Goal: Task Accomplishment & Management: Manage account settings

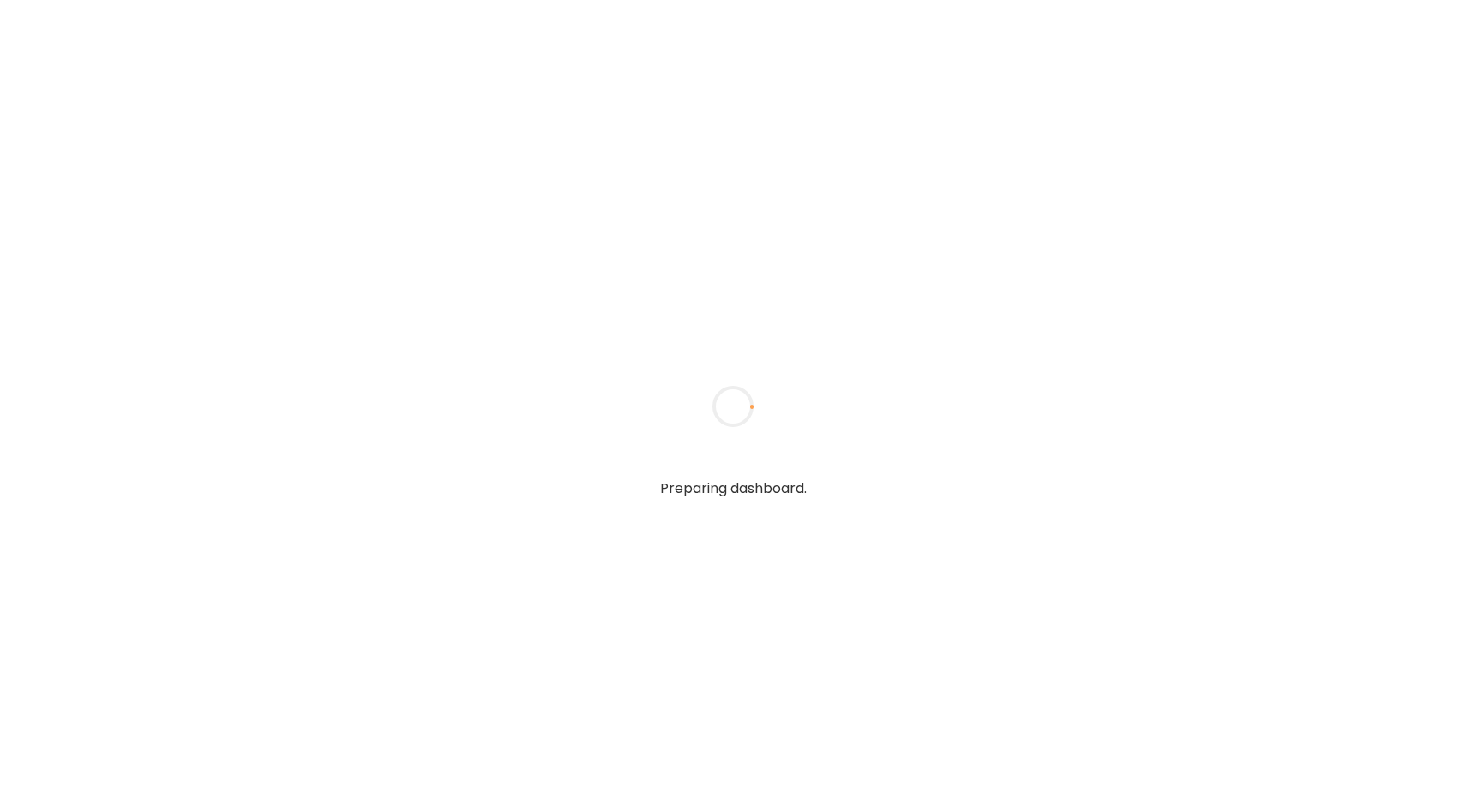
type input "**********"
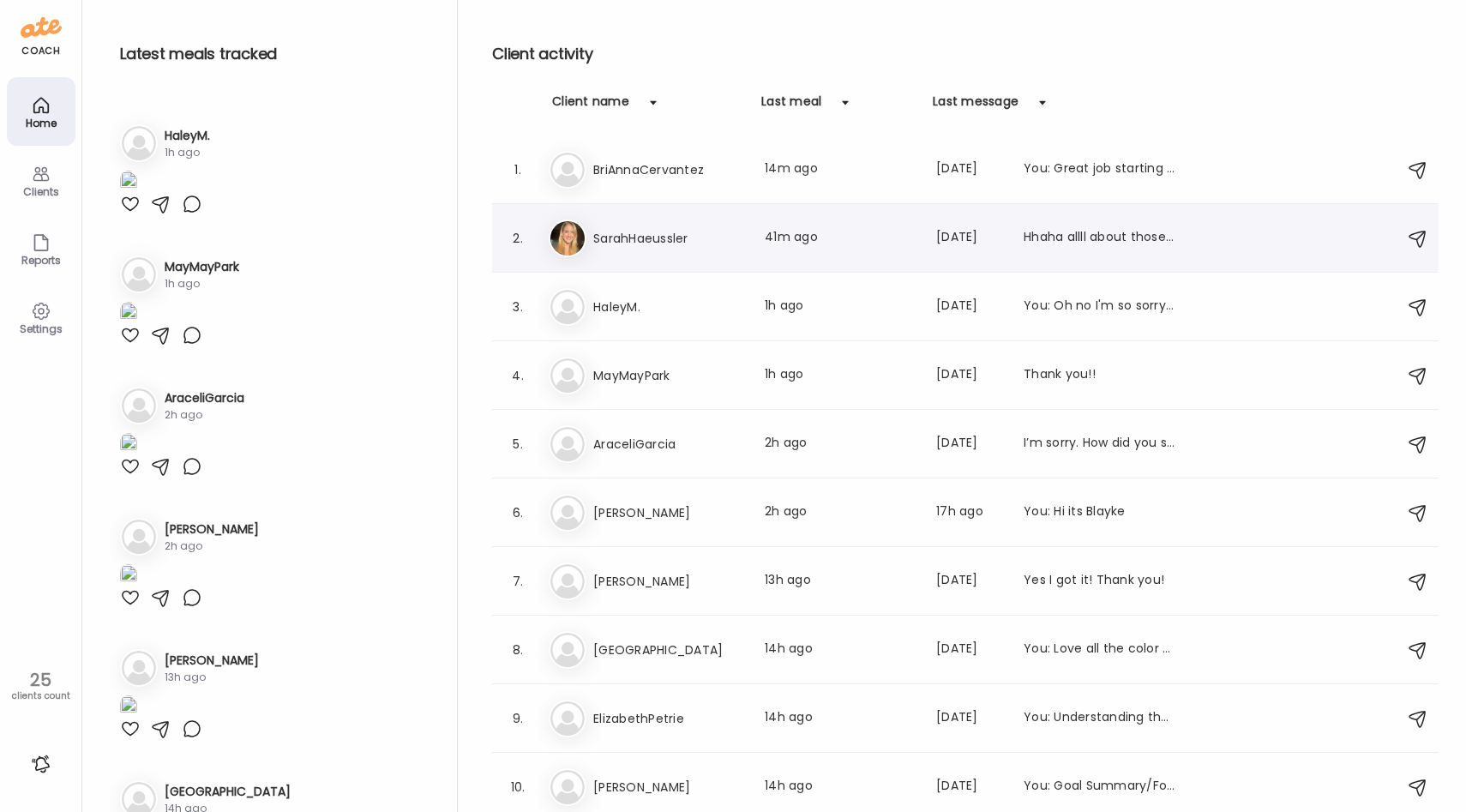
click at [706, 255] on div "Sa SarahHaeussler Last meal: 41m ago Last message: [DATE] [PERSON_NAME] allll a…" at bounding box center [968, 238] width 839 height 38
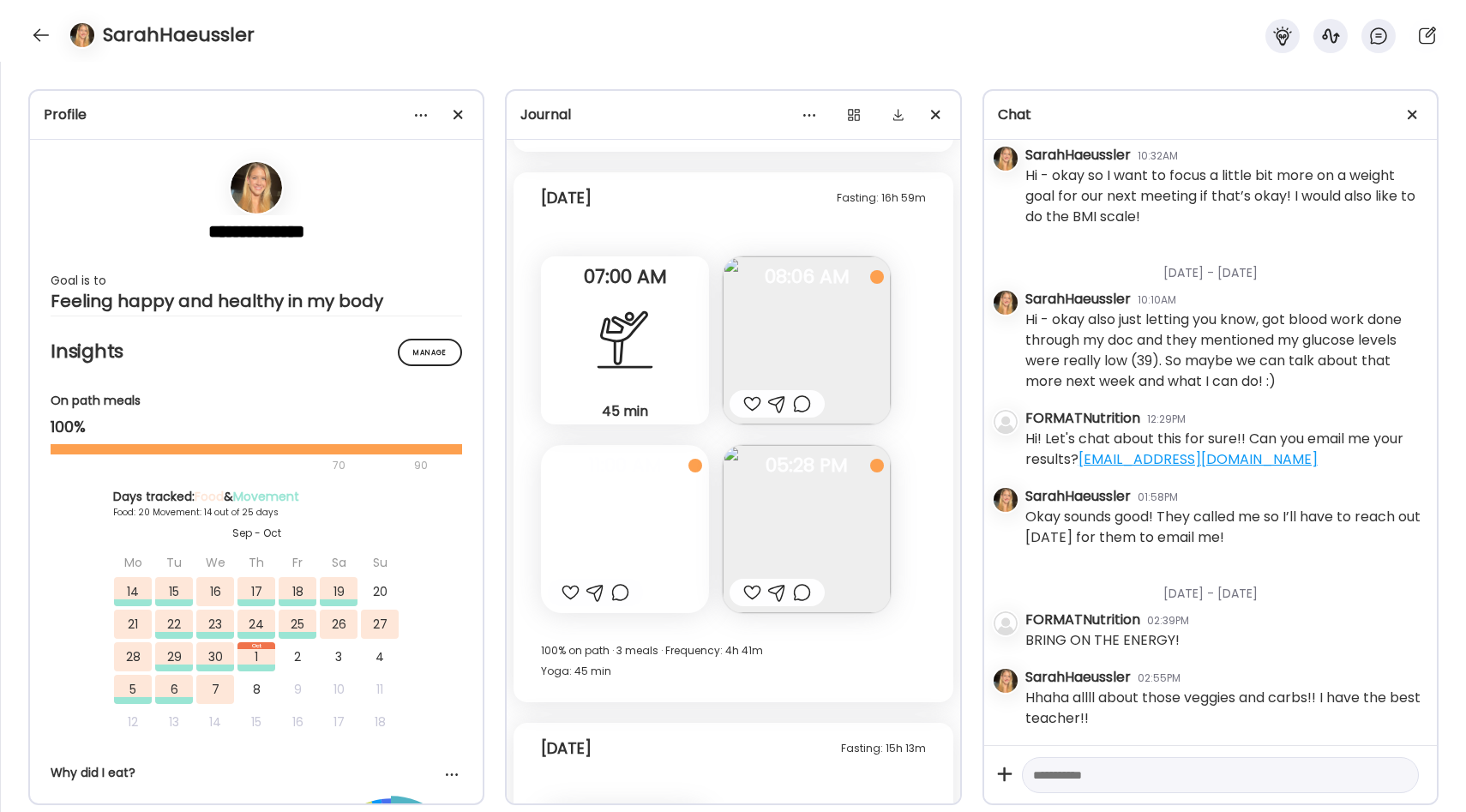
scroll to position [20529, 0]
click at [825, 532] on img at bounding box center [807, 532] width 168 height 168
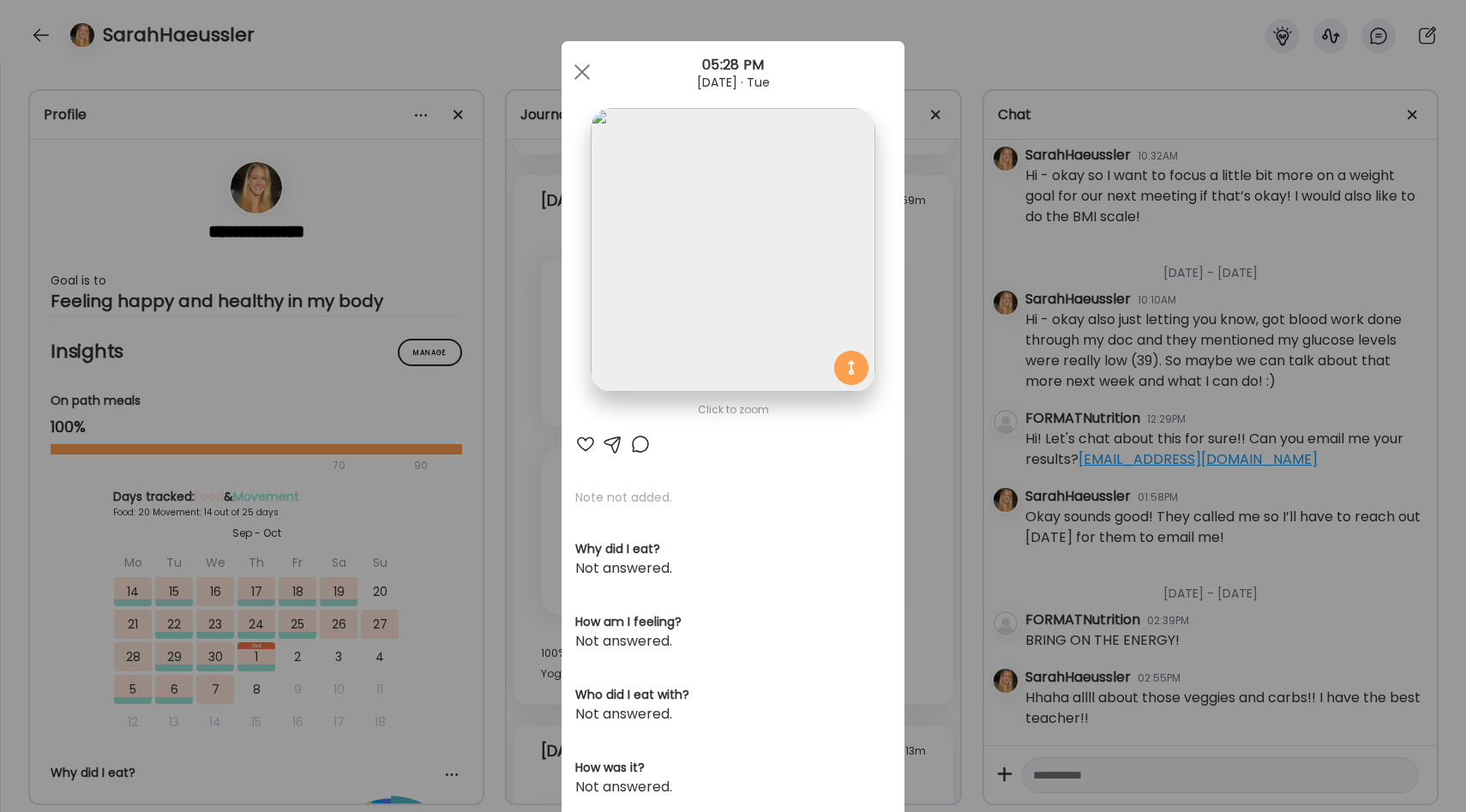
click at [934, 474] on div "Ate Coach Dashboard Wahoo! It’s official Take a moment to set up your Coach Pro…" at bounding box center [733, 406] width 1466 height 812
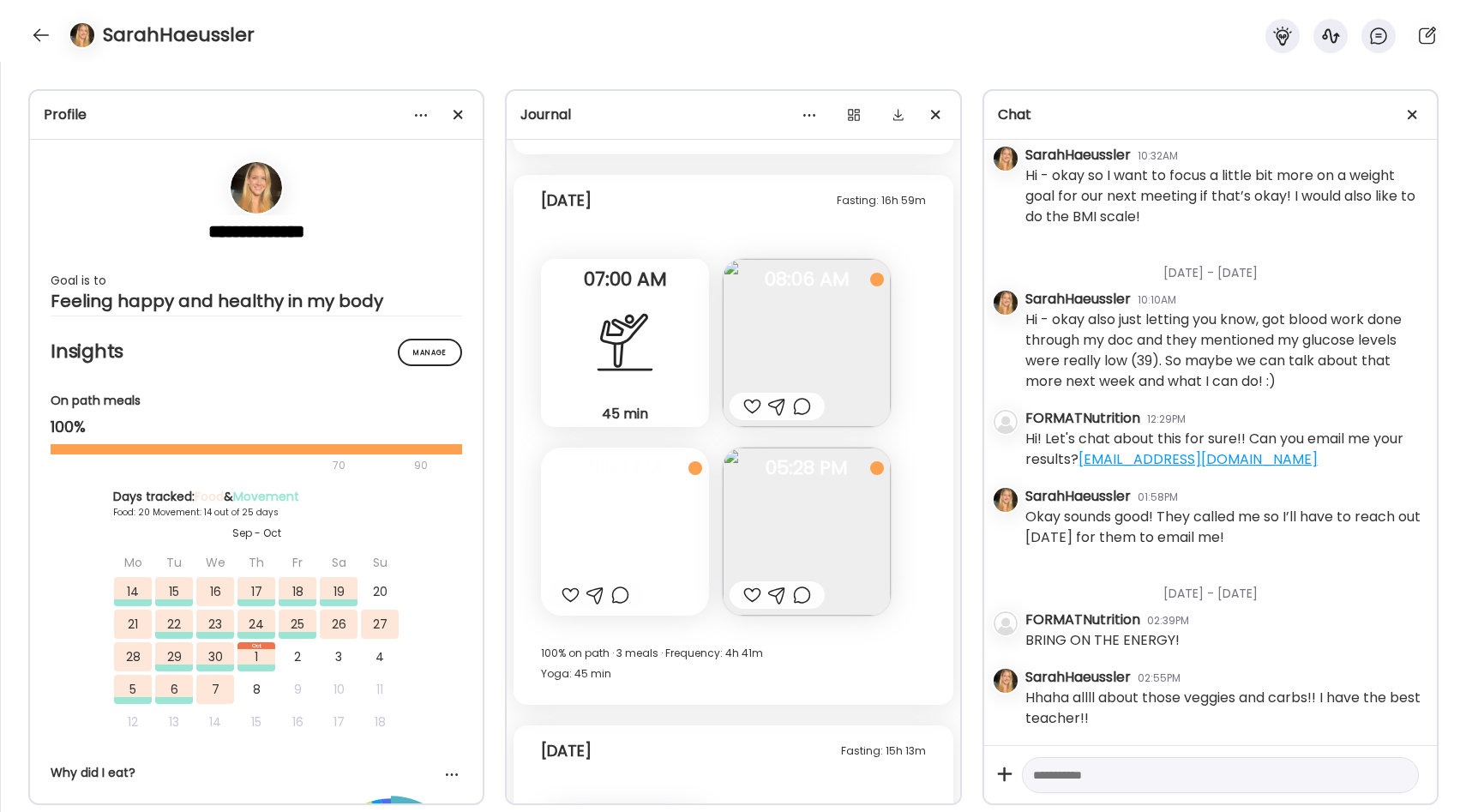
click at [658, 529] on div at bounding box center [626, 532] width 168 height 168
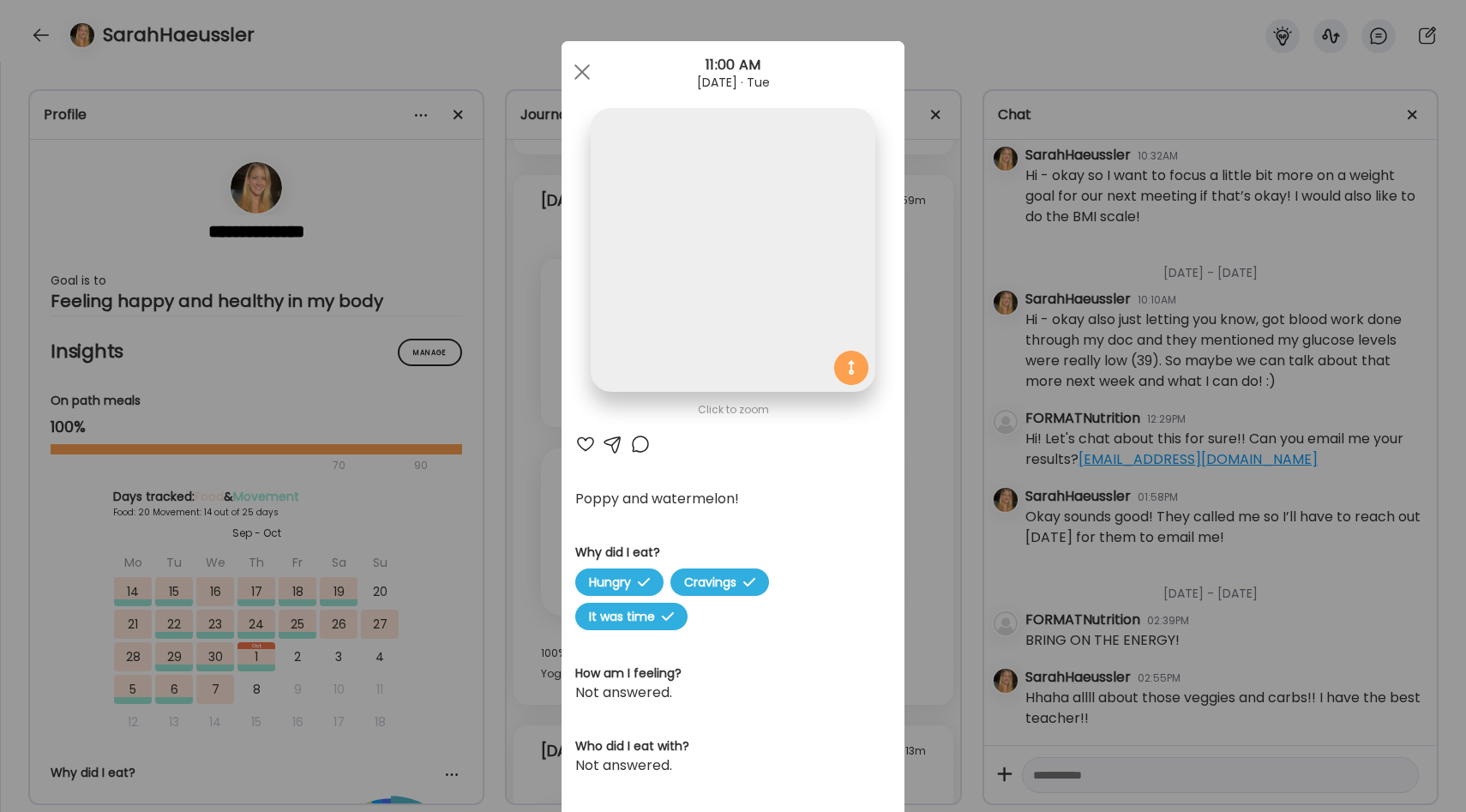
click at [905, 444] on div "Ate Coach Dashboard Wahoo! It’s official Take a moment to set up your Coach Pro…" at bounding box center [733, 406] width 1466 height 812
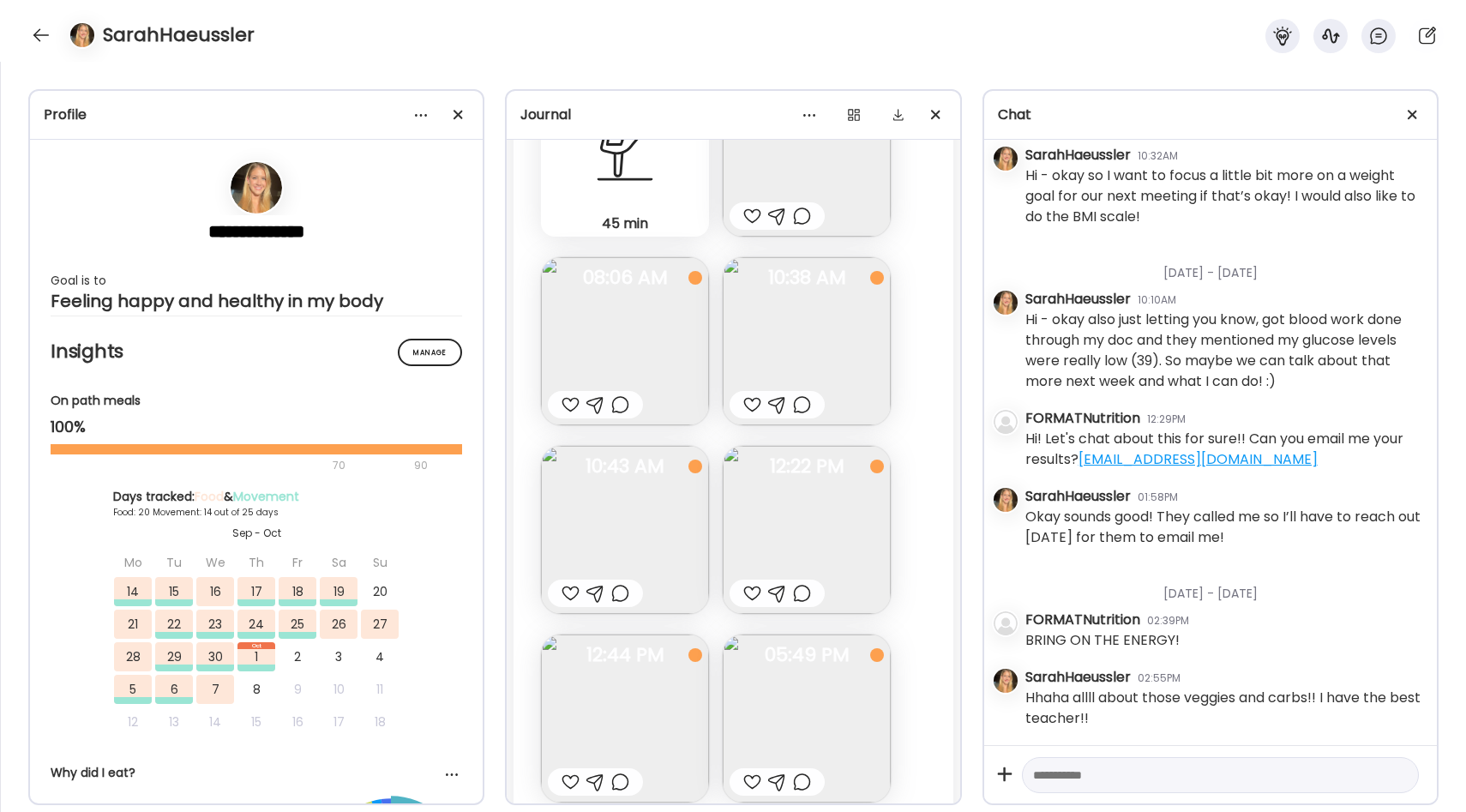
scroll to position [17796, 0]
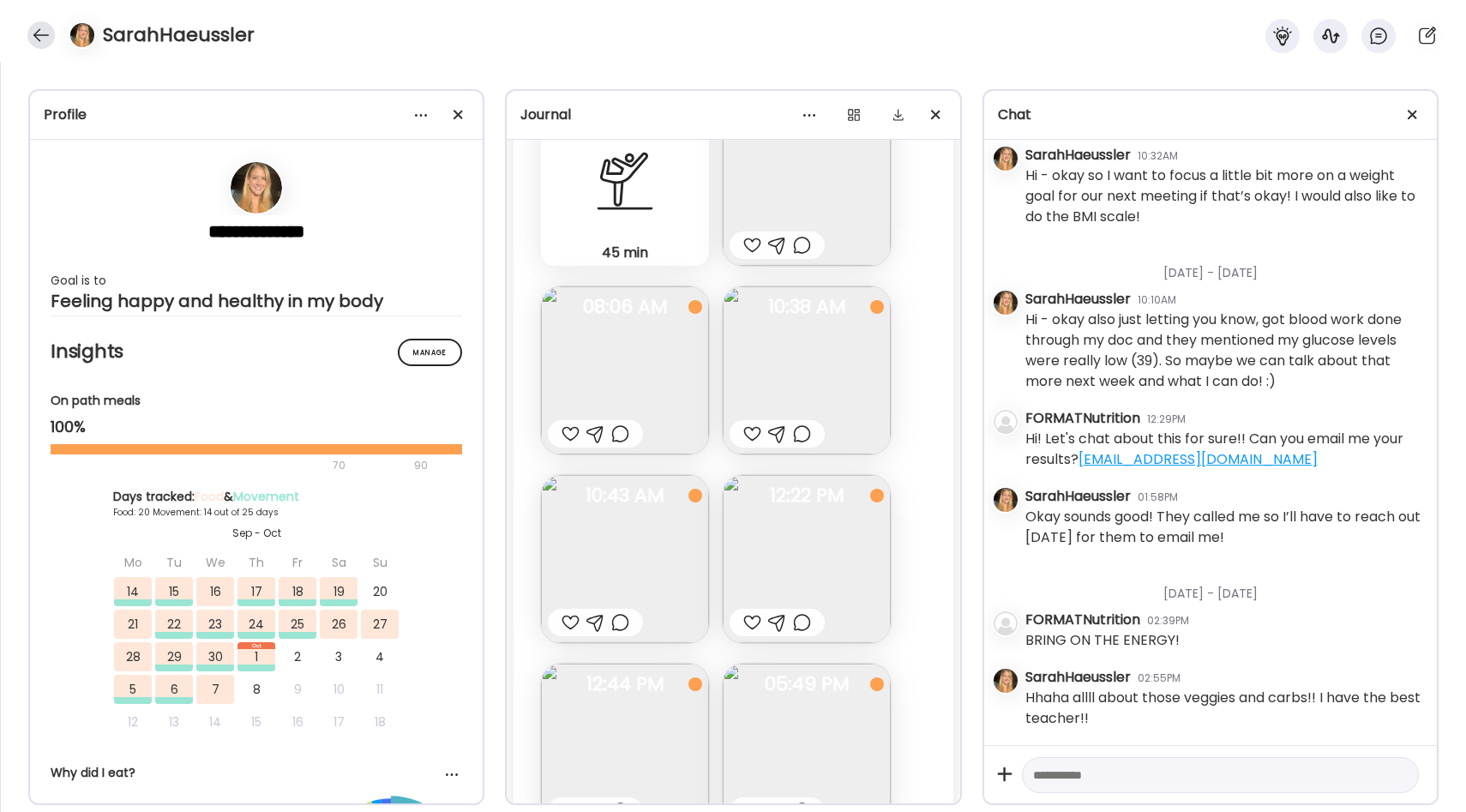
click at [41, 35] on div at bounding box center [41, 35] width 27 height 27
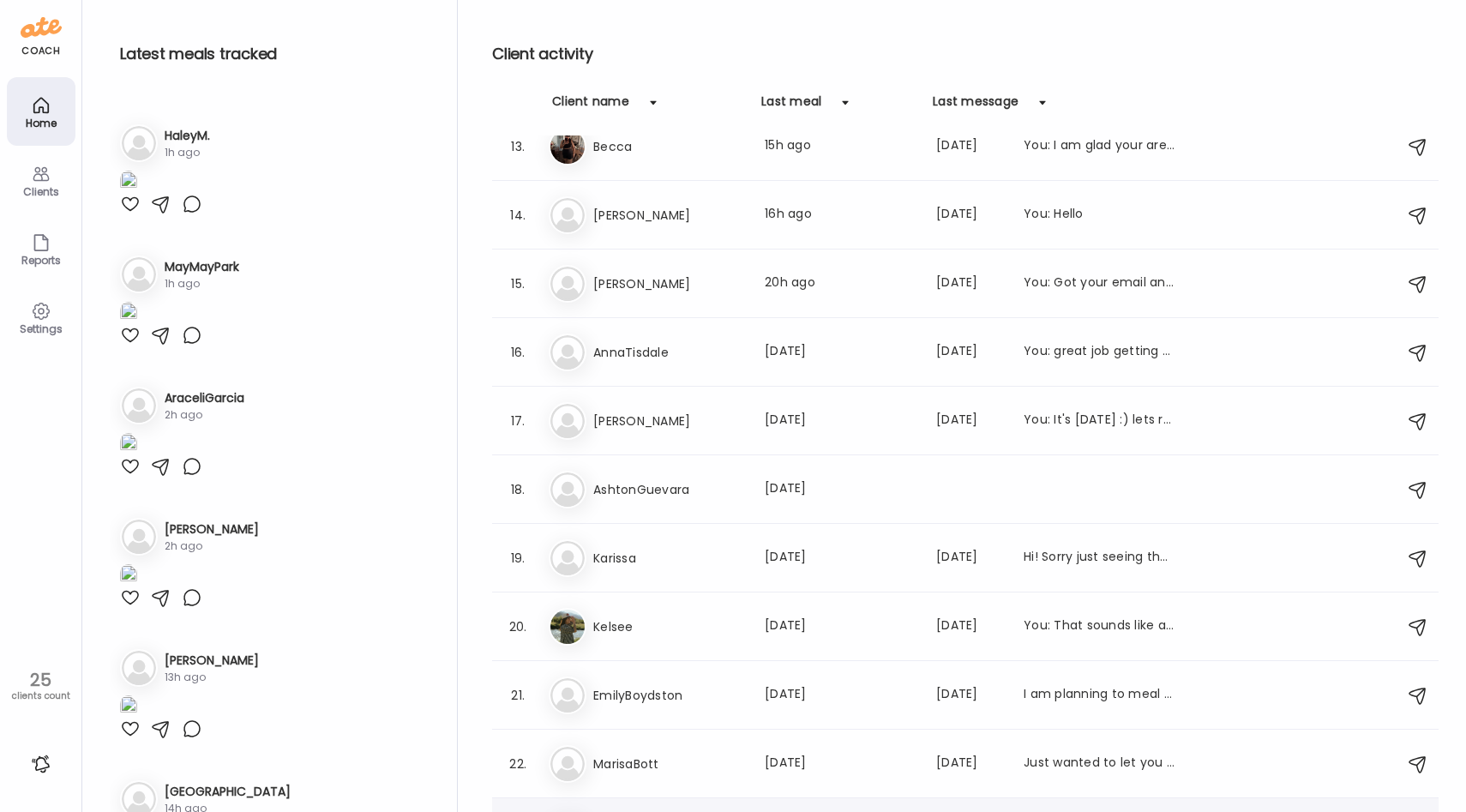
scroll to position [846, 0]
click at [703, 361] on h3 "AnnaTisdale" at bounding box center [669, 353] width 151 height 21
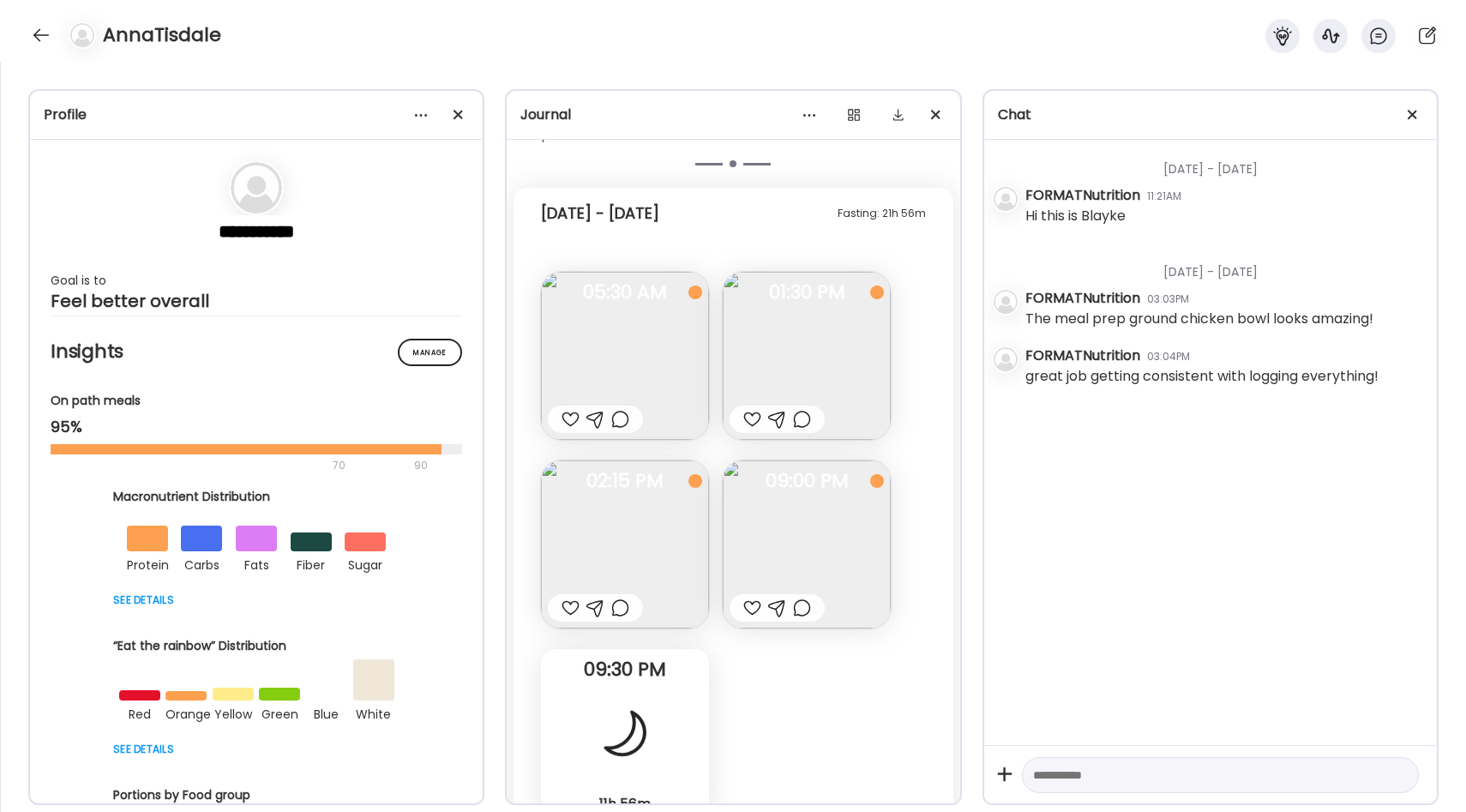
scroll to position [12006, 0]
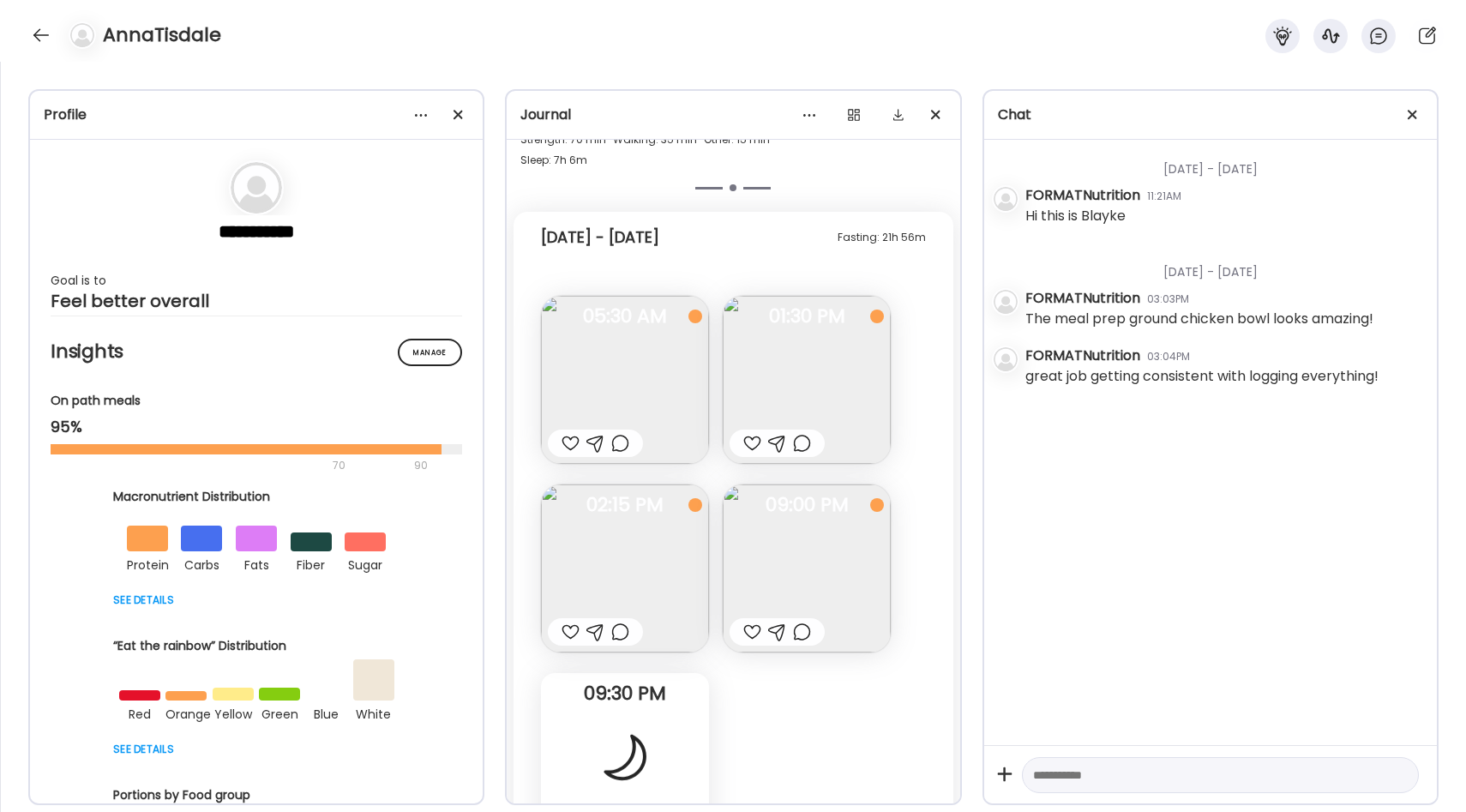
click at [635, 386] on img at bounding box center [626, 380] width 168 height 168
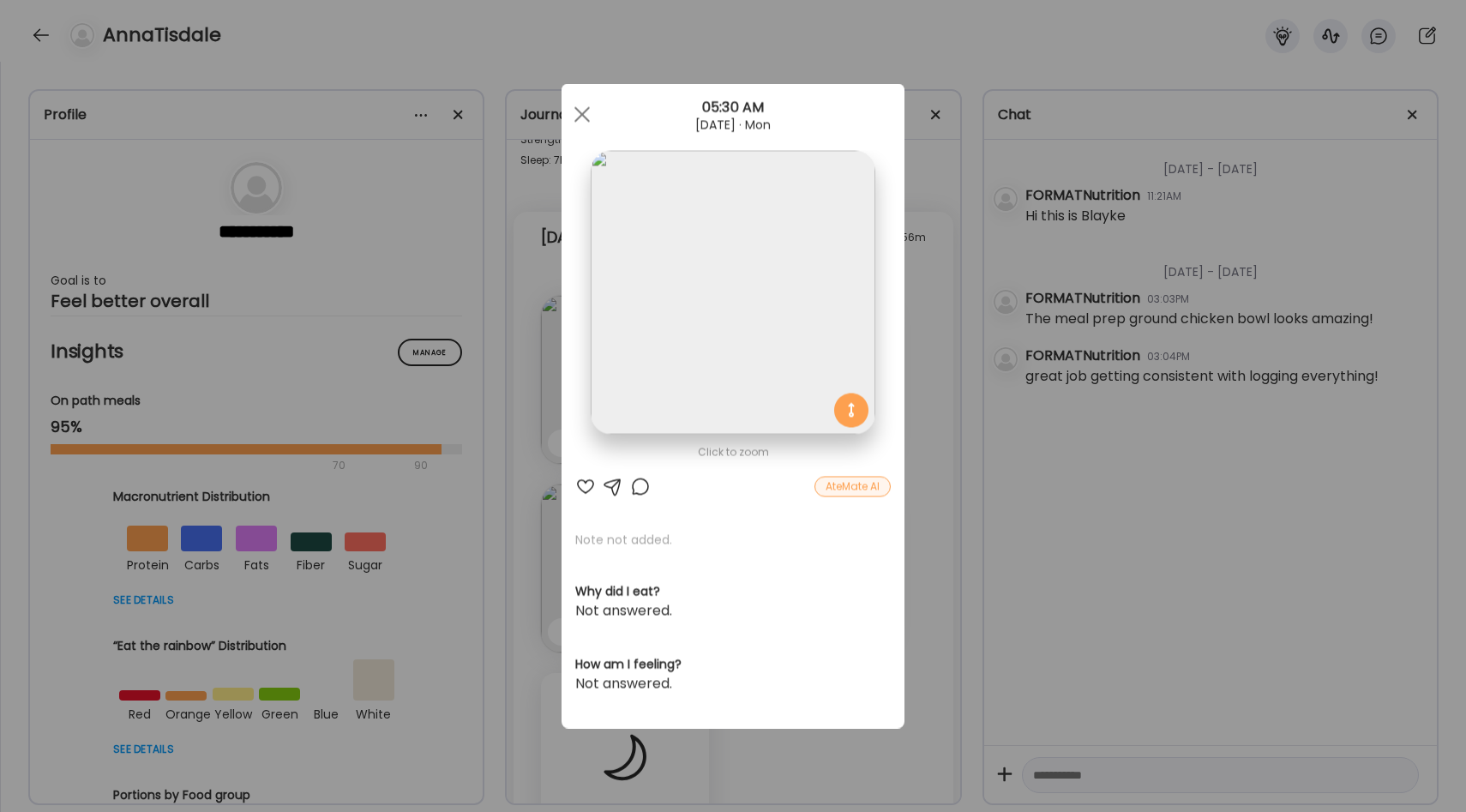
click at [789, 347] on img at bounding box center [732, 293] width 284 height 284
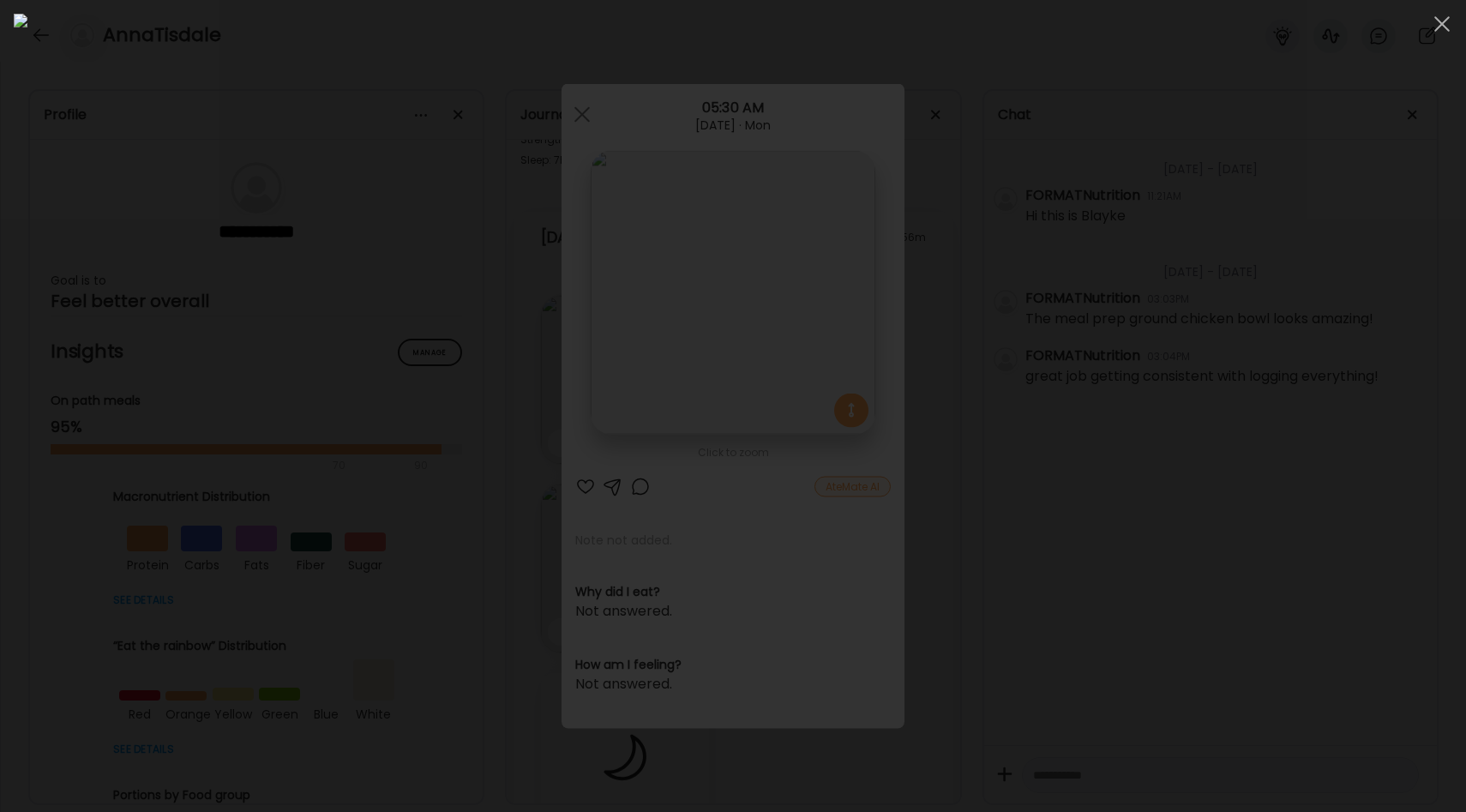
click at [285, 457] on div at bounding box center [733, 406] width 1439 height 785
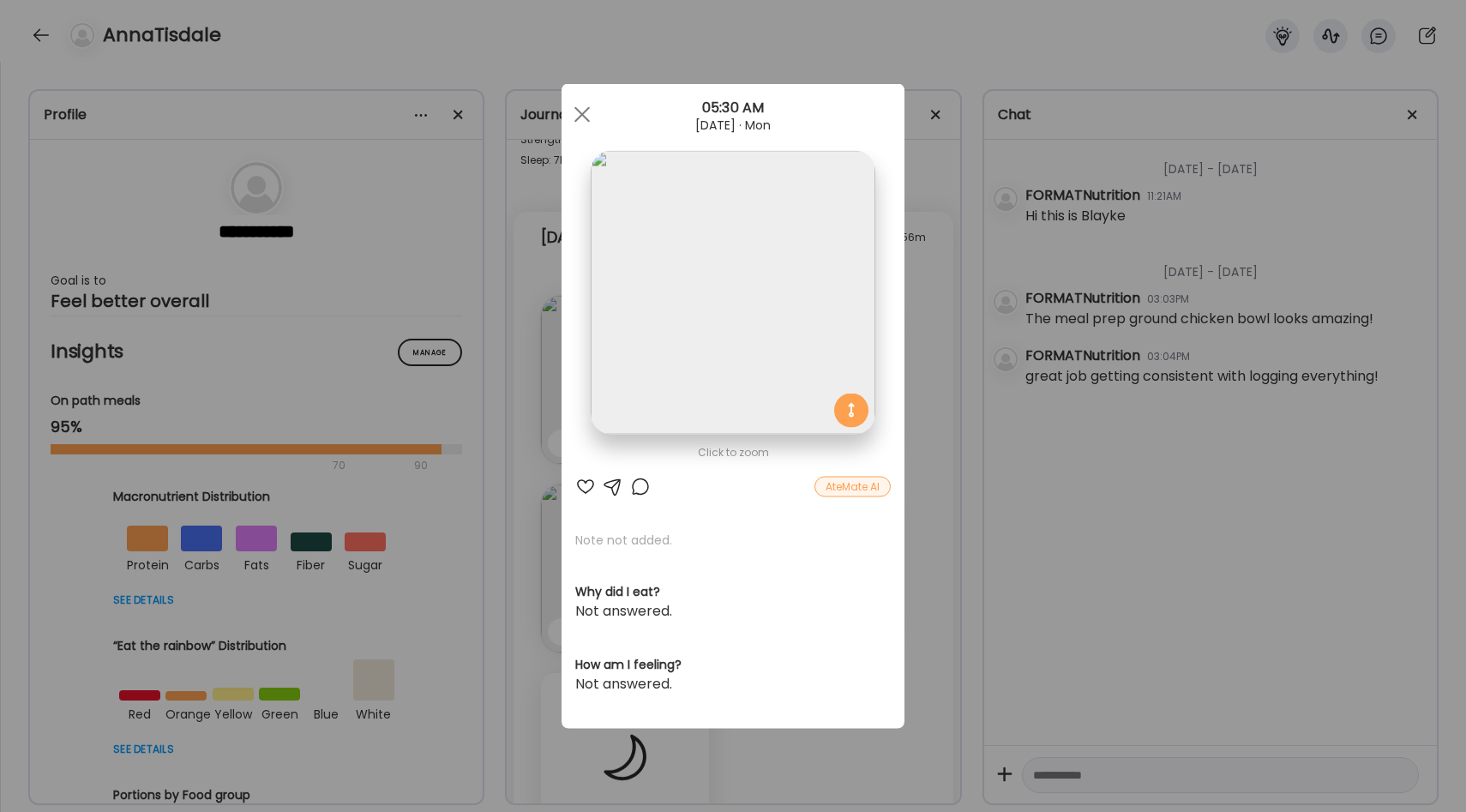
click at [513, 464] on div "Ate Coach Dashboard Wahoo! It’s official Take a moment to set up your Coach Pro…" at bounding box center [733, 406] width 1466 height 812
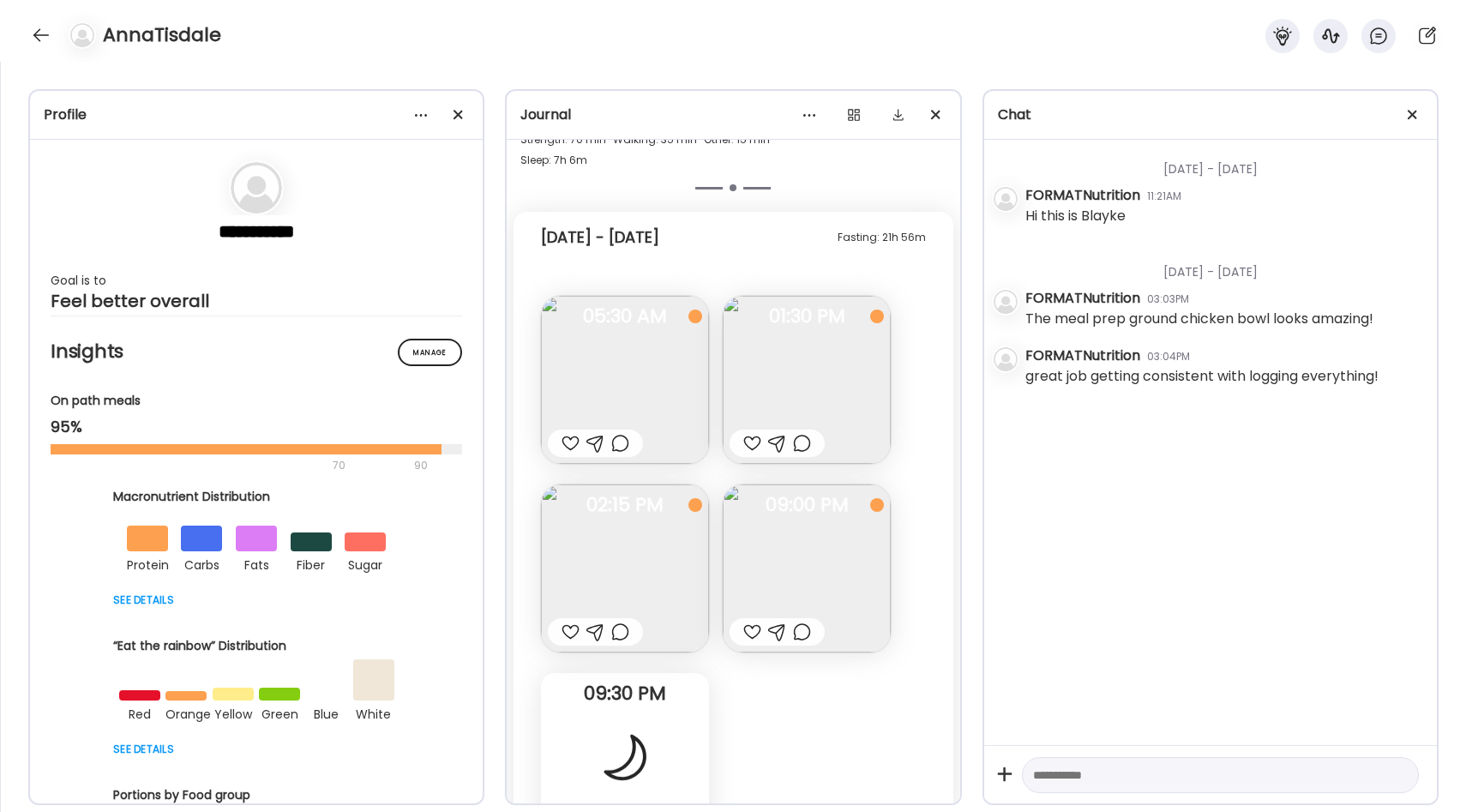
click at [574, 443] on div at bounding box center [570, 443] width 18 height 21
click at [846, 380] on img at bounding box center [807, 380] width 168 height 168
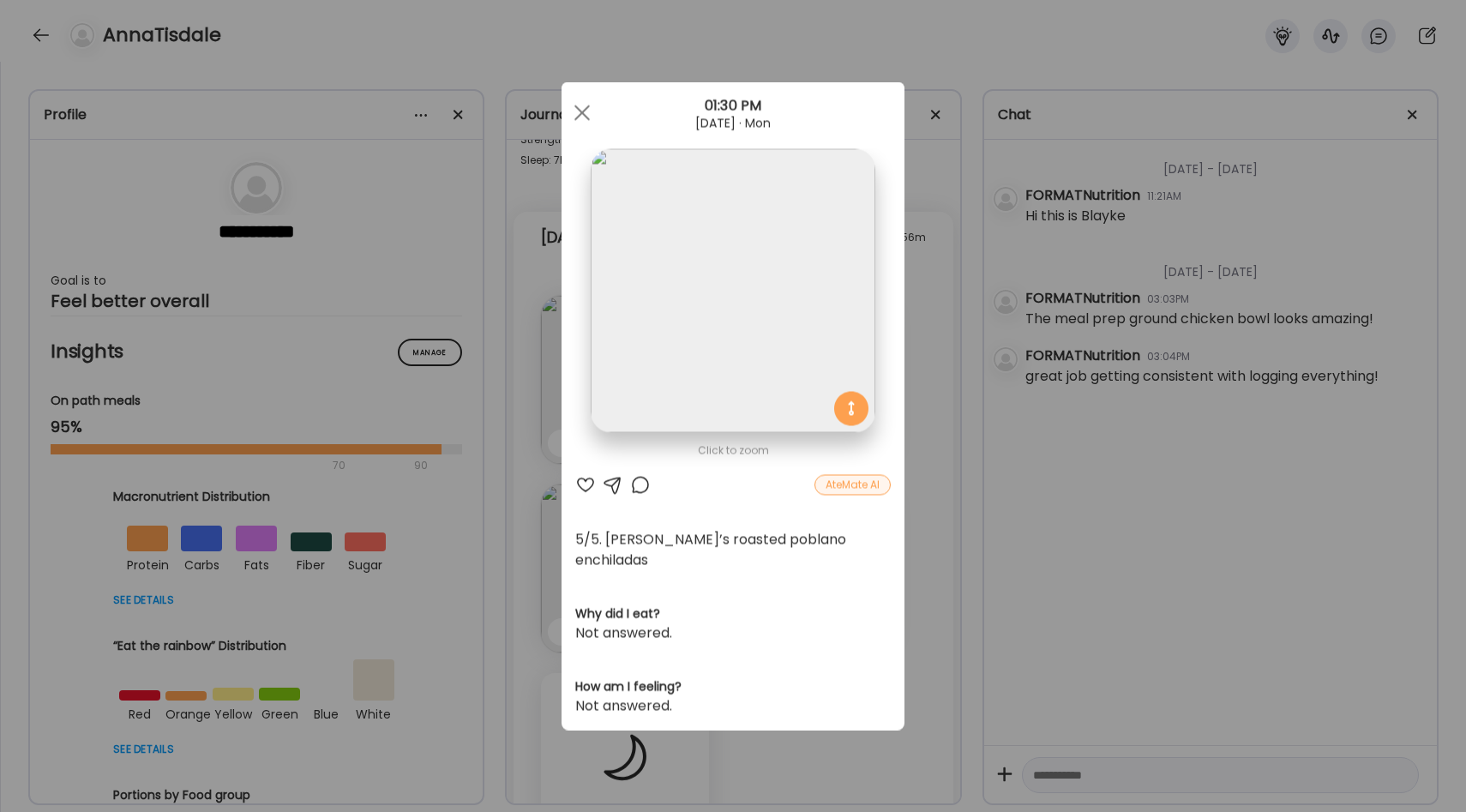
click at [923, 351] on div "Ate Coach Dashboard Wahoo! It’s official Take a moment to set up your Coach Pro…" at bounding box center [733, 406] width 1466 height 812
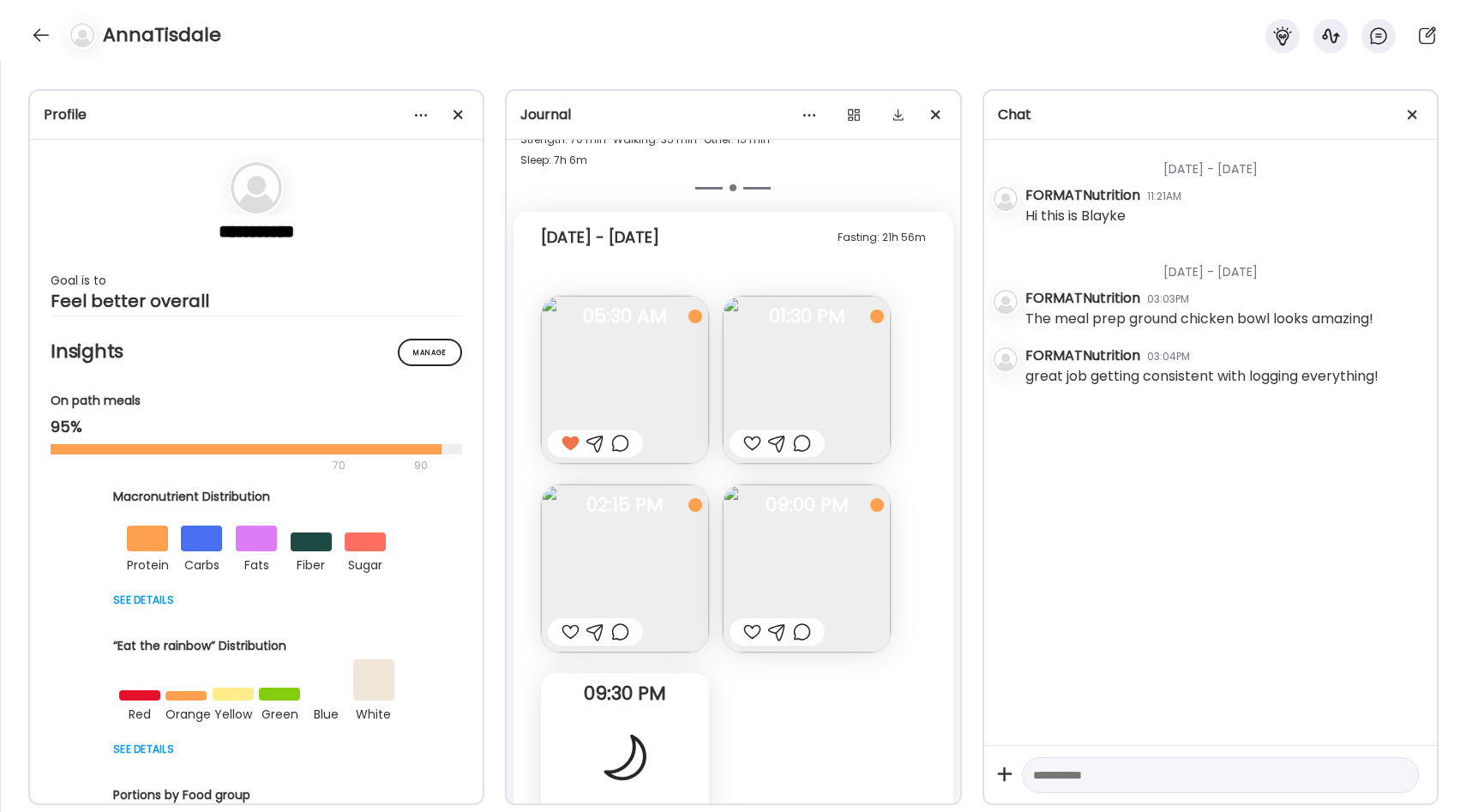
click at [623, 360] on img at bounding box center [626, 380] width 168 height 168
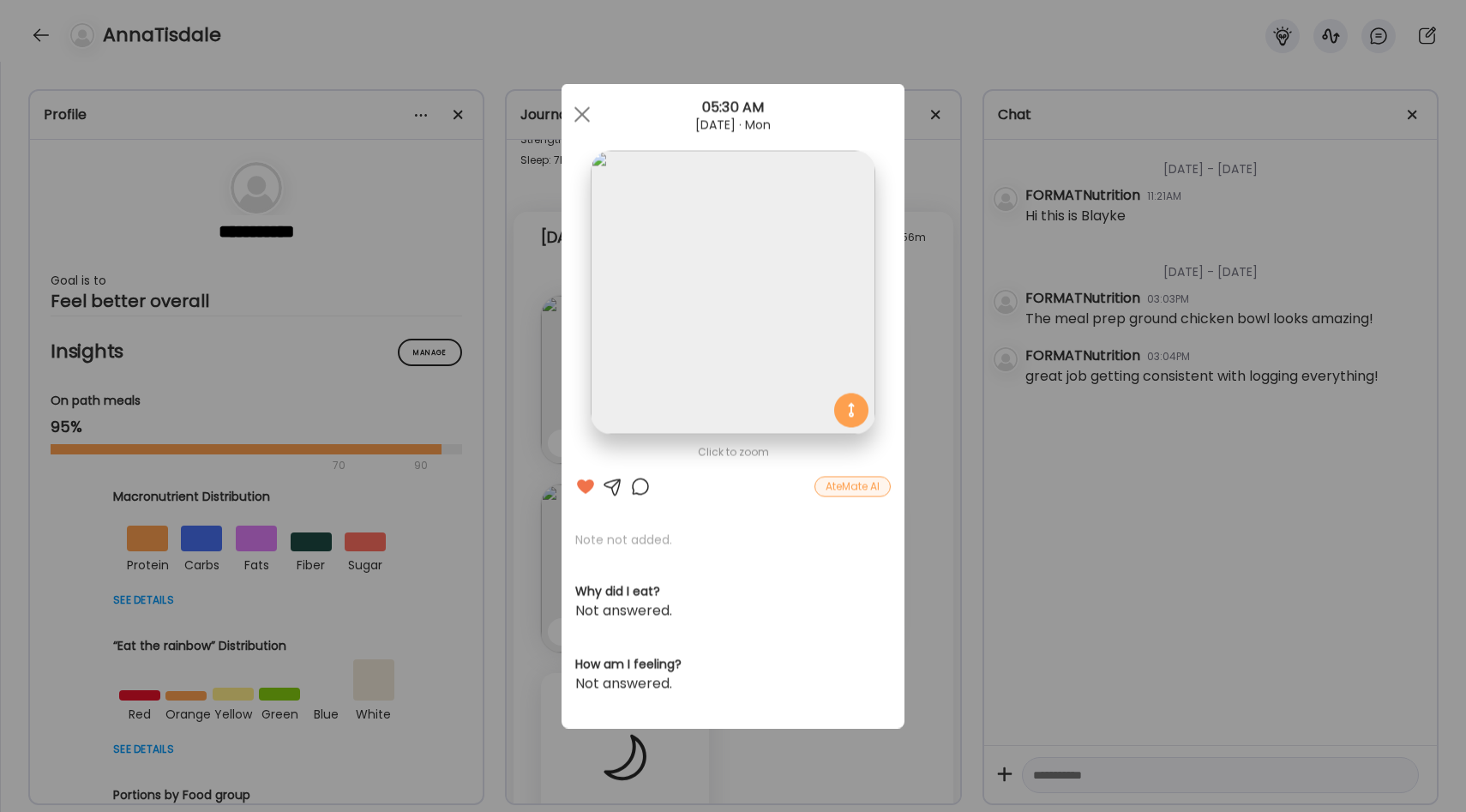
click at [933, 385] on div "Ate Coach Dashboard Wahoo! It’s official Take a moment to set up your Coach Pro…" at bounding box center [733, 406] width 1466 height 812
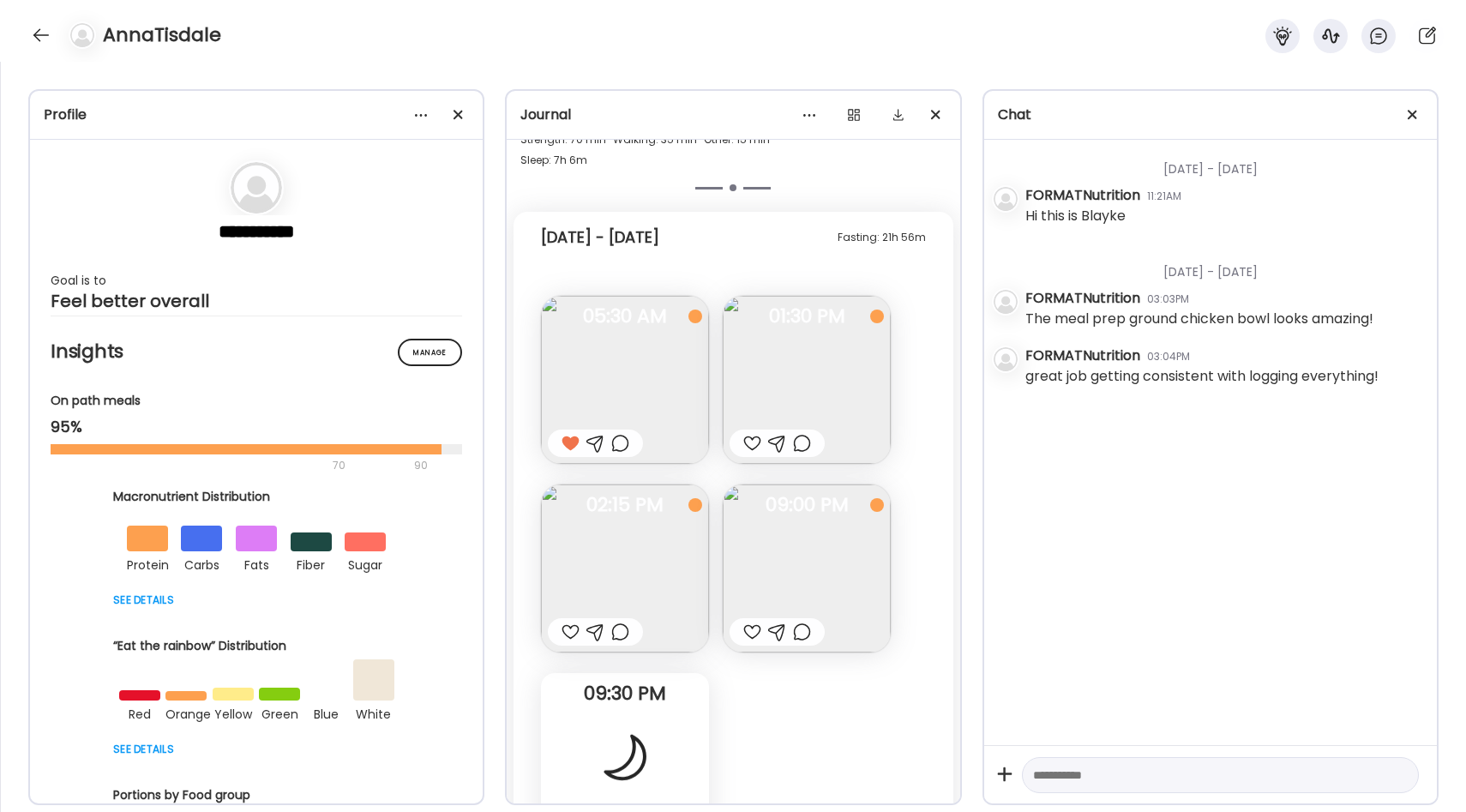
click at [832, 374] on img at bounding box center [807, 380] width 168 height 168
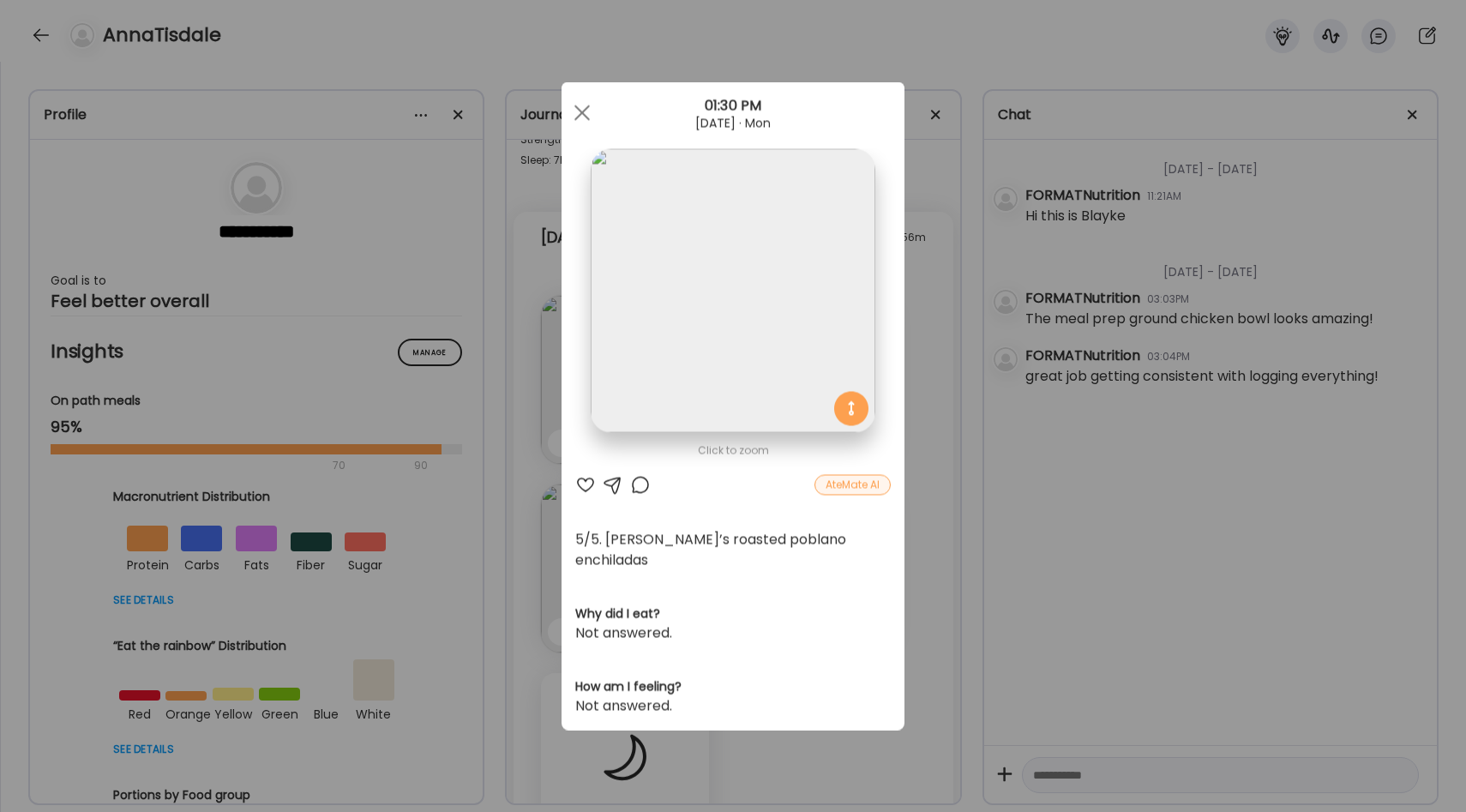
click at [924, 324] on div "Ate Coach Dashboard Wahoo! It’s official Take a moment to set up your Coach Pro…" at bounding box center [733, 406] width 1466 height 812
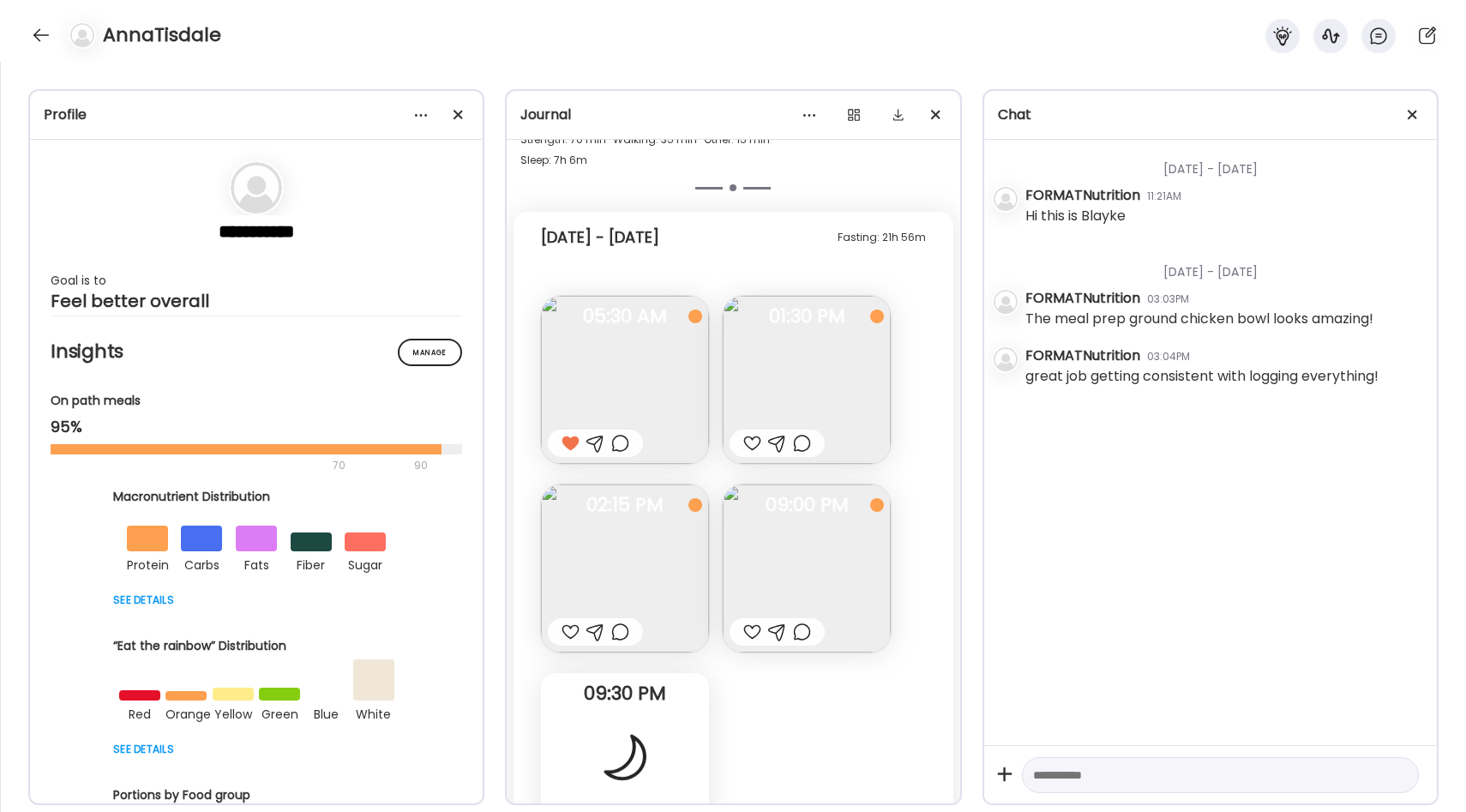
click at [644, 553] on img at bounding box center [626, 569] width 168 height 168
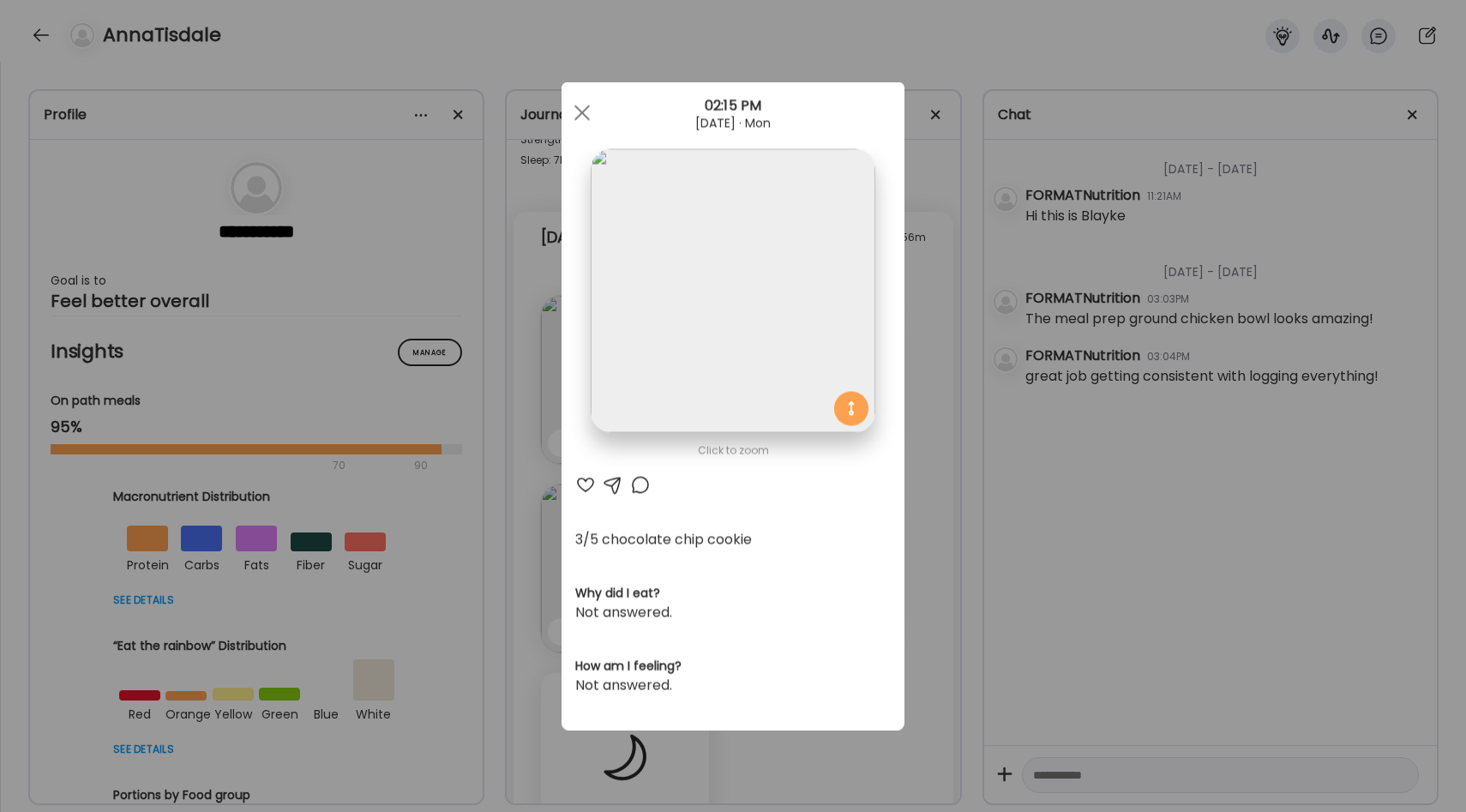
click at [537, 509] on div "Ate Coach Dashboard Wahoo! It’s official Take a moment to set up your Coach Pro…" at bounding box center [733, 406] width 1466 height 812
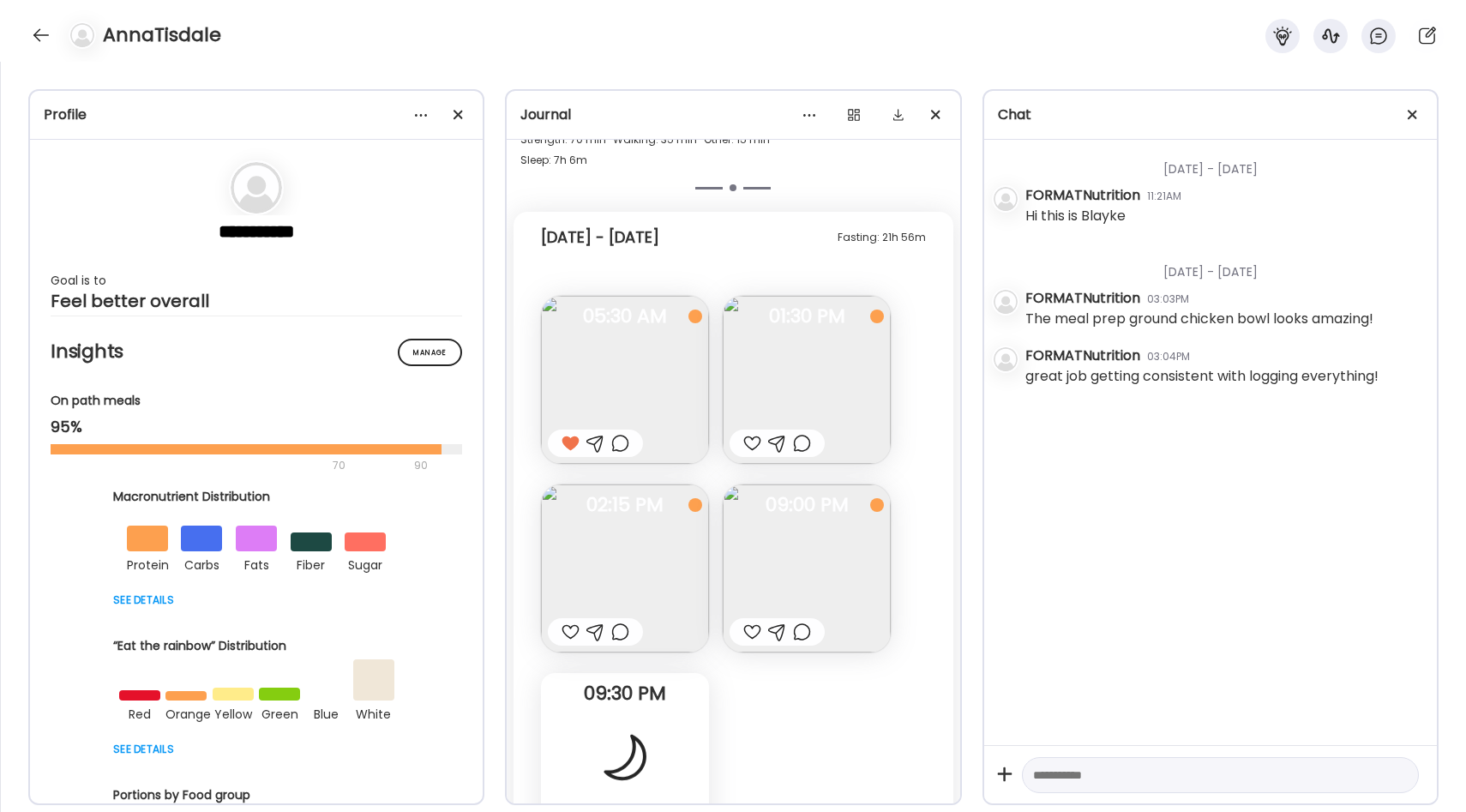
click at [772, 548] on img at bounding box center [807, 569] width 168 height 168
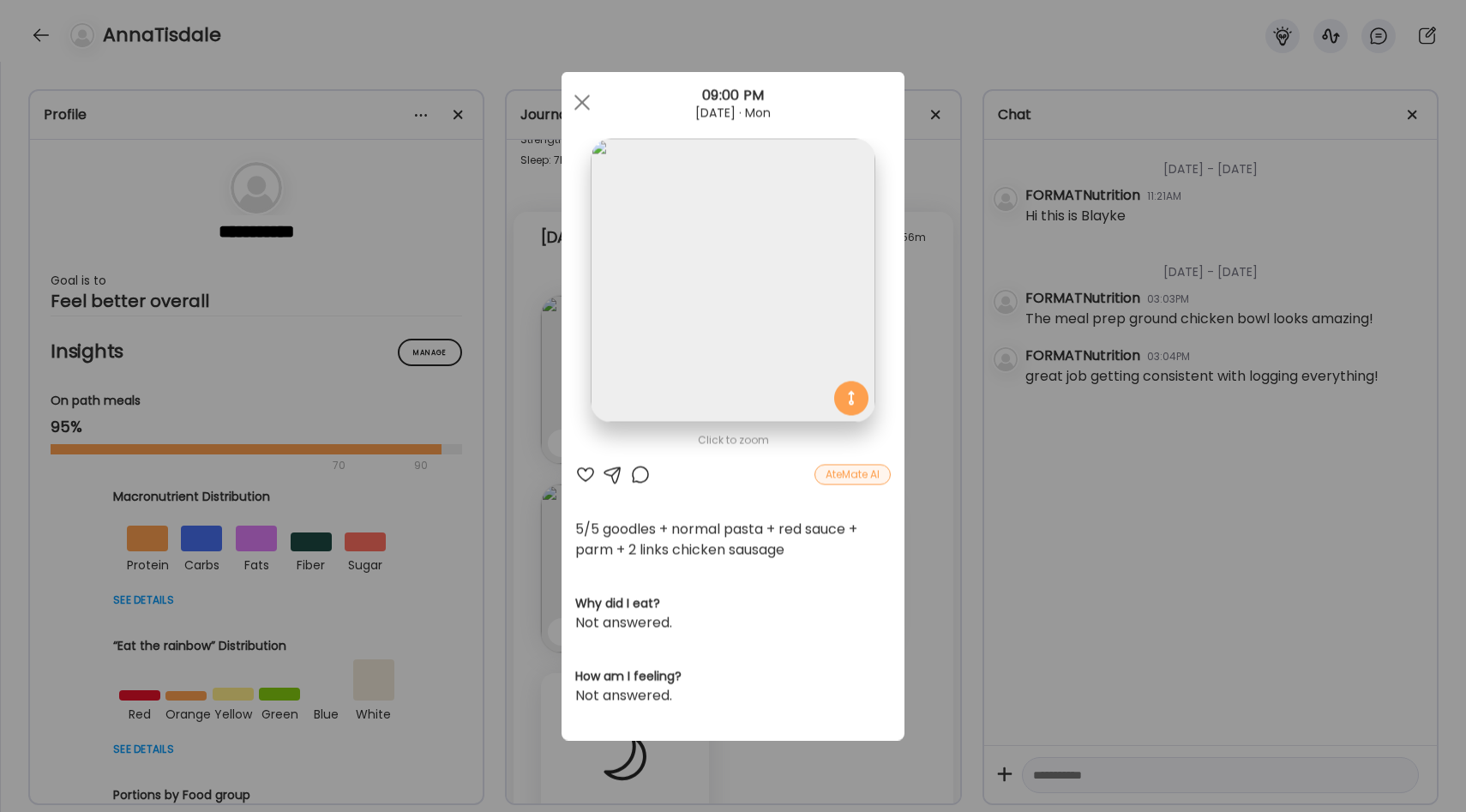
click at [922, 494] on div "Ate Coach Dashboard Wahoo! It’s official Take a moment to set up your Coach Pro…" at bounding box center [733, 406] width 1466 height 812
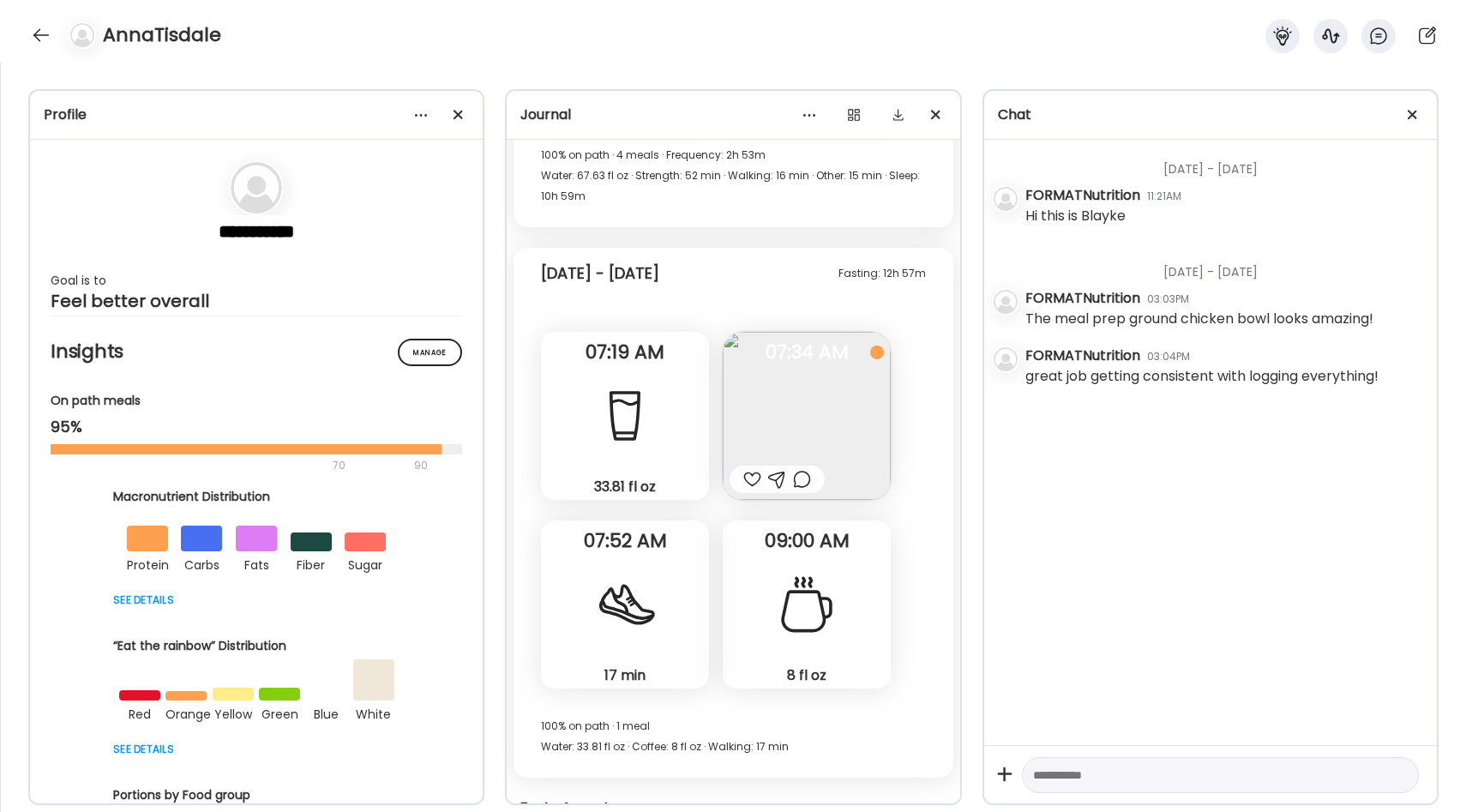
scroll to position [11249, 0]
click at [821, 398] on img at bounding box center [807, 419] width 168 height 168
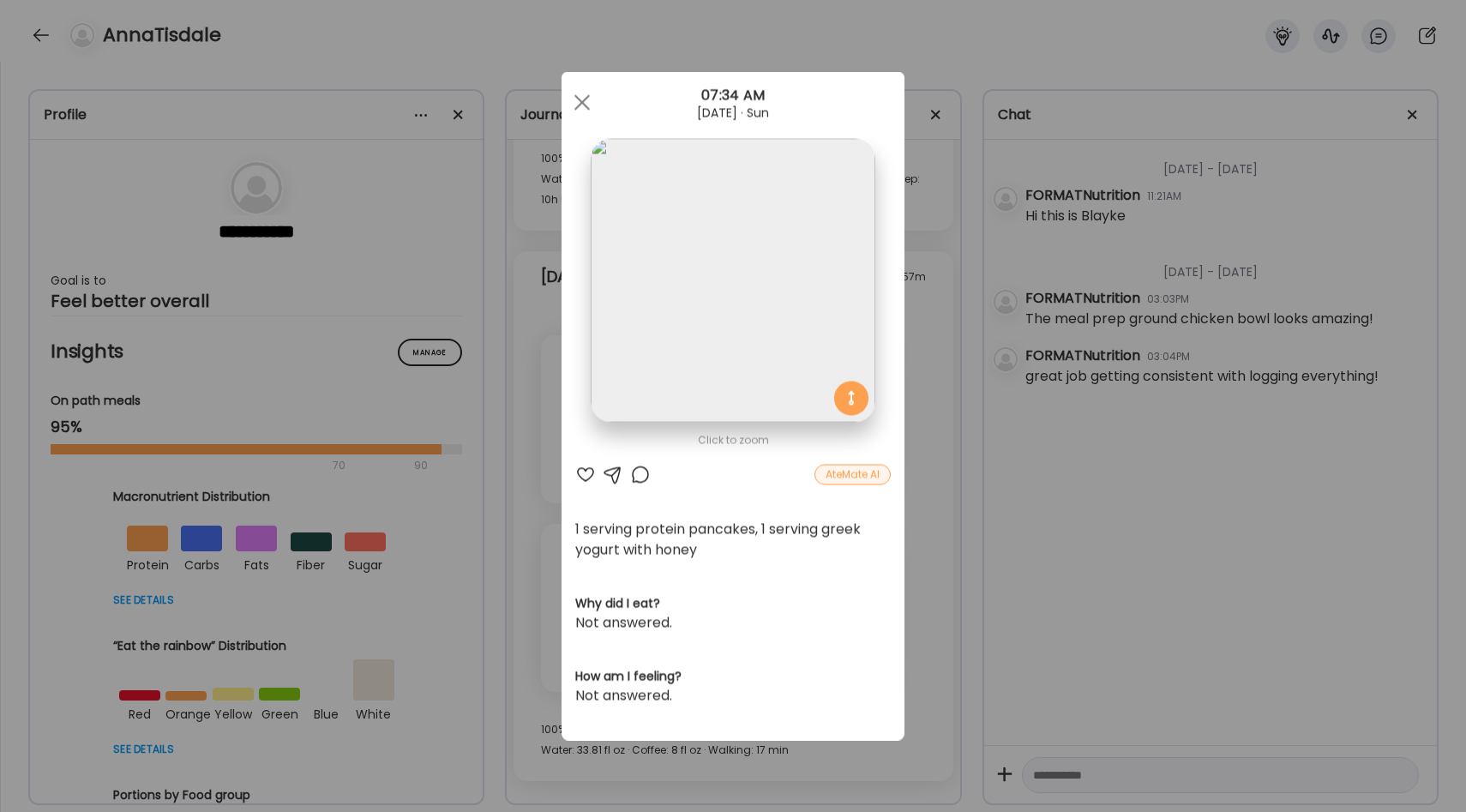
click at [922, 412] on div "Ate Coach Dashboard Wahoo! It’s official Take a moment to set up your Coach Pro…" at bounding box center [733, 406] width 1466 height 812
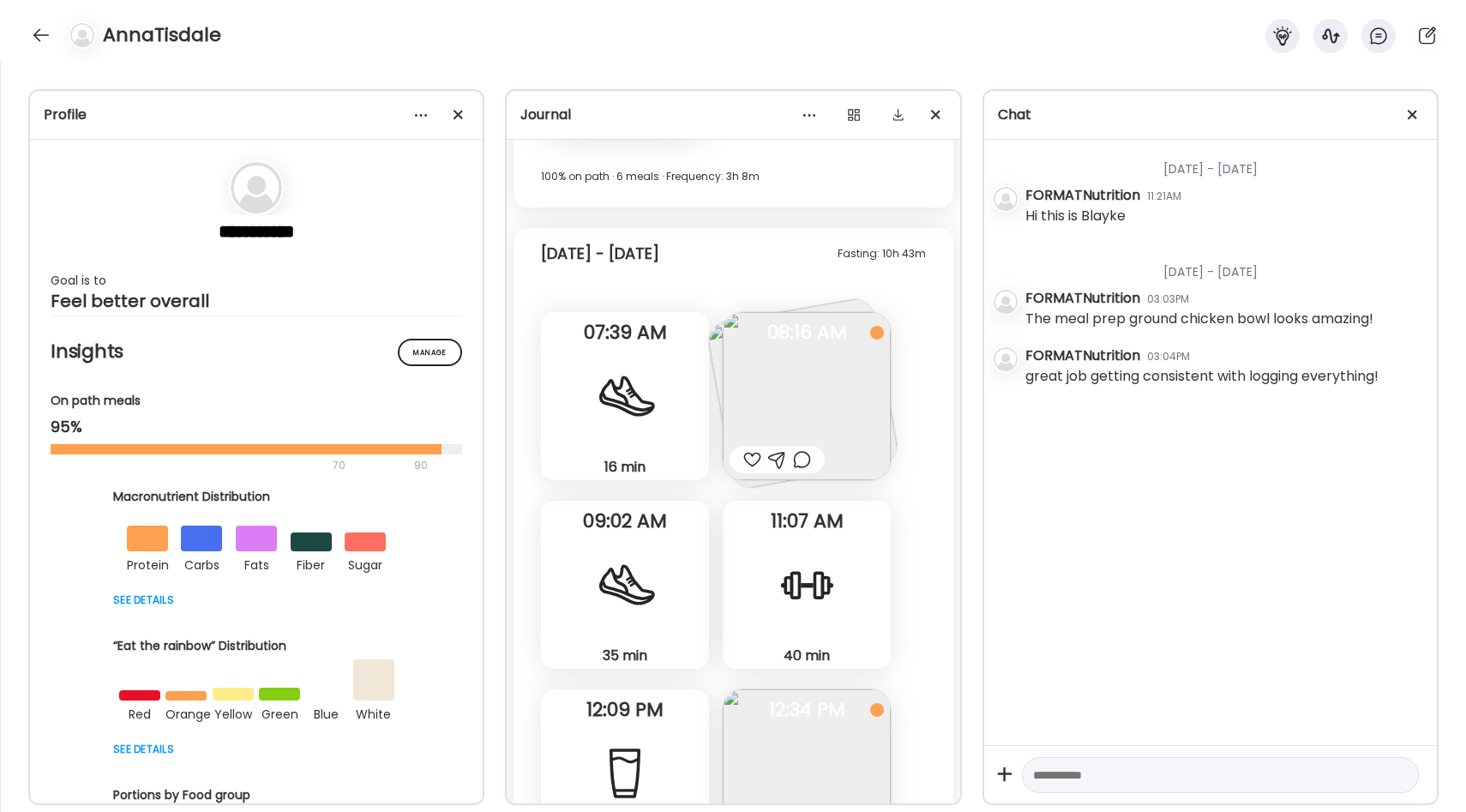
scroll to position [9017, 0]
click at [777, 357] on img at bounding box center [807, 398] width 168 height 168
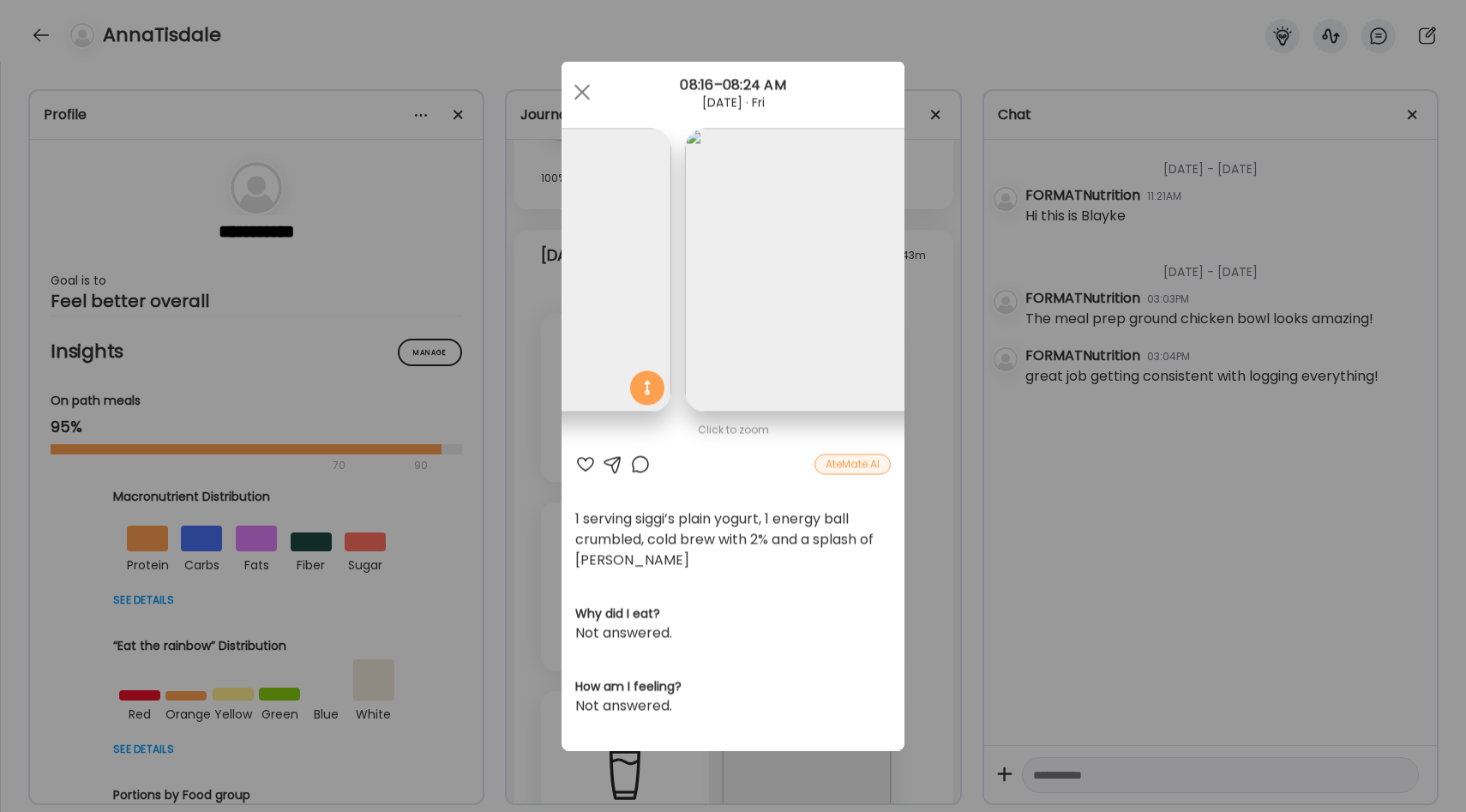
scroll to position [0, 279]
click at [934, 380] on div "Ate Coach Dashboard Wahoo! It’s official Take a moment to set up your Coach Pro…" at bounding box center [733, 406] width 1466 height 812
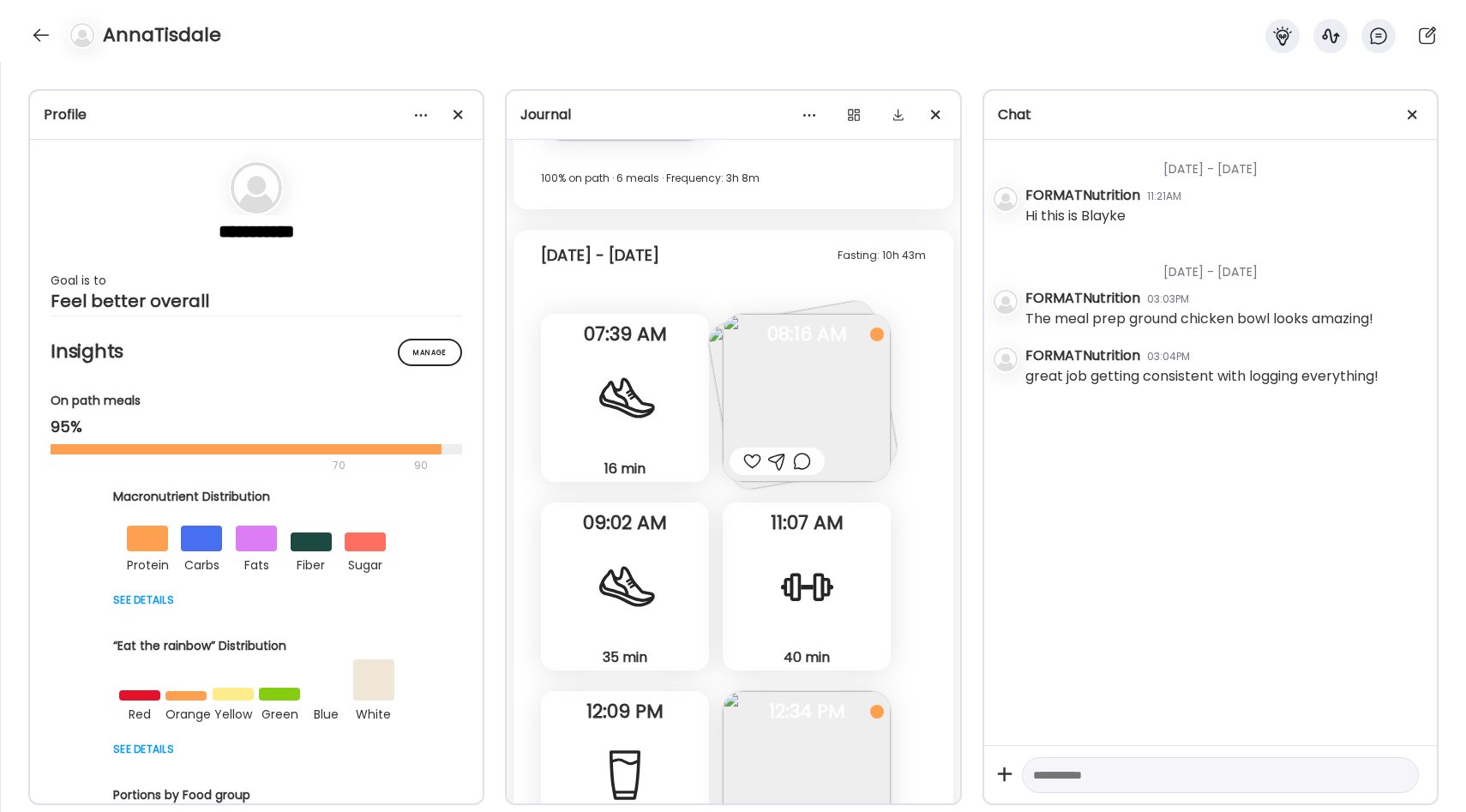
click at [842, 383] on img at bounding box center [807, 398] width 168 height 168
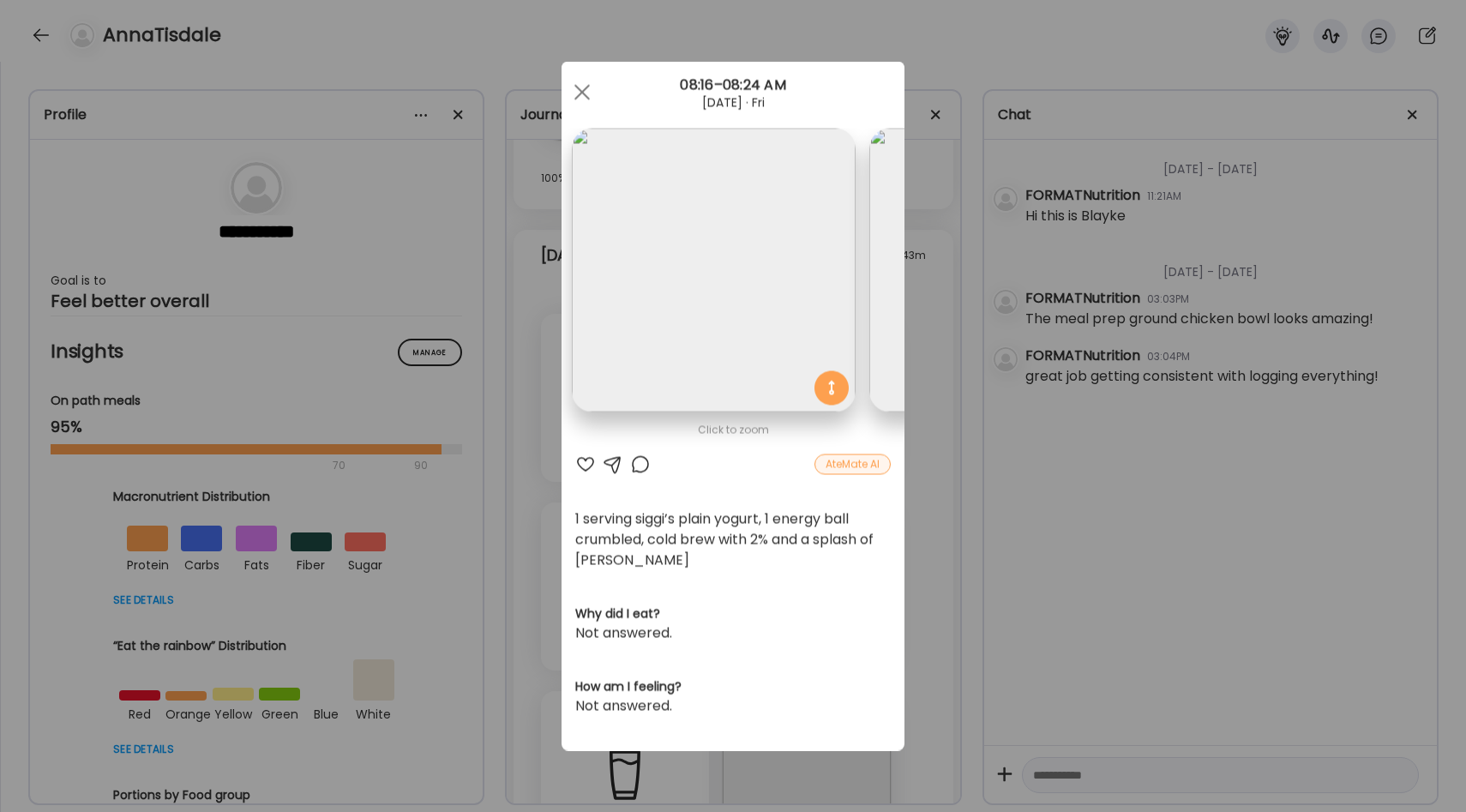
scroll to position [0, 0]
click at [944, 327] on div "Ate Coach Dashboard Wahoo! It’s official Take a moment to set up your Coach Pro…" at bounding box center [733, 406] width 1466 height 812
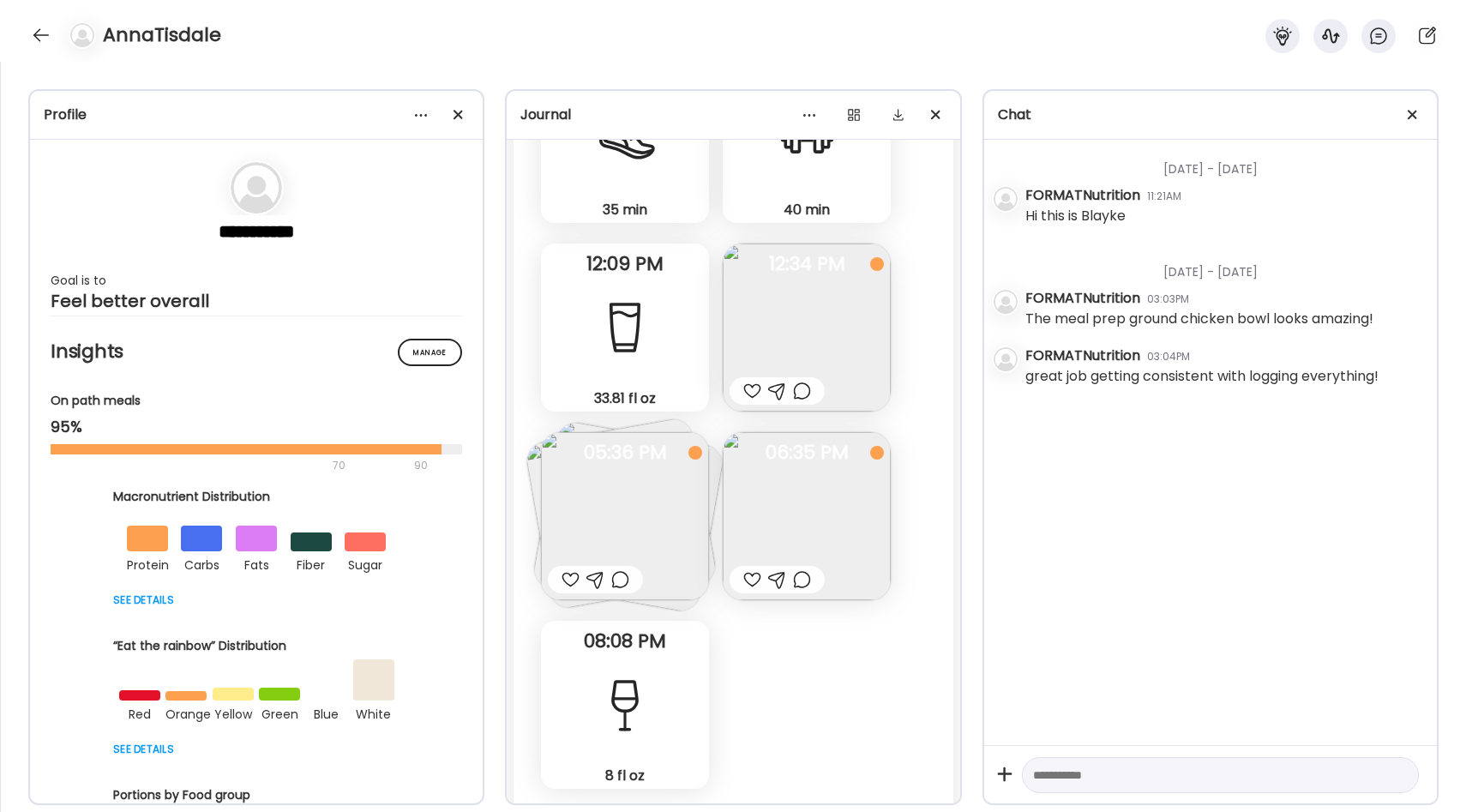
scroll to position [9486, 0]
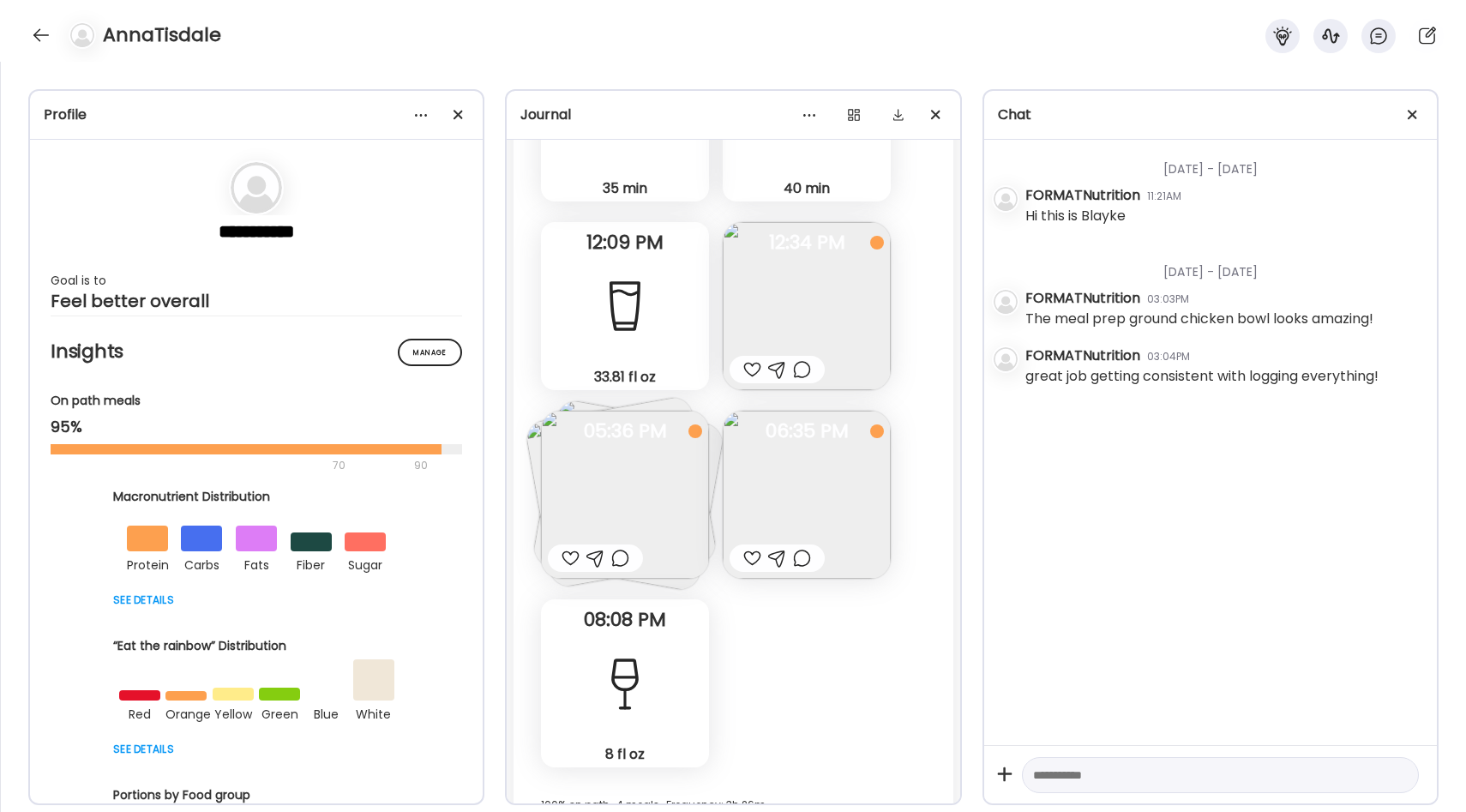
click at [631, 467] on img at bounding box center [626, 495] width 168 height 168
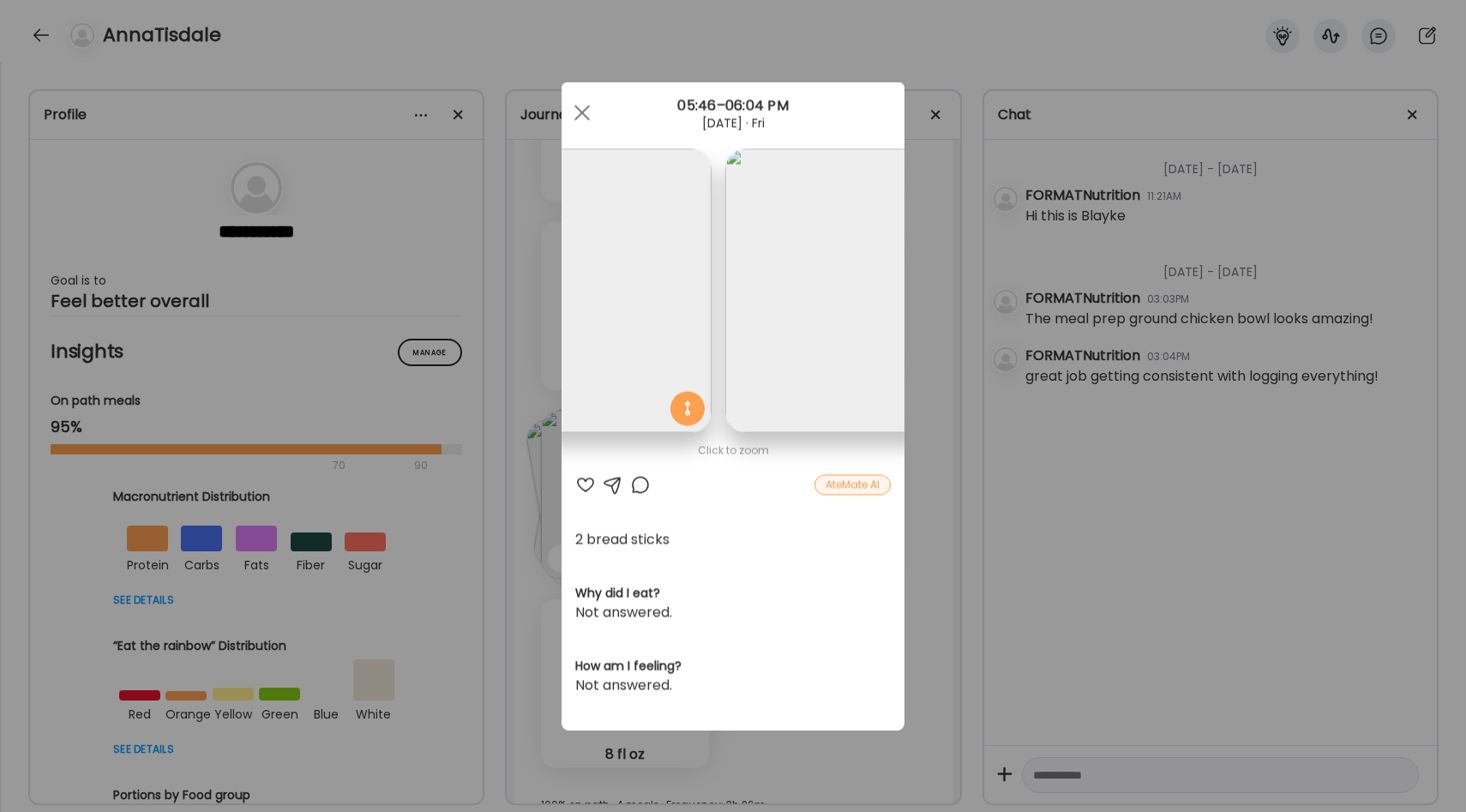
scroll to position [0, 577]
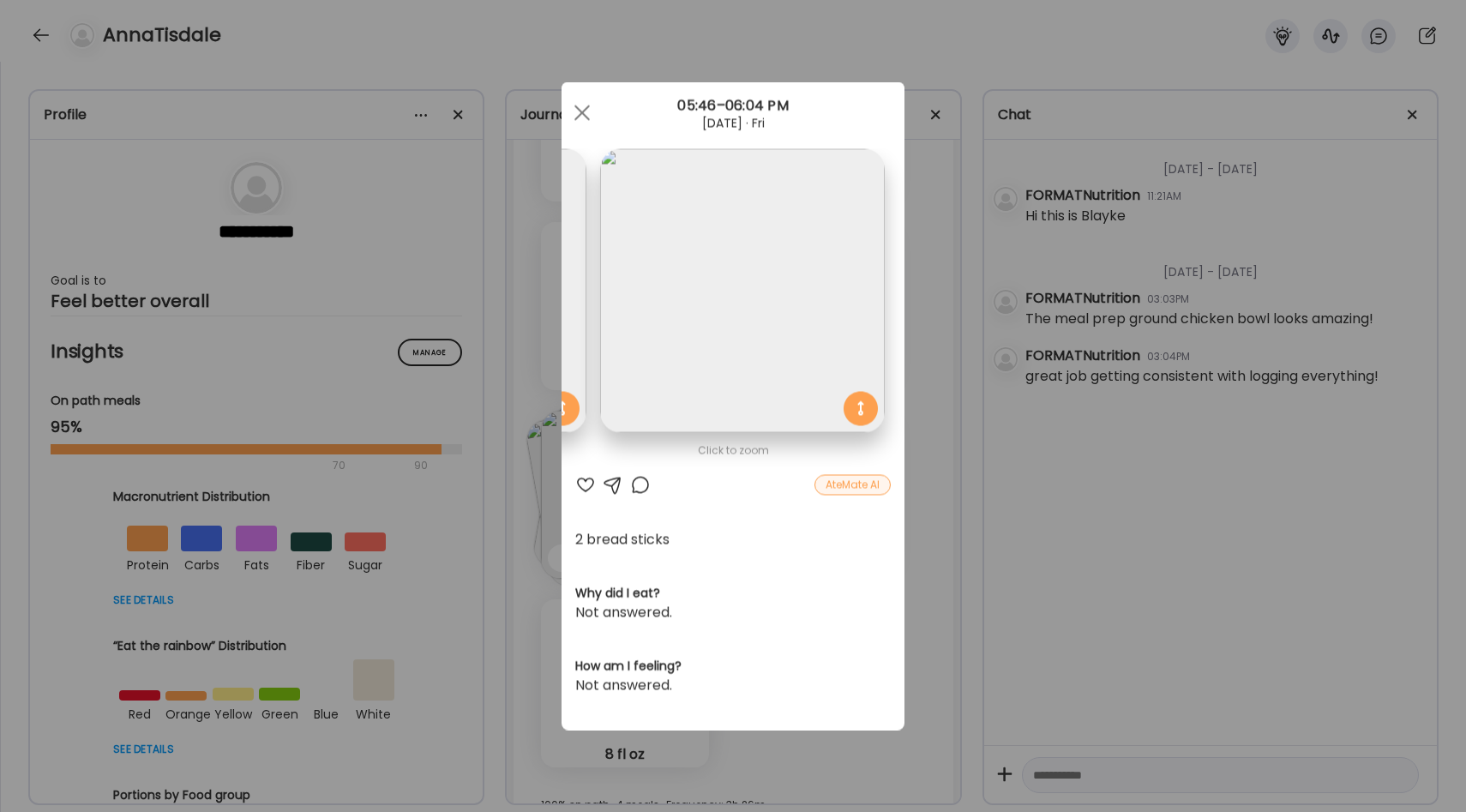
click at [944, 353] on div "Ate Coach Dashboard Wahoo! It’s official Take a moment to set up your Coach Pro…" at bounding box center [733, 406] width 1466 height 812
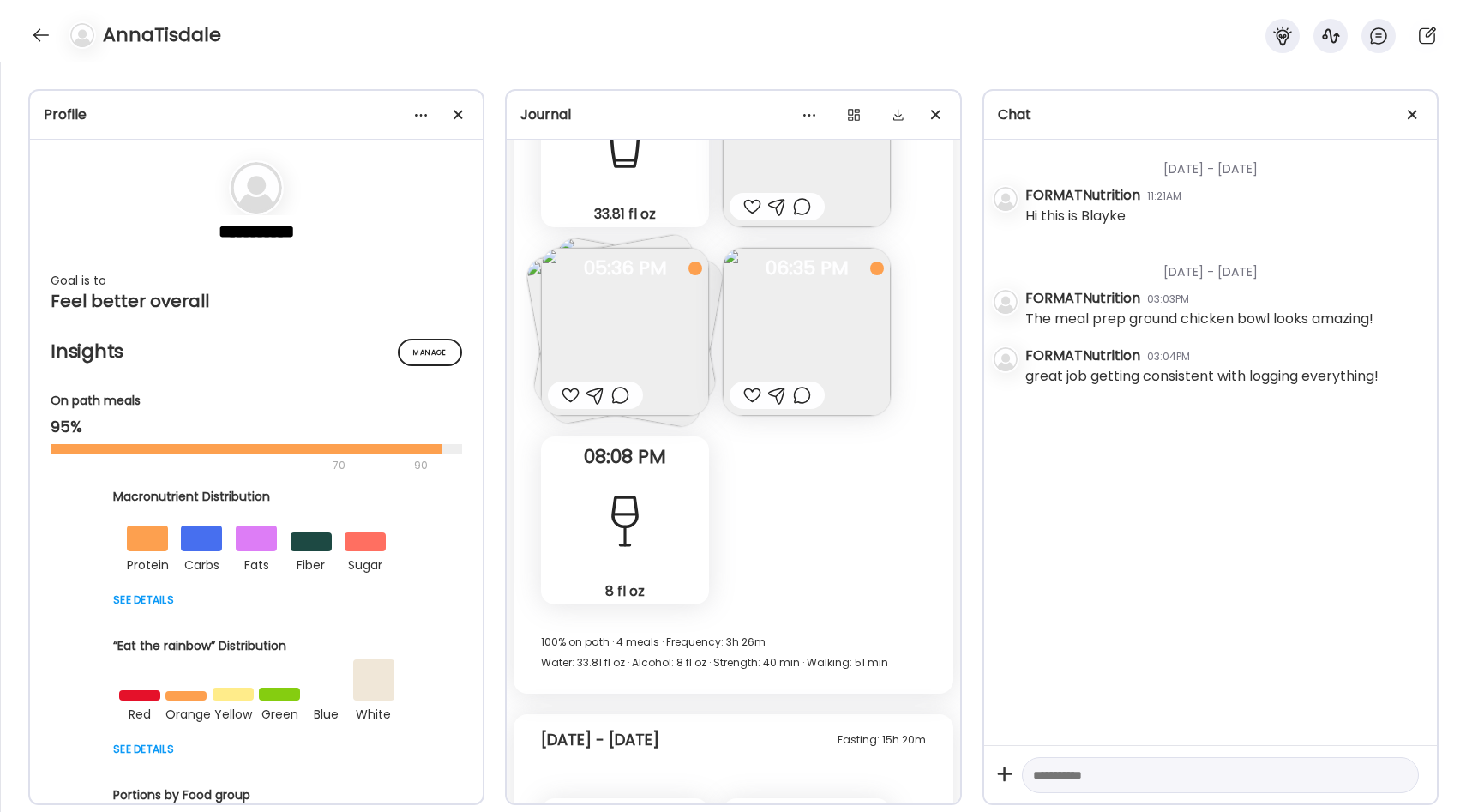
scroll to position [9652, 0]
click at [822, 337] on img at bounding box center [807, 329] width 168 height 168
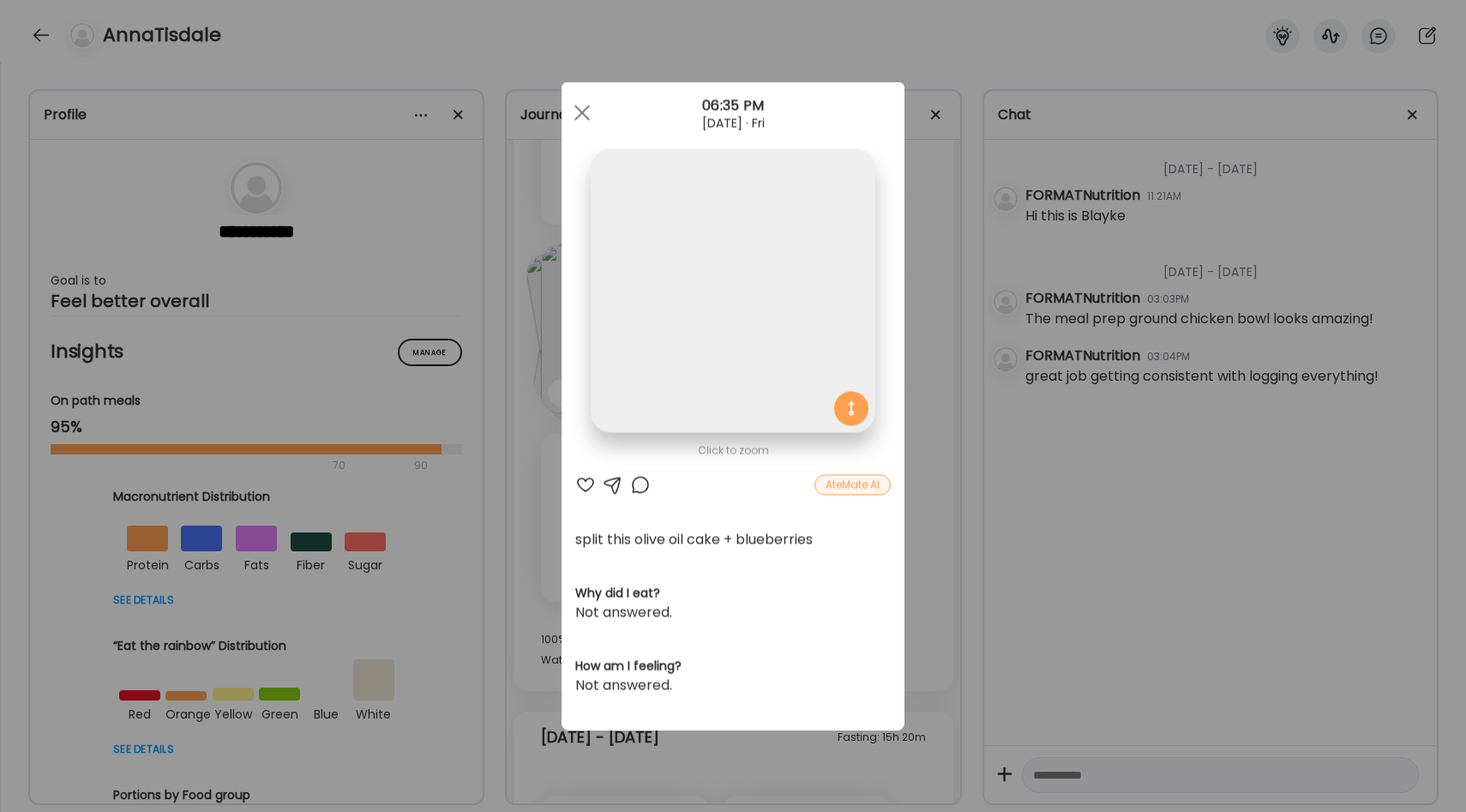
scroll to position [0, 0]
click at [908, 366] on div "Ate Coach Dashboard Wahoo! It’s official Take a moment to set up your Coach Pro…" at bounding box center [733, 406] width 1466 height 812
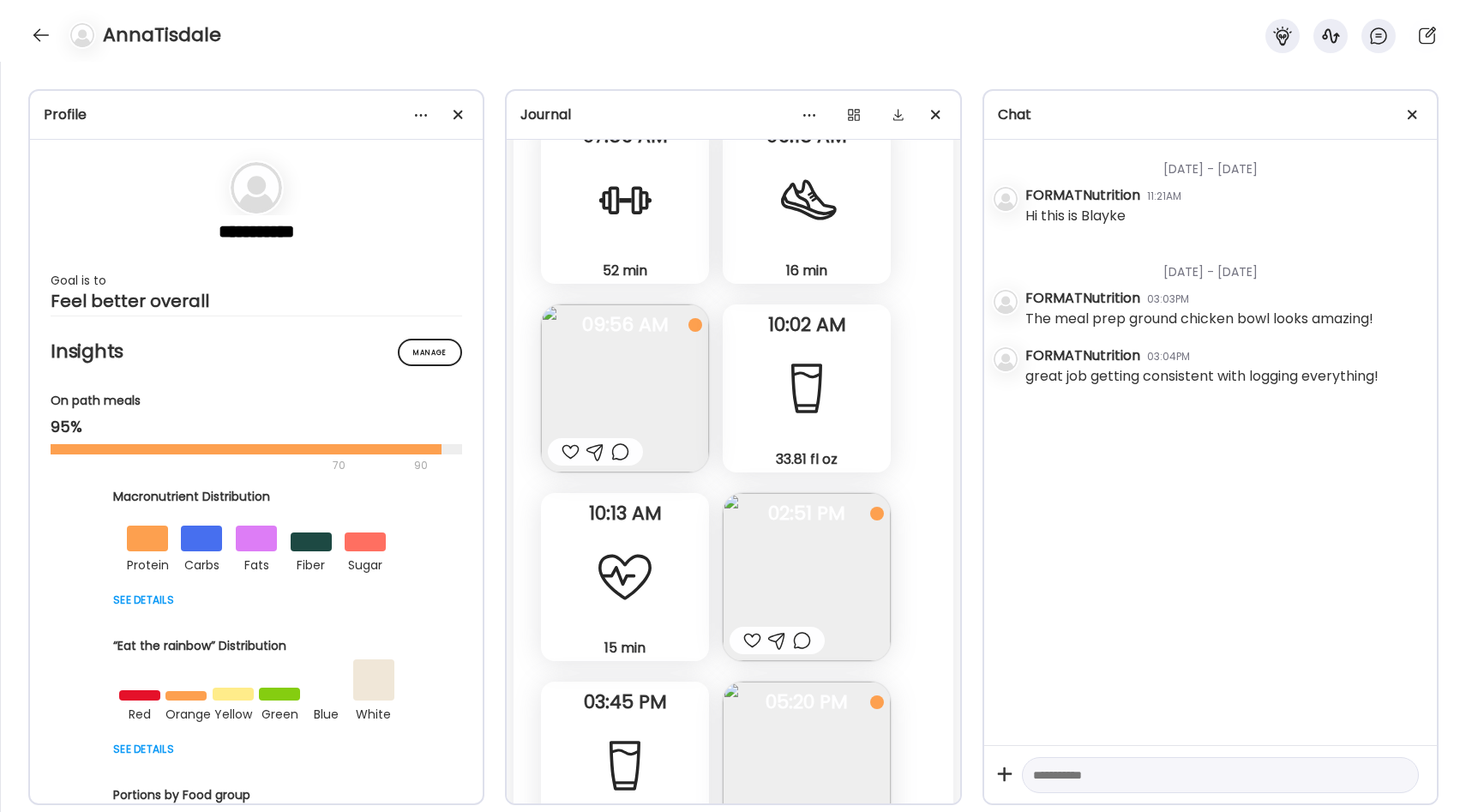
scroll to position [10358, 0]
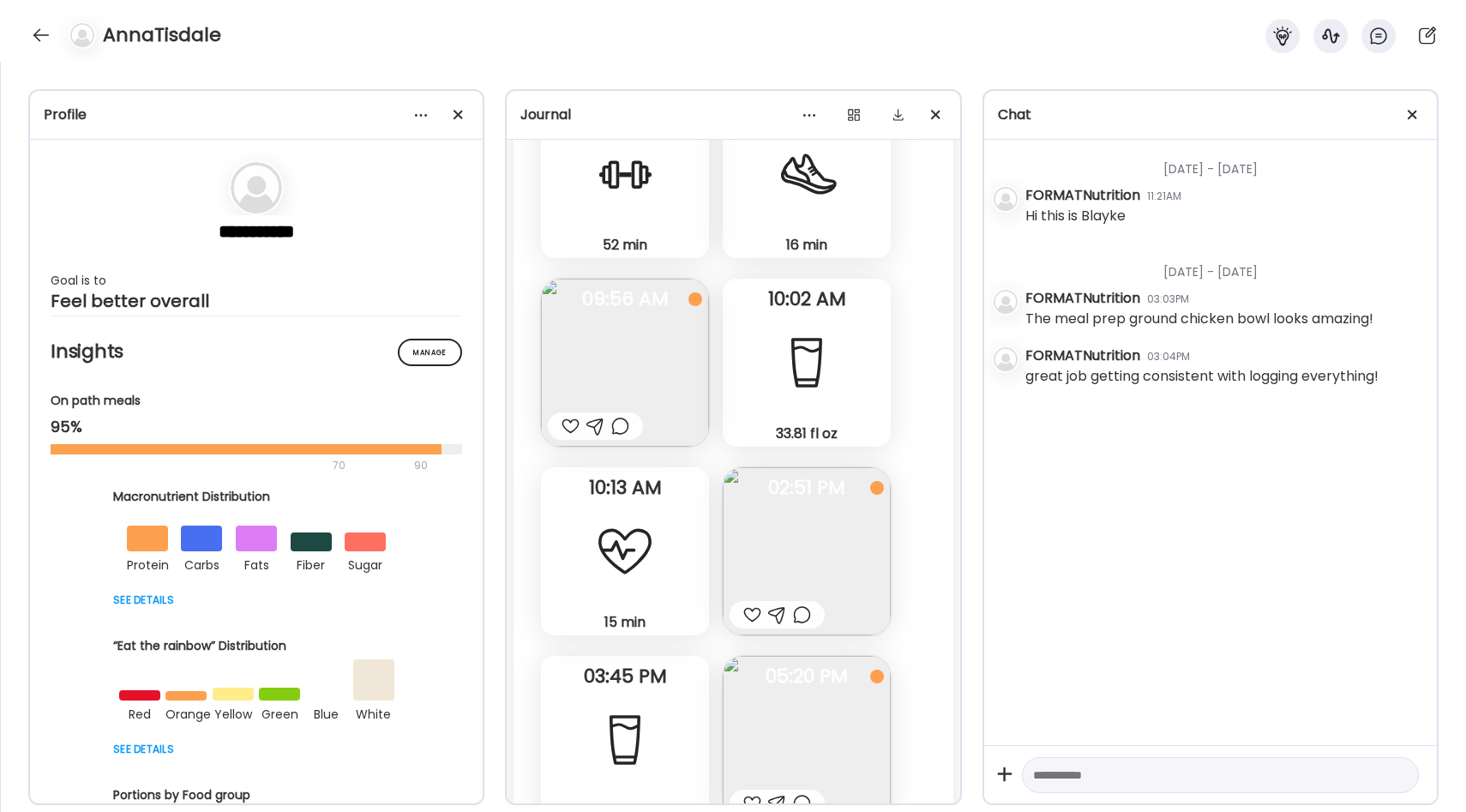
click at [684, 390] on img at bounding box center [626, 363] width 168 height 168
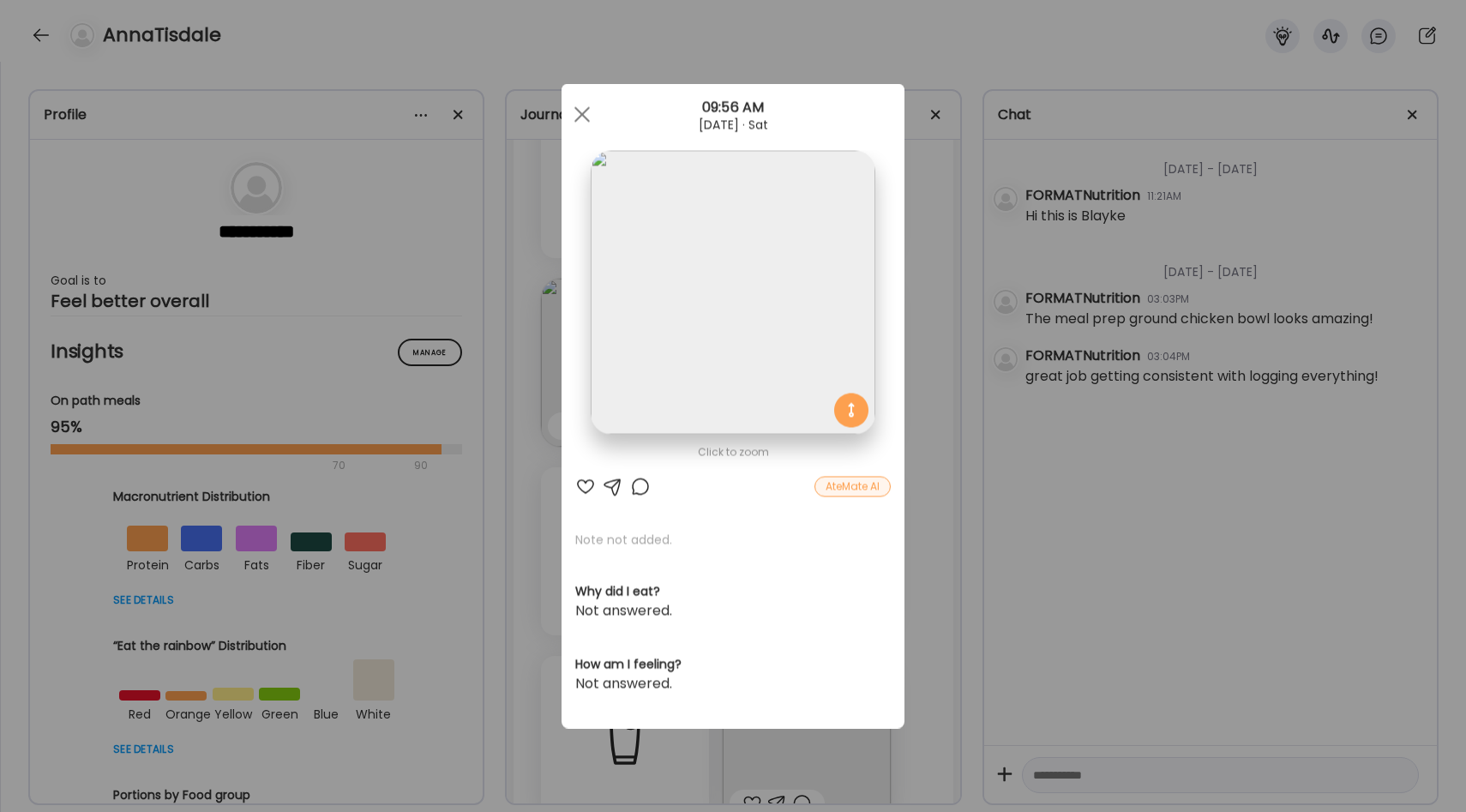
click at [907, 356] on div "Ate Coach Dashboard Wahoo! It’s official Take a moment to set up your Coach Pro…" at bounding box center [733, 406] width 1466 height 812
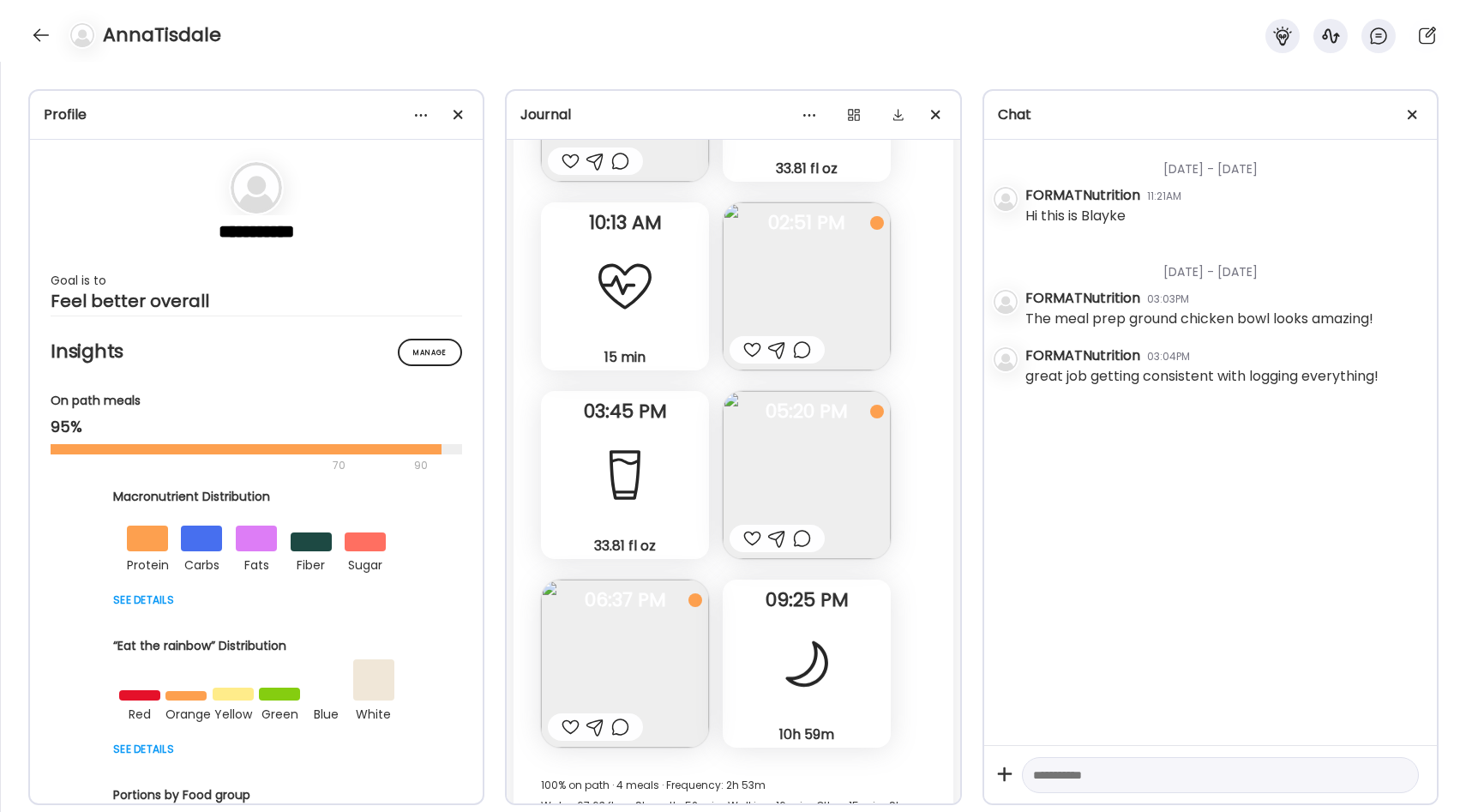
scroll to position [10628, 0]
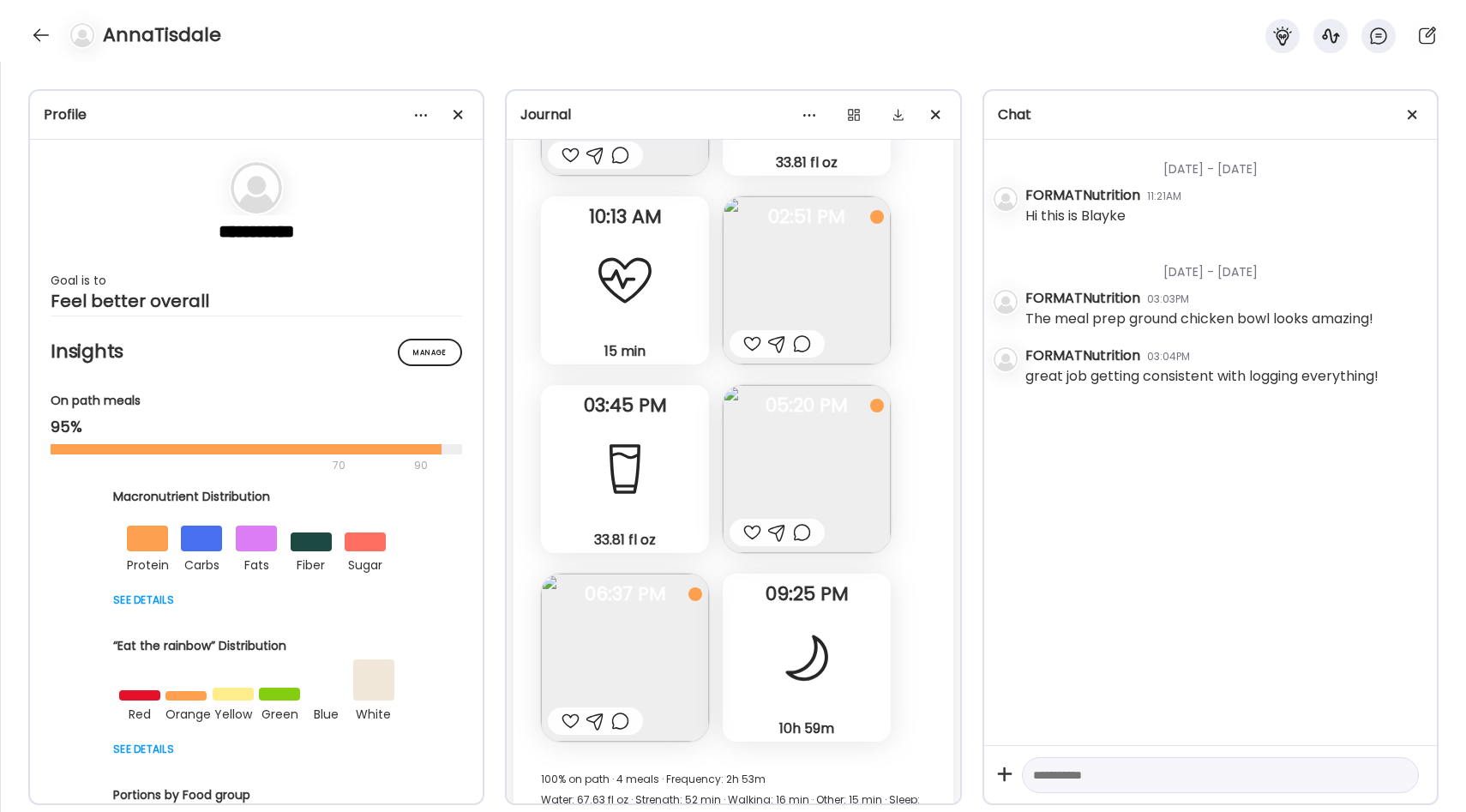
click at [820, 220] on span "02:51 PM" at bounding box center [807, 217] width 168 height 15
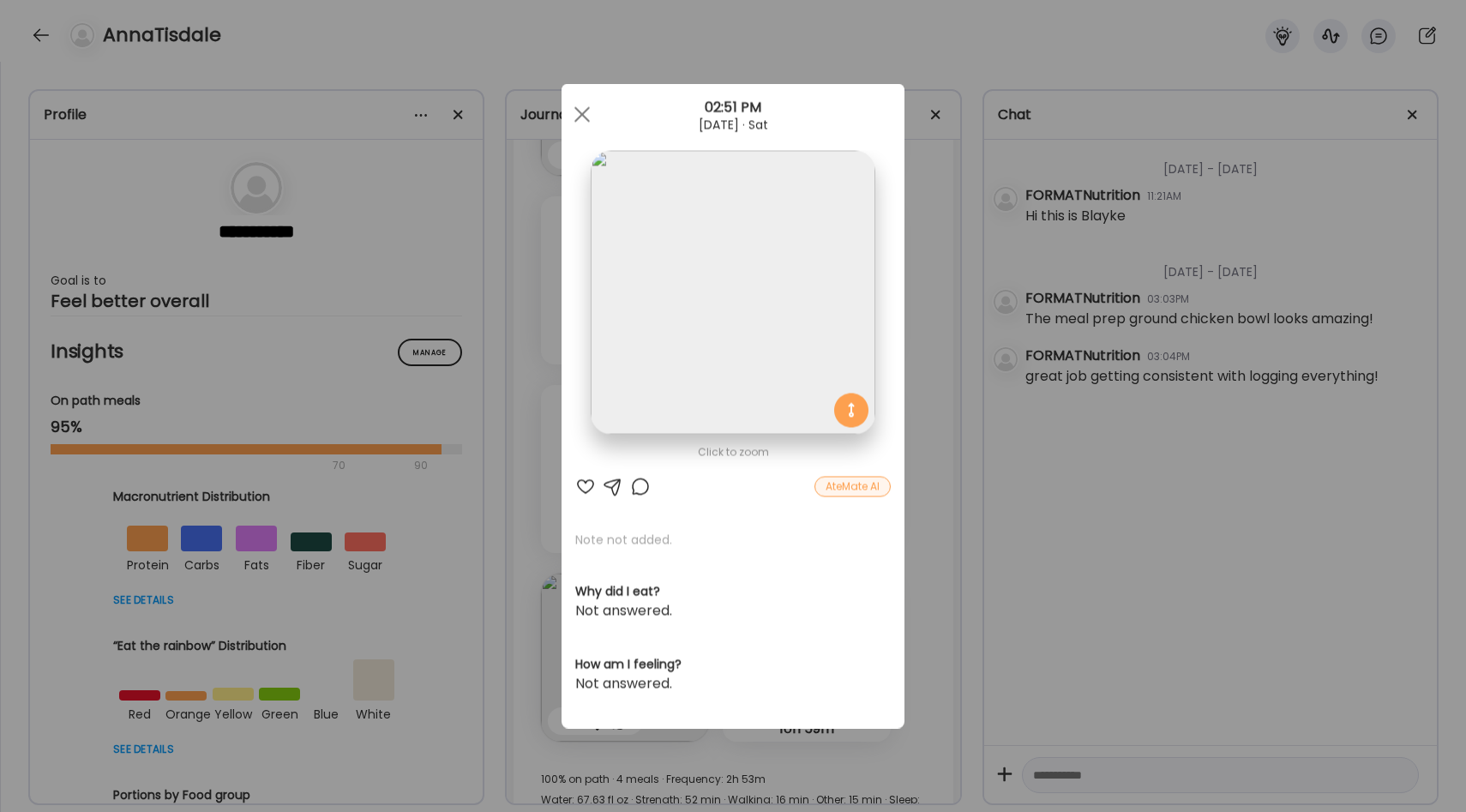
click at [912, 275] on div "Ate Coach Dashboard Wahoo! It’s official Take a moment to set up your Coach Pro…" at bounding box center [733, 406] width 1466 height 812
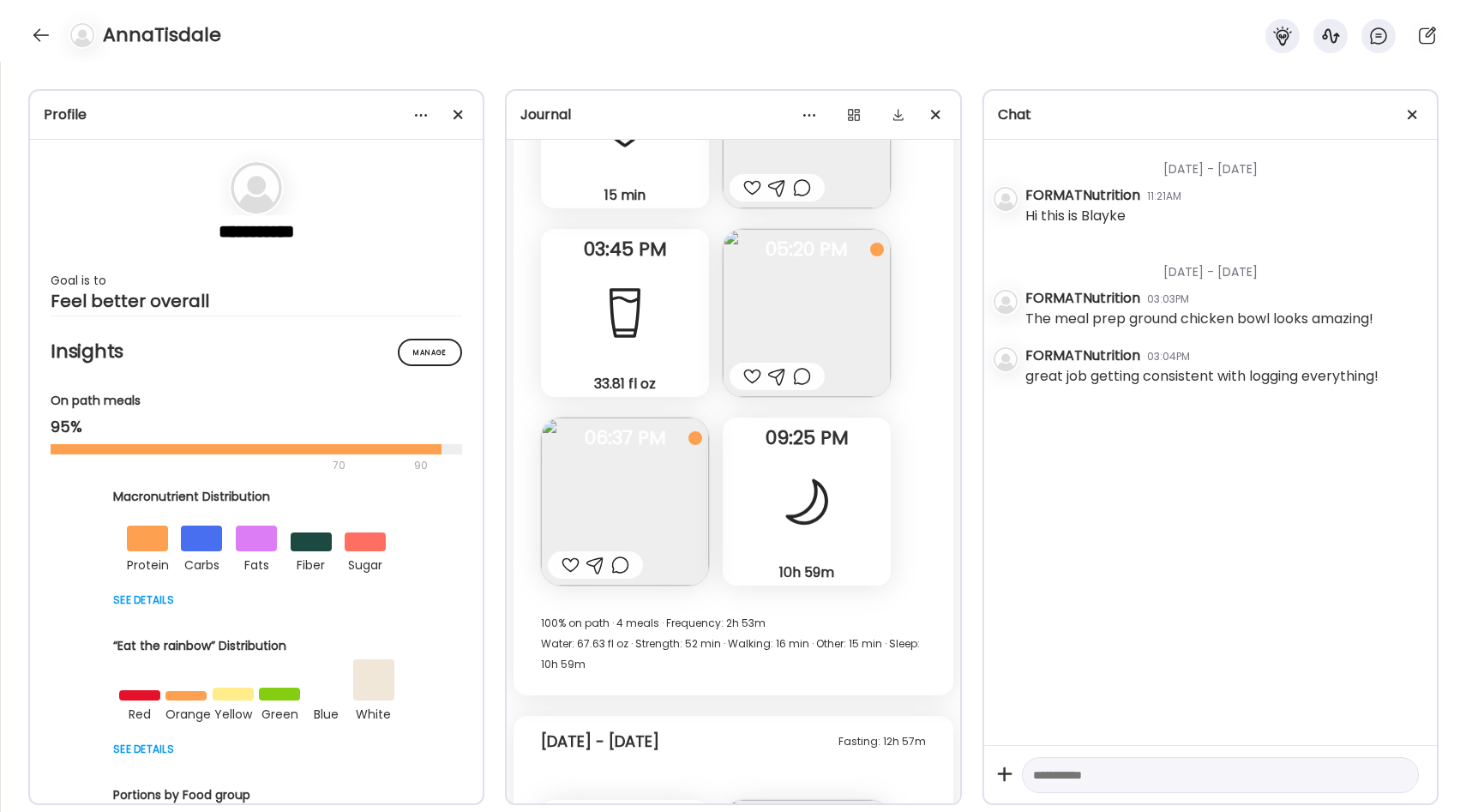
scroll to position [10797, 0]
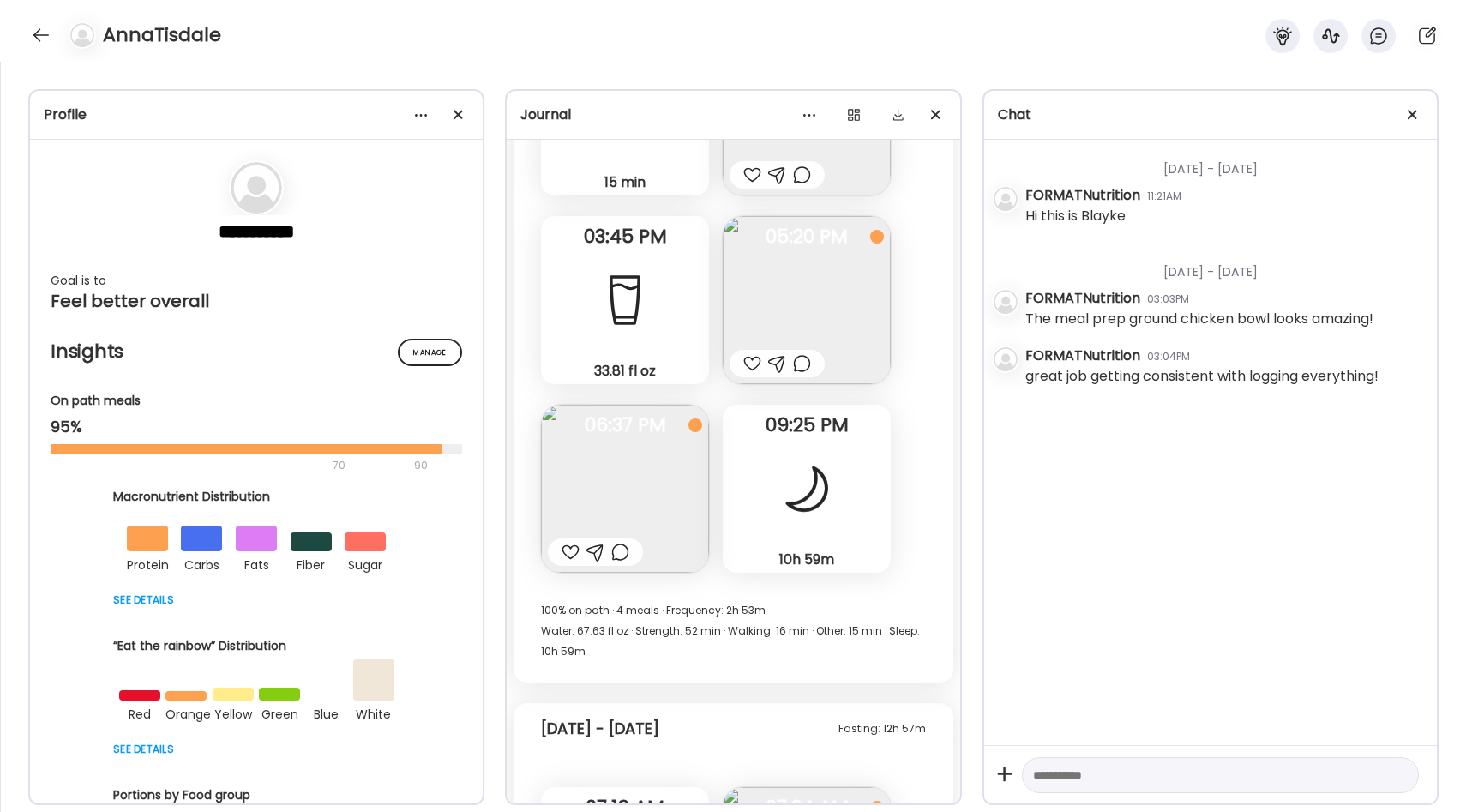
click at [786, 243] on span "05:20 PM" at bounding box center [807, 236] width 168 height 15
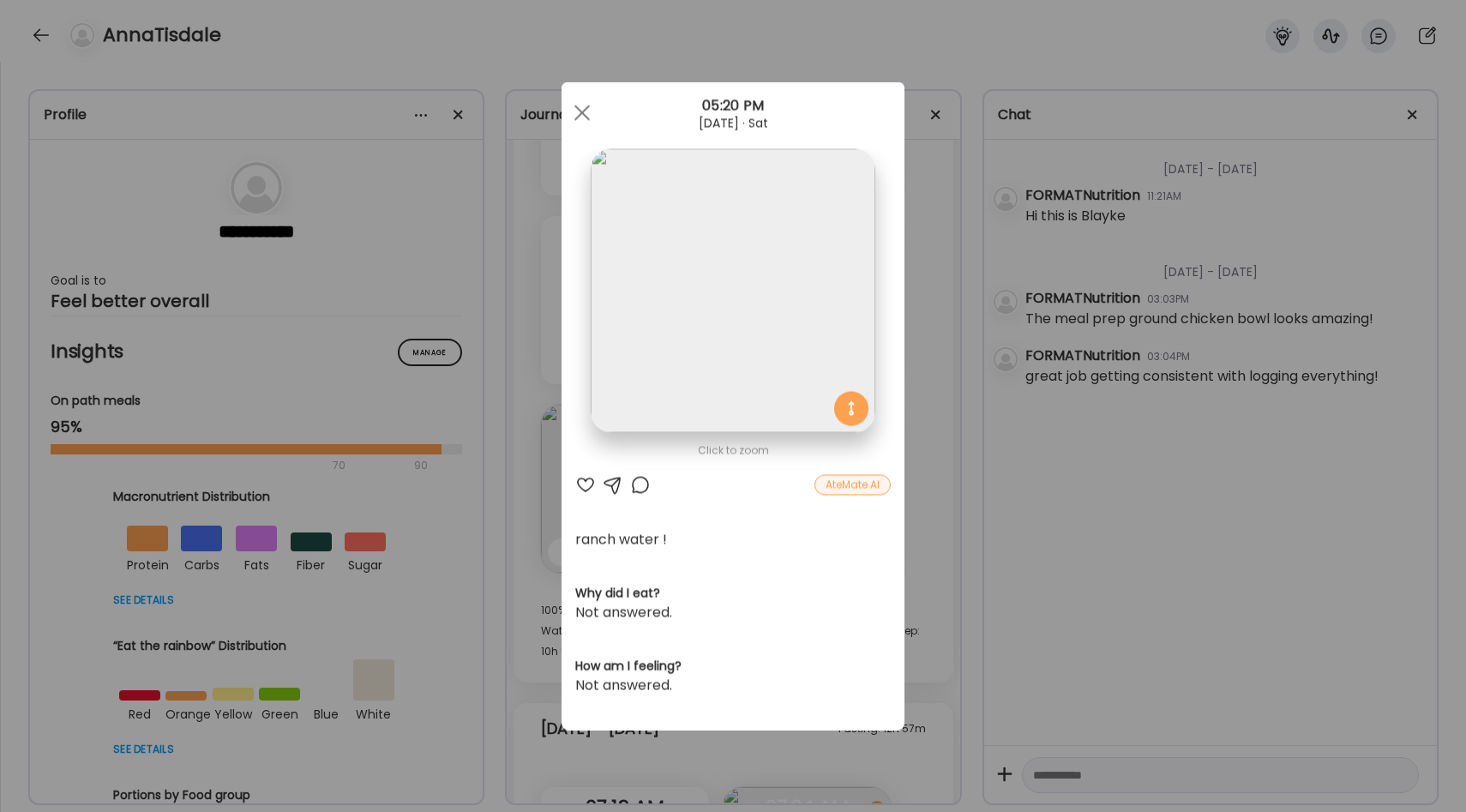
click at [909, 275] on div "Ate Coach Dashboard Wahoo! It’s official Take a moment to set up your Coach Pro…" at bounding box center [733, 406] width 1466 height 812
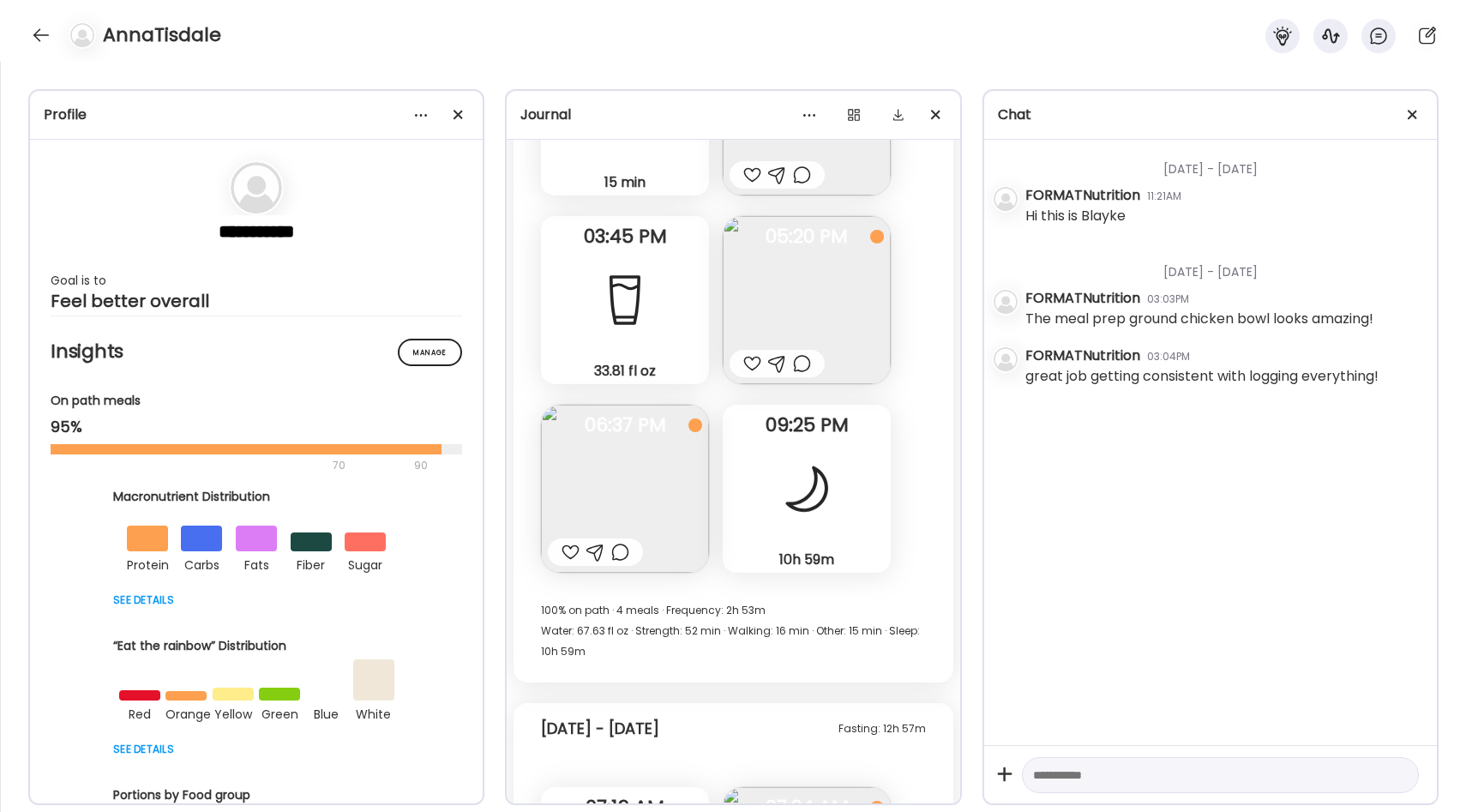
click at [650, 451] on img at bounding box center [626, 489] width 168 height 168
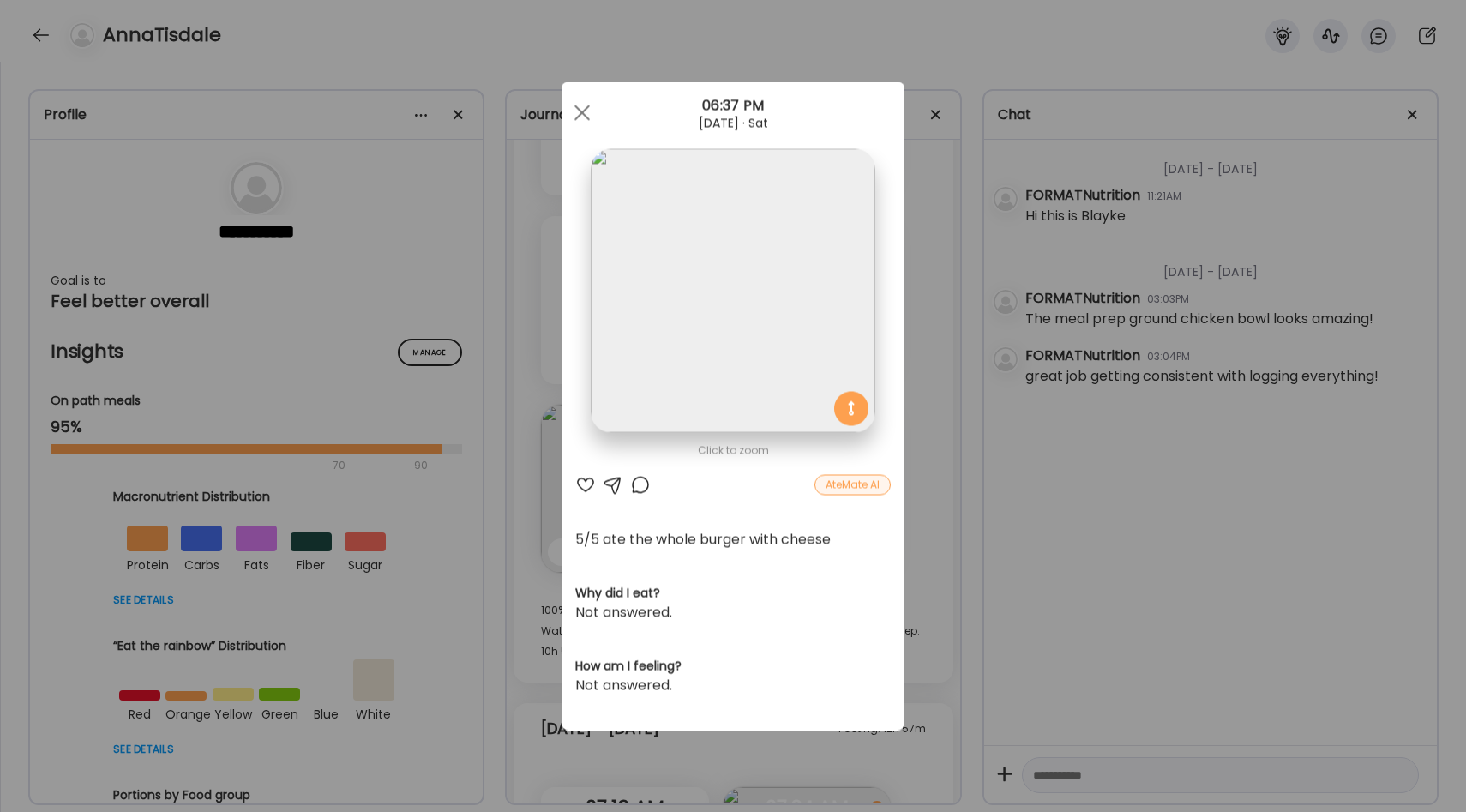
click at [908, 378] on div "Ate Coach Dashboard Wahoo! It’s official Take a moment to set up your Coach Pro…" at bounding box center [733, 406] width 1466 height 812
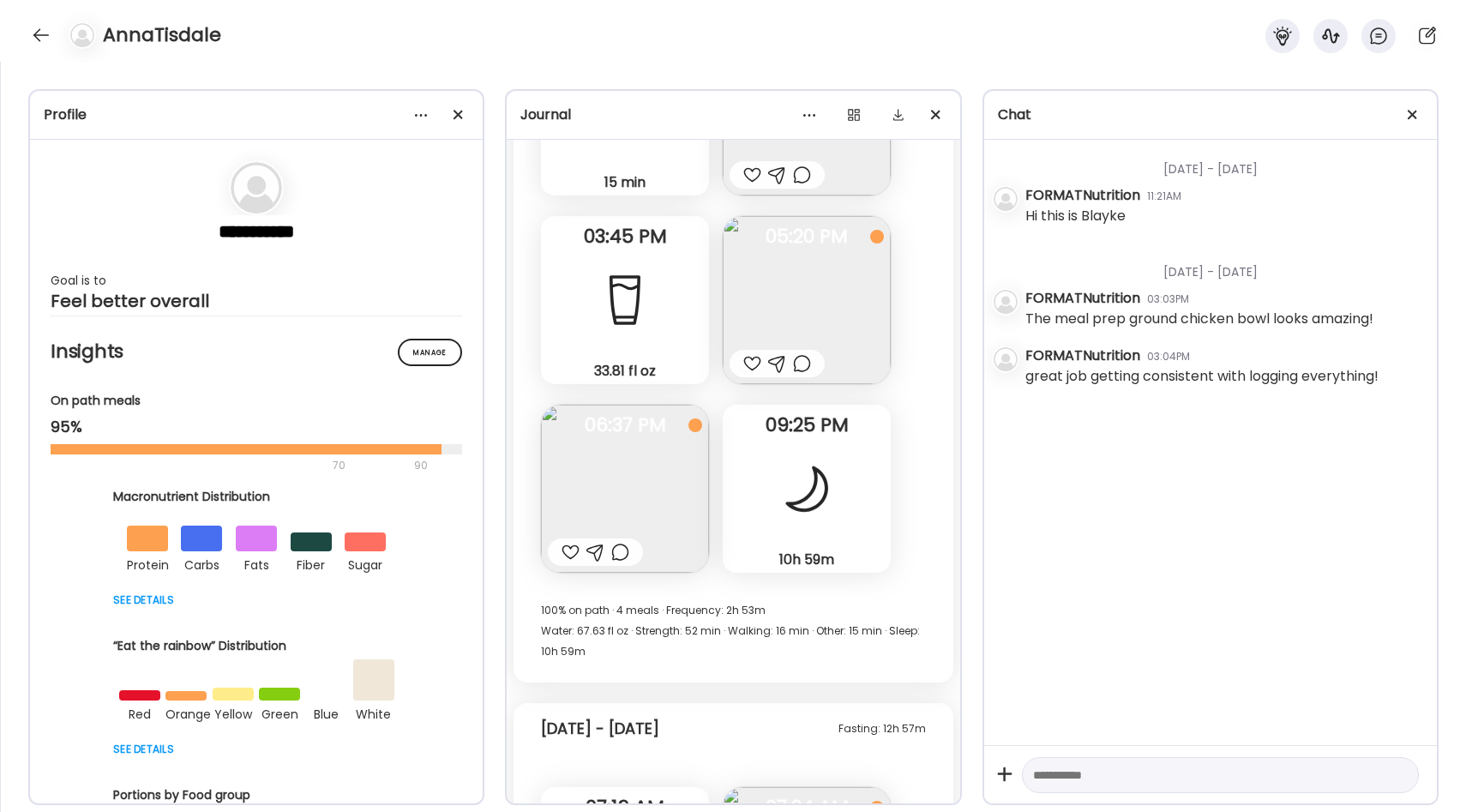
click at [652, 443] on img at bounding box center [626, 489] width 168 height 168
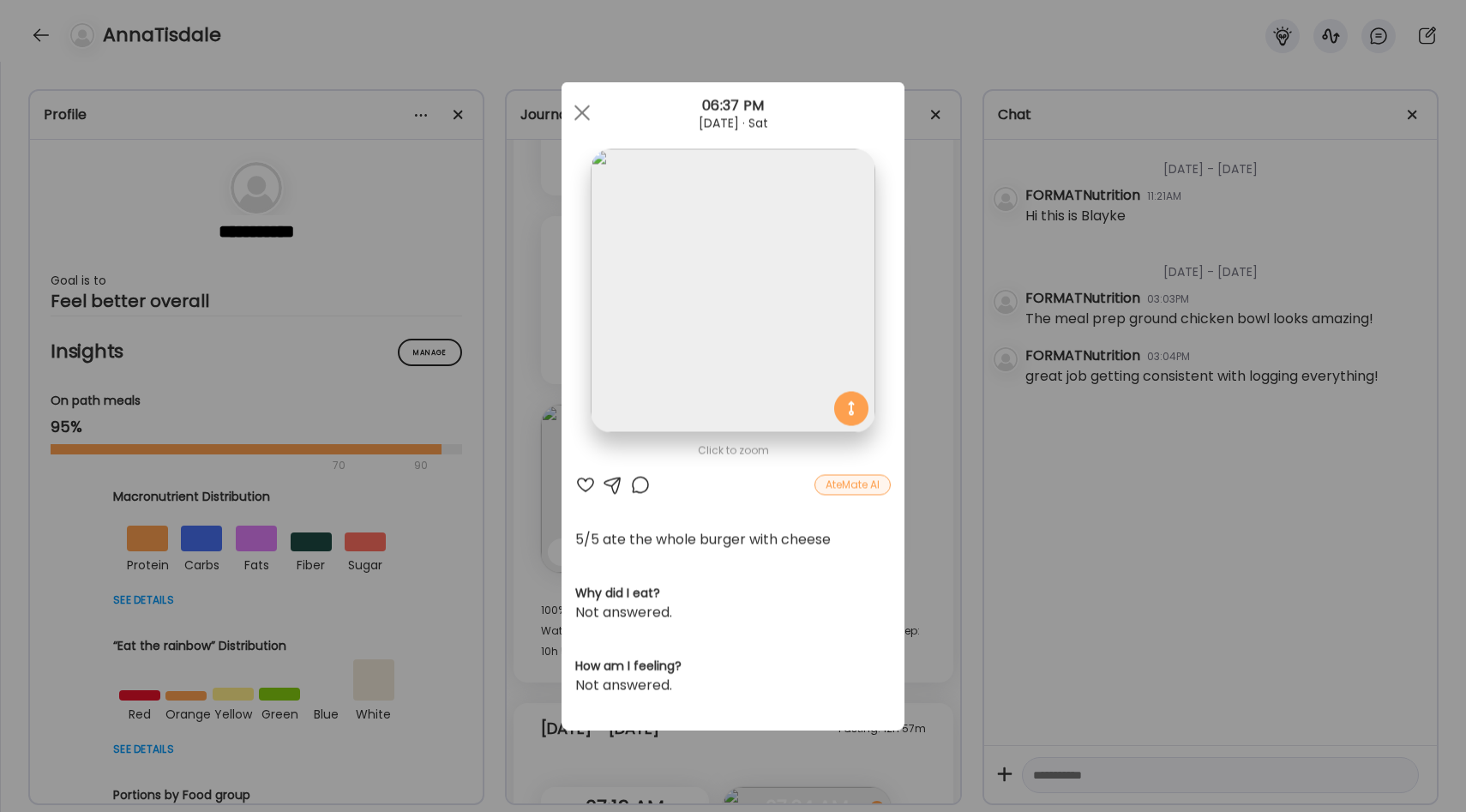
click at [898, 437] on section at bounding box center [732, 310] width 343 height 322
click at [922, 483] on div "Ate Coach Dashboard Wahoo! It’s official Take a moment to set up your Coach Pro…" at bounding box center [733, 406] width 1466 height 812
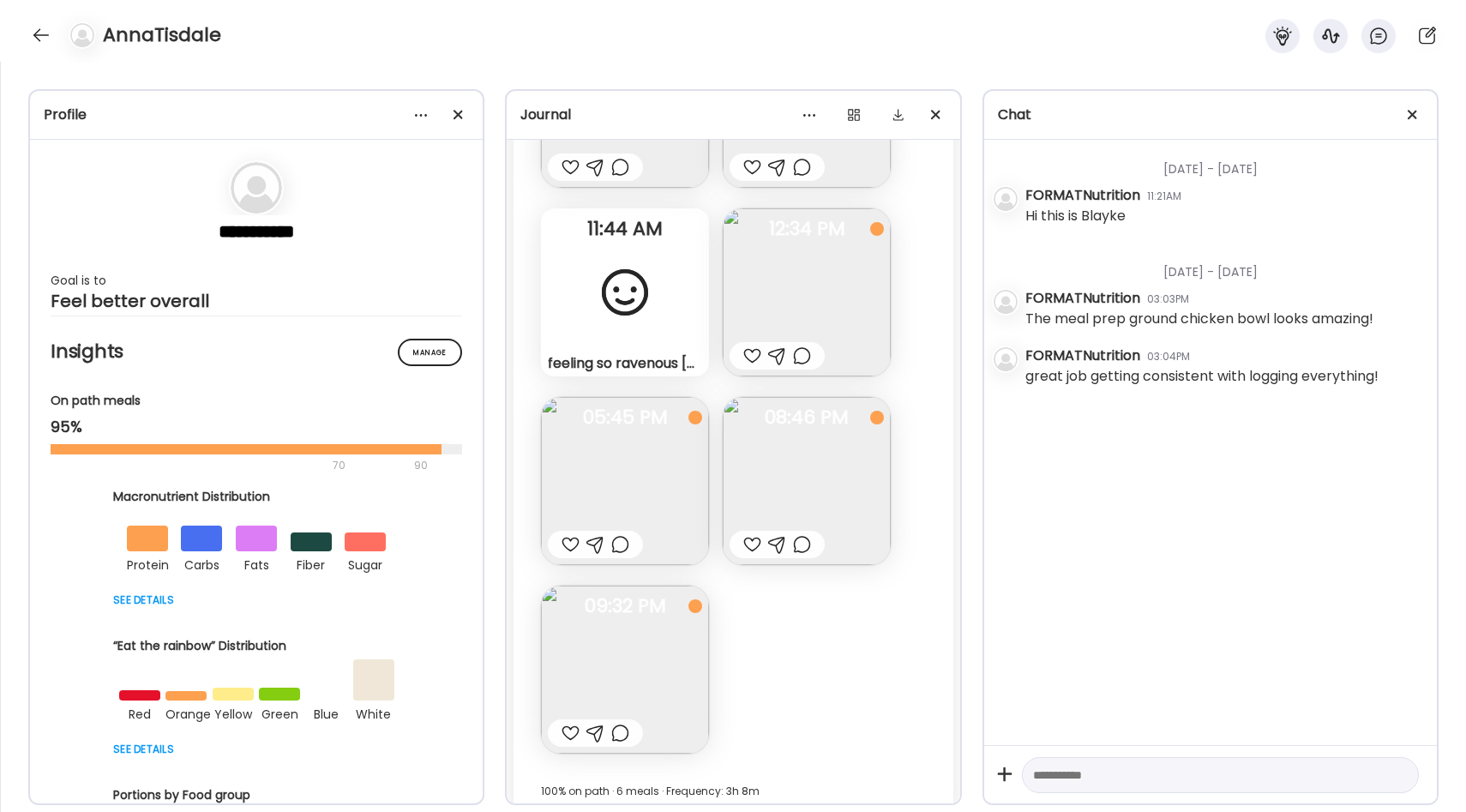
scroll to position [8416, 0]
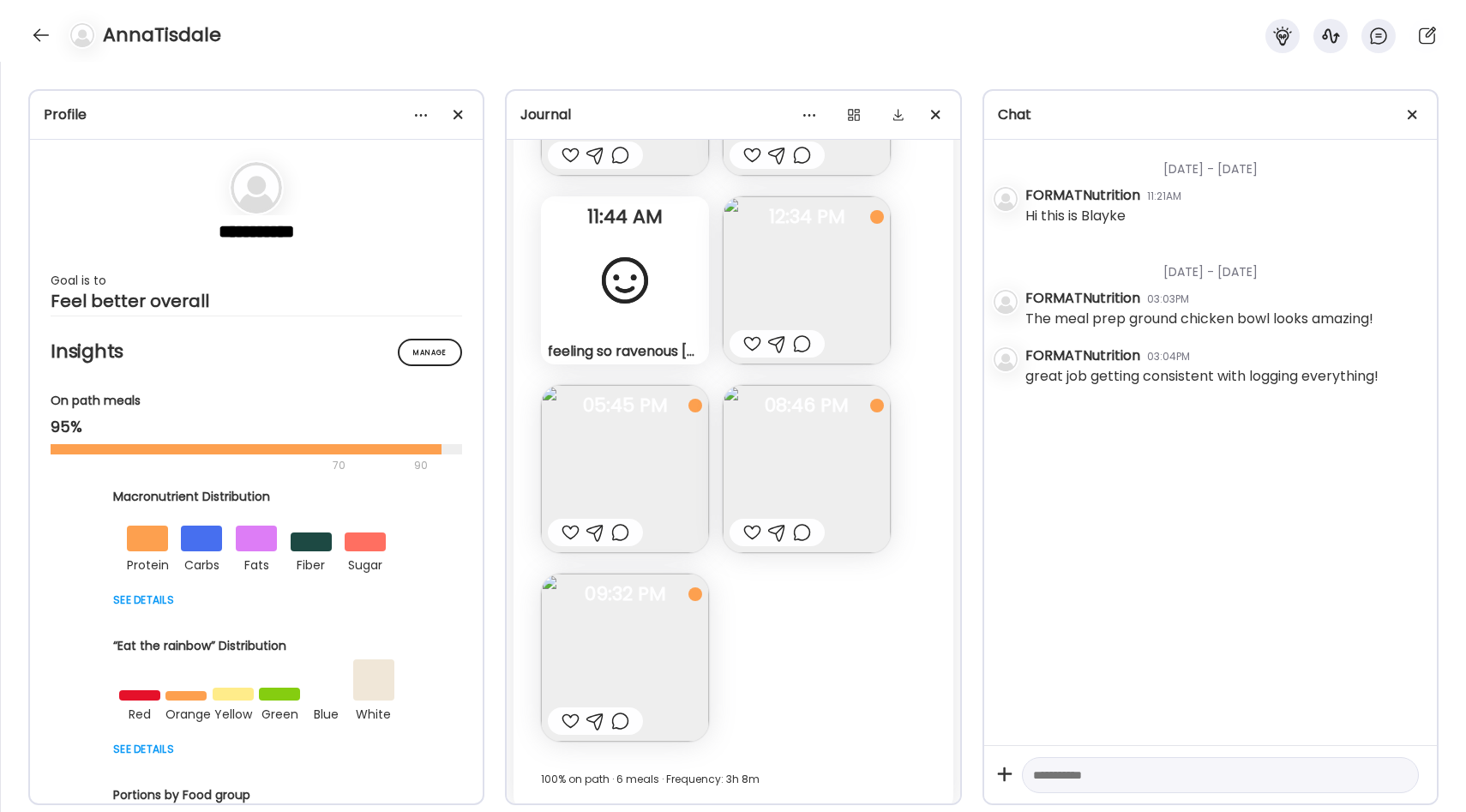
click at [658, 278] on div "feeling so ravenous [DATE] sos Reflection" at bounding box center [626, 280] width 168 height 168
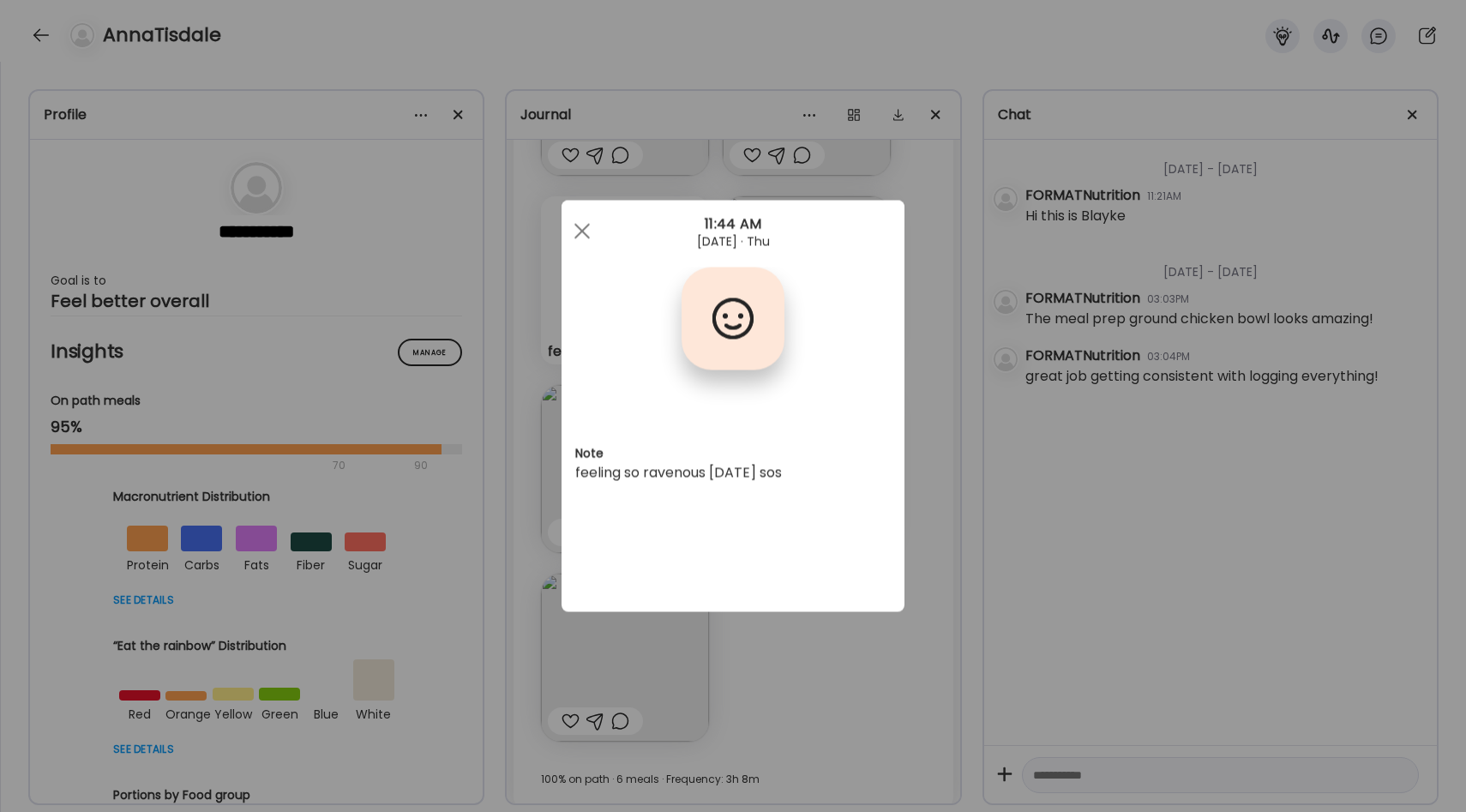
click at [931, 433] on div "Ate Coach Dashboard Wahoo! It’s official Take a moment to set up your Coach Pro…" at bounding box center [733, 406] width 1466 height 812
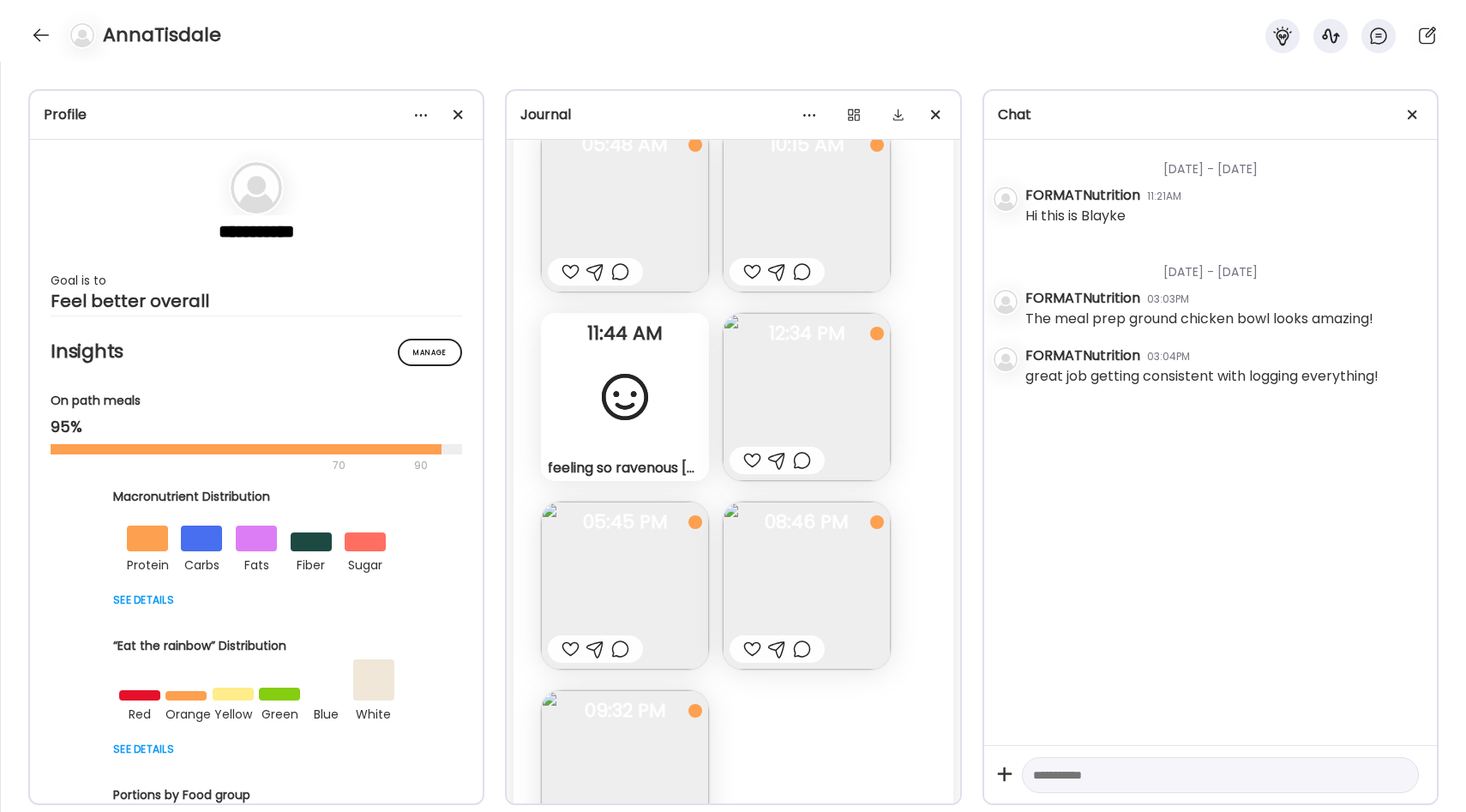
scroll to position [8300, 0]
click at [767, 384] on img at bounding box center [807, 396] width 168 height 168
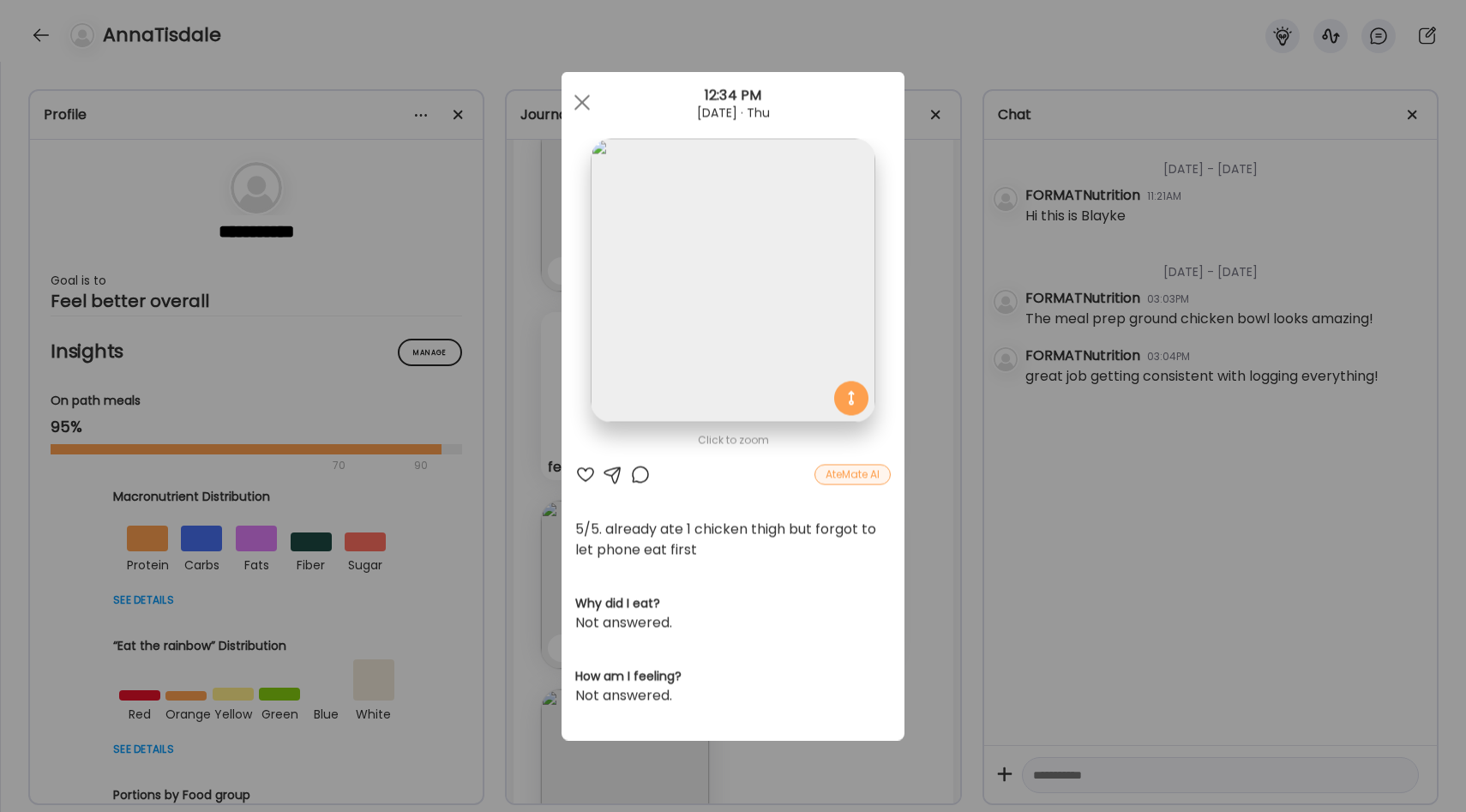
click at [930, 396] on div "Ate Coach Dashboard Wahoo! It’s official Take a moment to set up your Coach Pro…" at bounding box center [733, 406] width 1466 height 812
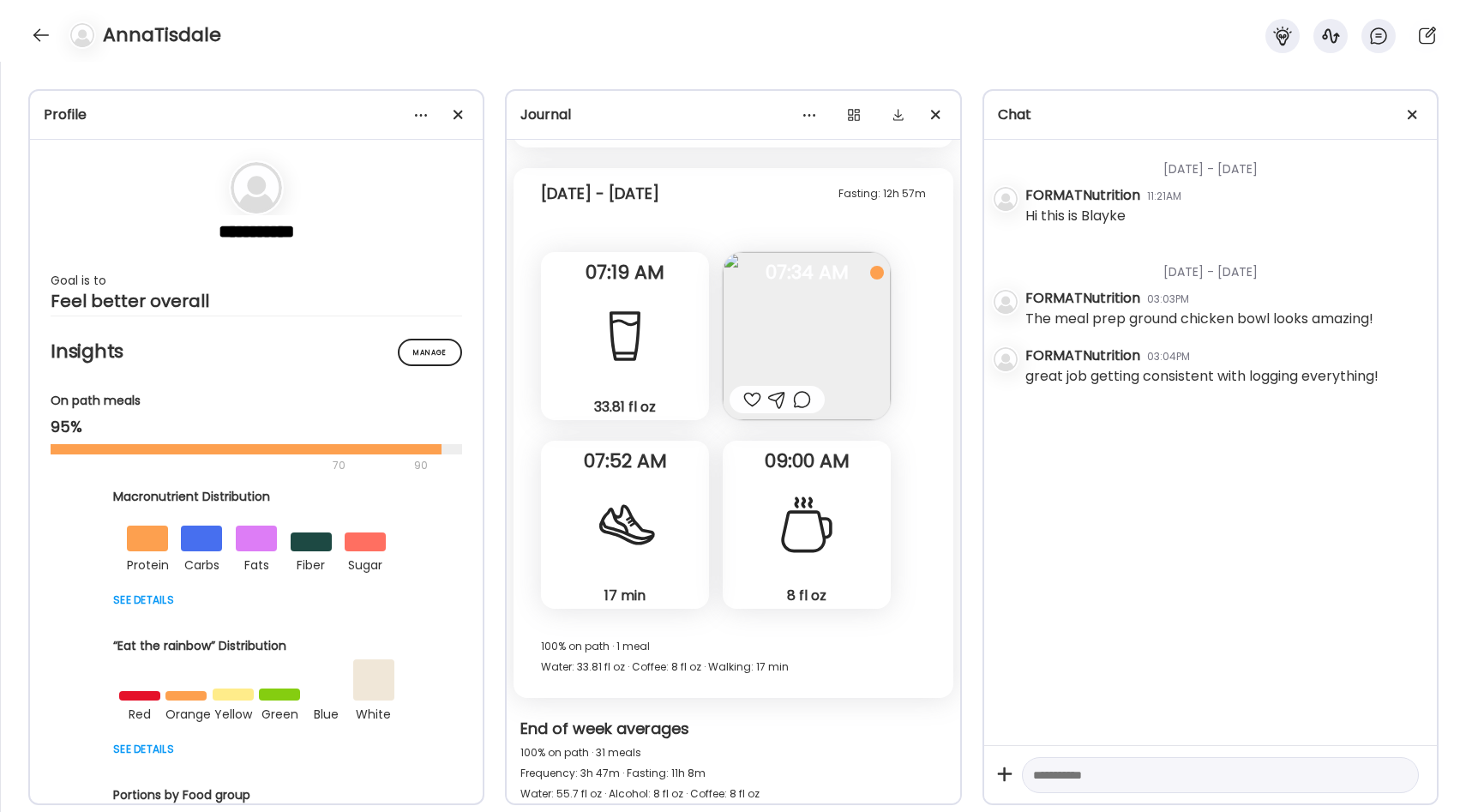
scroll to position [11333, 0]
click at [792, 318] on img at bounding box center [807, 335] width 168 height 168
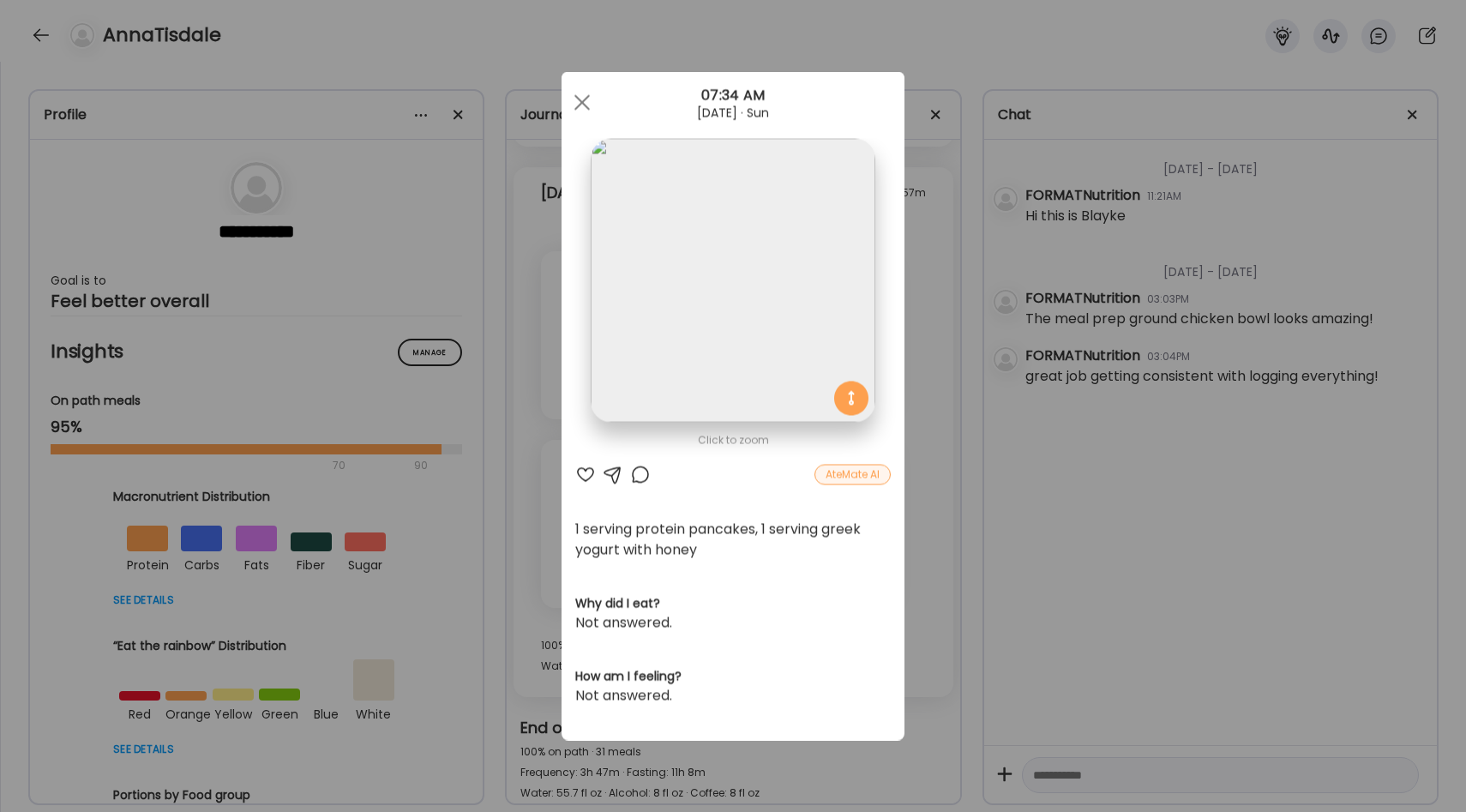
click at [914, 332] on div "Ate Coach Dashboard Wahoo! It’s official Take a moment to set up your Coach Pro…" at bounding box center [733, 406] width 1466 height 812
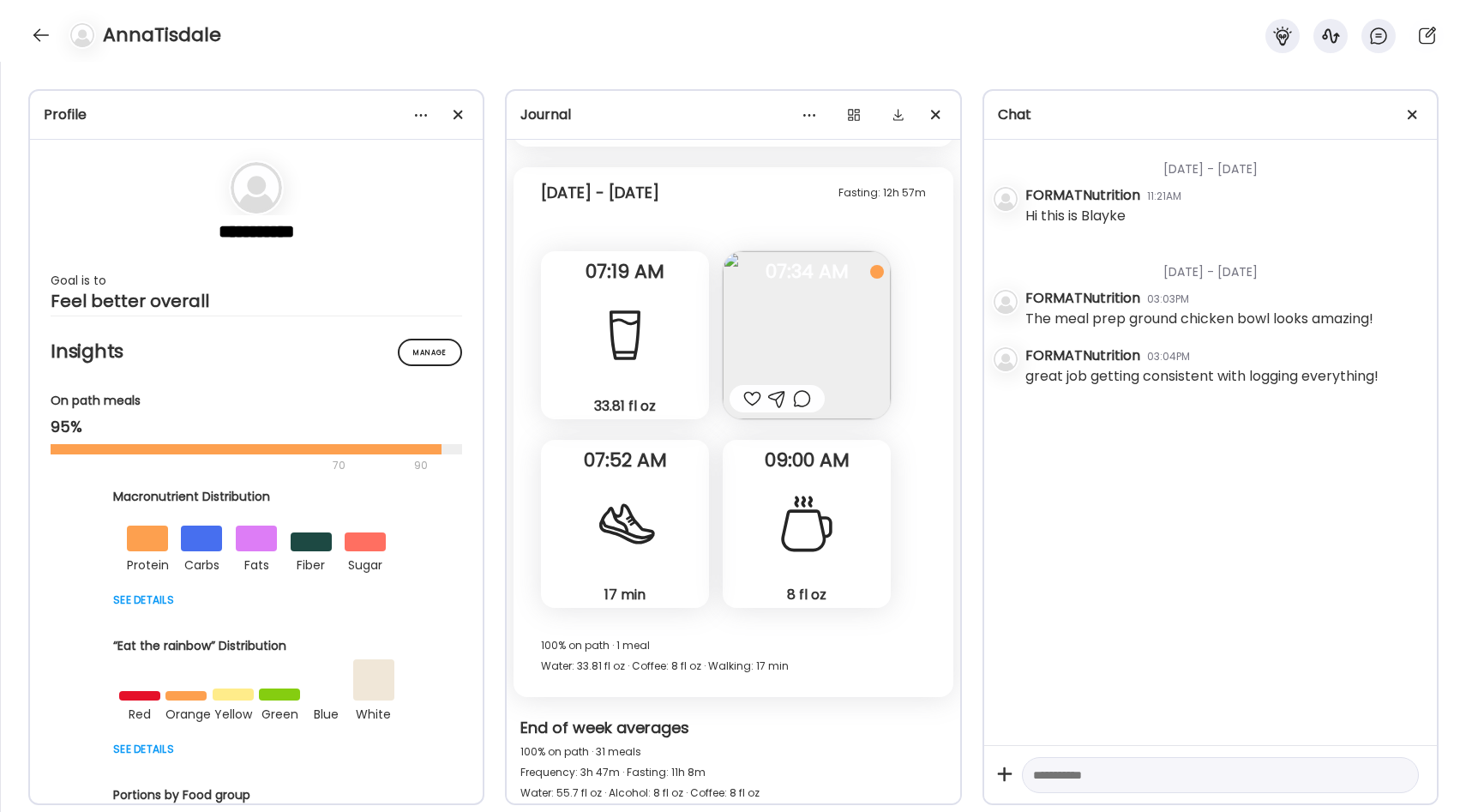
click at [809, 333] on img at bounding box center [807, 335] width 168 height 168
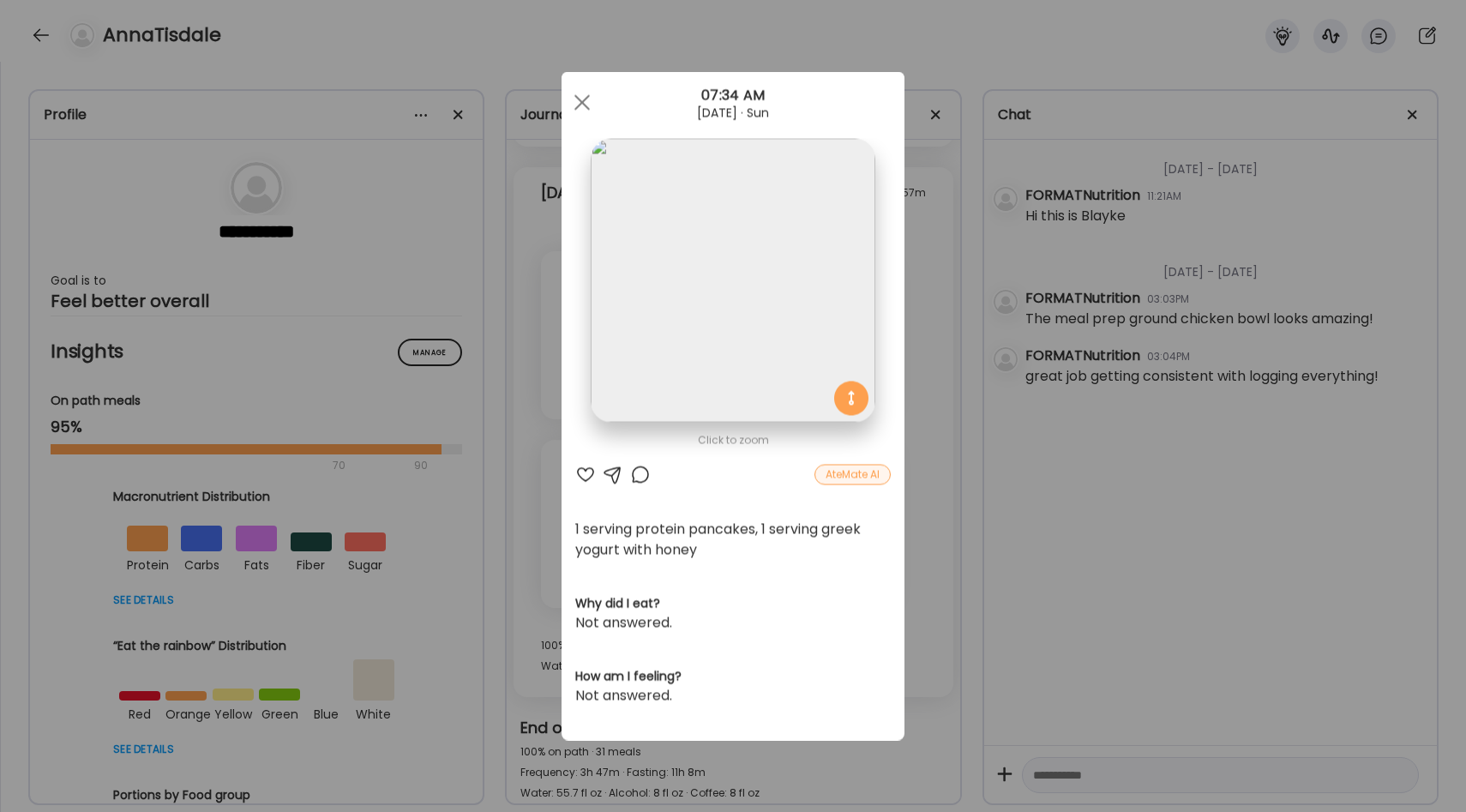
click at [910, 321] on div "Ate Coach Dashboard Wahoo! It’s official Take a moment to set up your Coach Pro…" at bounding box center [733, 406] width 1466 height 812
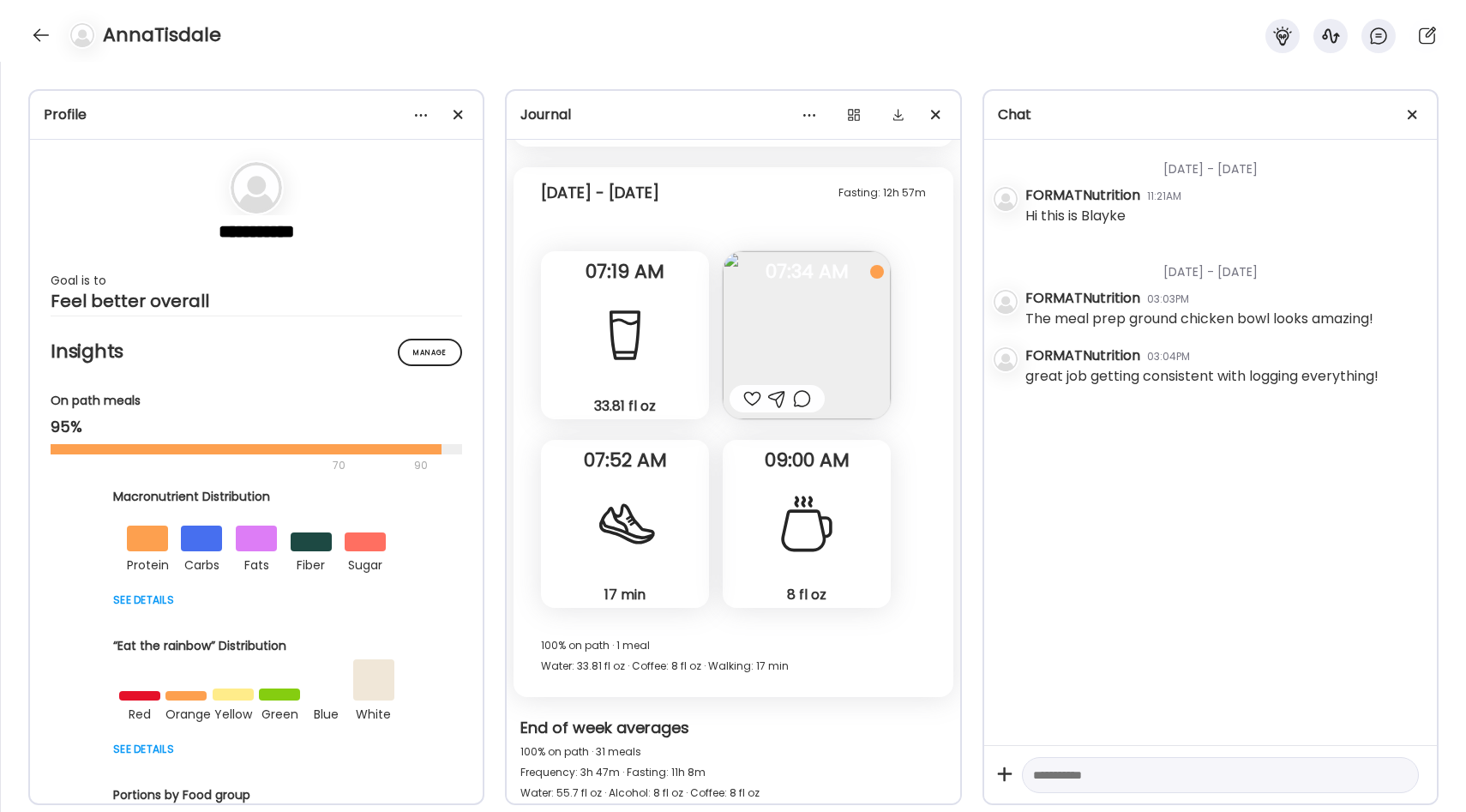
click at [815, 320] on img at bounding box center [807, 335] width 168 height 168
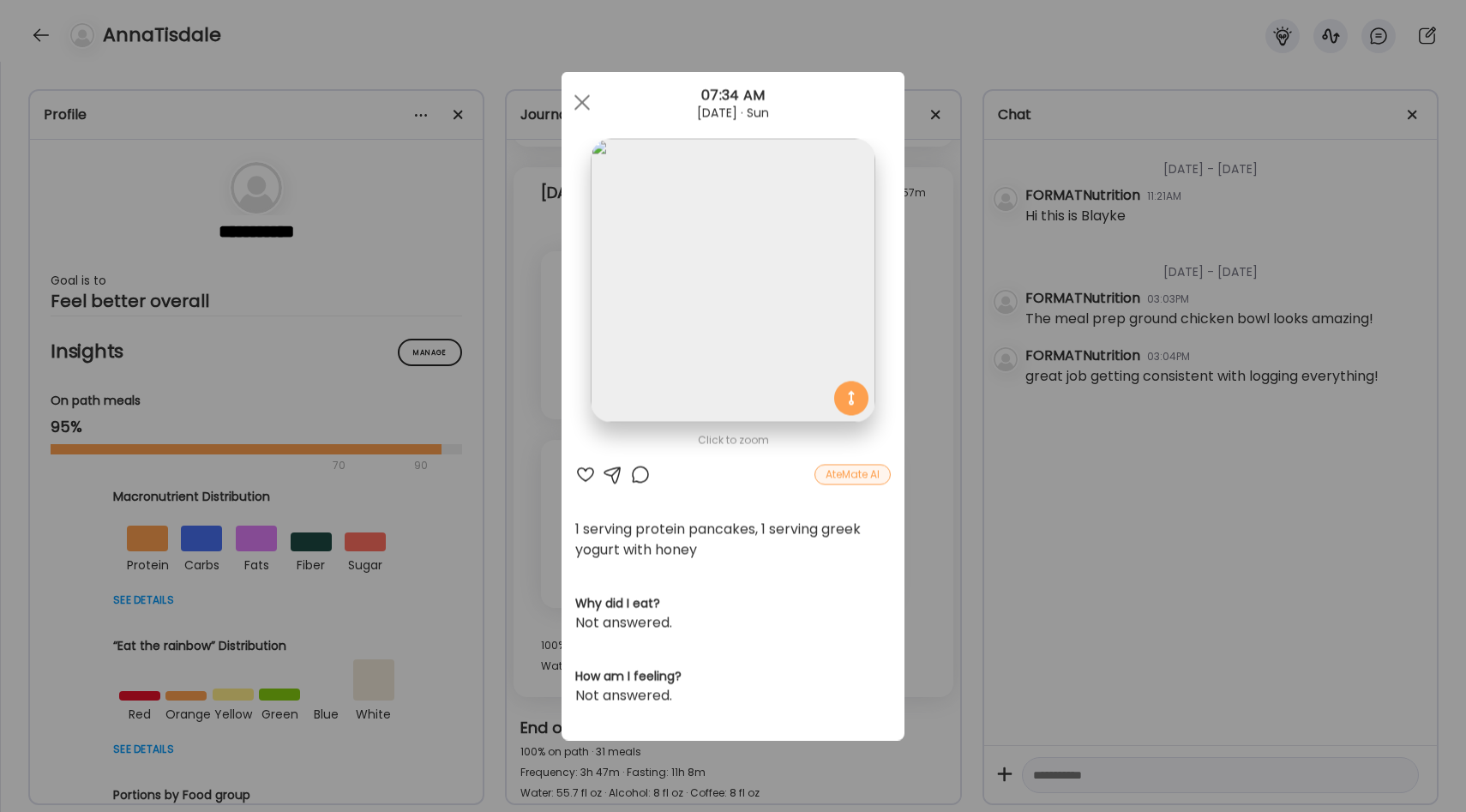
click at [937, 345] on div "Ate Coach Dashboard Wahoo! It’s official Take a moment to set up your Coach Pro…" at bounding box center [733, 406] width 1466 height 812
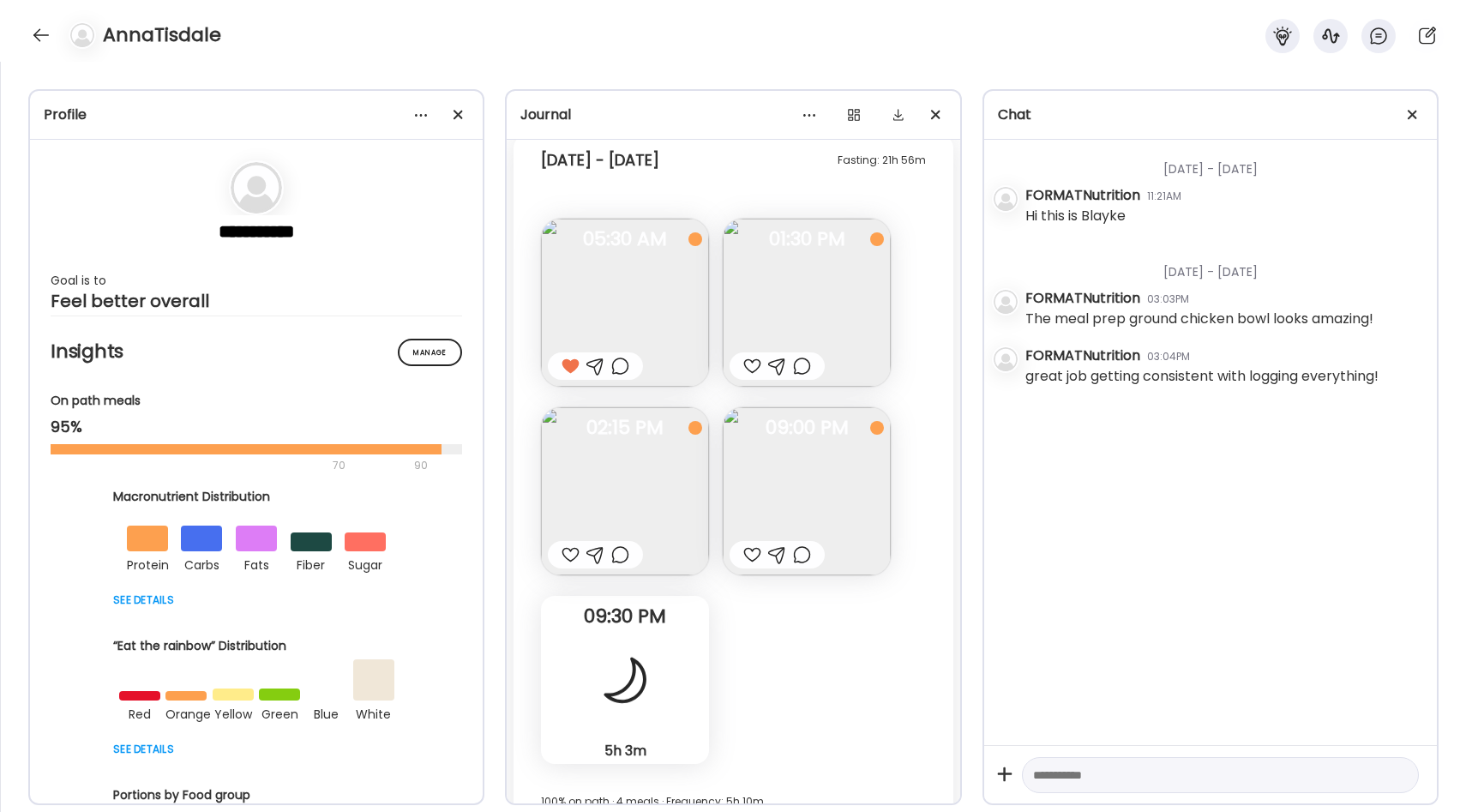
scroll to position [12086, 0]
click at [829, 254] on img at bounding box center [807, 300] width 168 height 168
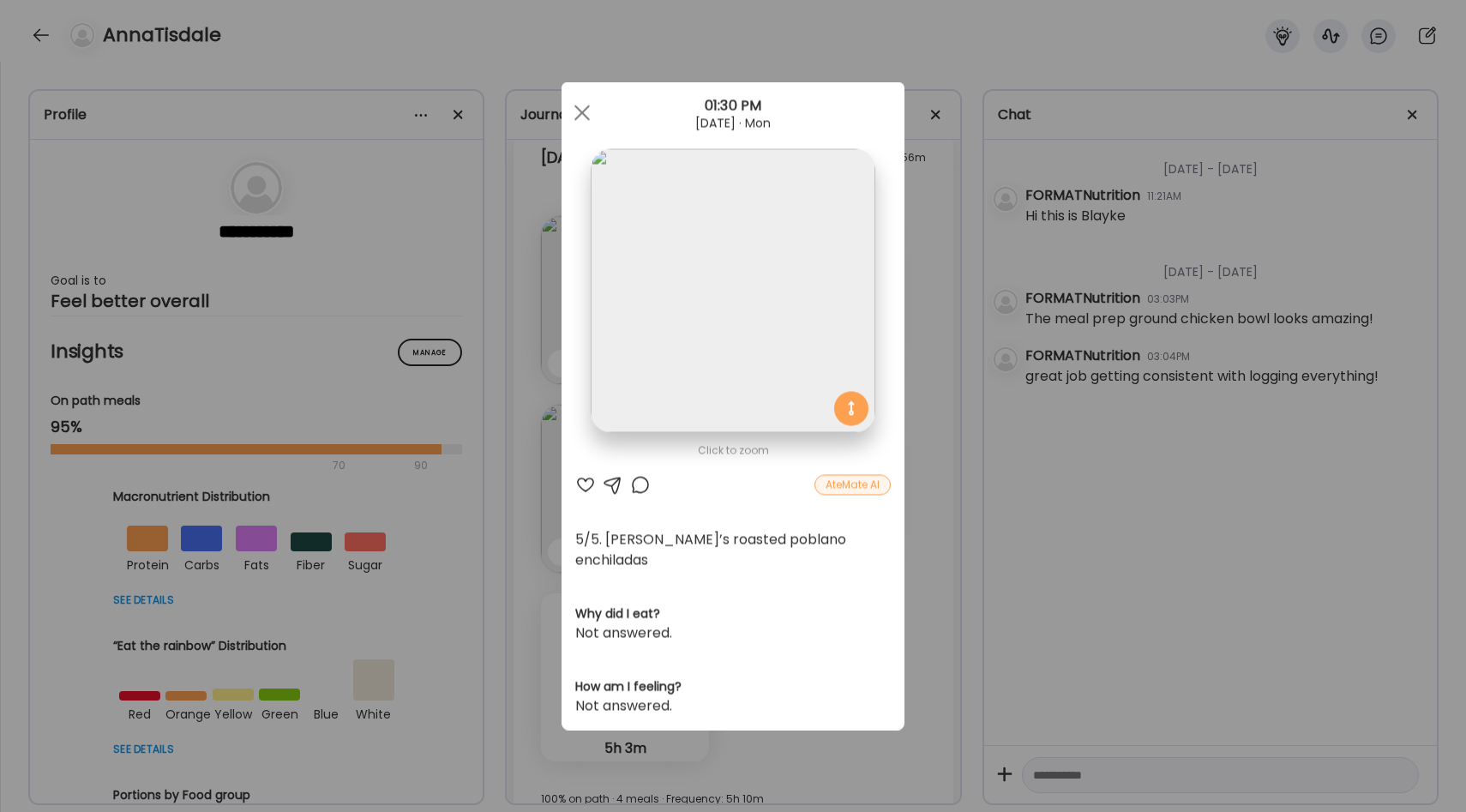
click at [935, 259] on div "Ate Coach Dashboard Wahoo! It’s official Take a moment to set up your Coach Pro…" at bounding box center [733, 406] width 1466 height 812
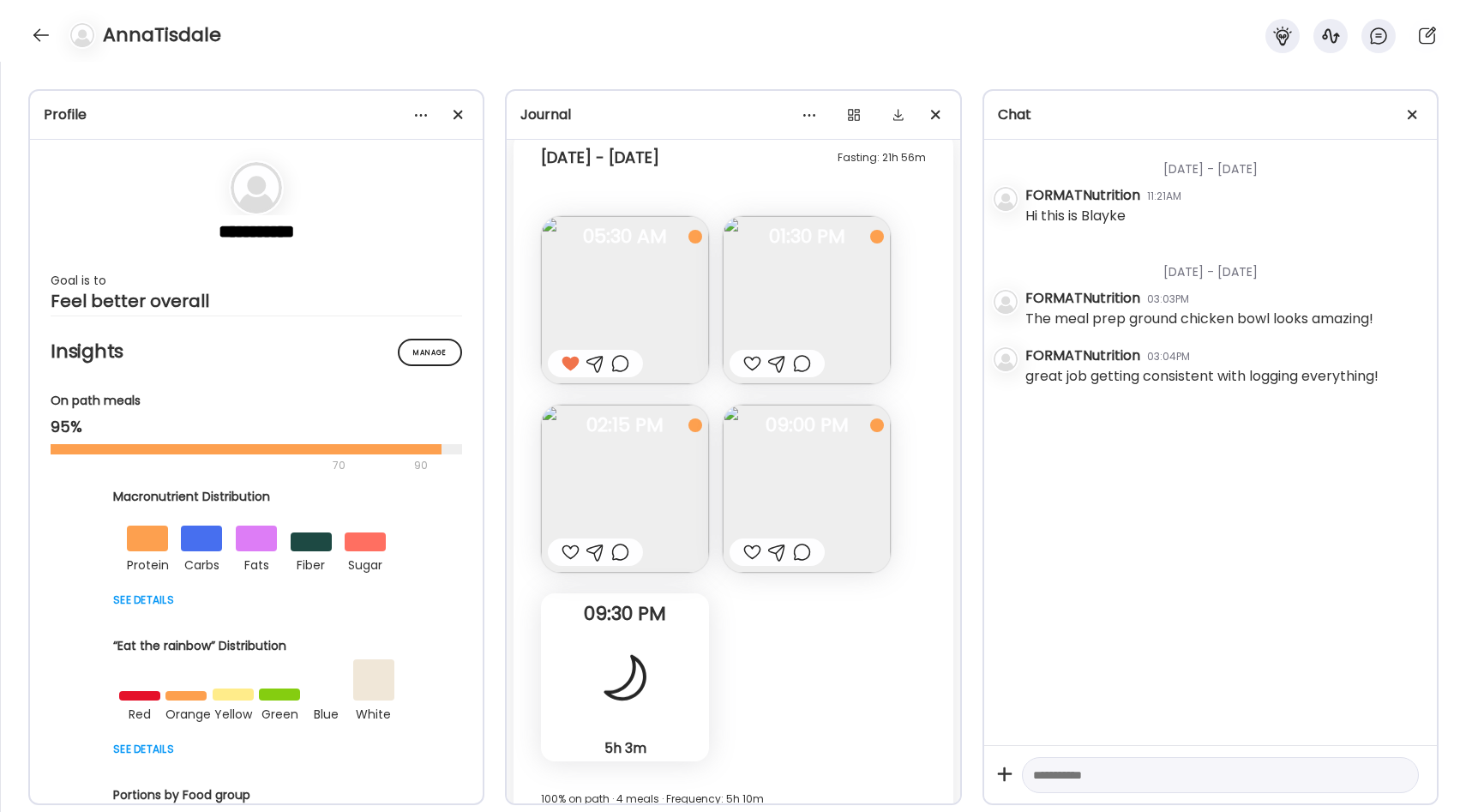
click at [668, 461] on img at bounding box center [626, 489] width 168 height 168
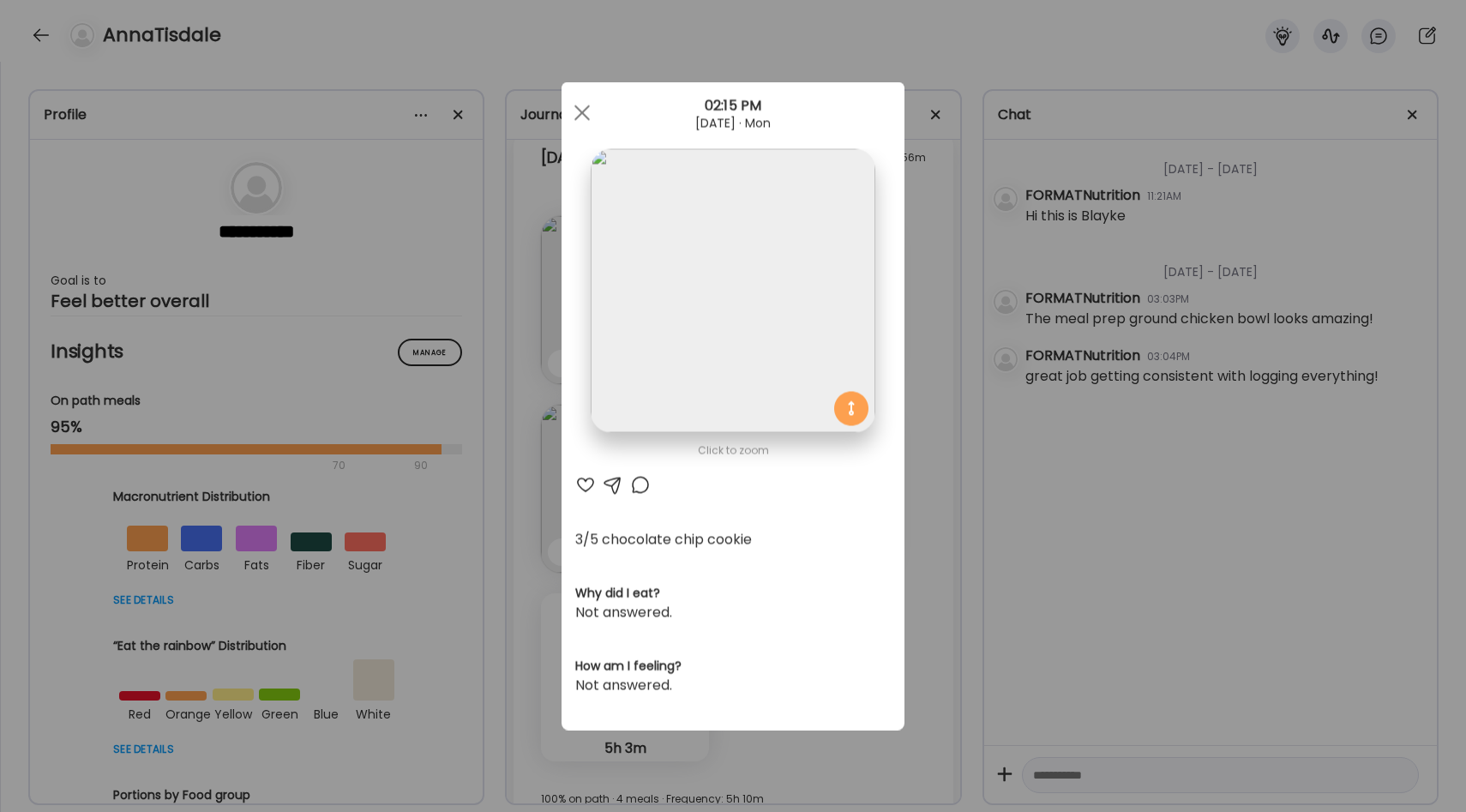
click at [944, 308] on div "Ate Coach Dashboard Wahoo! It’s official Take a moment to set up your Coach Pro…" at bounding box center [733, 406] width 1466 height 812
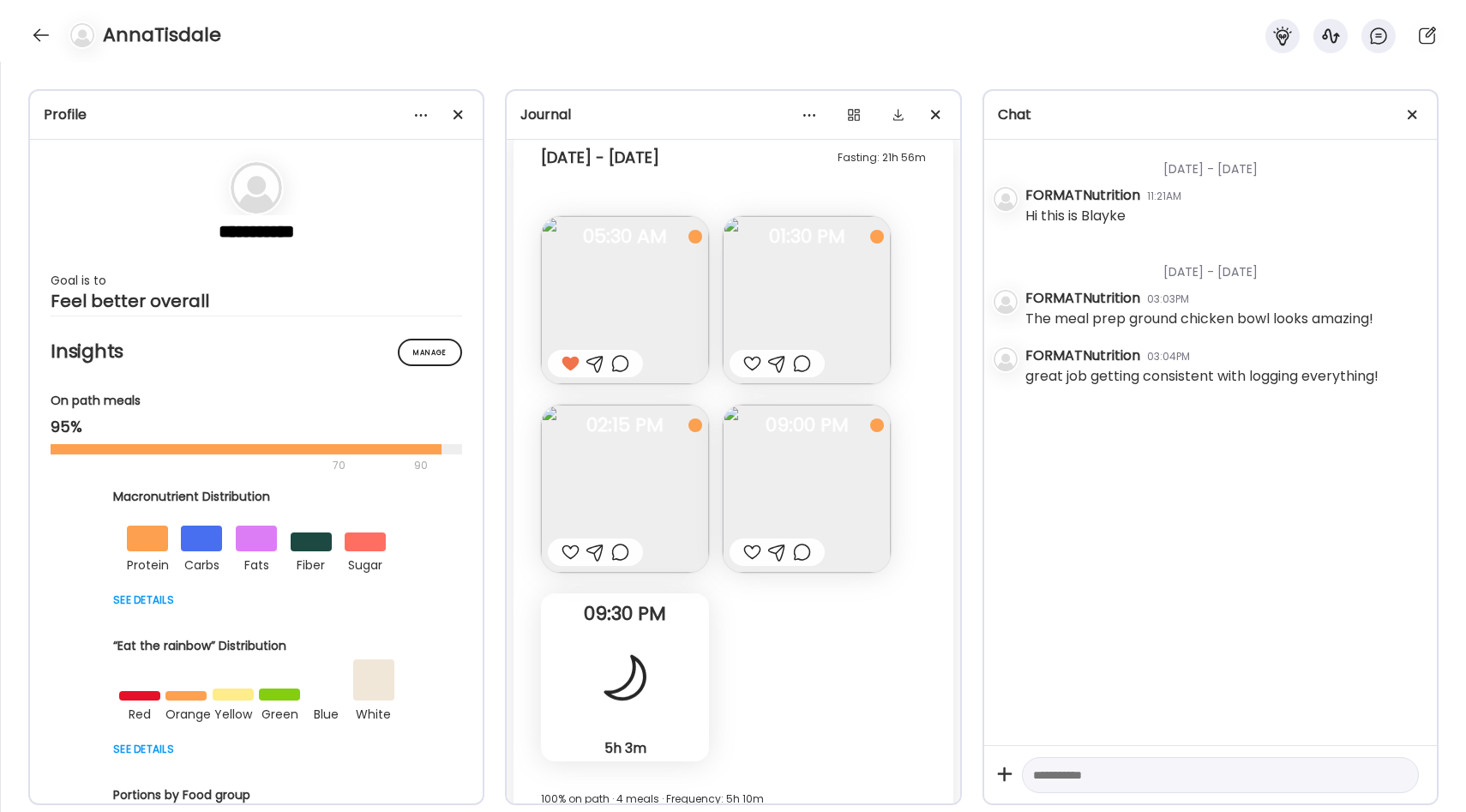
click at [644, 269] on img at bounding box center [626, 300] width 168 height 168
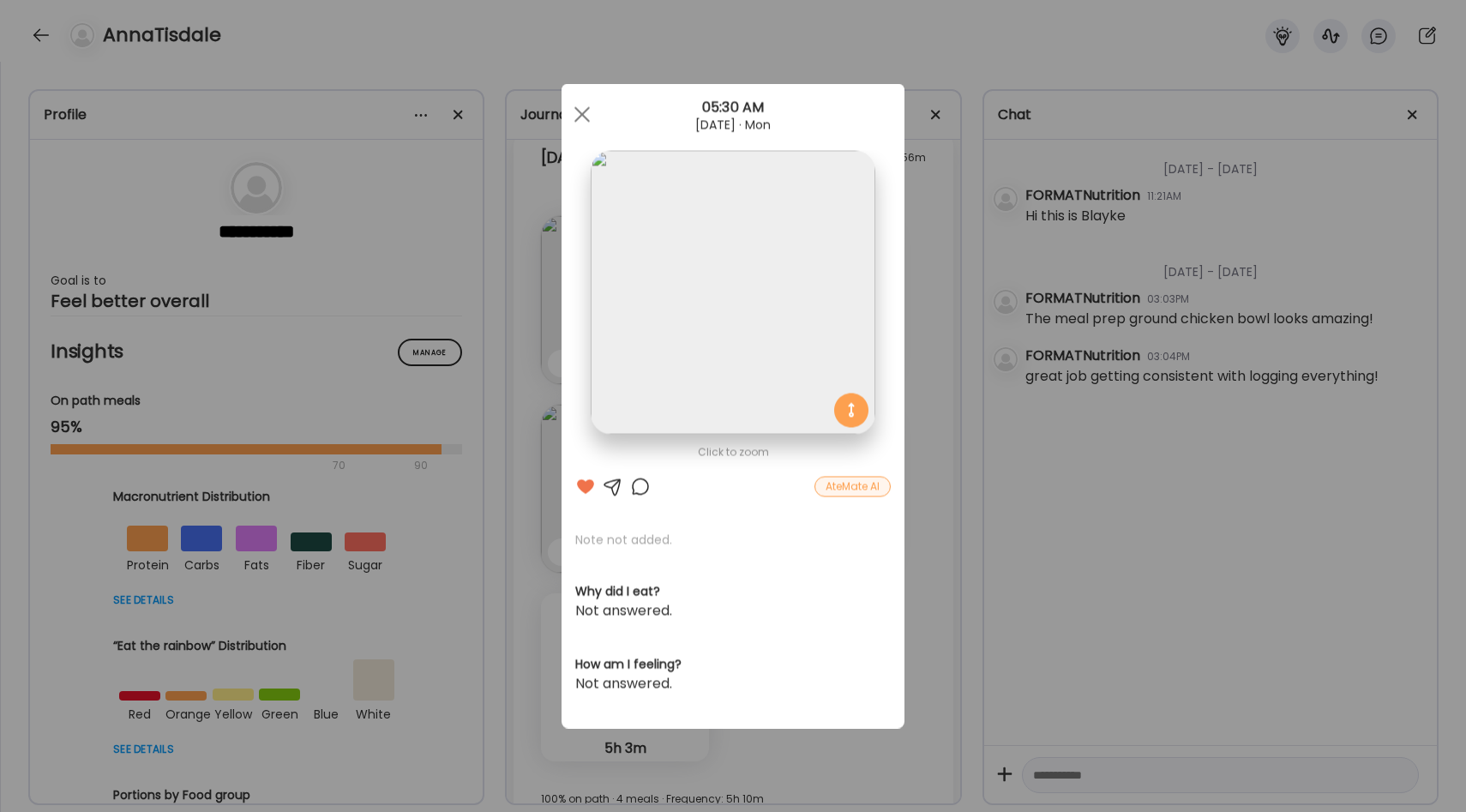
click at [934, 253] on div "Ate Coach Dashboard Wahoo! It’s official Take a moment to set up your Coach Pro…" at bounding box center [733, 406] width 1466 height 812
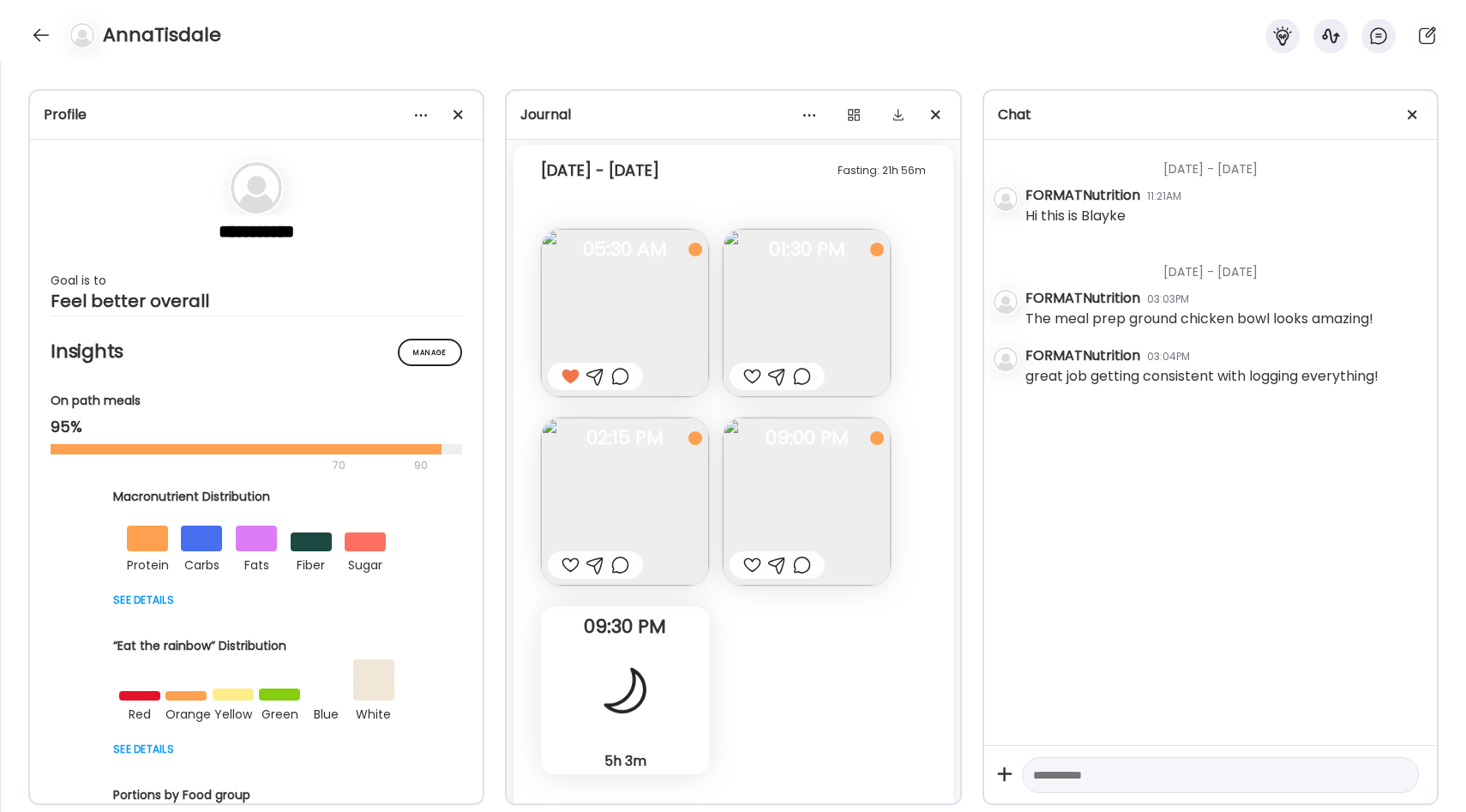
scroll to position [12094, 0]
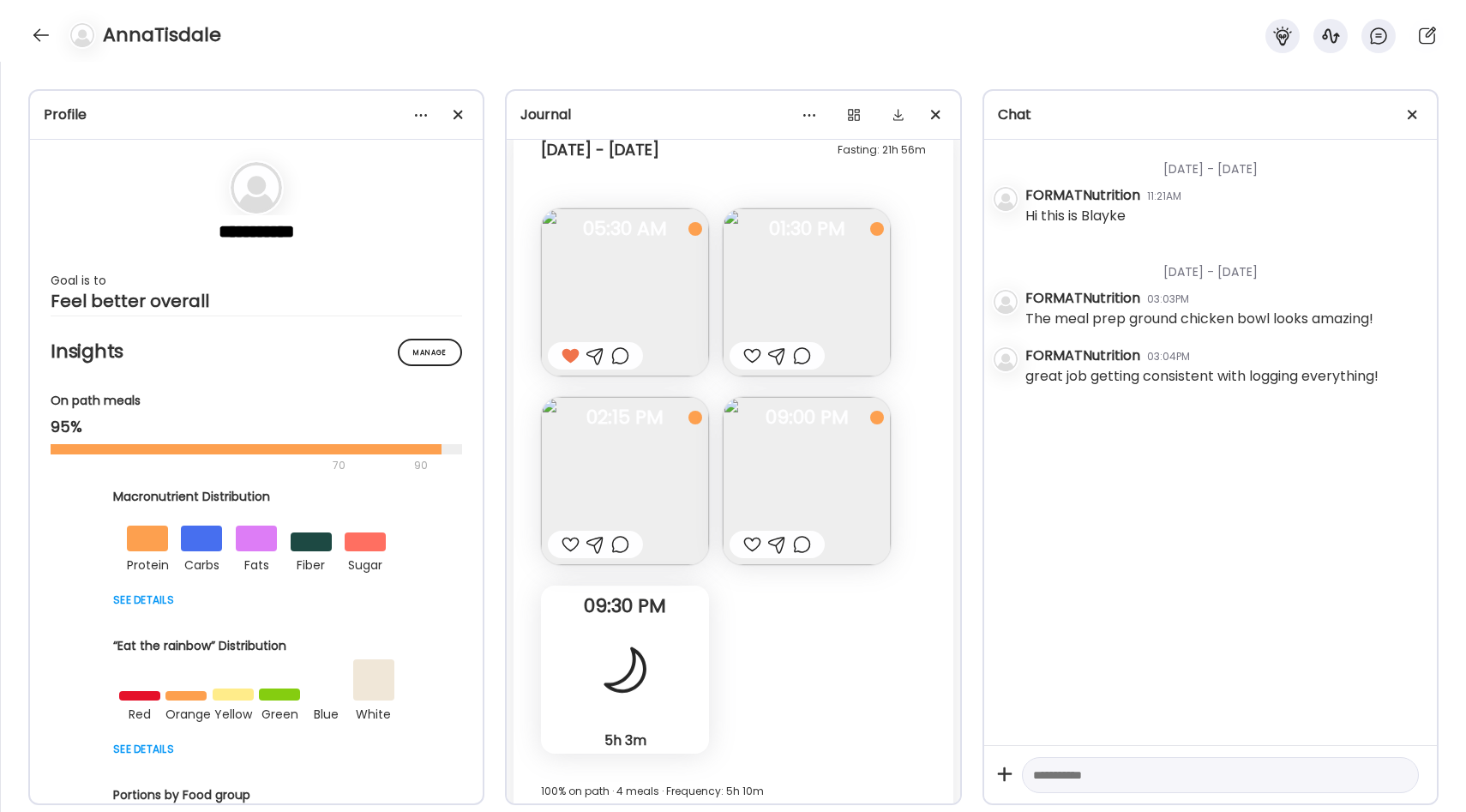
click at [905, 382] on div "Fasting: 21h 56m [DATE] - [DATE] Note not added Questions not answered 05:30 AM…" at bounding box center [733, 484] width 439 height 718
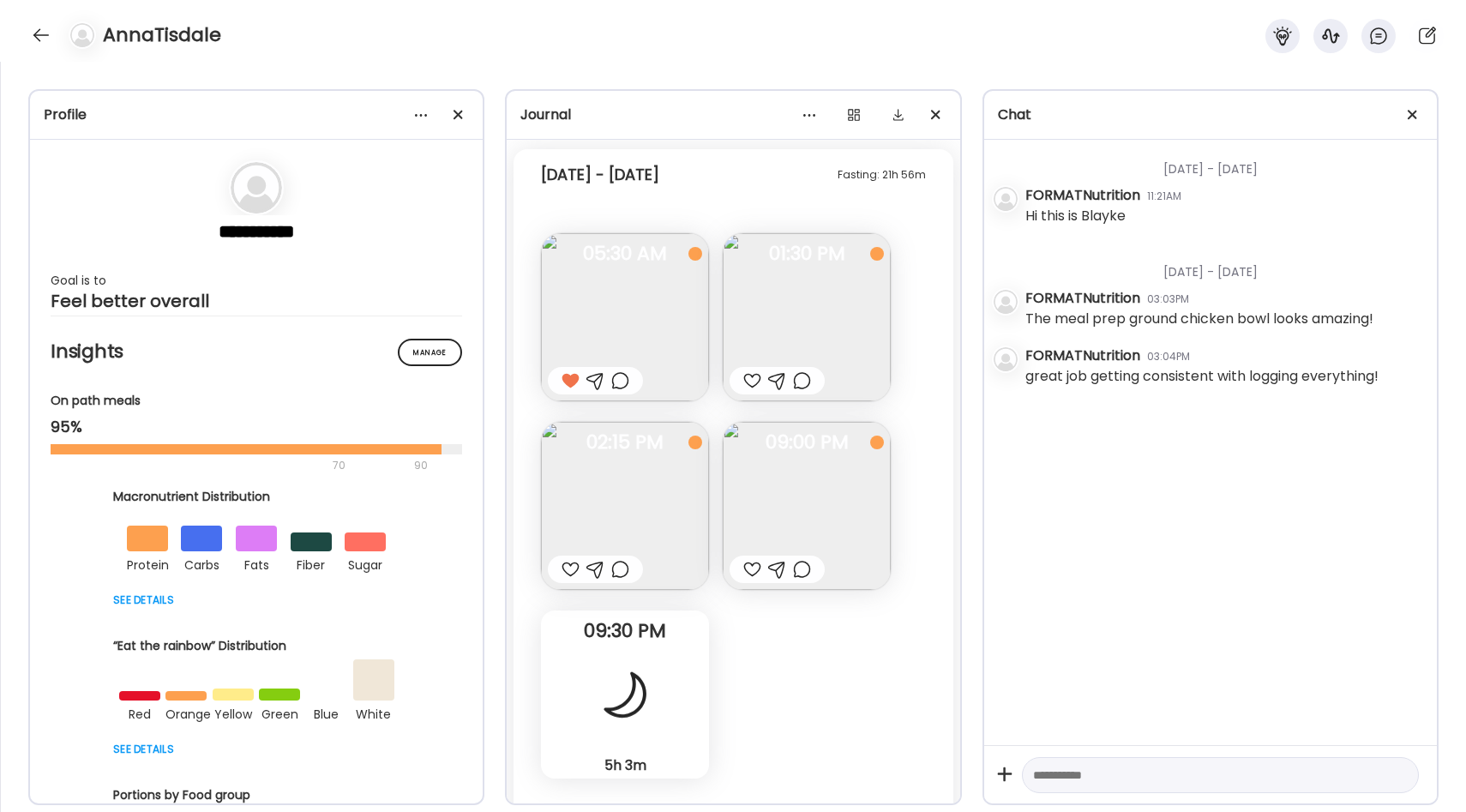
scroll to position [12128, 0]
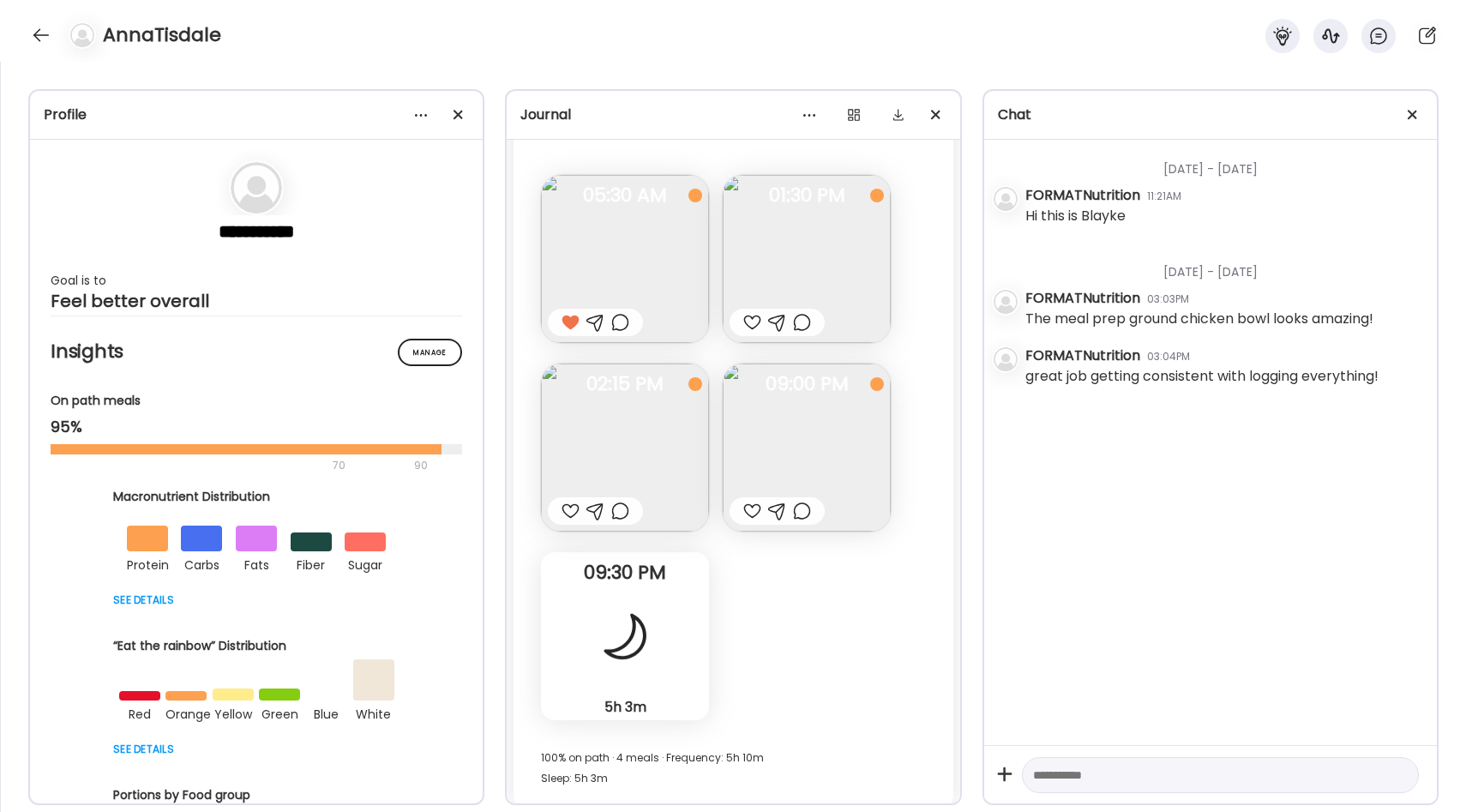
click at [653, 287] on img at bounding box center [626, 259] width 168 height 168
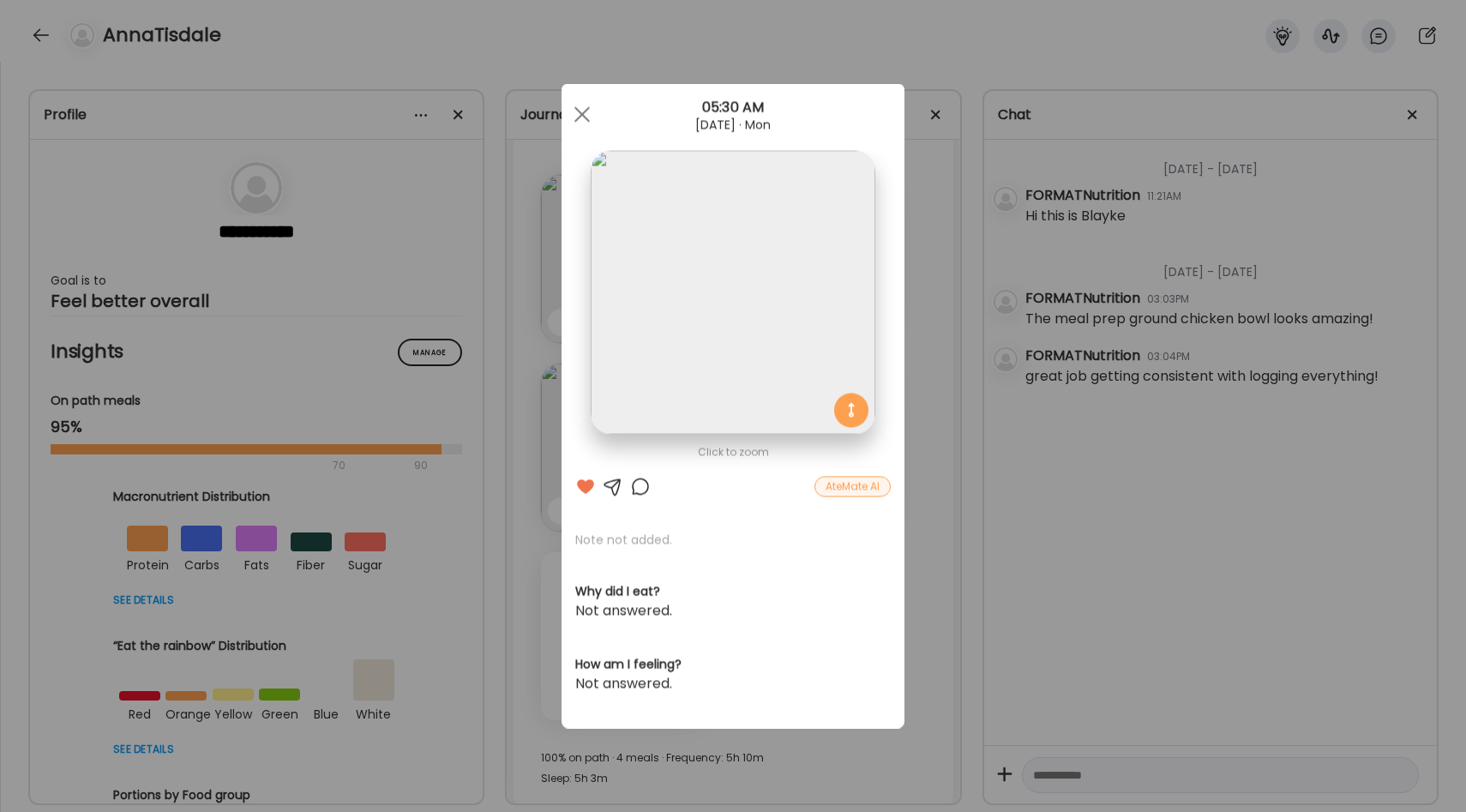
click at [801, 320] on img at bounding box center [732, 293] width 284 height 284
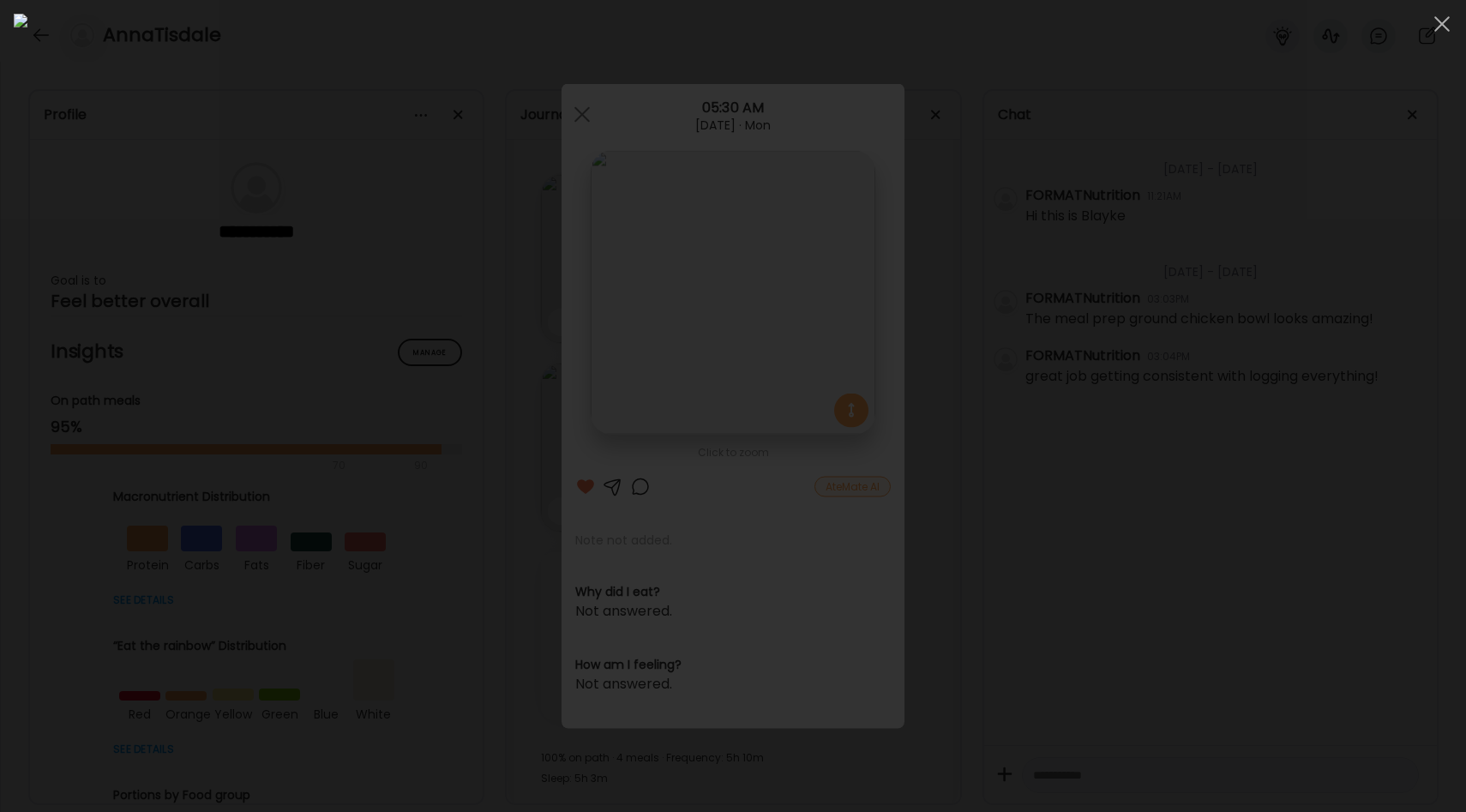
click at [294, 376] on div at bounding box center [733, 406] width 1439 height 785
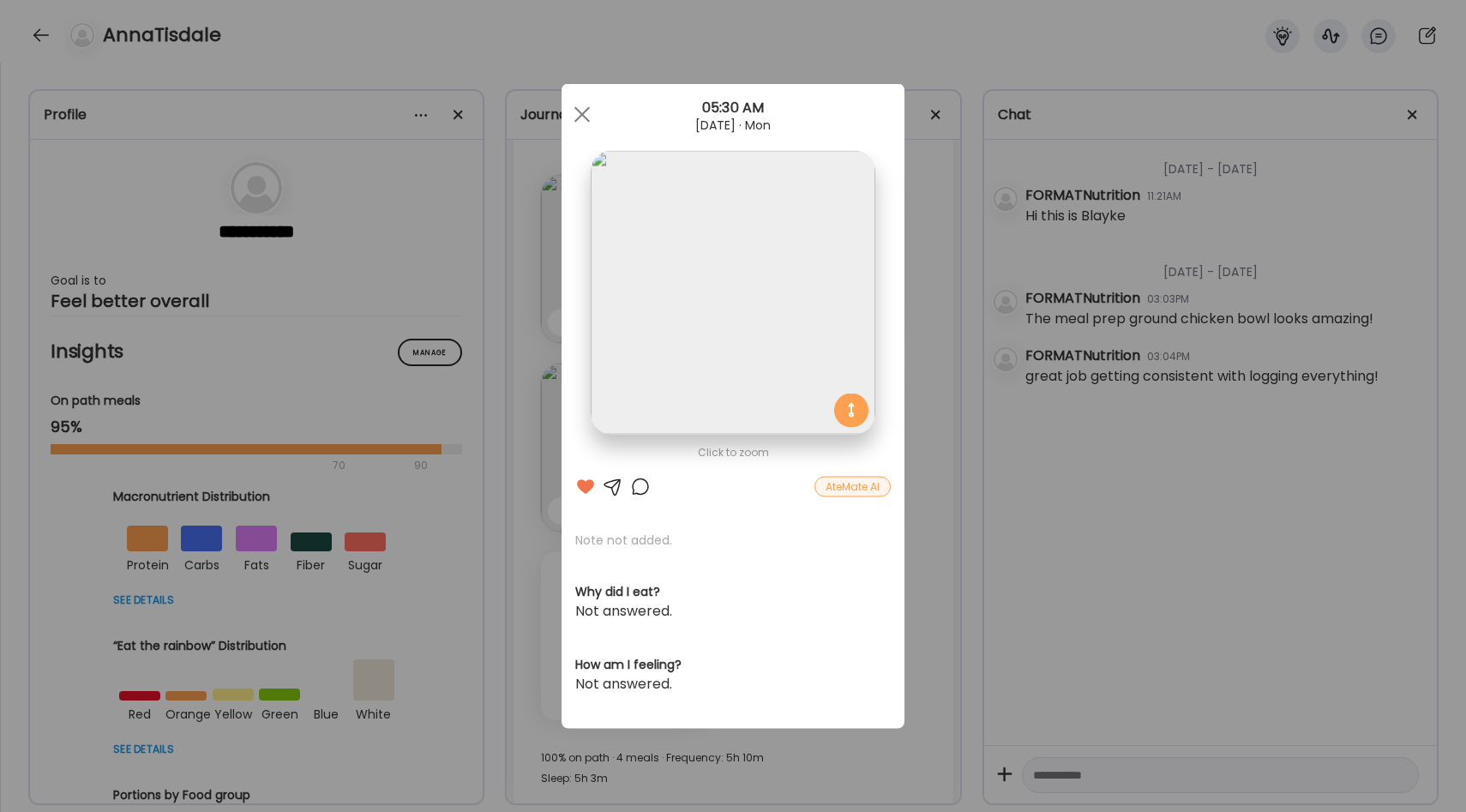
click at [561, 357] on section at bounding box center [732, 312] width 343 height 322
click at [528, 357] on div "Ate Coach Dashboard Wahoo! It’s official Take a moment to set up your Coach Pro…" at bounding box center [733, 406] width 1466 height 812
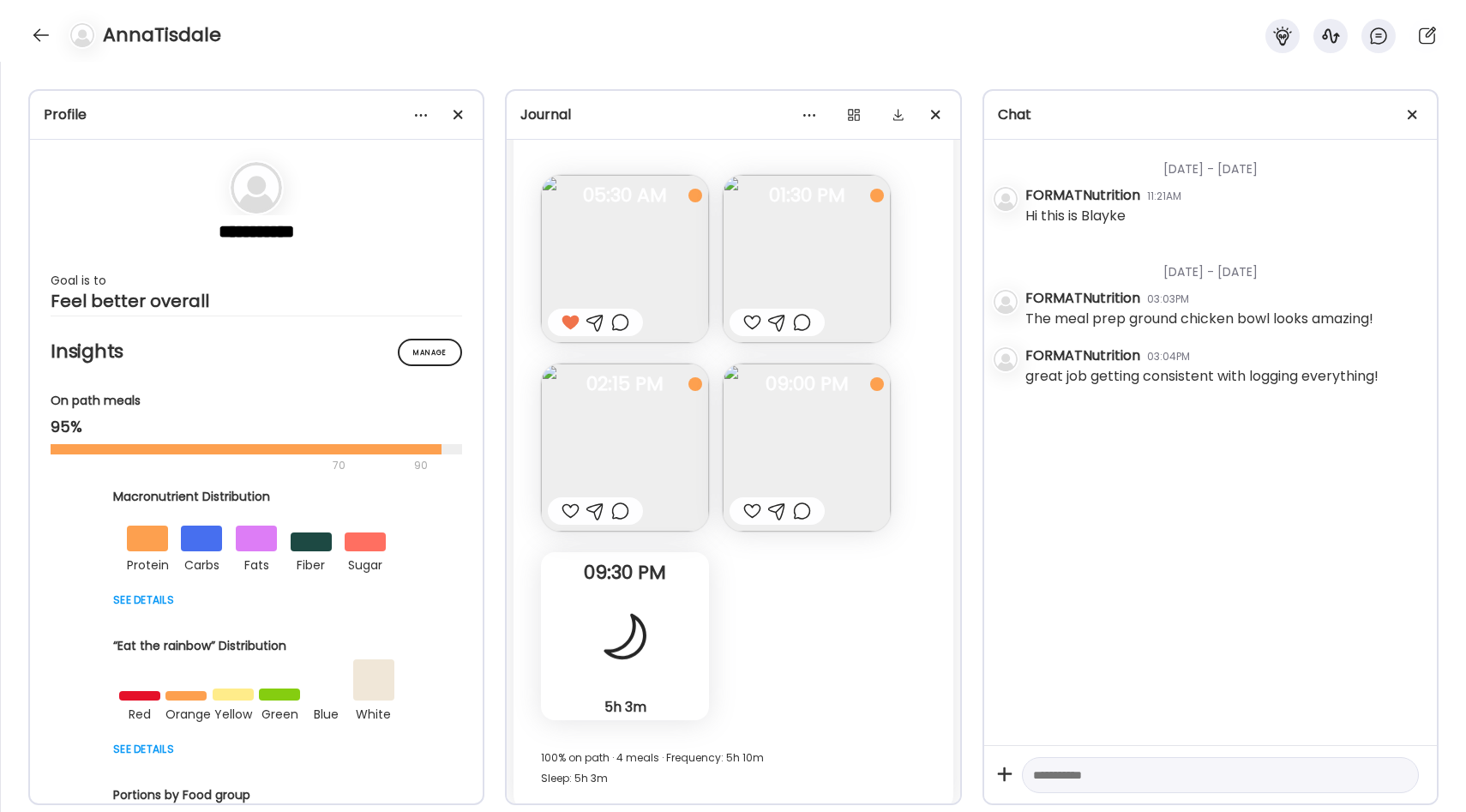
click at [638, 253] on img at bounding box center [626, 259] width 168 height 168
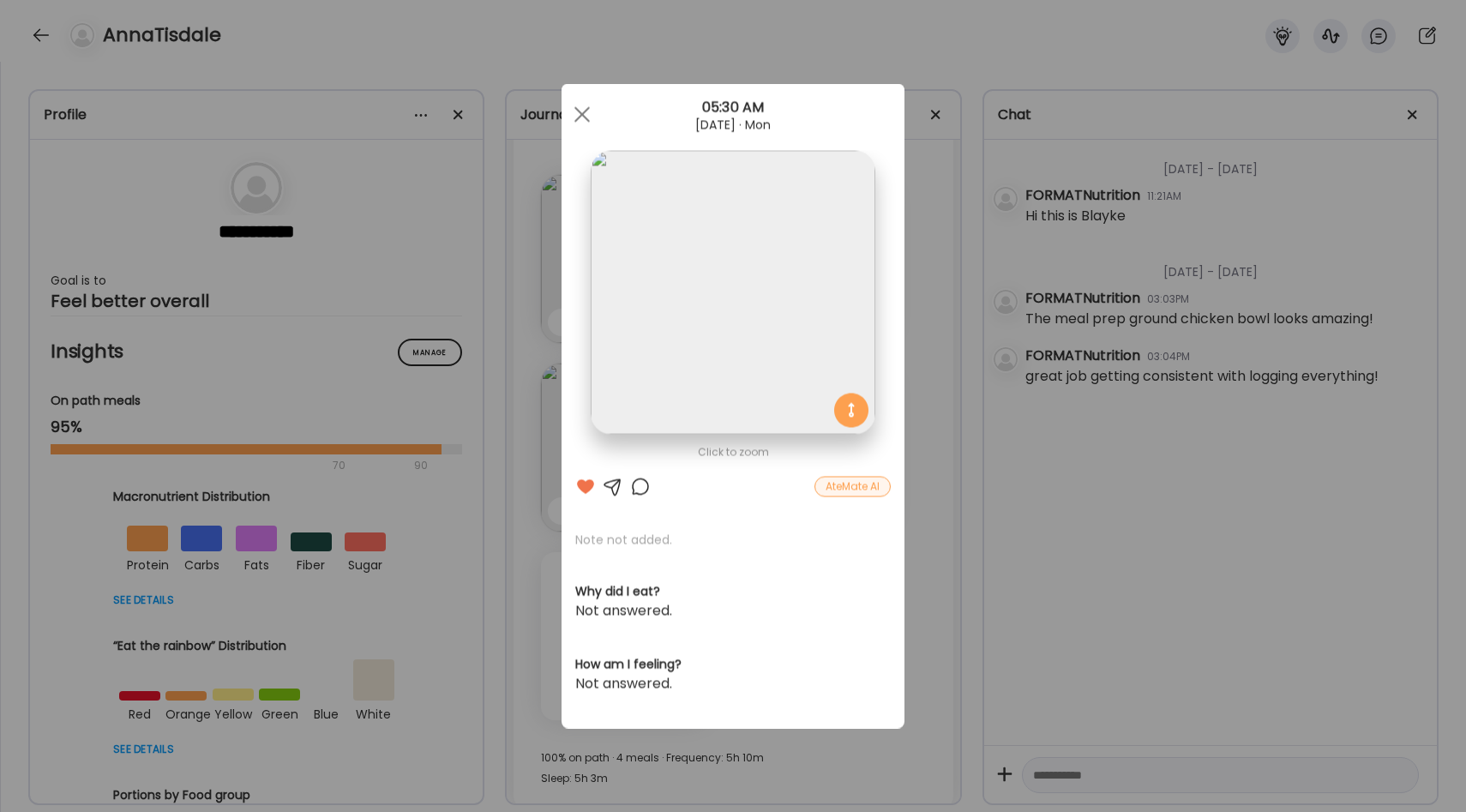
click at [773, 345] on img at bounding box center [732, 293] width 284 height 284
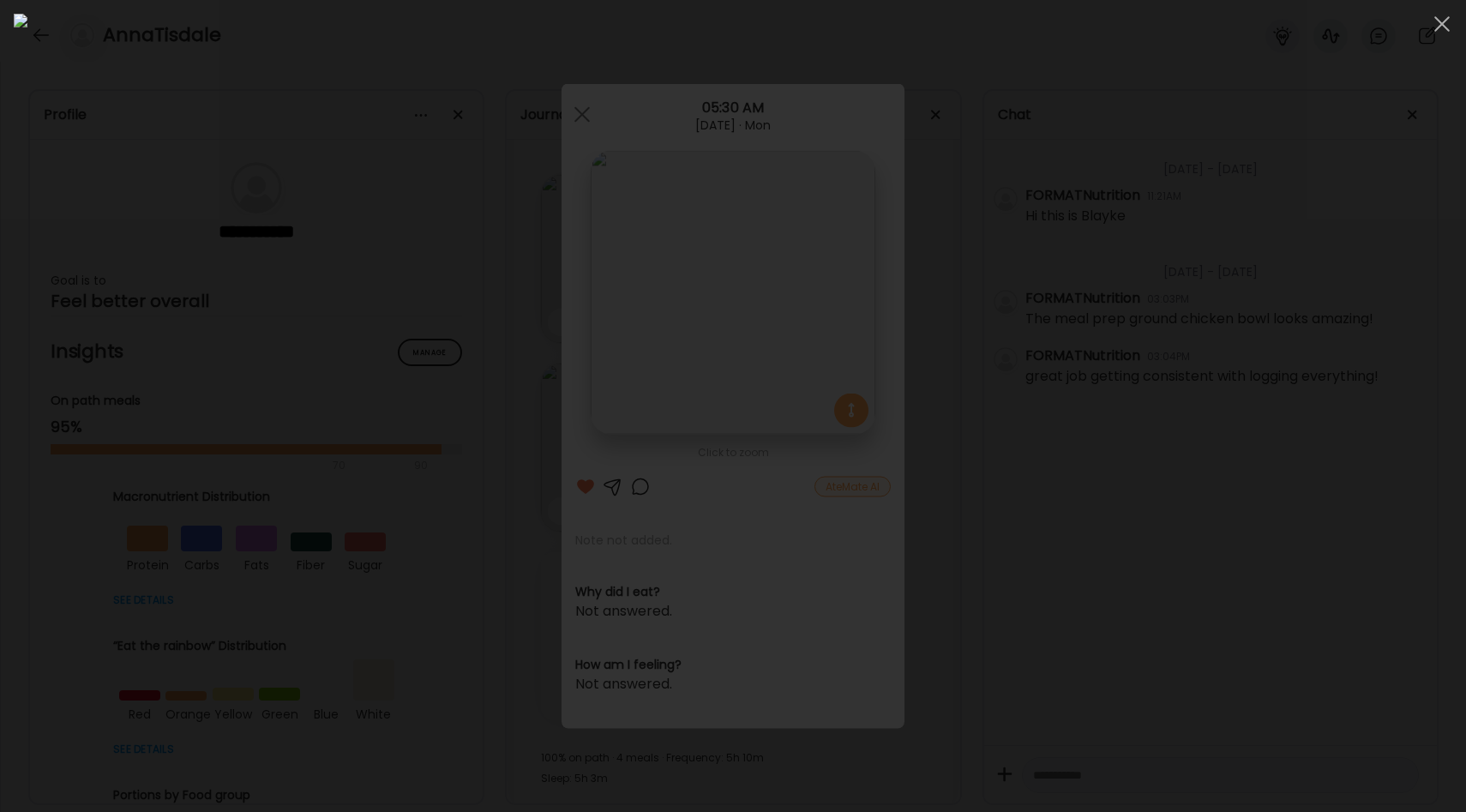
click at [267, 399] on div at bounding box center [733, 406] width 1439 height 785
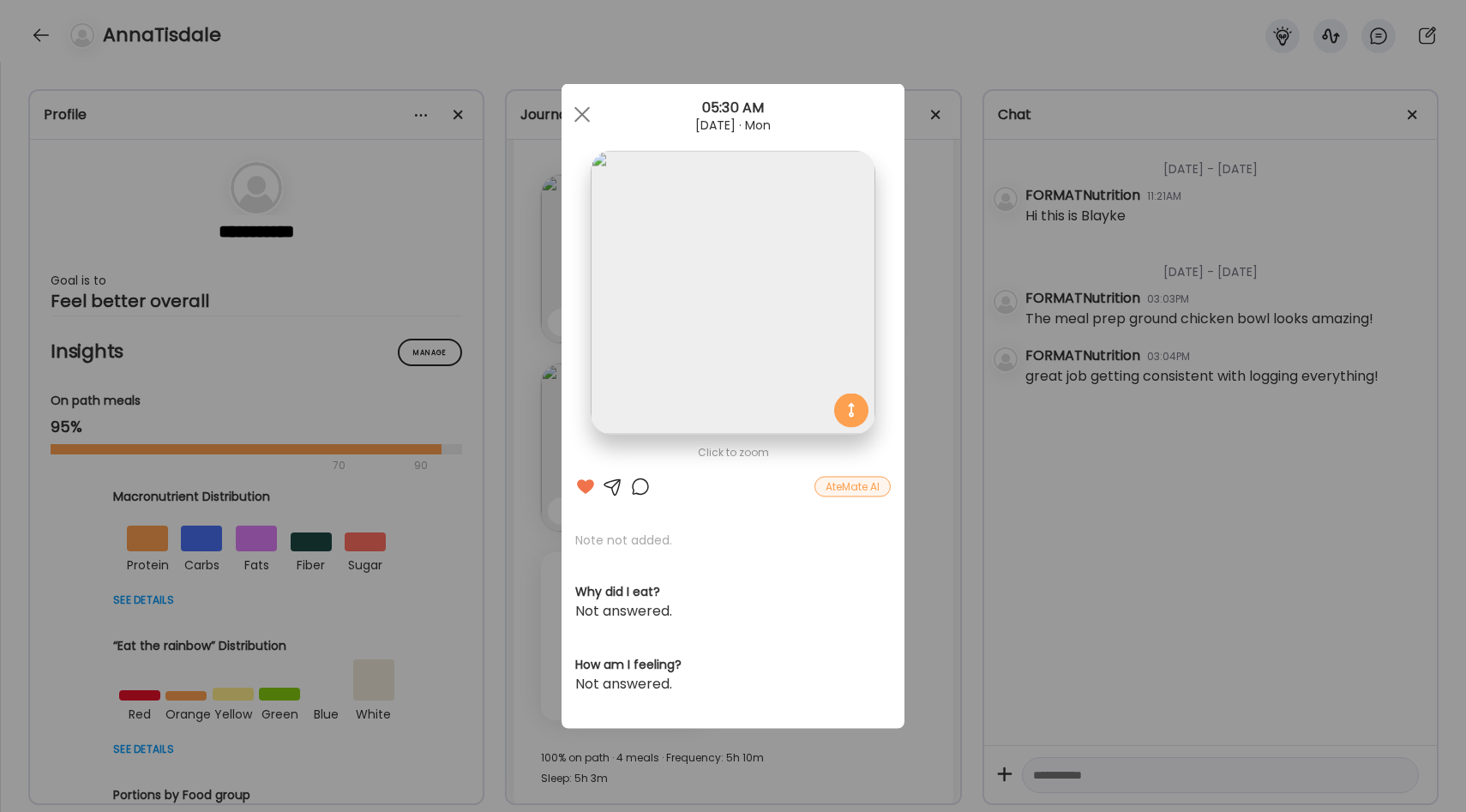
click at [949, 363] on div "Ate Coach Dashboard Wahoo! It’s official Take a moment to set up your Coach Pro…" at bounding box center [733, 406] width 1466 height 812
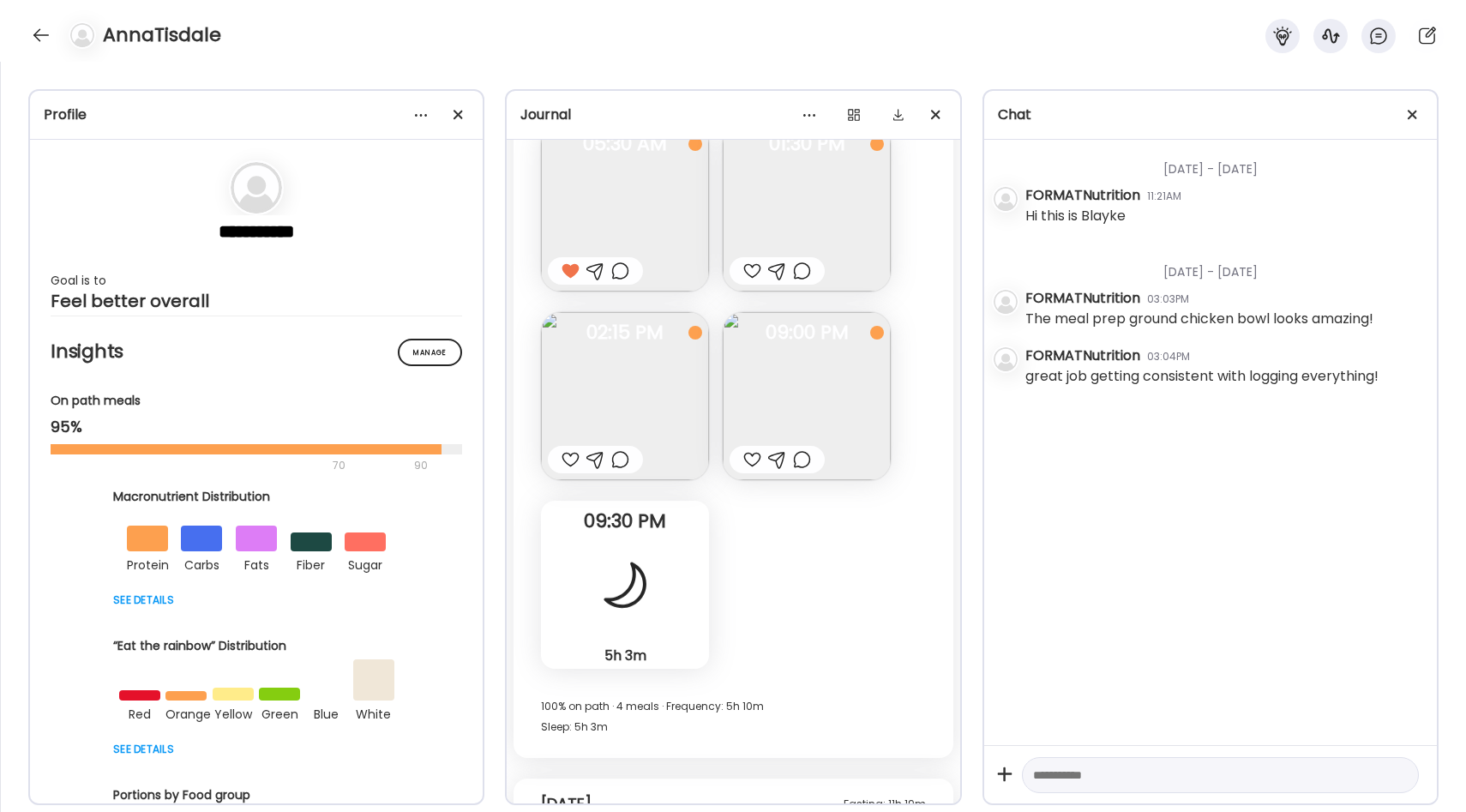
scroll to position [12143, 0]
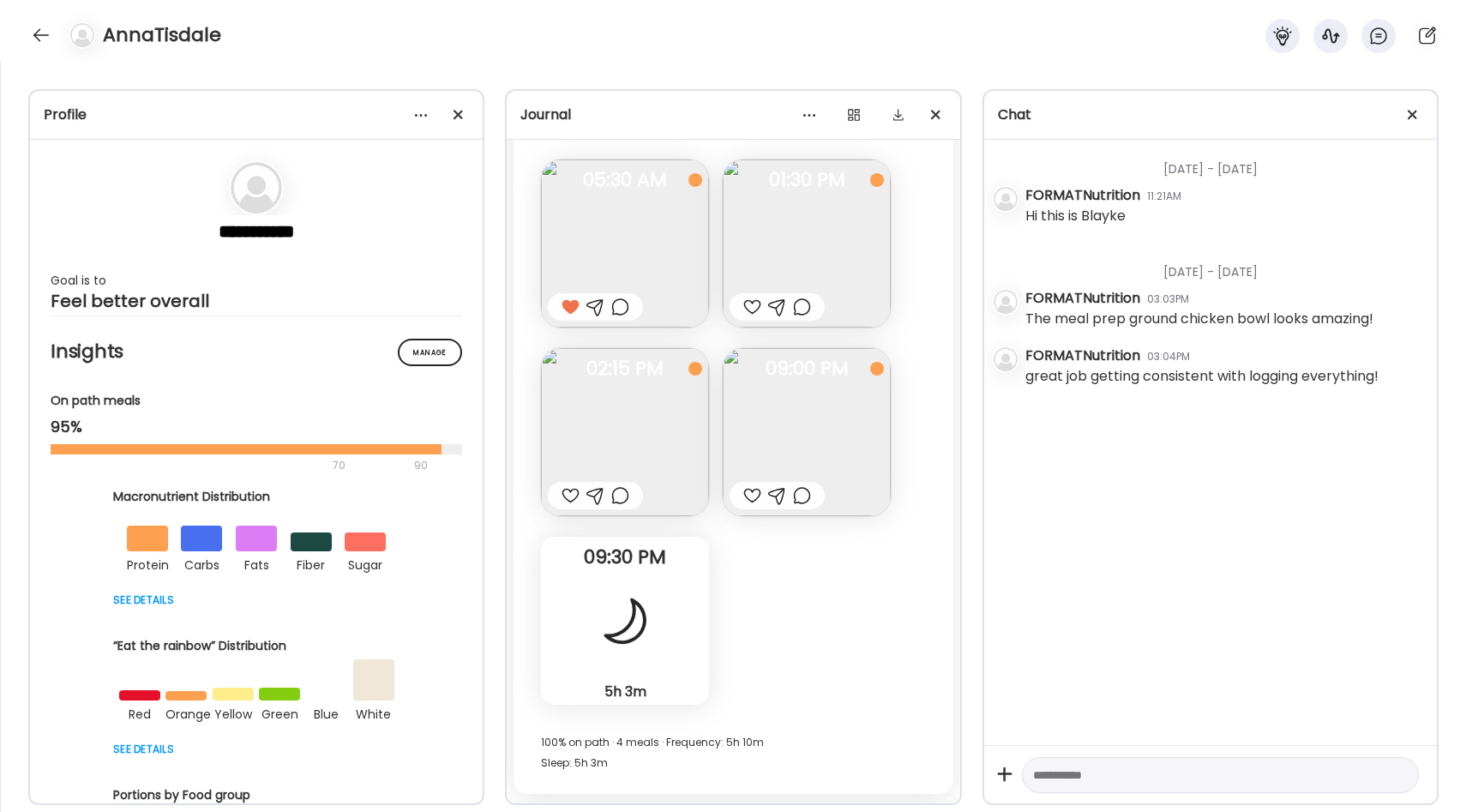
click at [798, 411] on img at bounding box center [807, 432] width 168 height 168
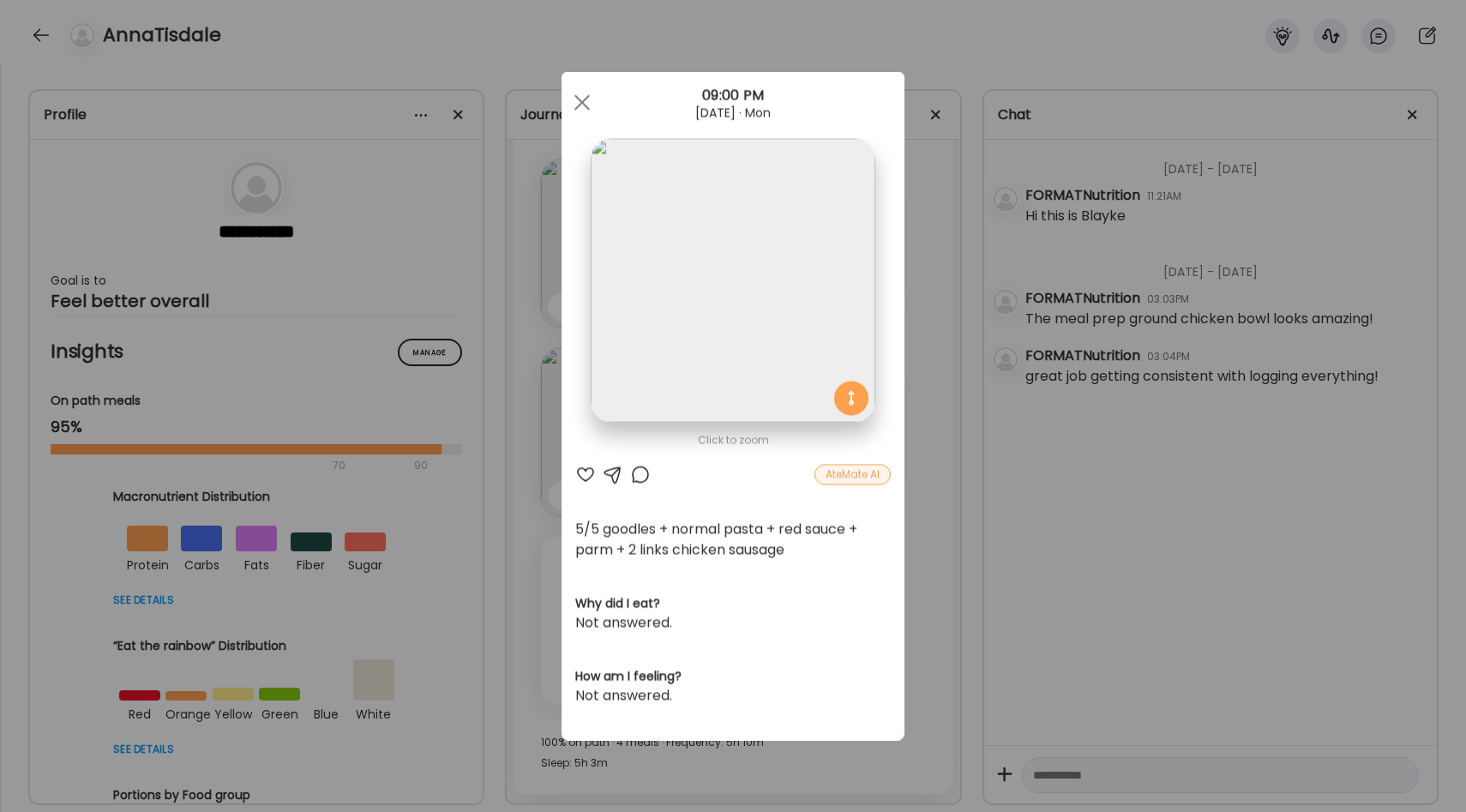
click at [913, 357] on div "Ate Coach Dashboard Wahoo! It’s official Take a moment to set up your Coach Pro…" at bounding box center [733, 406] width 1466 height 812
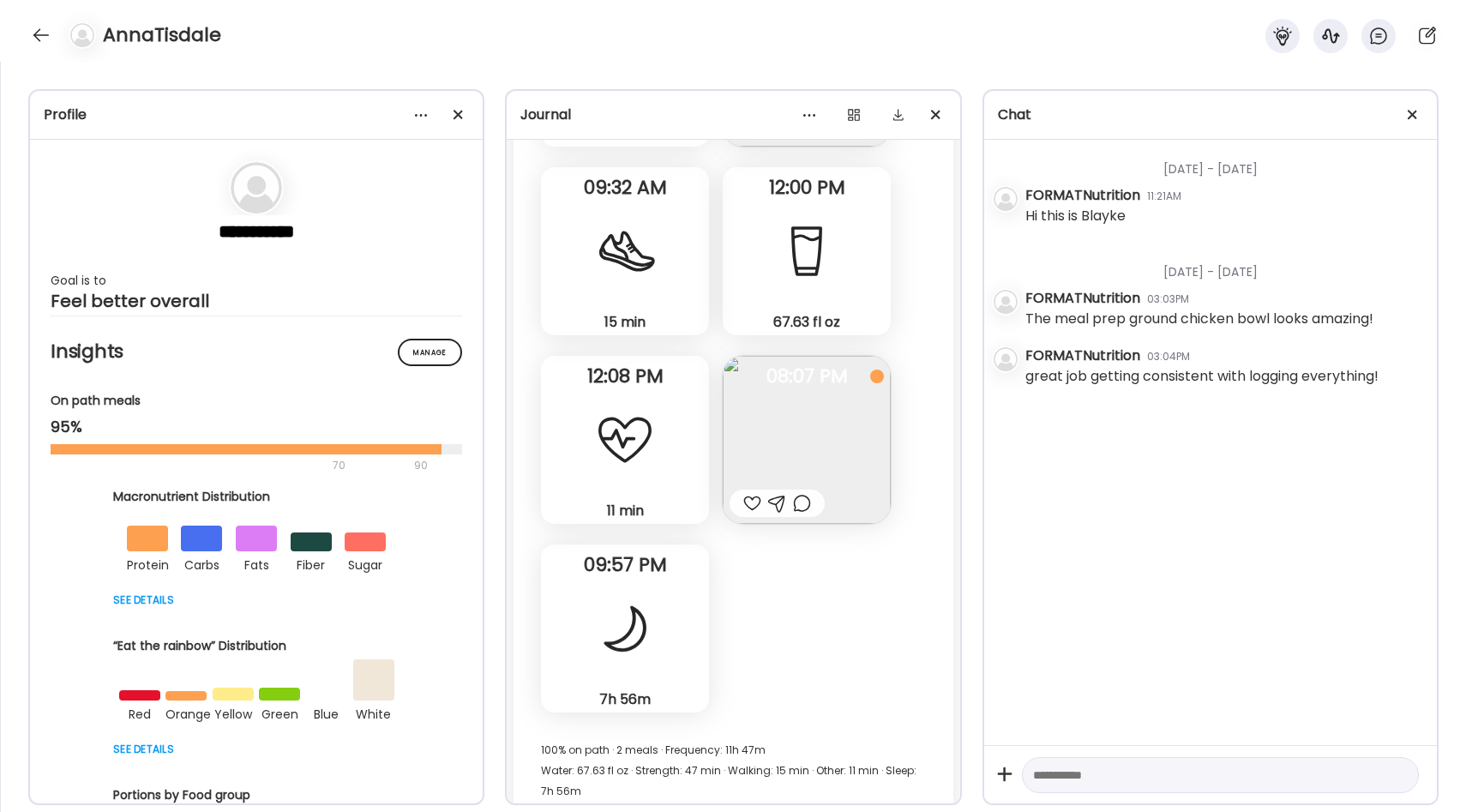
scroll to position [13429, 0]
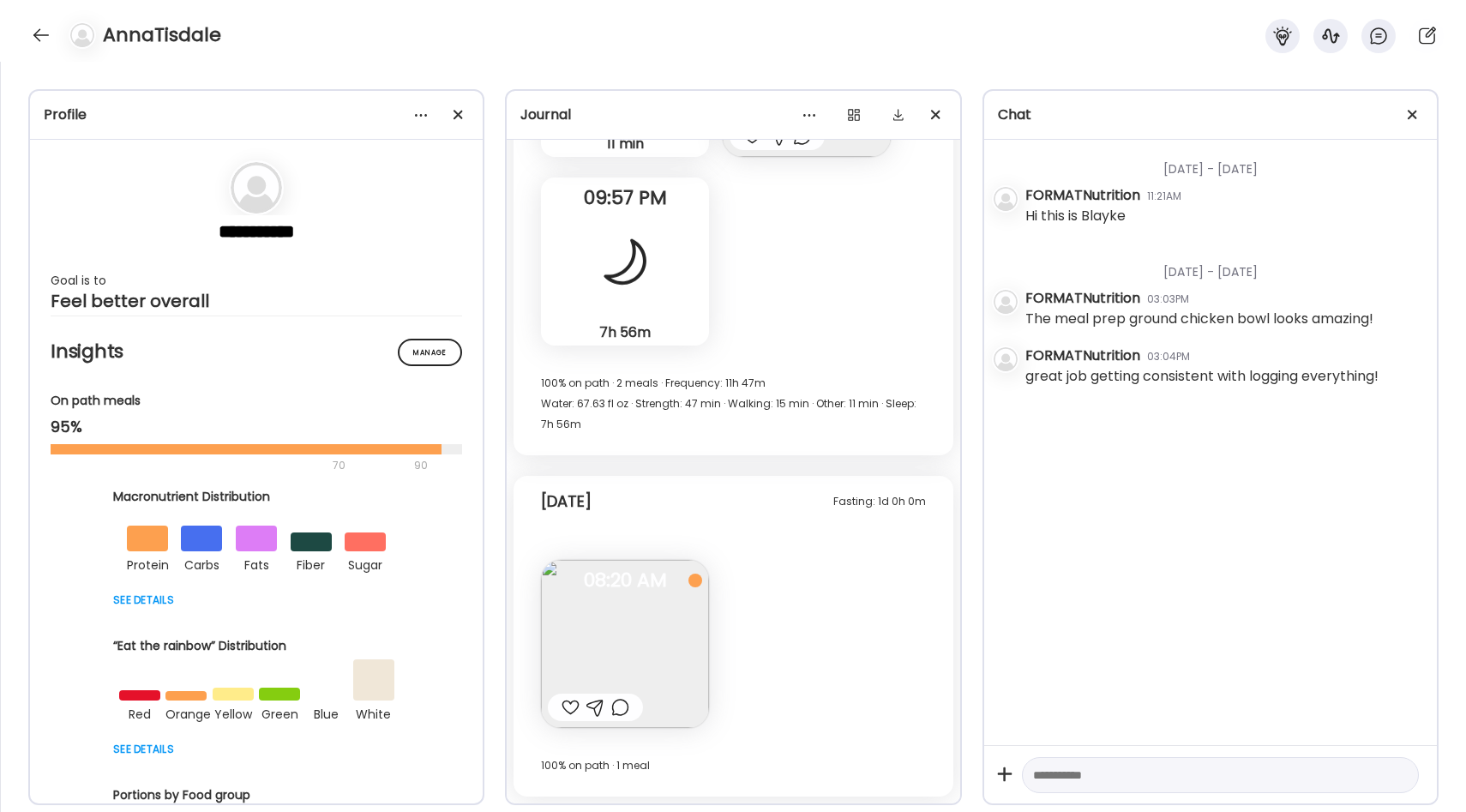
click at [624, 620] on img at bounding box center [626, 644] width 168 height 168
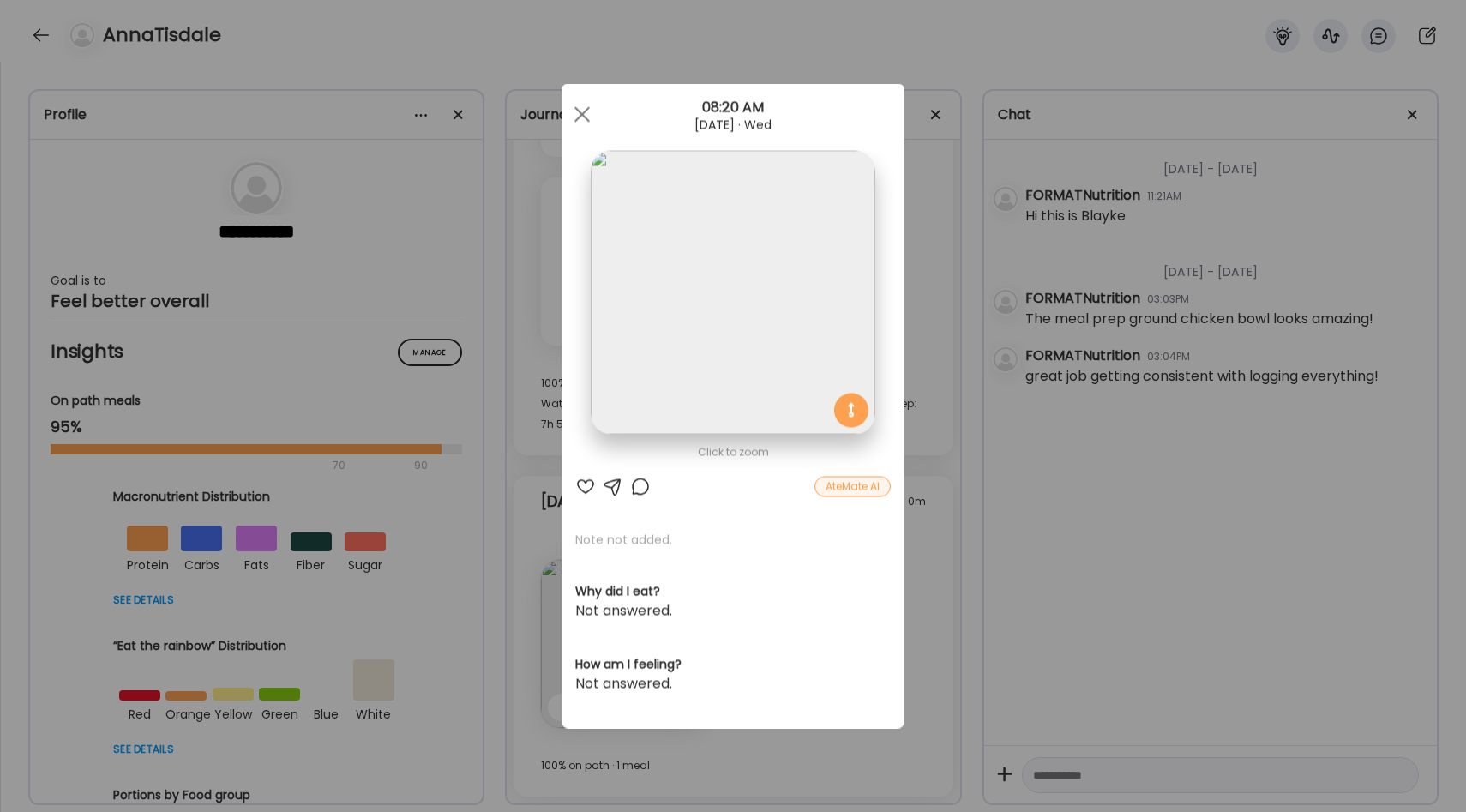
click at [929, 444] on div "Ate Coach Dashboard Wahoo! It’s official Take a moment to set up your Coach Pro…" at bounding box center [733, 406] width 1466 height 812
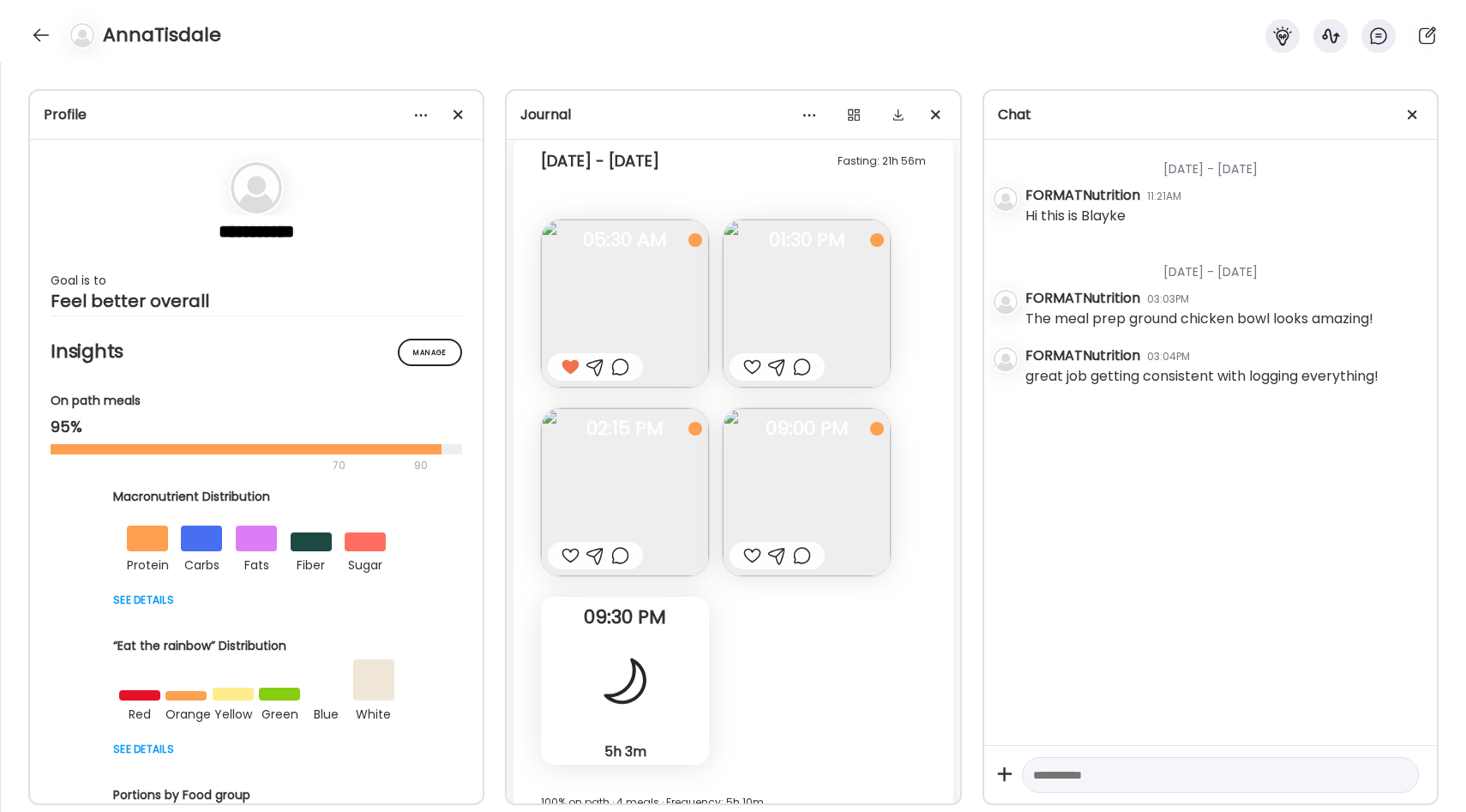
scroll to position [12111, 0]
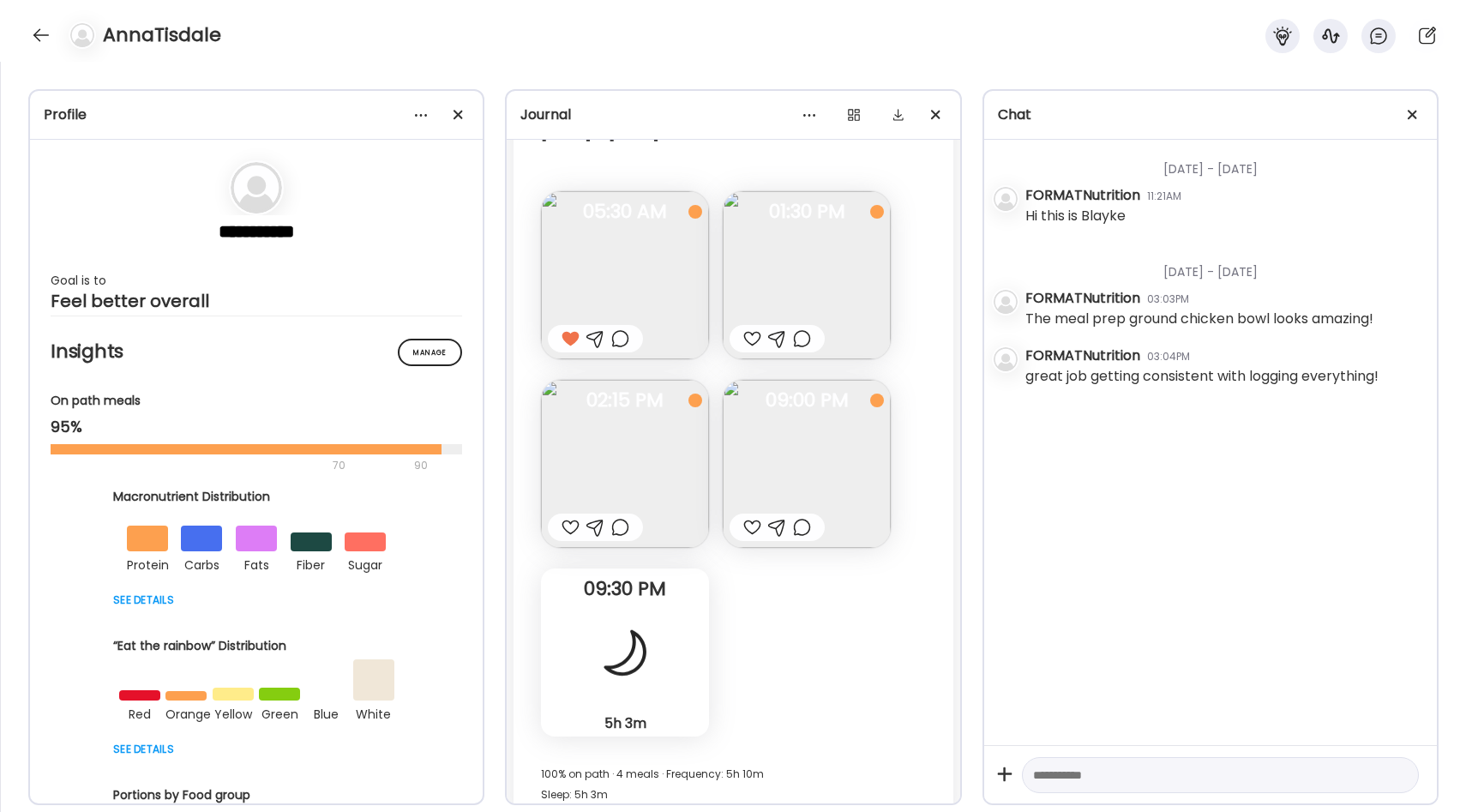
click at [871, 633] on div "Fasting: 21h 56m [DATE] - [DATE] Note not added Questions not answered 05:30 AM…" at bounding box center [733, 467] width 439 height 718
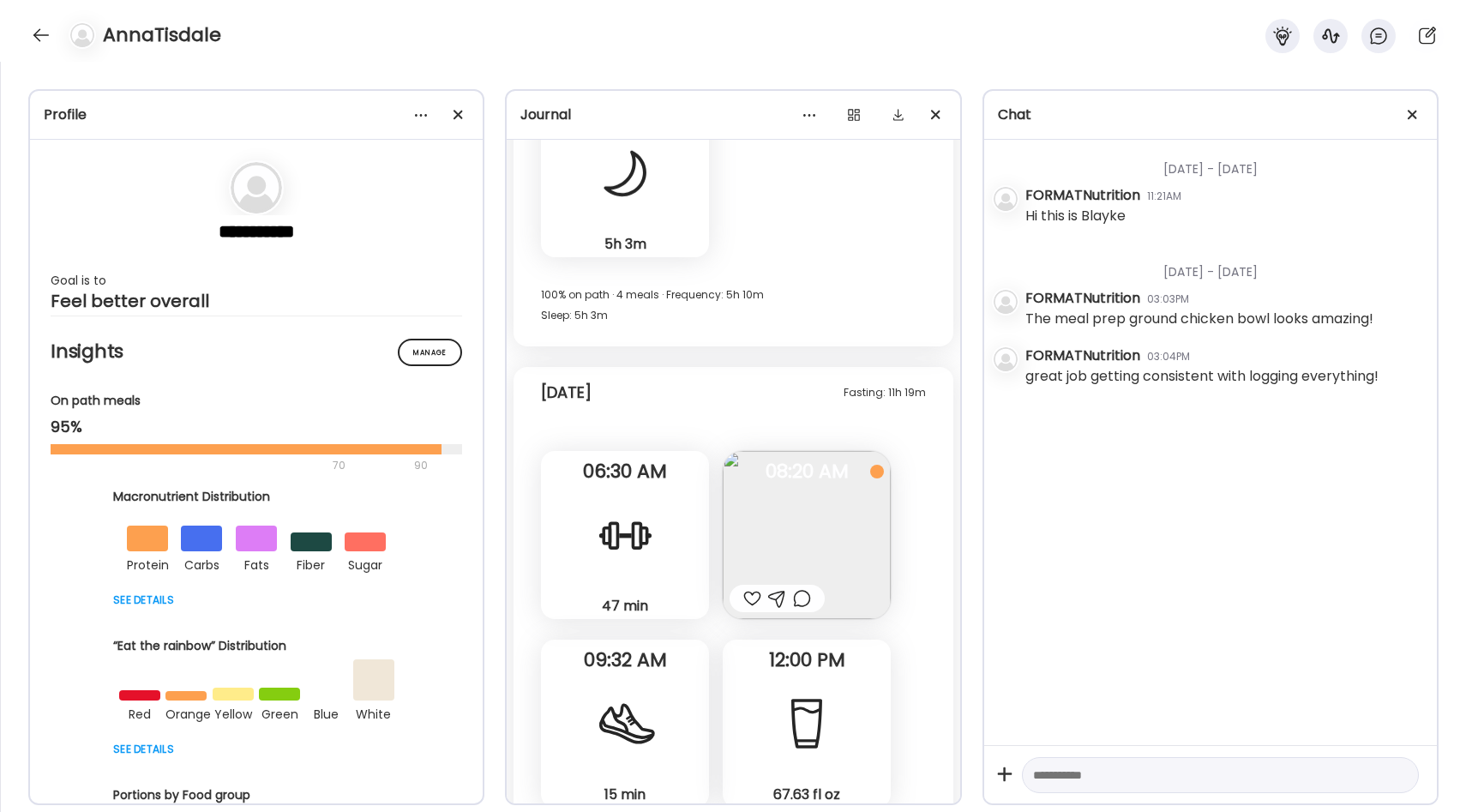
scroll to position [12688, 0]
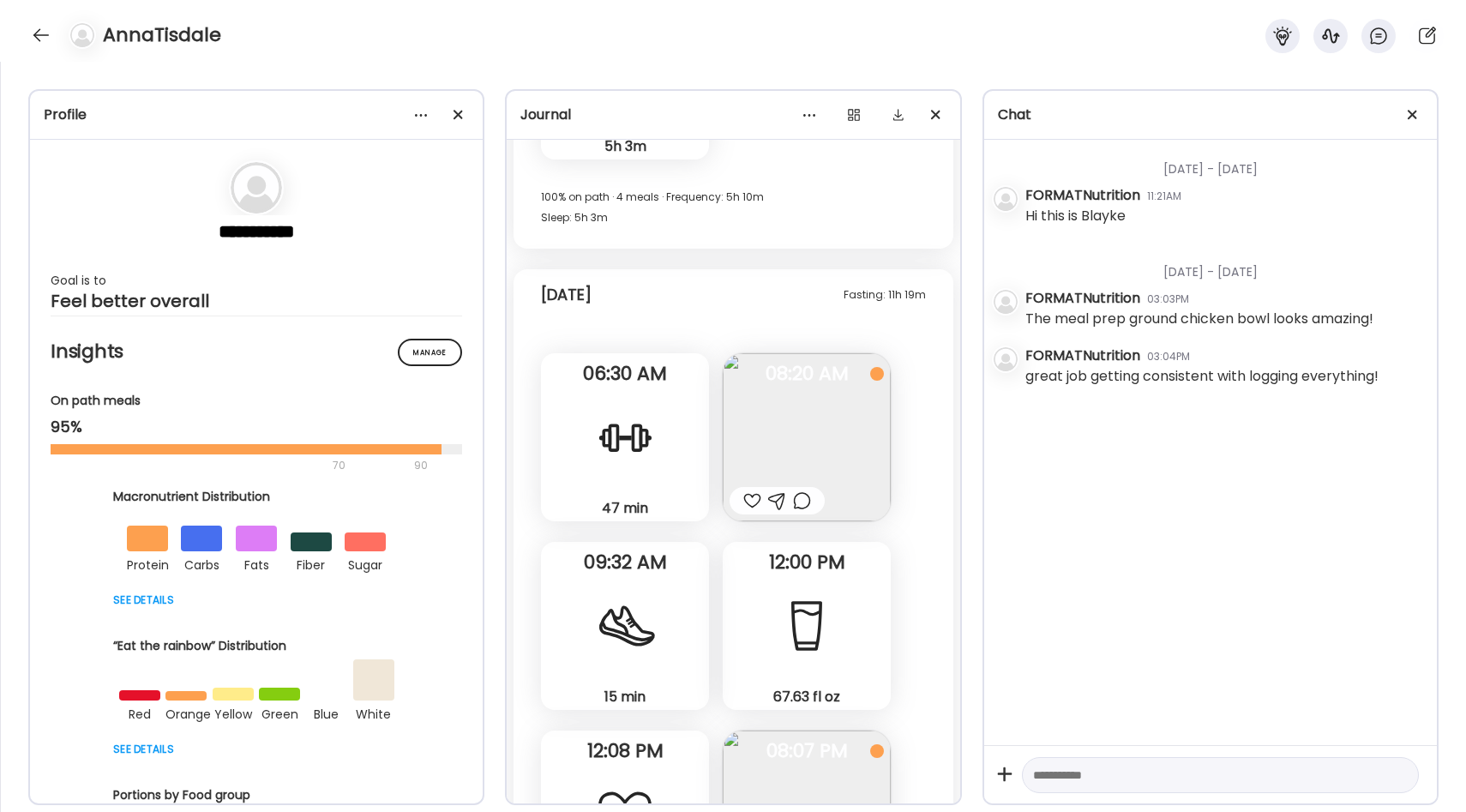
click at [805, 405] on img at bounding box center [807, 437] width 168 height 168
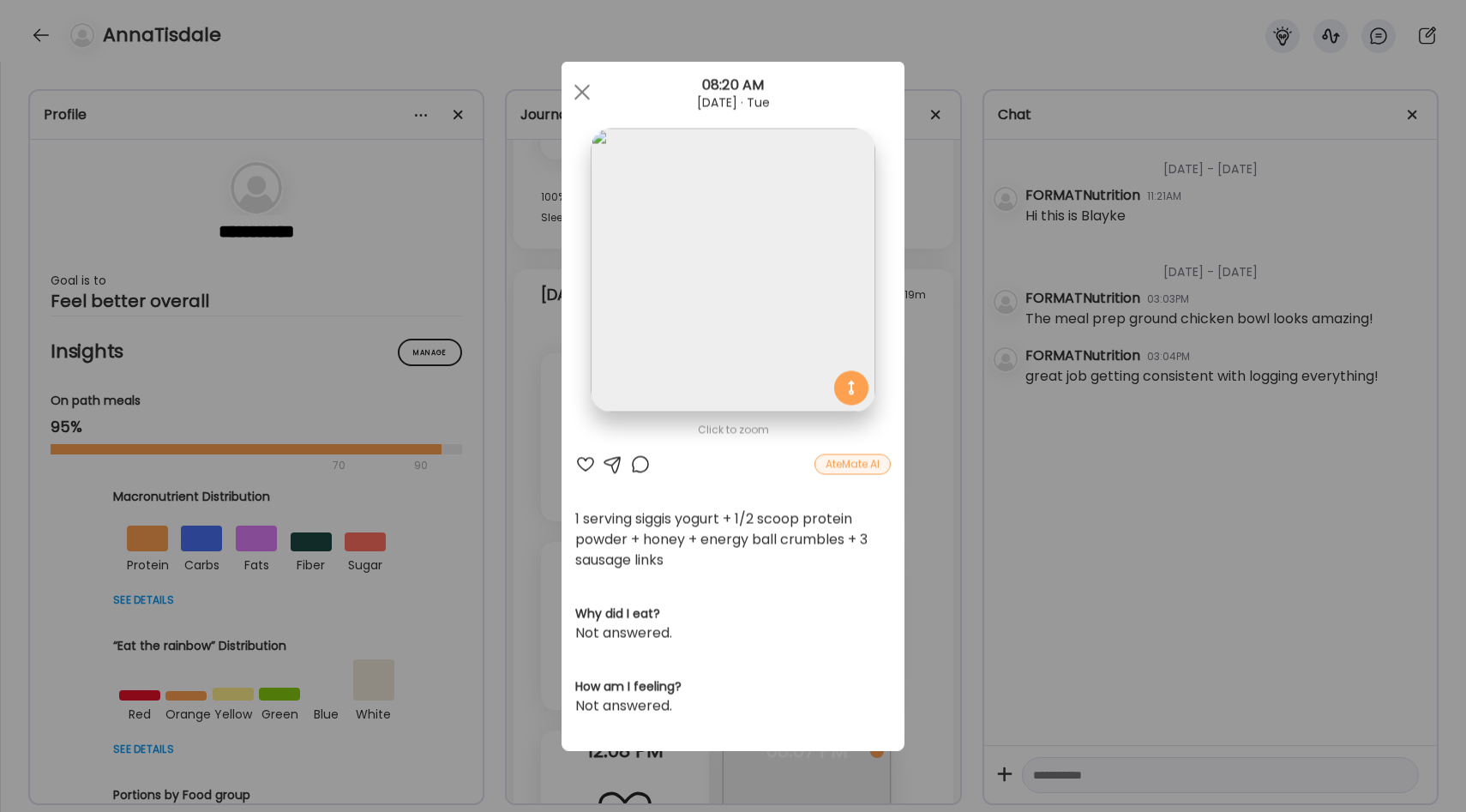
click at [815, 336] on img at bounding box center [732, 271] width 284 height 284
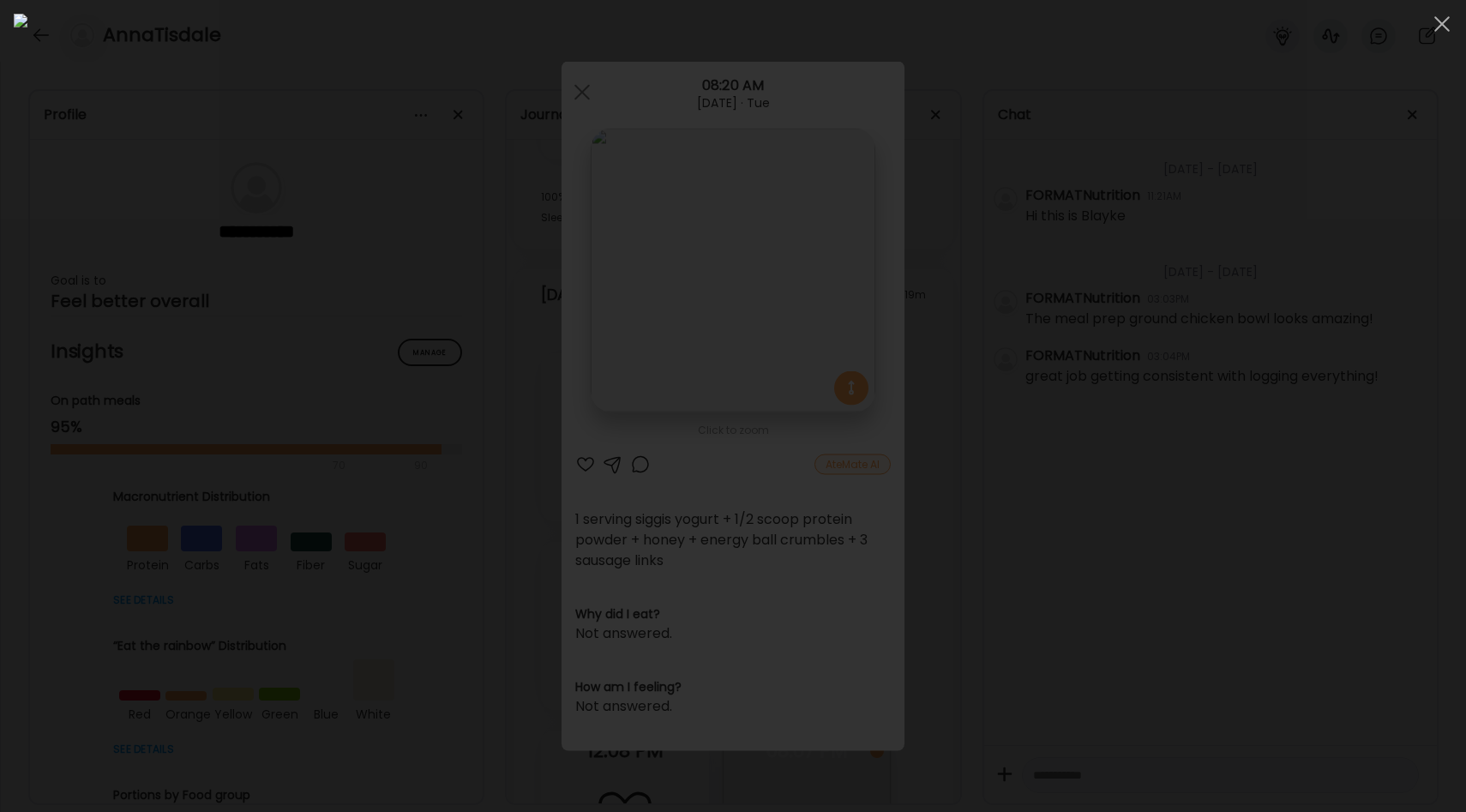
click at [1197, 424] on div at bounding box center [733, 406] width 1439 height 785
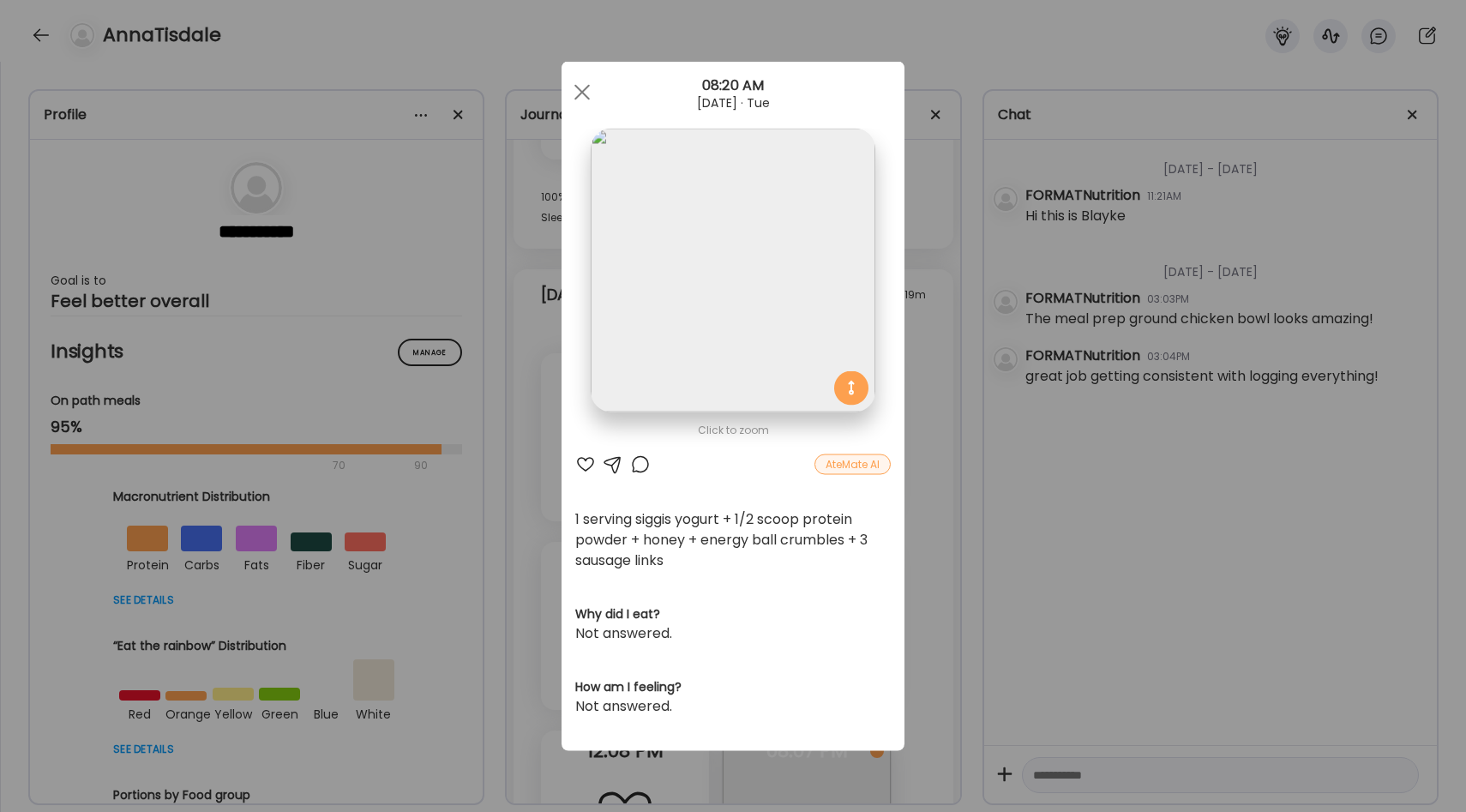
click at [950, 440] on div "Ate Coach Dashboard Wahoo! It’s official Take a moment to set up your Coach Pro…" at bounding box center [733, 406] width 1466 height 812
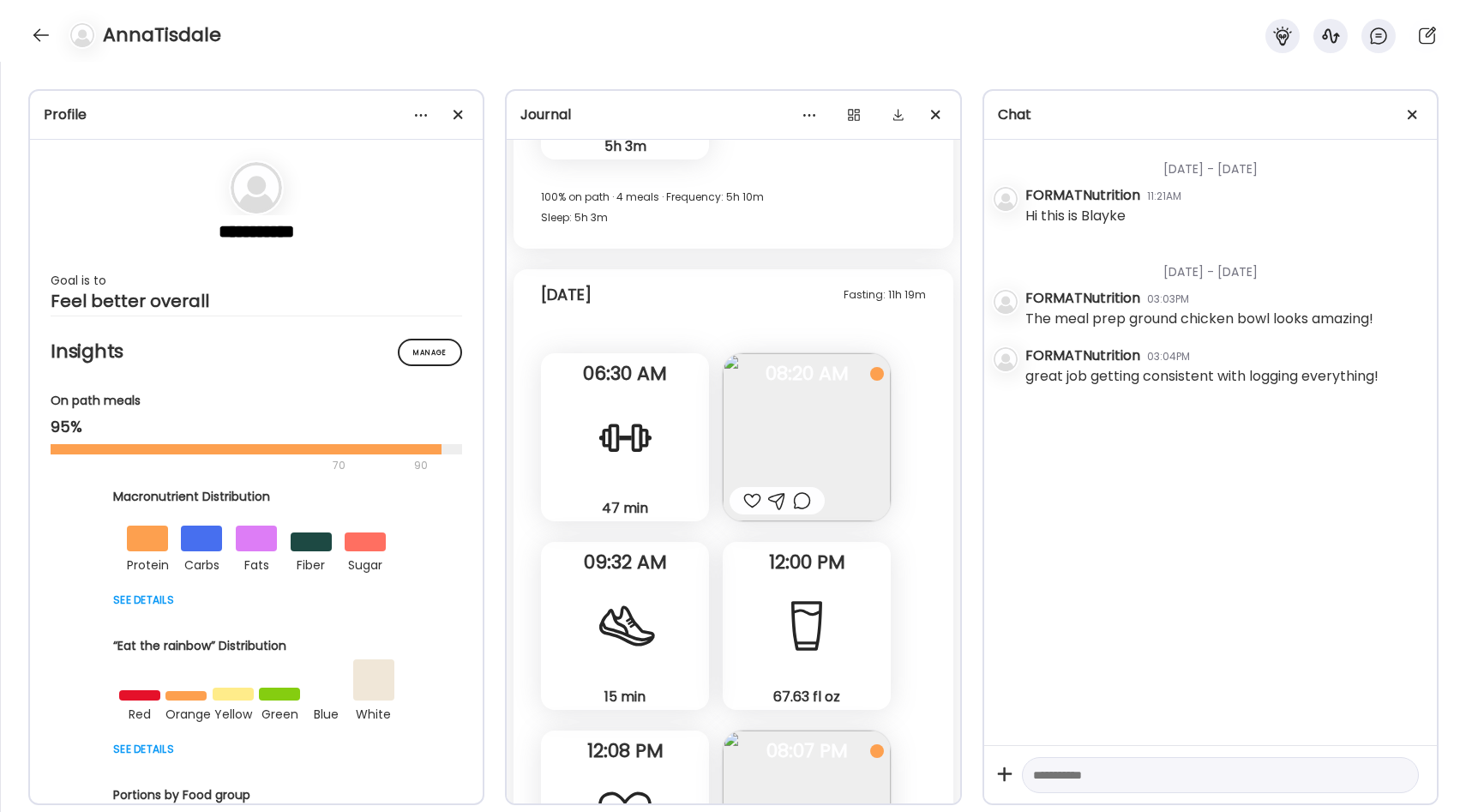
click at [855, 437] on img at bounding box center [807, 437] width 168 height 168
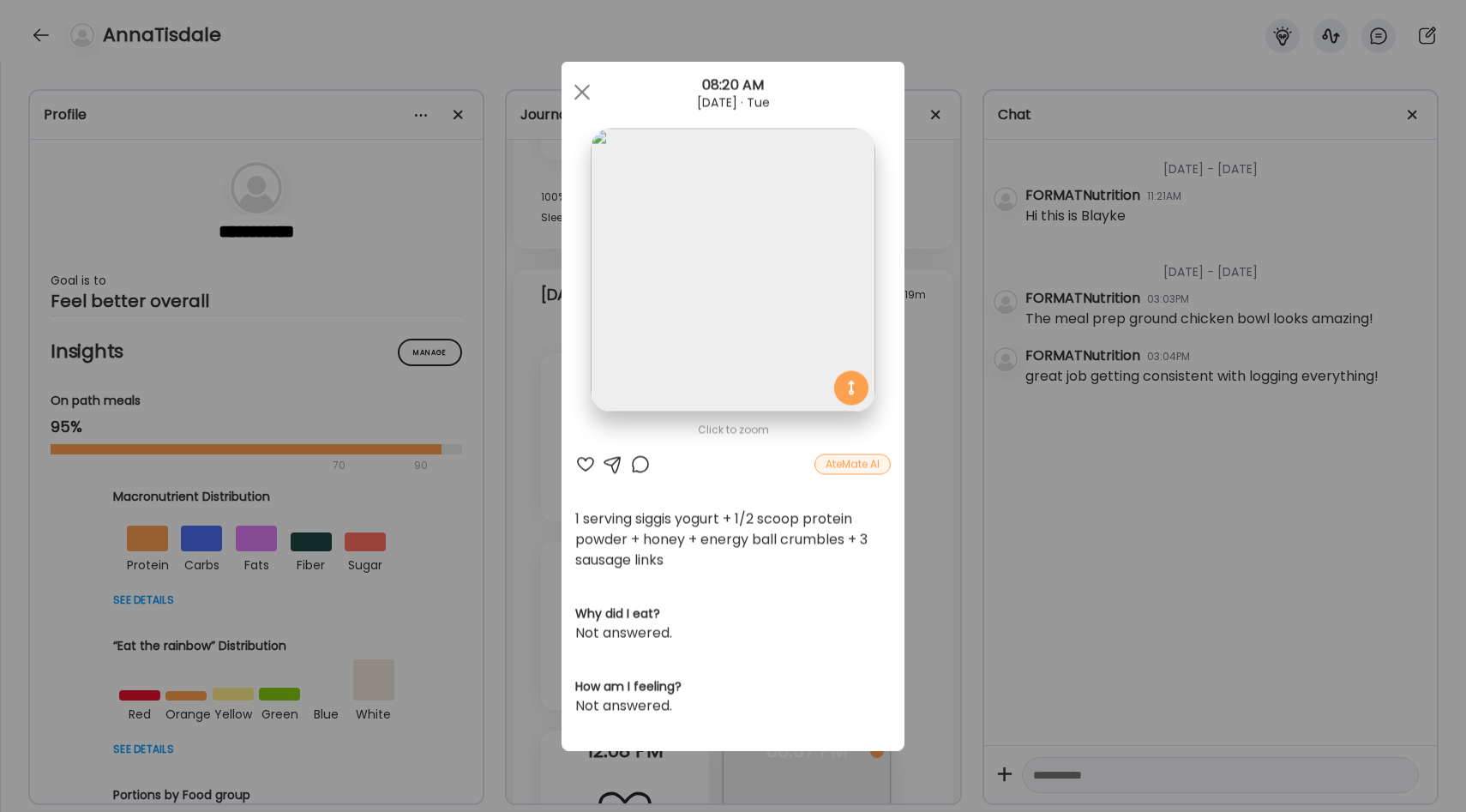
click at [930, 502] on div "Ate Coach Dashboard Wahoo! It’s official Take a moment to set up your Coach Pro…" at bounding box center [733, 406] width 1466 height 812
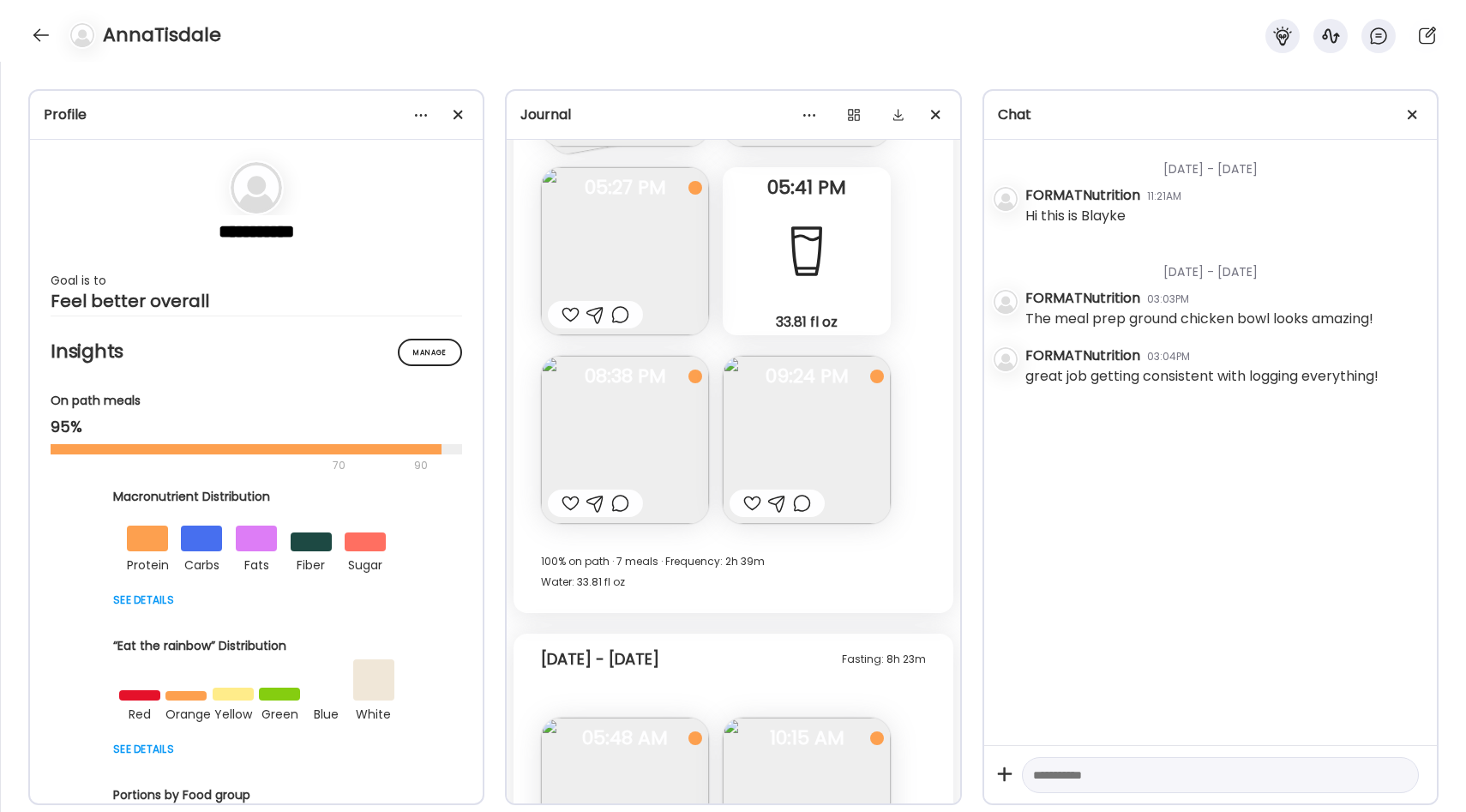
scroll to position [7661, 0]
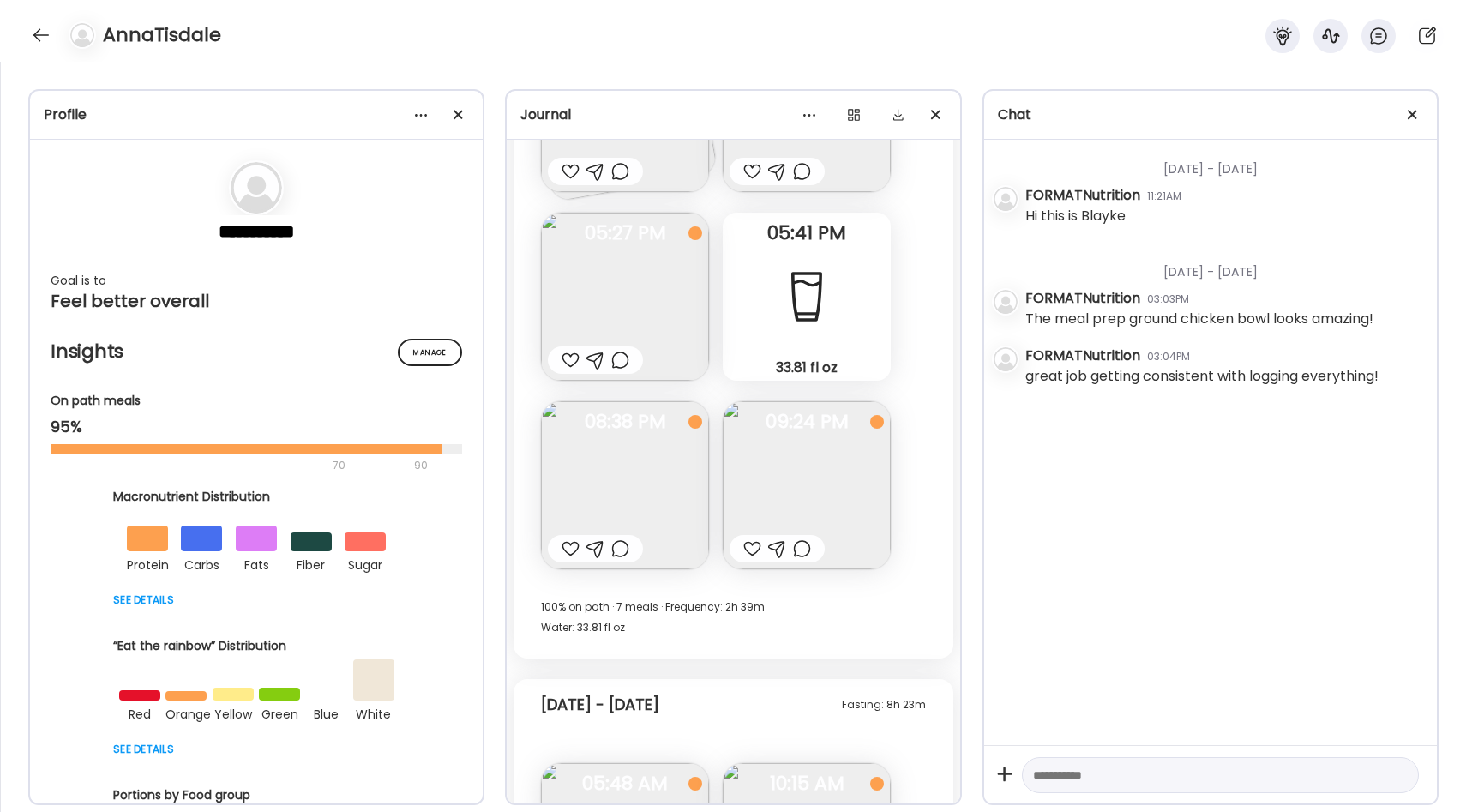
click at [649, 282] on img at bounding box center [626, 296] width 168 height 168
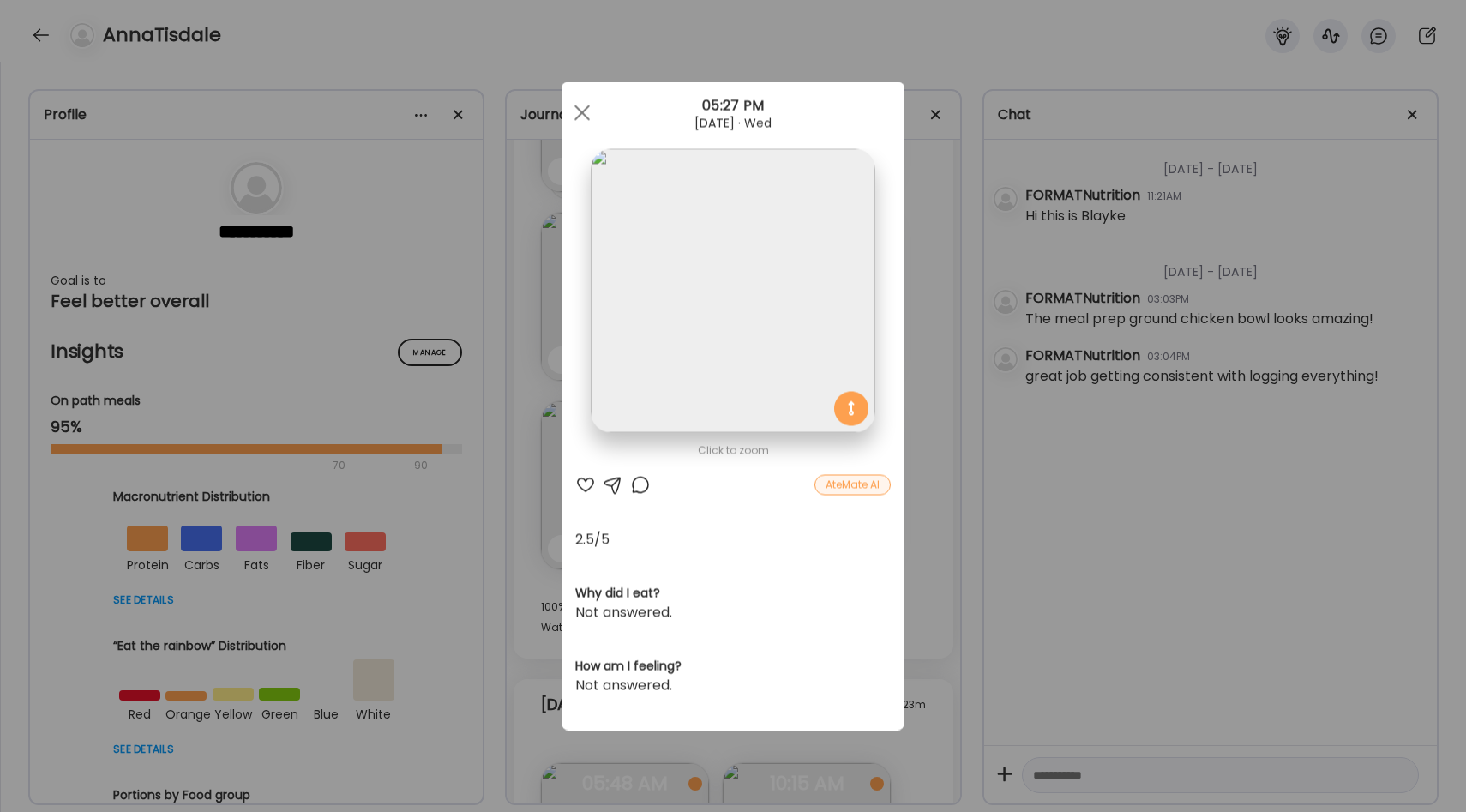
click at [938, 448] on div "Ate Coach Dashboard Wahoo! It’s official Take a moment to set up your Coach Pro…" at bounding box center [733, 406] width 1466 height 812
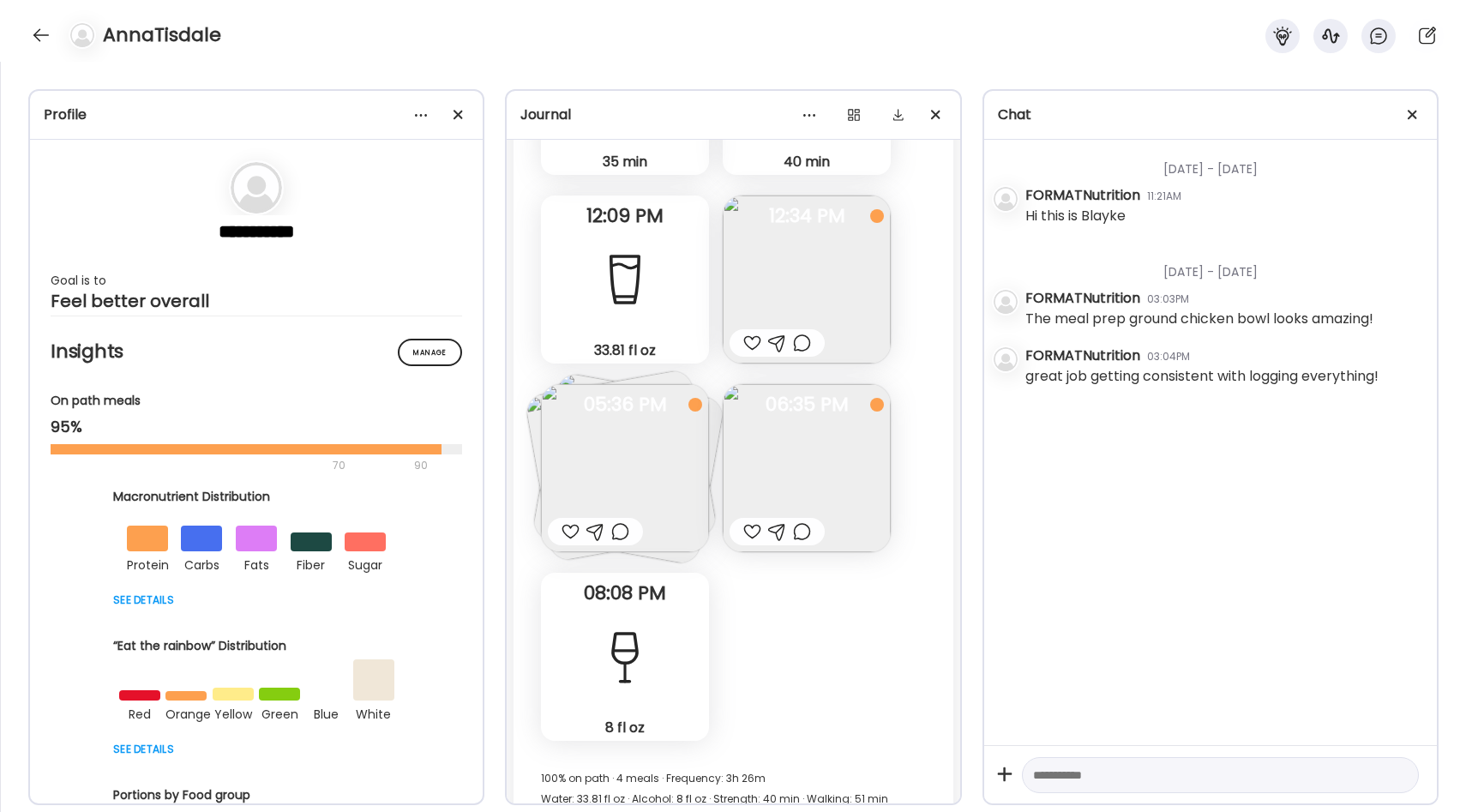
scroll to position [9503, 0]
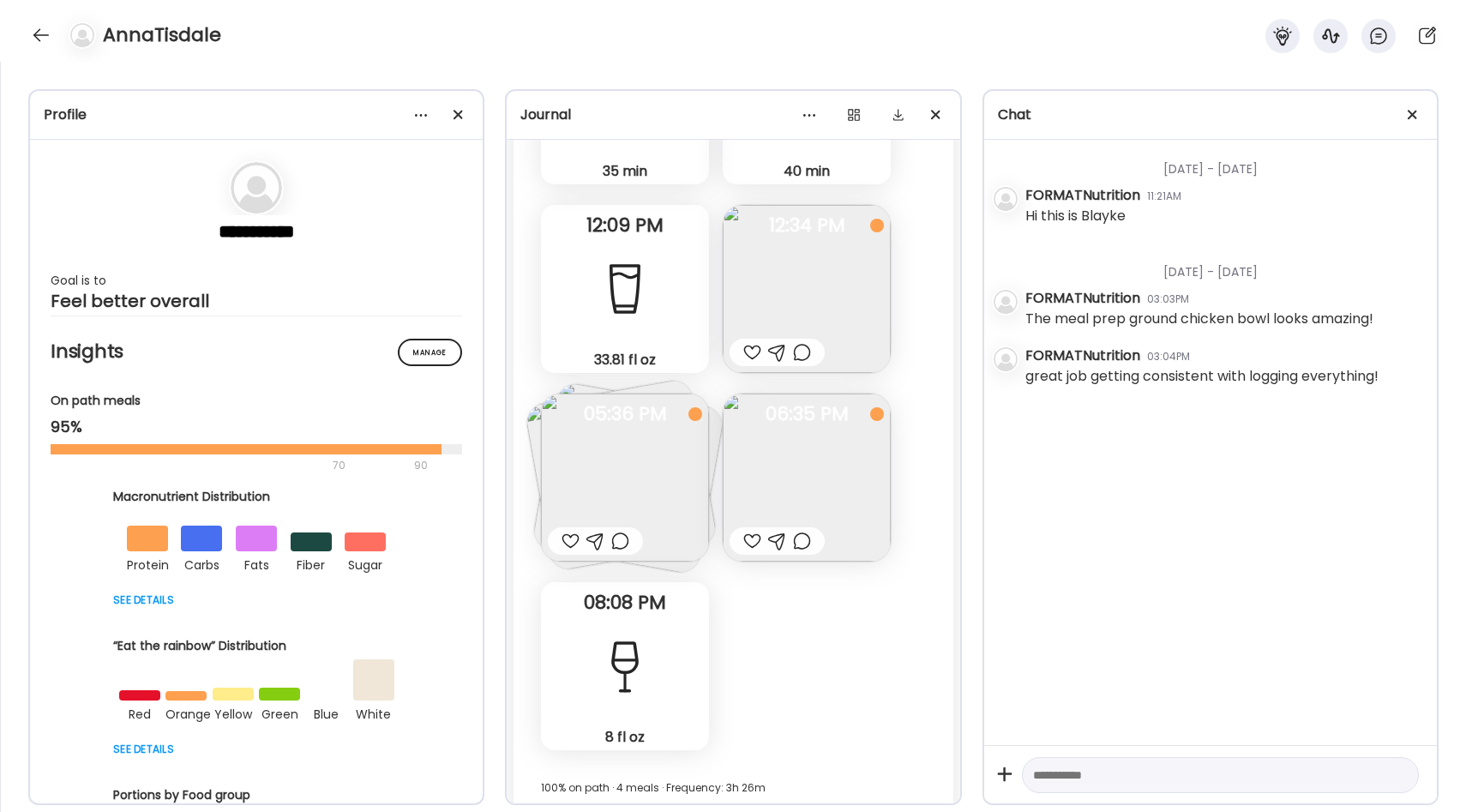
click at [673, 452] on img at bounding box center [626, 478] width 168 height 168
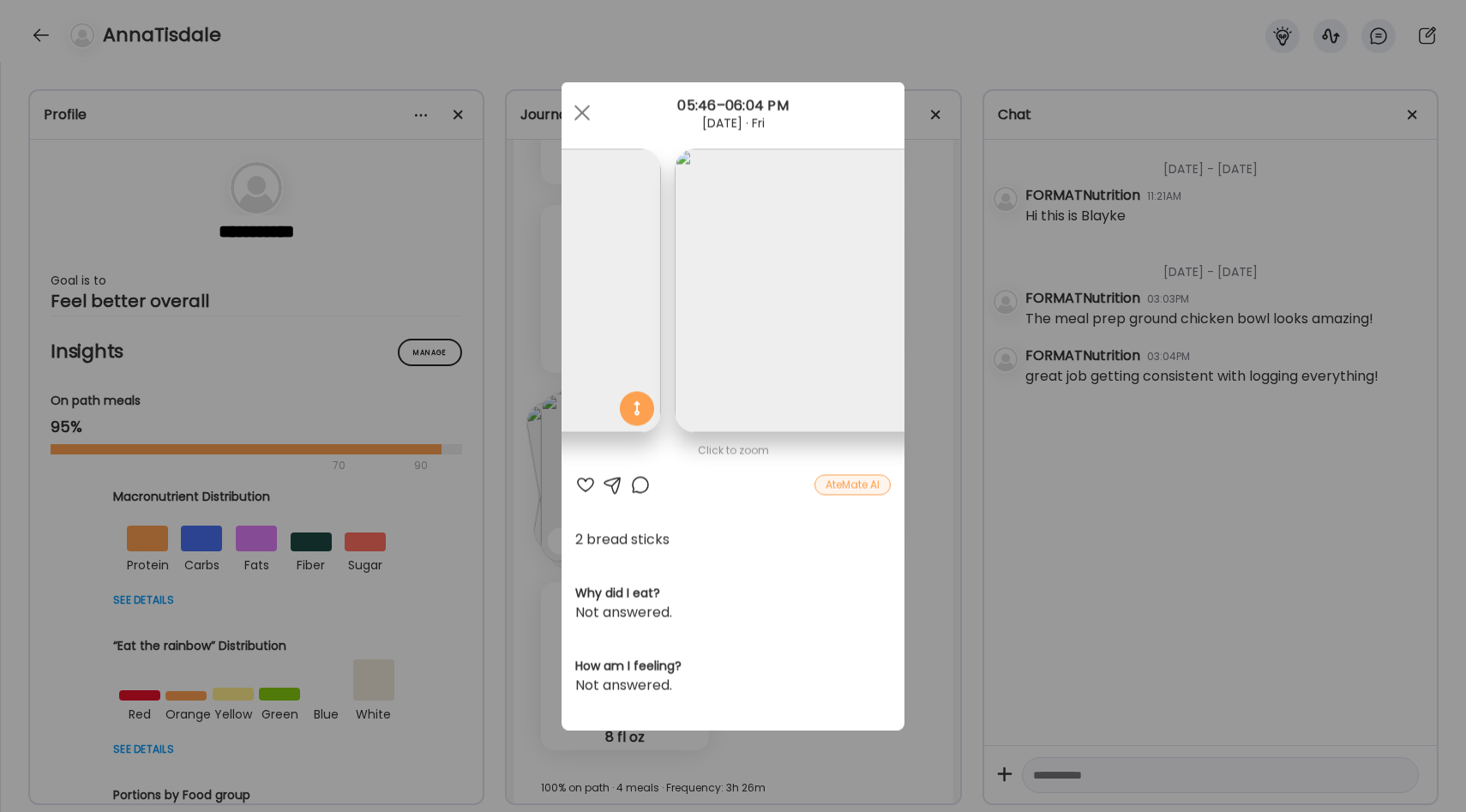
scroll to position [0, 577]
click at [939, 373] on div "Ate Coach Dashboard Wahoo! It’s official Take a moment to set up your Coach Pro…" at bounding box center [733, 406] width 1466 height 812
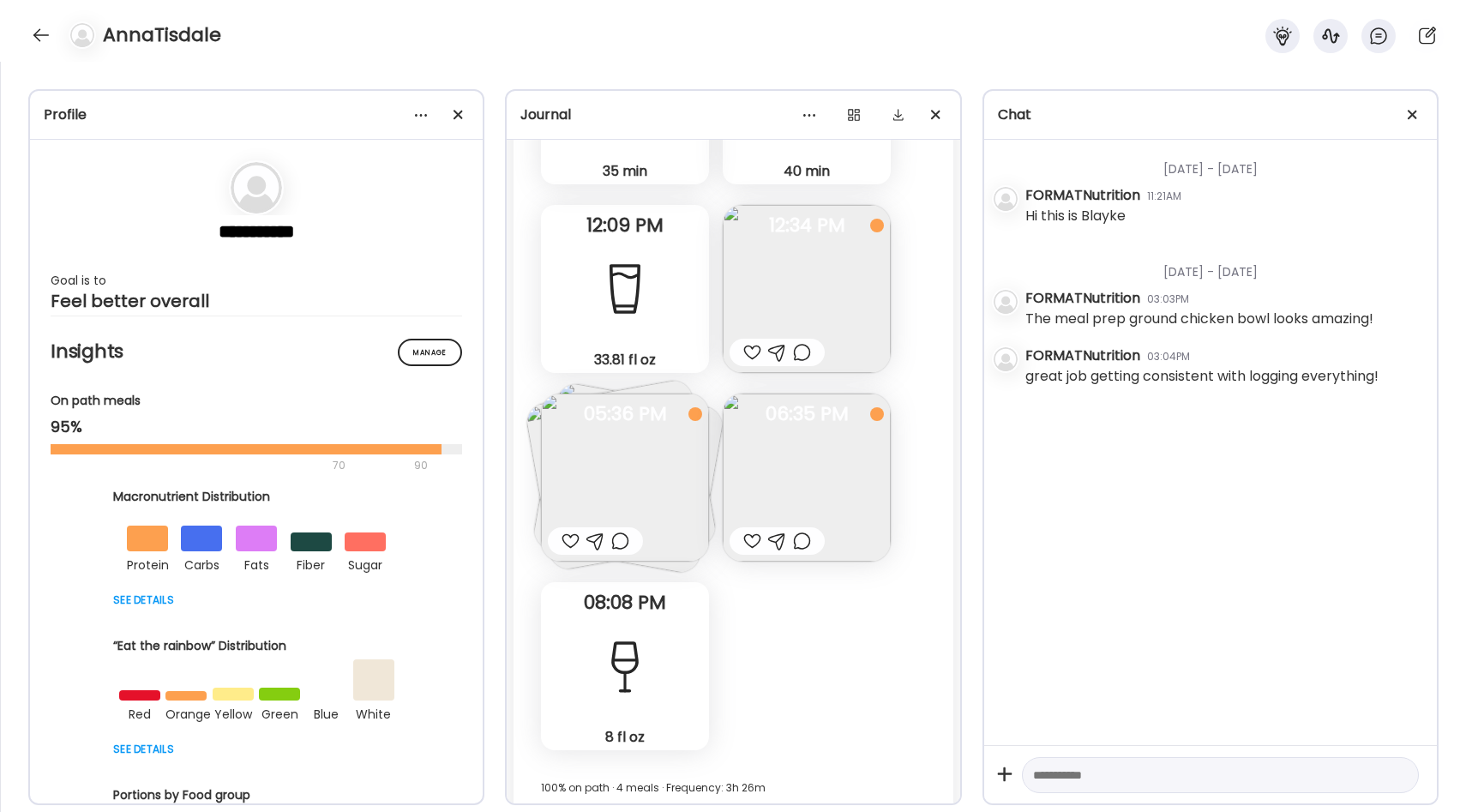
scroll to position [9472, 0]
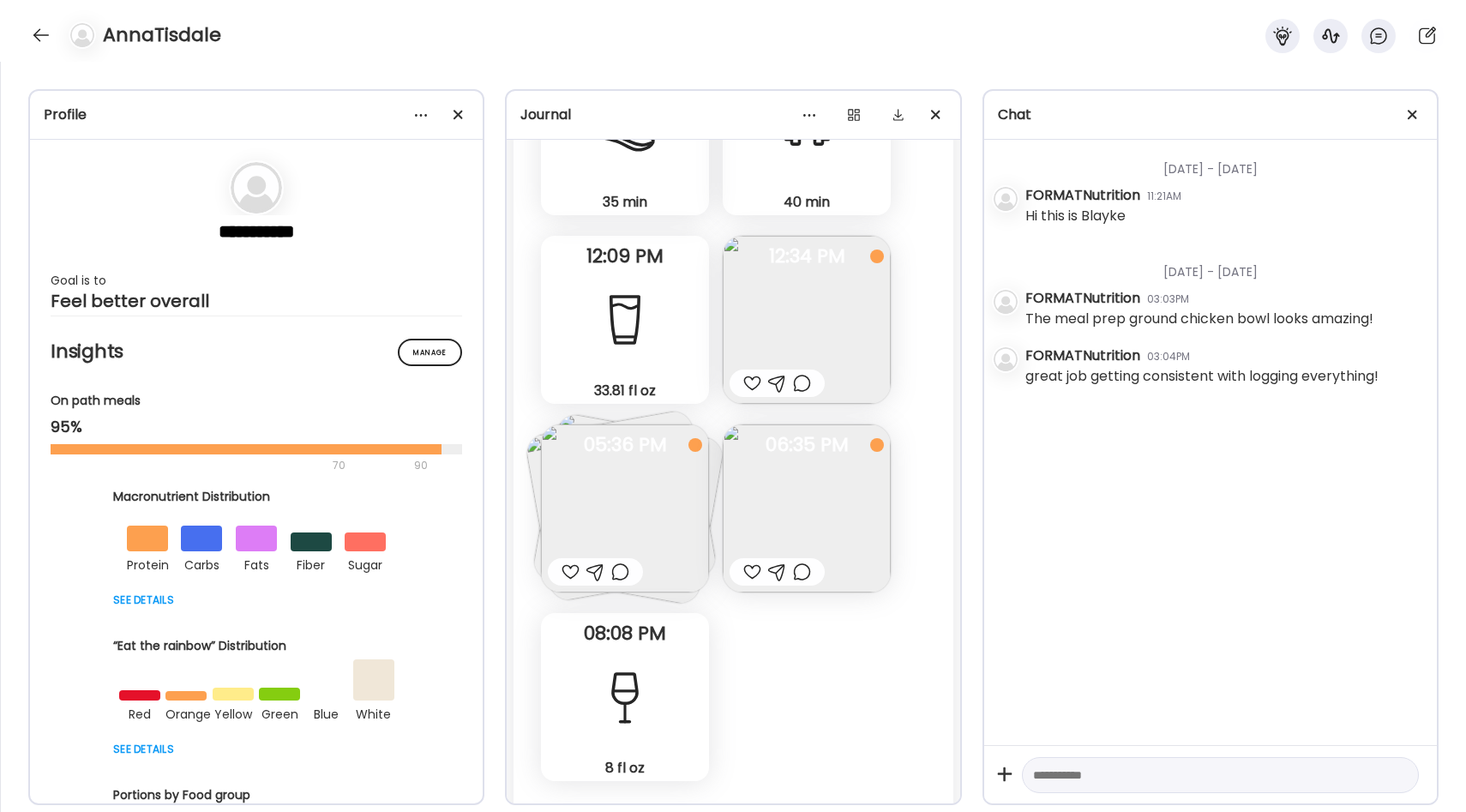
click at [840, 337] on img at bounding box center [807, 320] width 168 height 168
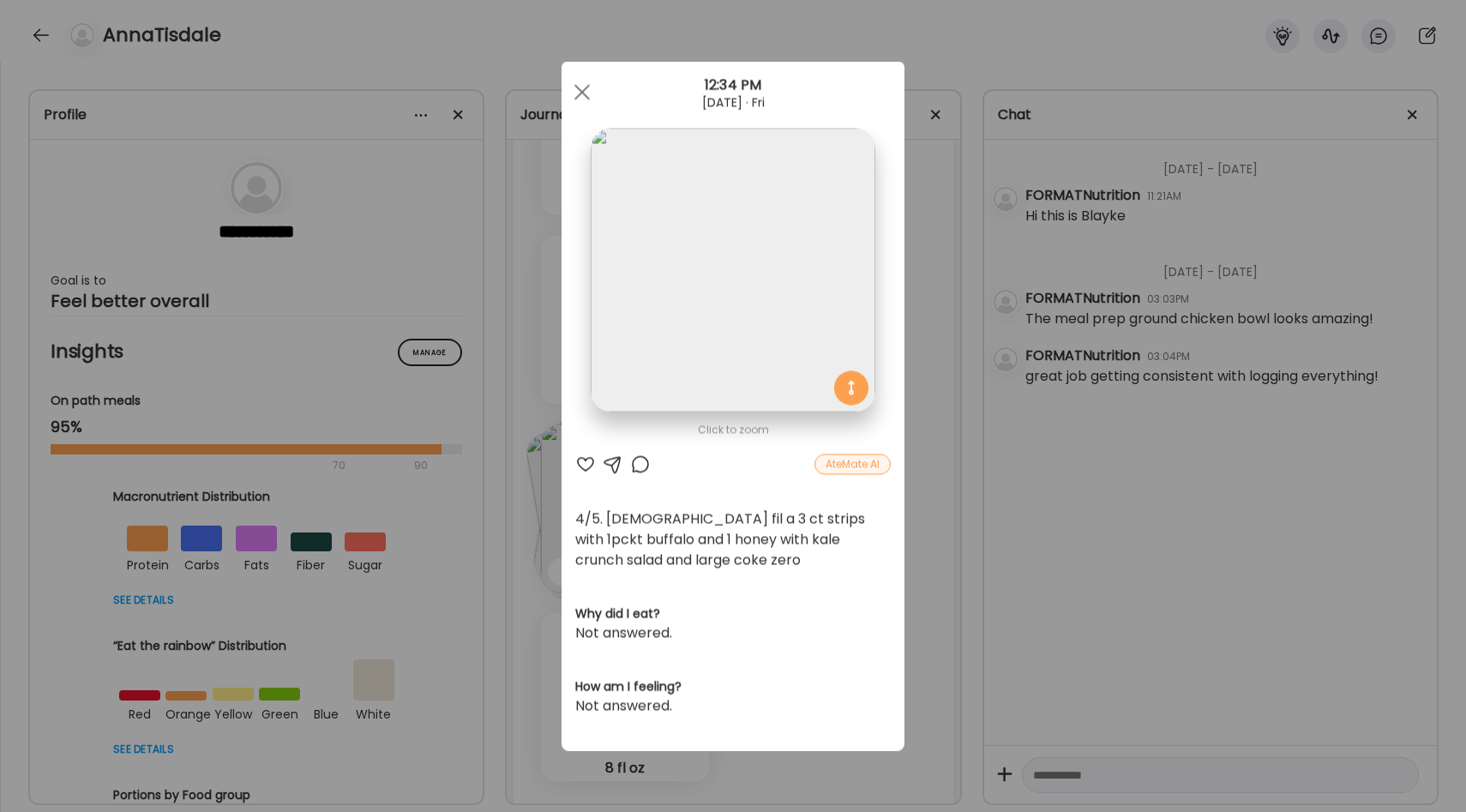
click at [913, 361] on div "Ate Coach Dashboard Wahoo! It’s official Take a moment to set up your Coach Pro…" at bounding box center [733, 406] width 1466 height 812
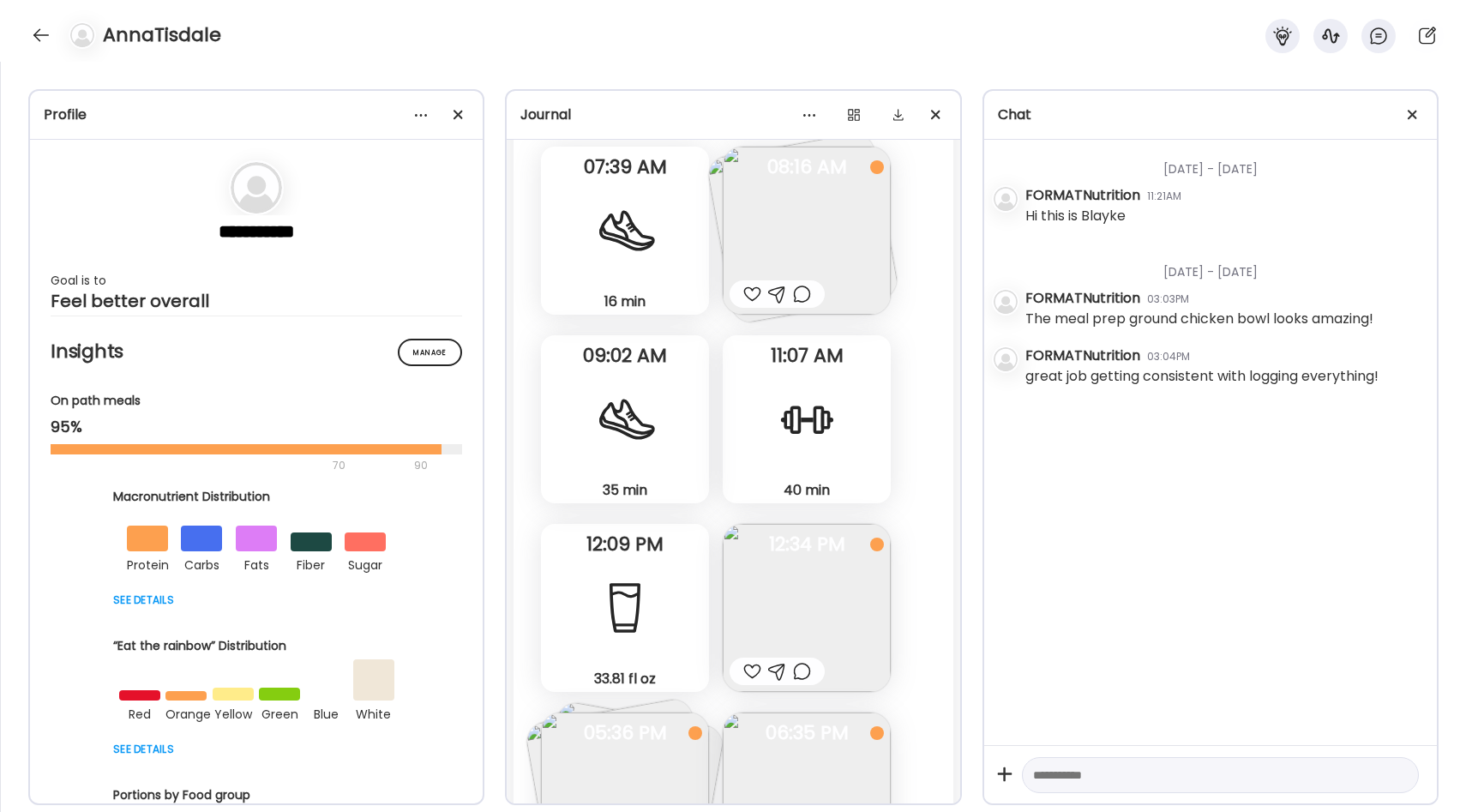
scroll to position [9179, 0]
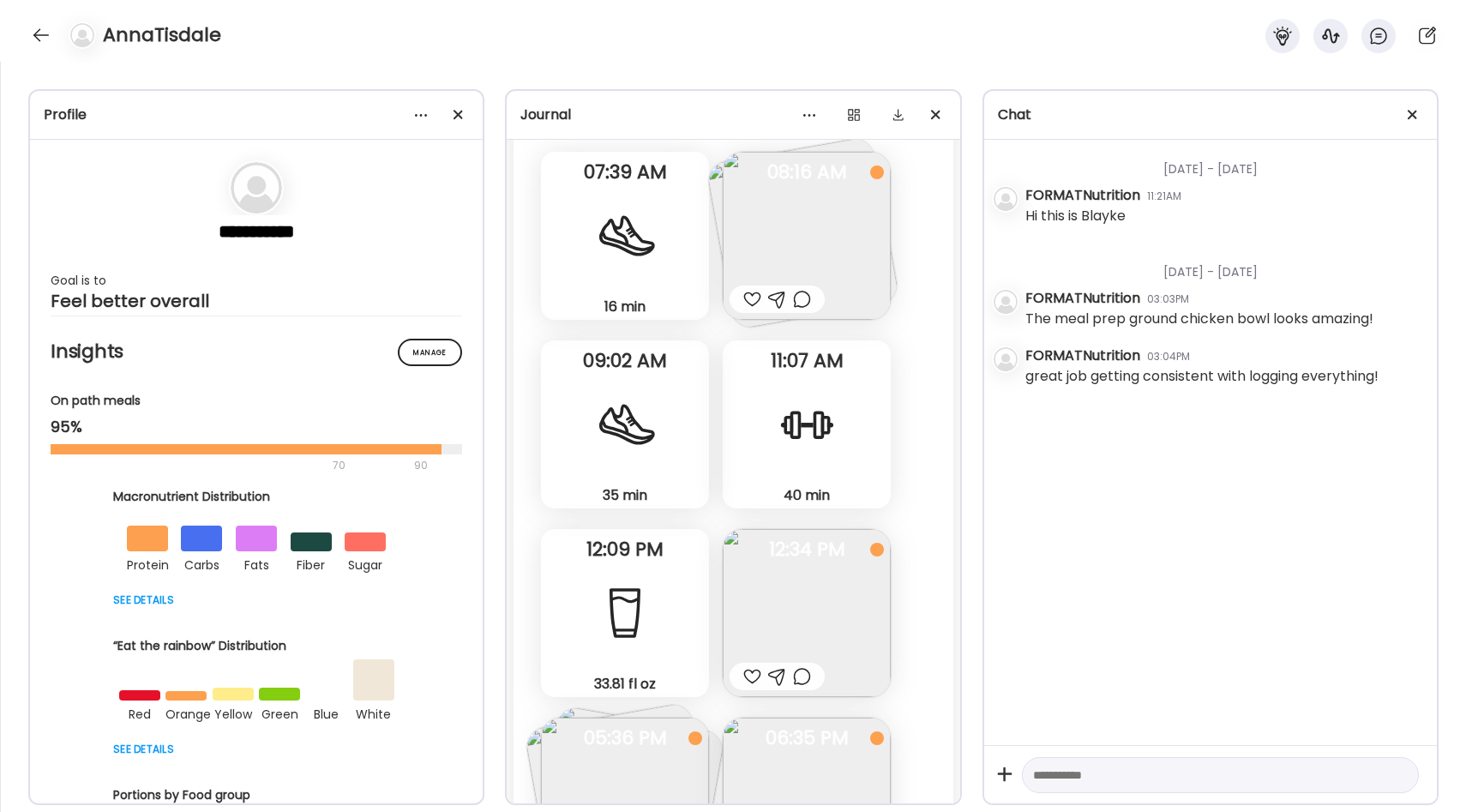
click at [912, 361] on div "Fasting: 10h 43m [DATE] - [DATE] min Walking walking - 1.5 km 07:39 AM 1 servin…" at bounding box center [733, 615] width 439 height 1096
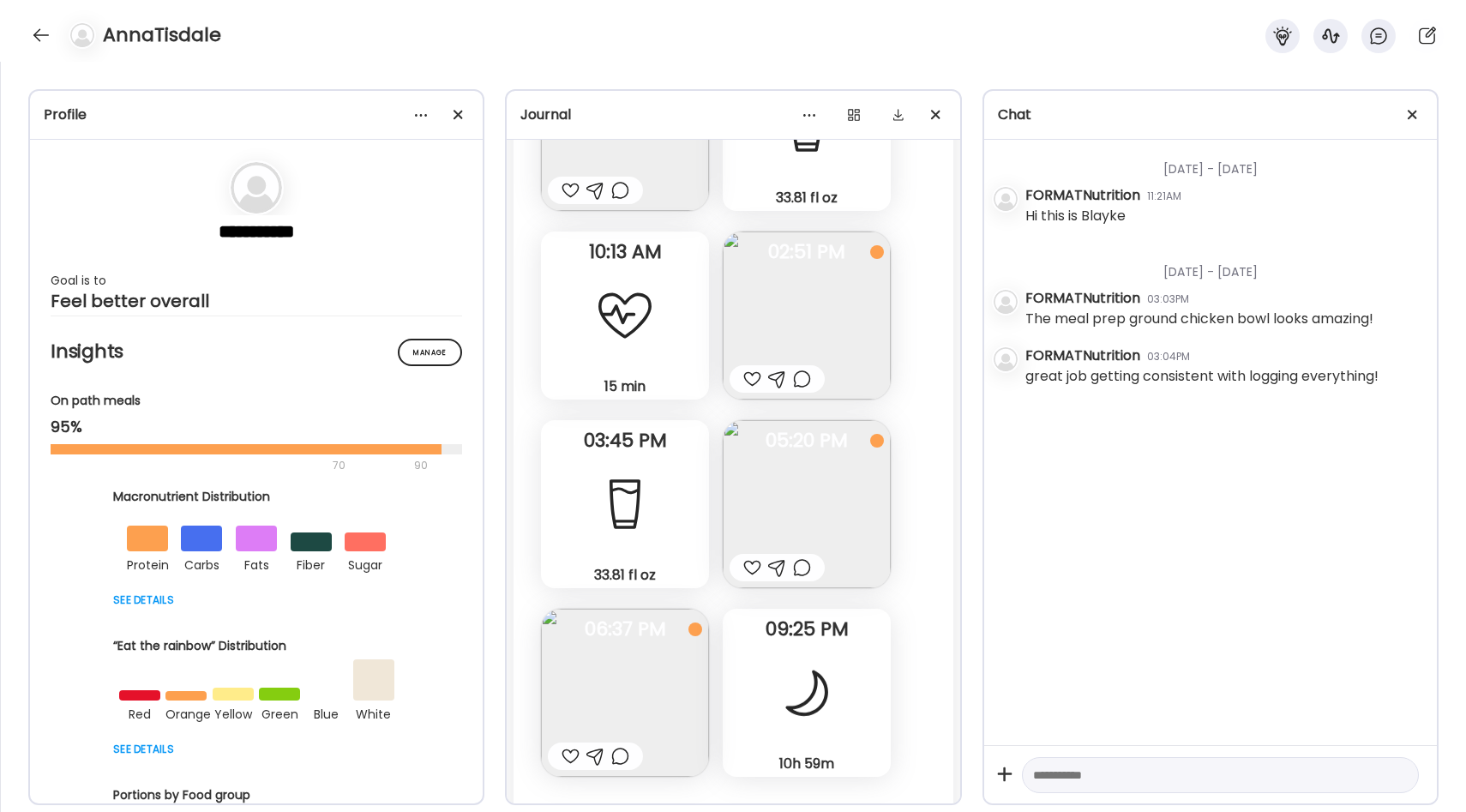
scroll to position [10579, 0]
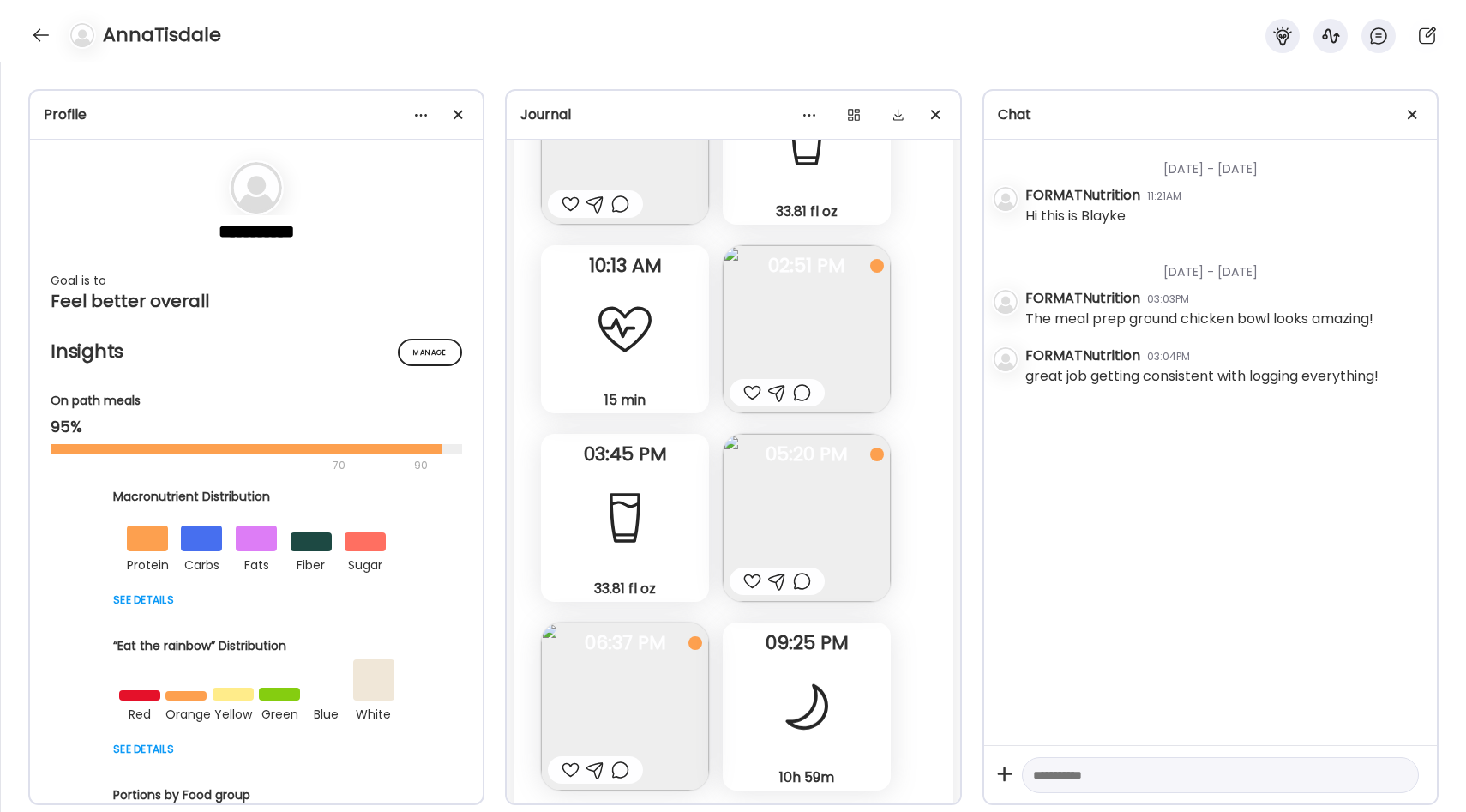
click at [792, 472] on img at bounding box center [807, 518] width 168 height 168
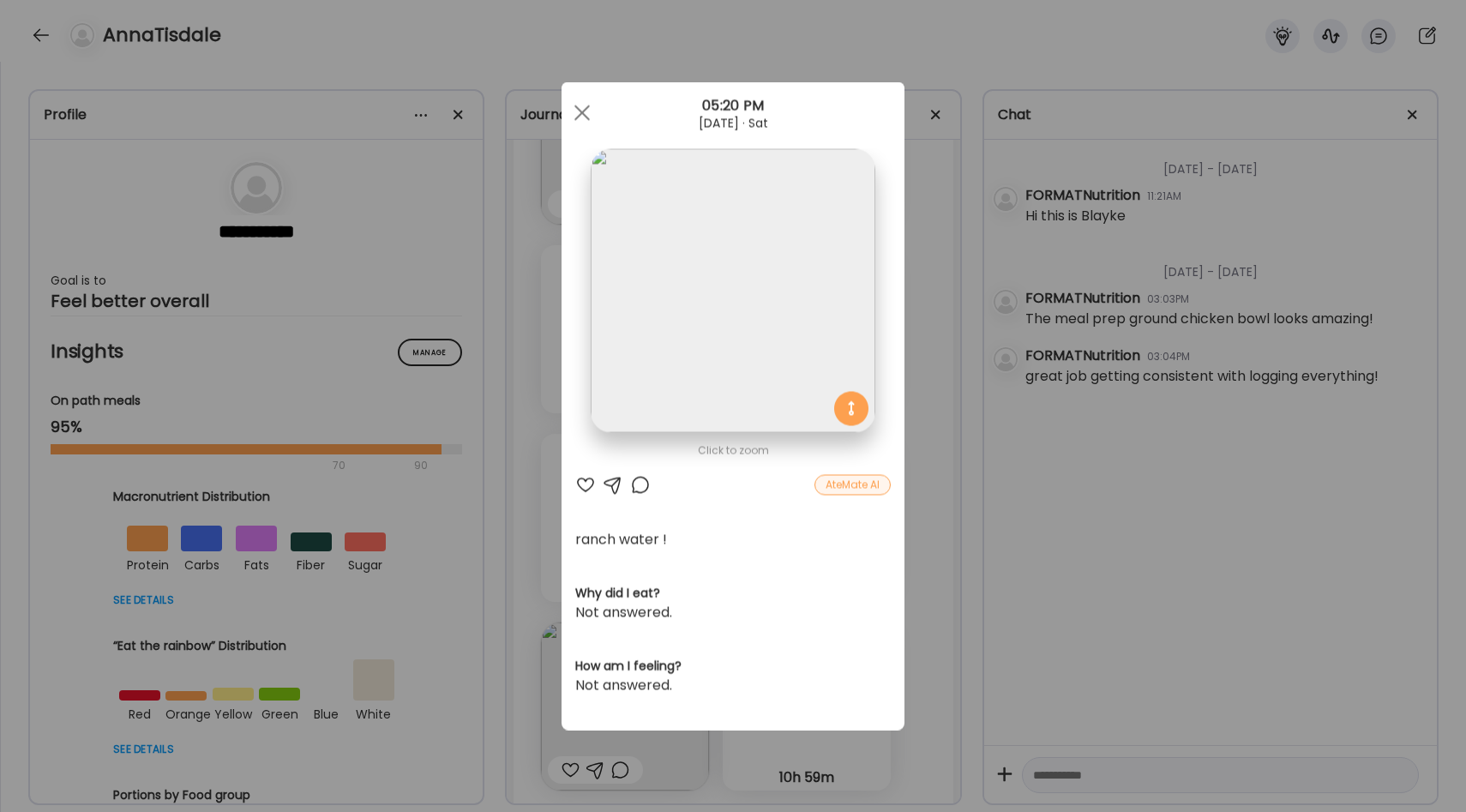
click at [950, 388] on div "Ate Coach Dashboard Wahoo! It’s official Take a moment to set up your Coach Pro…" at bounding box center [733, 406] width 1466 height 812
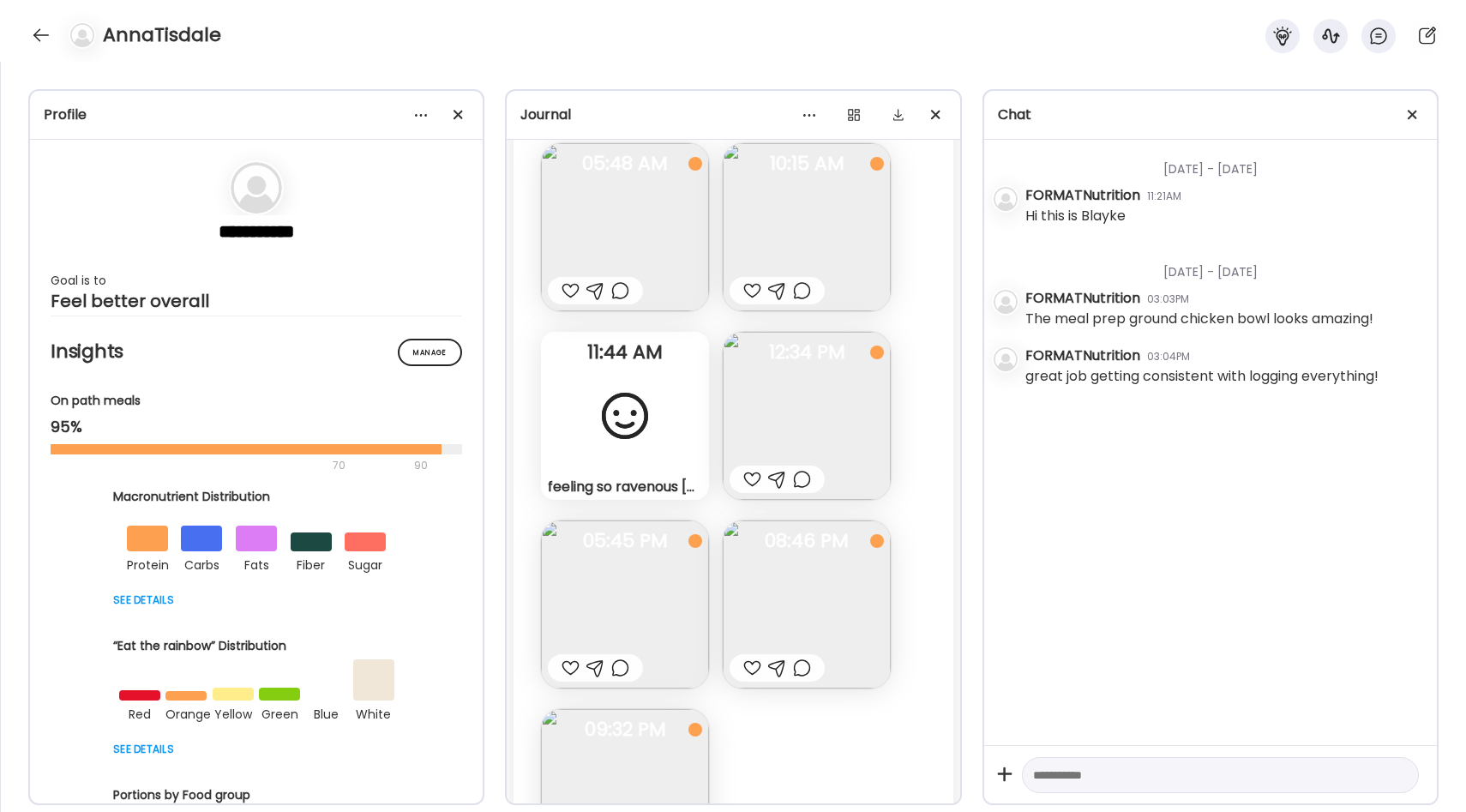
scroll to position [8285, 0]
click at [654, 409] on div at bounding box center [625, 412] width 62 height 62
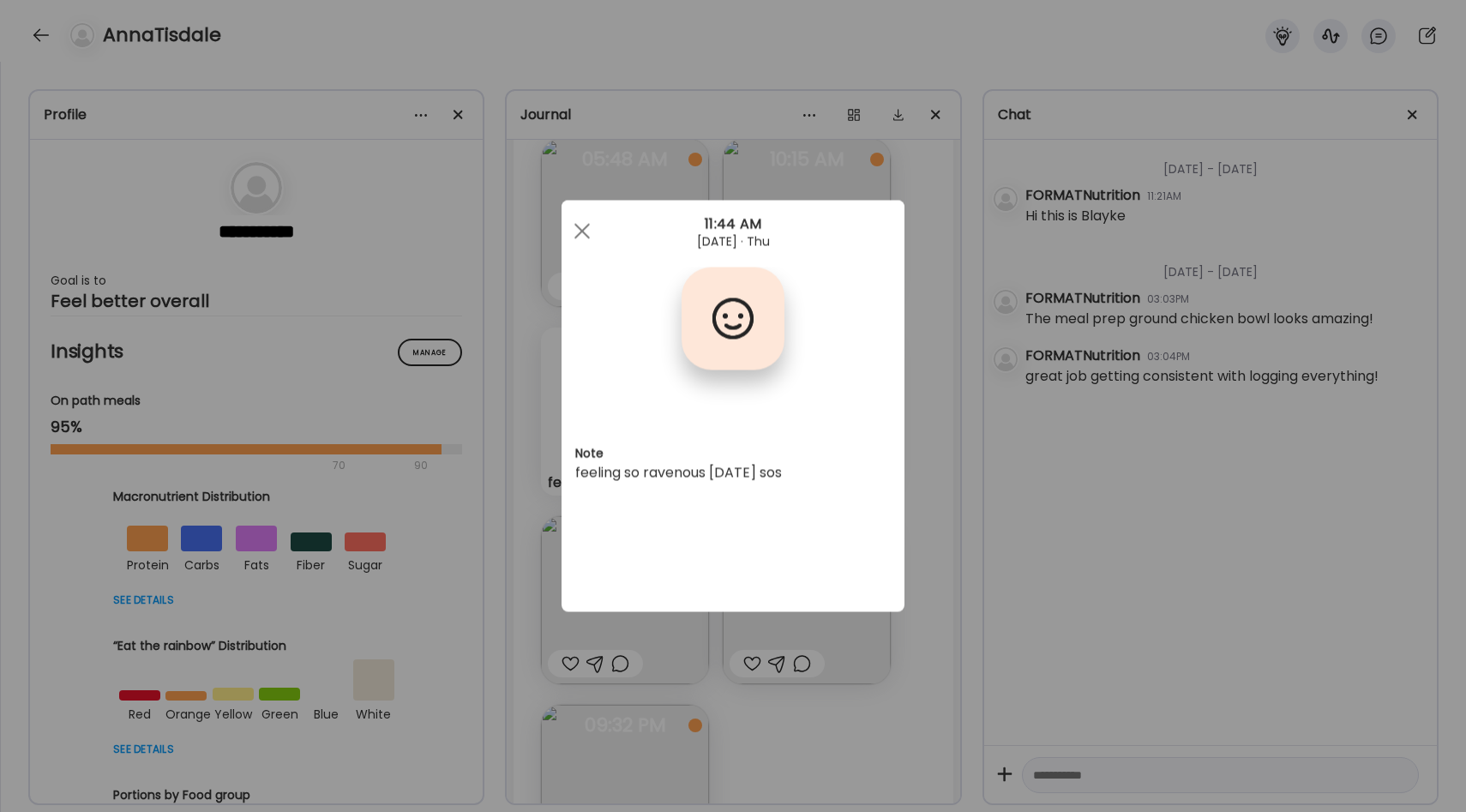
click at [945, 388] on div "Ate Coach Dashboard Wahoo! It’s official Take a moment to set up your Coach Pro…" at bounding box center [733, 406] width 1466 height 812
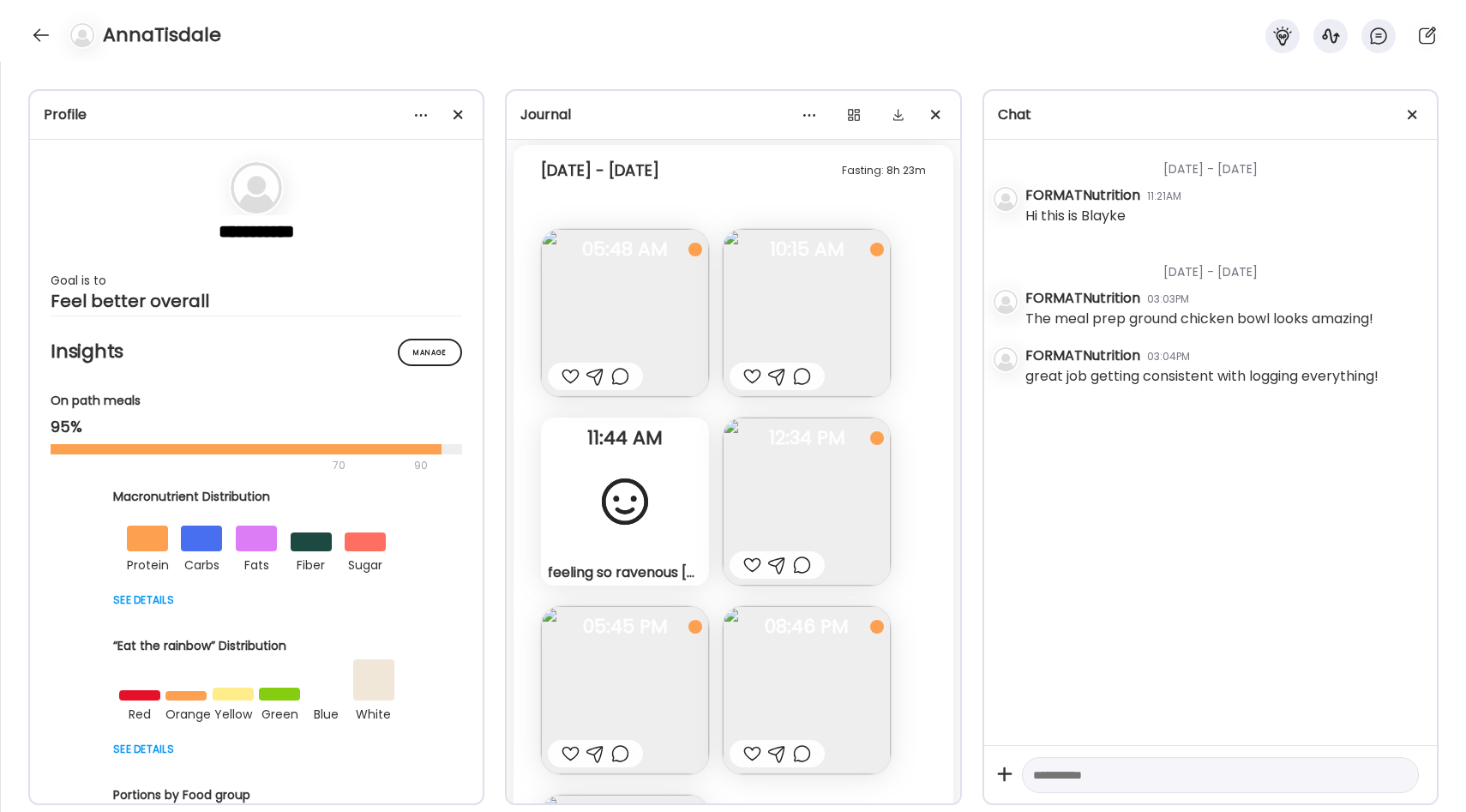
scroll to position [8196, 0]
click at [846, 317] on img at bounding box center [807, 312] width 168 height 168
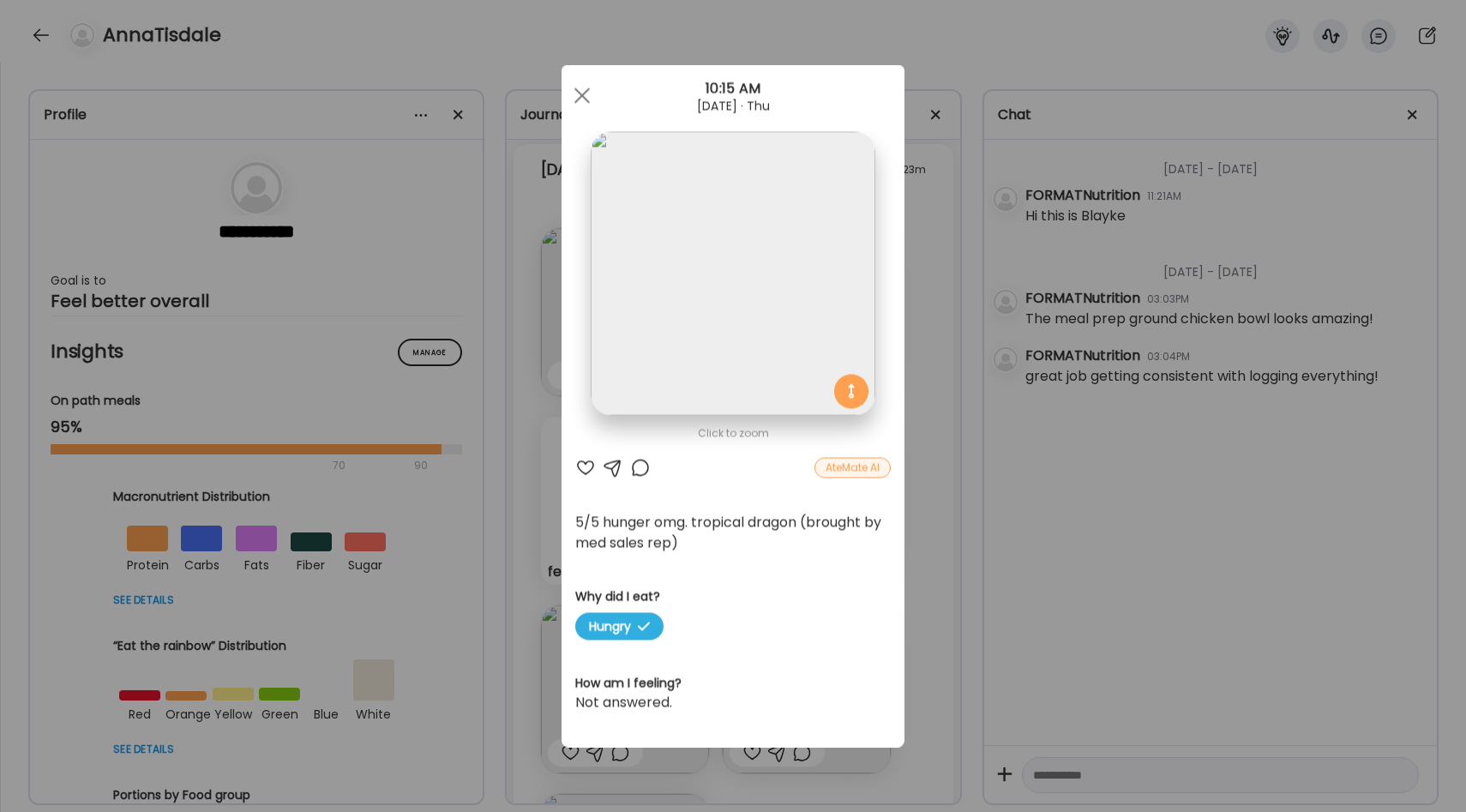
click at [939, 327] on div "Ate Coach Dashboard Wahoo! It’s official Take a moment to set up your Coach Pro…" at bounding box center [733, 406] width 1466 height 812
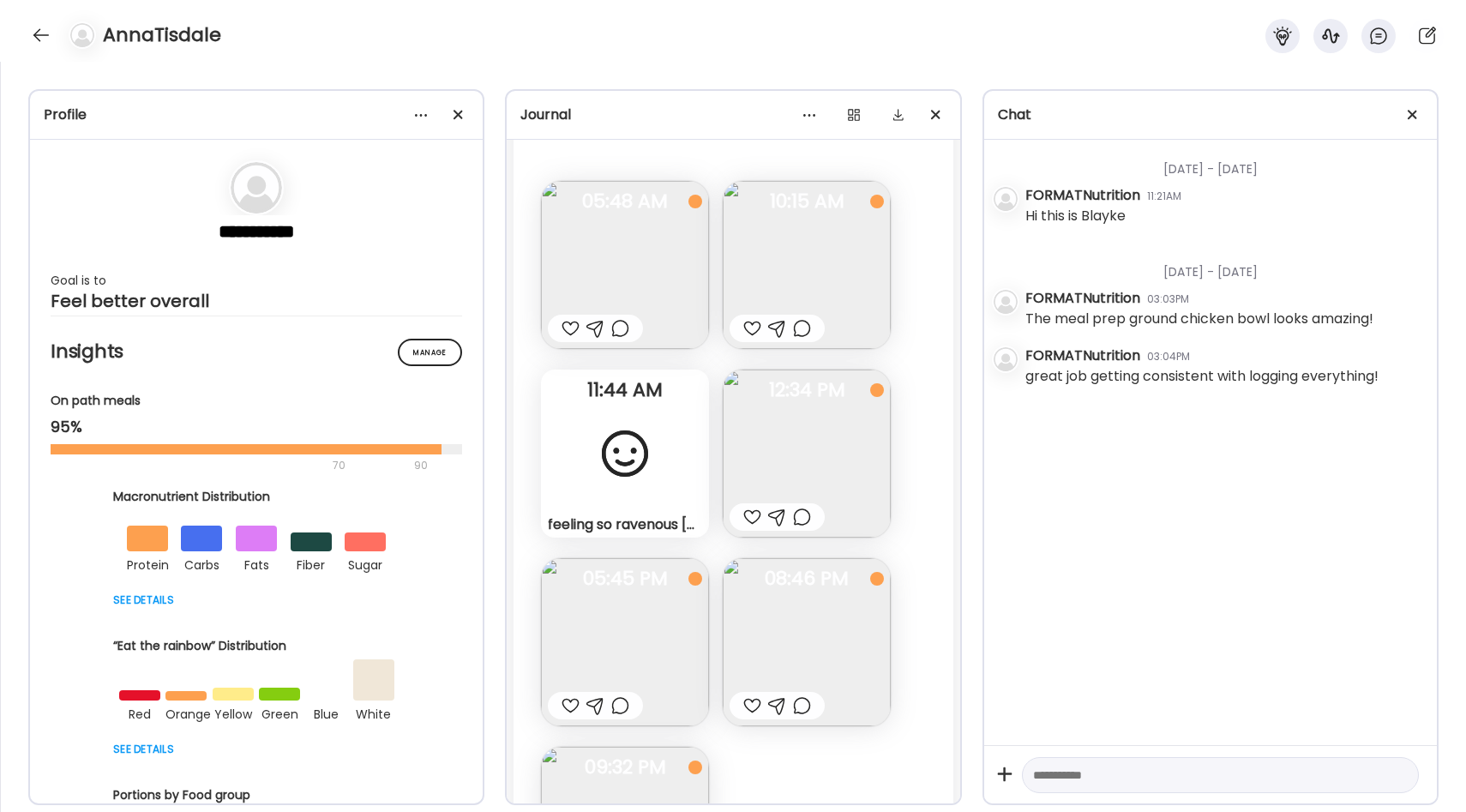
scroll to position [8245, 0]
click at [789, 294] on img at bounding box center [807, 265] width 168 height 168
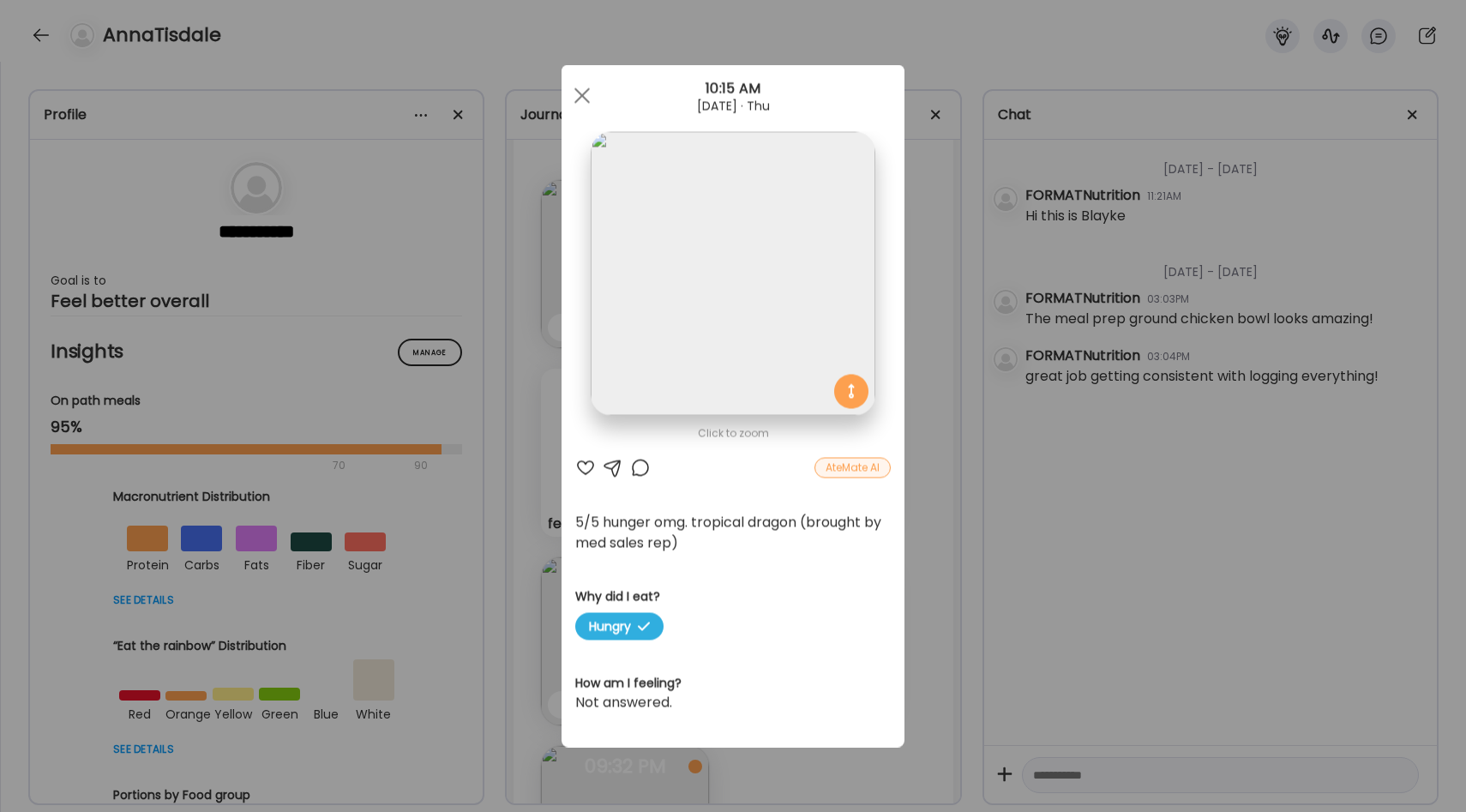
click at [930, 425] on div "Ate Coach Dashboard Wahoo! It’s official Take a moment to set up your Coach Pro…" at bounding box center [733, 406] width 1466 height 812
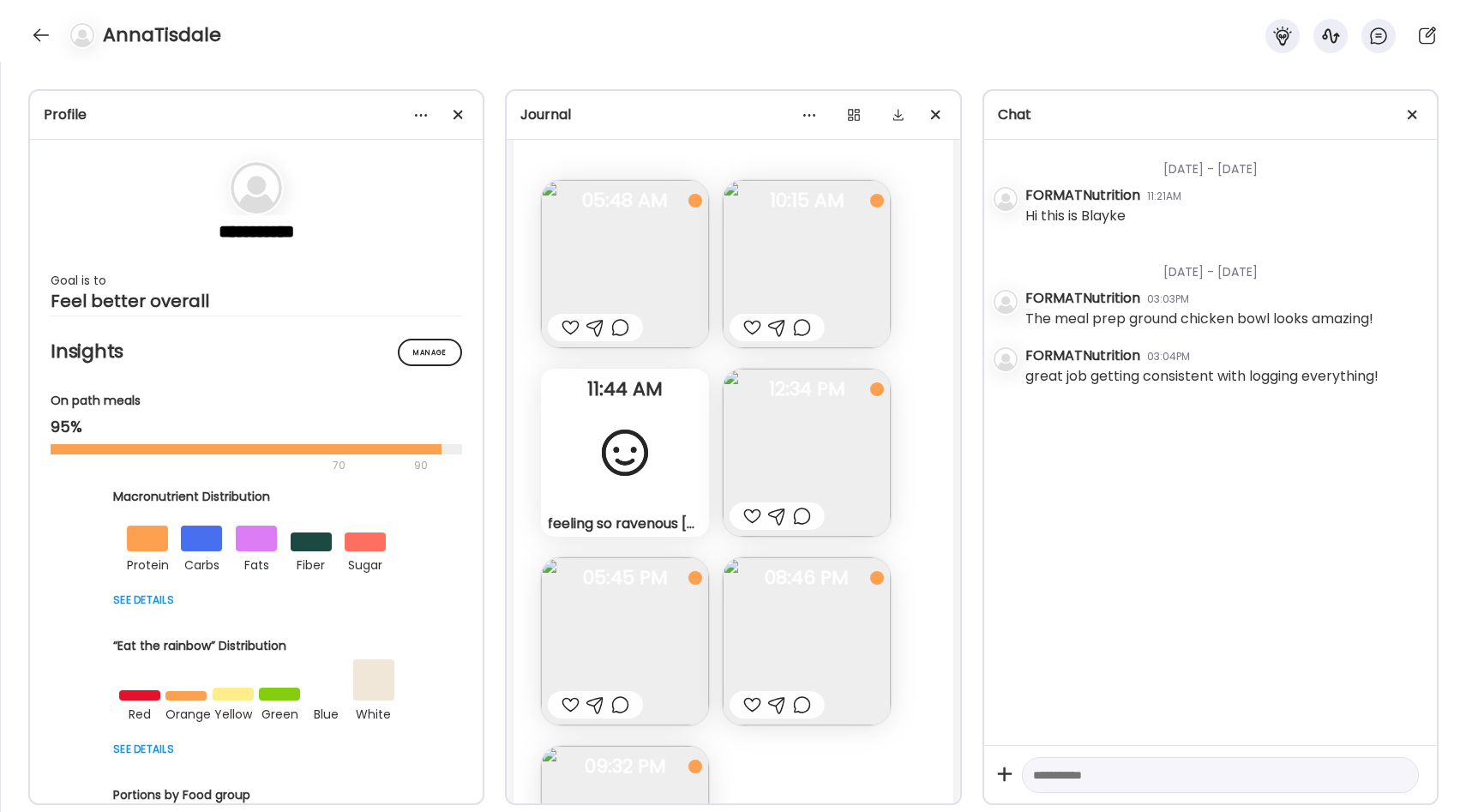
click at [824, 459] on img at bounding box center [807, 453] width 168 height 168
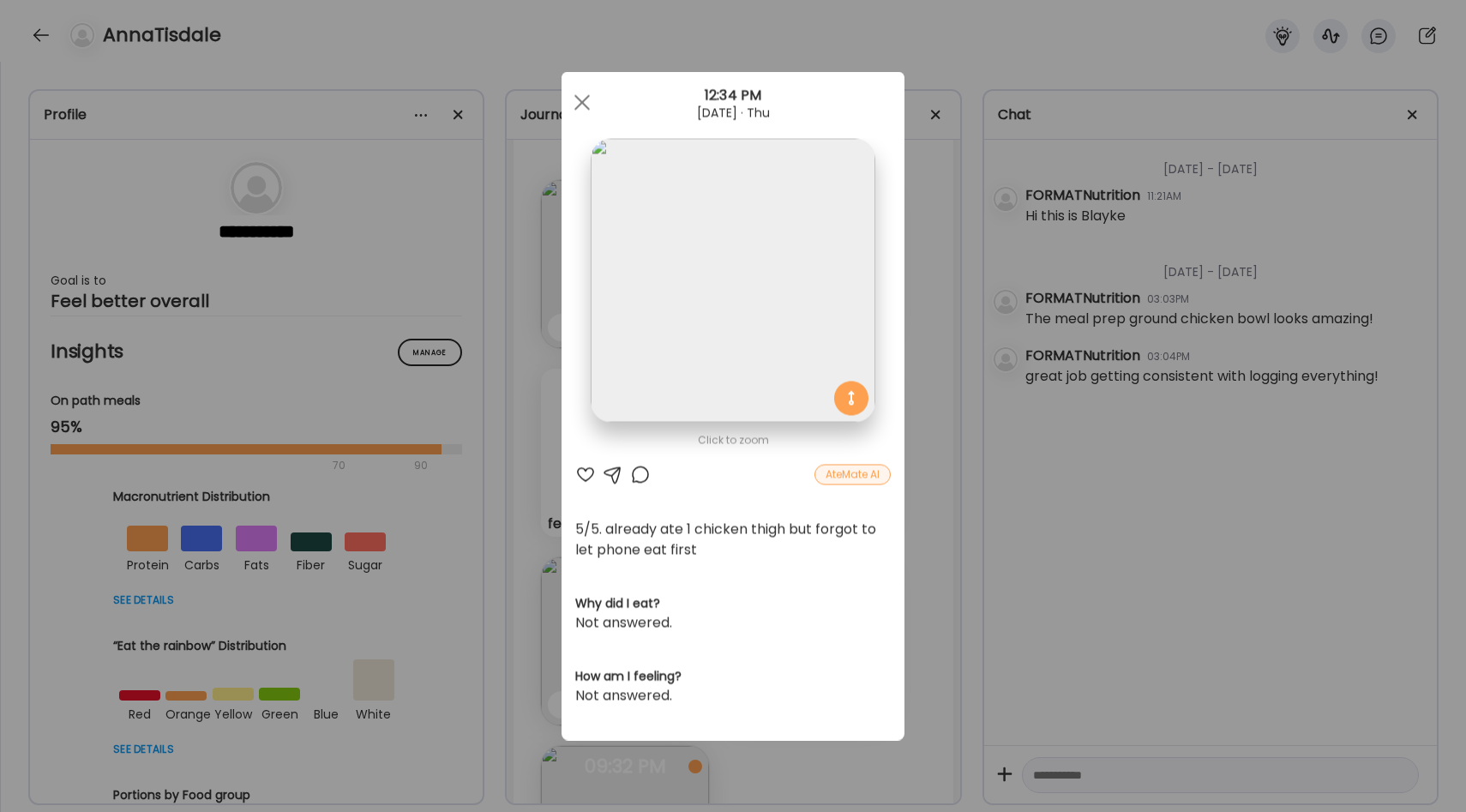
click at [919, 453] on div "Ate Coach Dashboard Wahoo! It’s official Take a moment to set up your Coach Pro…" at bounding box center [733, 406] width 1466 height 812
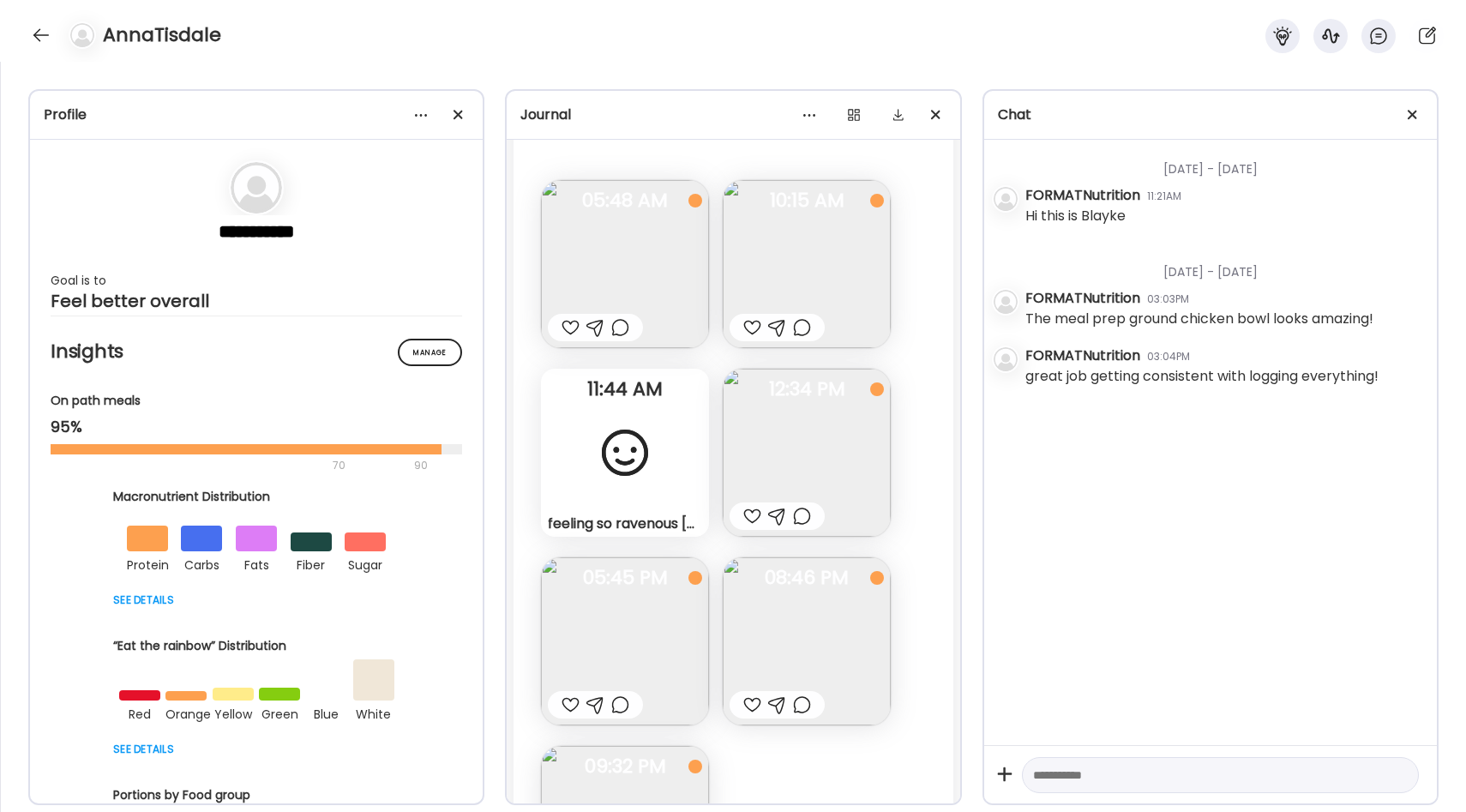
scroll to position [8279, 0]
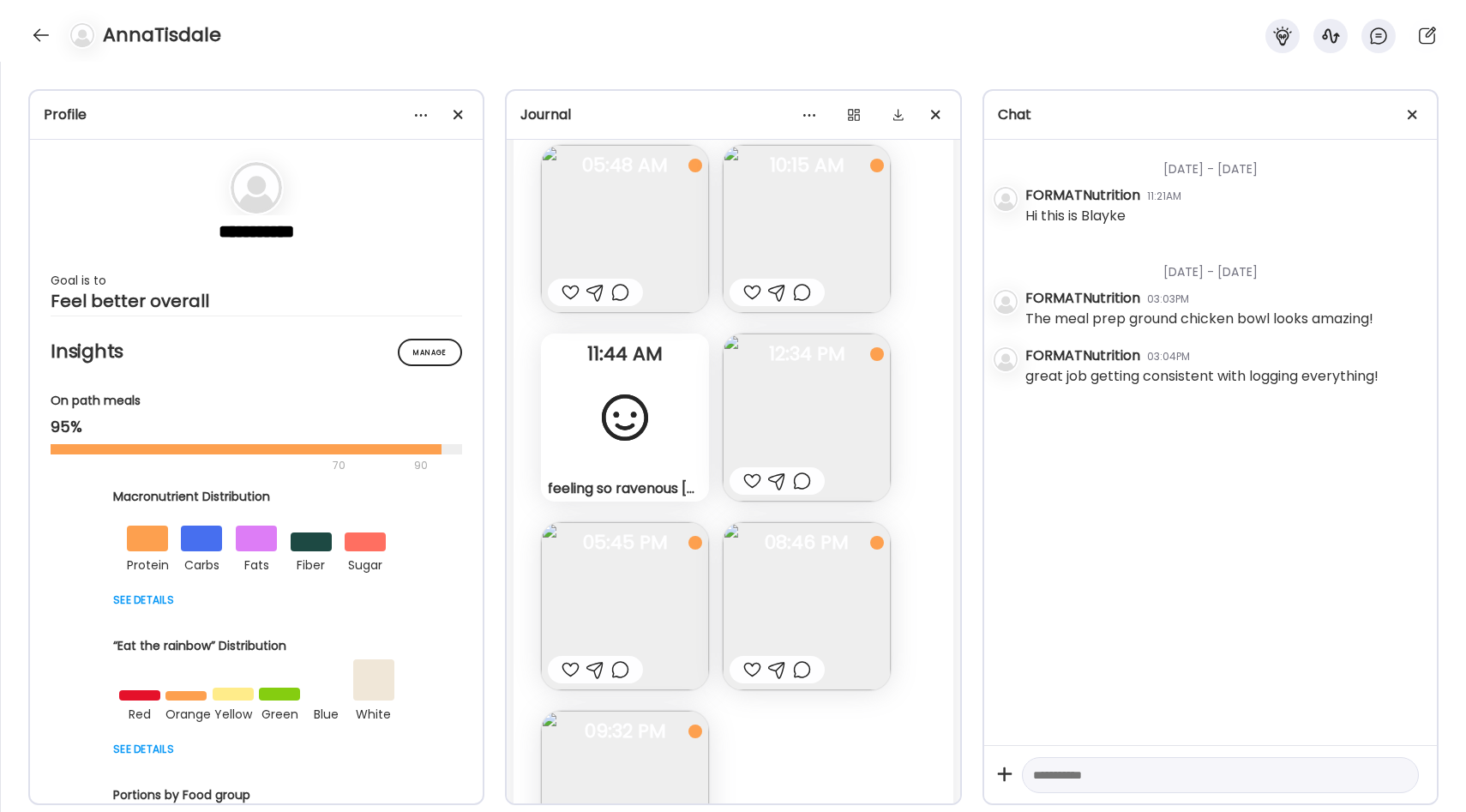
click at [642, 591] on img at bounding box center [626, 607] width 168 height 168
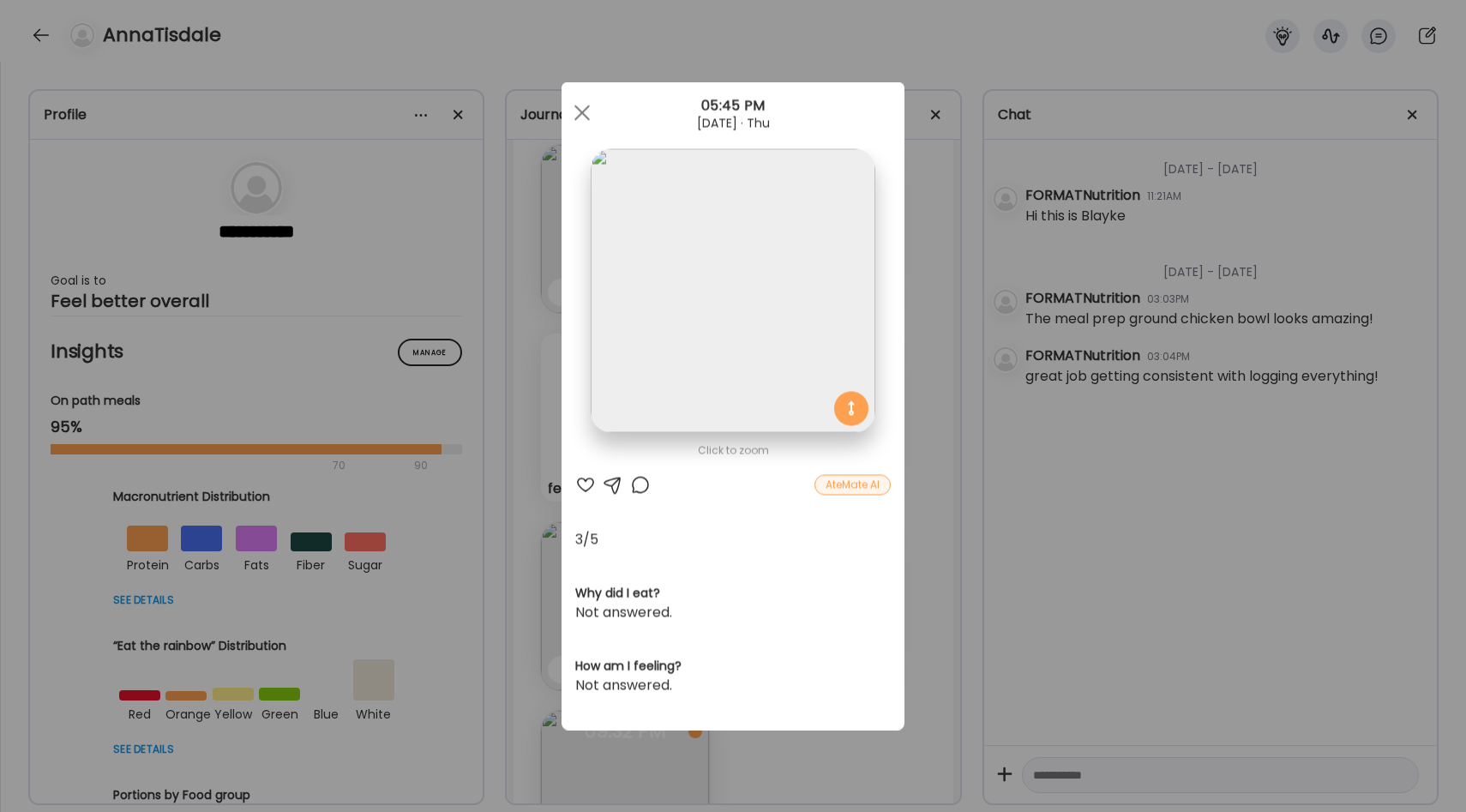
click at [912, 522] on div "Ate Coach Dashboard Wahoo! It’s official Take a moment to set up your Coach Pro…" at bounding box center [733, 406] width 1466 height 812
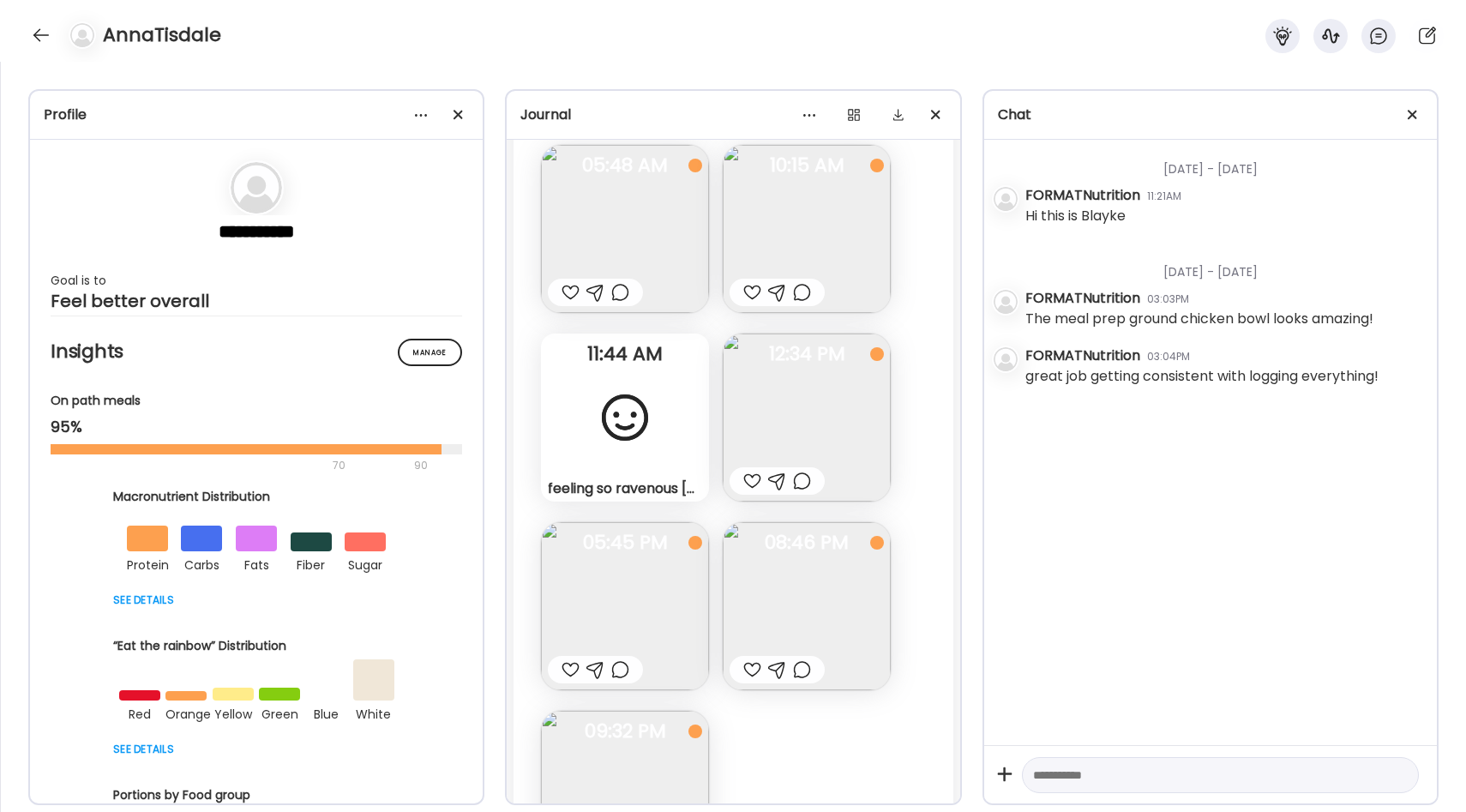
scroll to position [8293, 0]
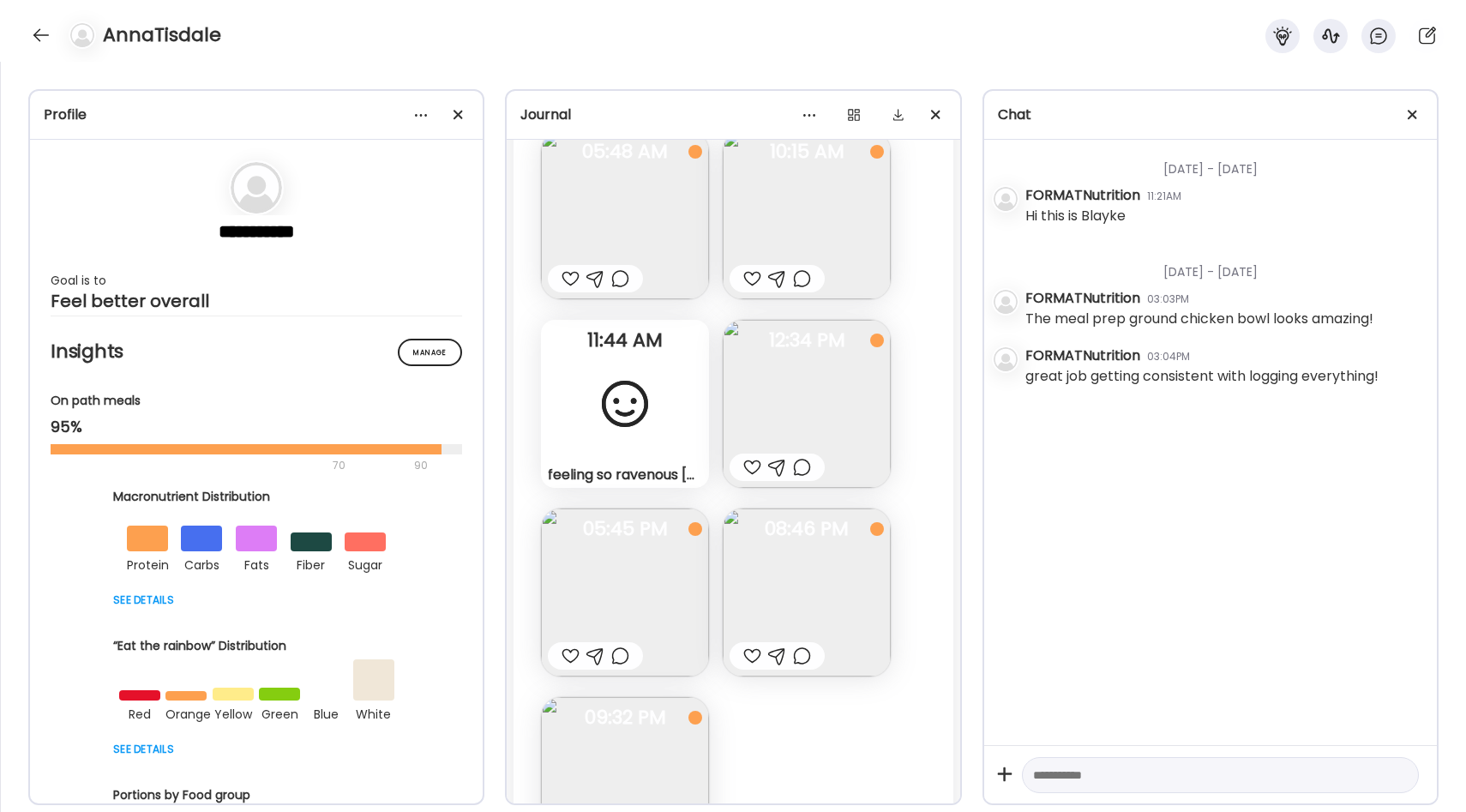
click at [671, 206] on img at bounding box center [626, 216] width 168 height 168
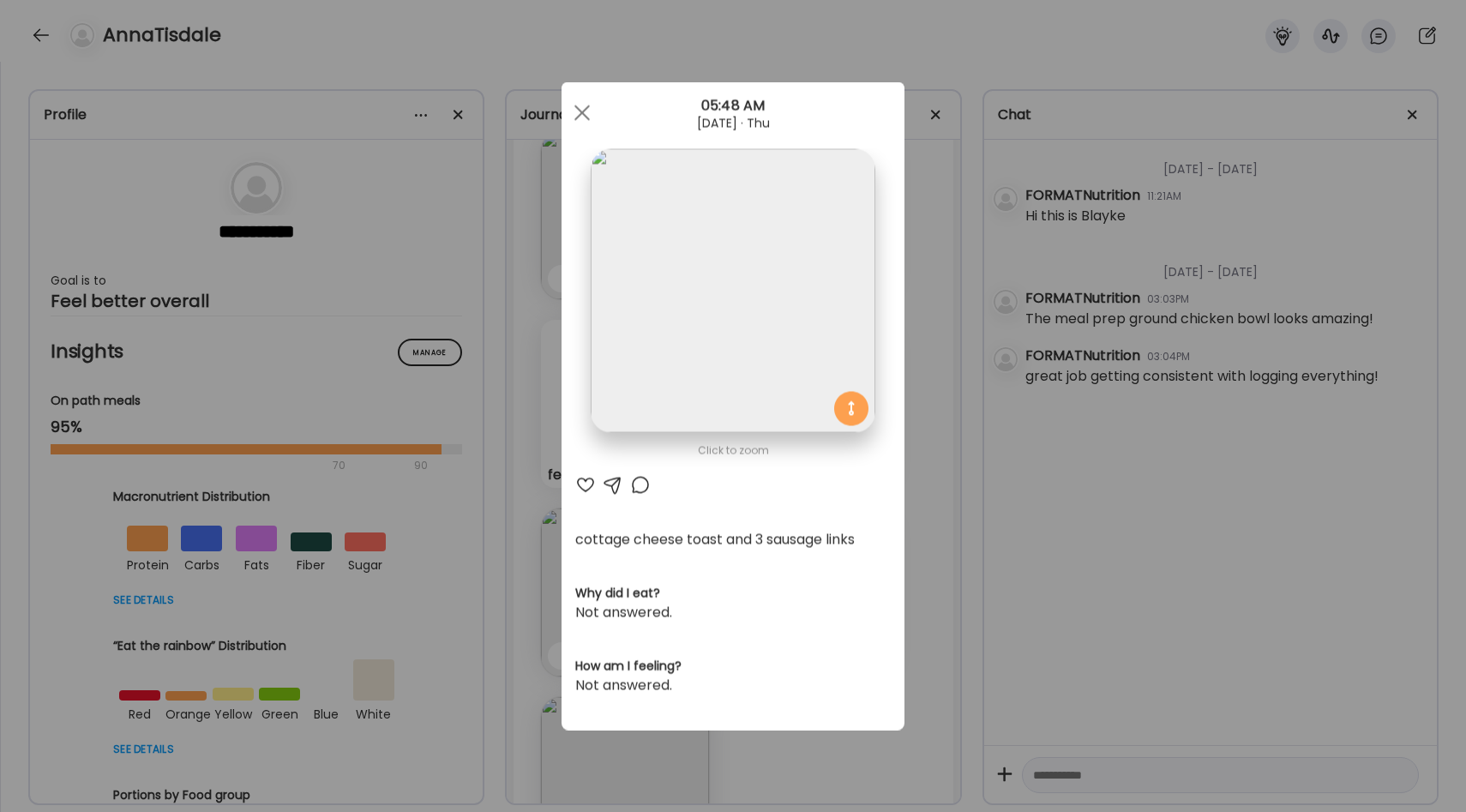
click at [907, 340] on div "Ate Coach Dashboard Wahoo! It’s official Take a moment to set up your Coach Pro…" at bounding box center [733, 406] width 1466 height 812
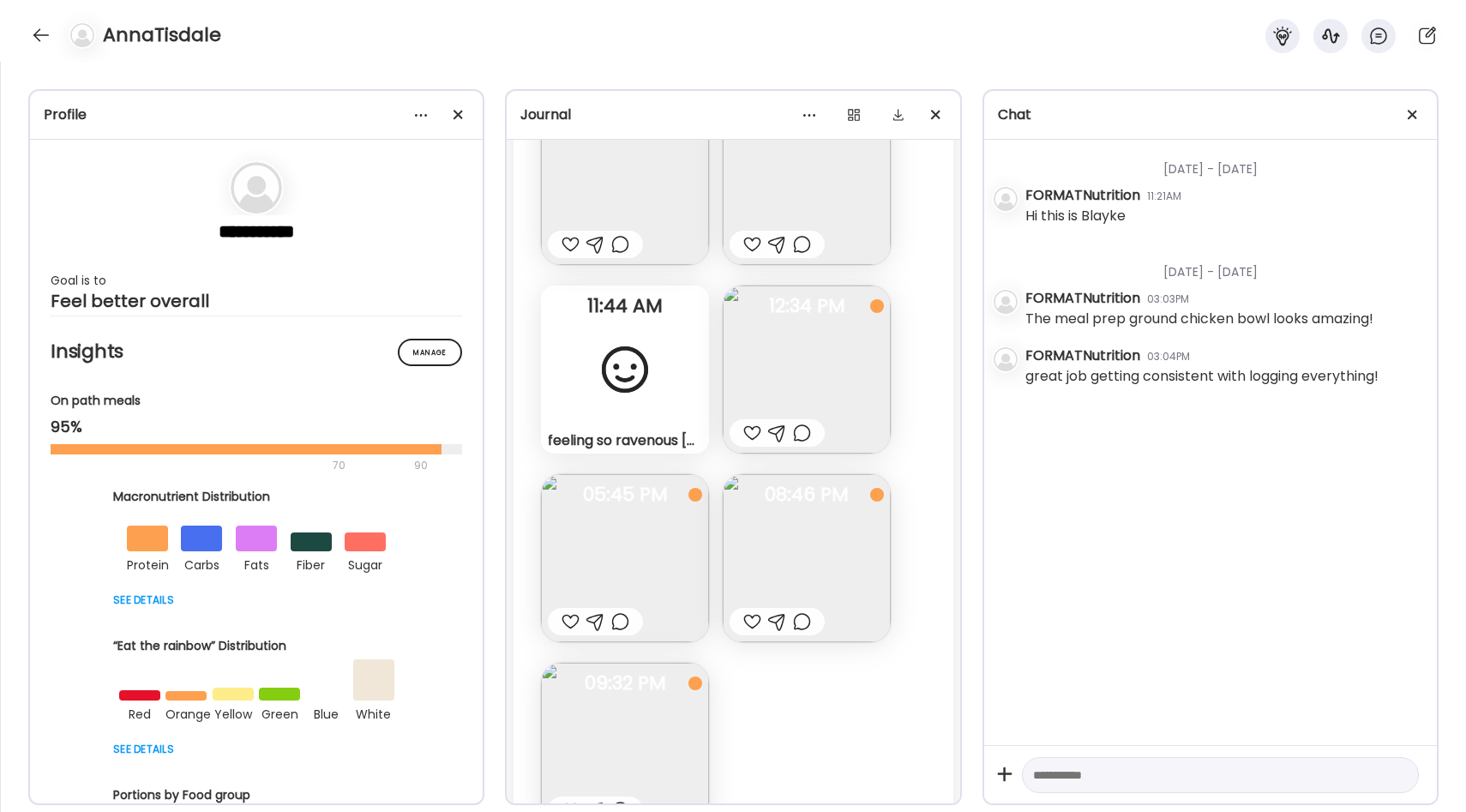
scroll to position [8367, 0]
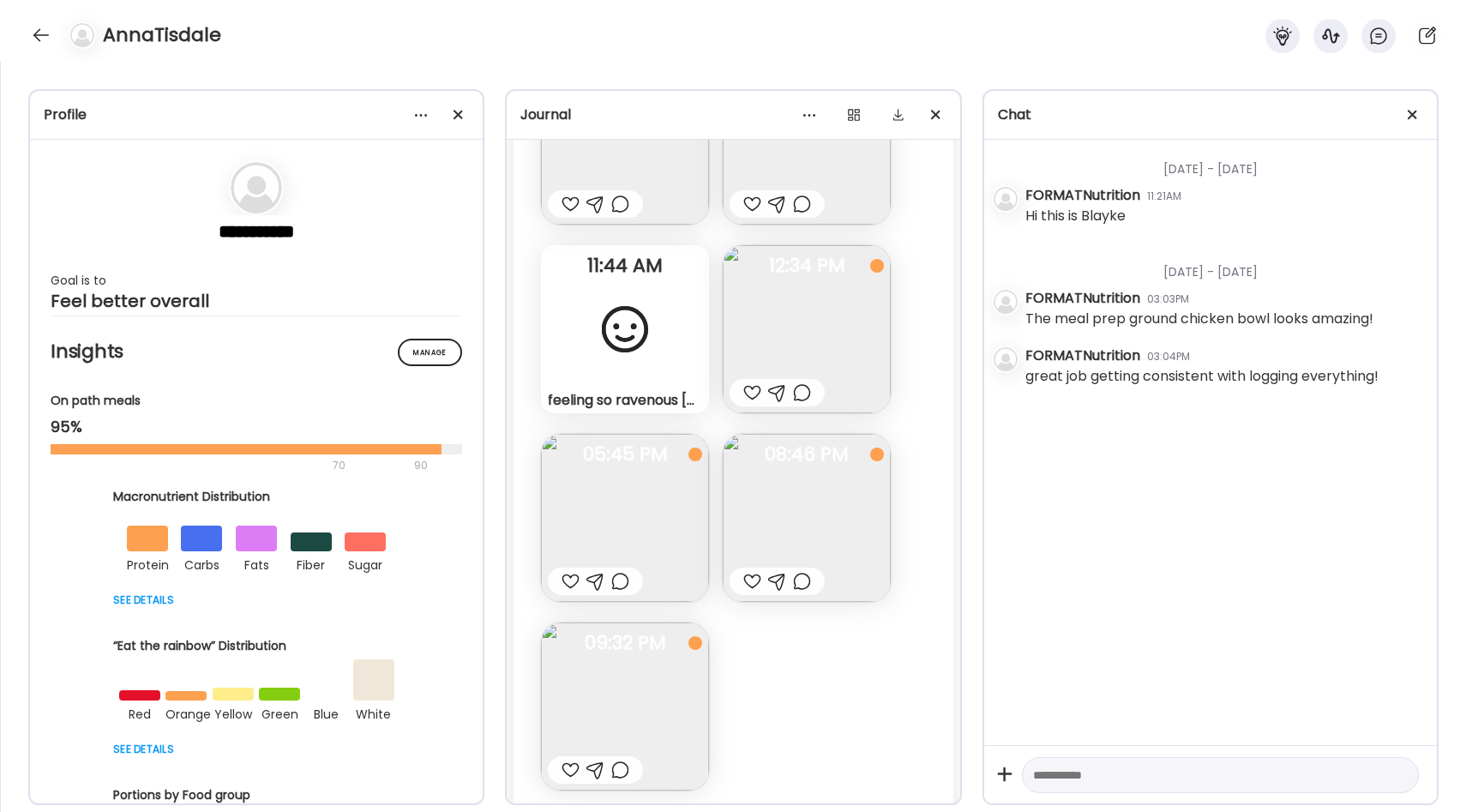
click at [823, 498] on img at bounding box center [807, 518] width 168 height 168
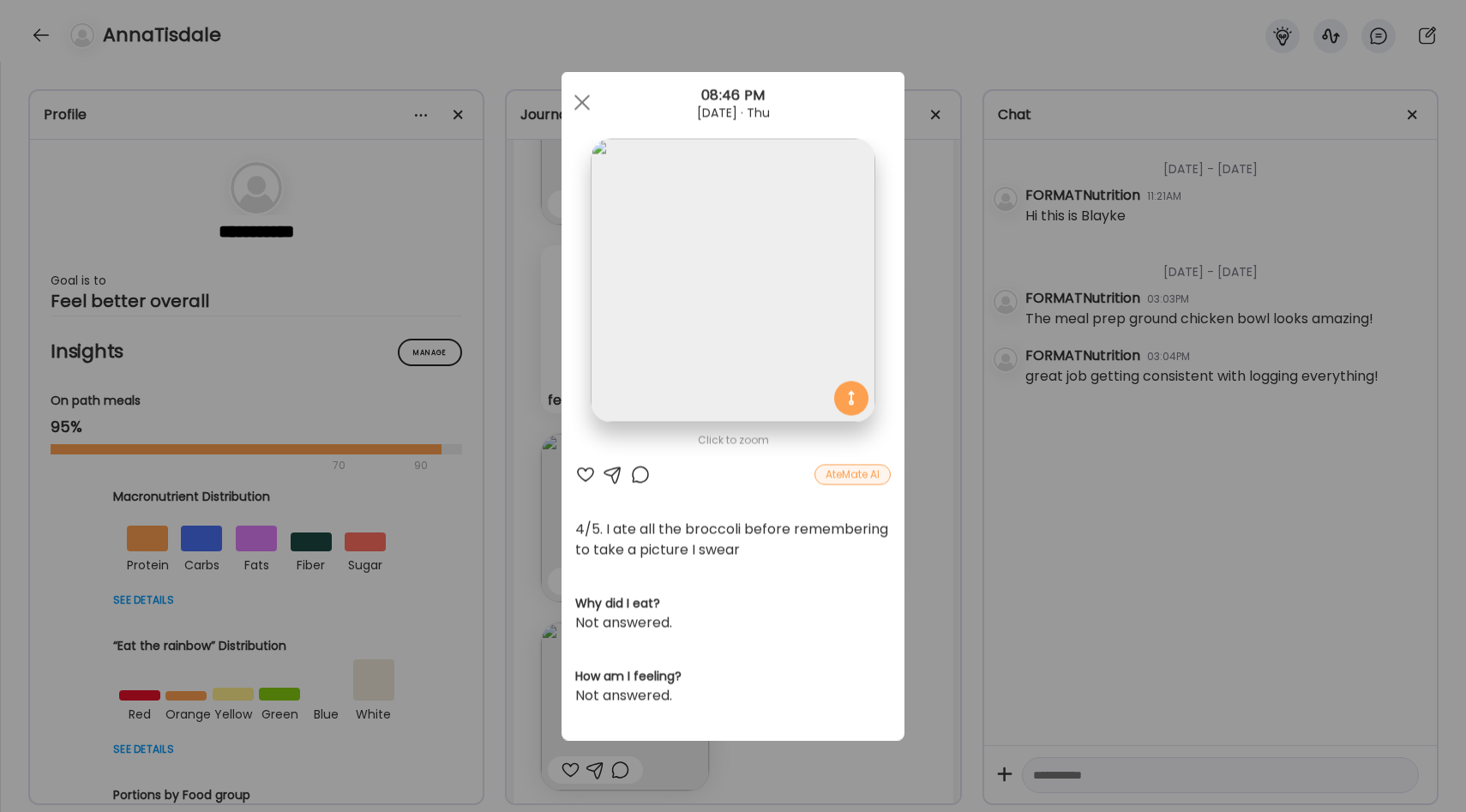
click at [927, 431] on div "Ate Coach Dashboard Wahoo! It’s official Take a moment to set up your Coach Pro…" at bounding box center [733, 406] width 1466 height 812
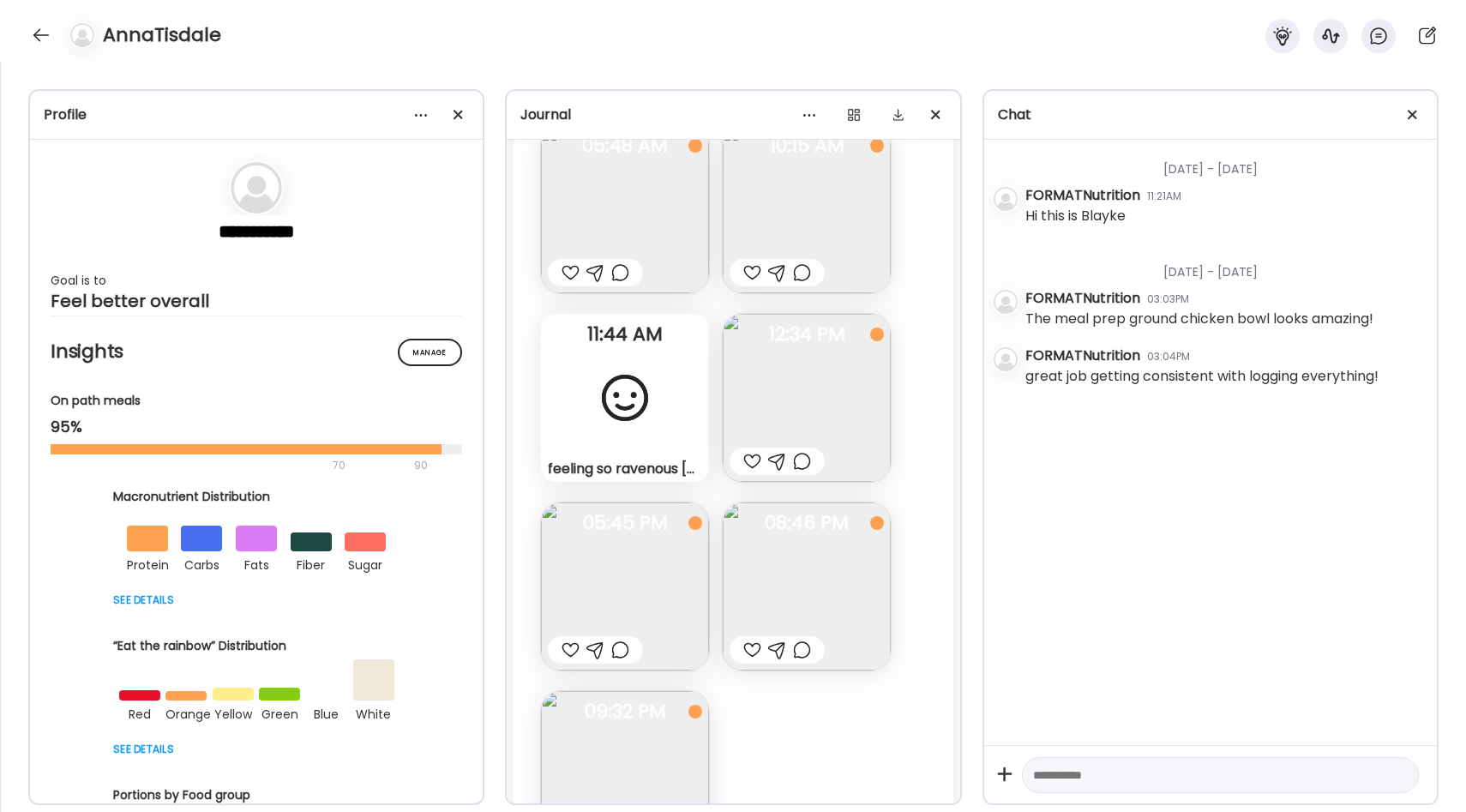
scroll to position [8339, 0]
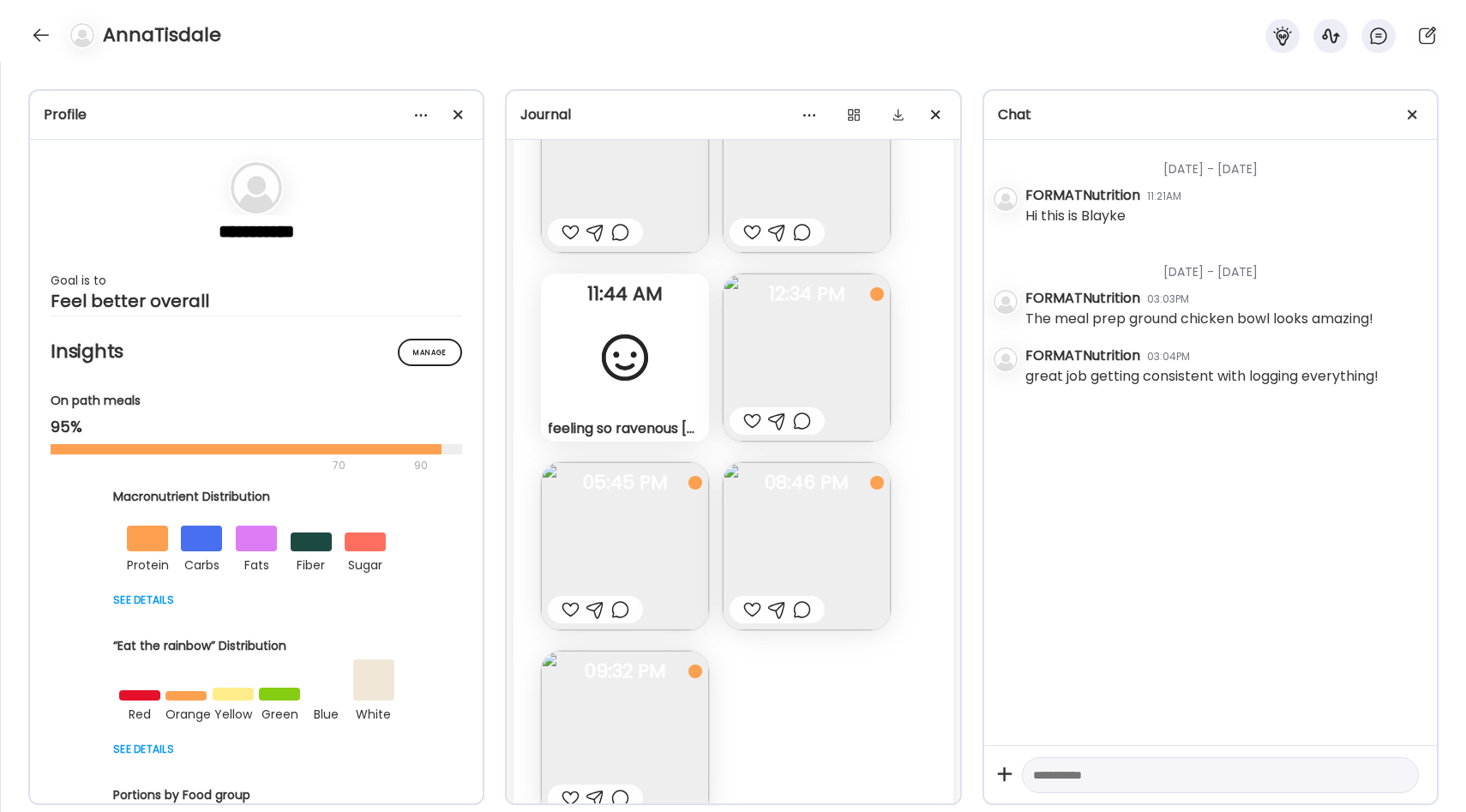
click at [840, 358] on img at bounding box center [807, 357] width 168 height 168
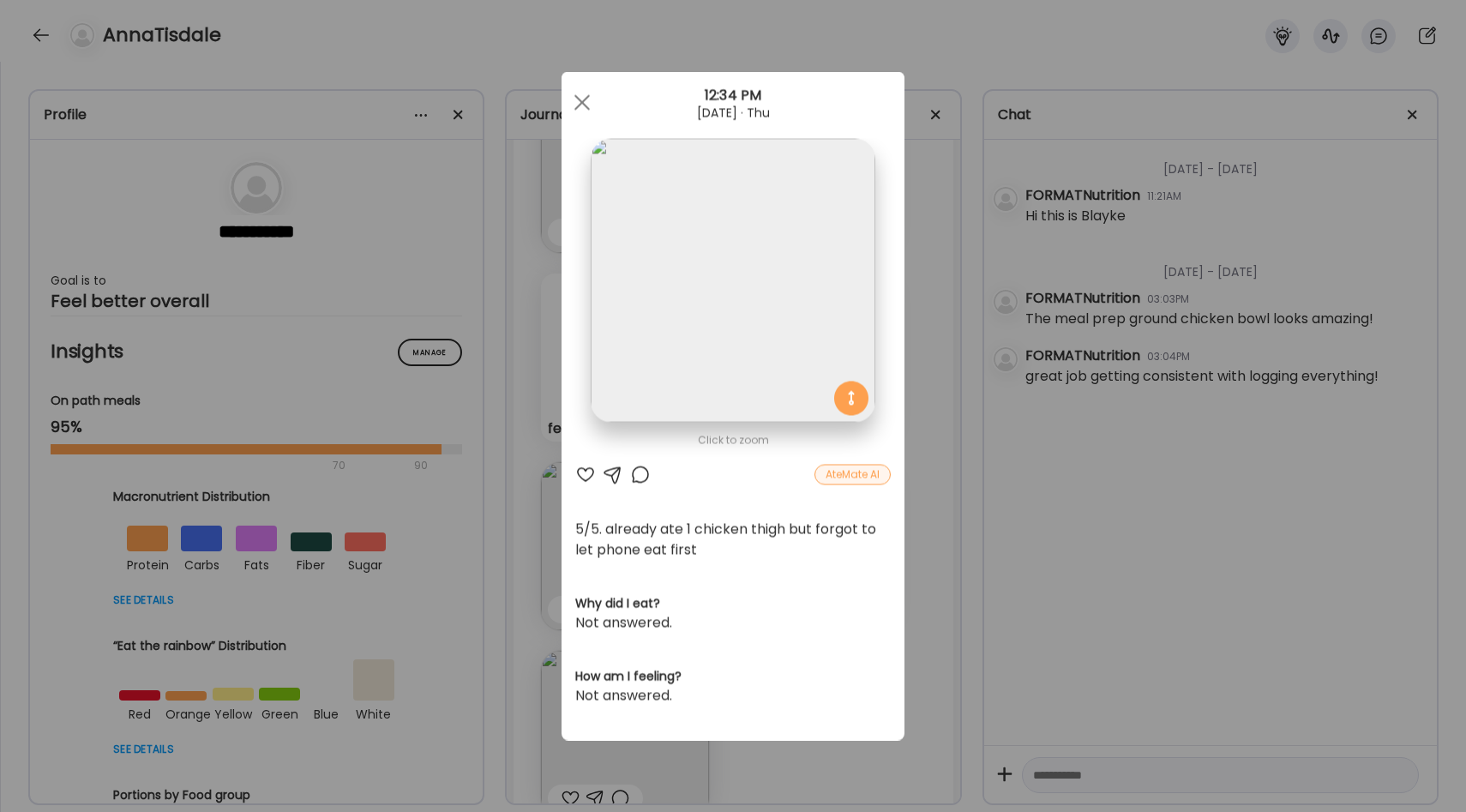
click at [934, 382] on div "Ate Coach Dashboard Wahoo! It’s official Take a moment to set up your Coach Pro…" at bounding box center [733, 406] width 1466 height 812
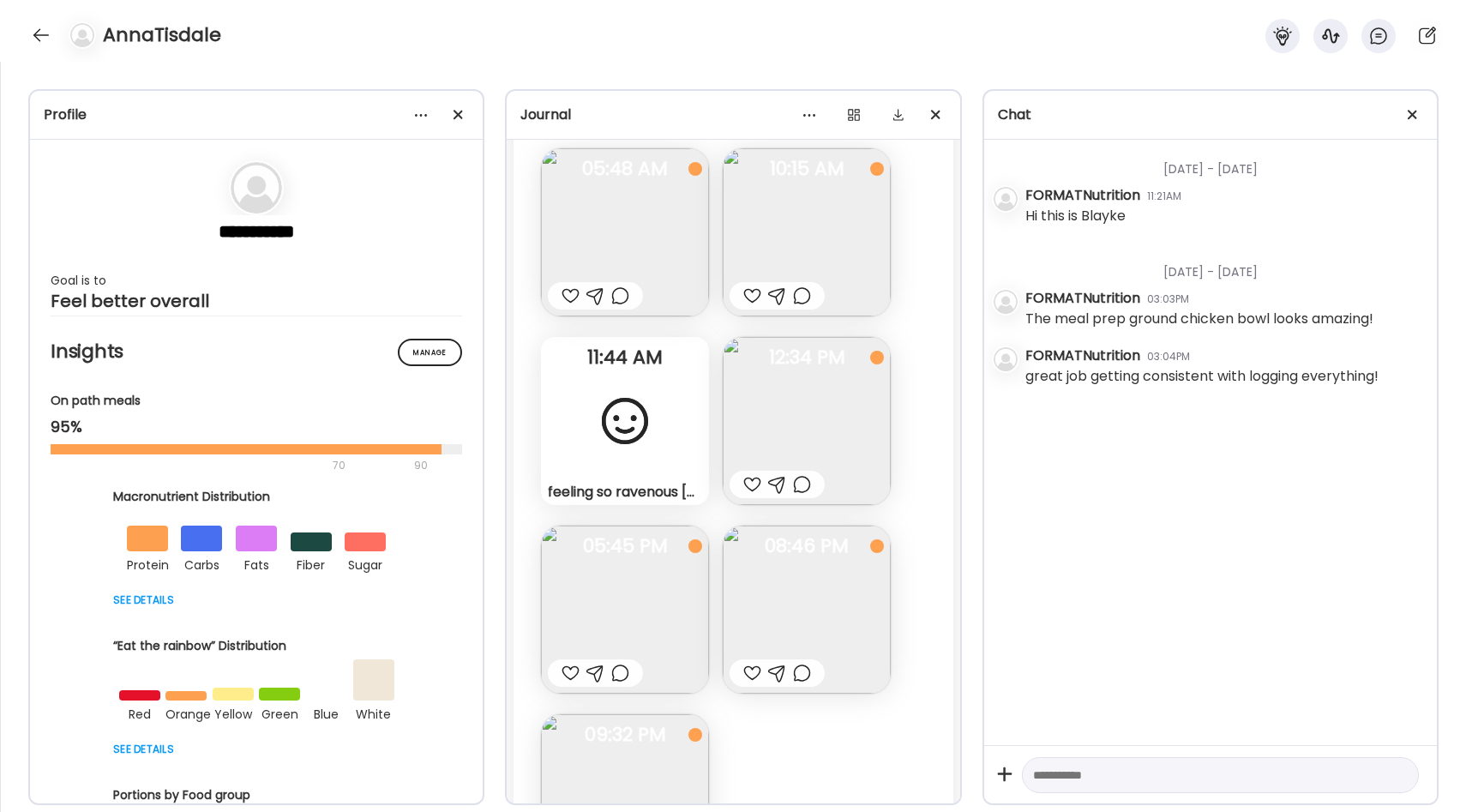
scroll to position [8299, 0]
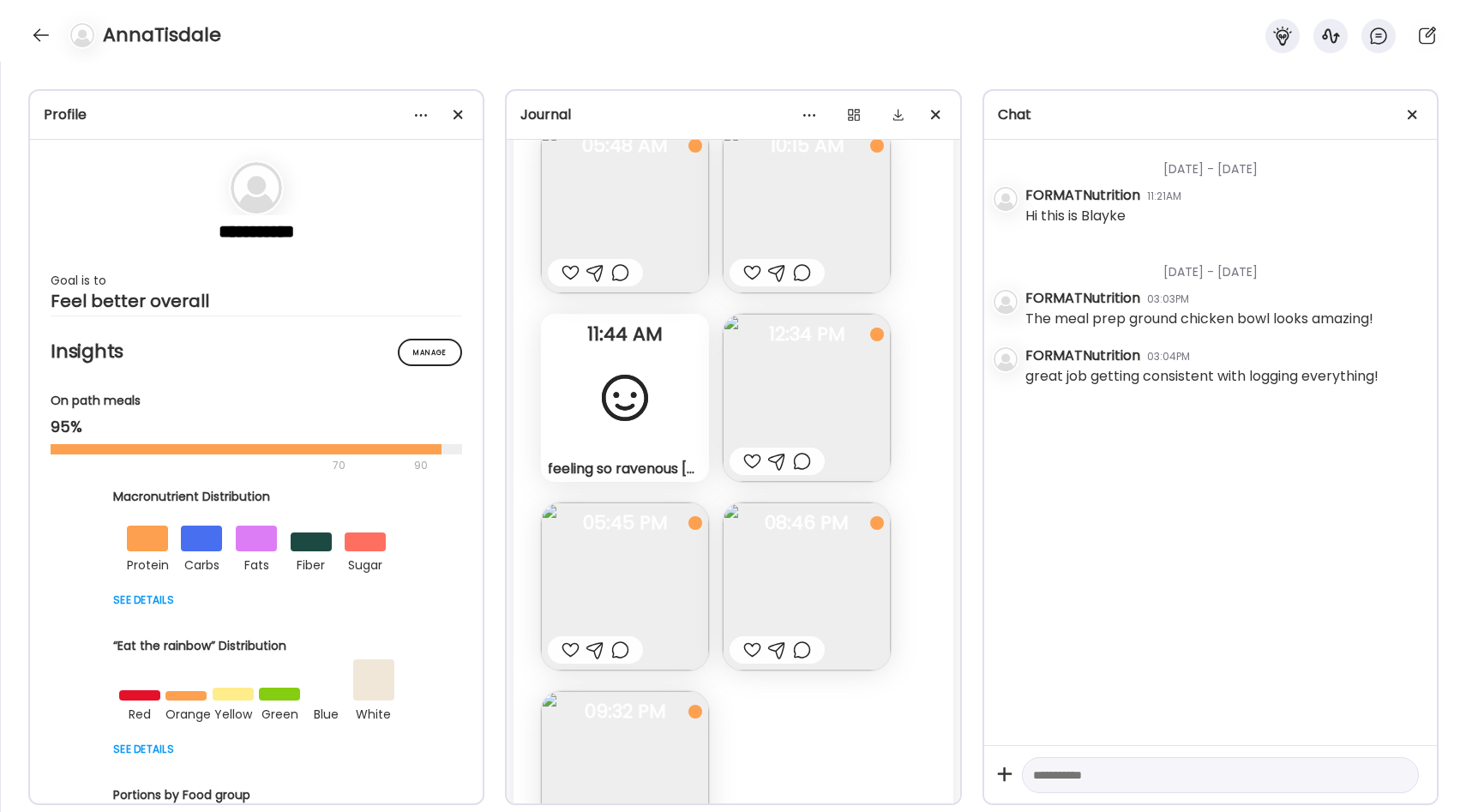
click at [780, 554] on img at bounding box center [807, 587] width 168 height 168
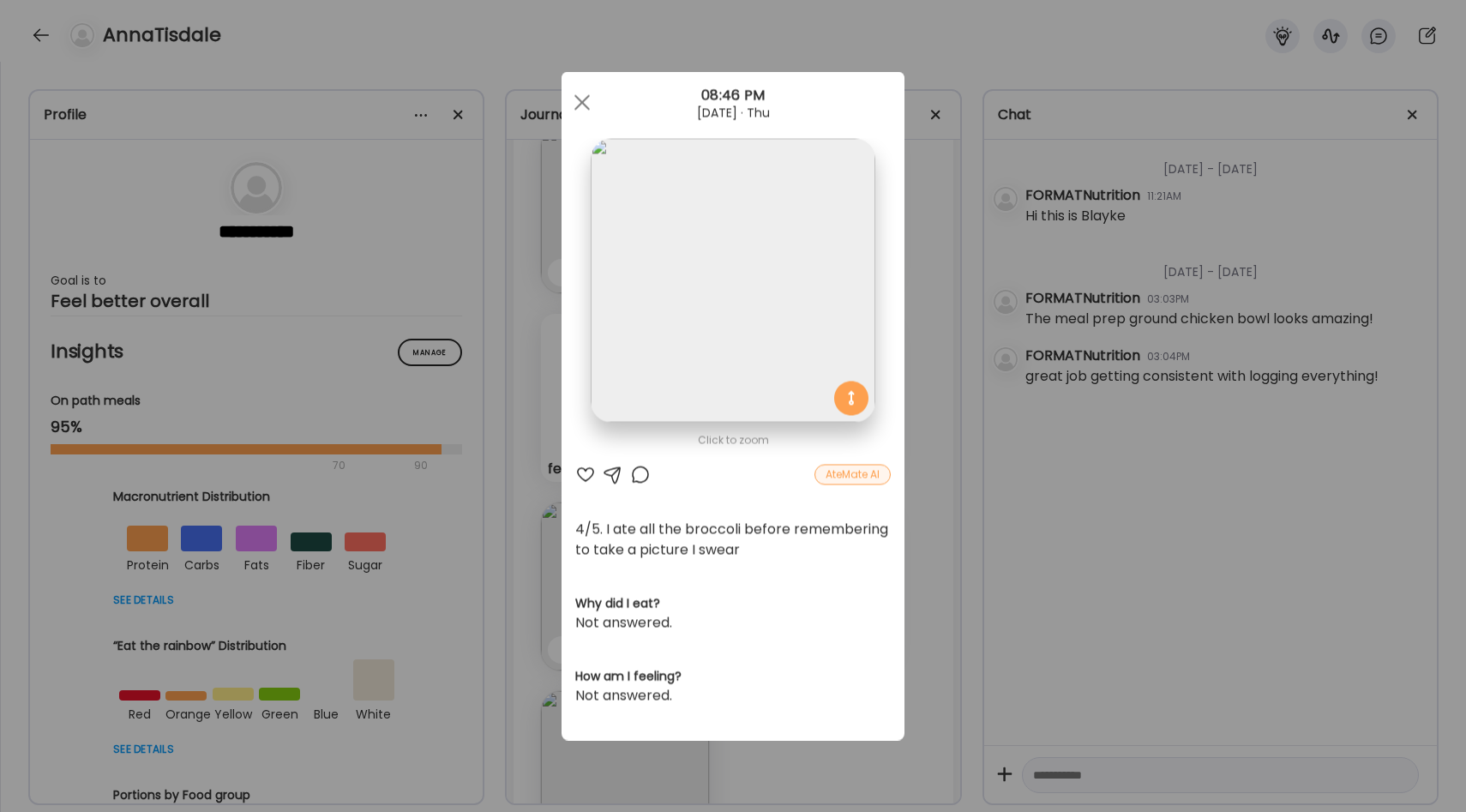
click at [912, 484] on div "Ate Coach Dashboard Wahoo! It’s official Take a moment to set up your Coach Pro…" at bounding box center [733, 406] width 1466 height 812
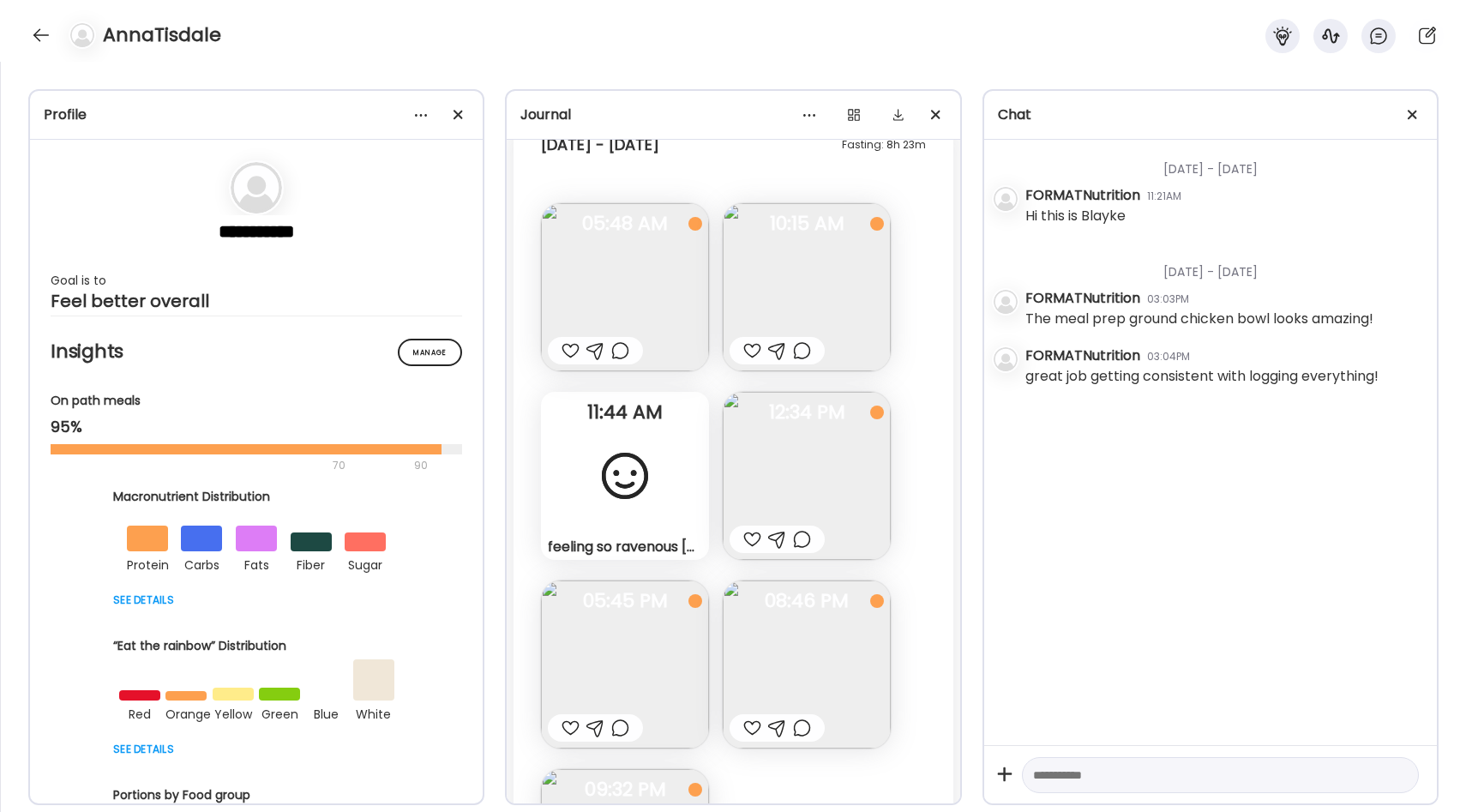
scroll to position [8218, 0]
click at [626, 261] on img at bounding box center [626, 290] width 168 height 168
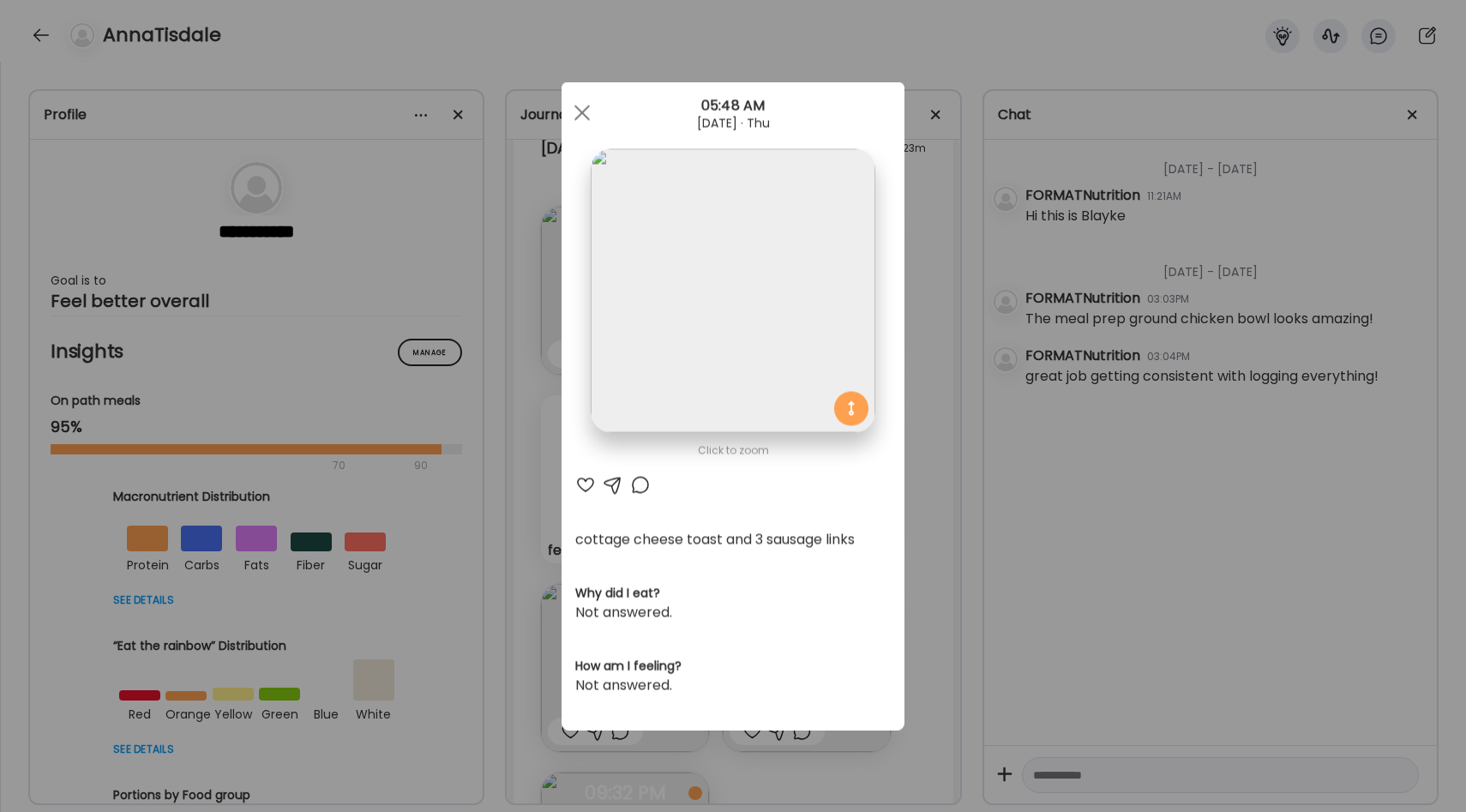
click at [929, 329] on div "Ate Coach Dashboard Wahoo! It’s official Take a moment to set up your Coach Pro…" at bounding box center [733, 406] width 1466 height 812
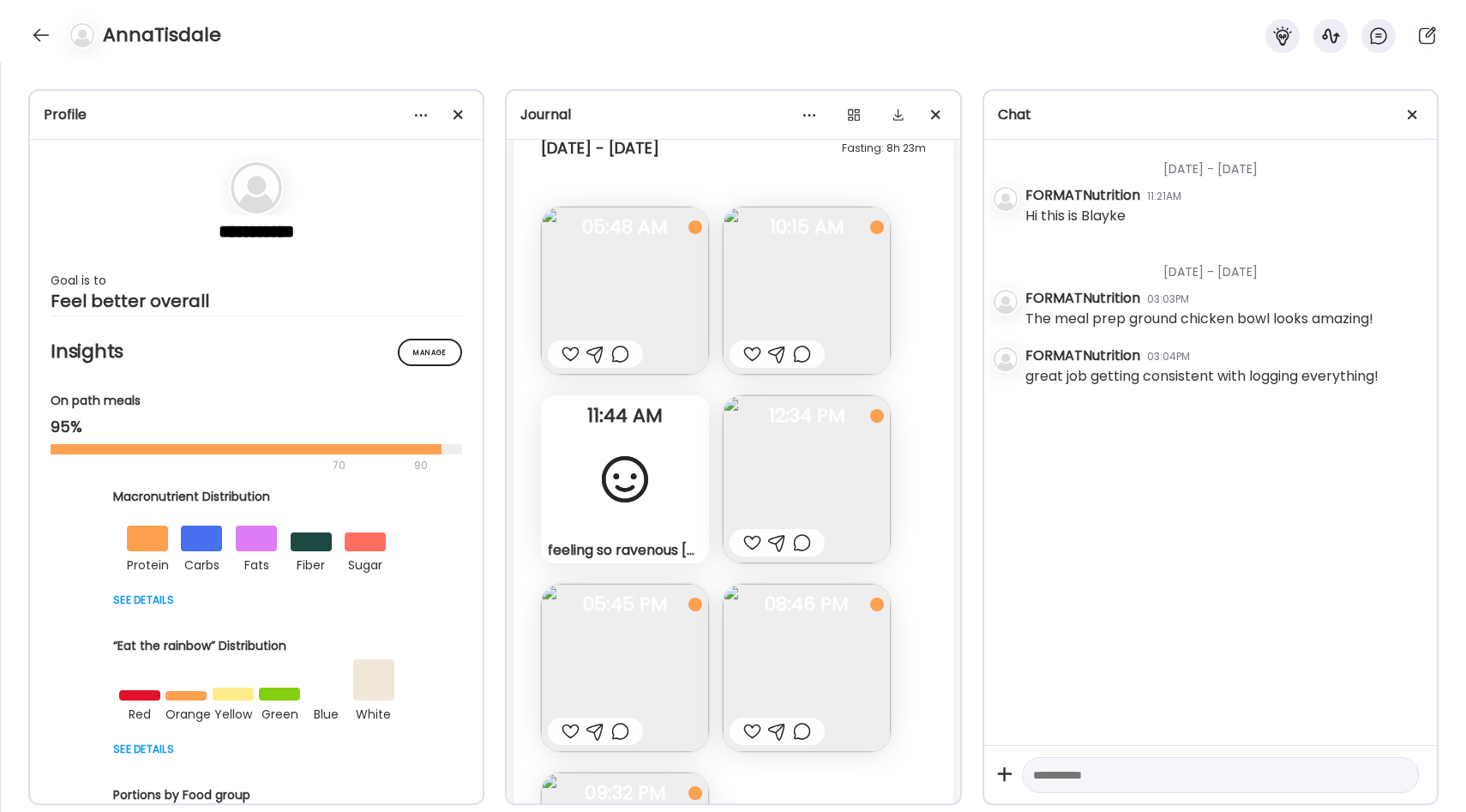
click at [833, 315] on img at bounding box center [807, 290] width 168 height 168
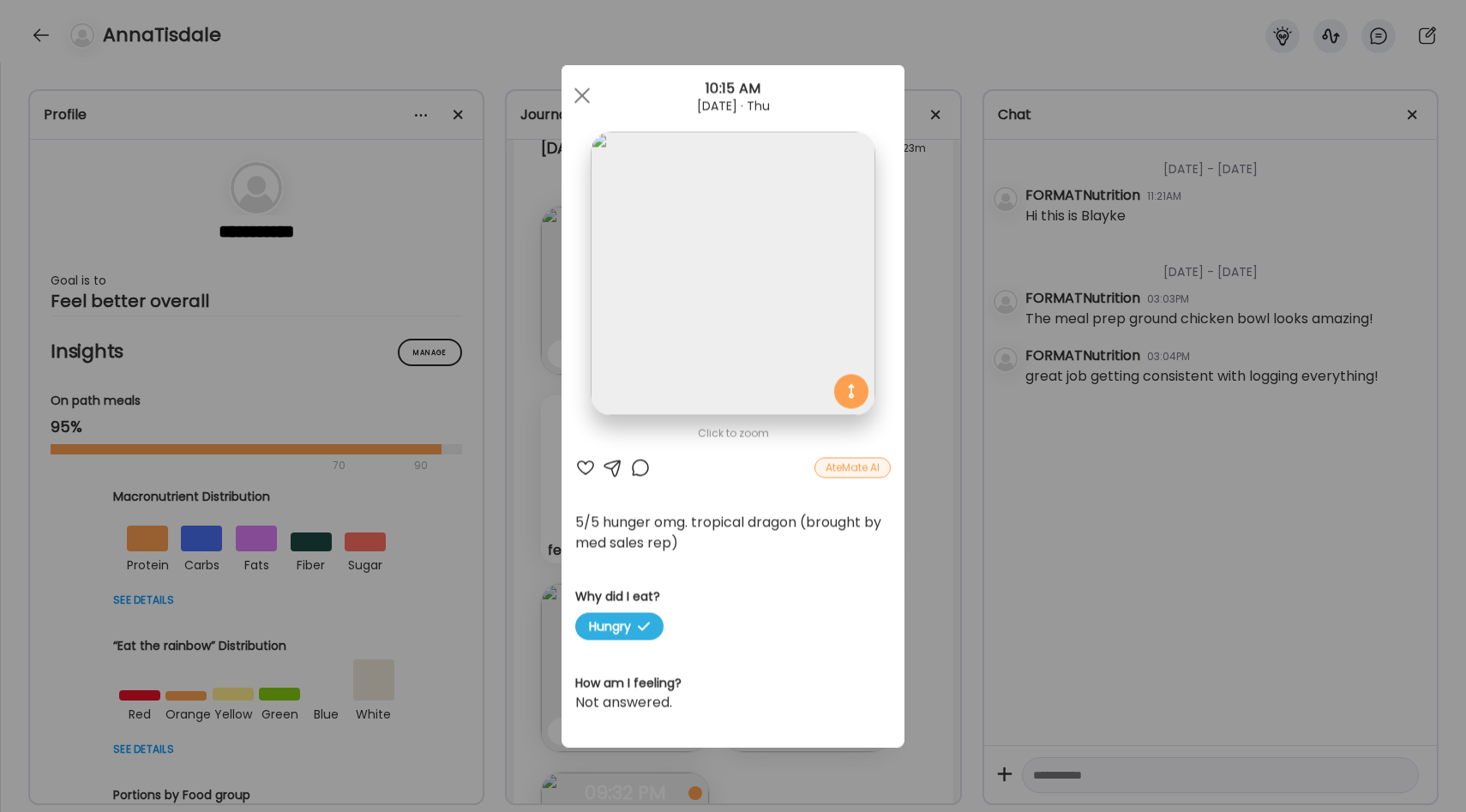
click at [928, 362] on div "Ate Coach Dashboard Wahoo! It’s official Take a moment to set up your Coach Pro…" at bounding box center [733, 406] width 1466 height 812
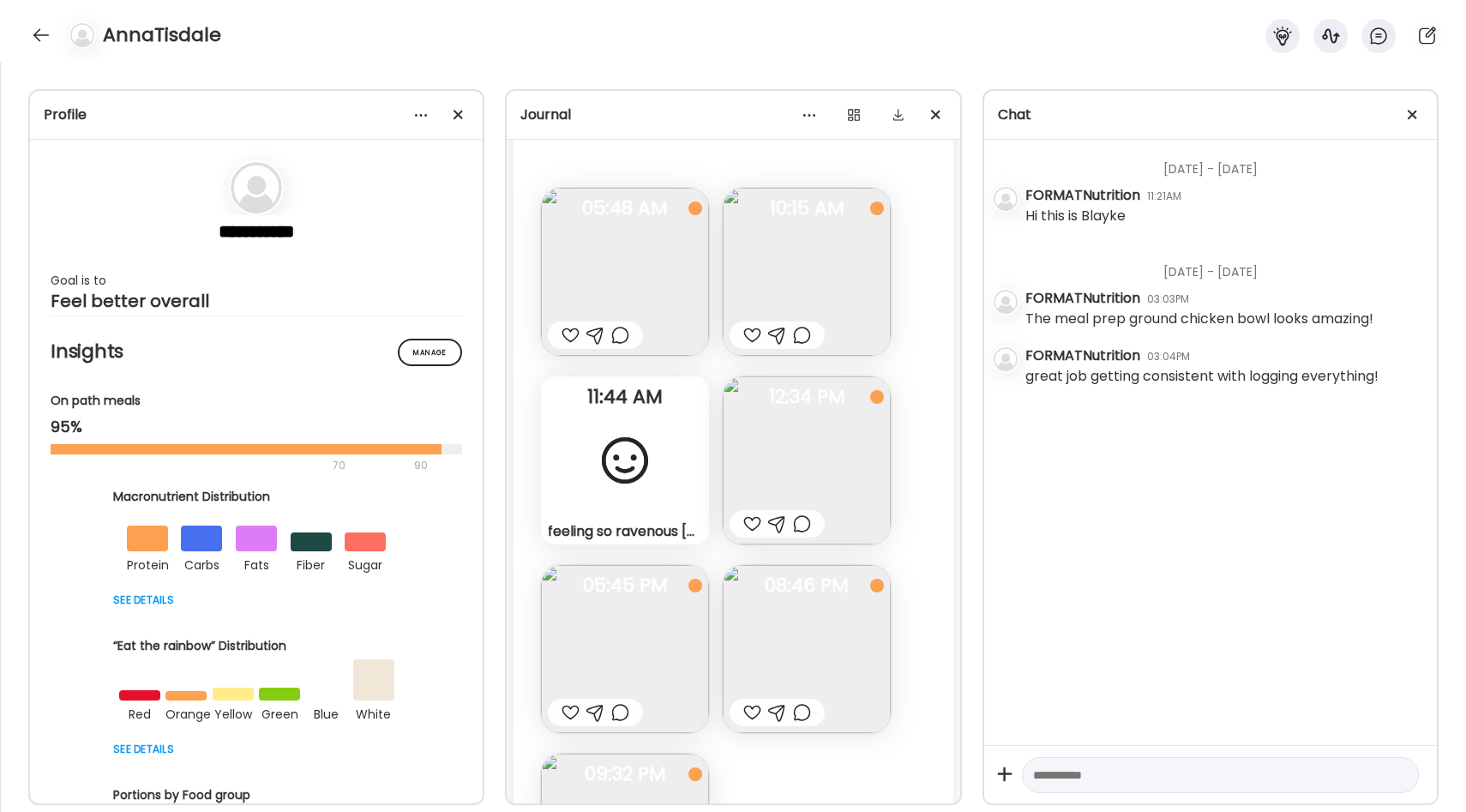
scroll to position [8234, 0]
click at [775, 627] on img at bounding box center [807, 651] width 168 height 168
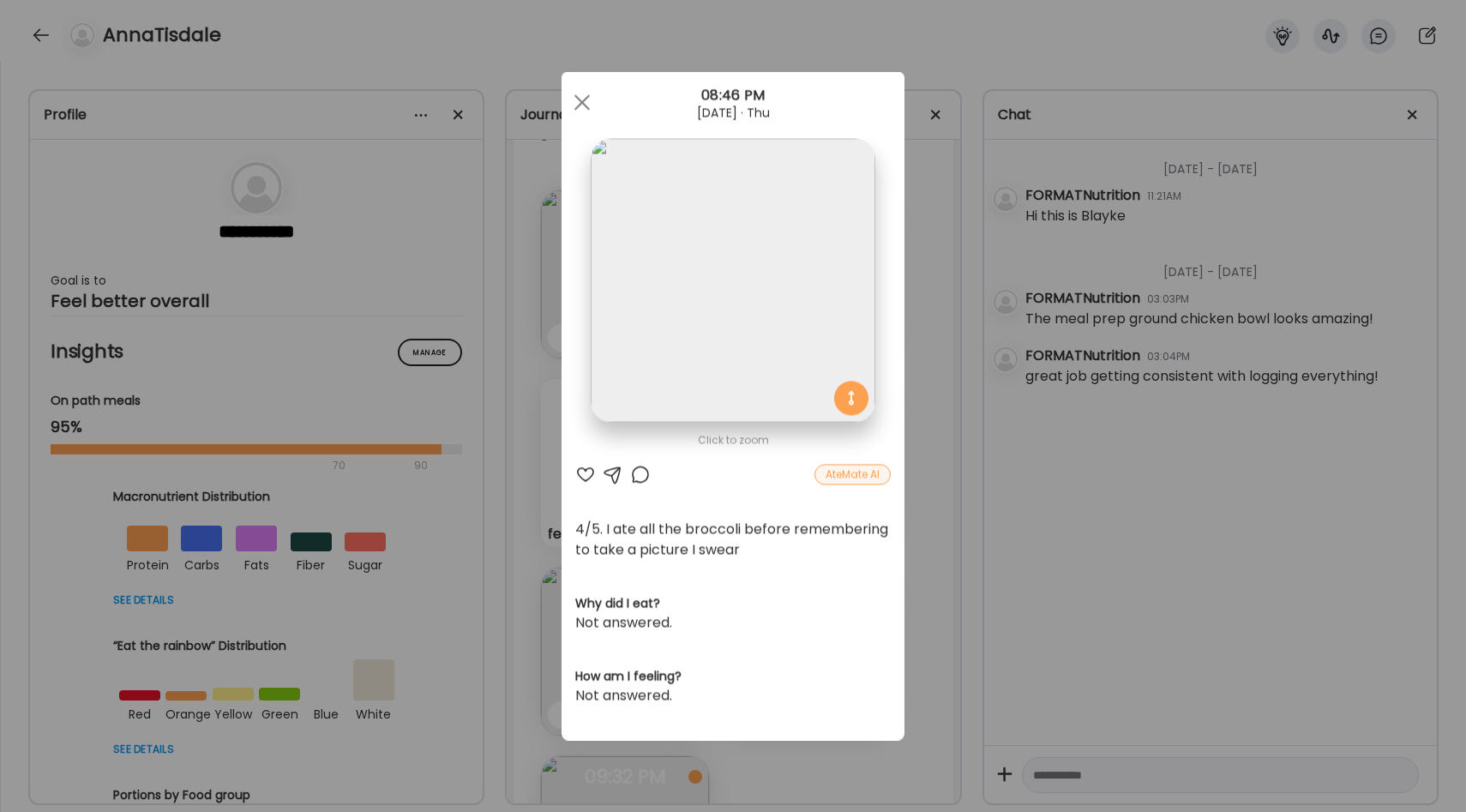
click at [968, 421] on div "Ate Coach Dashboard Wahoo! It’s official Take a moment to set up your Coach Pro…" at bounding box center [733, 406] width 1466 height 812
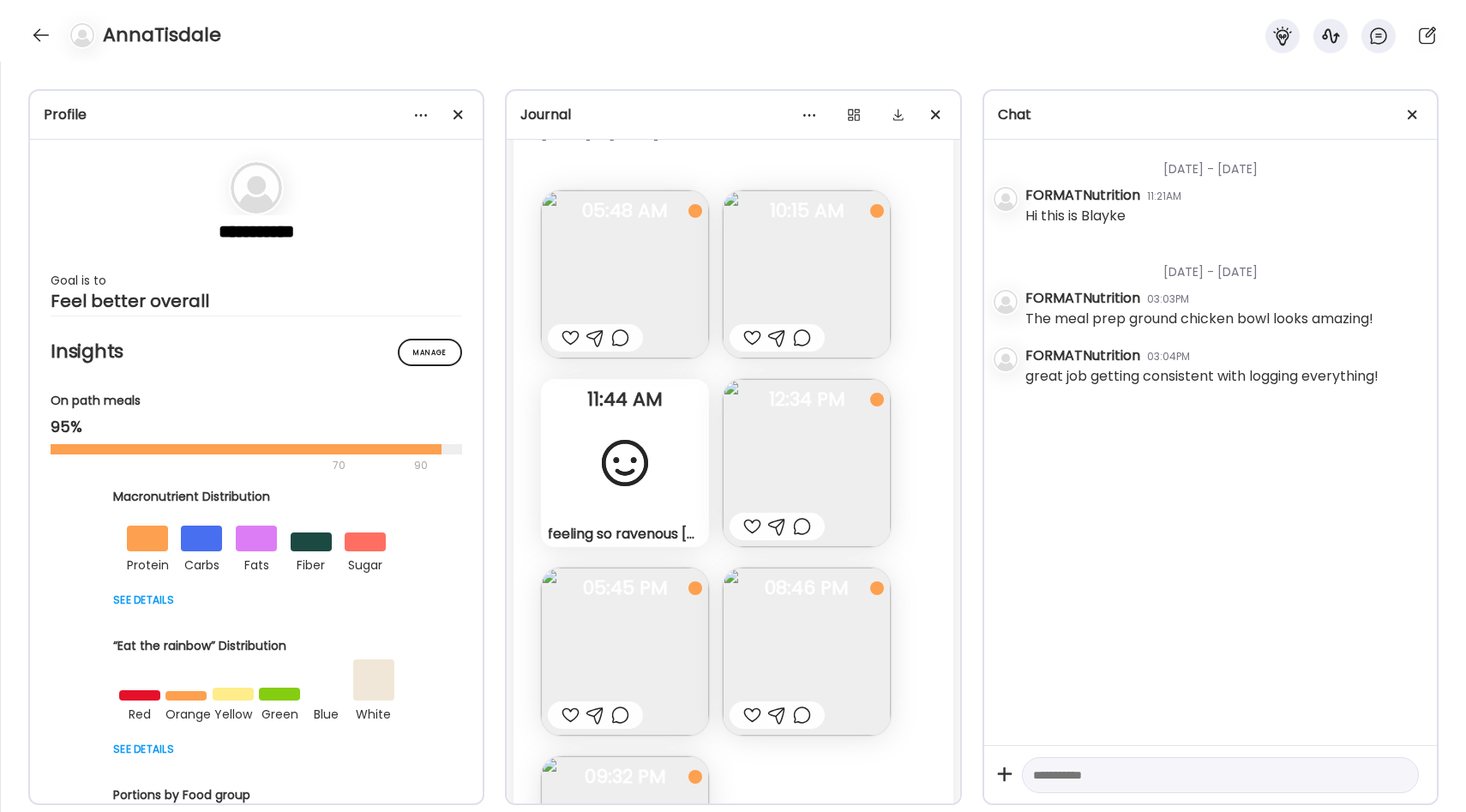
click at [650, 272] on img at bounding box center [626, 274] width 168 height 168
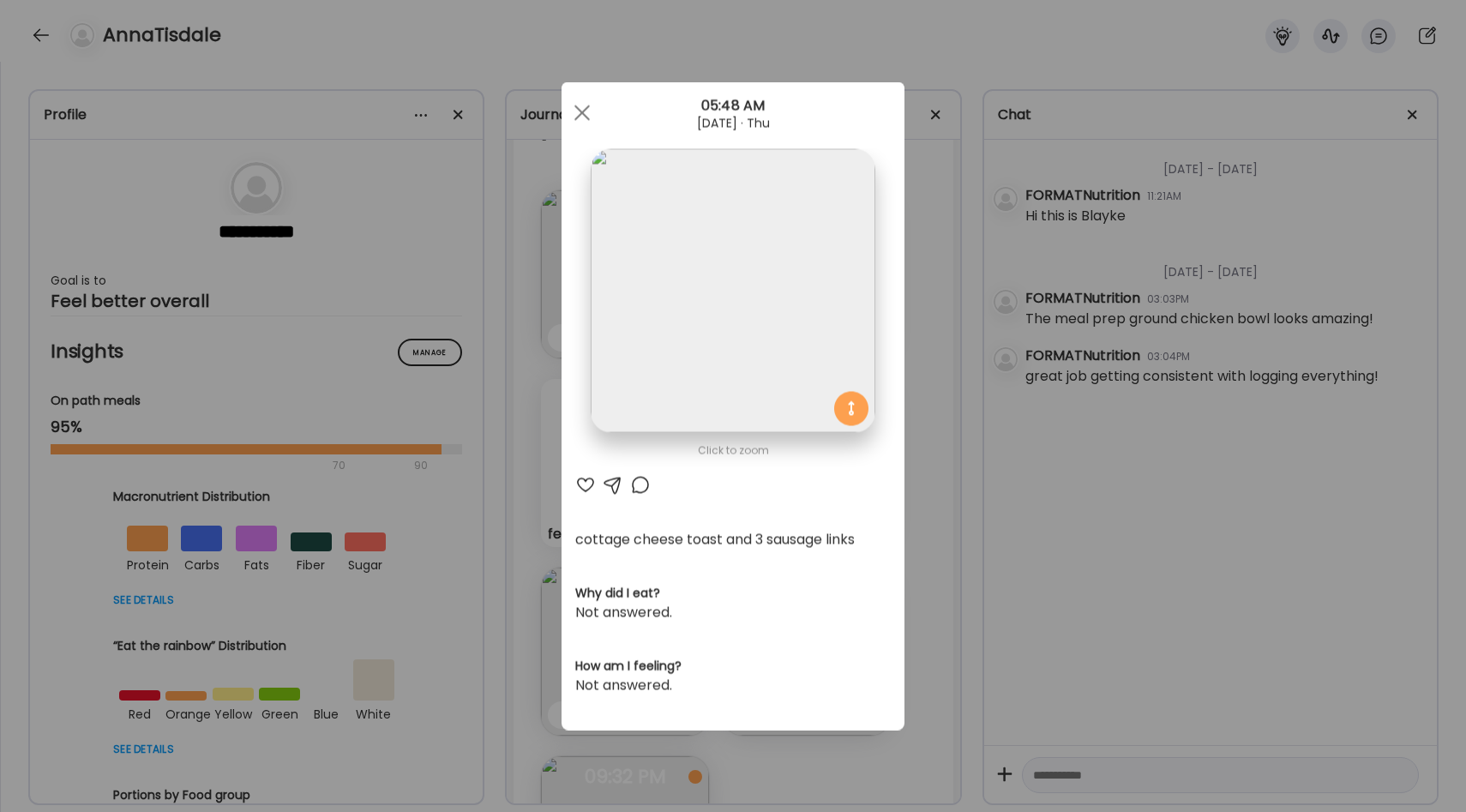
click at [959, 375] on div "Ate Coach Dashboard Wahoo! It’s official Take a moment to set up your Coach Pro…" at bounding box center [733, 406] width 1466 height 812
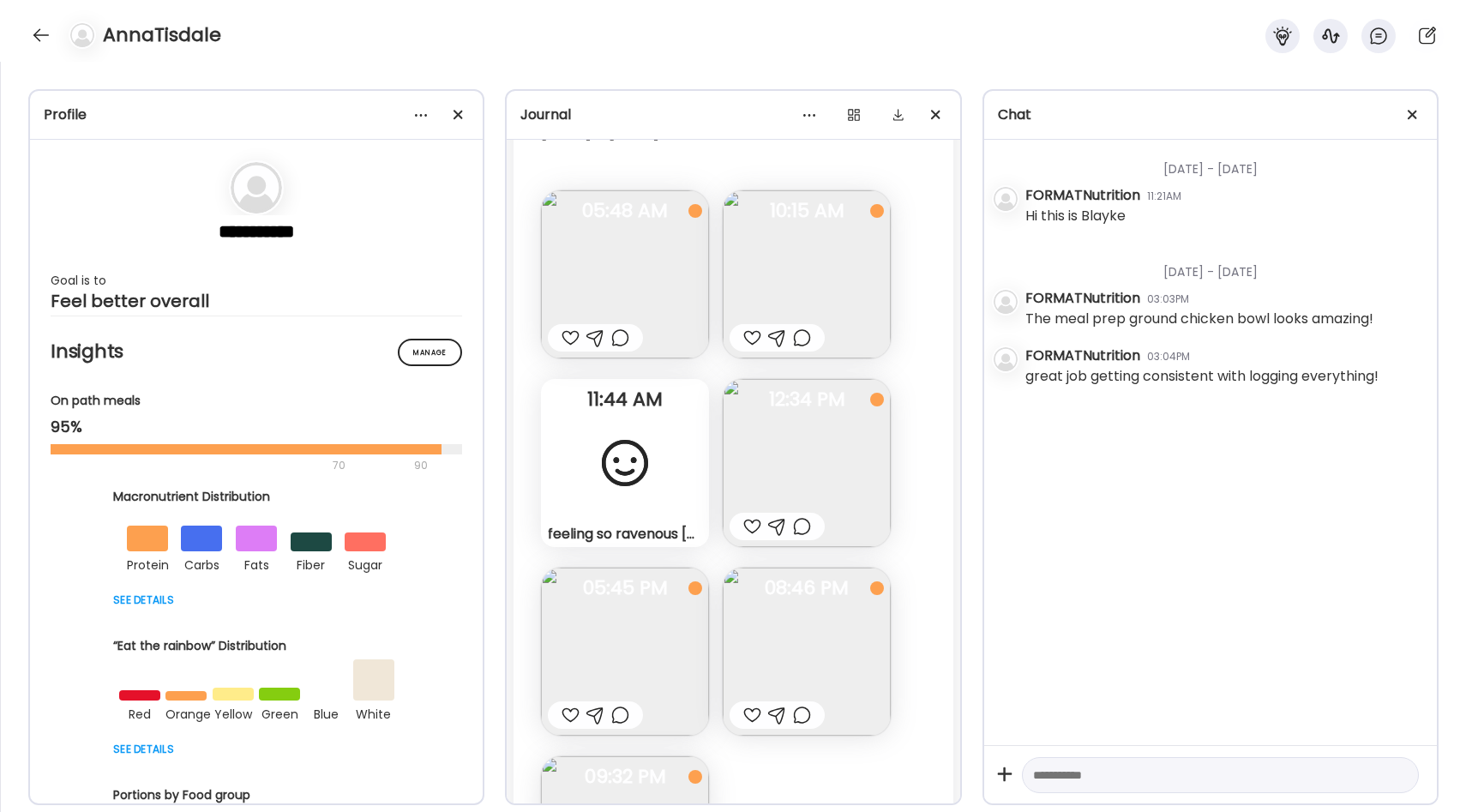
scroll to position [8255, 0]
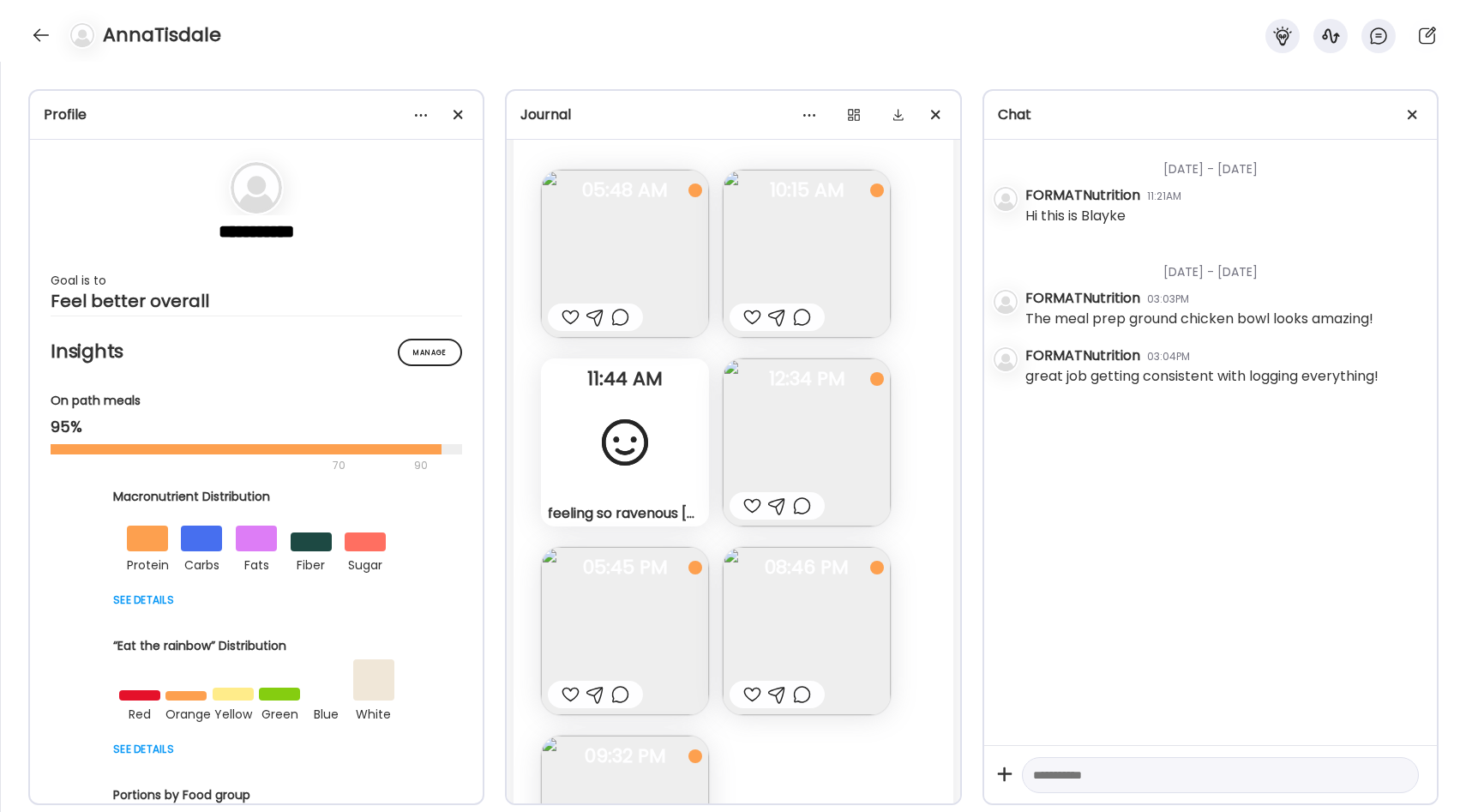
click at [802, 450] on img at bounding box center [807, 443] width 168 height 168
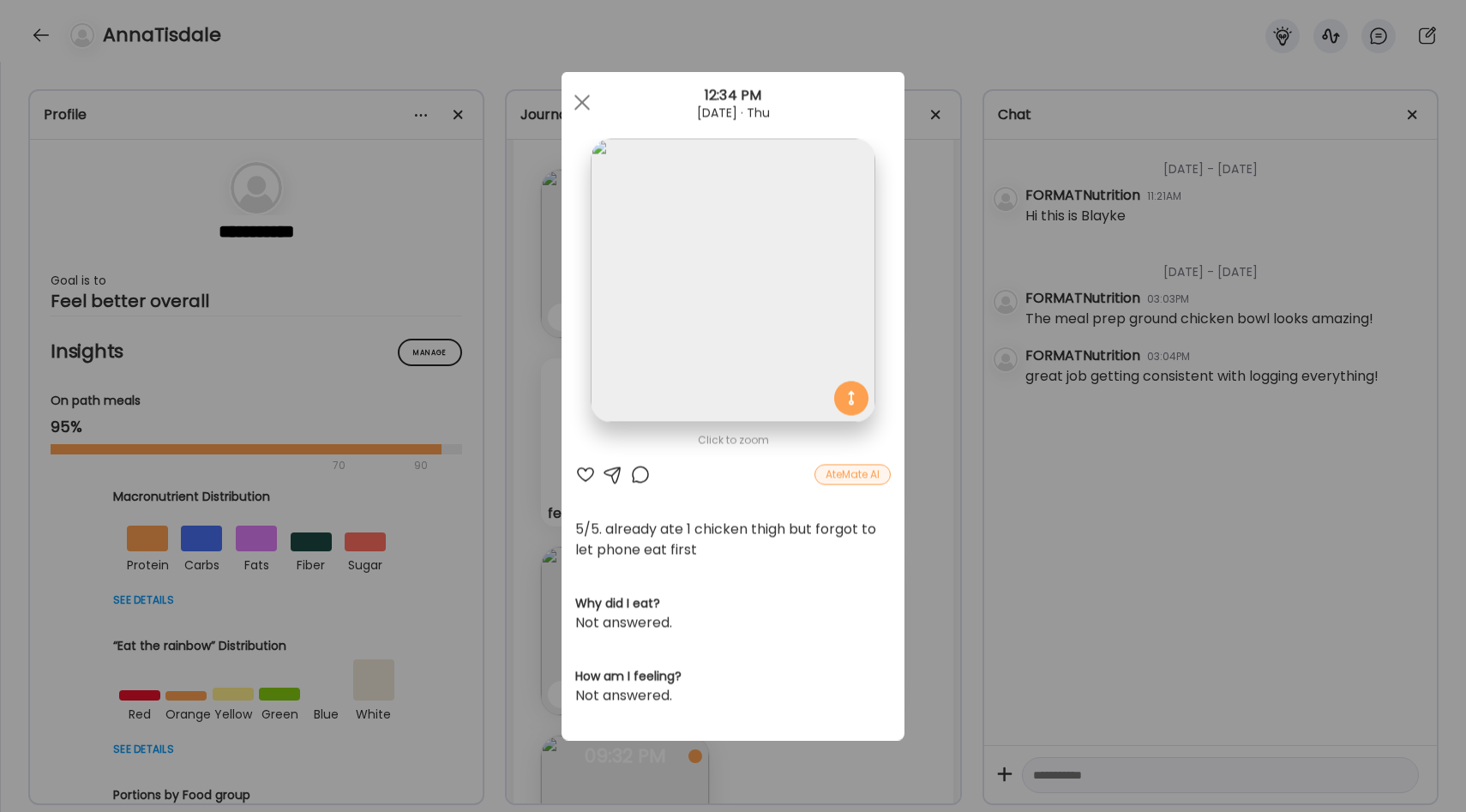
click at [732, 324] on img at bounding box center [732, 281] width 284 height 284
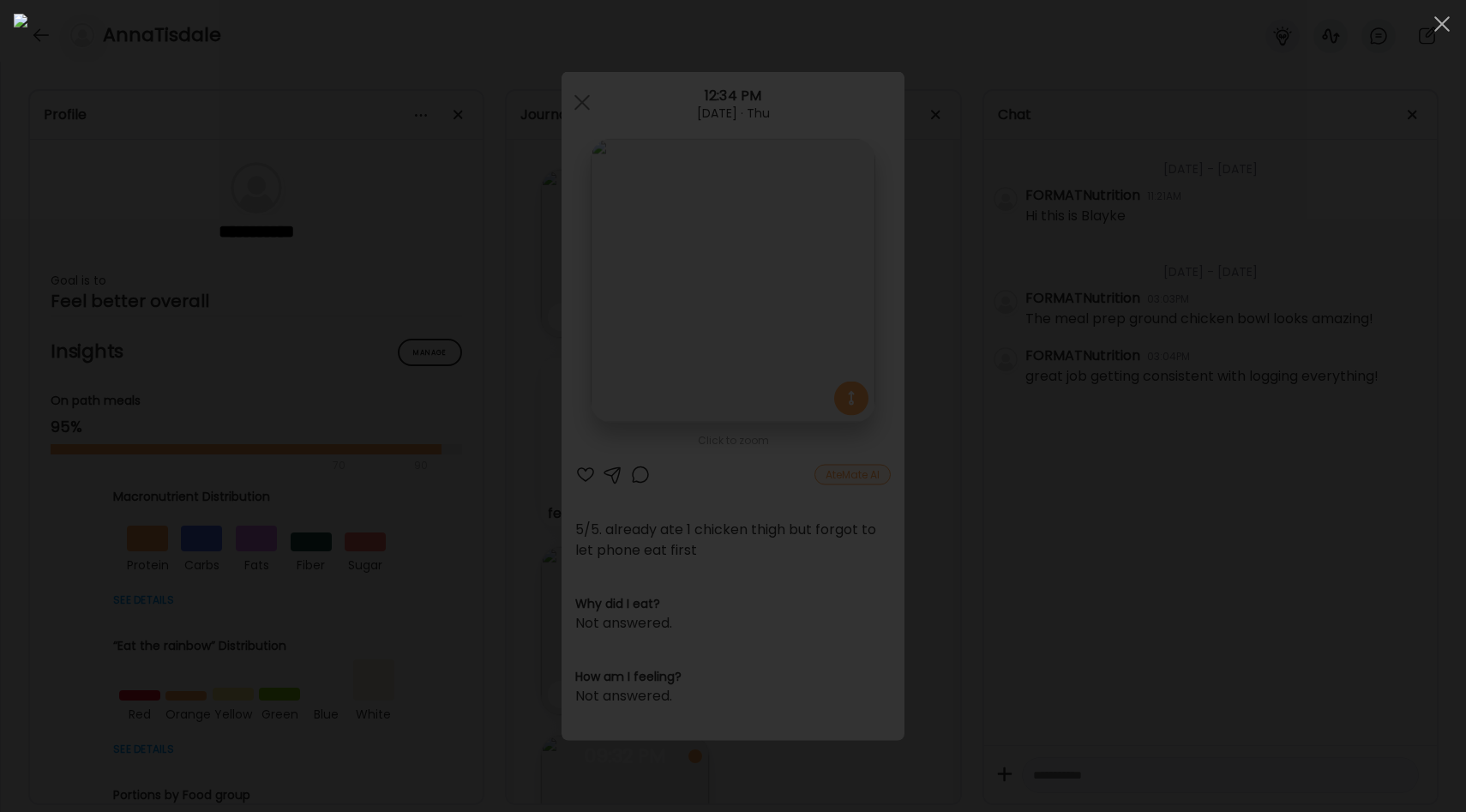
click at [1237, 405] on div at bounding box center [733, 406] width 1439 height 785
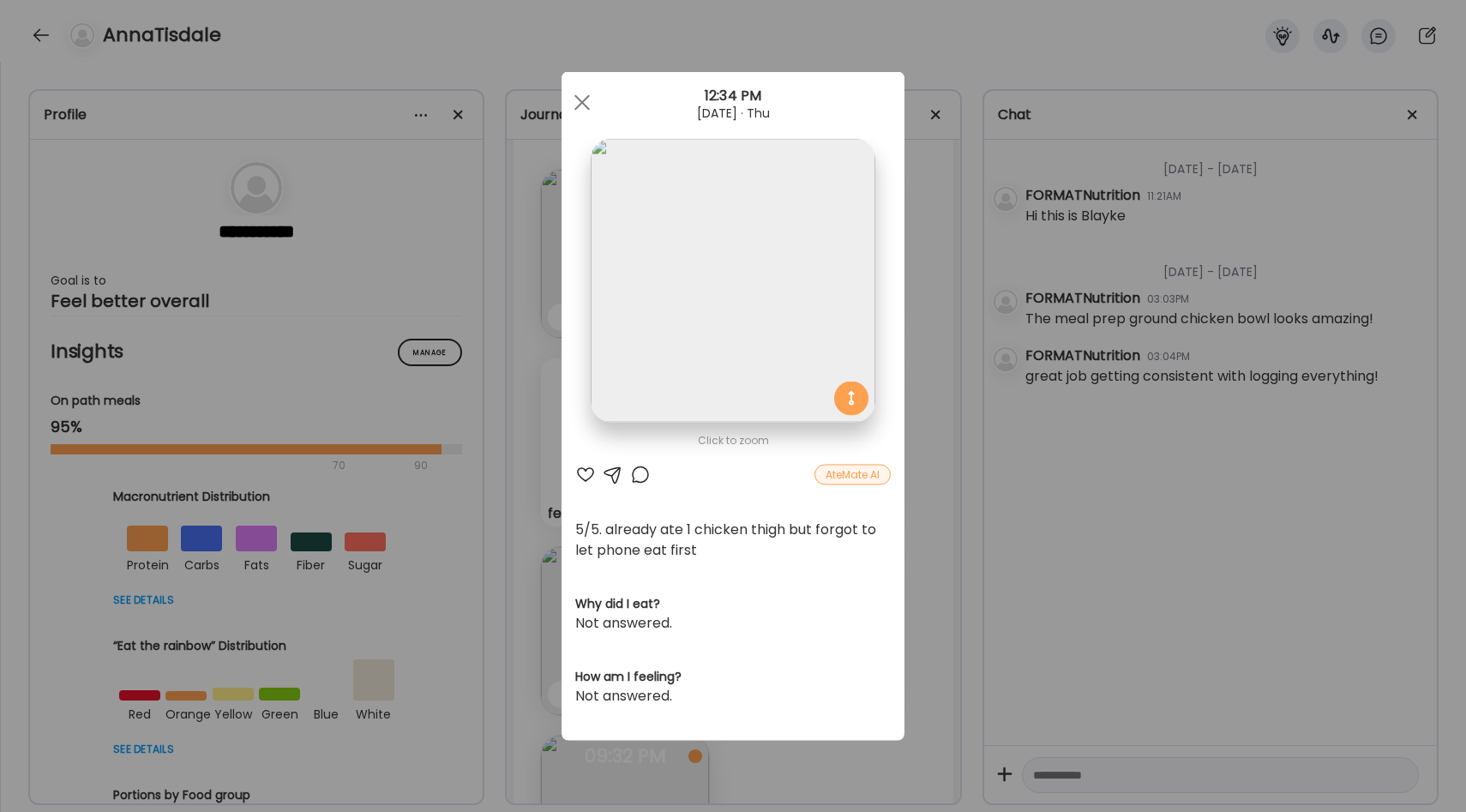
click at [932, 406] on div "Ate Coach Dashboard Wahoo! It’s official Take a moment to set up your Coach Pro…" at bounding box center [733, 406] width 1466 height 812
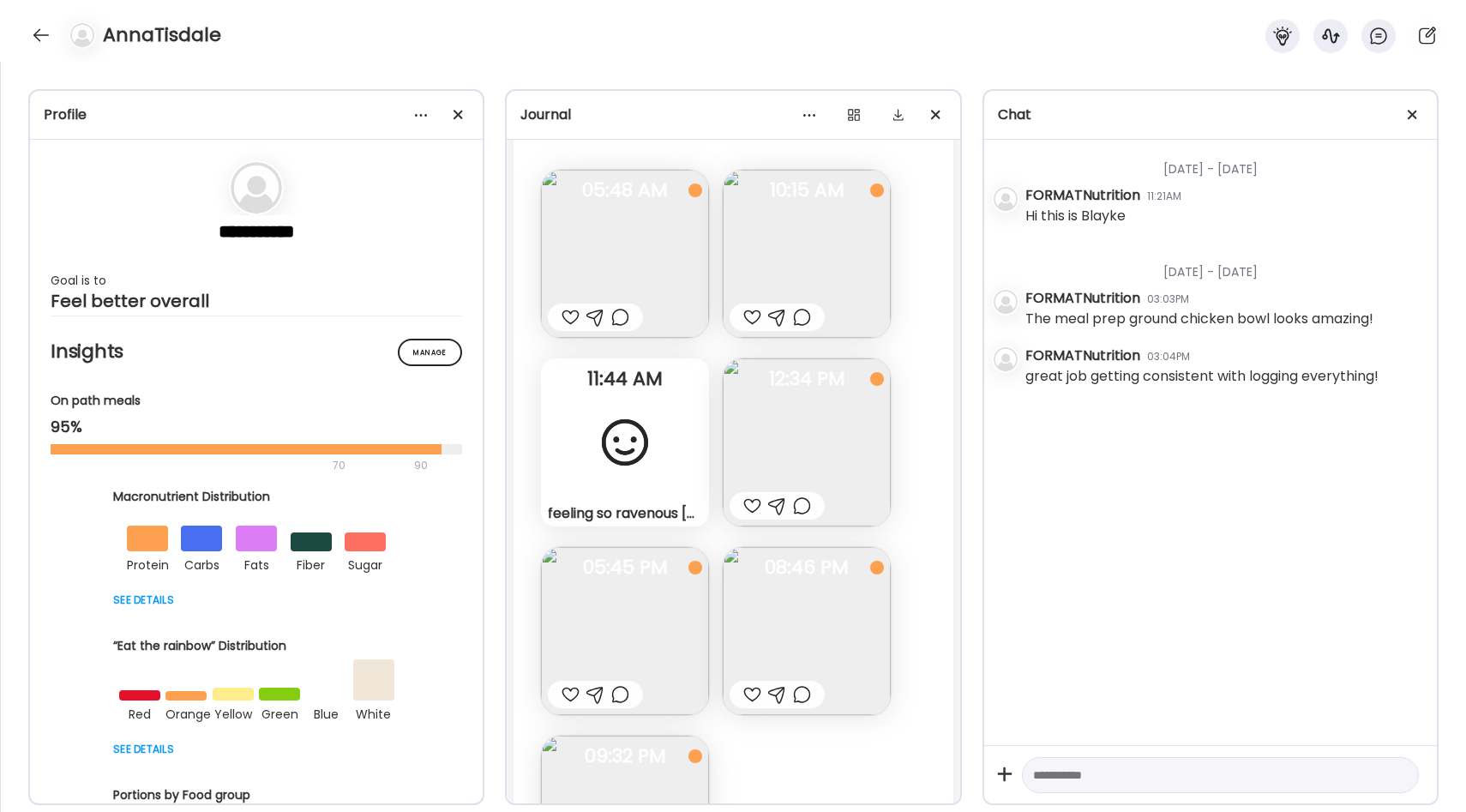
scroll to position [8223, 0]
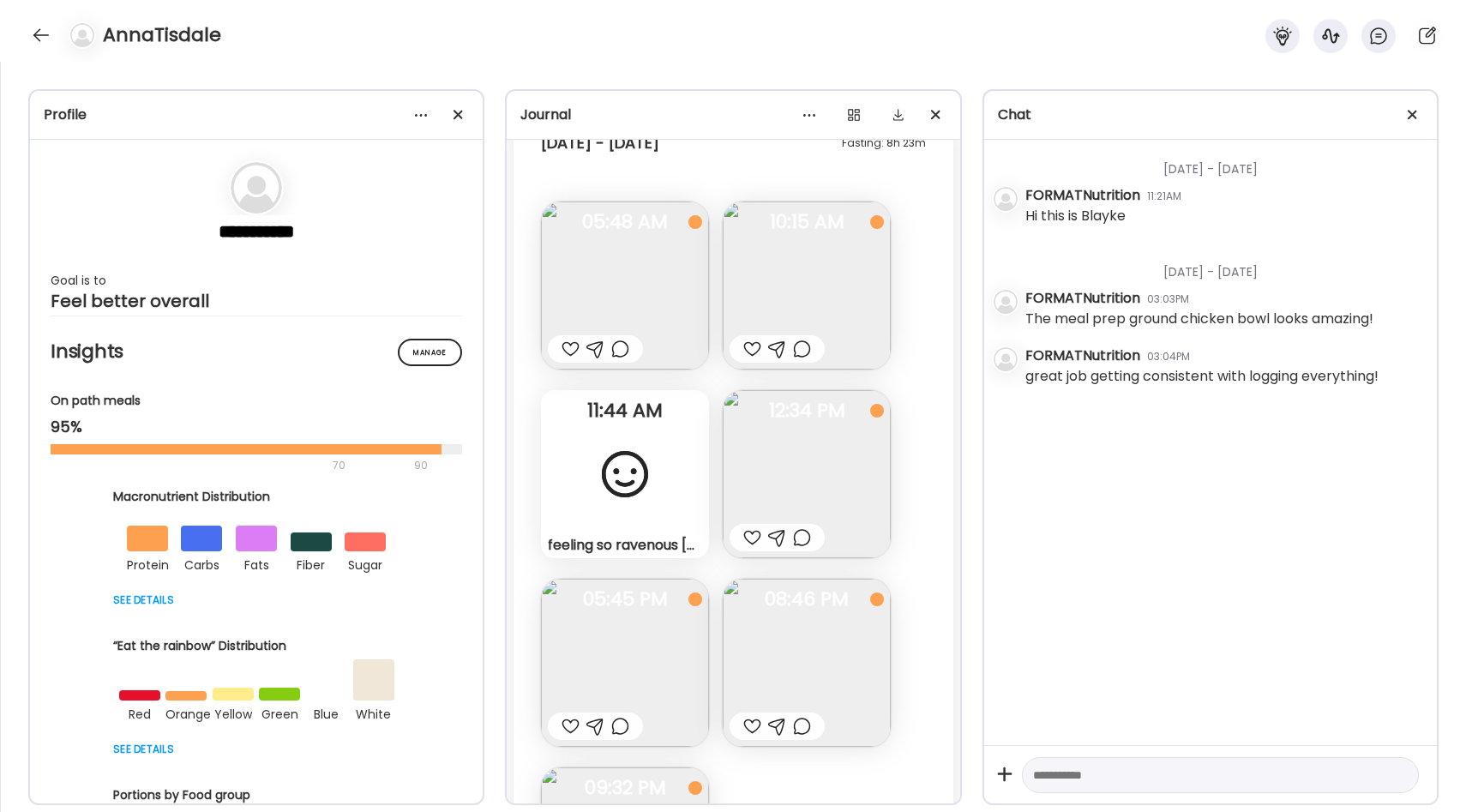
click at [596, 264] on img at bounding box center [626, 285] width 168 height 168
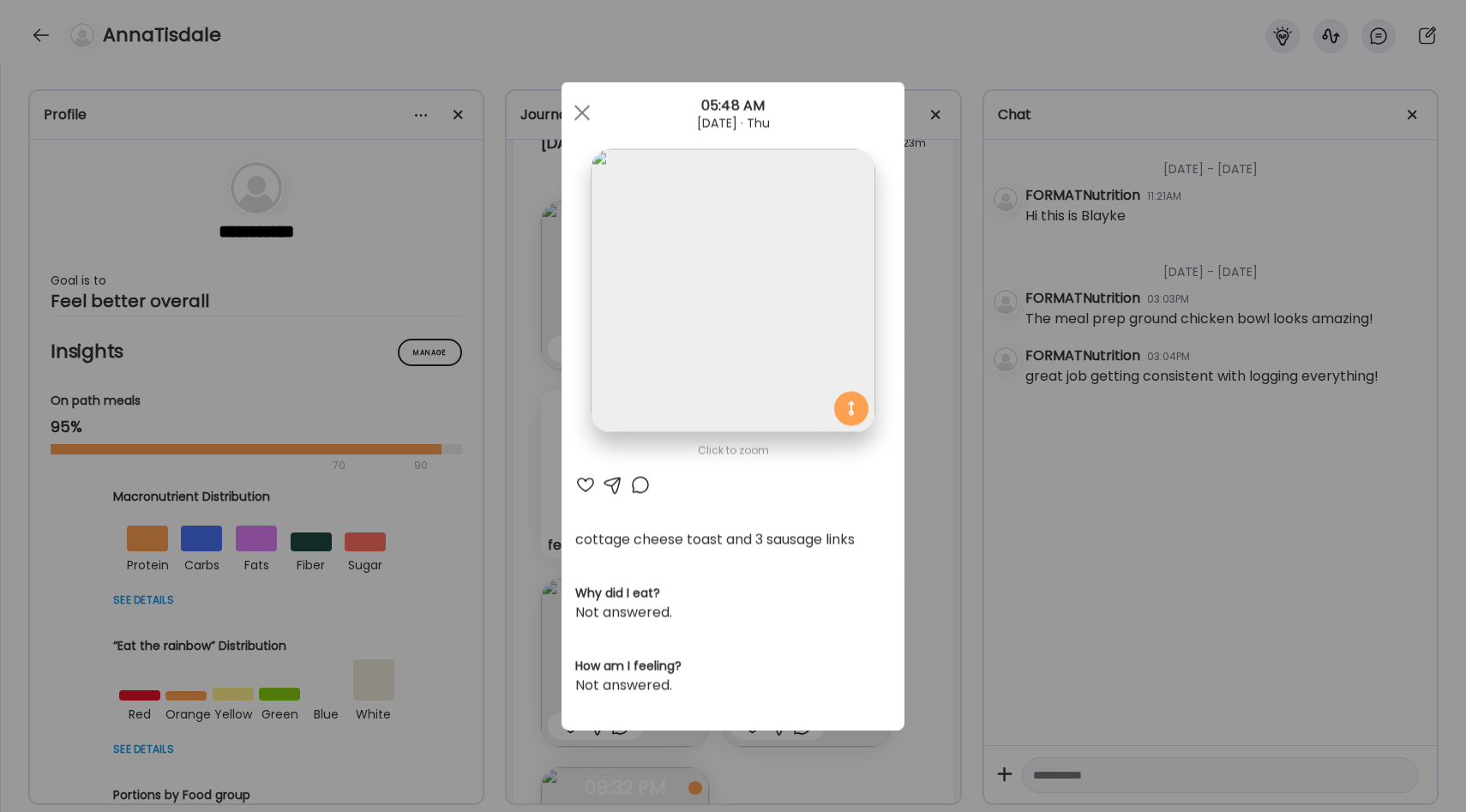
click at [962, 316] on div "Ate Coach Dashboard Wahoo! It’s official Take a moment to set up your Coach Pro…" at bounding box center [733, 406] width 1466 height 812
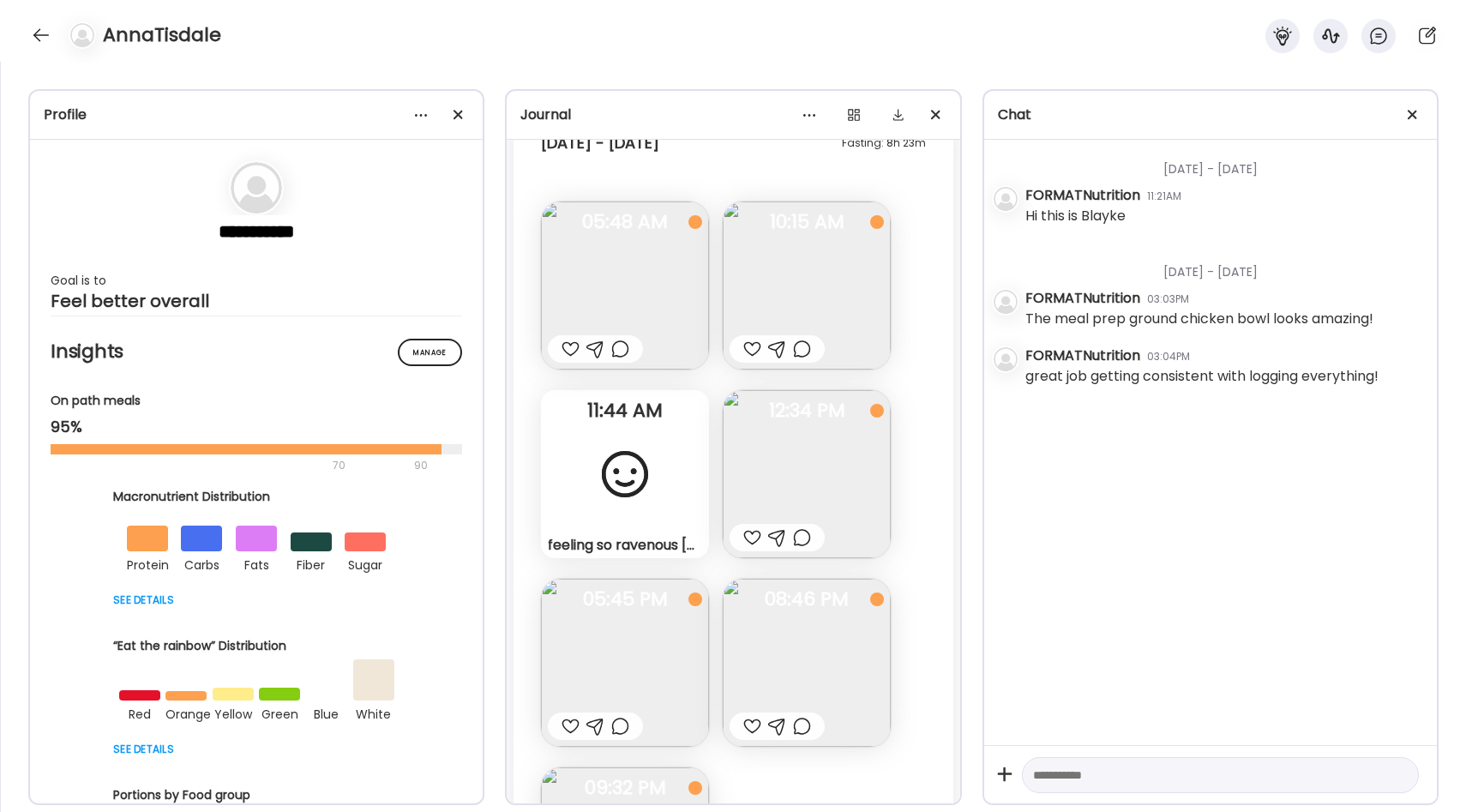
click at [831, 296] on img at bounding box center [807, 285] width 168 height 168
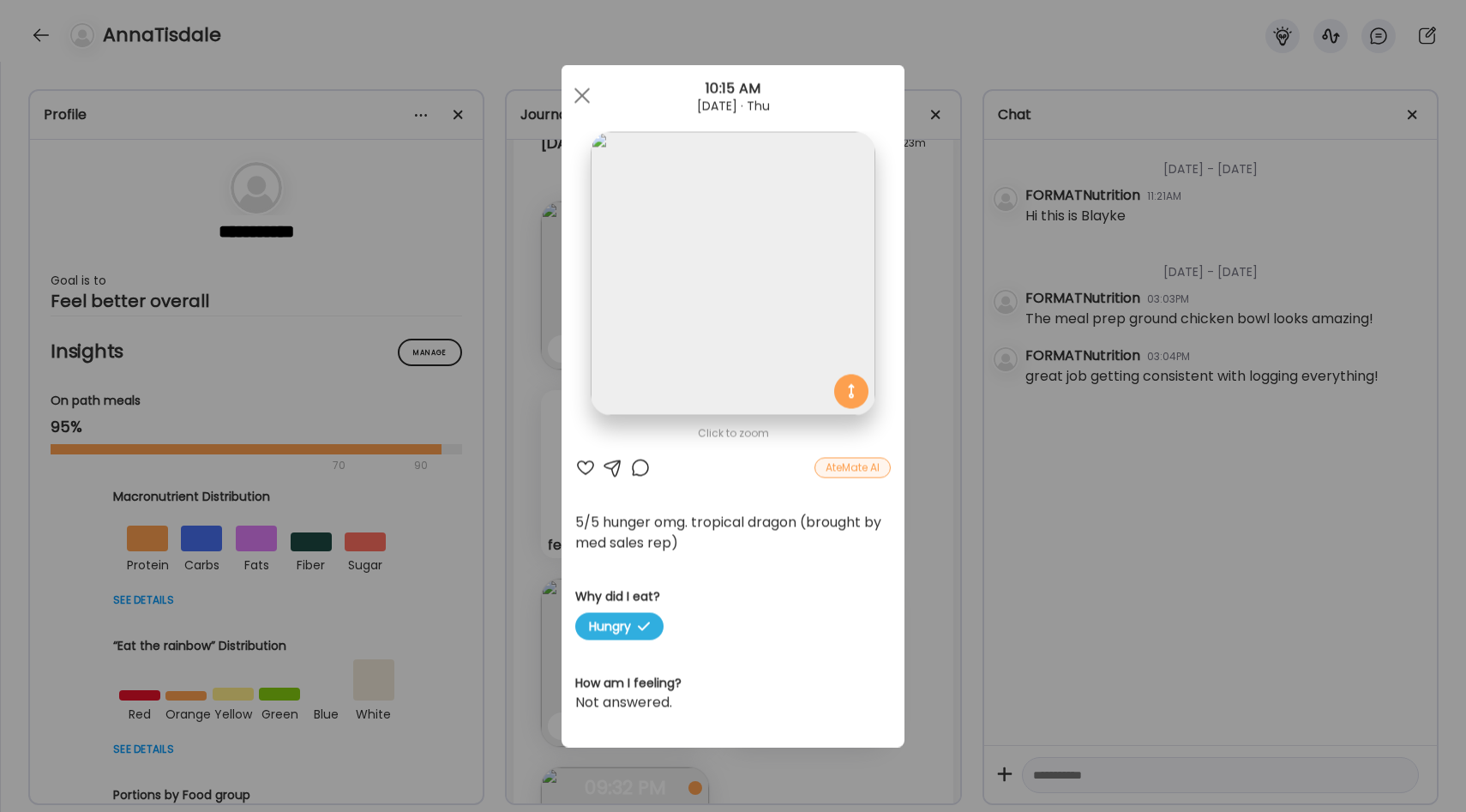
click at [935, 414] on div "Ate Coach Dashboard Wahoo! It’s official Take a moment to set up your Coach Pro…" at bounding box center [733, 406] width 1466 height 812
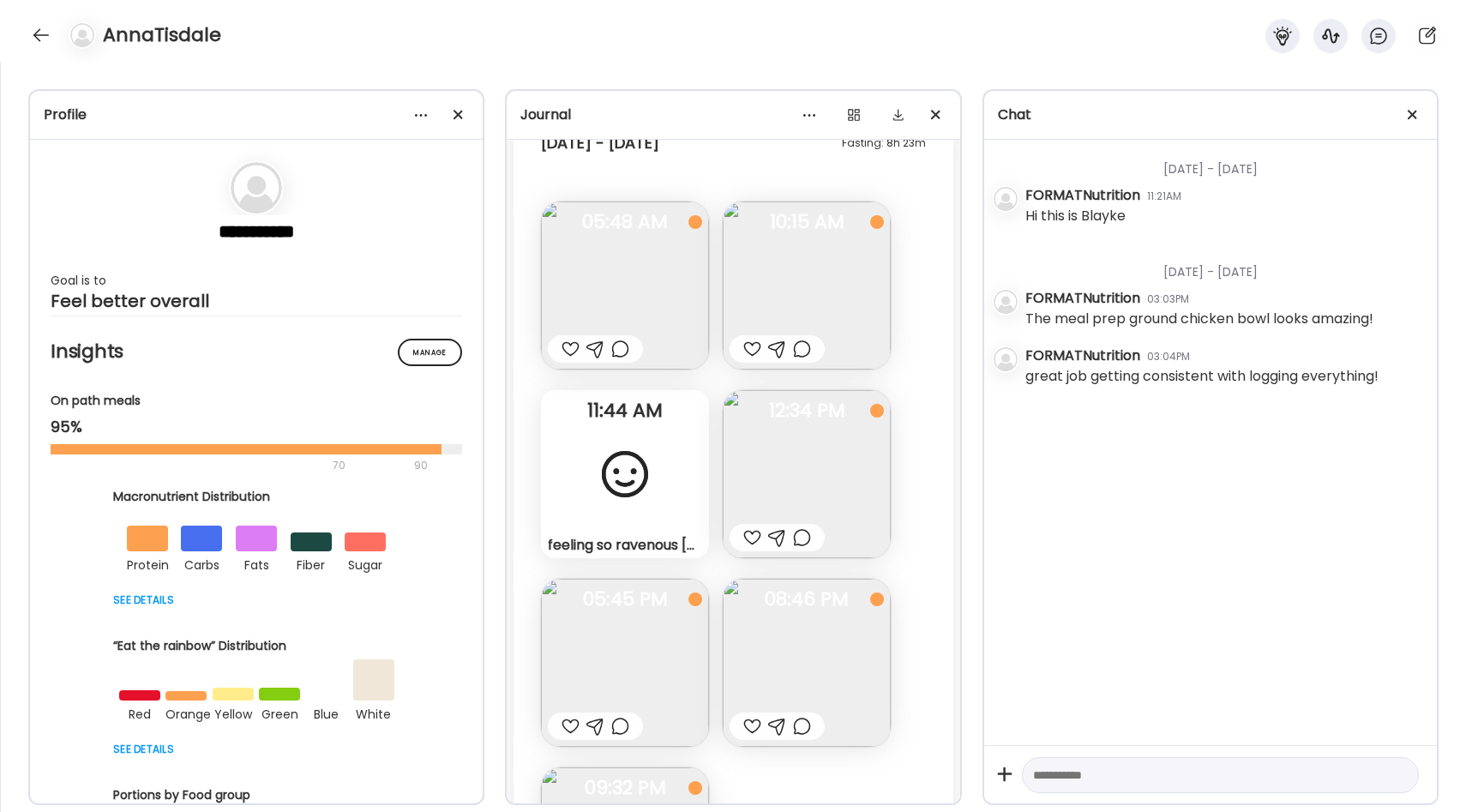
click at [815, 466] on img at bounding box center [807, 474] width 168 height 168
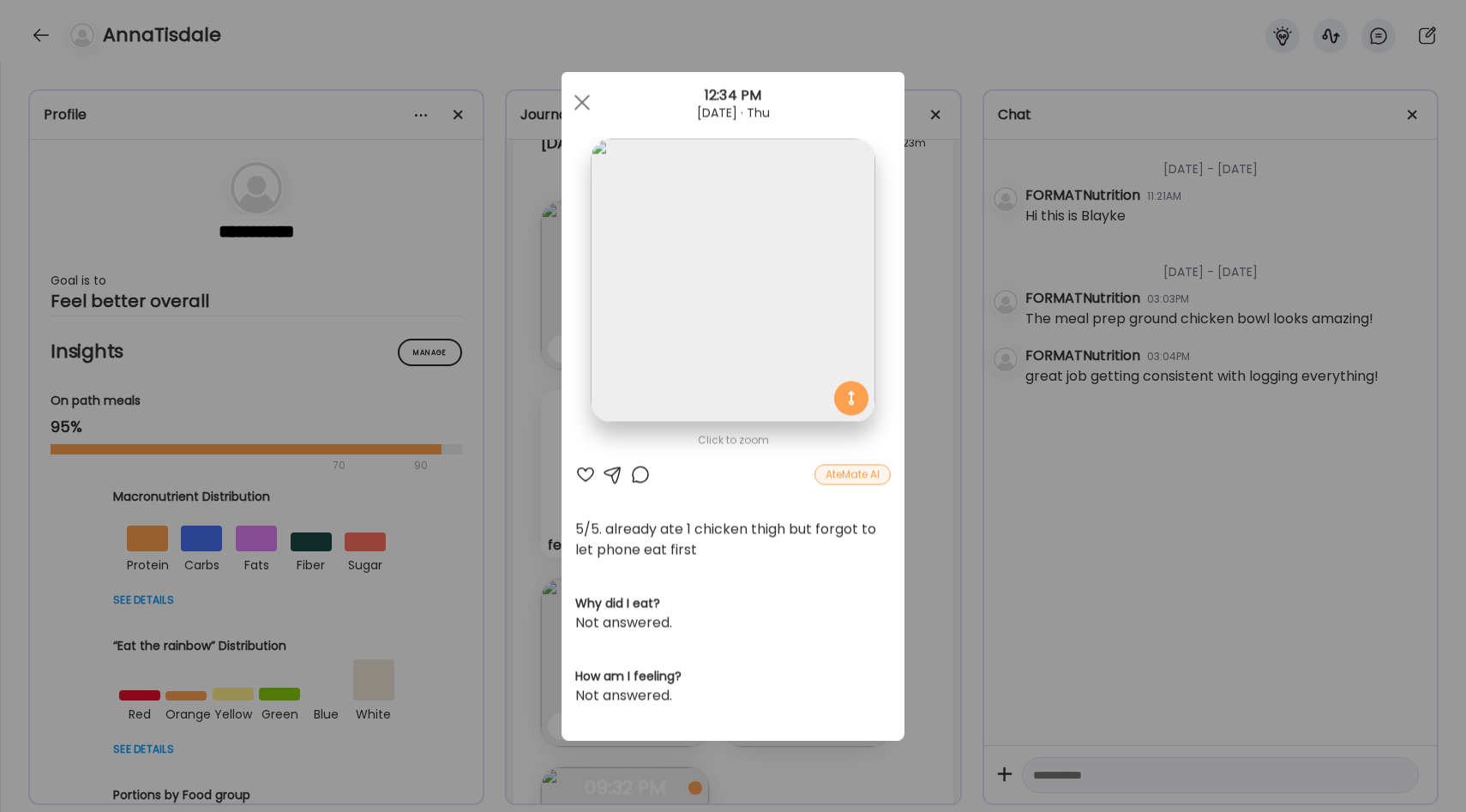
click at [744, 361] on img at bounding box center [732, 281] width 284 height 284
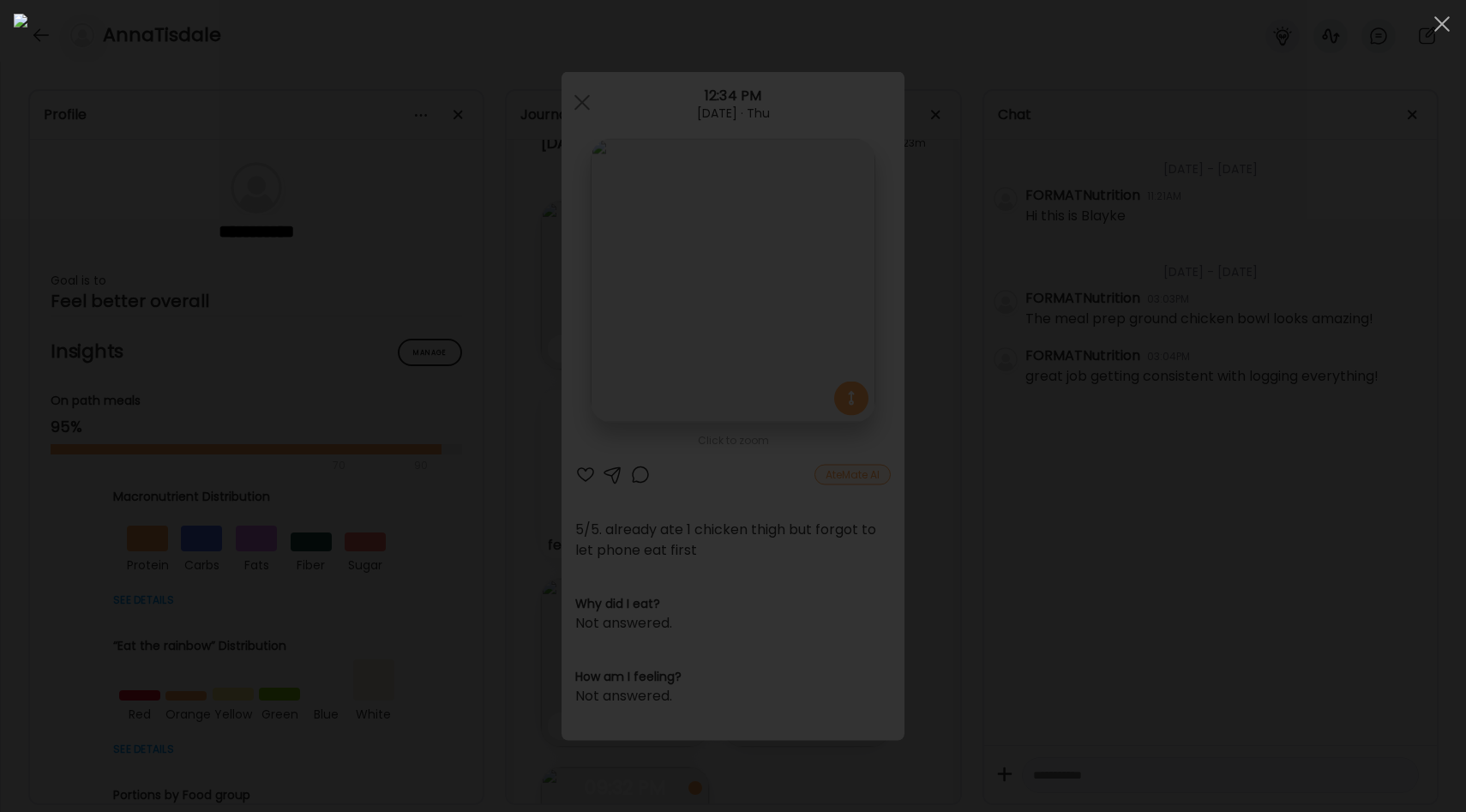
click at [1200, 461] on div at bounding box center [733, 406] width 1439 height 785
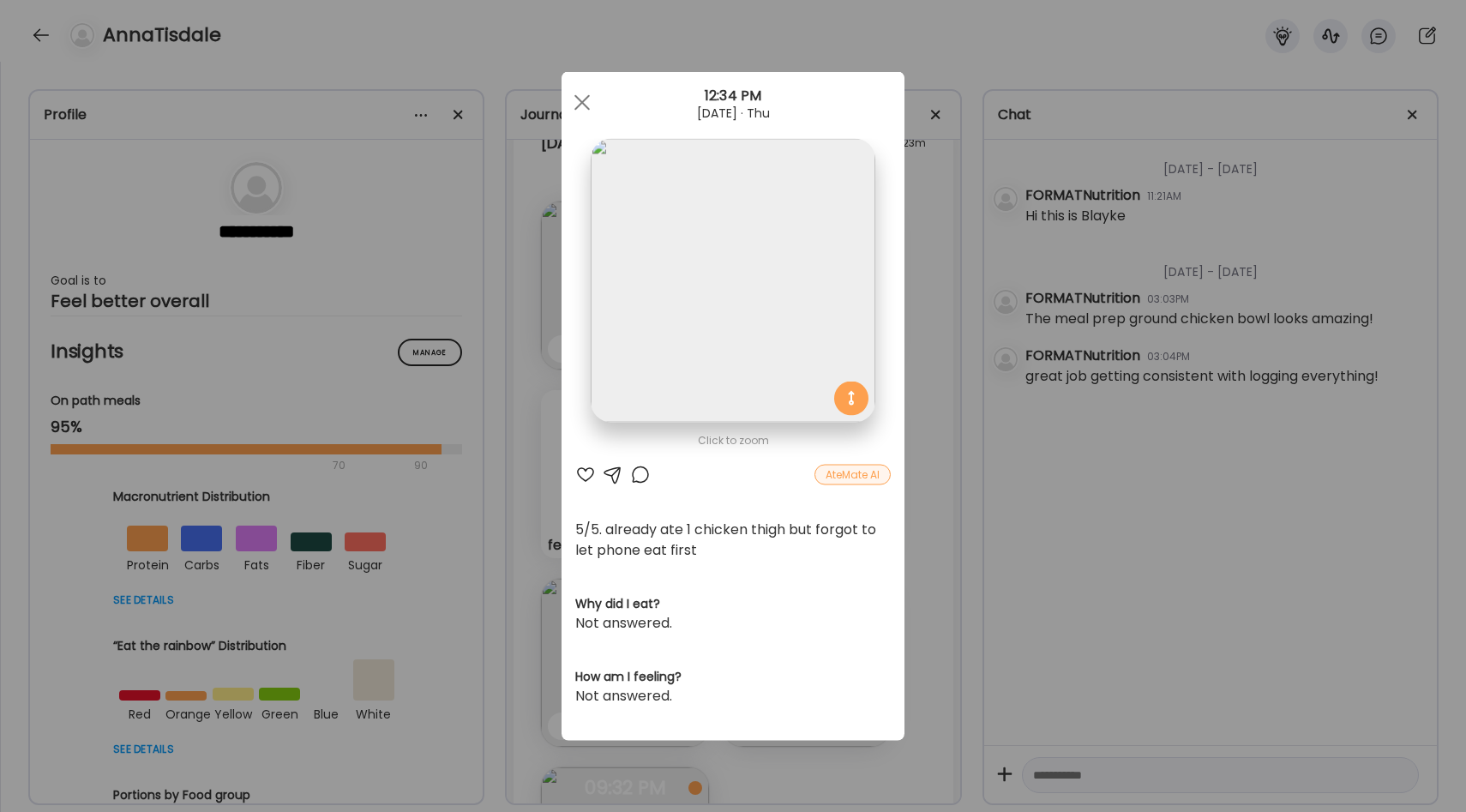
click at [939, 427] on div "Ate Coach Dashboard Wahoo! It’s official Take a moment to set up your Coach Pro…" at bounding box center [733, 406] width 1466 height 812
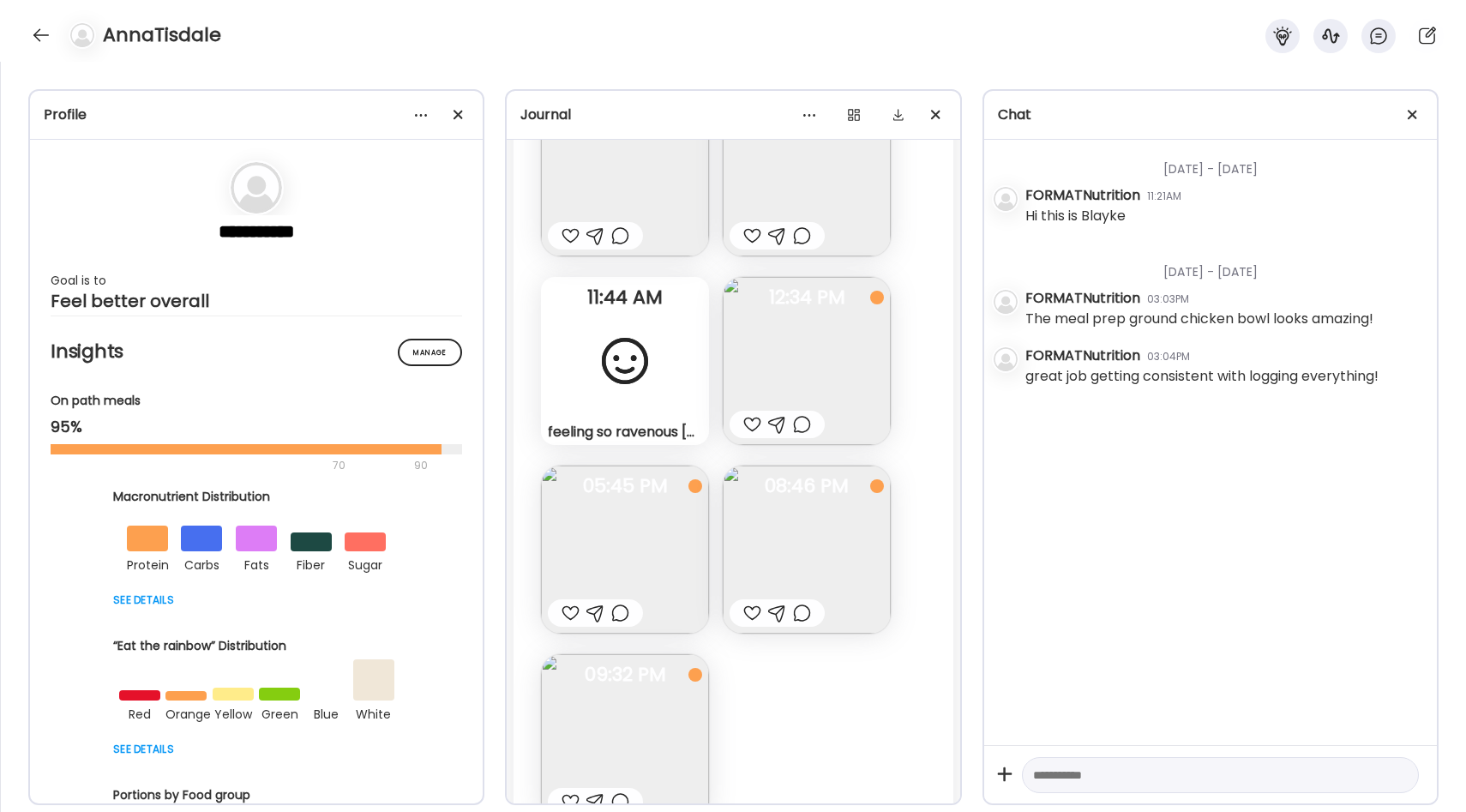
scroll to position [8345, 0]
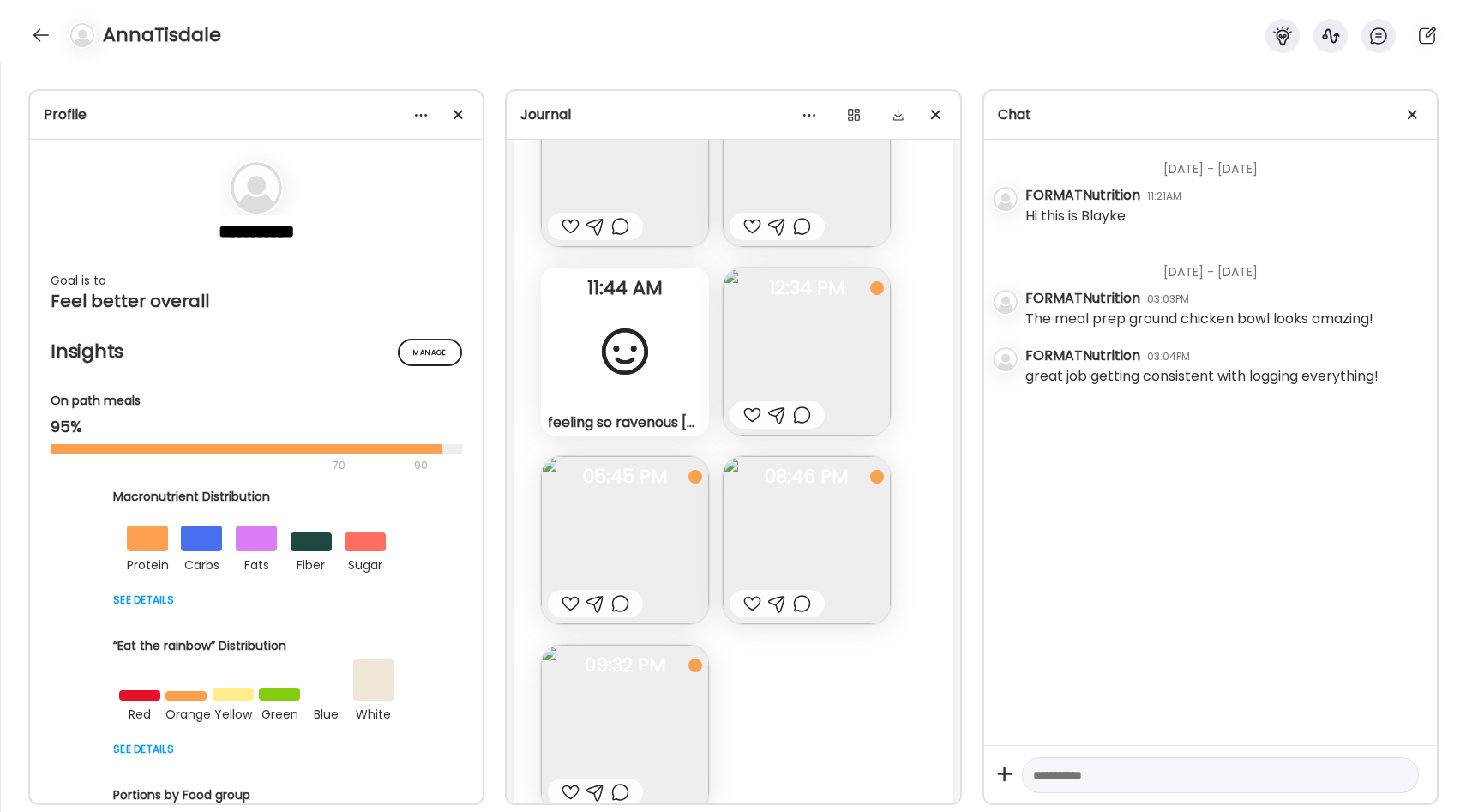
click at [773, 516] on img at bounding box center [807, 540] width 168 height 168
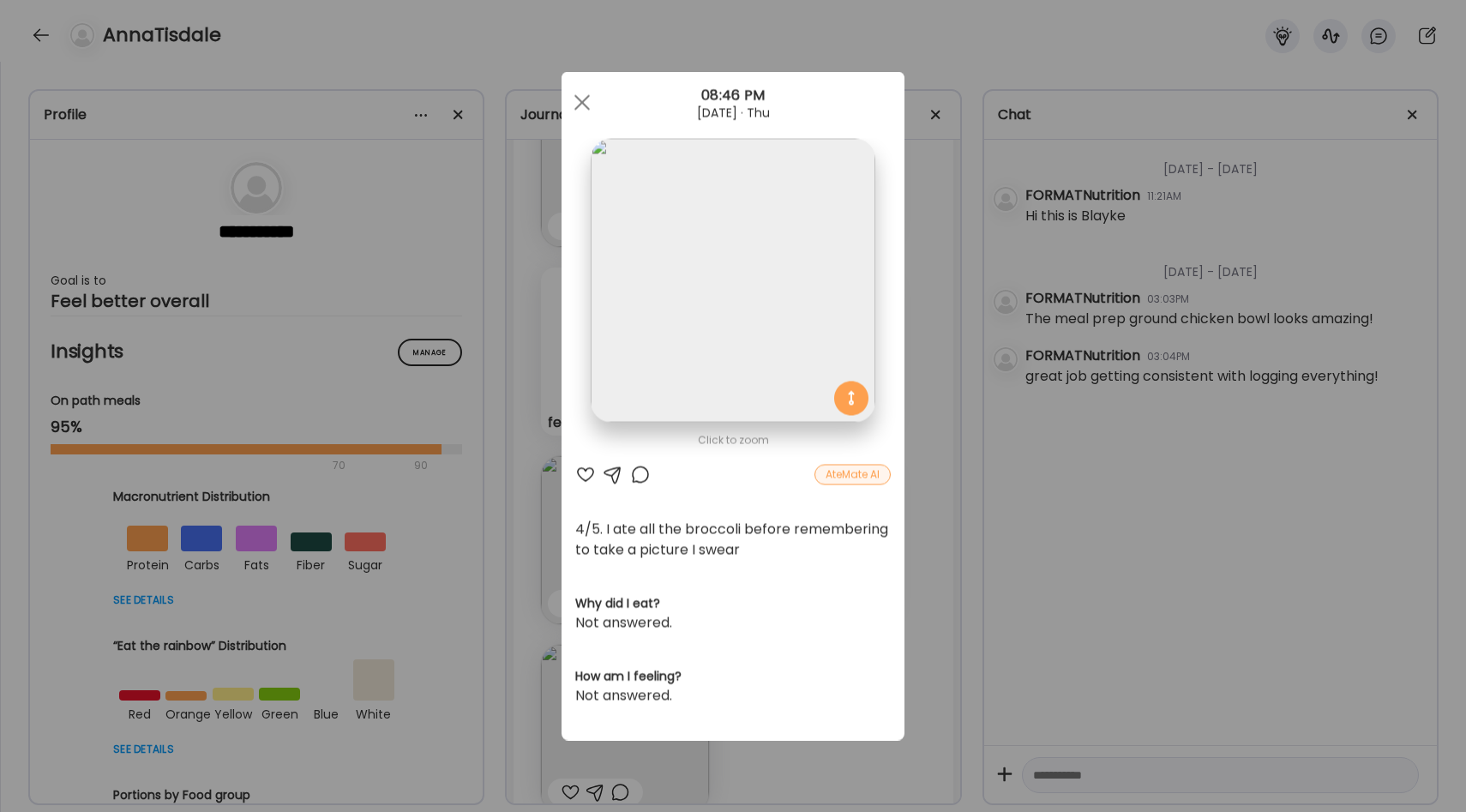
click at [745, 301] on img at bounding box center [732, 281] width 284 height 284
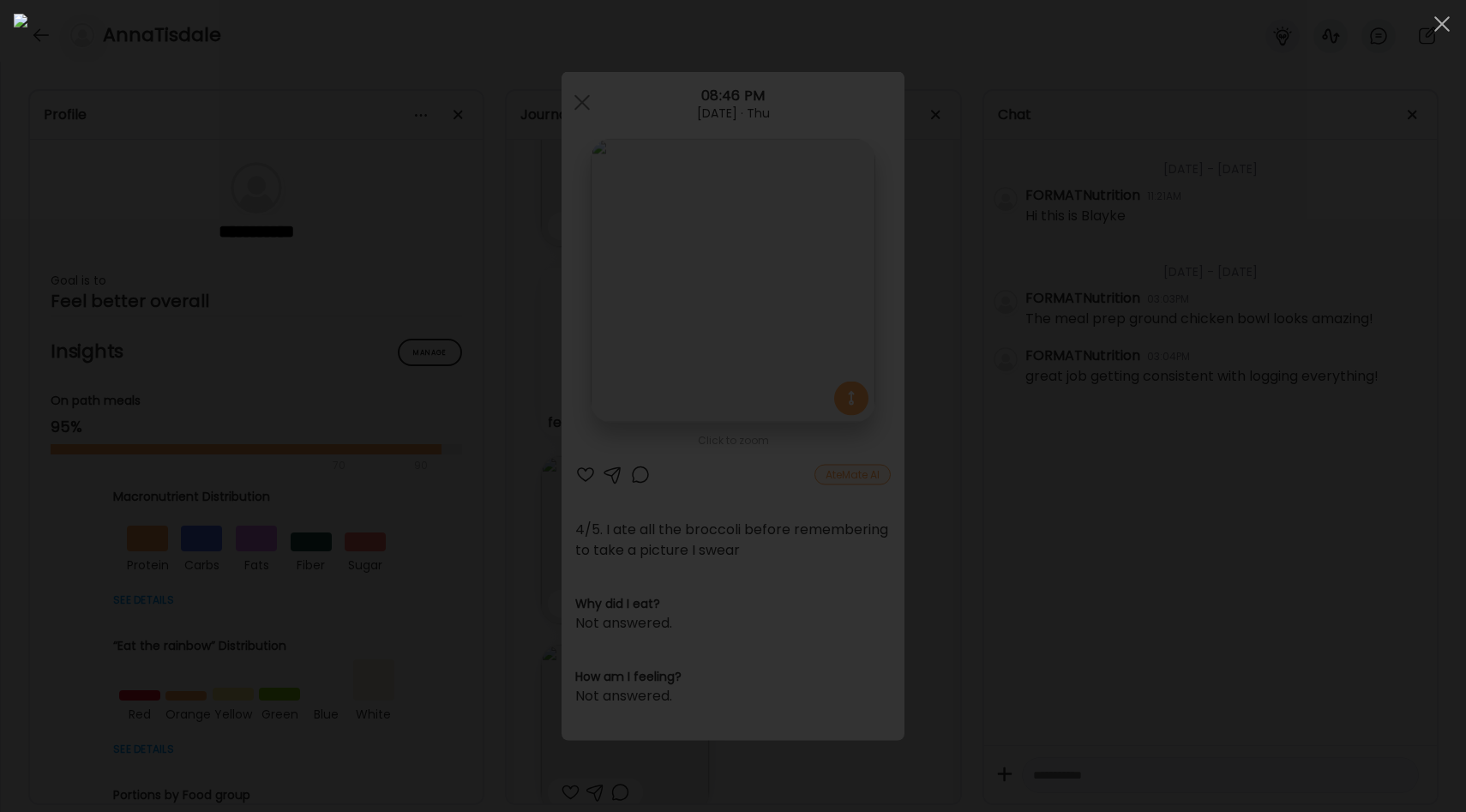
click at [1142, 446] on div at bounding box center [733, 406] width 1439 height 785
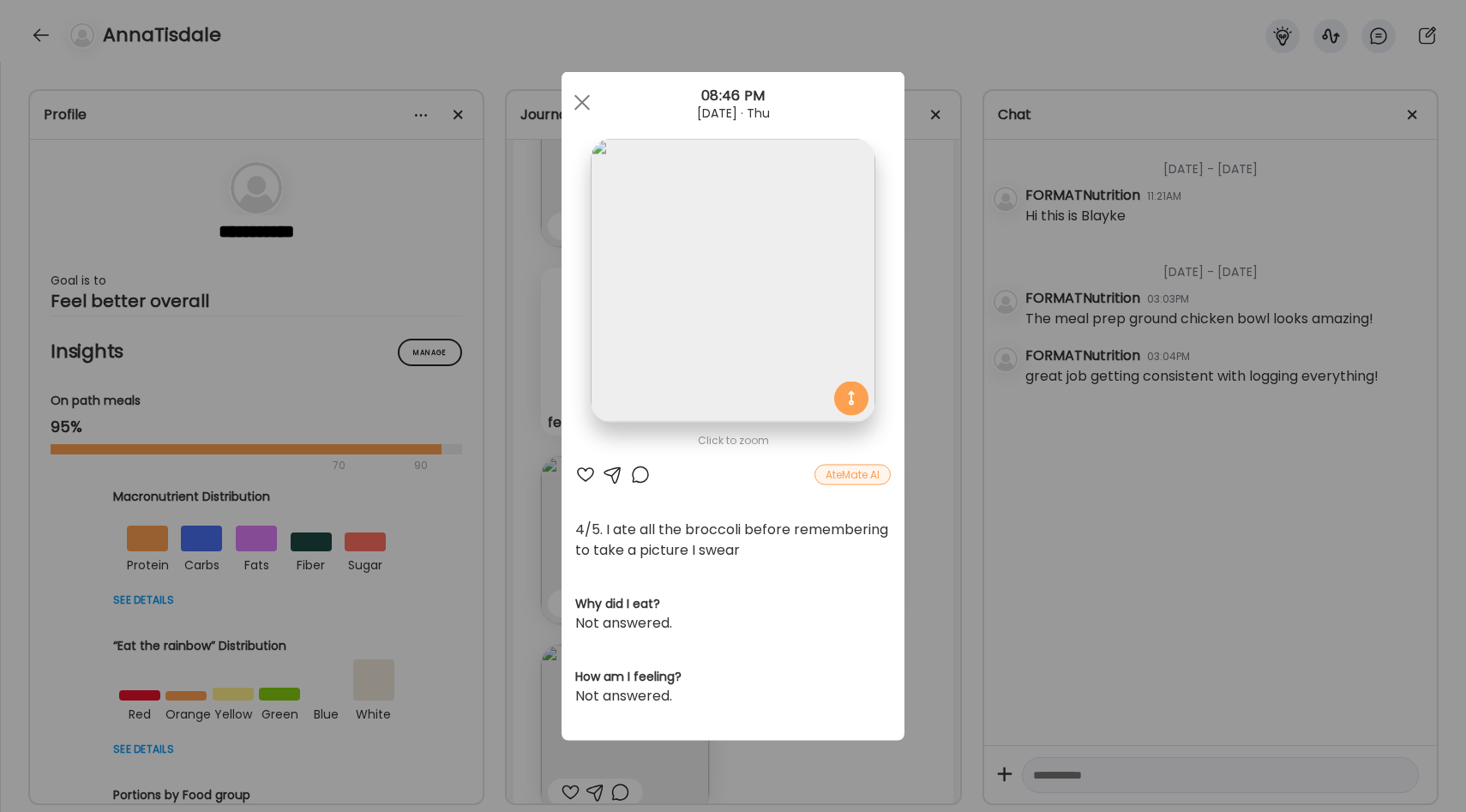
click at [913, 427] on div "Ate Coach Dashboard Wahoo! It’s official Take a moment to set up your Coach Pro…" at bounding box center [733, 406] width 1466 height 812
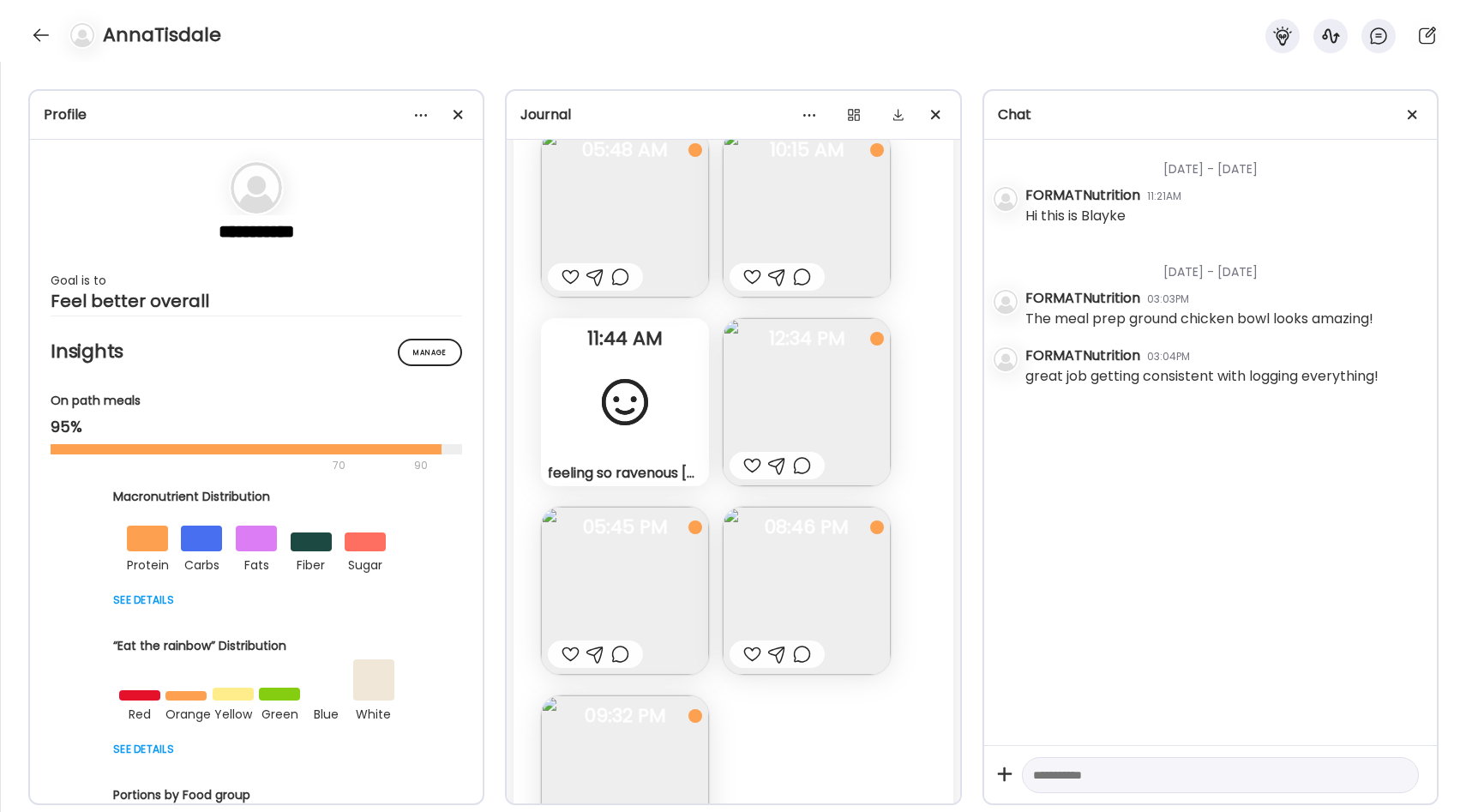
scroll to position [8290, 0]
click at [830, 552] on img at bounding box center [807, 595] width 168 height 168
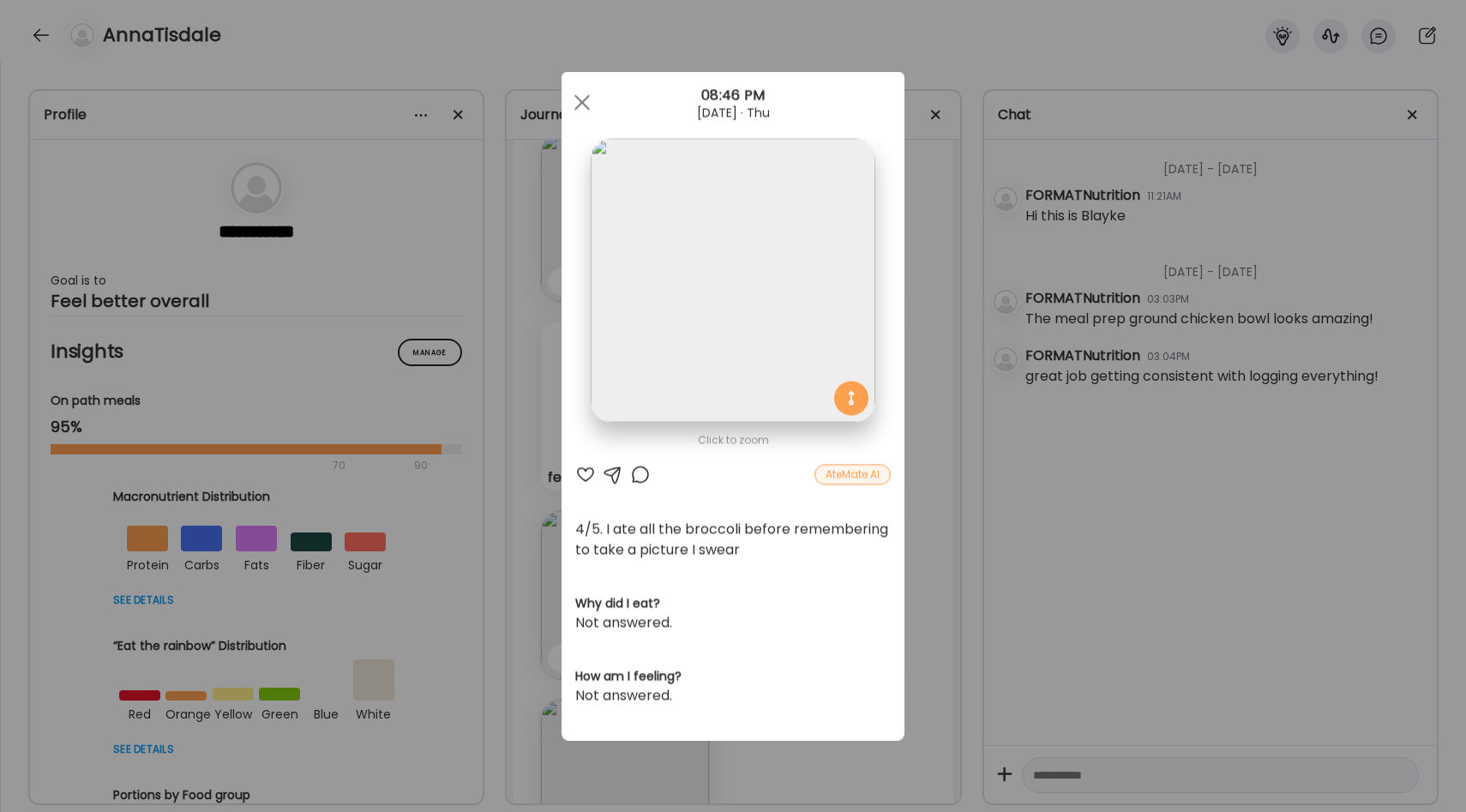
click at [766, 337] on img at bounding box center [732, 281] width 284 height 284
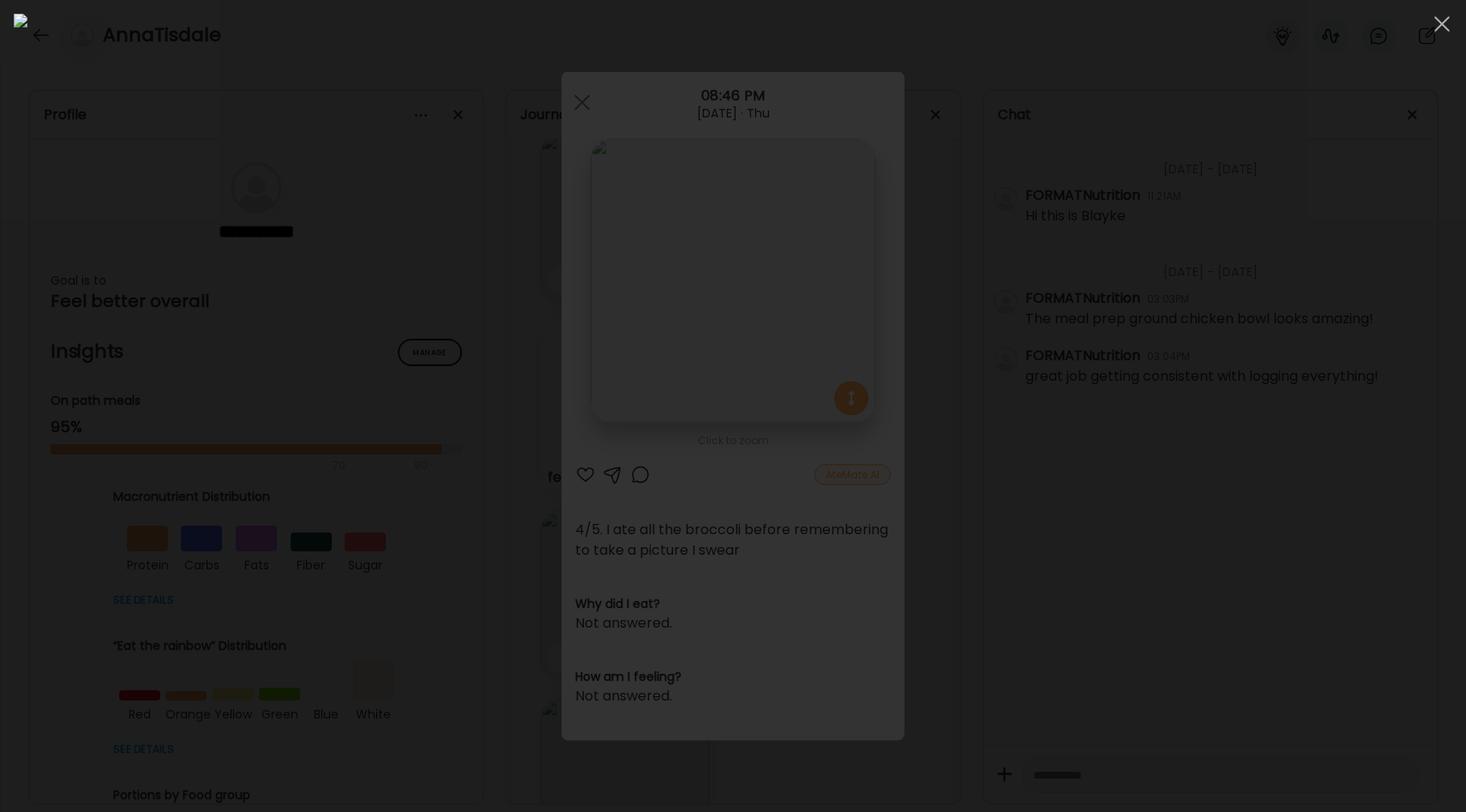
click at [1178, 353] on div at bounding box center [733, 406] width 1439 height 785
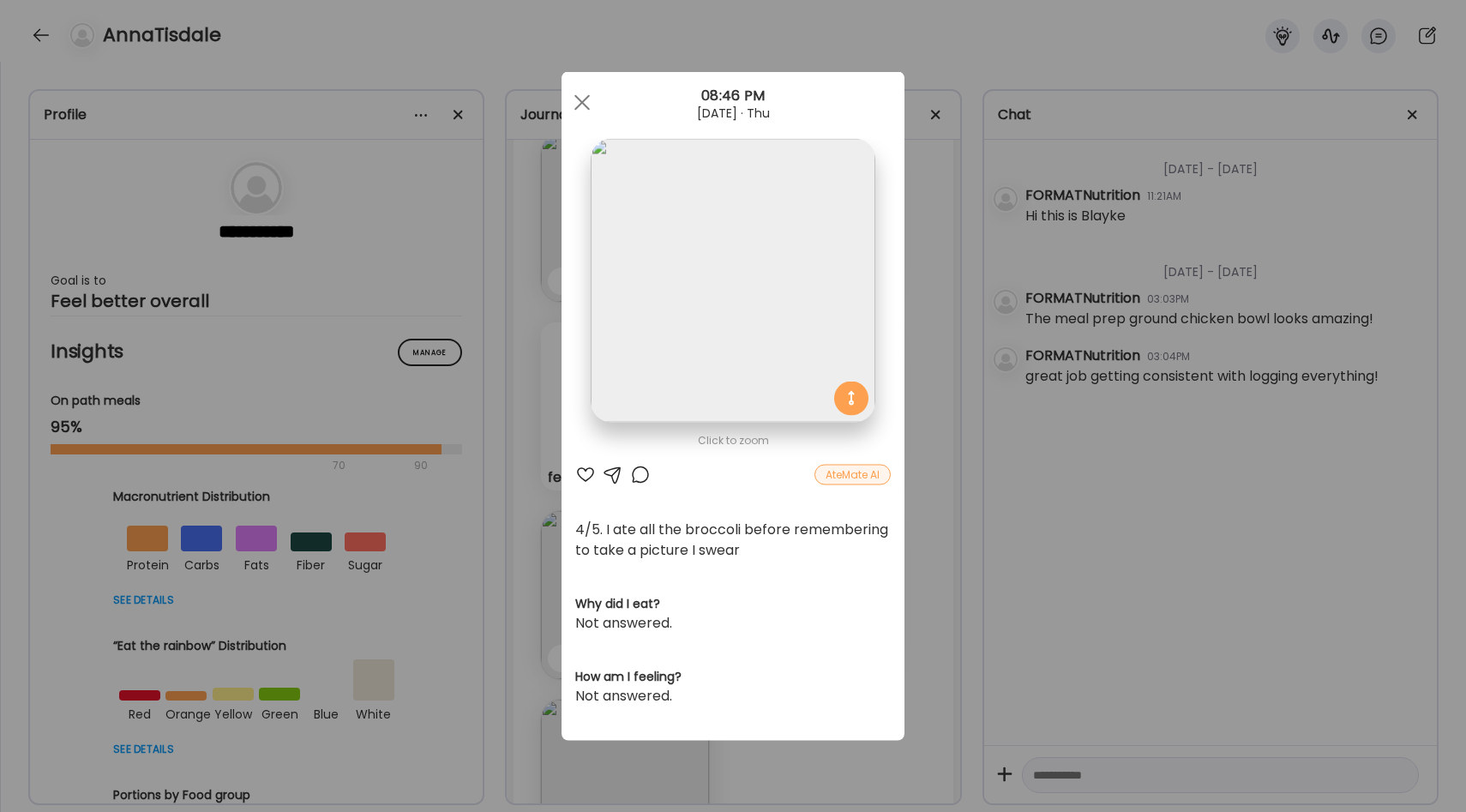
click at [723, 293] on img at bounding box center [732, 281] width 284 height 284
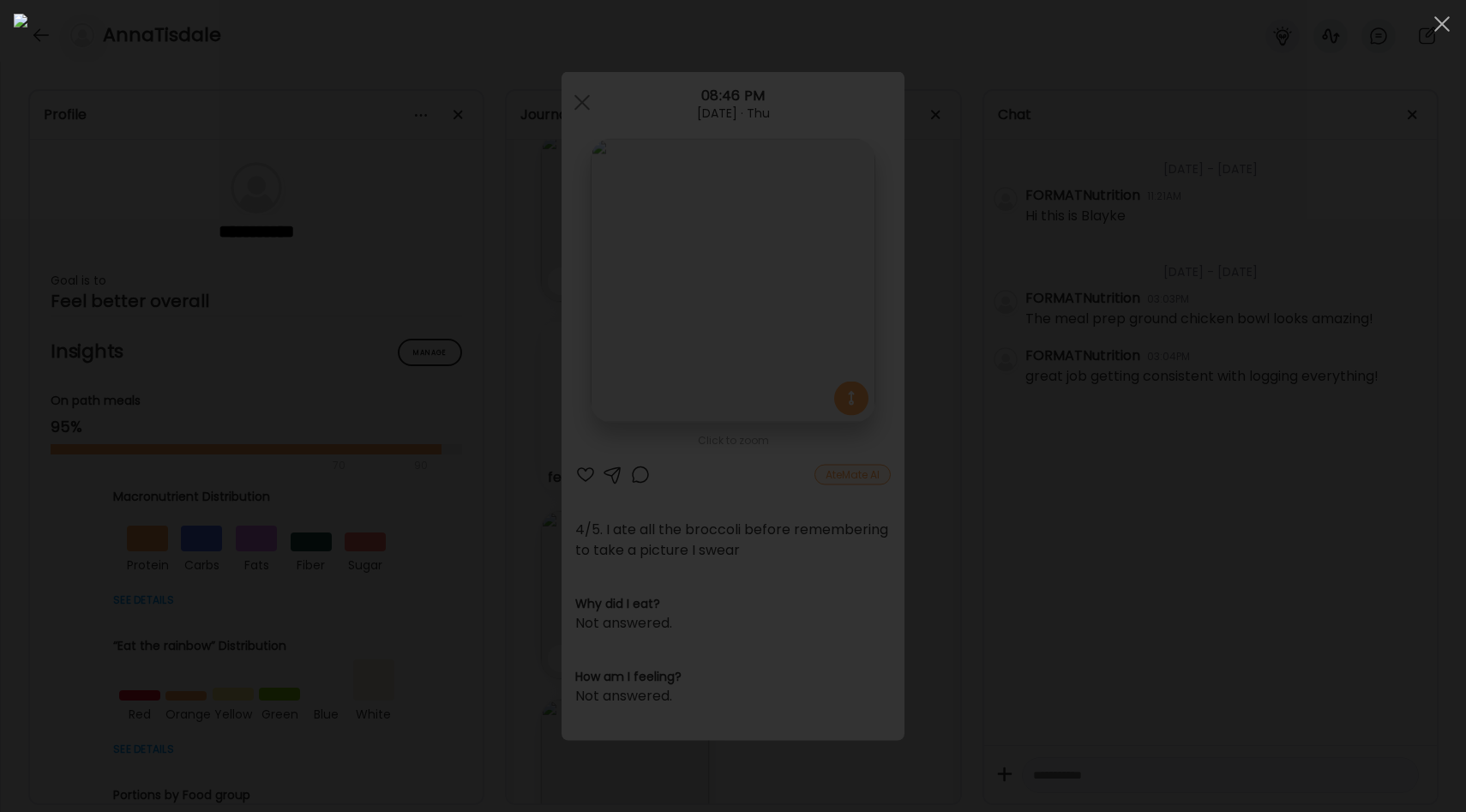
click at [1266, 421] on div at bounding box center [733, 406] width 1439 height 785
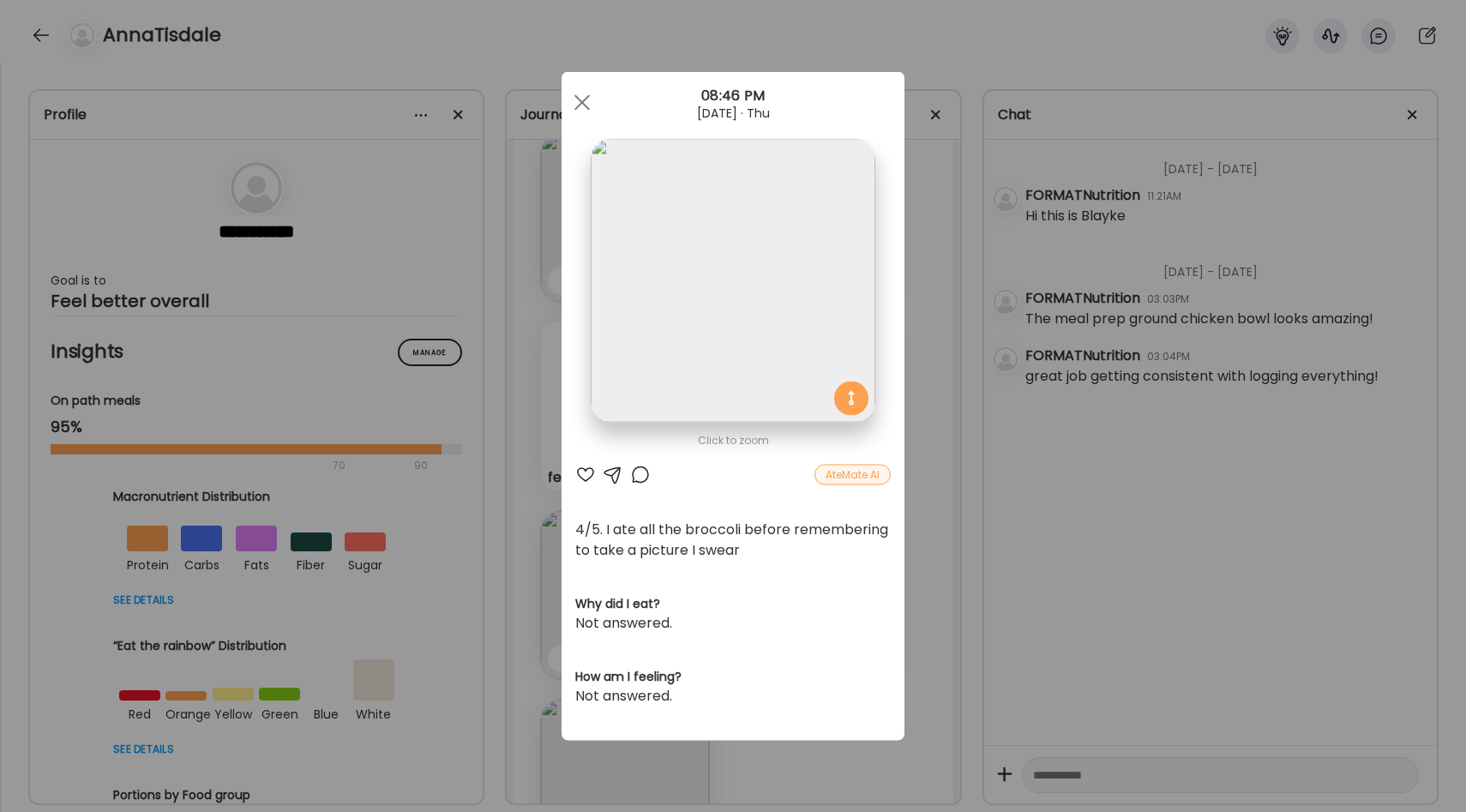
click at [920, 346] on div "Ate Coach Dashboard Wahoo! It’s official Take a moment to set up your Coach Pro…" at bounding box center [733, 406] width 1466 height 812
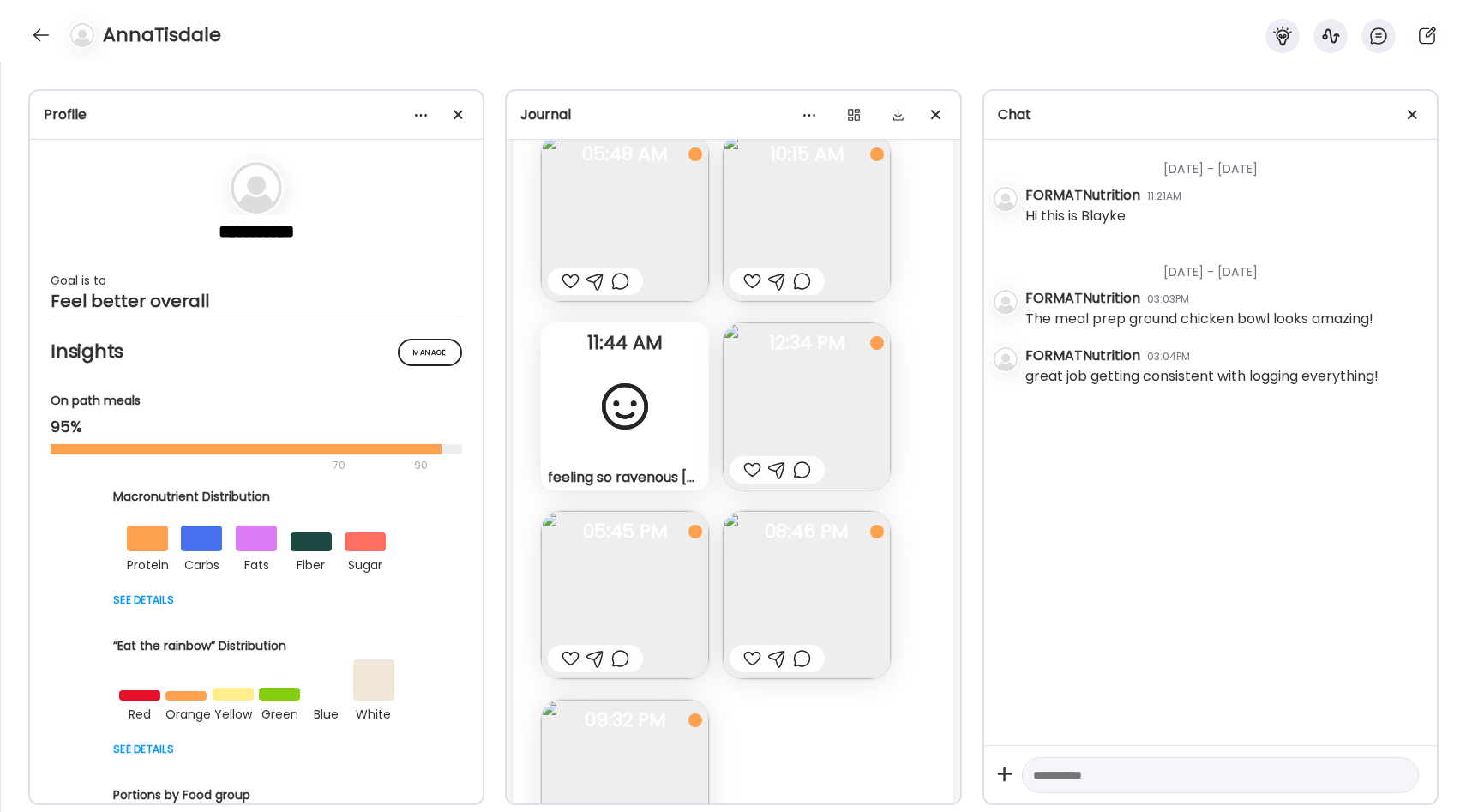
click at [826, 559] on img at bounding box center [807, 595] width 168 height 168
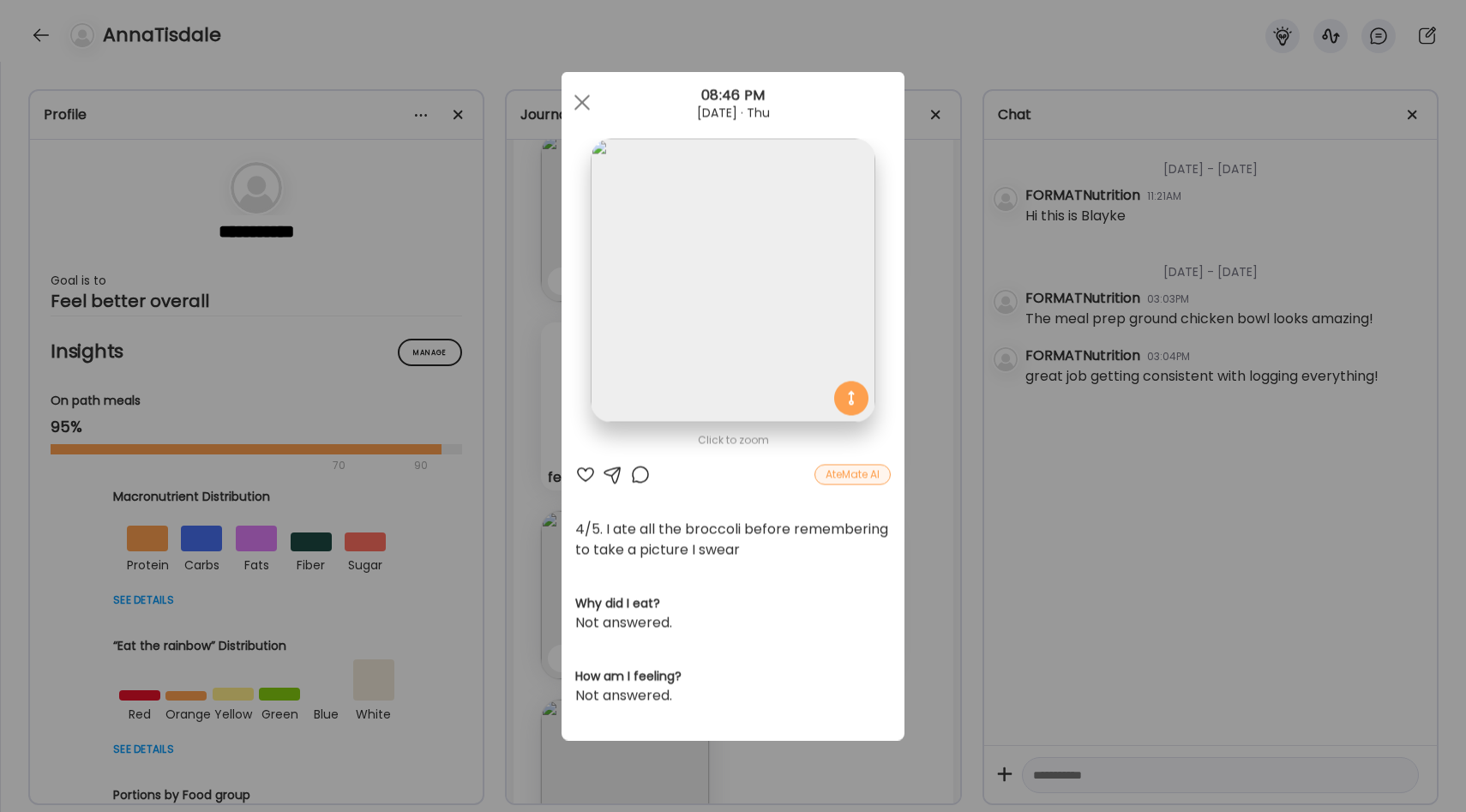
click at [825, 333] on img at bounding box center [732, 281] width 284 height 284
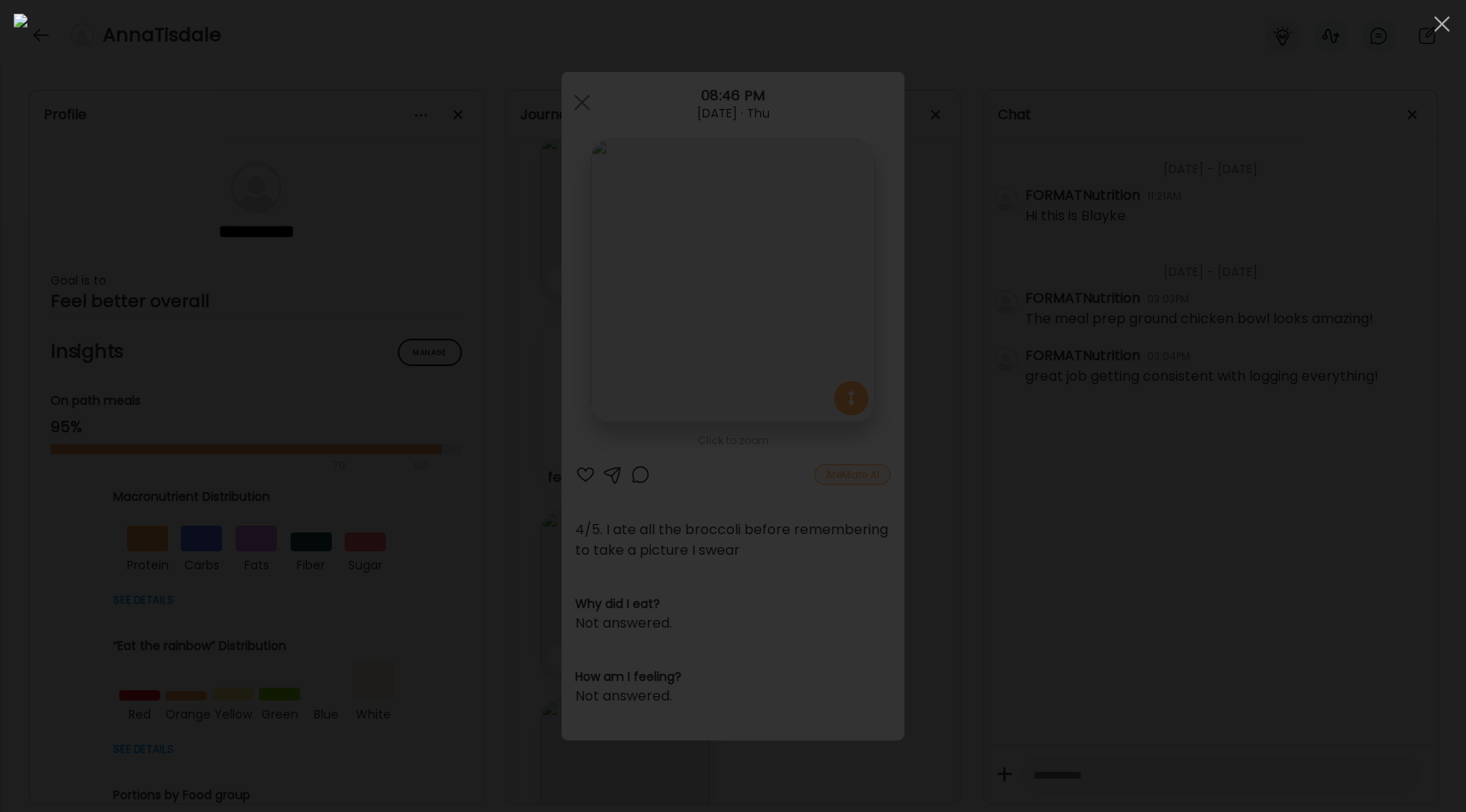
click at [1186, 375] on div at bounding box center [733, 406] width 1439 height 785
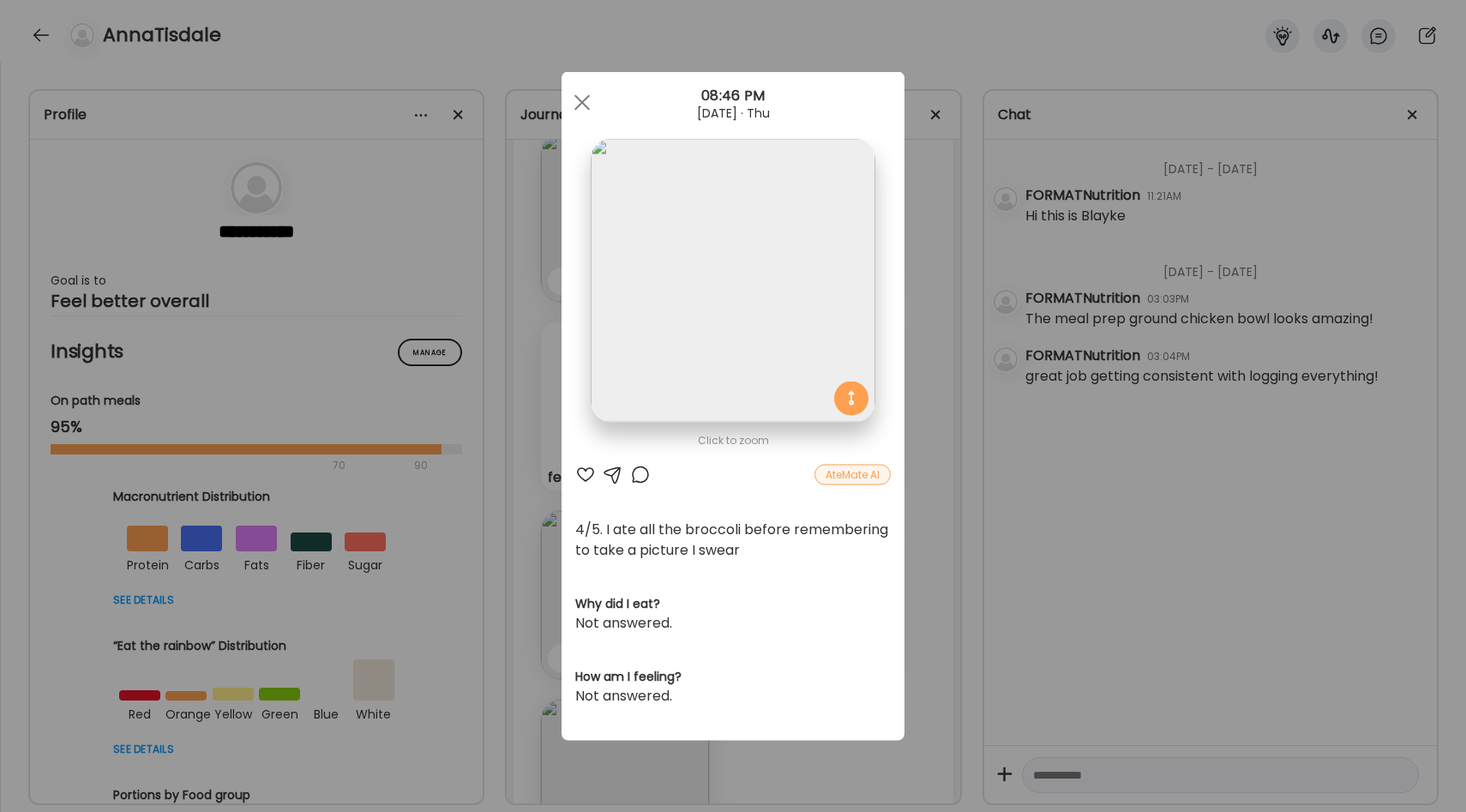
click at [929, 404] on div "Ate Coach Dashboard Wahoo! It’s official Take a moment to set up your Coach Pro…" at bounding box center [733, 406] width 1466 height 812
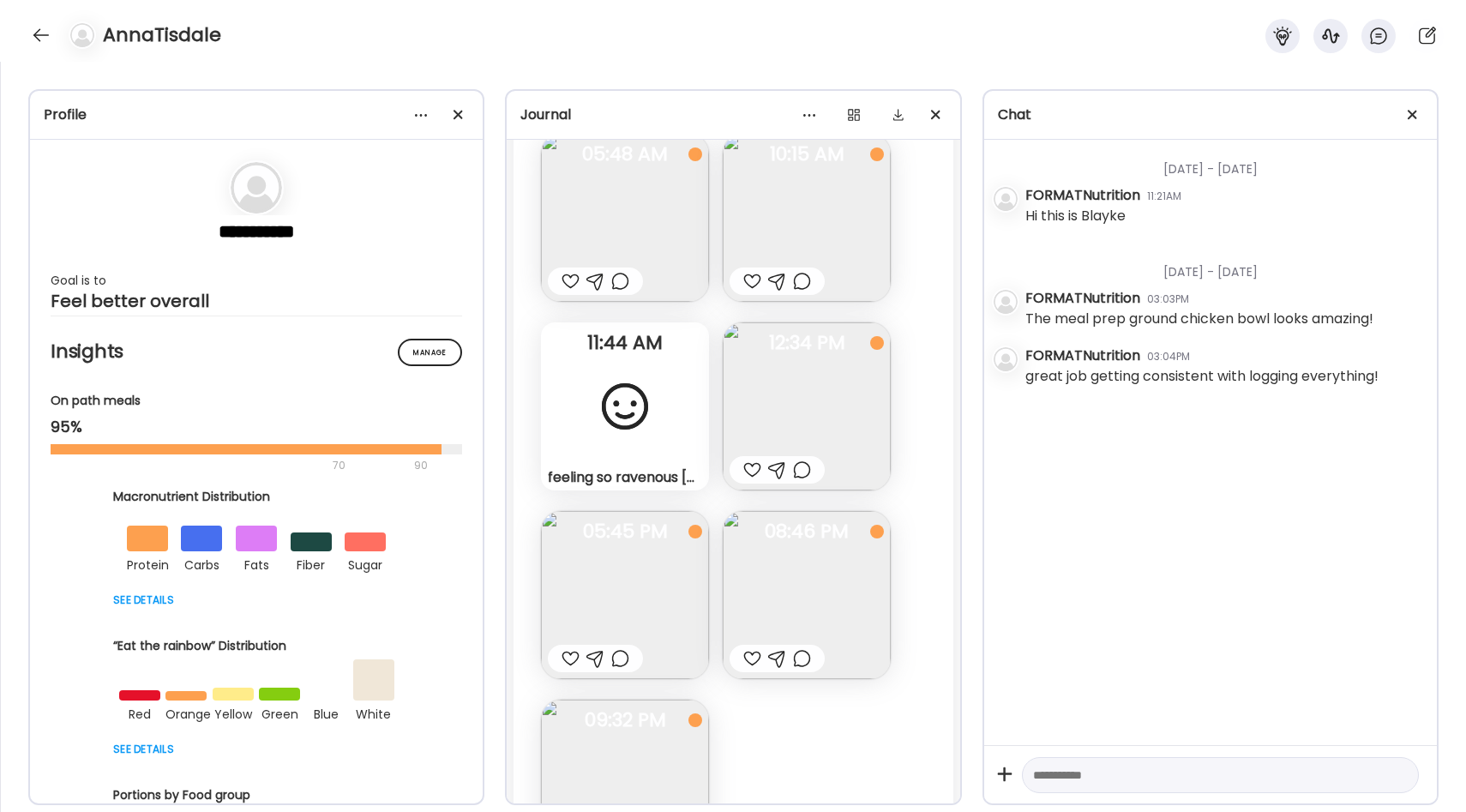
scroll to position [8178, 0]
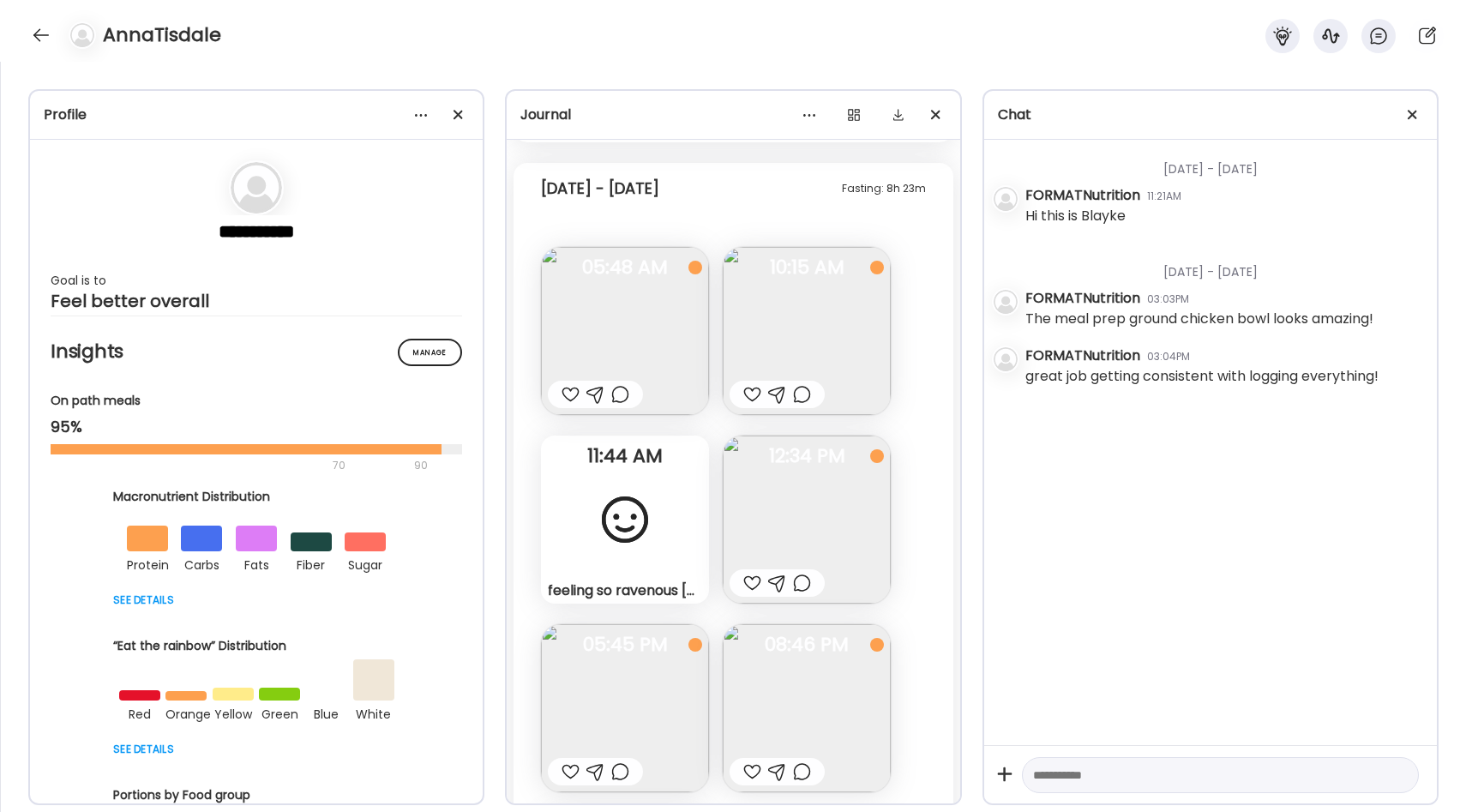
click at [651, 342] on img at bounding box center [626, 331] width 168 height 168
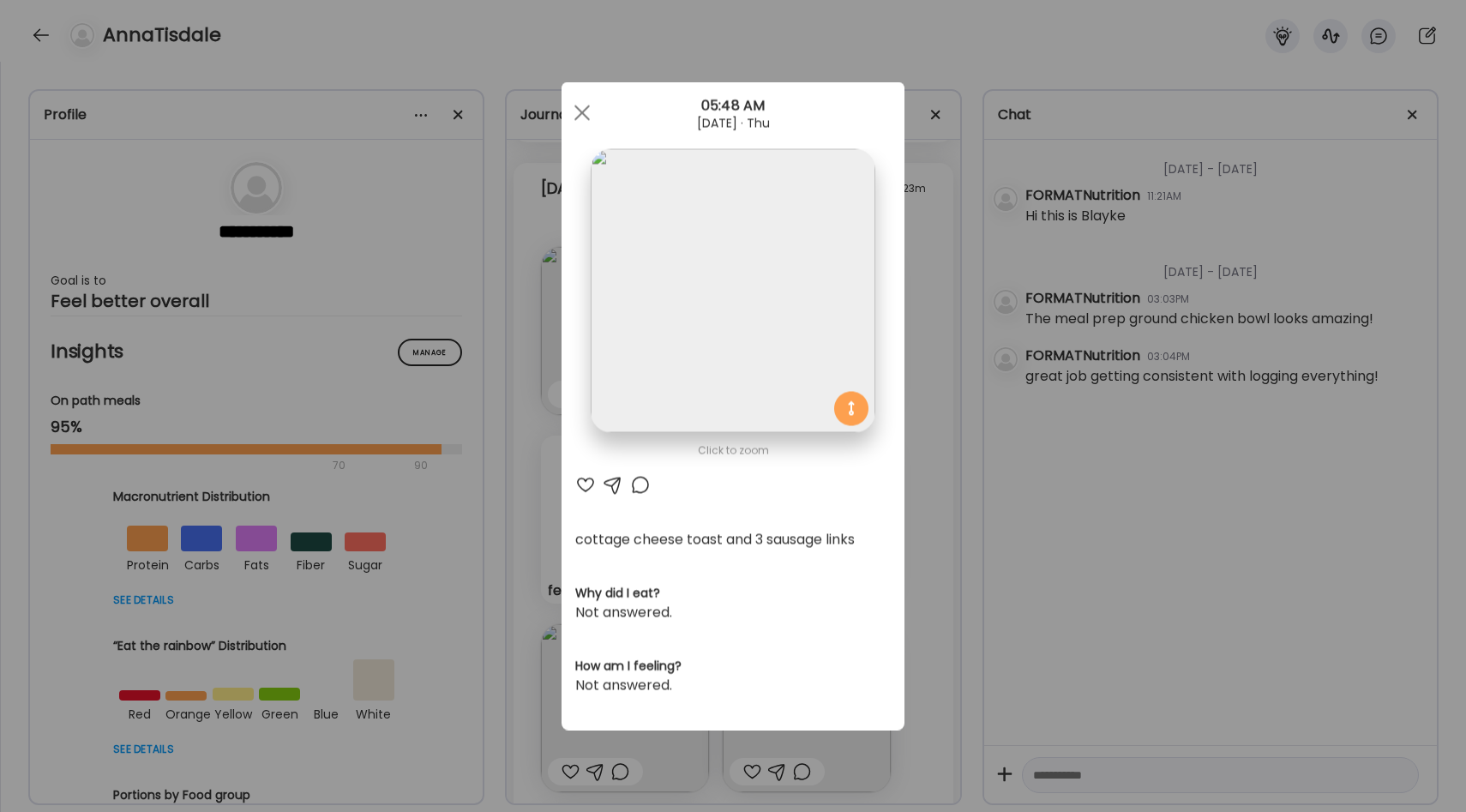
click at [944, 429] on div "Ate Coach Dashboard Wahoo! It’s official Take a moment to set up your Coach Pro…" at bounding box center [733, 406] width 1466 height 812
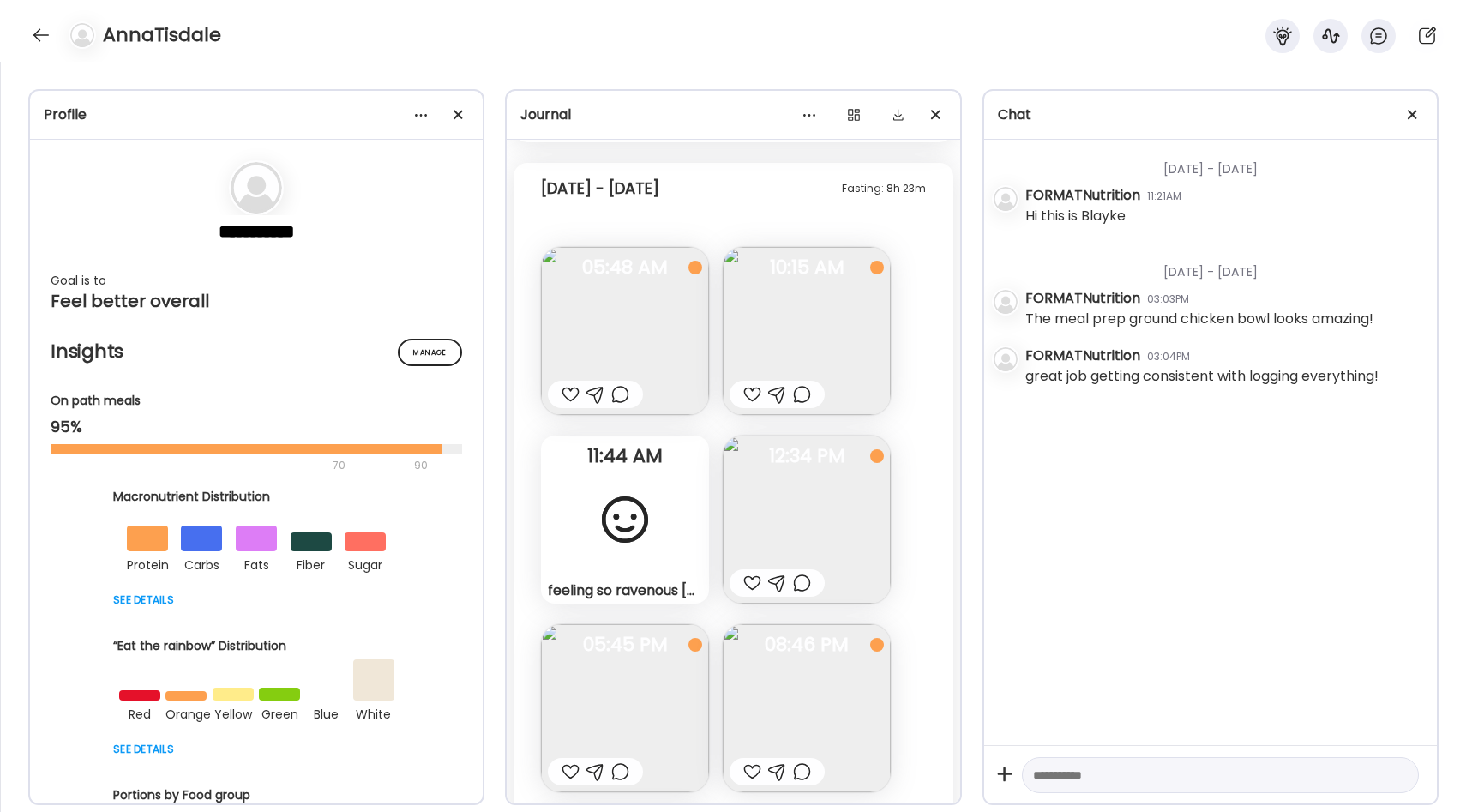
click at [853, 352] on img at bounding box center [807, 331] width 168 height 168
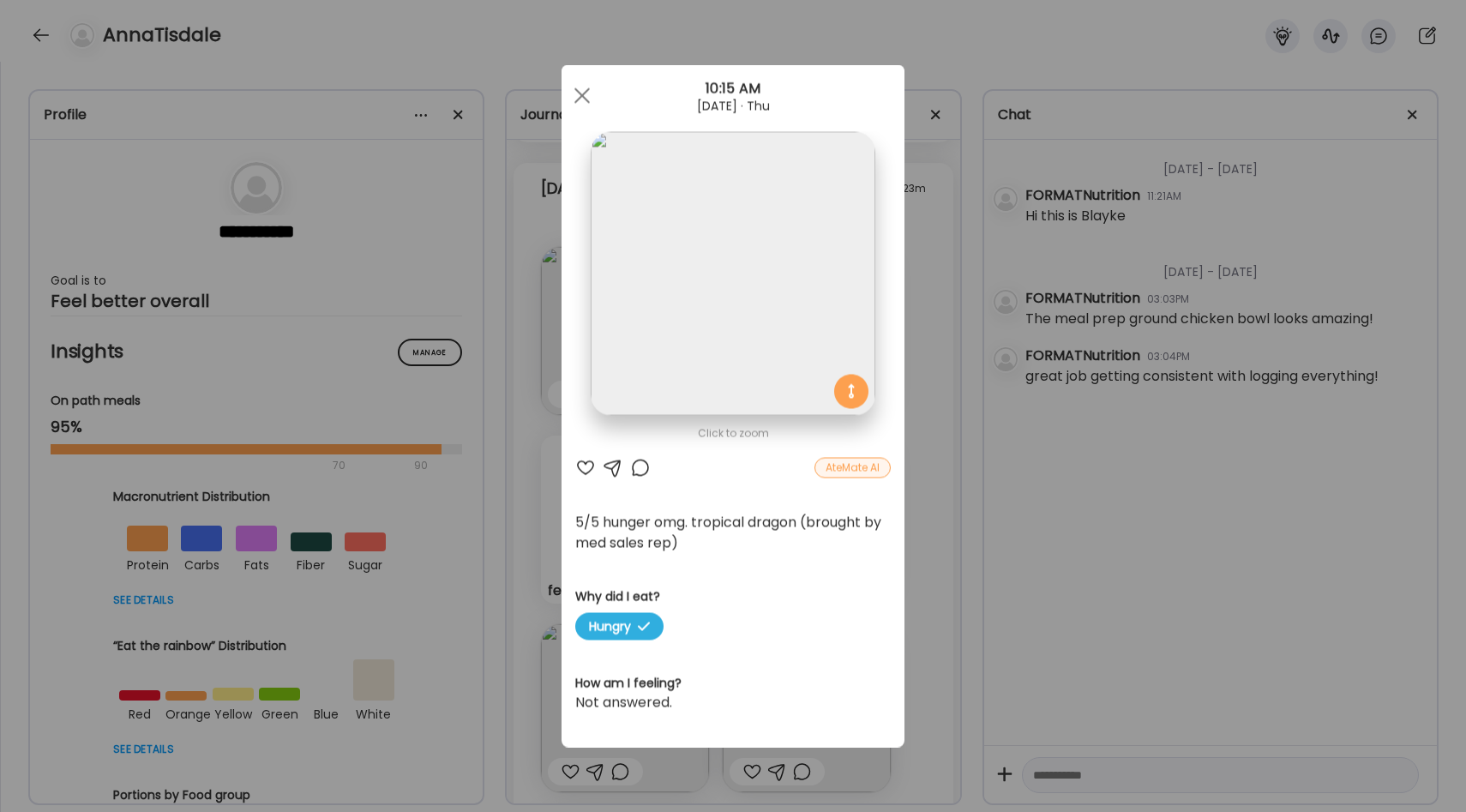
click at [931, 412] on div "Ate Coach Dashboard Wahoo! It’s official Take a moment to set up your Coach Pro…" at bounding box center [733, 406] width 1466 height 812
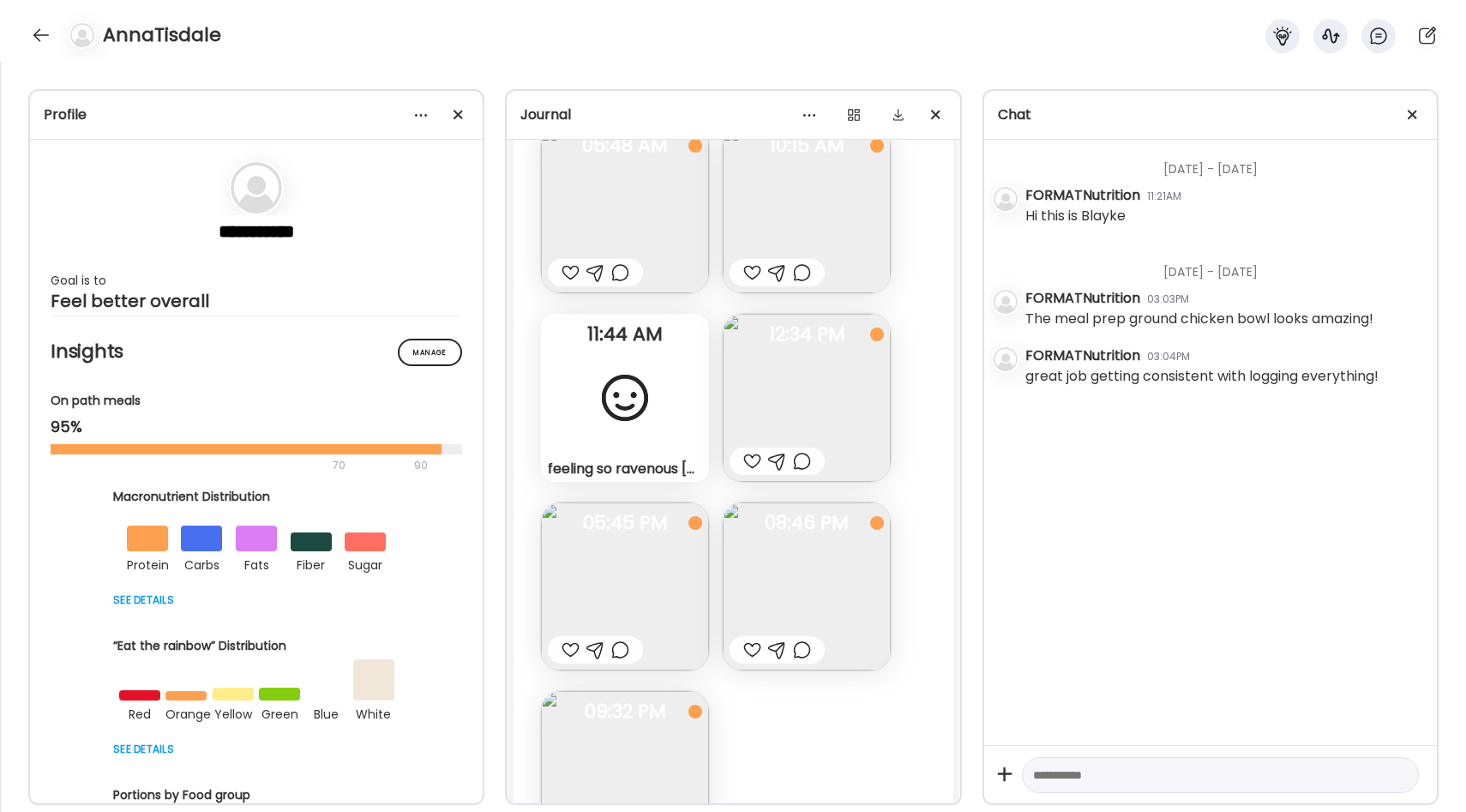
scroll to position [8308, 0]
click at [858, 351] on img at bounding box center [807, 388] width 168 height 168
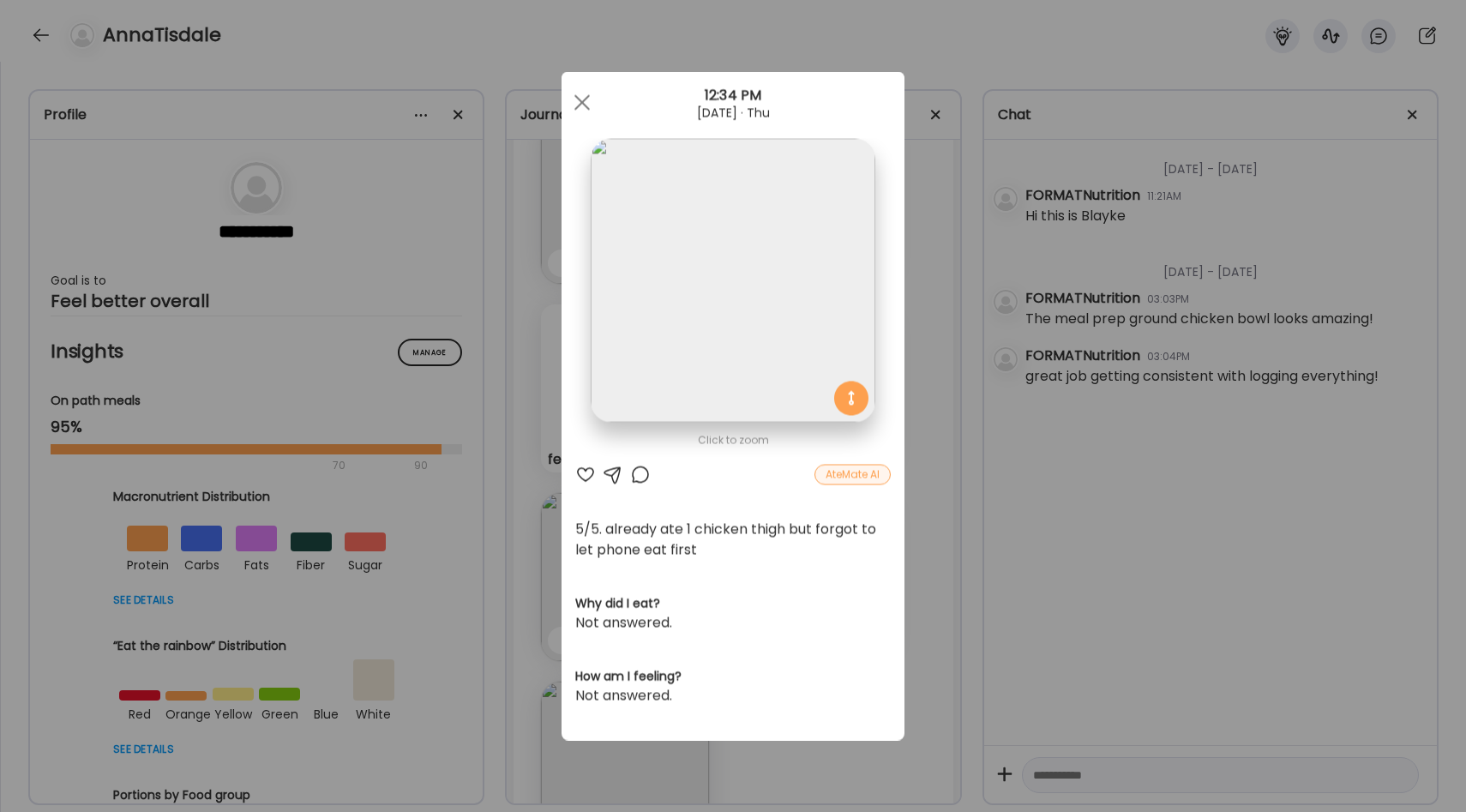
click at [924, 420] on div "Ate Coach Dashboard Wahoo! It’s official Take a moment to set up your Coach Pro…" at bounding box center [733, 406] width 1466 height 812
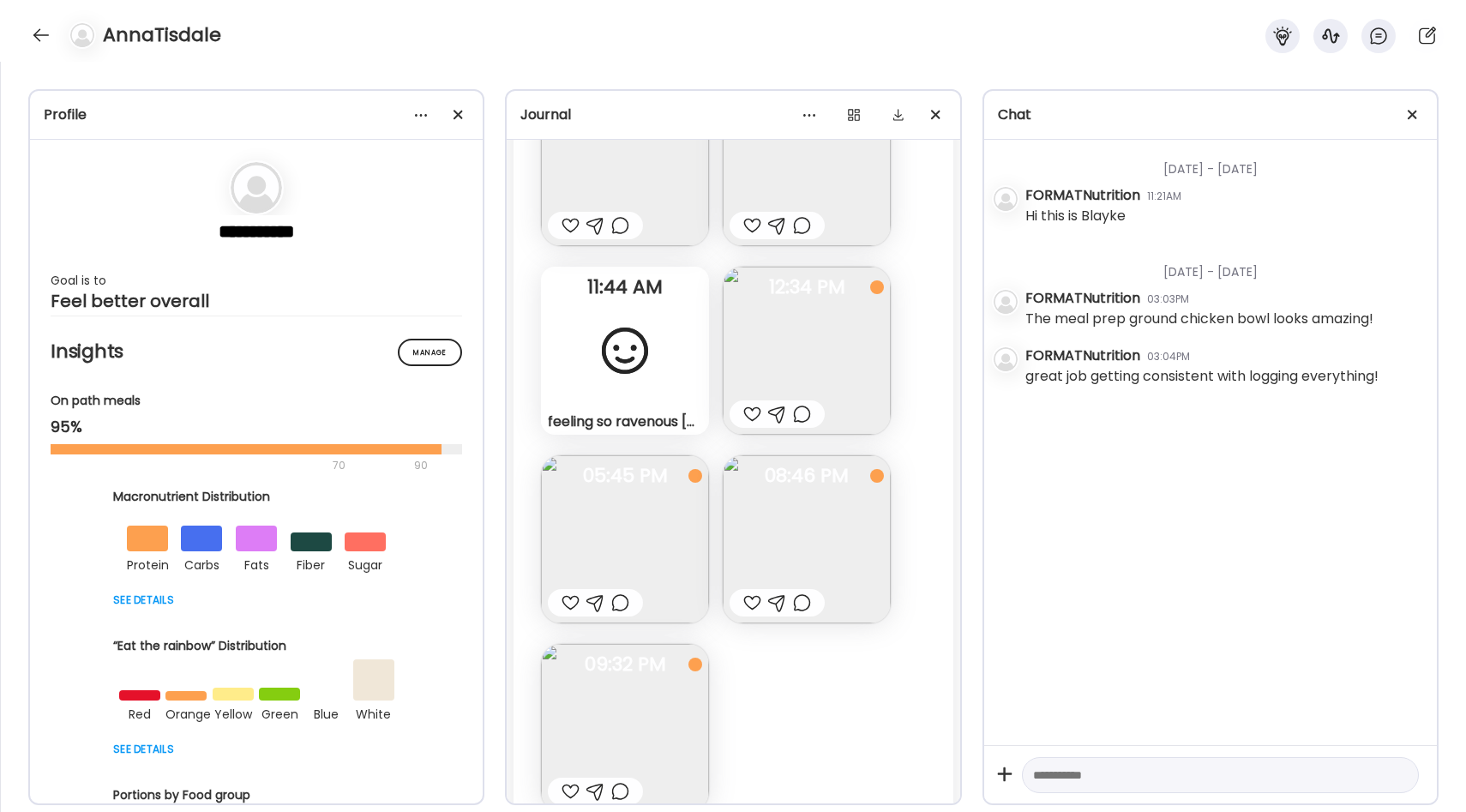
scroll to position [8353, 0]
click at [808, 512] on img at bounding box center [807, 533] width 168 height 168
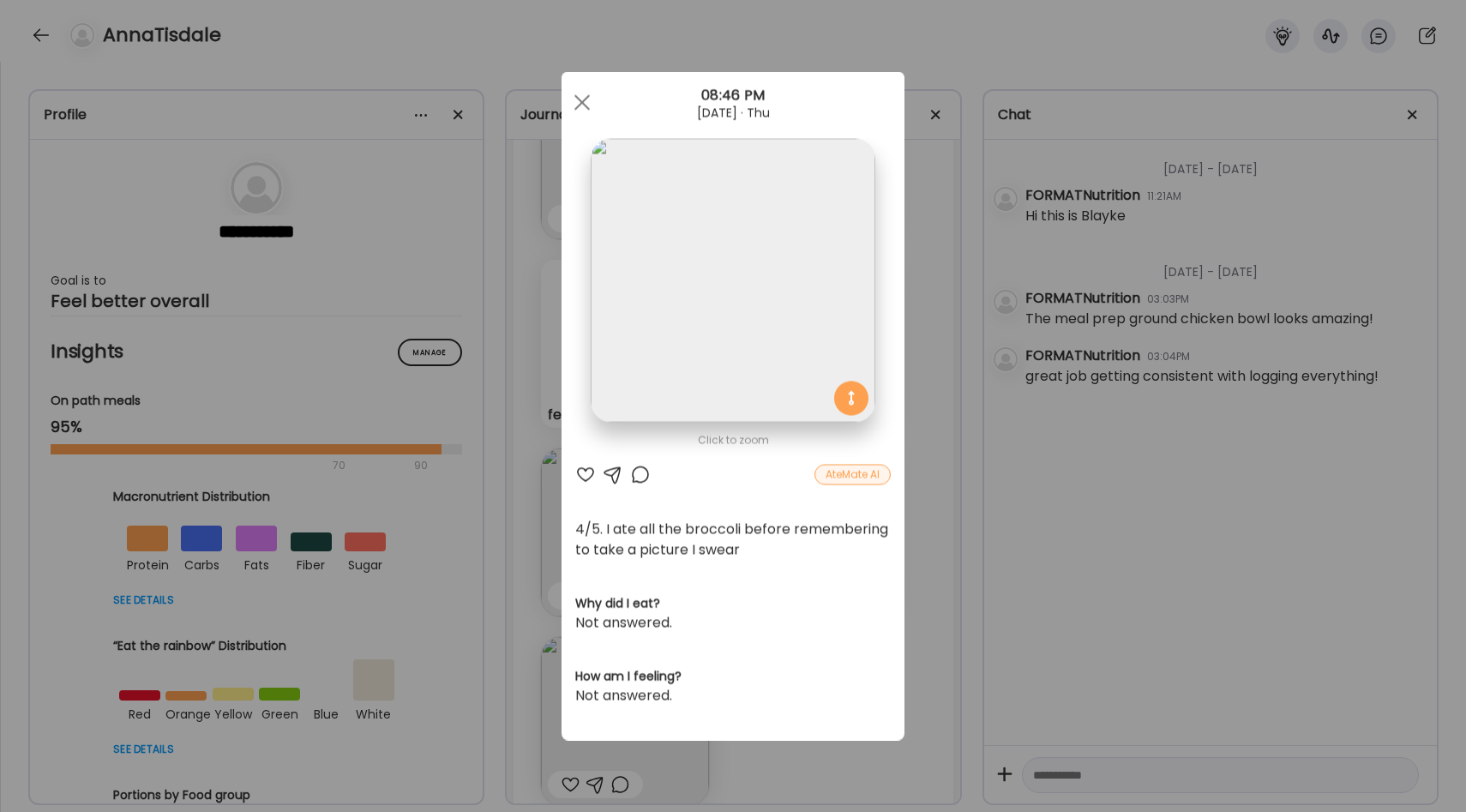
click at [957, 415] on div "Ate Coach Dashboard Wahoo! It’s official Take a moment to set up your Coach Pro…" at bounding box center [733, 406] width 1466 height 812
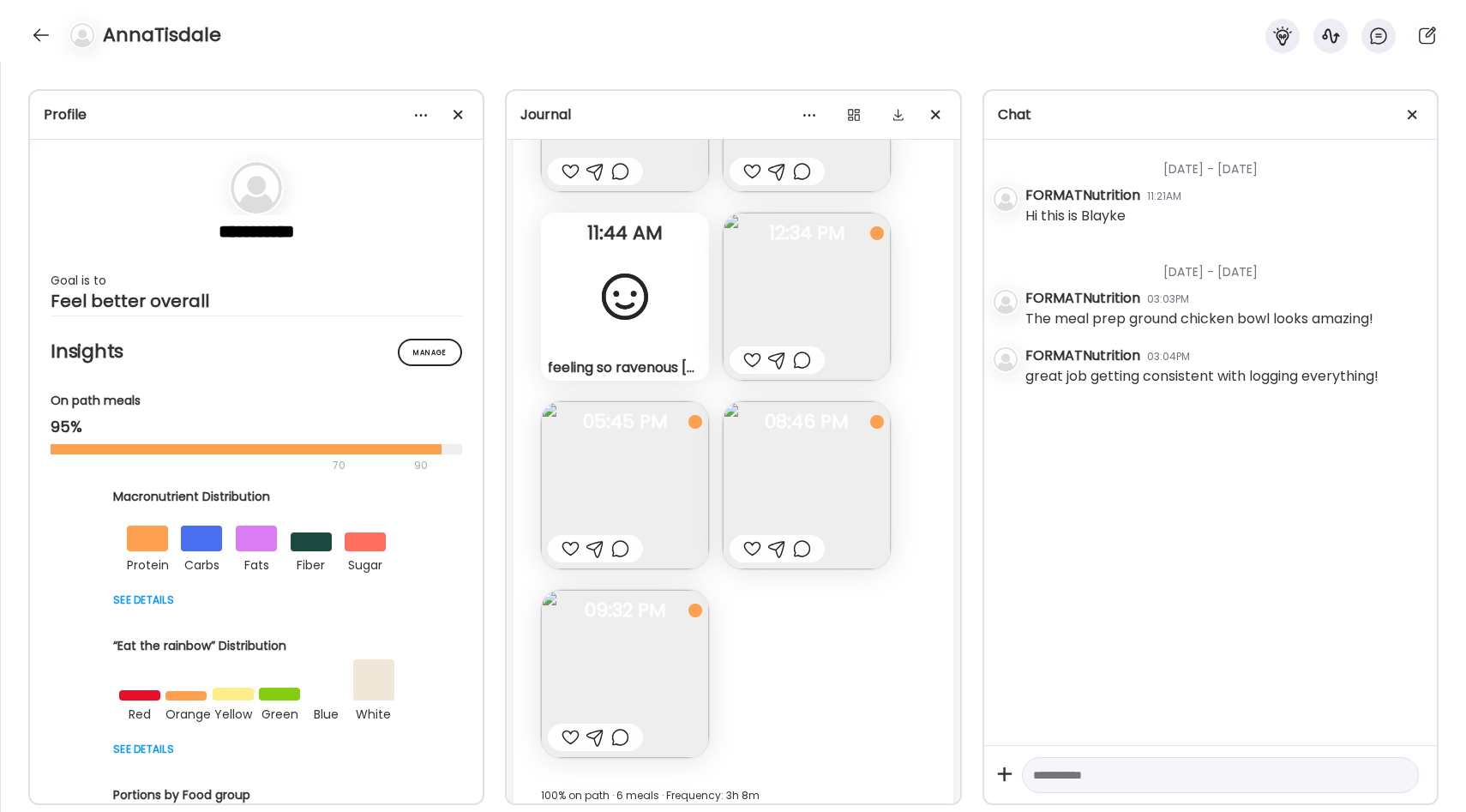
scroll to position [8395, 0]
click at [463, 107] on div at bounding box center [459, 115] width 34 height 34
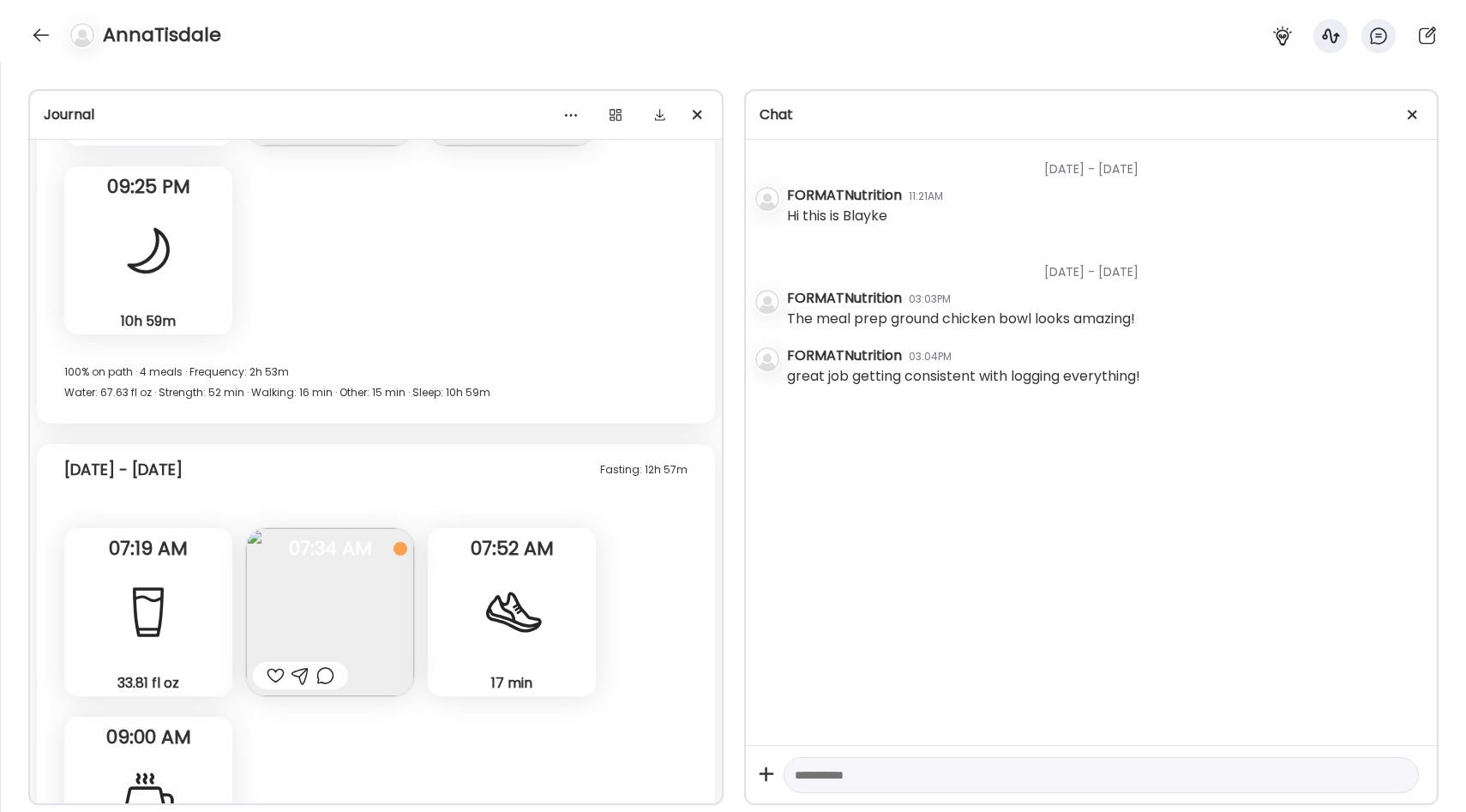
scroll to position [6509, 0]
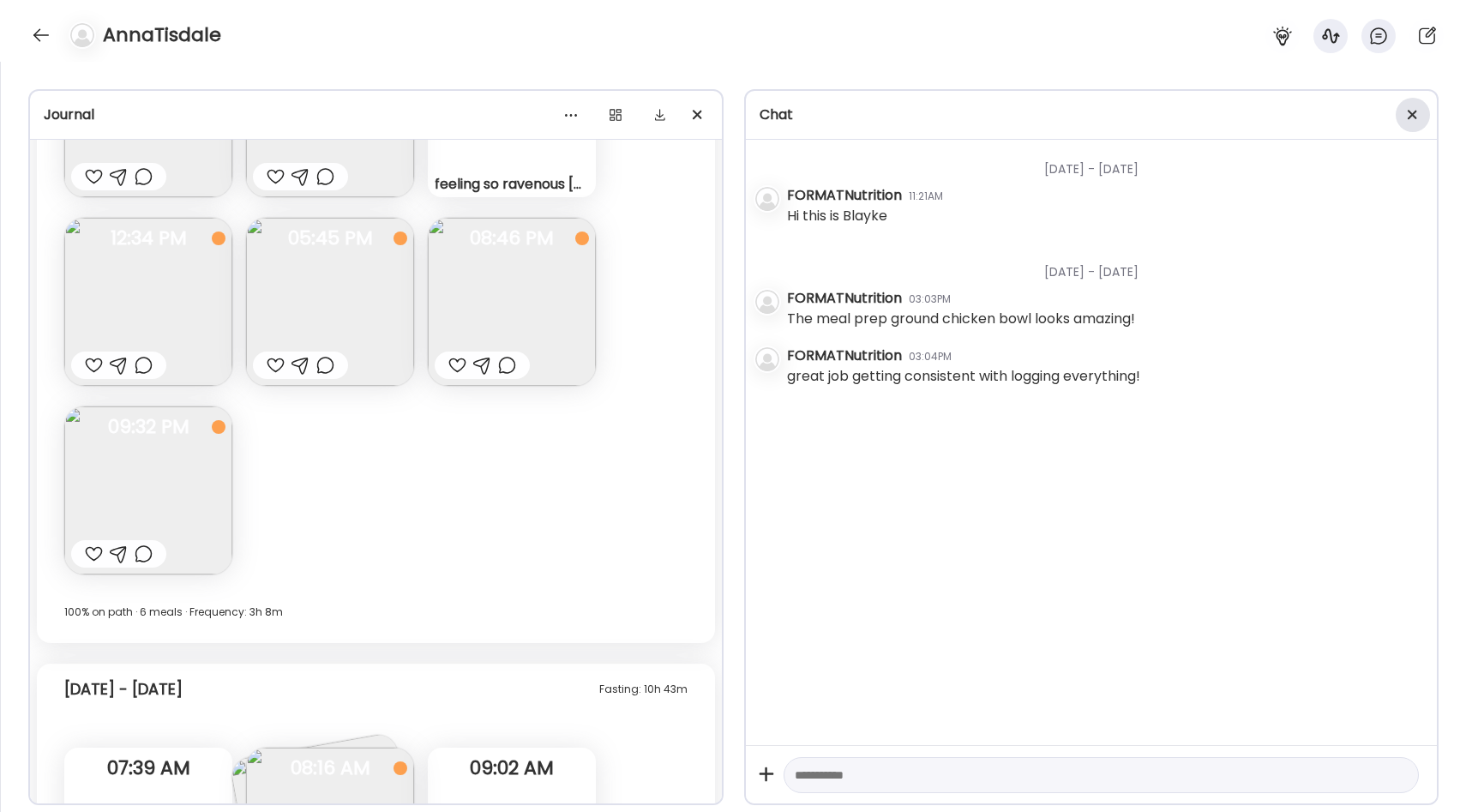
click at [1423, 114] on div at bounding box center [1413, 115] width 34 height 34
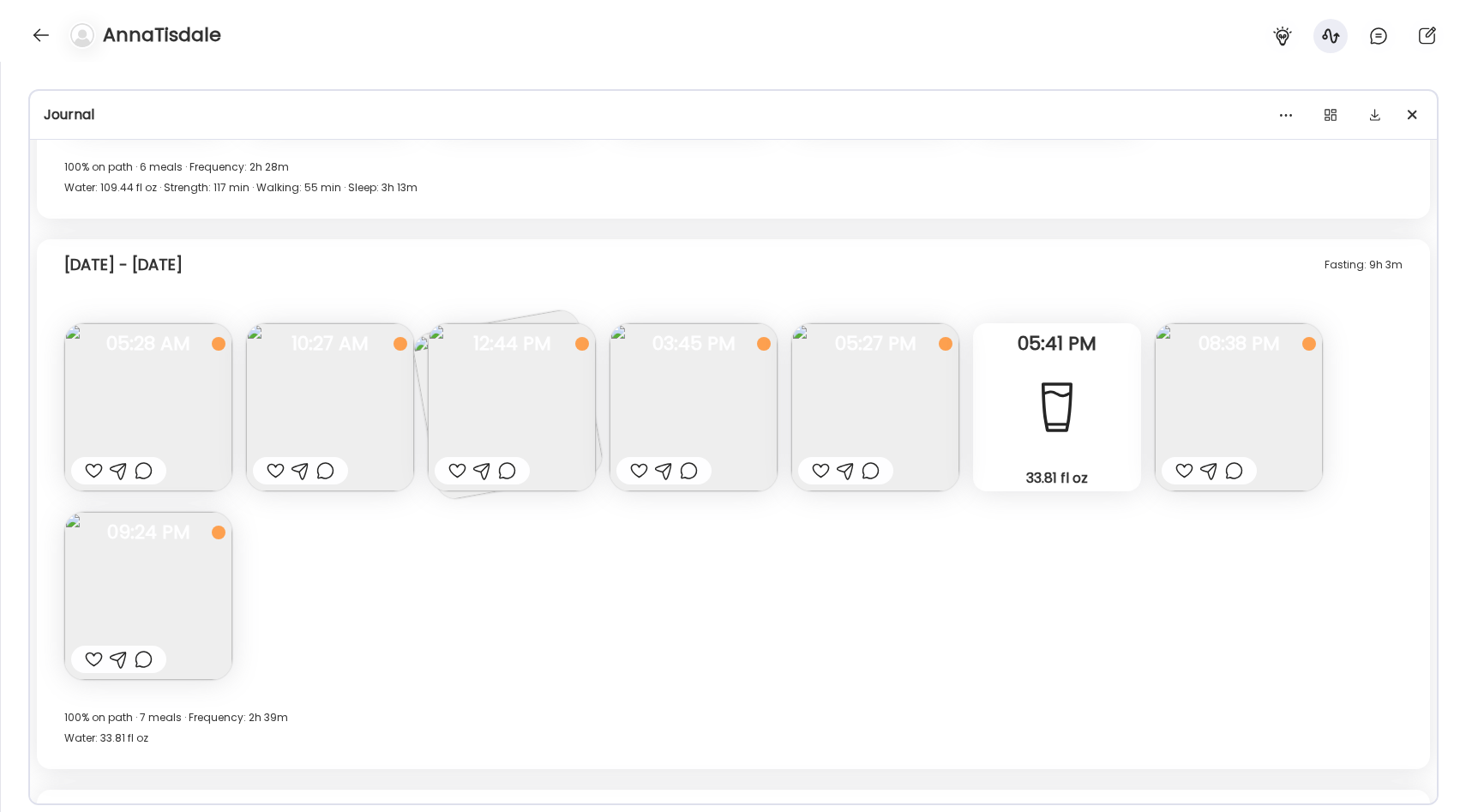
scroll to position [3615, 0]
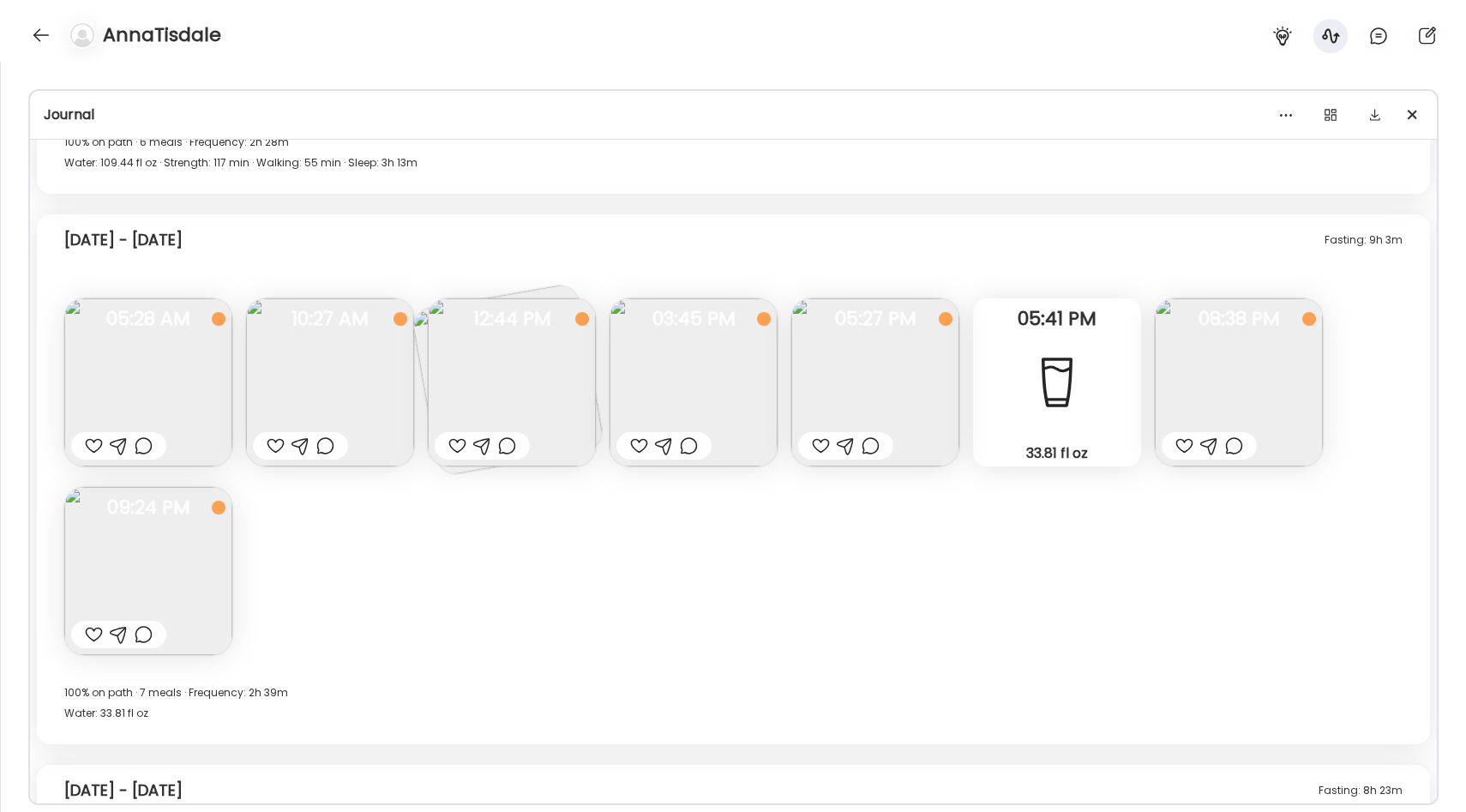
click at [185, 369] on img at bounding box center [149, 382] width 168 height 168
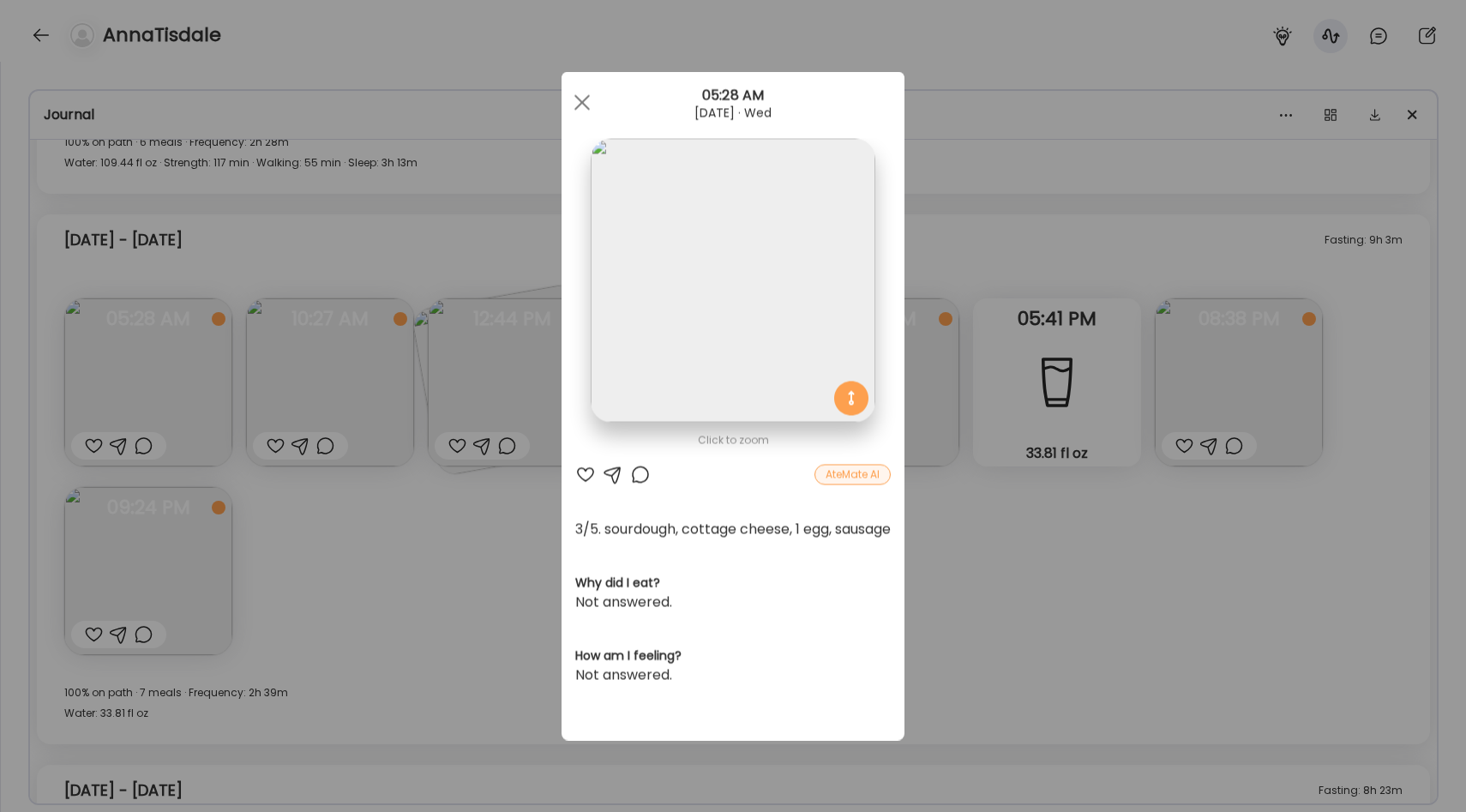
click at [426, 516] on div "Ate Coach Dashboard Wahoo! It’s official Take a moment to set up your Coach Pro…" at bounding box center [733, 406] width 1466 height 812
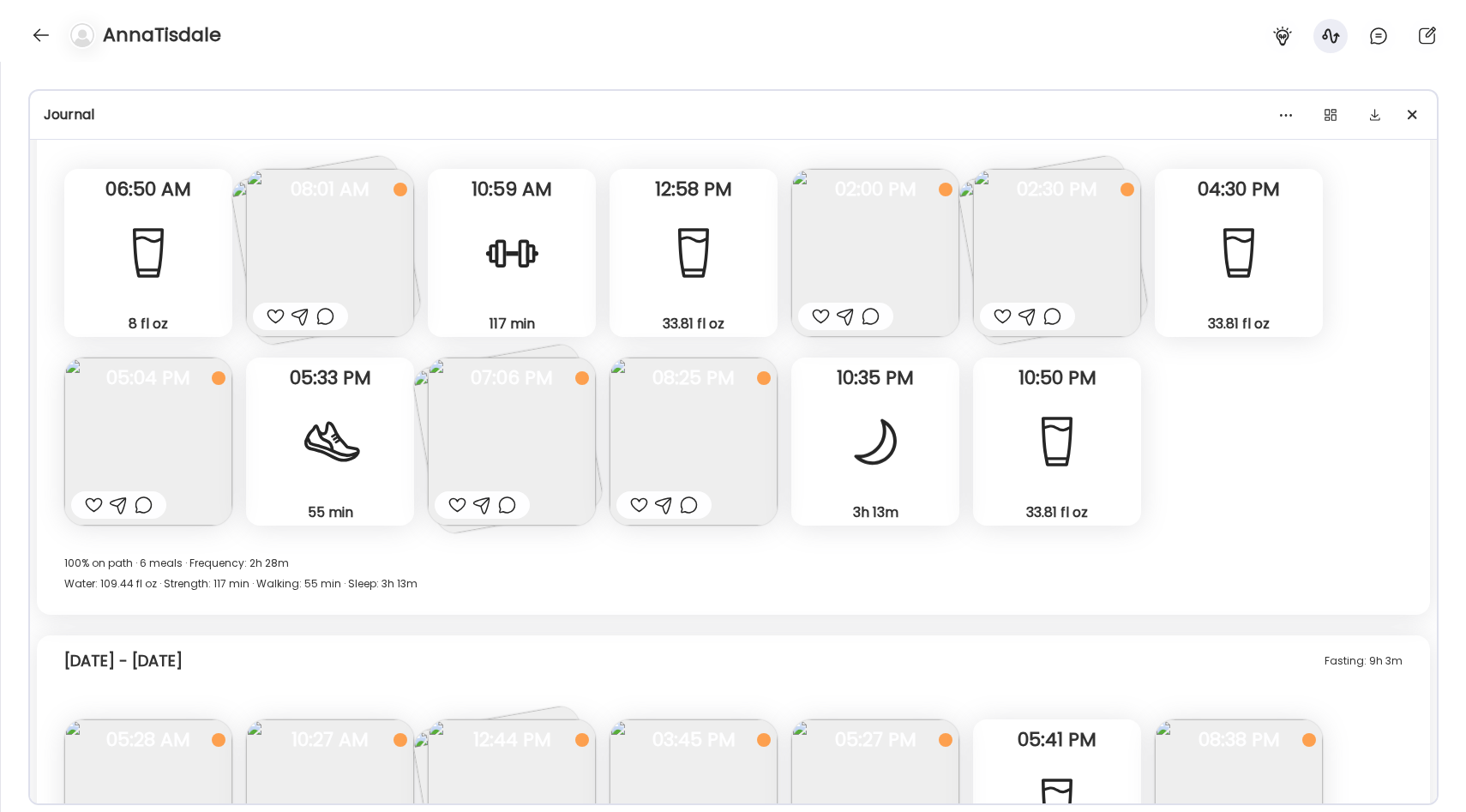
scroll to position [3196, 0]
click at [339, 213] on img at bounding box center [330, 251] width 168 height 168
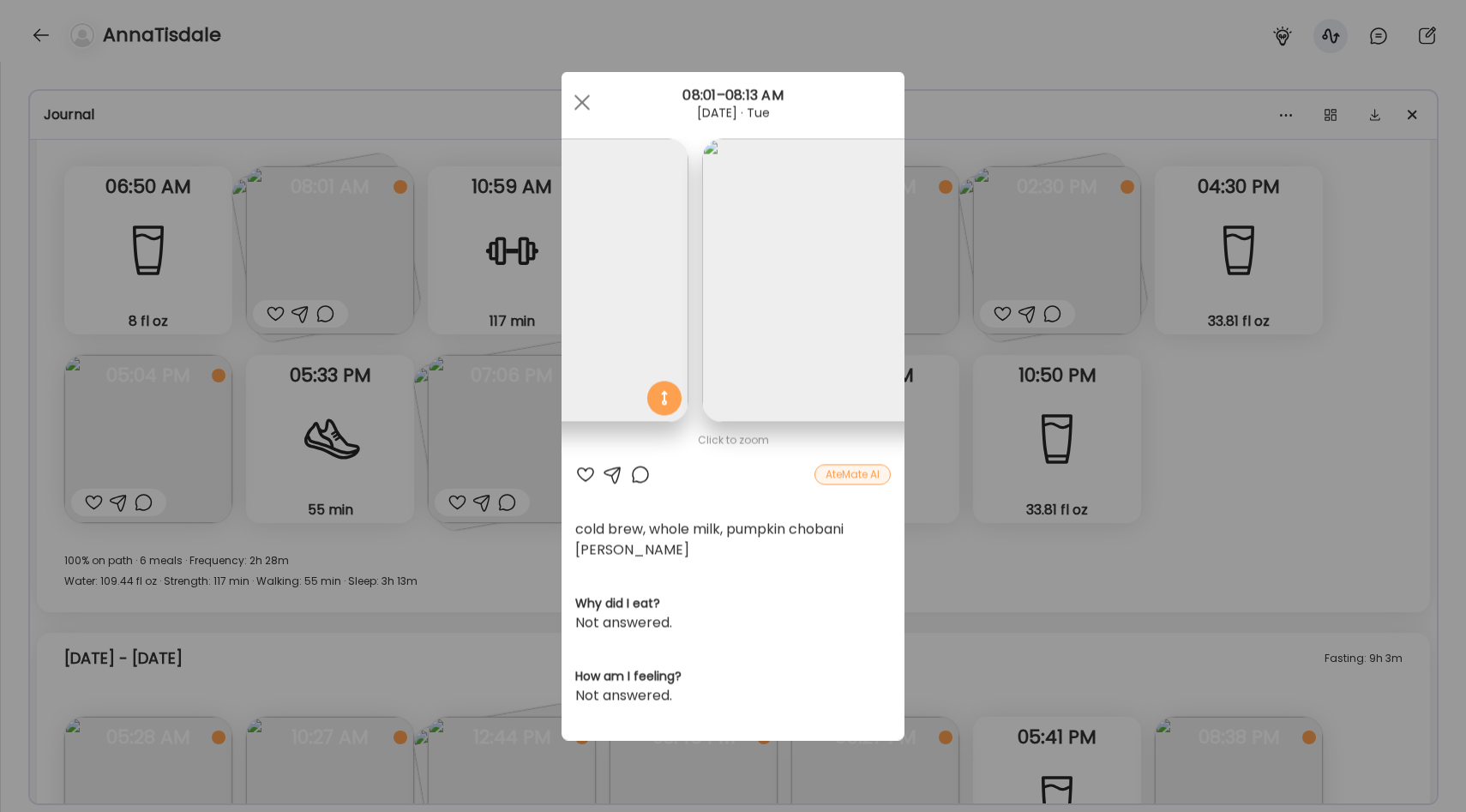
scroll to position [0, 279]
click at [589, 113] on div at bounding box center [582, 103] width 34 height 34
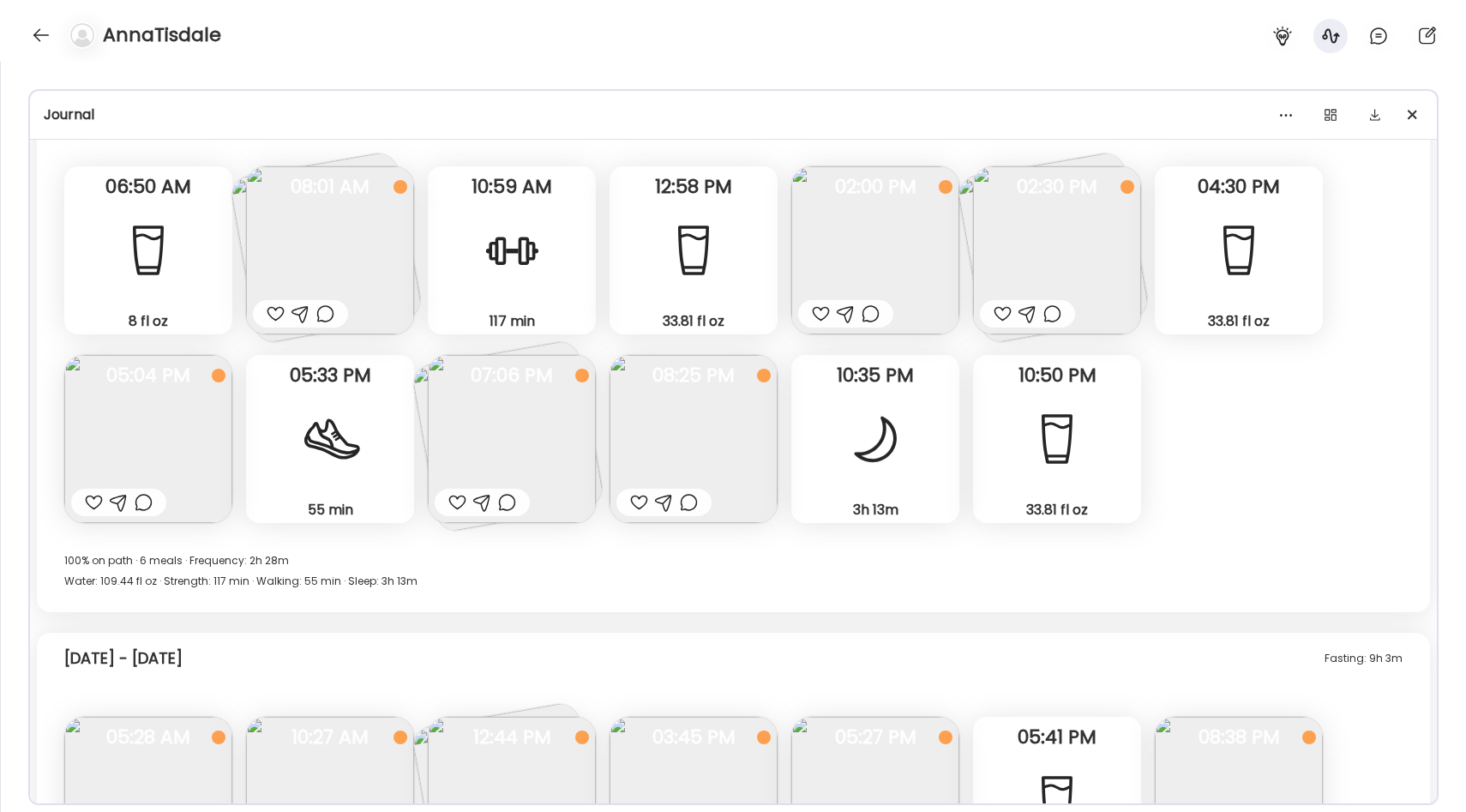
click at [537, 253] on div at bounding box center [512, 250] width 62 height 62
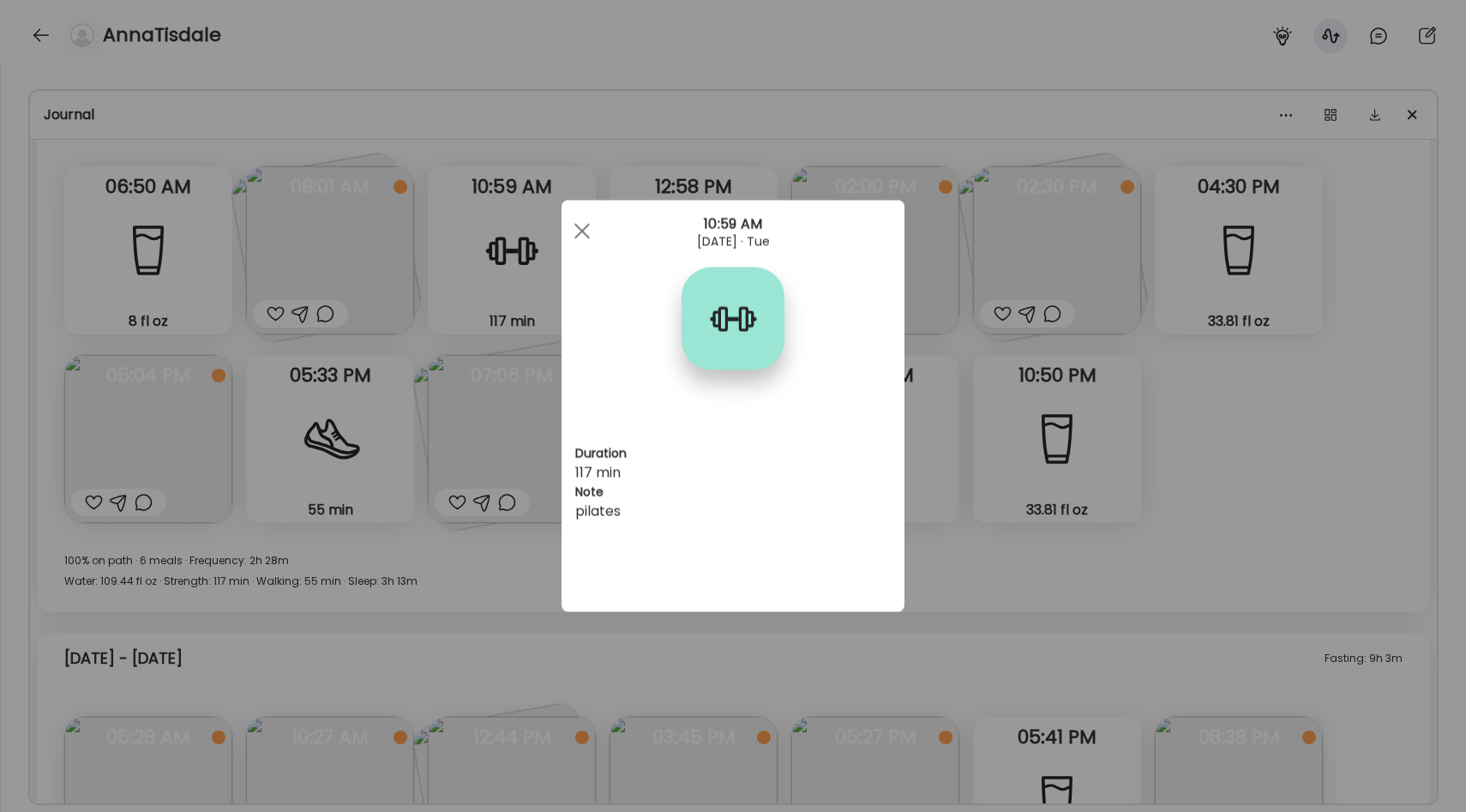
click at [467, 305] on div "Ate Coach Dashboard Wahoo! It’s official Take a moment to set up your Coach Pro…" at bounding box center [733, 406] width 1466 height 812
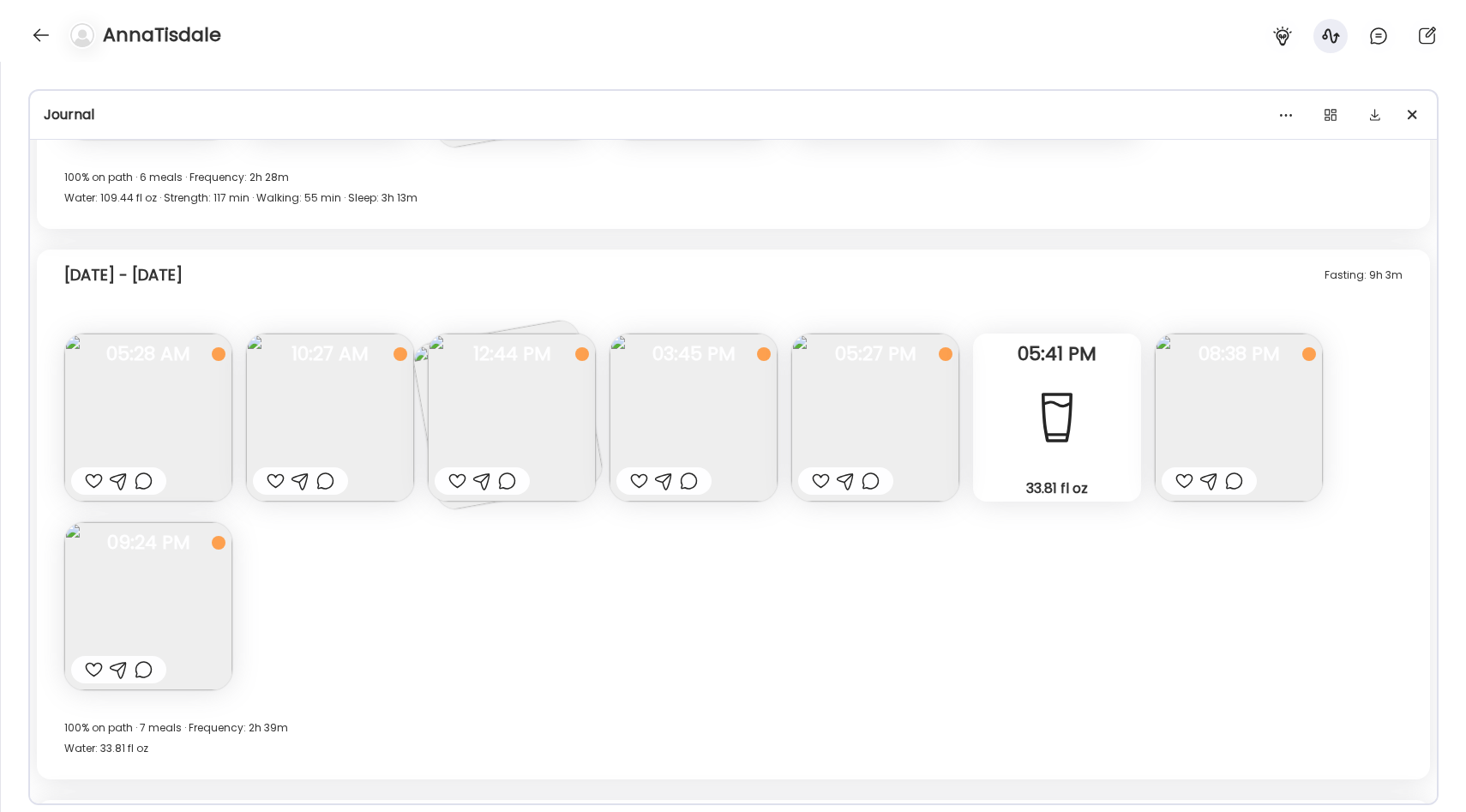
scroll to position [3583, 0]
click at [320, 435] on img at bounding box center [330, 414] width 168 height 168
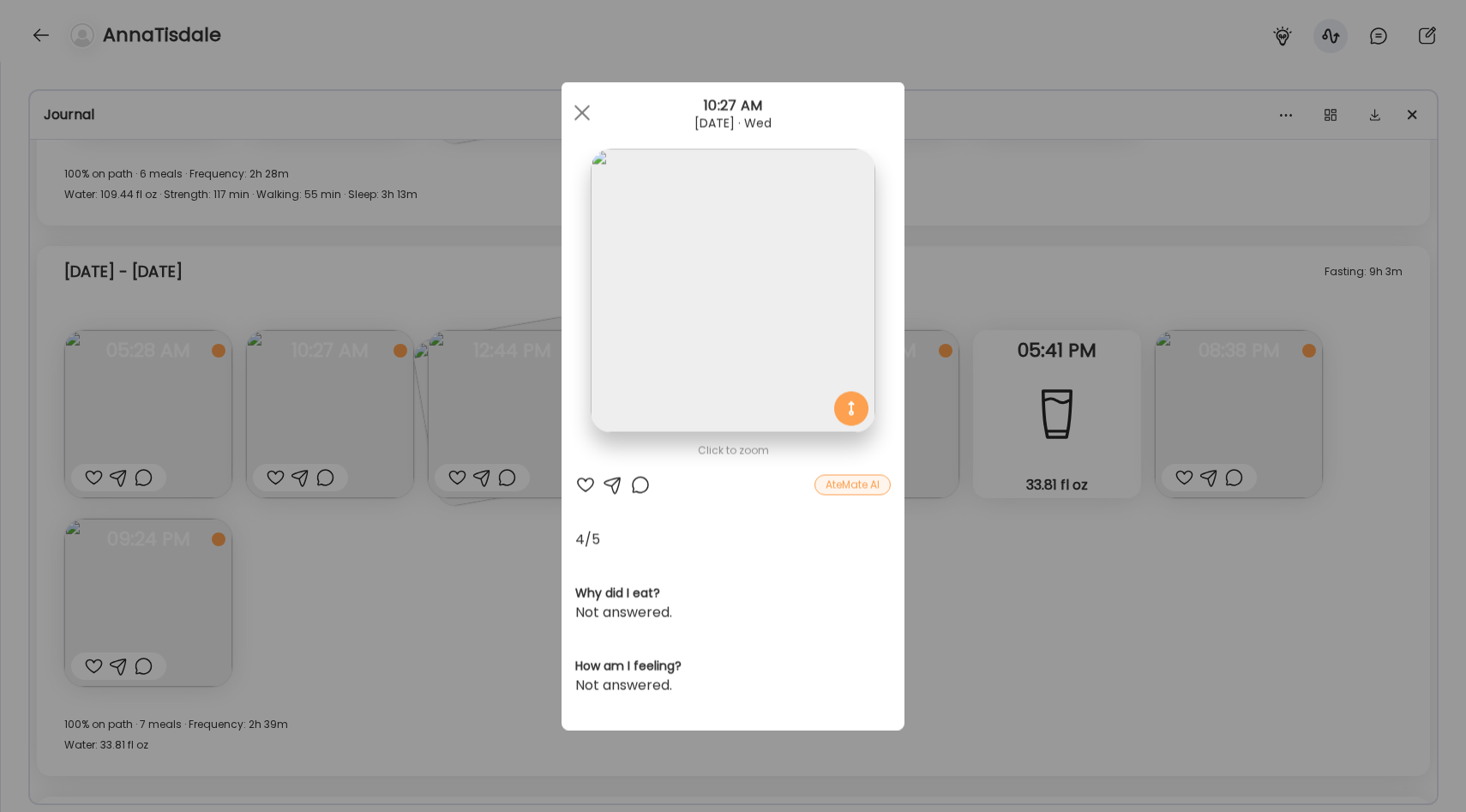
click at [501, 513] on div "Ate Coach Dashboard Wahoo! It’s official Take a moment to set up your Coach Pro…" at bounding box center [733, 406] width 1466 height 812
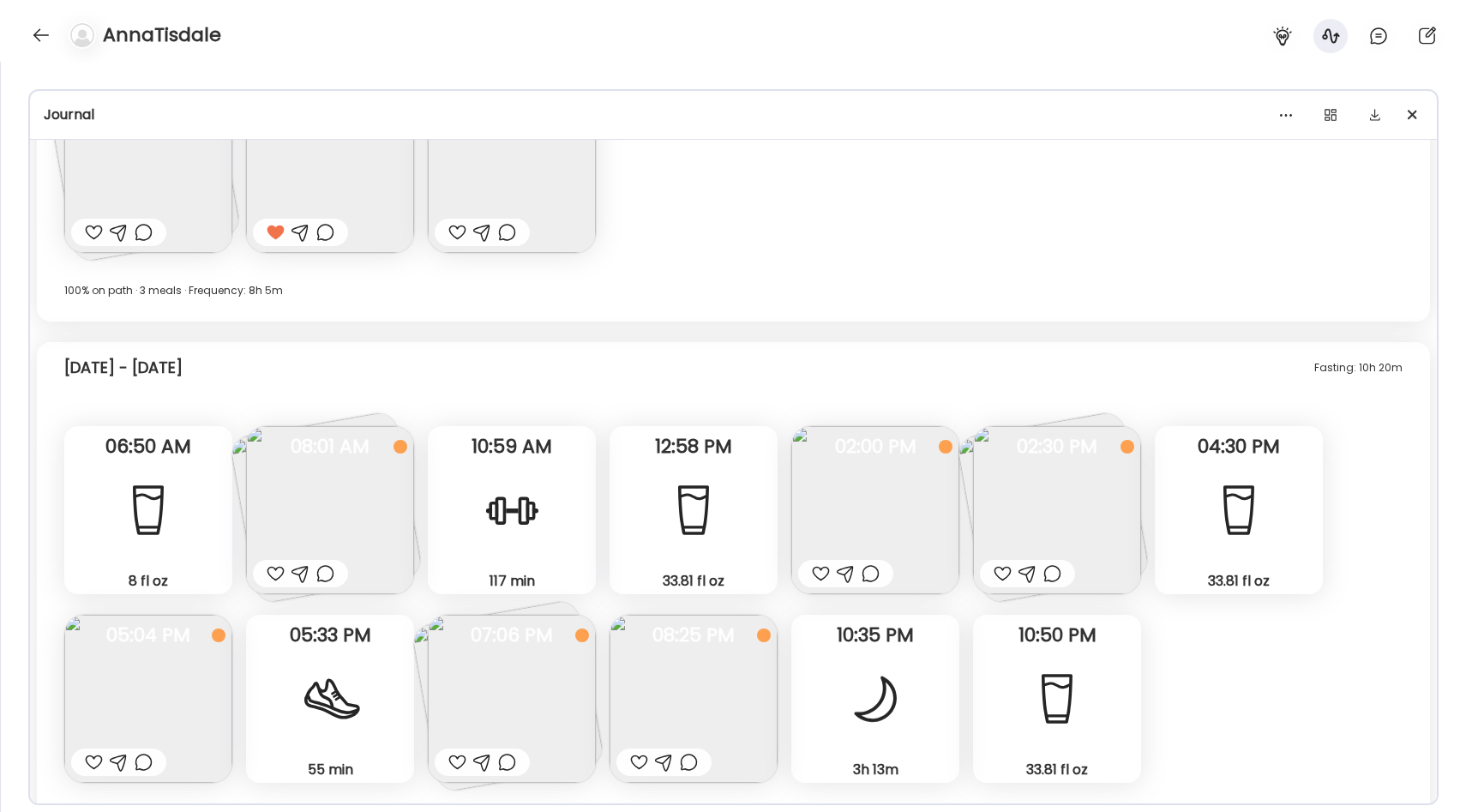
scroll to position [3010, 0]
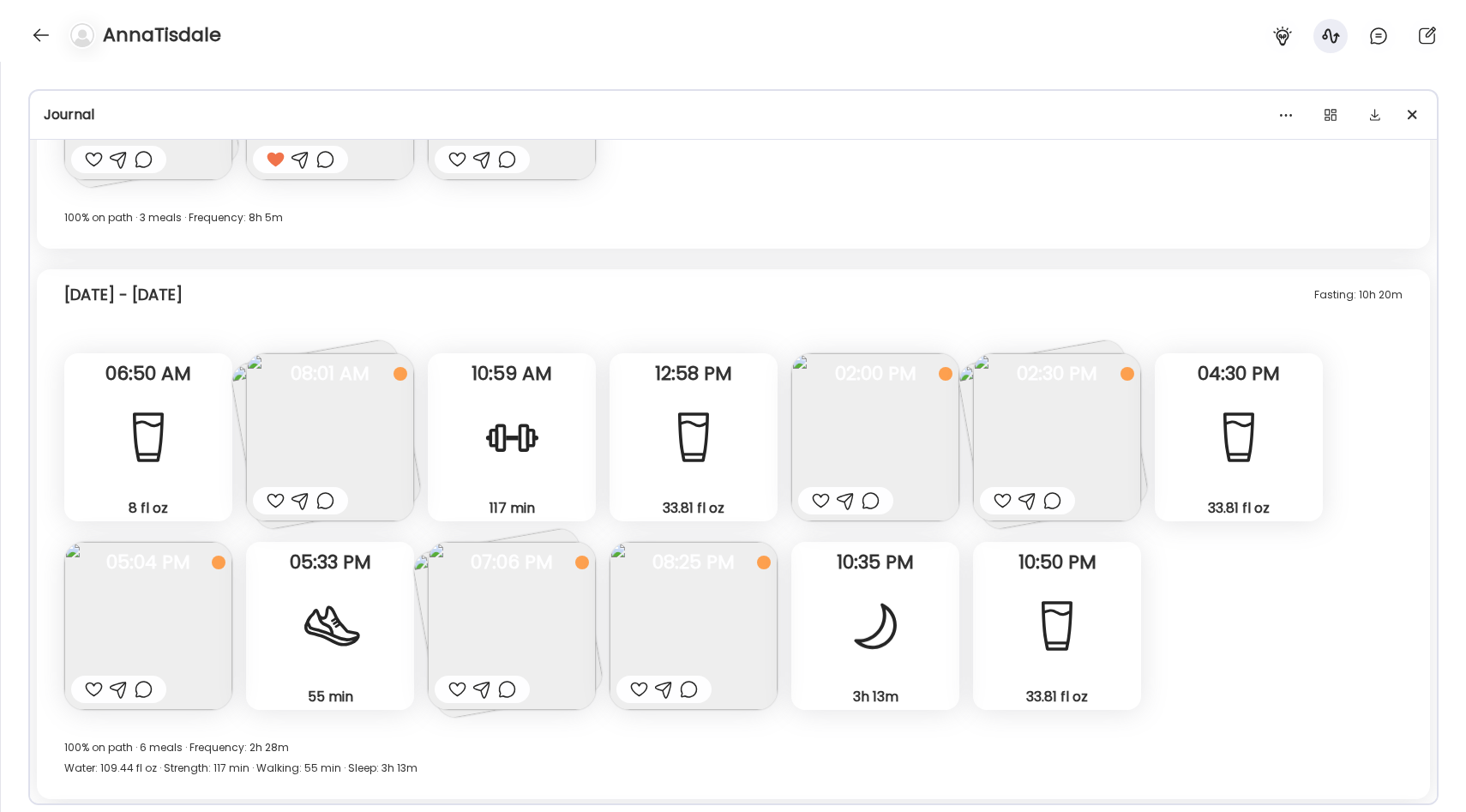
click at [321, 423] on img at bounding box center [330, 437] width 168 height 168
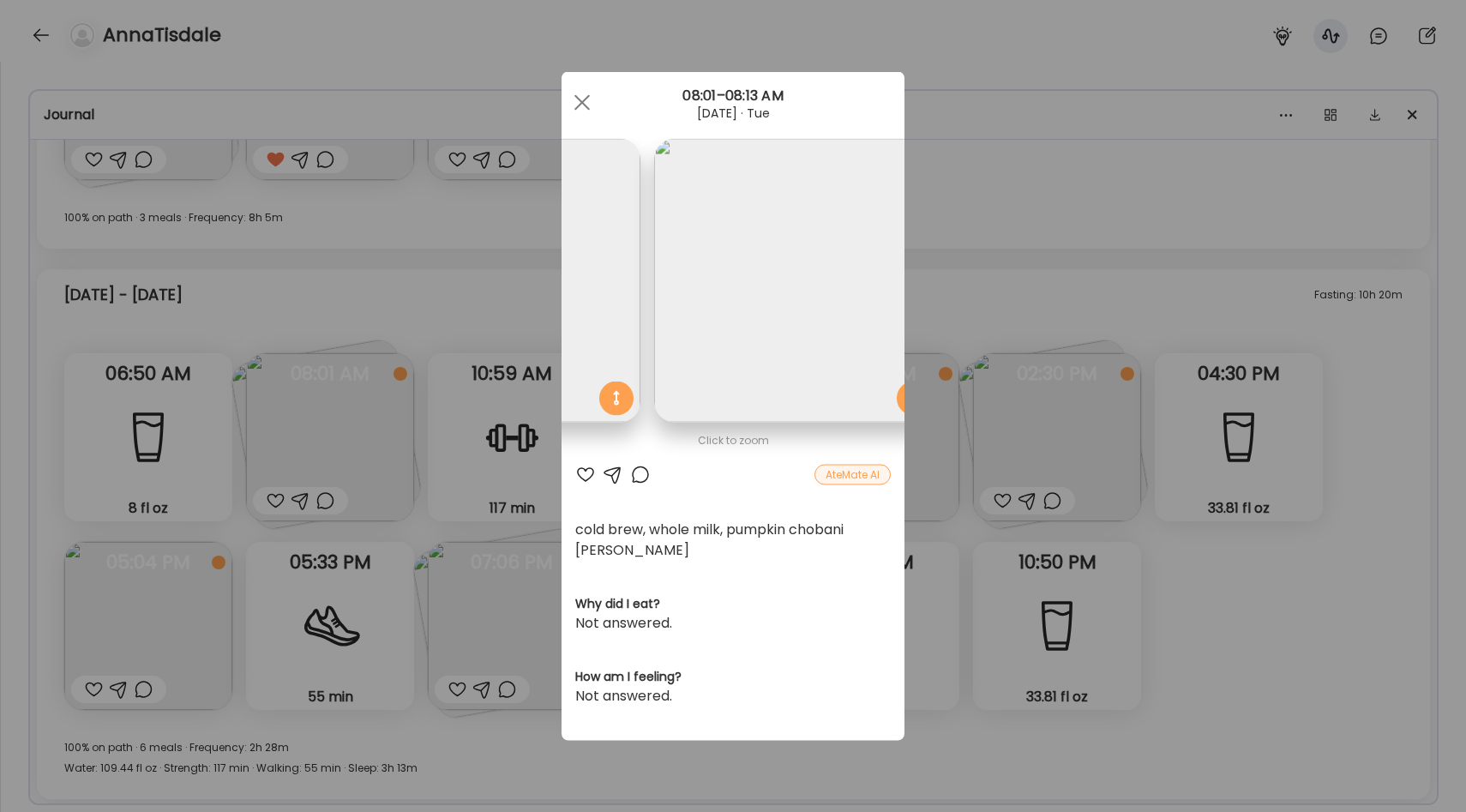
scroll to position [0, 279]
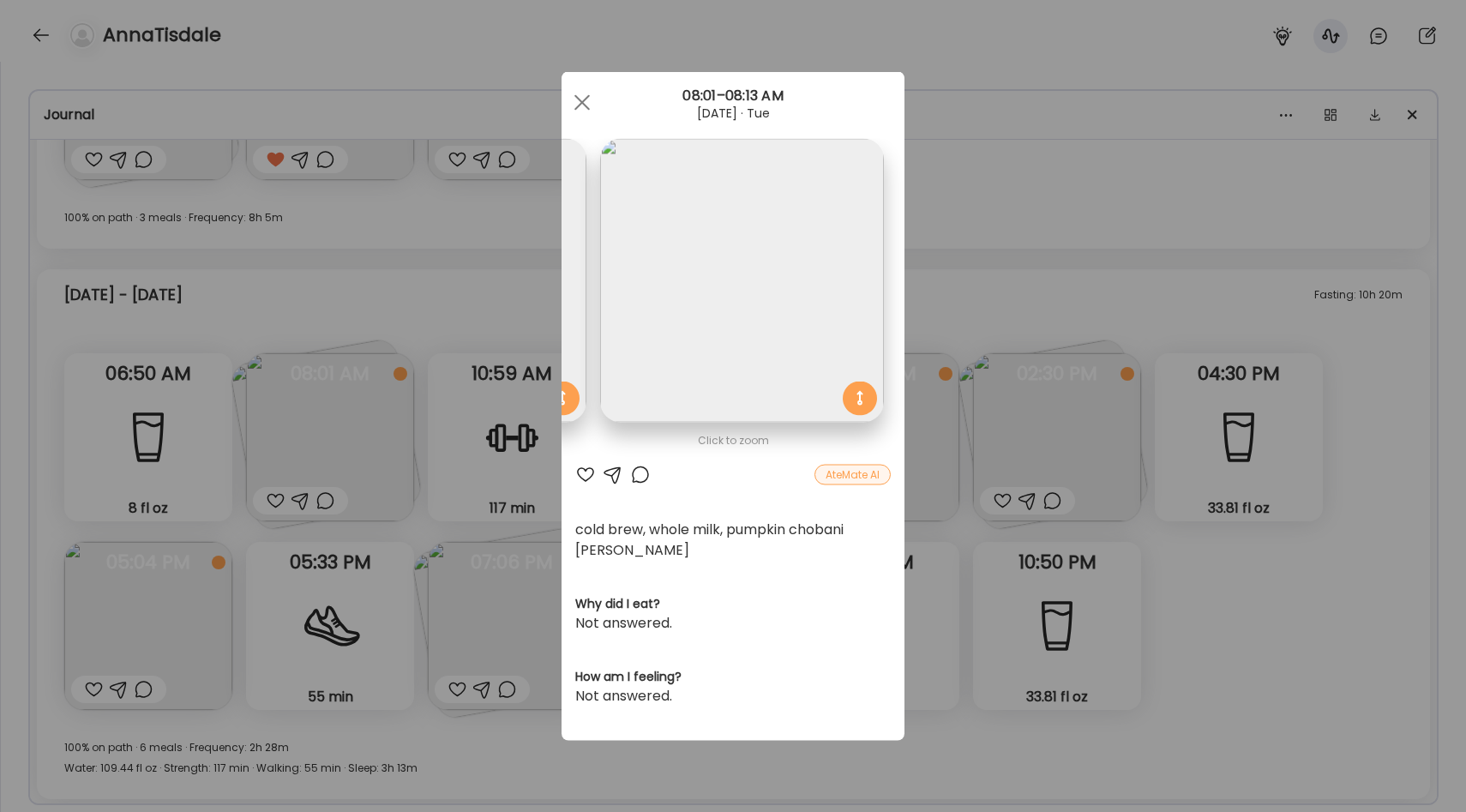
click at [483, 383] on div "Ate Coach Dashboard Wahoo! It’s official Take a moment to set up your Coach Pro…" at bounding box center [733, 406] width 1466 height 812
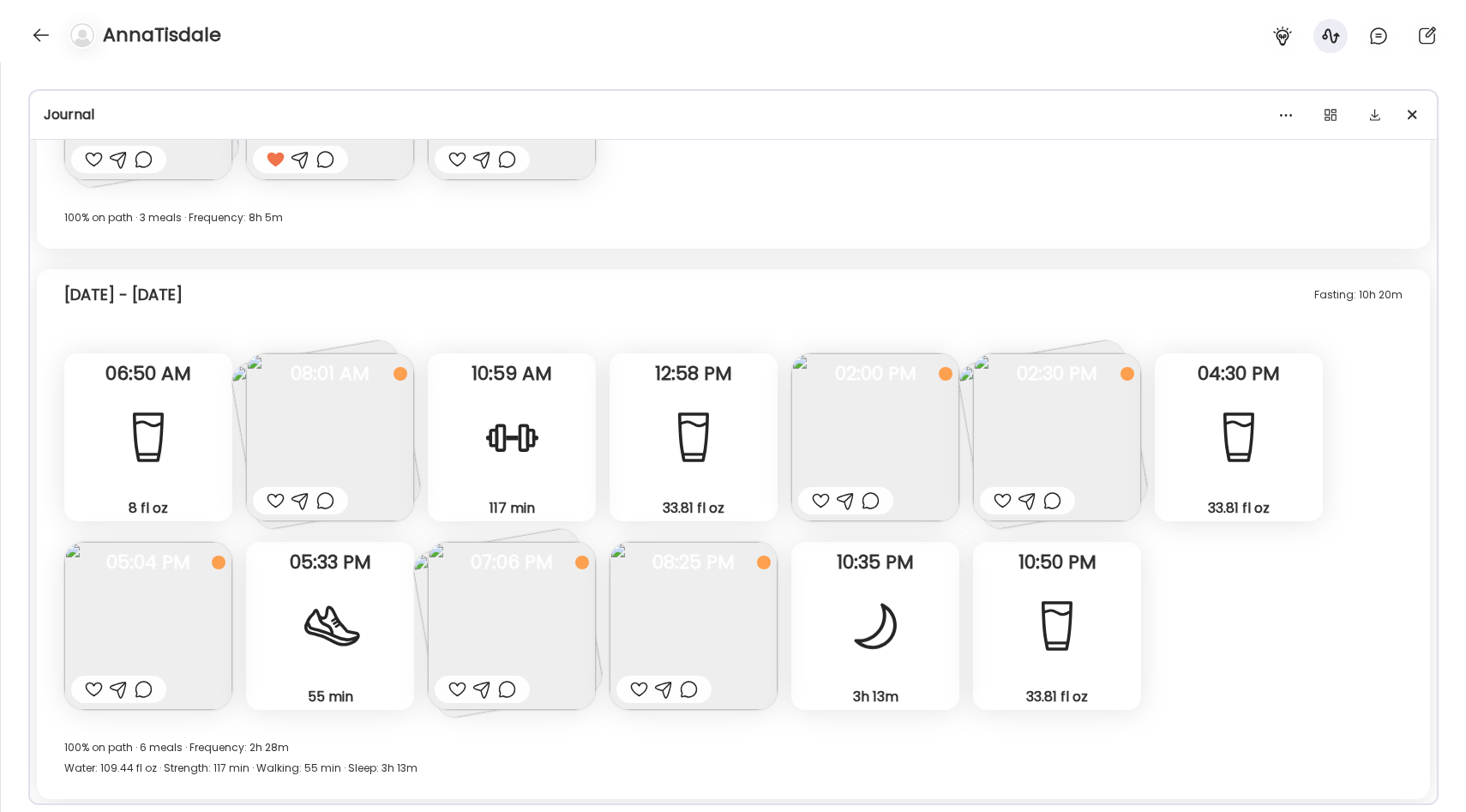
click at [370, 418] on img at bounding box center [330, 437] width 168 height 168
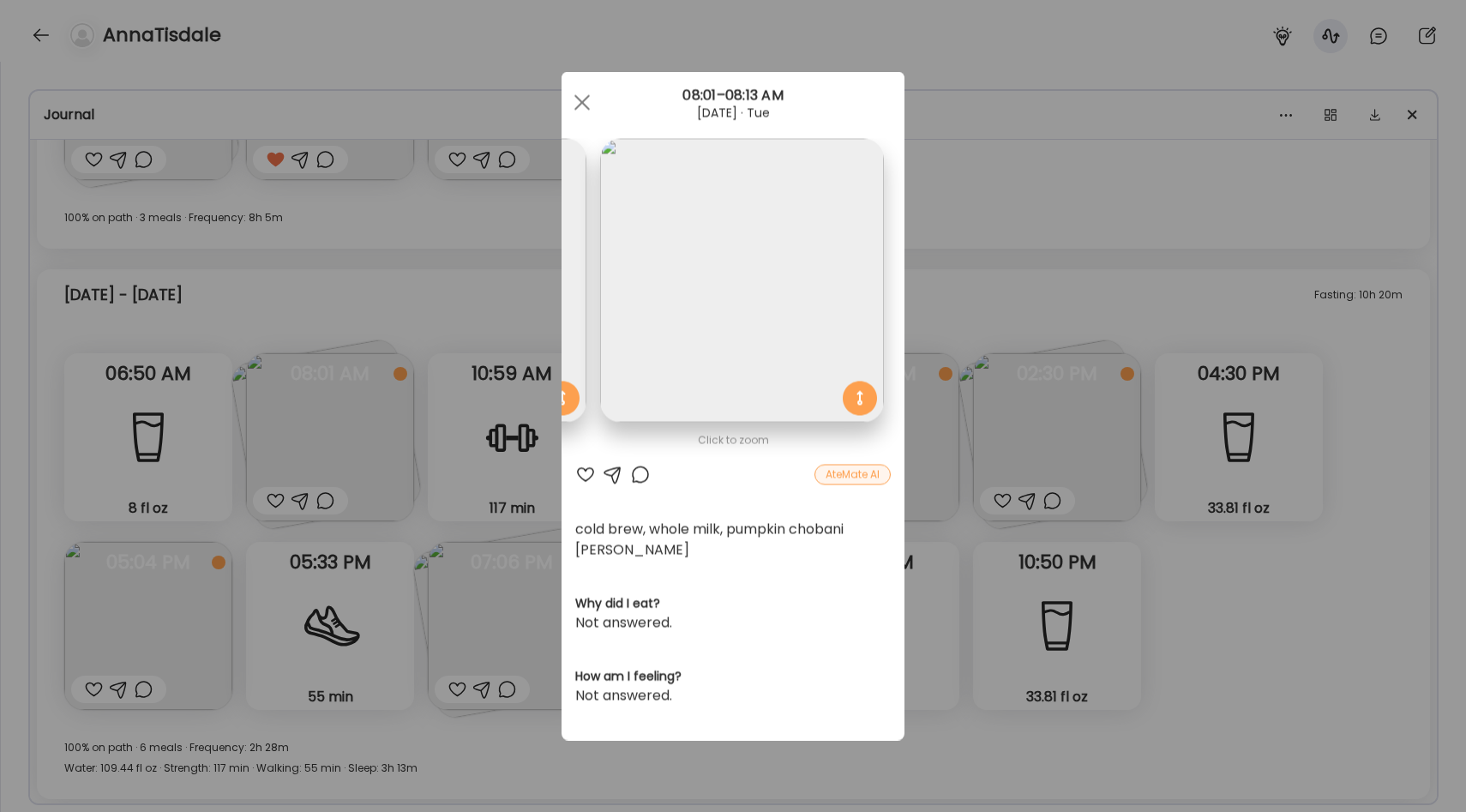
click at [787, 338] on img at bounding box center [742, 281] width 284 height 284
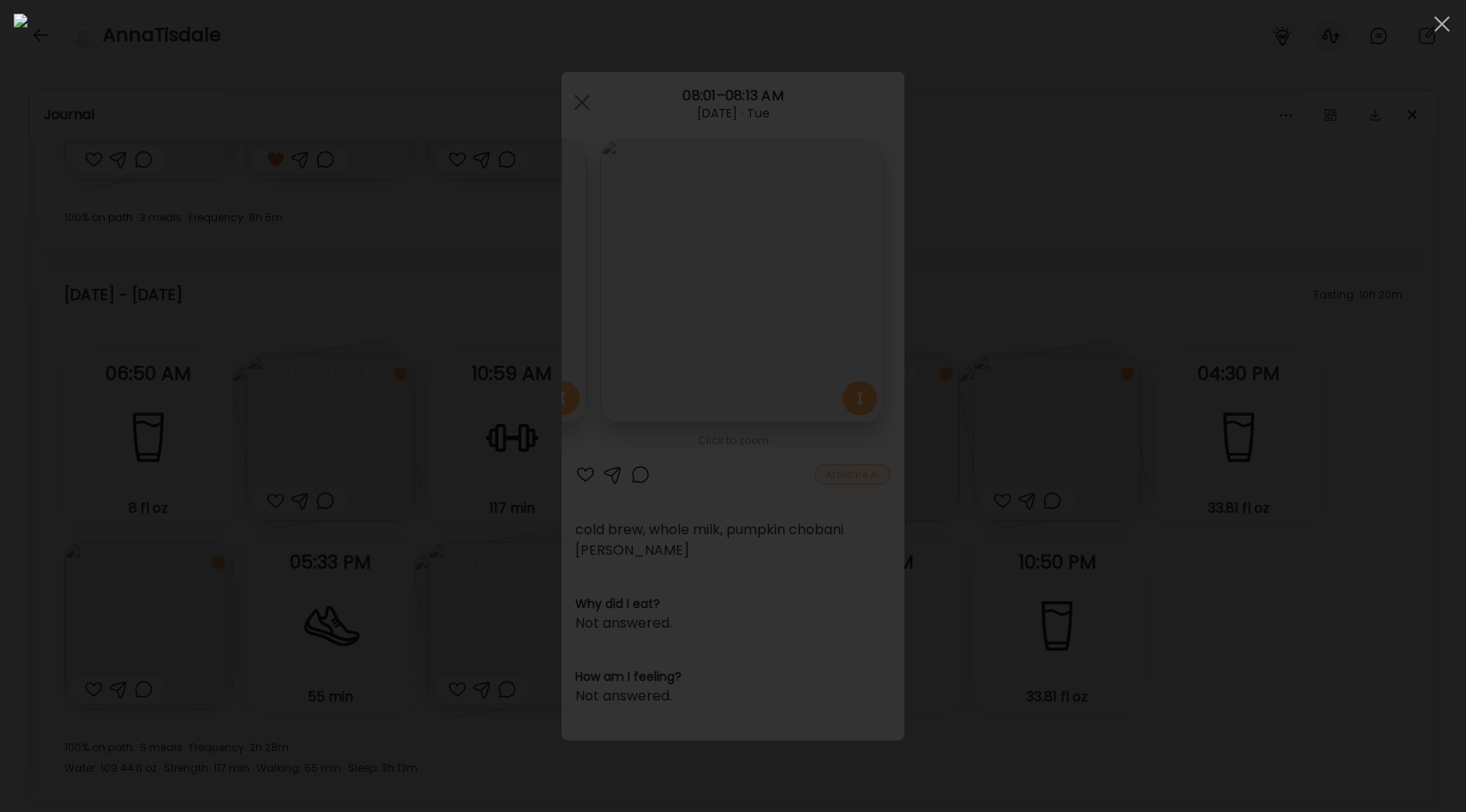
click at [308, 557] on div at bounding box center [733, 406] width 1439 height 785
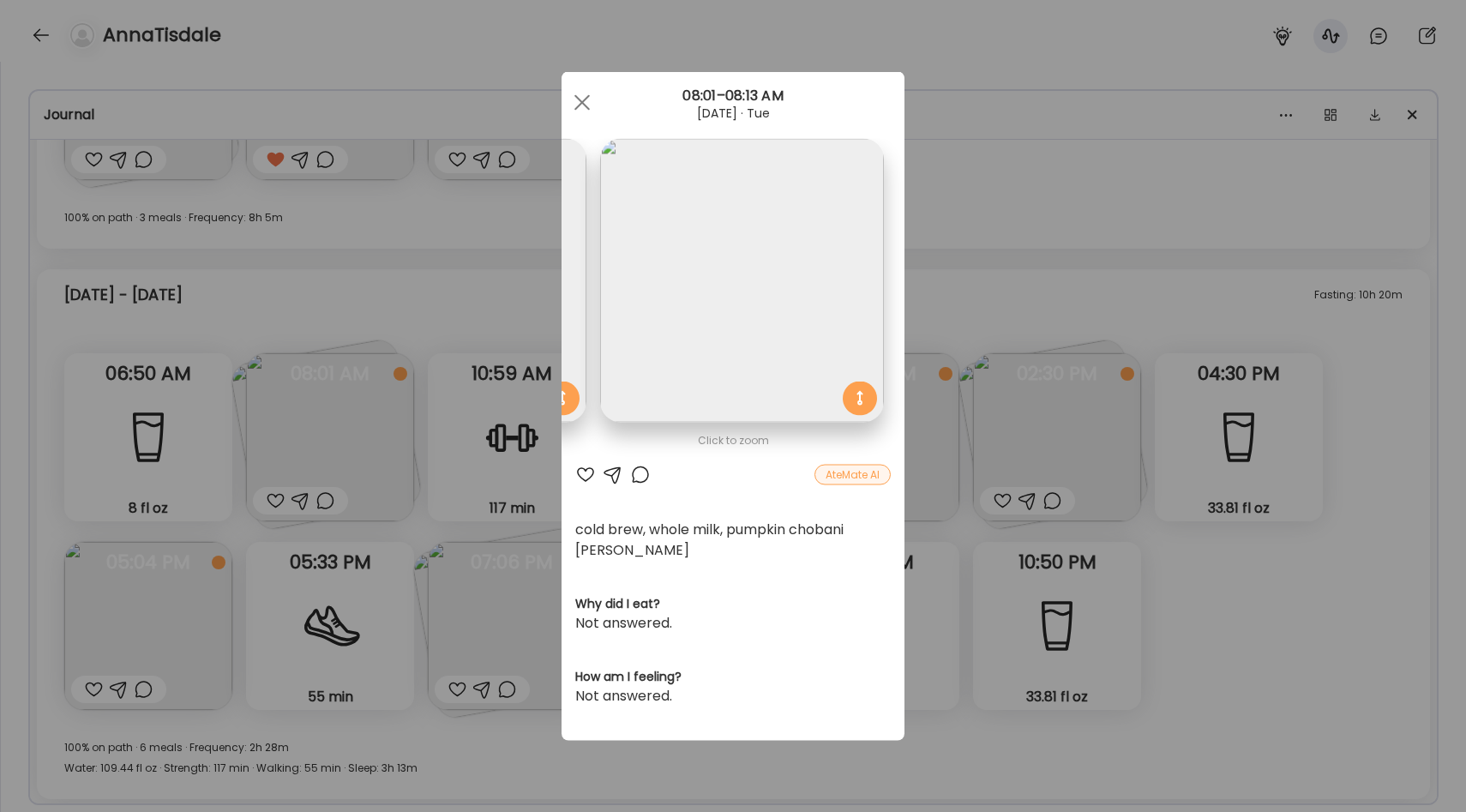
click at [481, 408] on div "Ate Coach Dashboard Wahoo! It’s official Take a moment to set up your Coach Pro…" at bounding box center [733, 406] width 1466 height 812
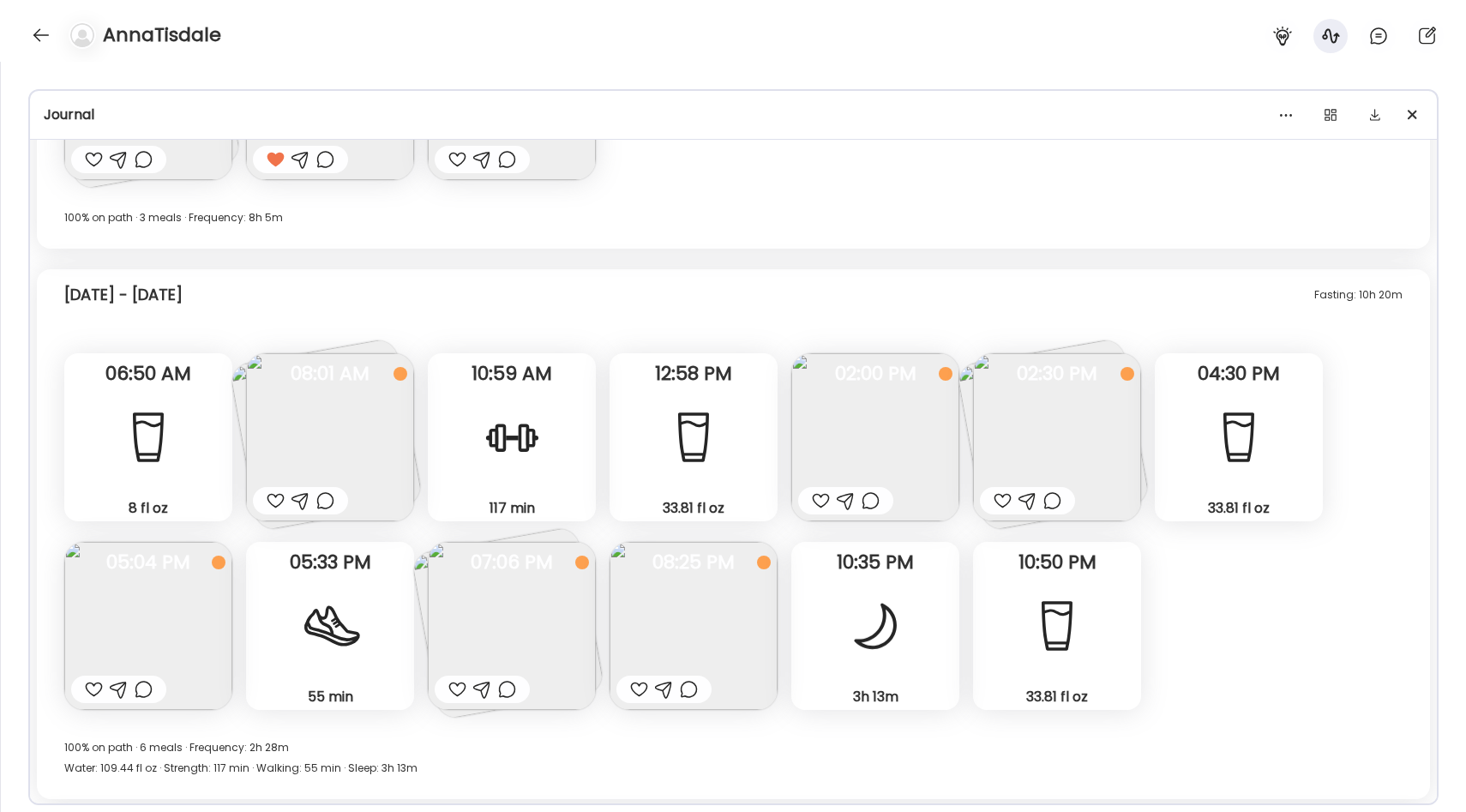
click at [502, 412] on div at bounding box center [512, 437] width 62 height 62
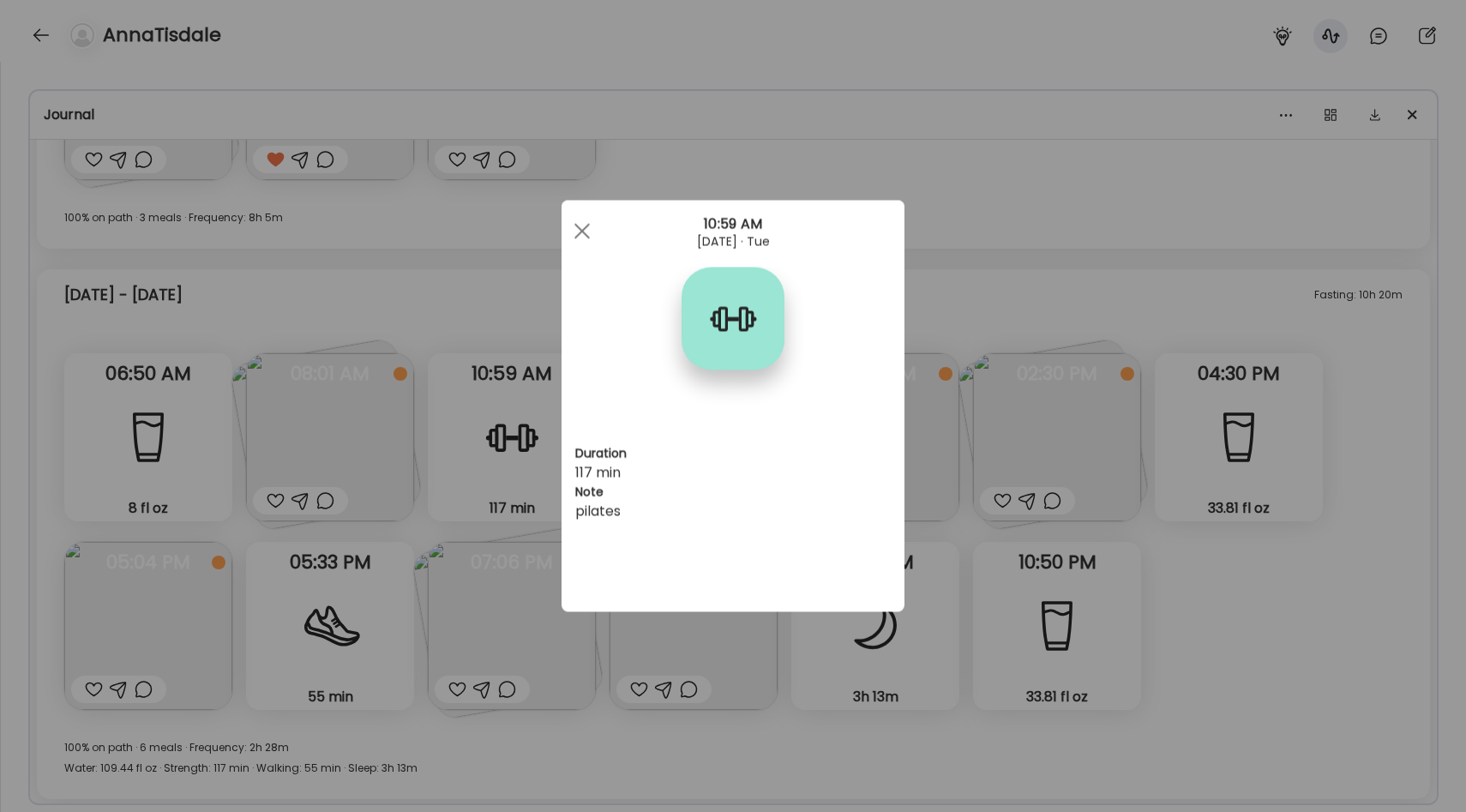
click at [441, 302] on div "Ate Coach Dashboard Wahoo! It’s official Take a moment to set up your Coach Pro…" at bounding box center [733, 406] width 1466 height 812
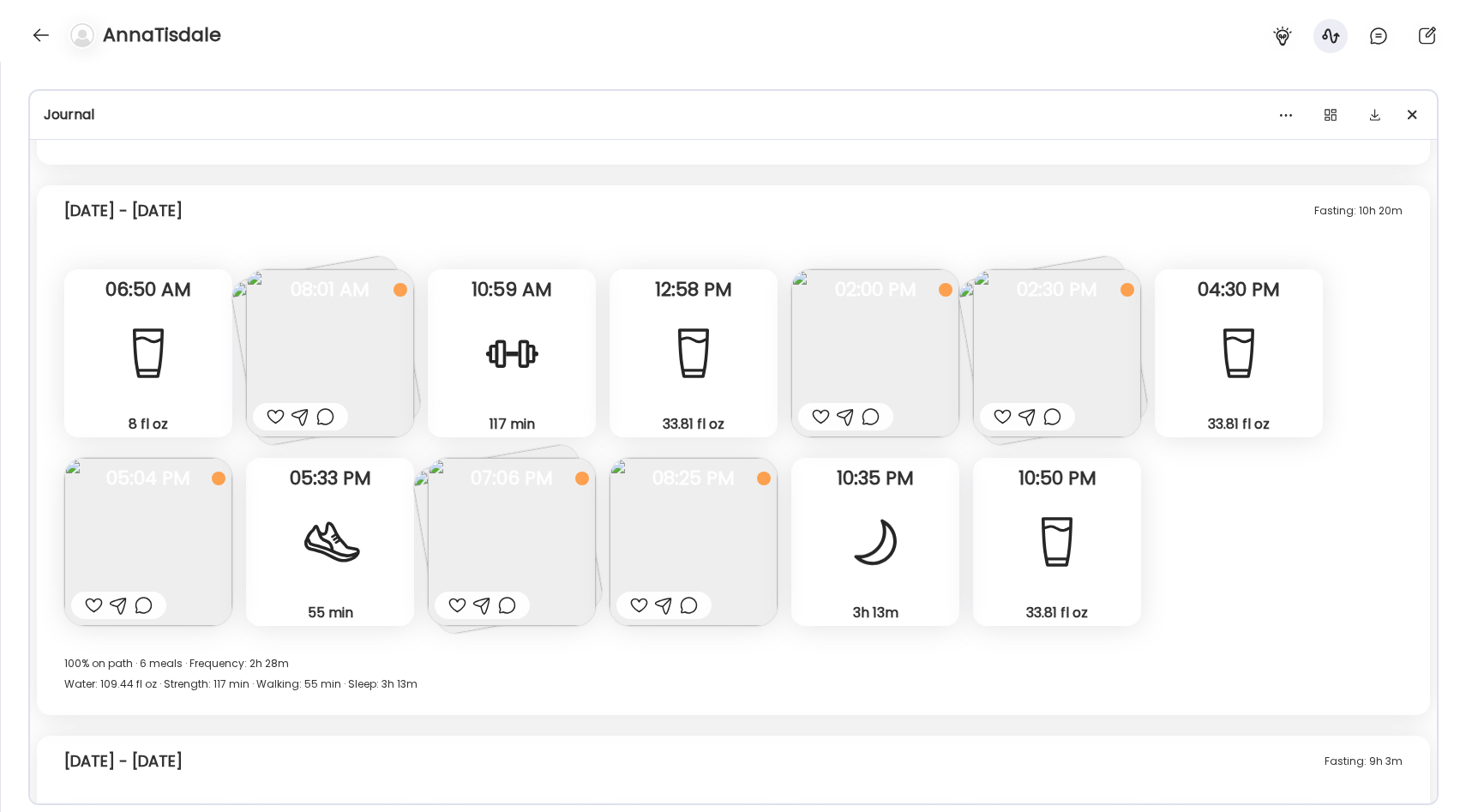
scroll to position [3099, 0]
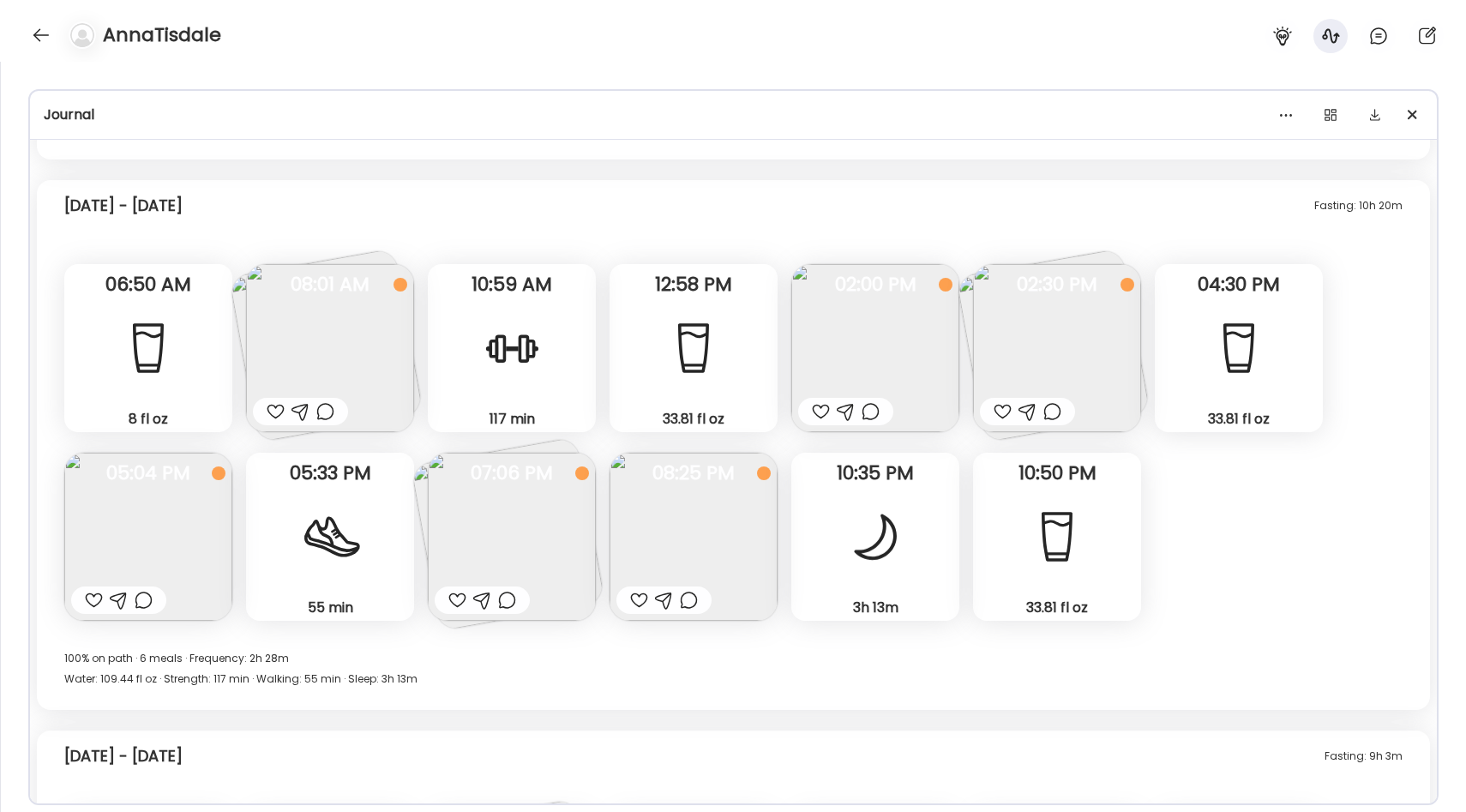
click at [377, 375] on img at bounding box center [330, 348] width 168 height 168
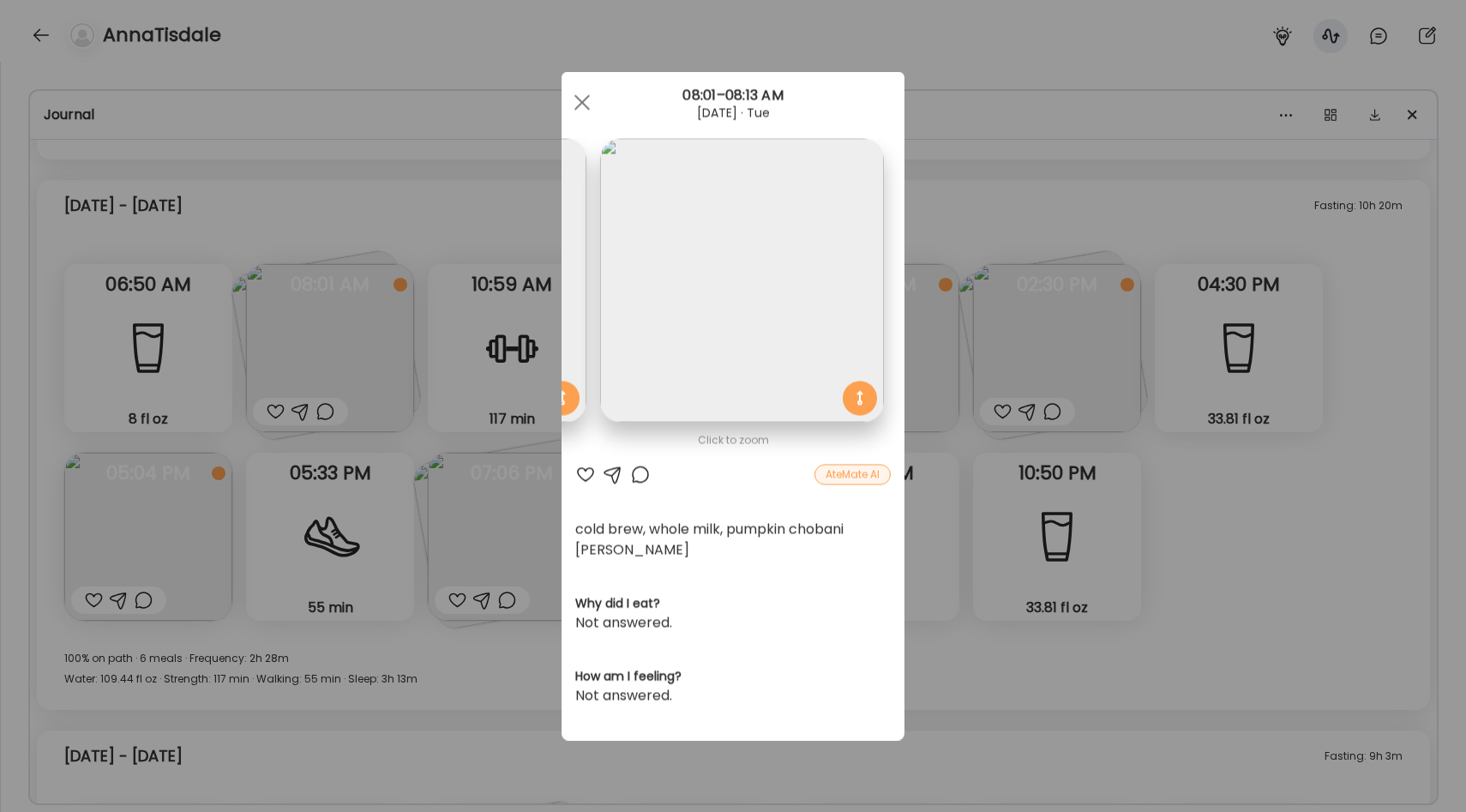
click at [777, 308] on img at bounding box center [742, 281] width 284 height 284
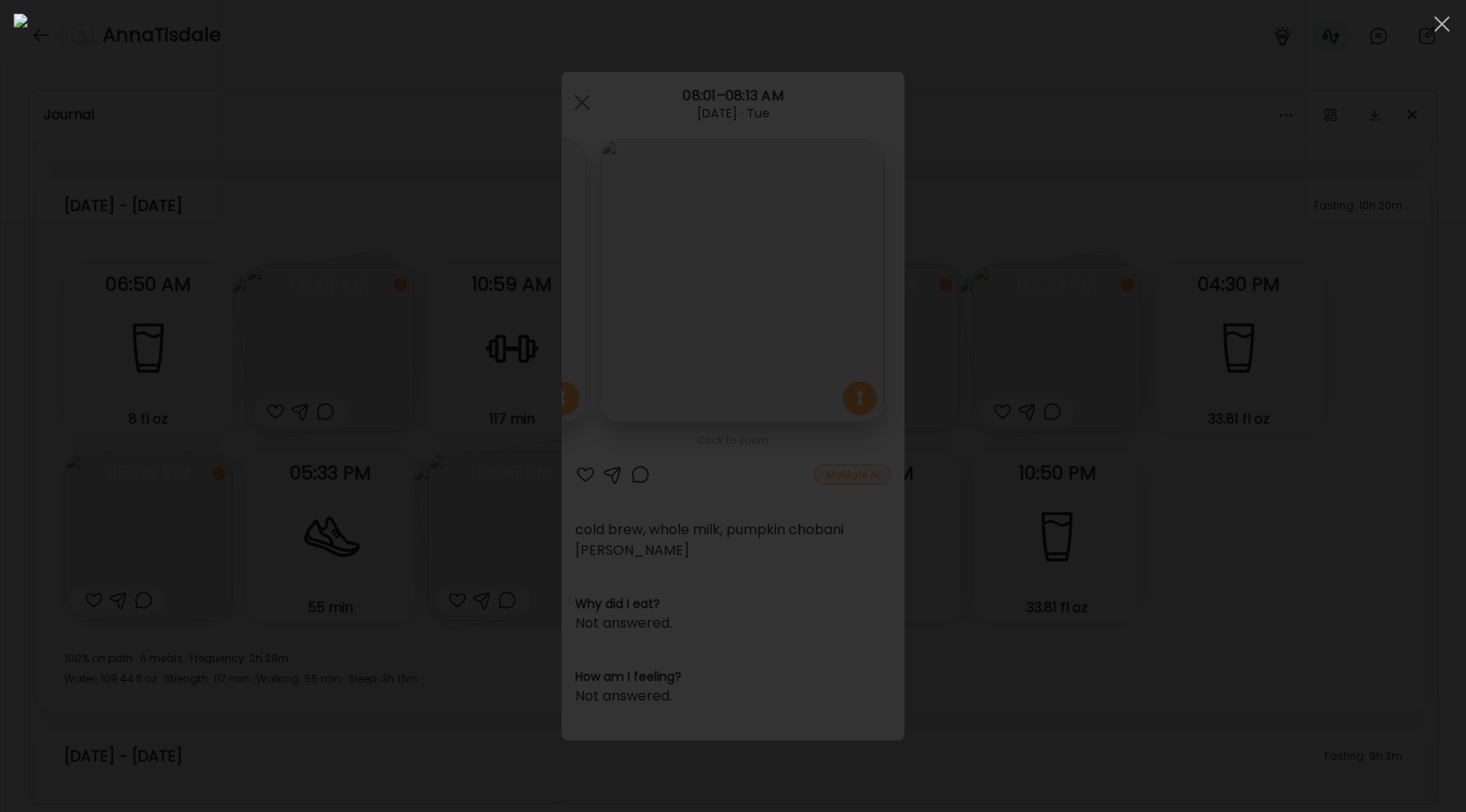
click at [303, 455] on div at bounding box center [733, 406] width 1439 height 785
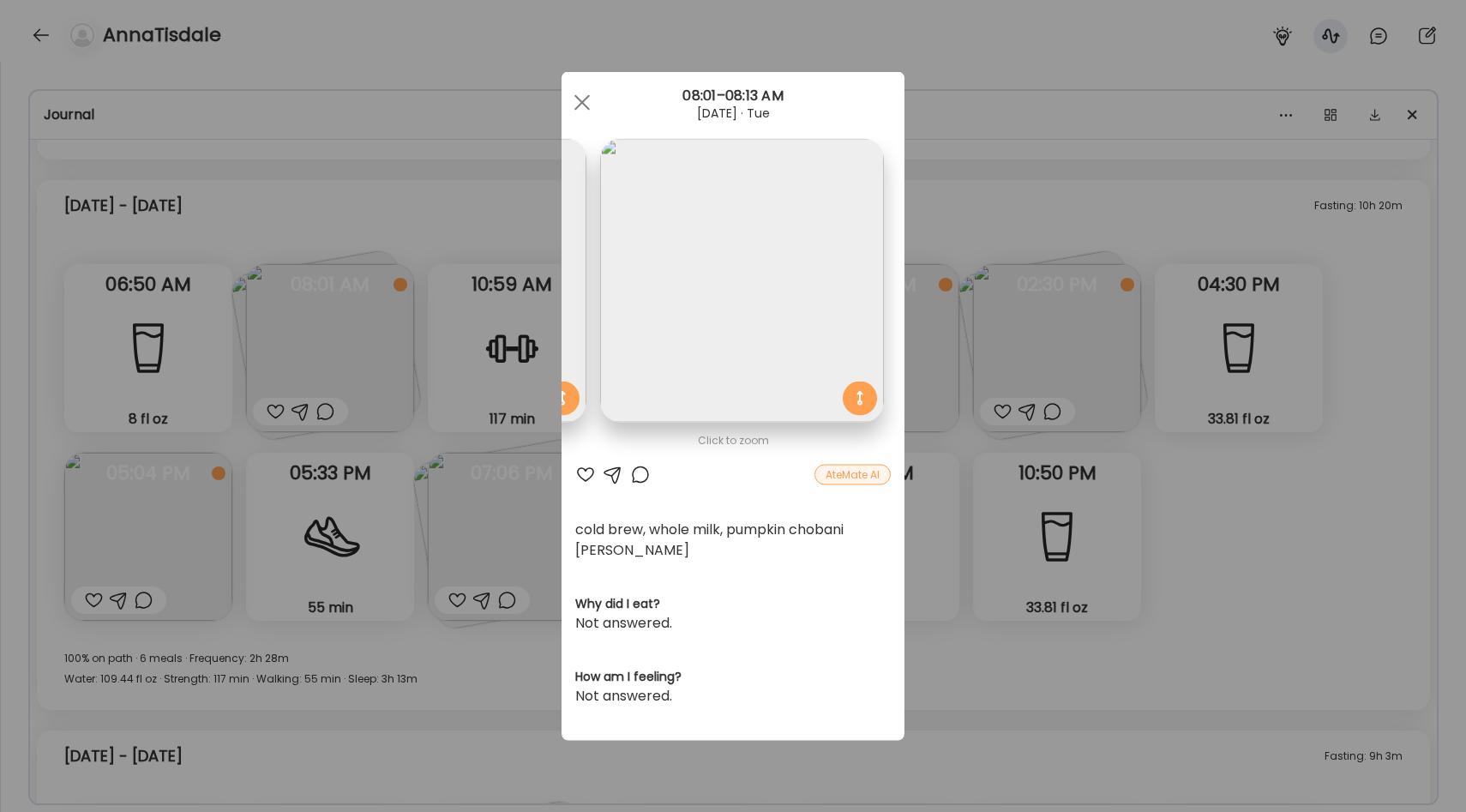
click at [960, 445] on div "Ate Coach Dashboard Wahoo! It’s official Take a moment to set up your Coach Pro…" at bounding box center [733, 406] width 1466 height 812
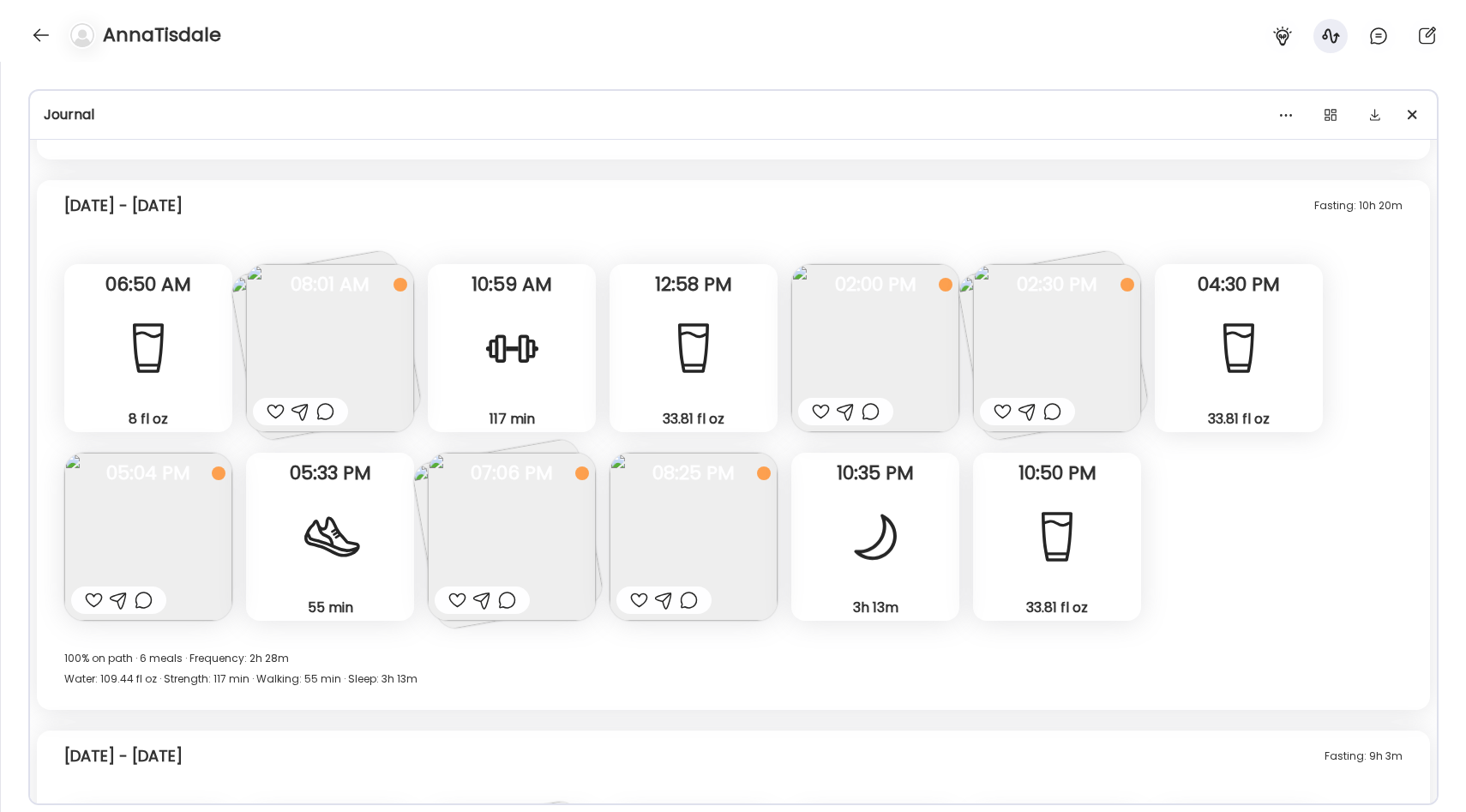
click at [921, 363] on img at bounding box center [876, 348] width 168 height 168
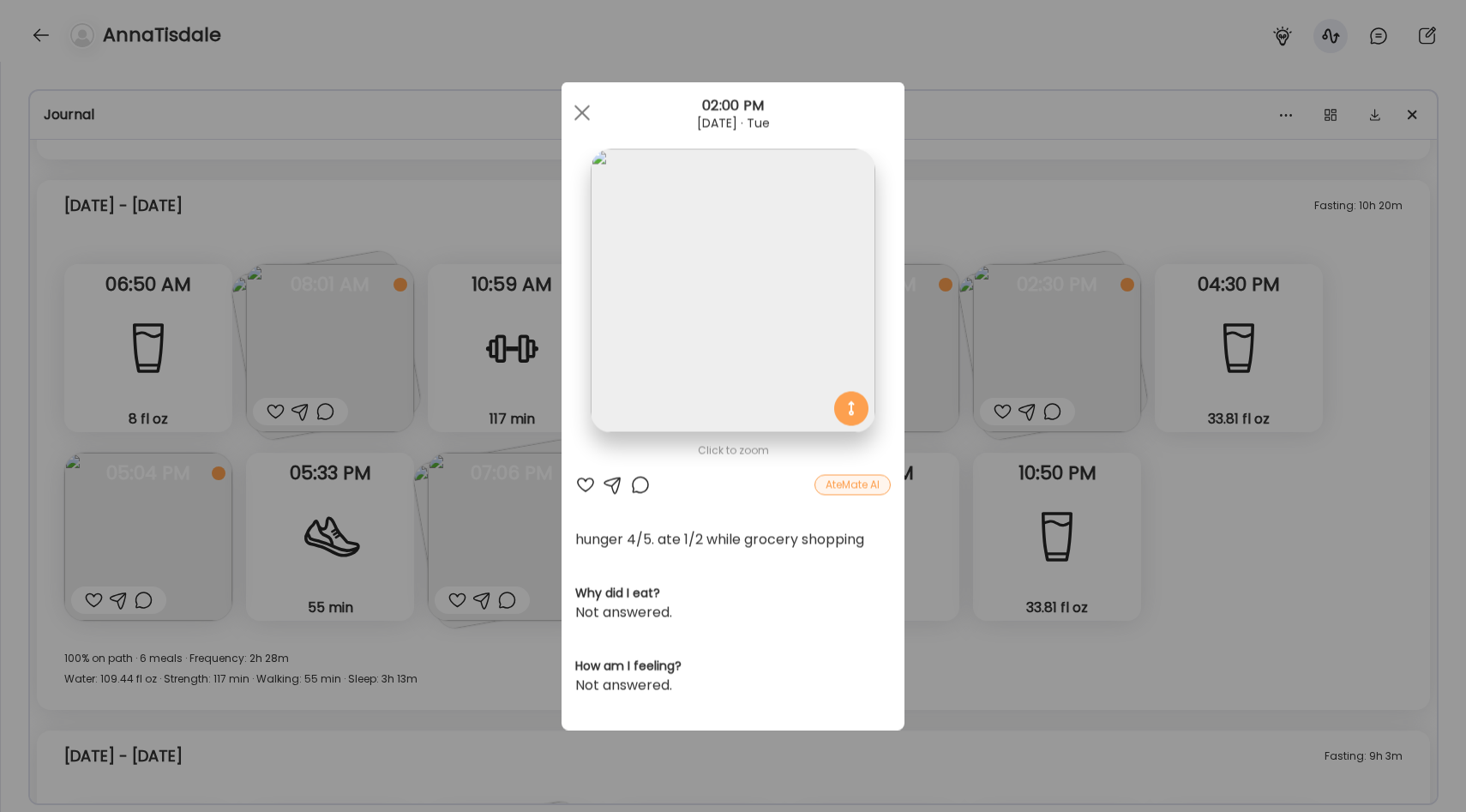
click at [1086, 378] on div "Ate Coach Dashboard Wahoo! It’s official Take a moment to set up your Coach Pro…" at bounding box center [733, 406] width 1466 height 812
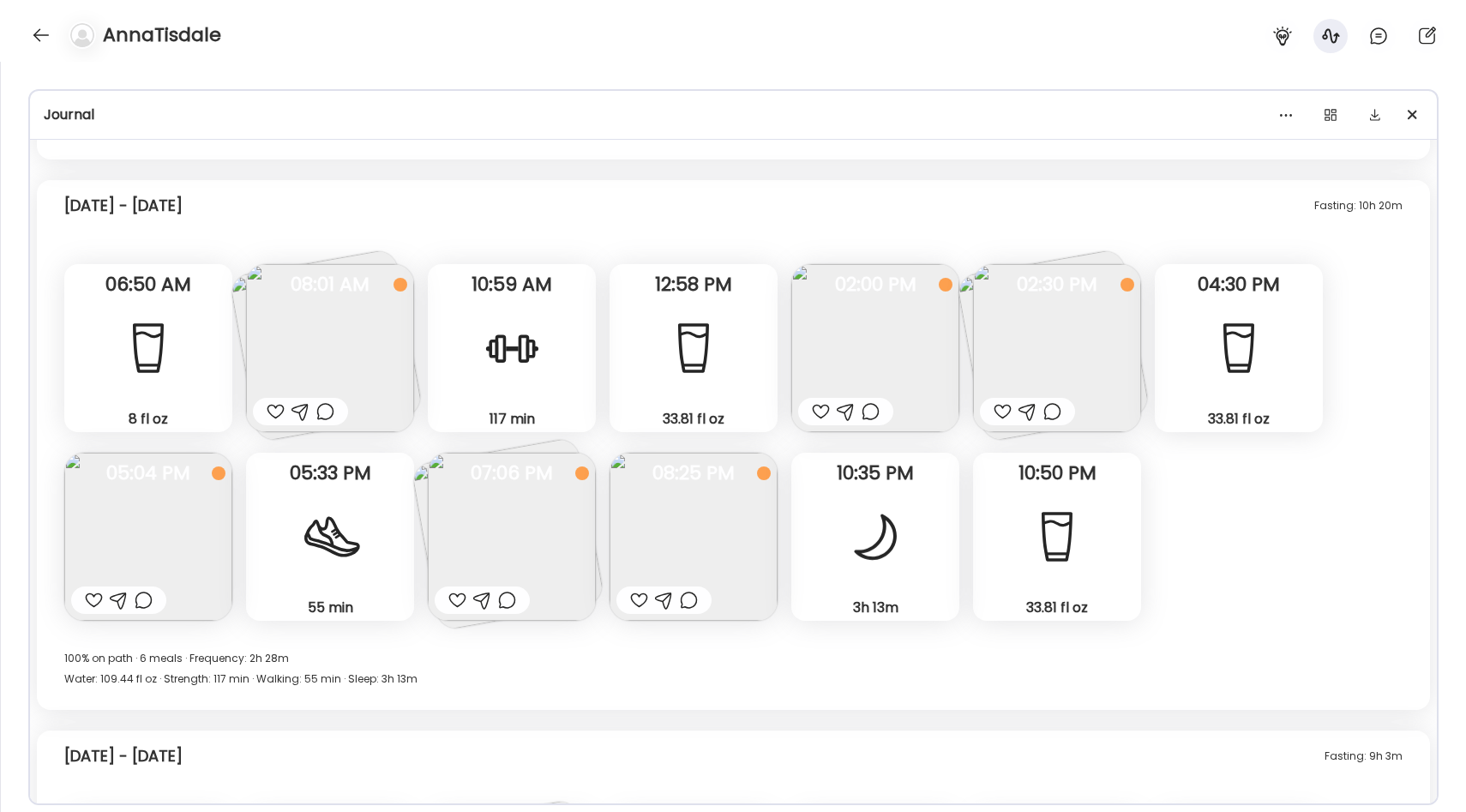
click at [1075, 335] on img at bounding box center [1057, 348] width 168 height 168
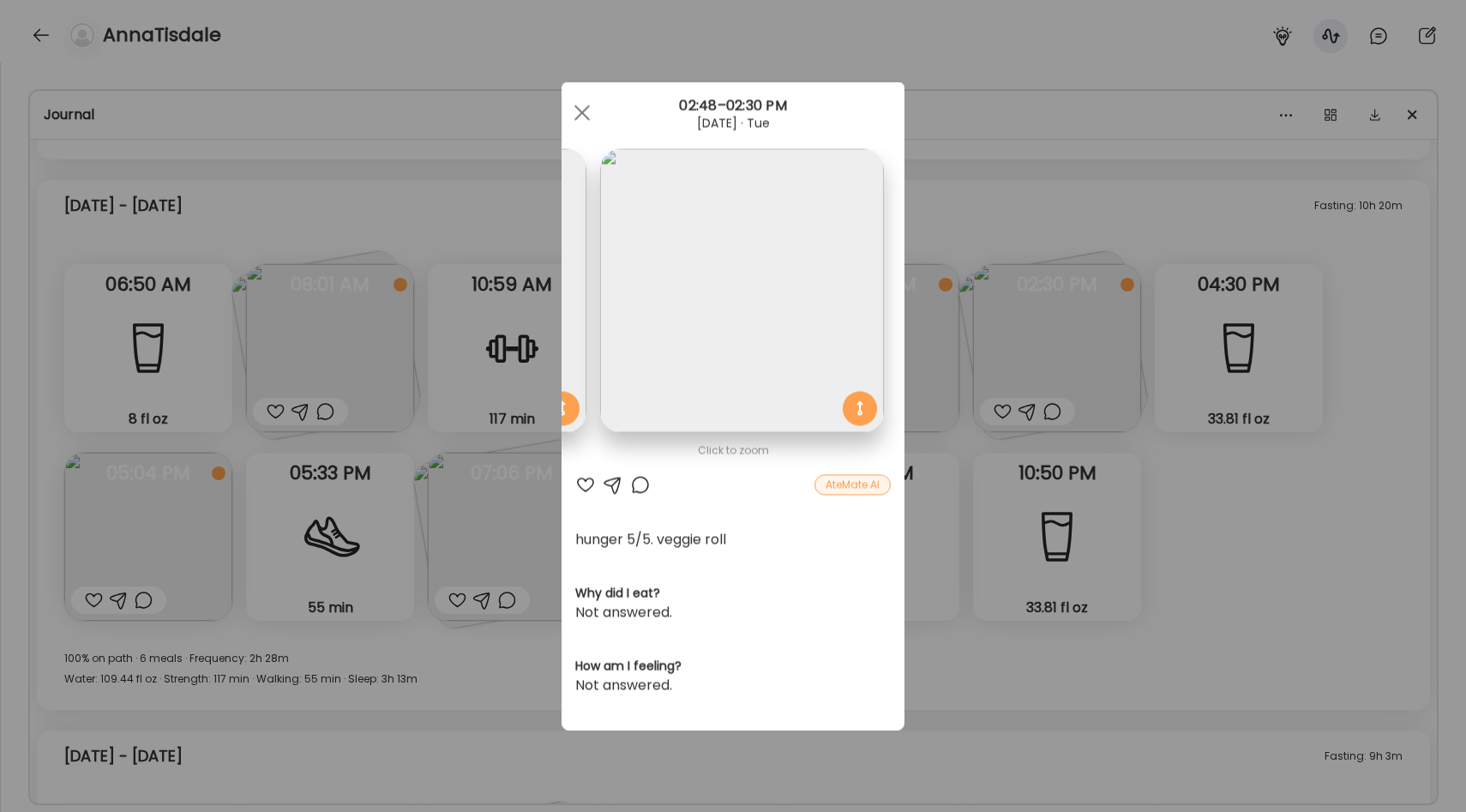
click at [1086, 565] on div "Ate Coach Dashboard Wahoo! It’s official Take a moment to set up your Coach Pro…" at bounding box center [733, 406] width 1466 height 812
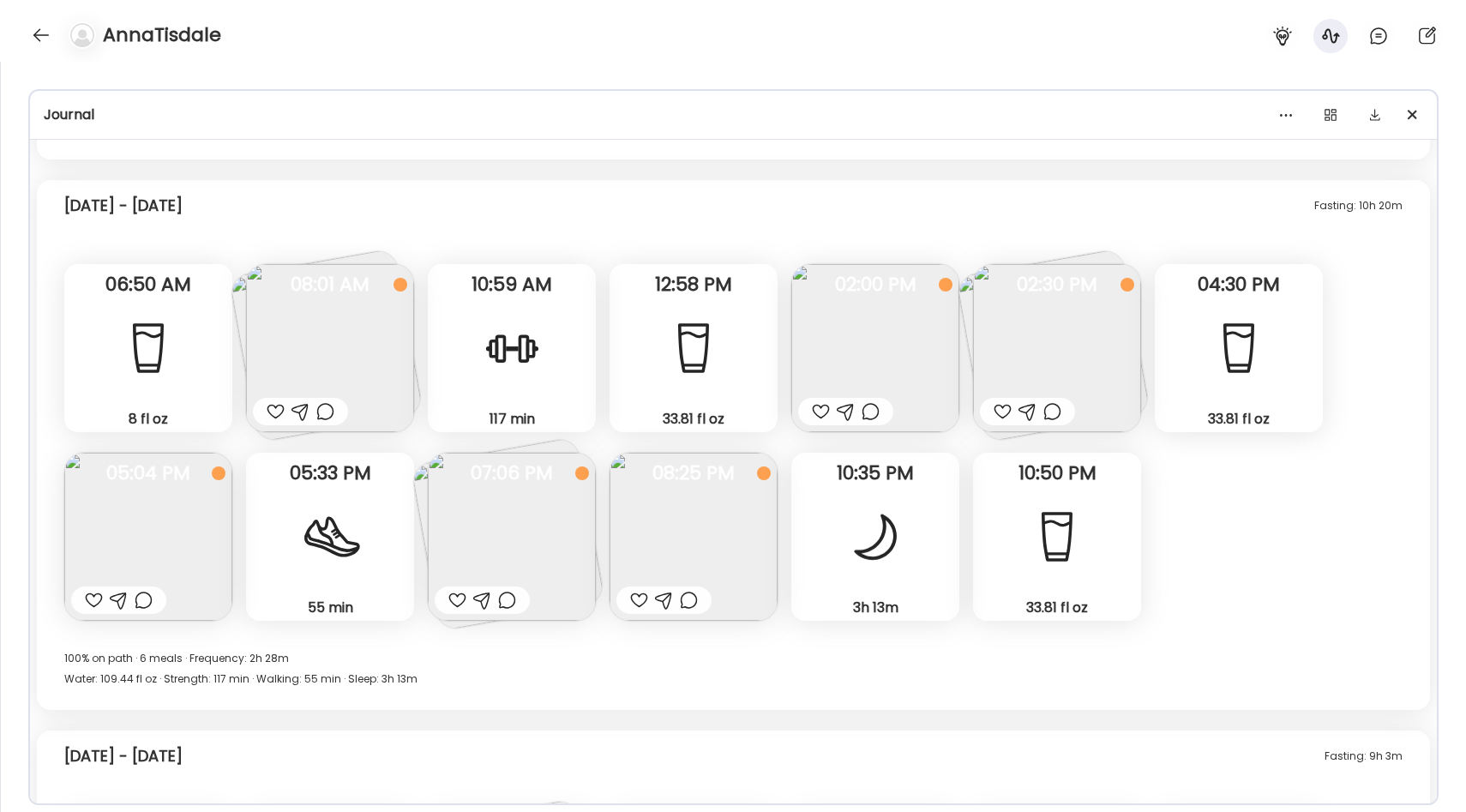
click at [919, 343] on img at bounding box center [876, 348] width 168 height 168
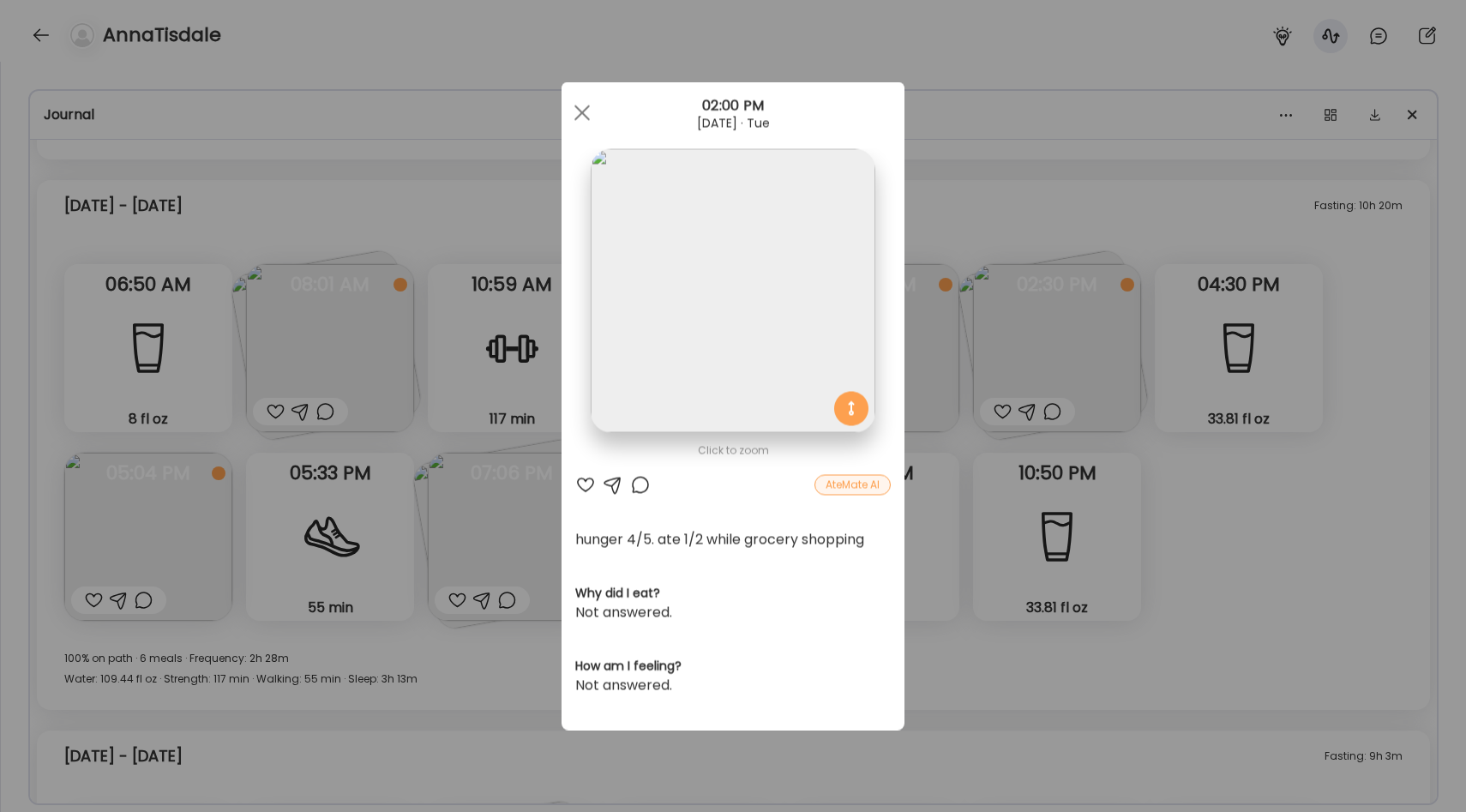
scroll to position [0, 0]
click at [1029, 515] on div "Ate Coach Dashboard Wahoo! It’s official Take a moment to set up your Coach Pro…" at bounding box center [733, 406] width 1466 height 812
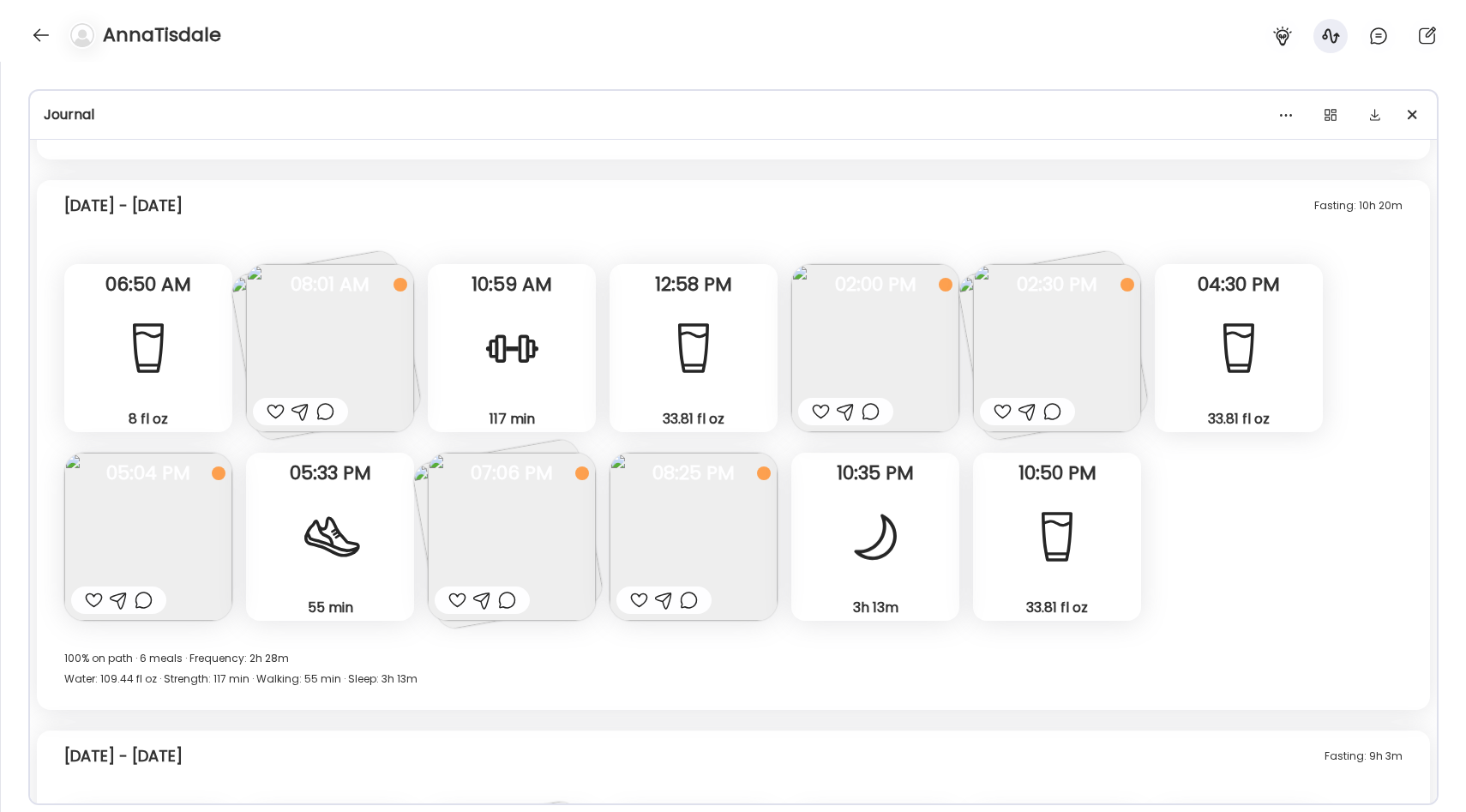
click at [1066, 365] on img at bounding box center [1057, 348] width 168 height 168
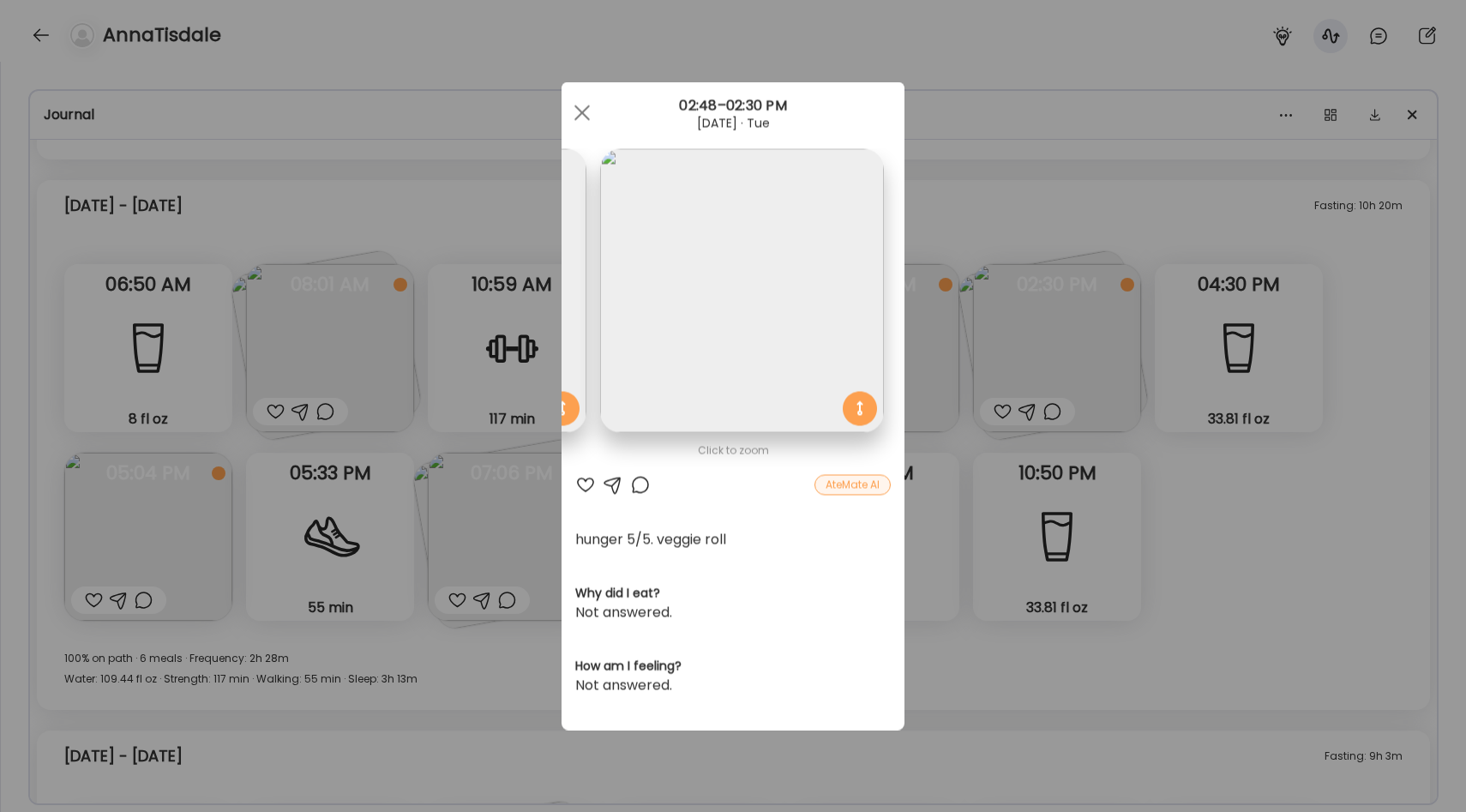
click at [1081, 389] on div "Ate Coach Dashboard Wahoo! It’s official Take a moment to set up your Coach Pro…" at bounding box center [733, 406] width 1466 height 812
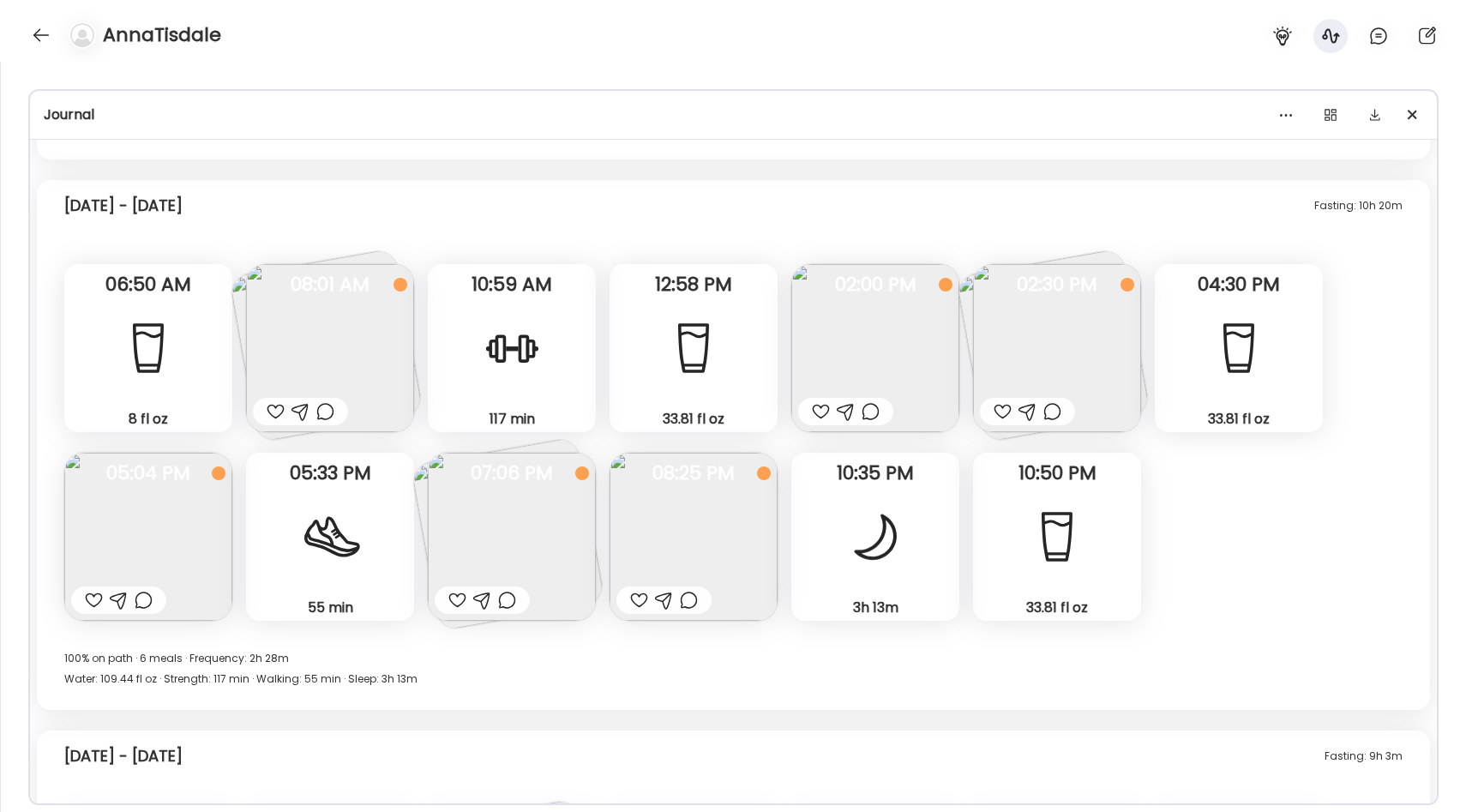
click at [1007, 363] on img at bounding box center [1057, 348] width 168 height 168
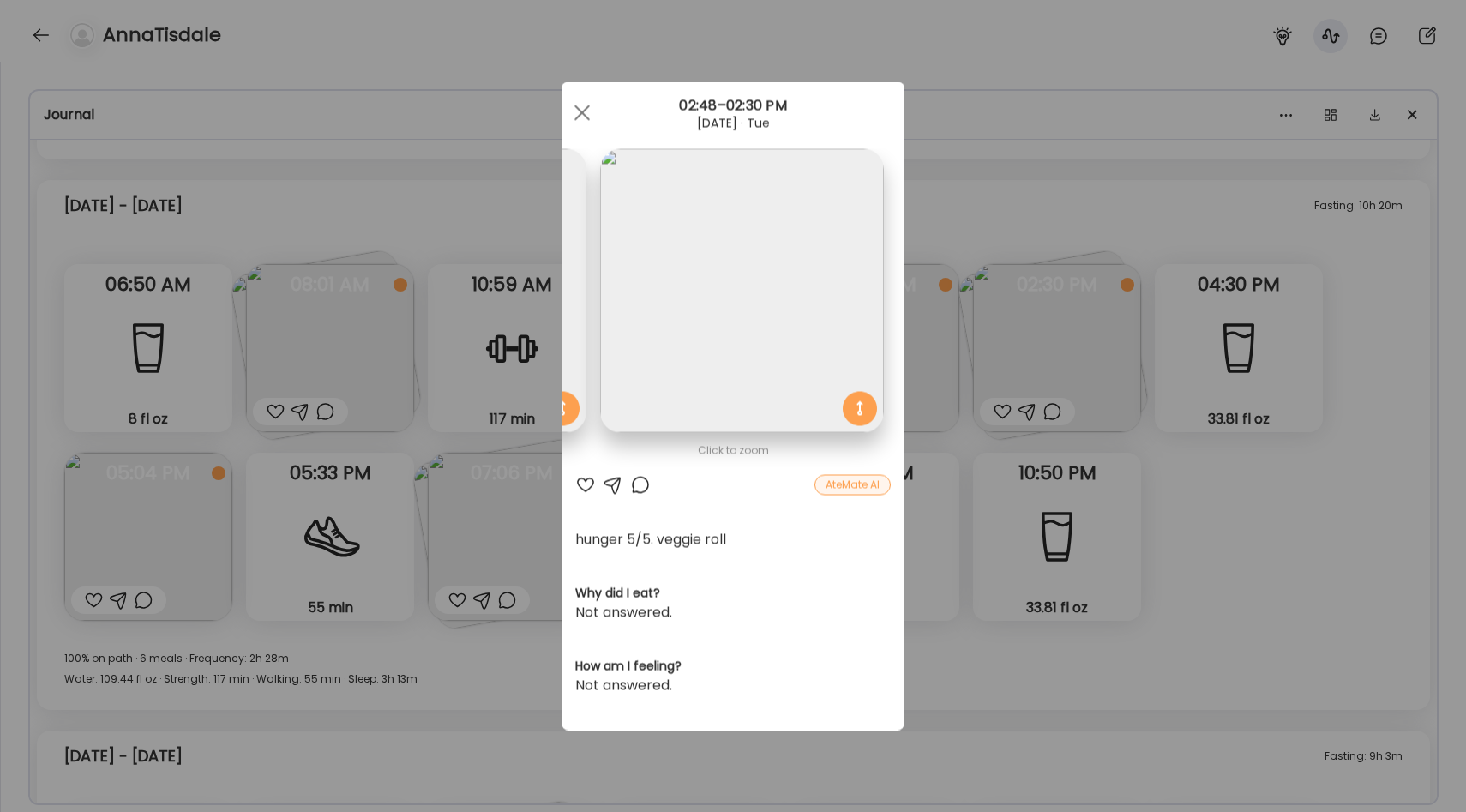
click at [1138, 596] on div "Ate Coach Dashboard Wahoo! It’s official Take a moment to set up your Coach Pro…" at bounding box center [733, 406] width 1466 height 812
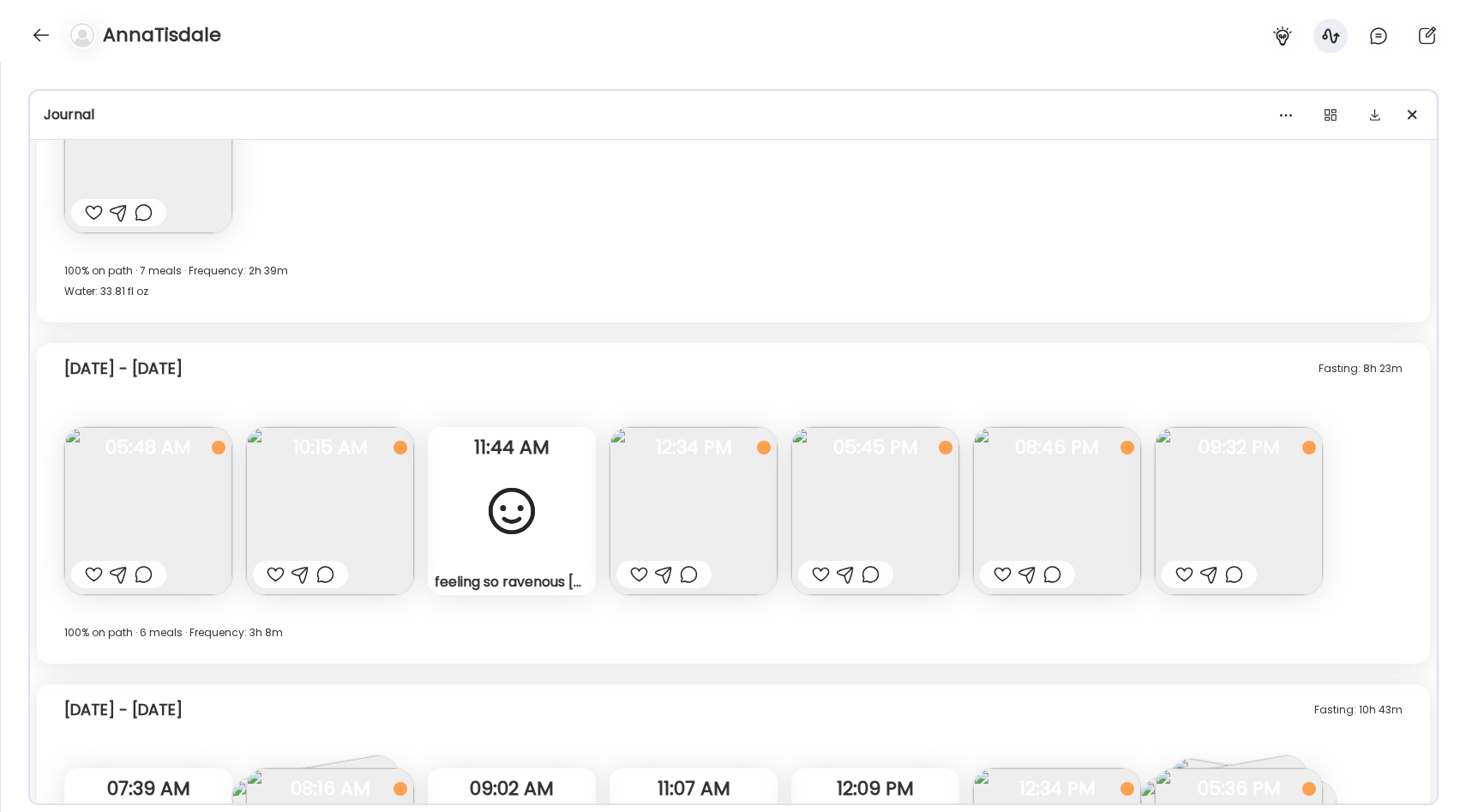
scroll to position [4053, 0]
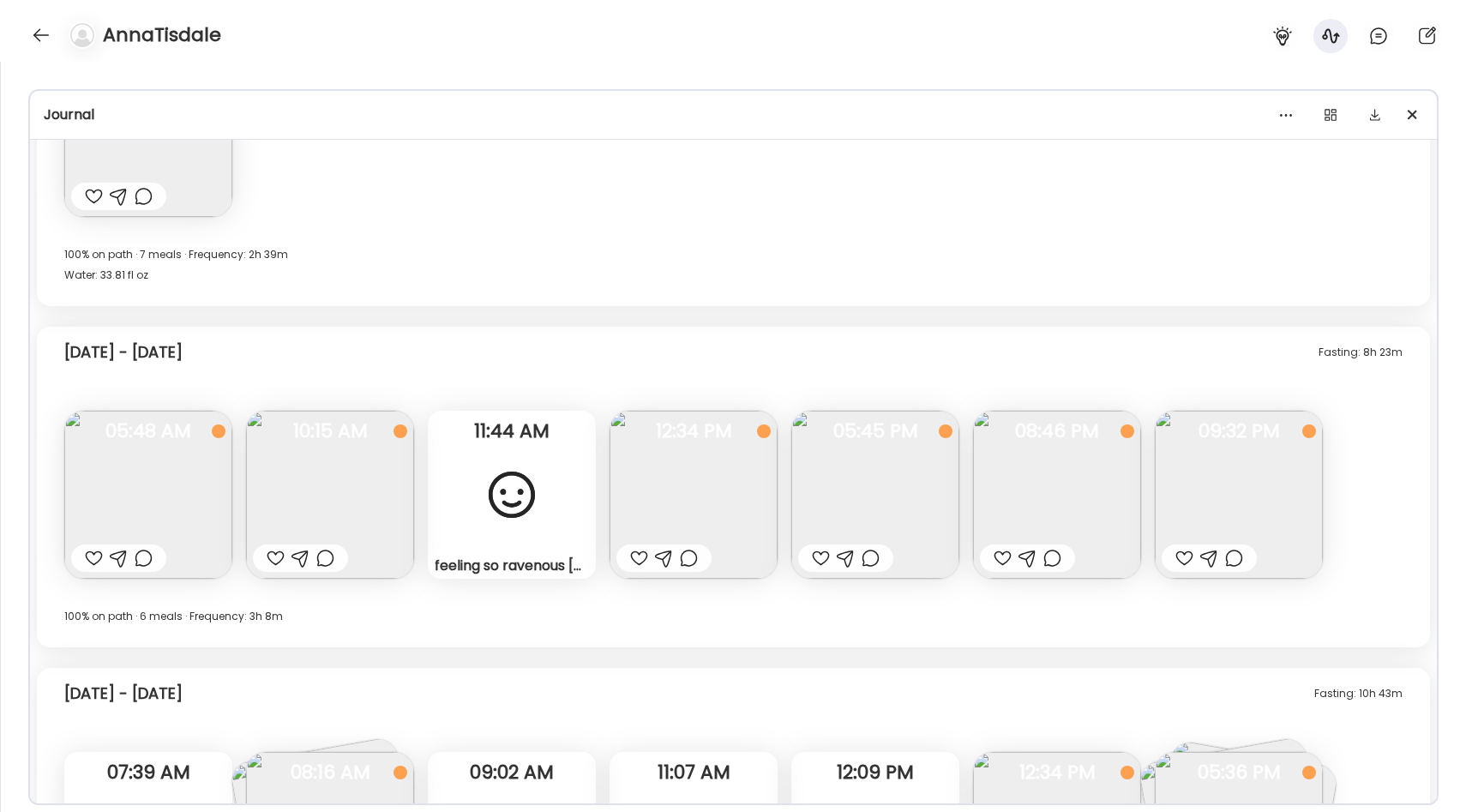
click at [1068, 494] on img at bounding box center [1057, 495] width 168 height 168
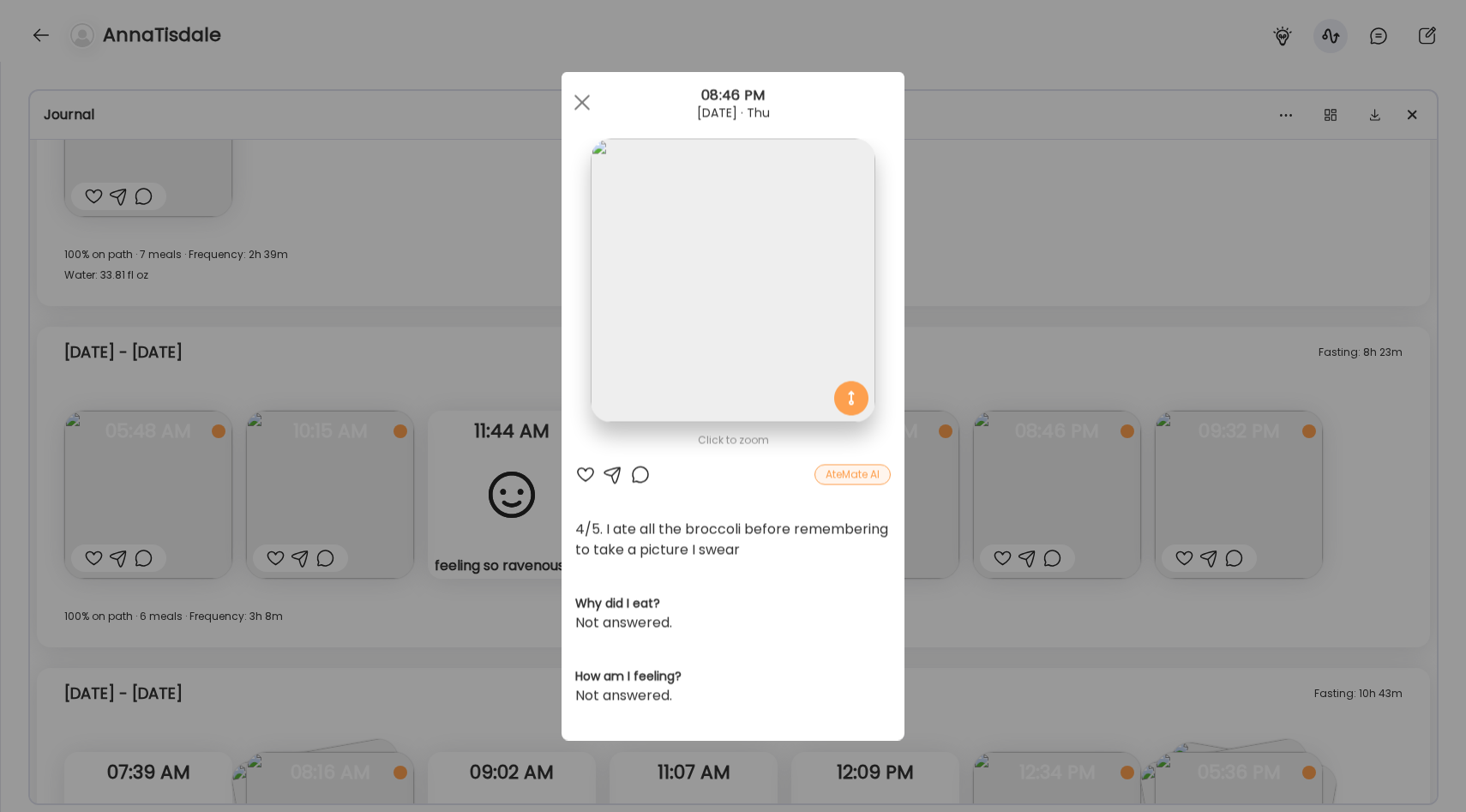
scroll to position [0, 0]
click at [826, 319] on img at bounding box center [732, 281] width 284 height 284
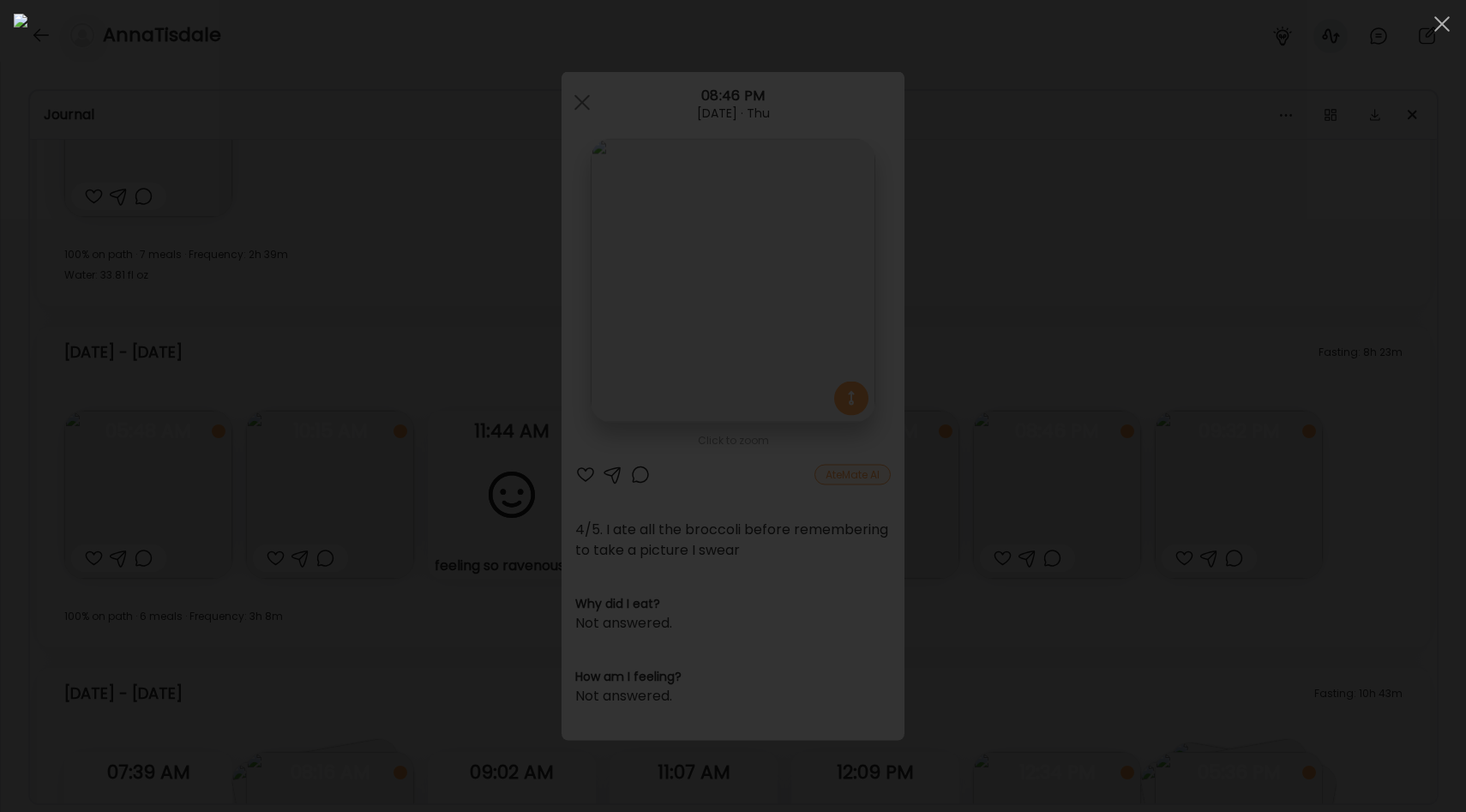
click at [1169, 460] on div at bounding box center [733, 406] width 1439 height 785
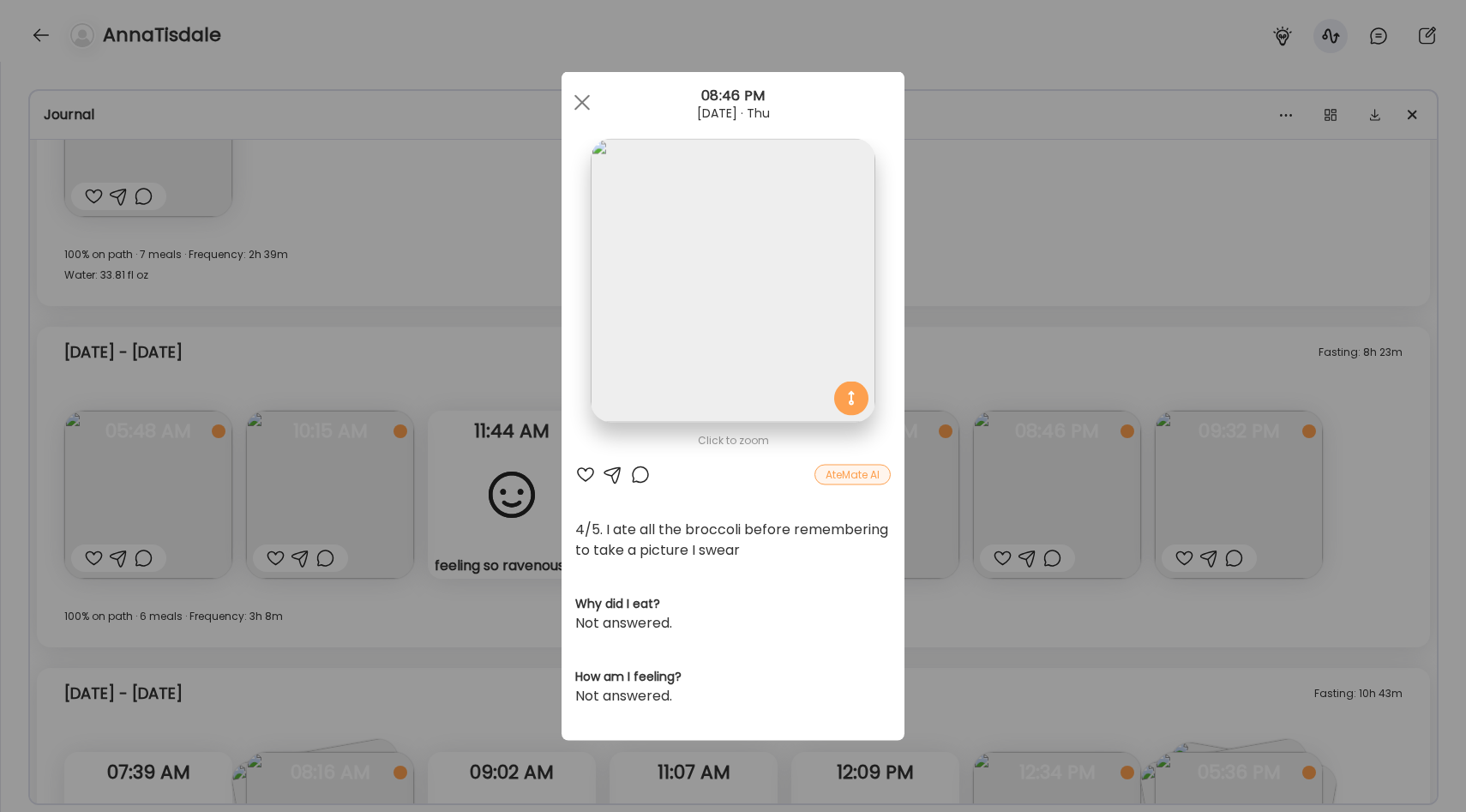
click at [1175, 350] on div "Ate Coach Dashboard Wahoo! It’s official Take a moment to set up your Coach Pro…" at bounding box center [733, 406] width 1466 height 812
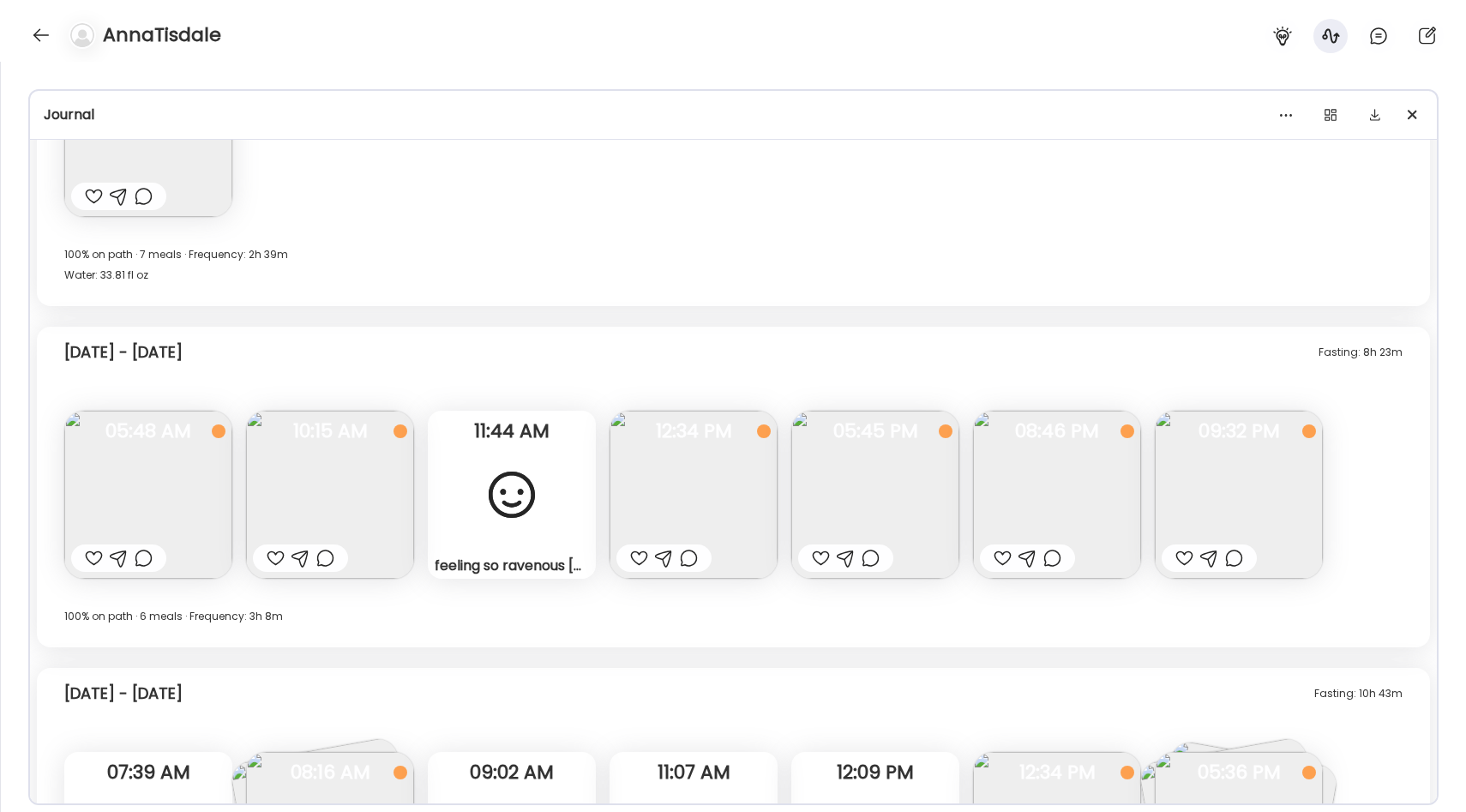
click at [684, 465] on img at bounding box center [693, 495] width 168 height 168
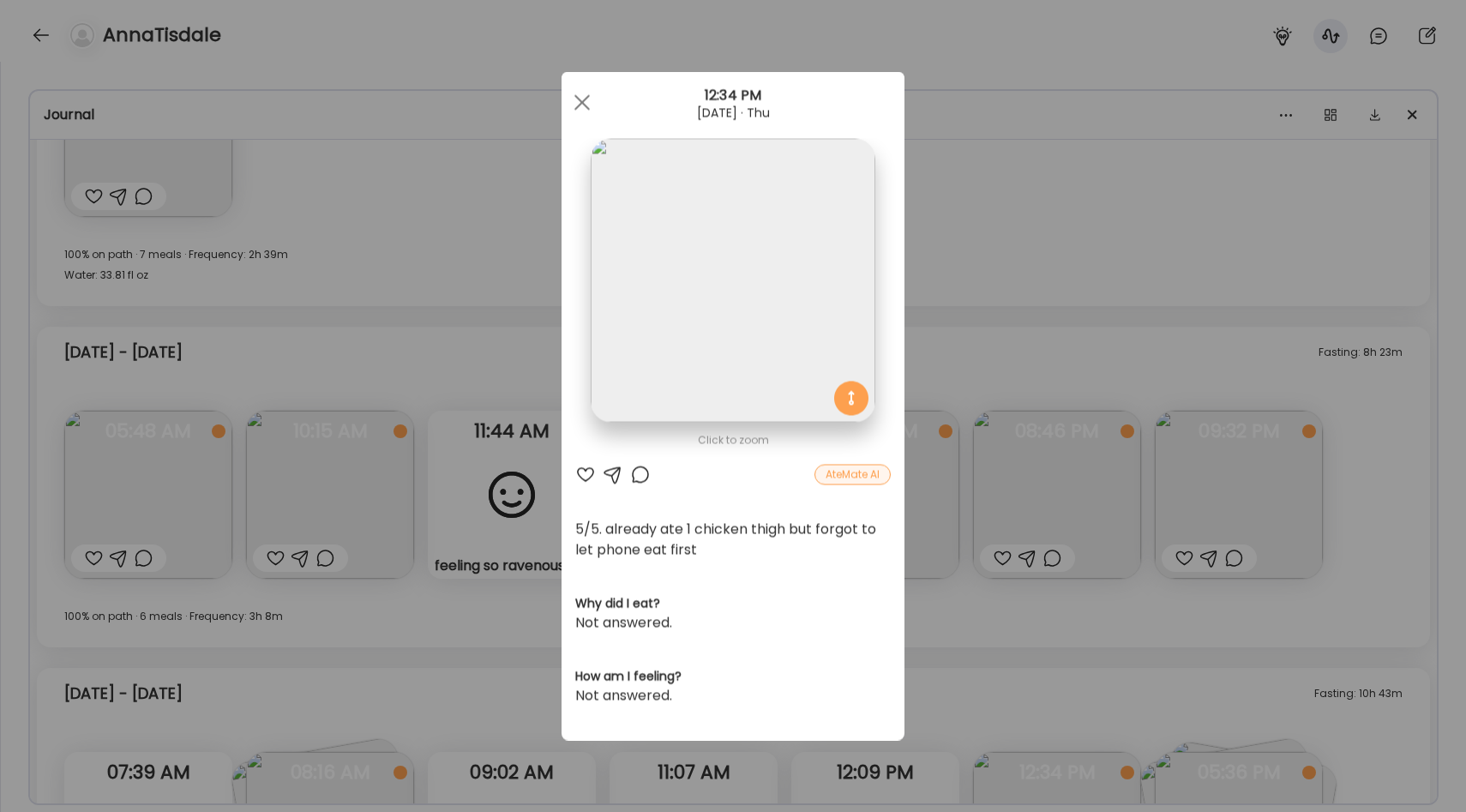
click at [786, 261] on img at bounding box center [732, 281] width 284 height 284
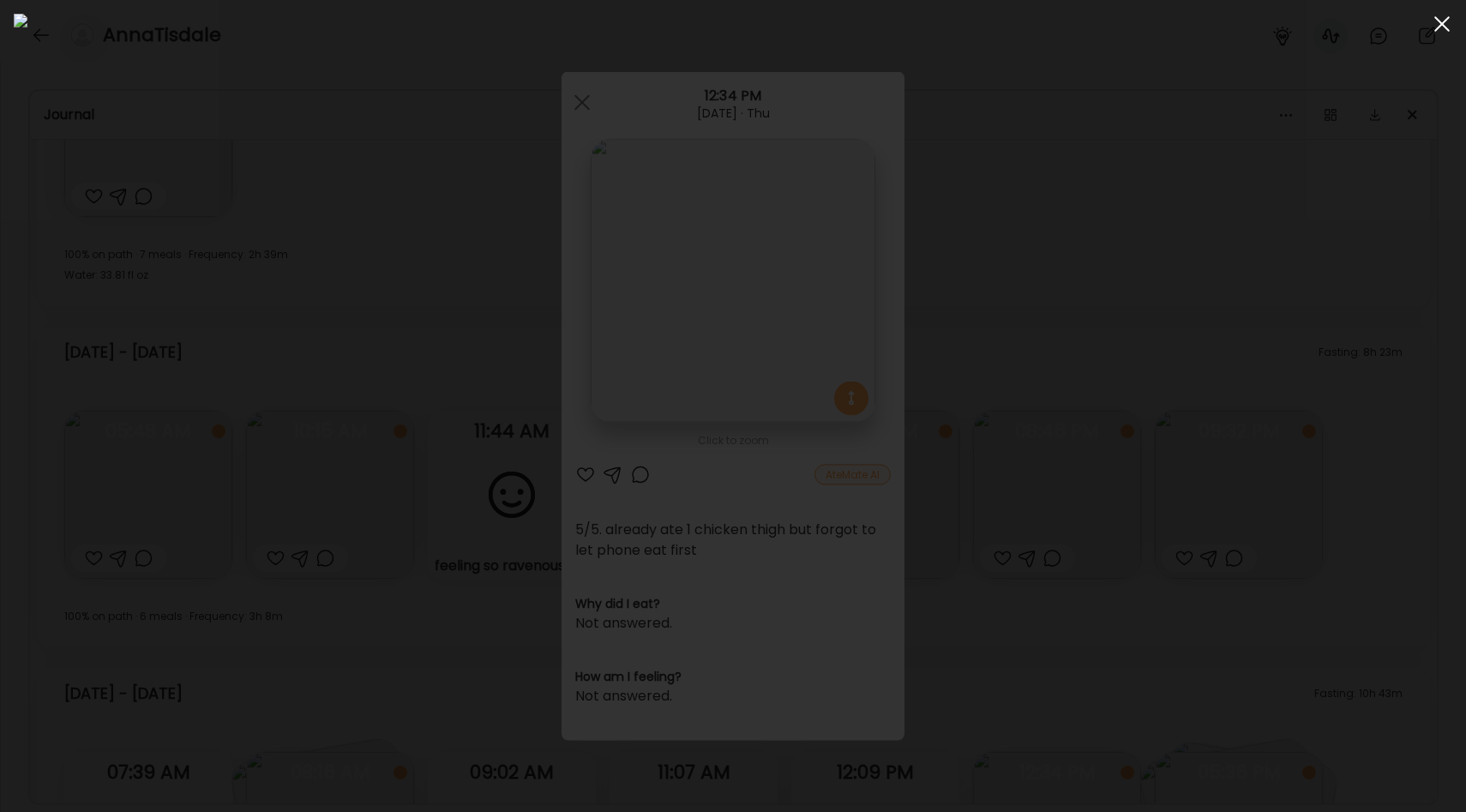
click at [1442, 17] on div at bounding box center [1442, 24] width 34 height 34
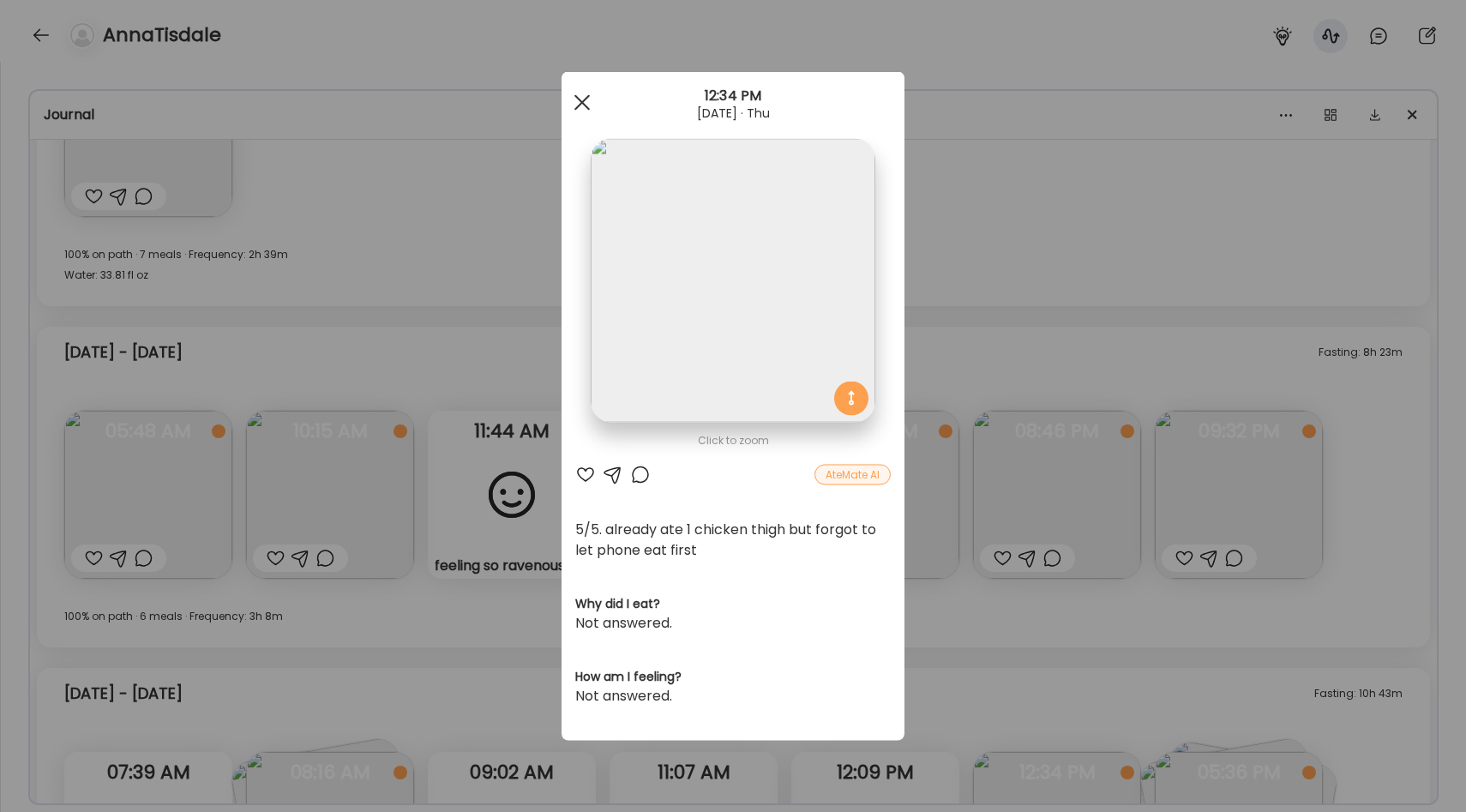
click at [583, 101] on span at bounding box center [582, 102] width 15 height 15
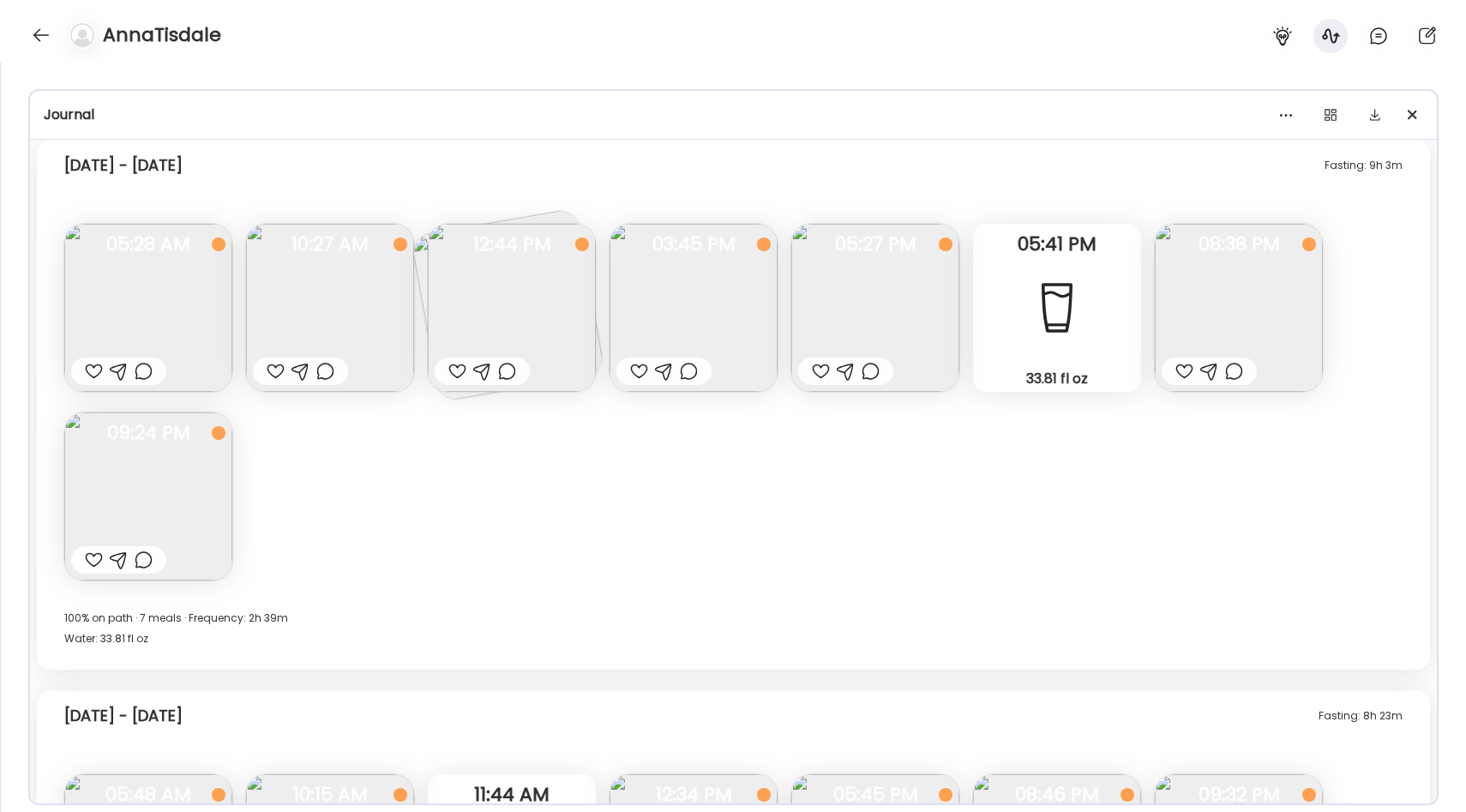
scroll to position [3697, 0]
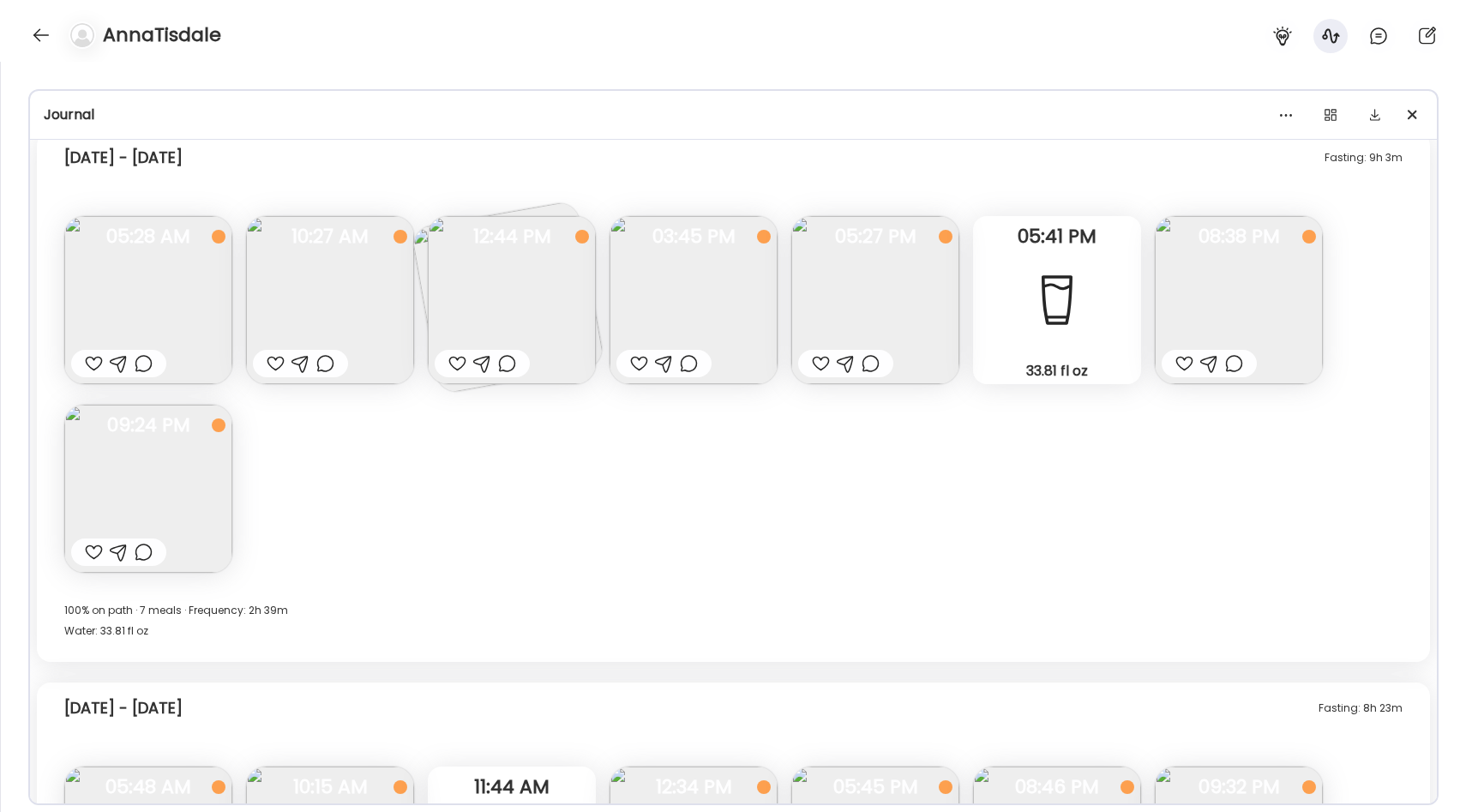
click at [191, 480] on img at bounding box center [149, 489] width 168 height 168
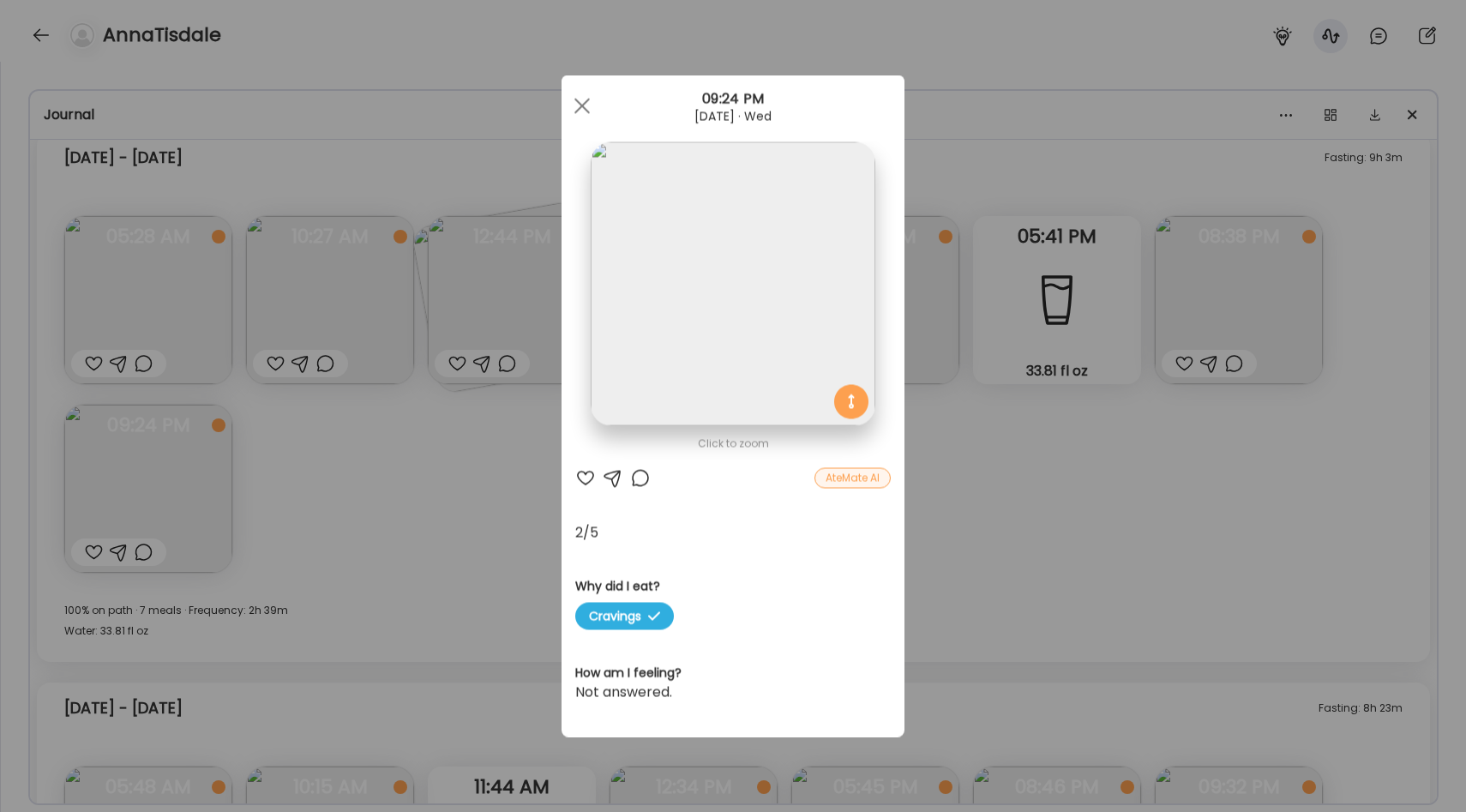
click at [454, 459] on div "Ate Coach Dashboard Wahoo! It’s official Take a moment to set up your Coach Pro…" at bounding box center [733, 406] width 1466 height 812
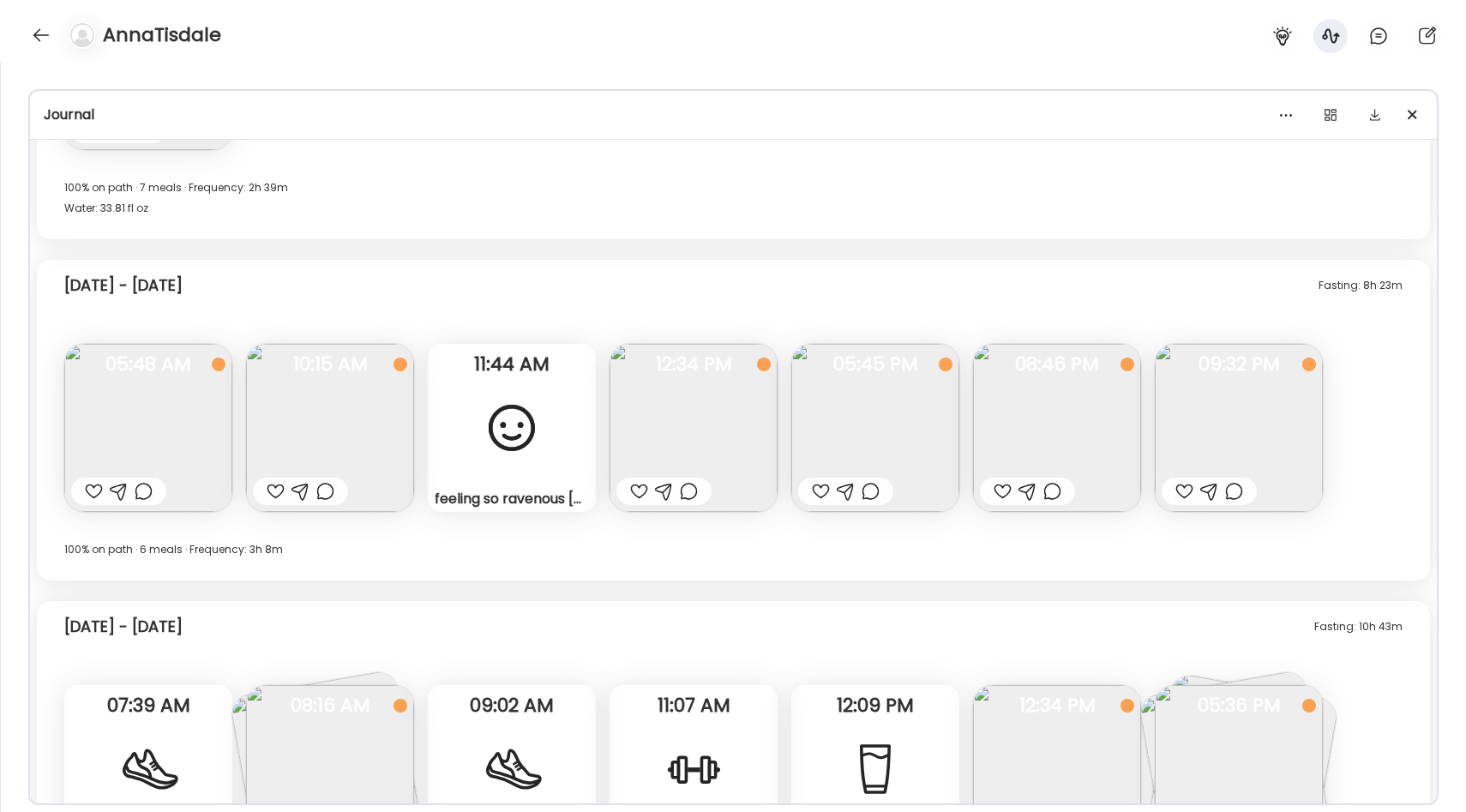
scroll to position [4163, 0]
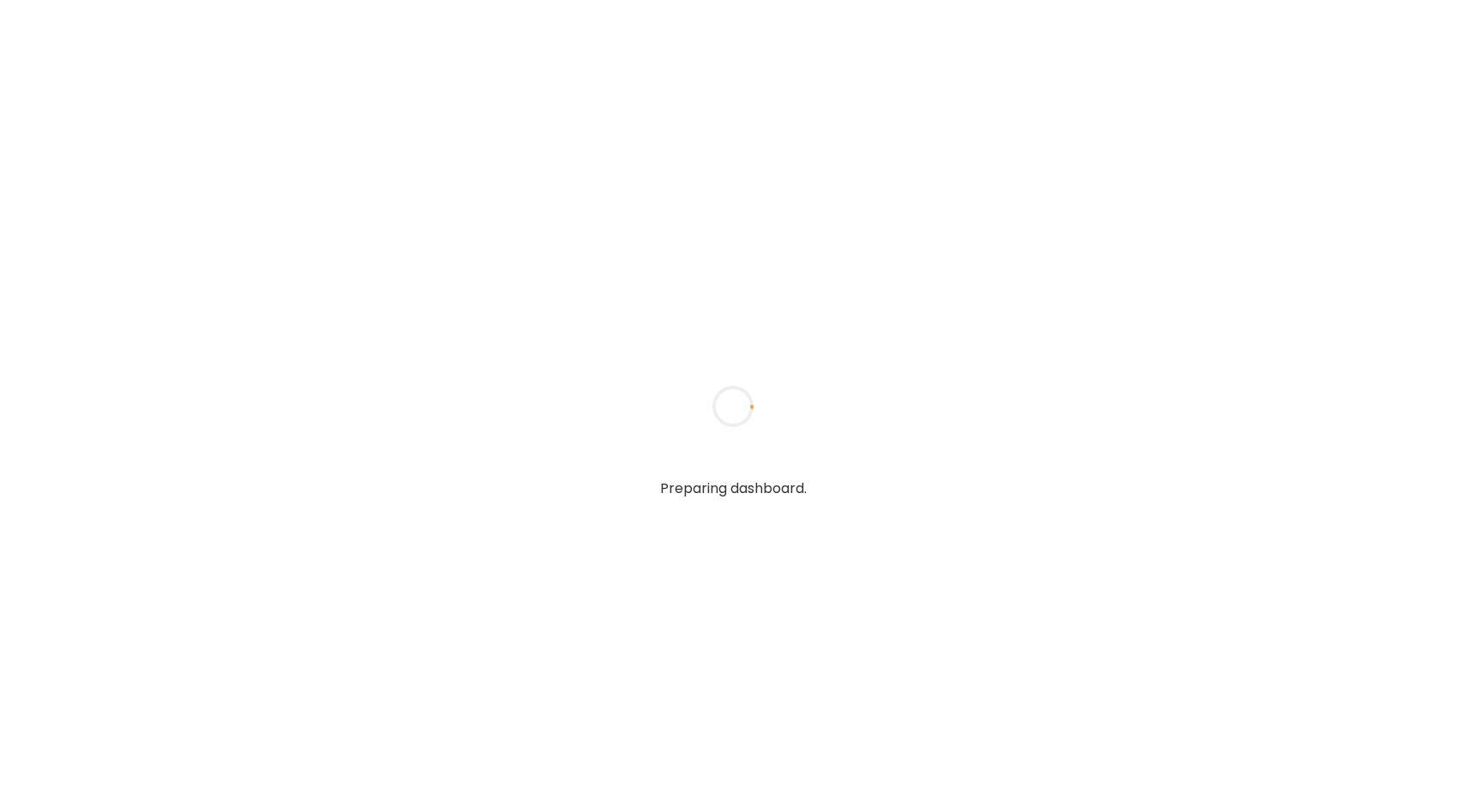
type input "**********"
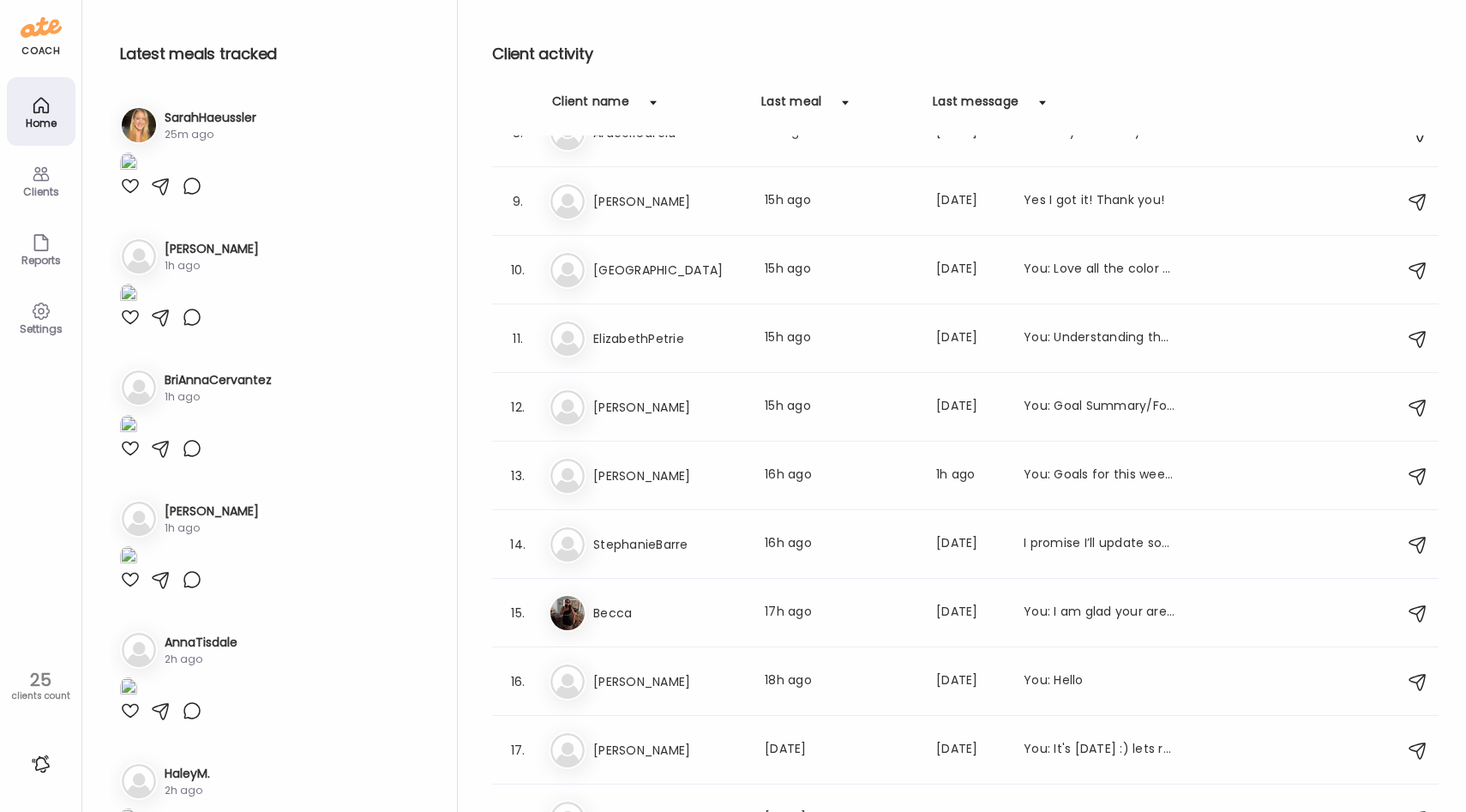
scroll to position [1029, 0]
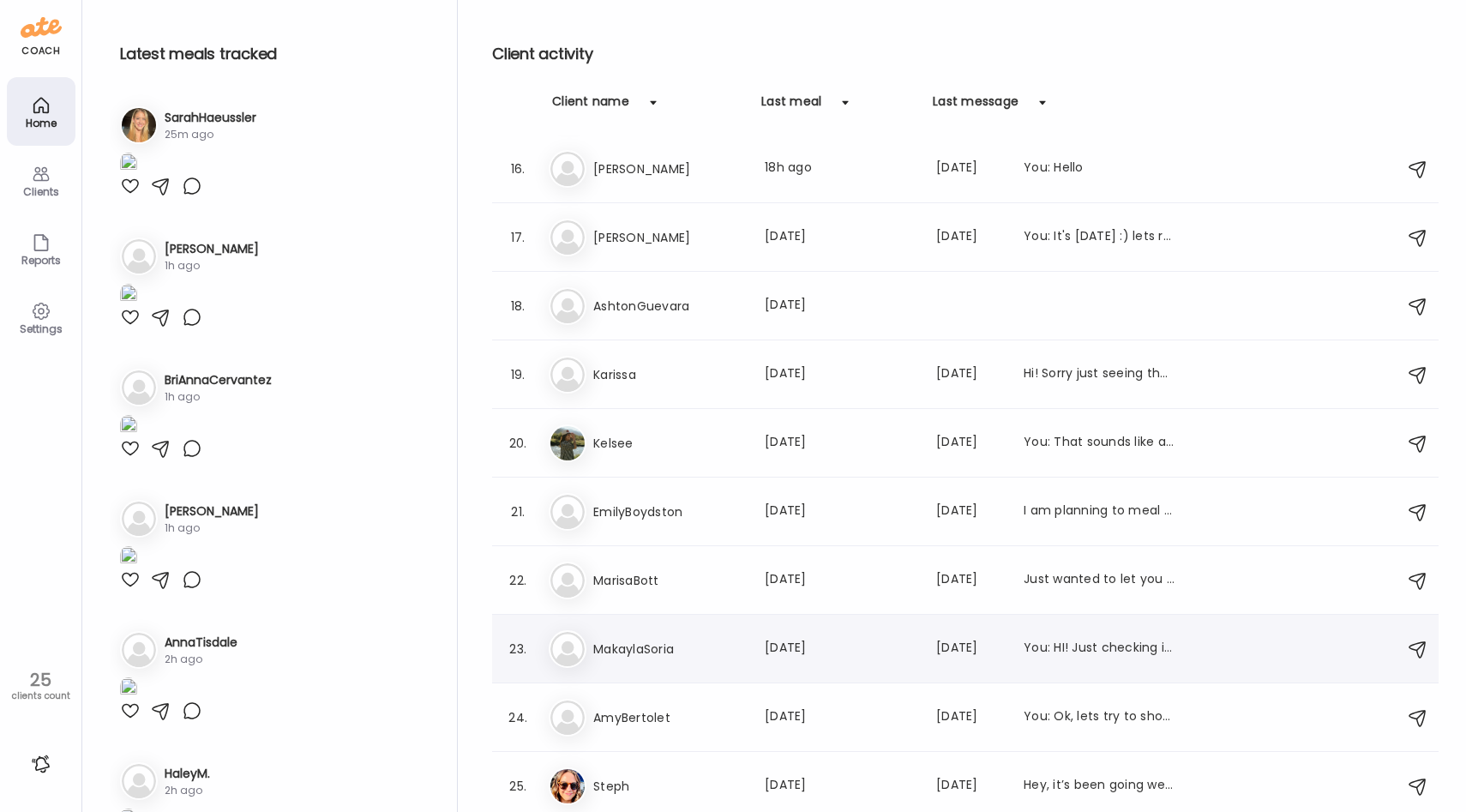
click at [669, 655] on h3 "MakaylaSoria" at bounding box center [669, 649] width 151 height 21
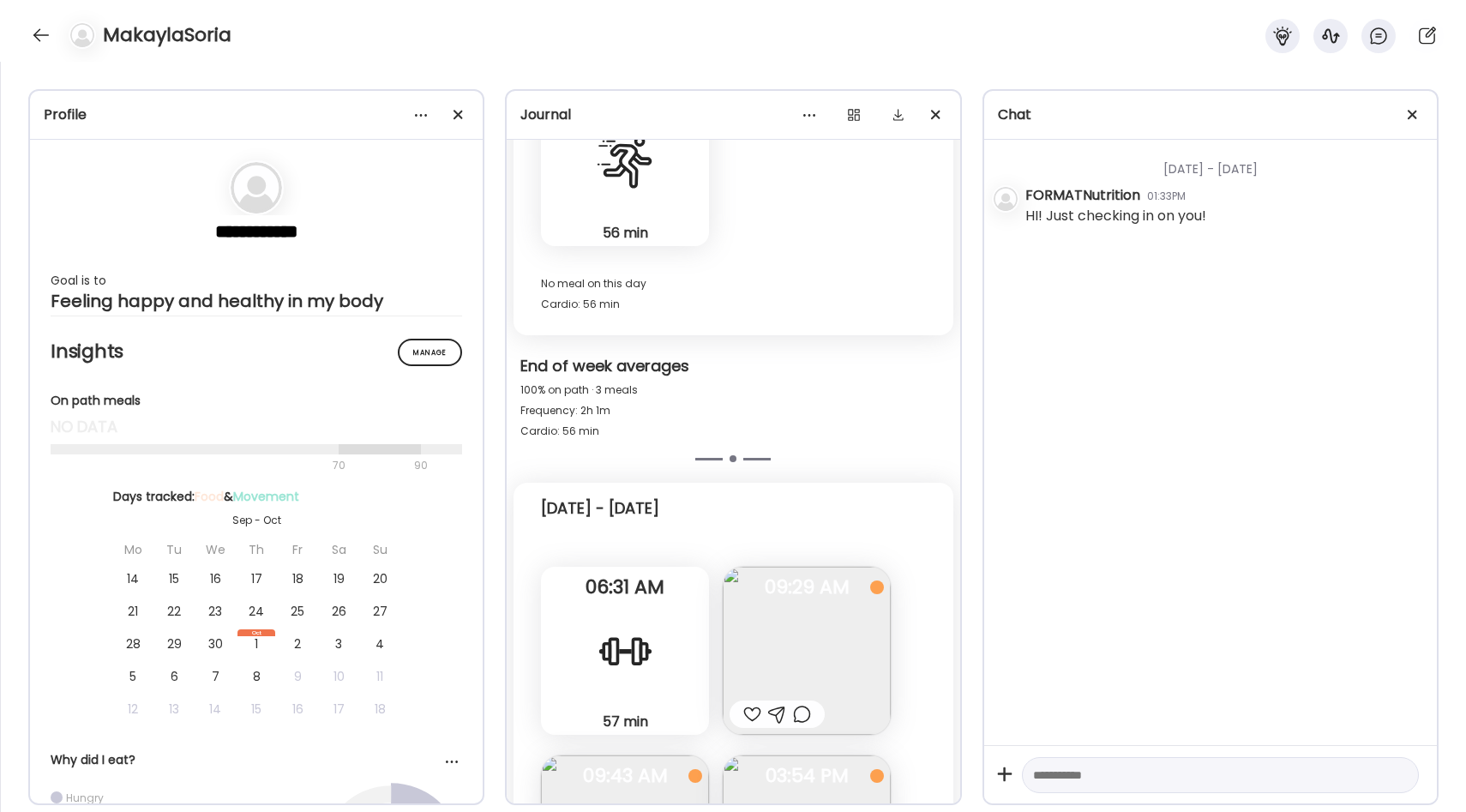
scroll to position [974, 0]
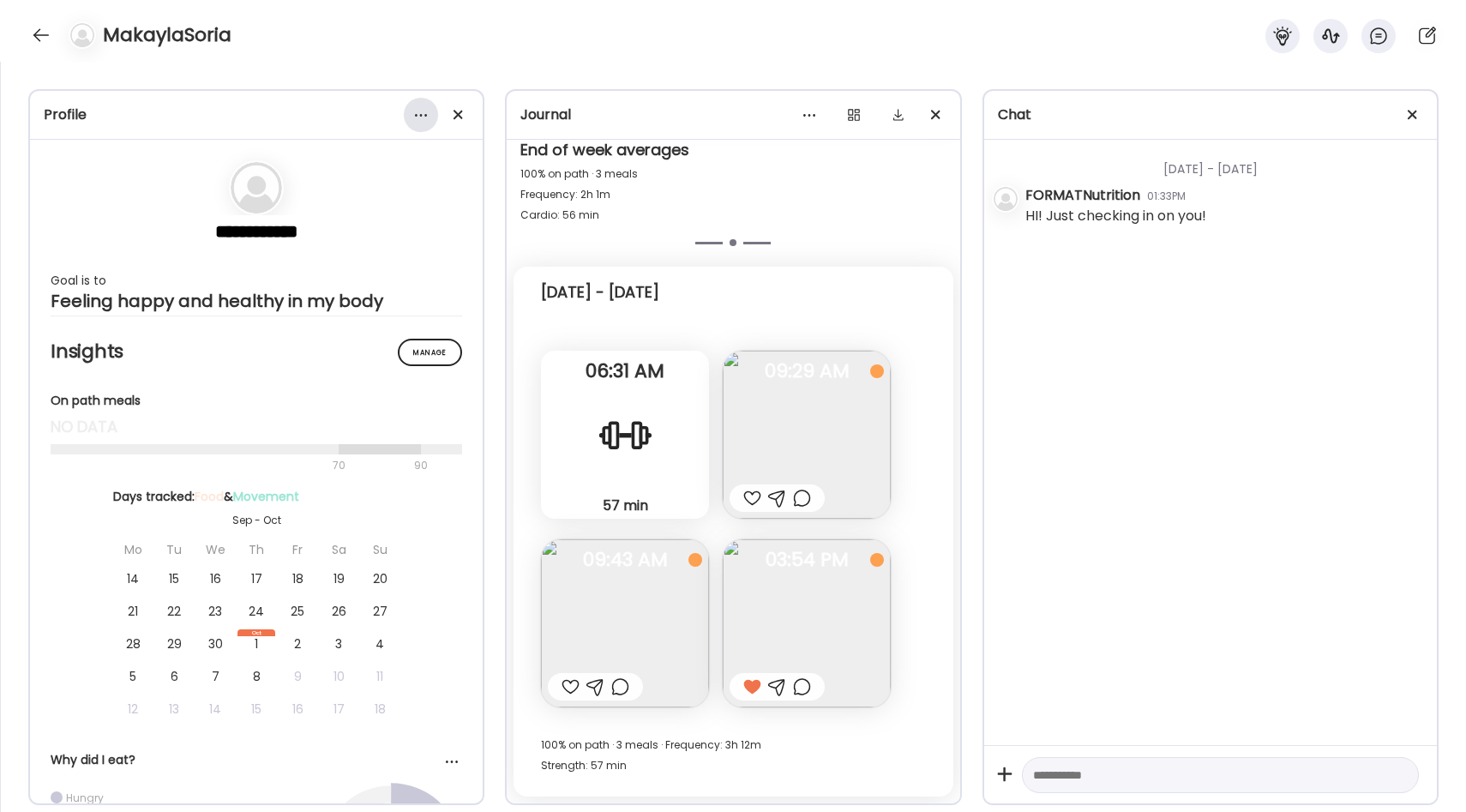
click at [422, 126] on div at bounding box center [421, 115] width 34 height 34
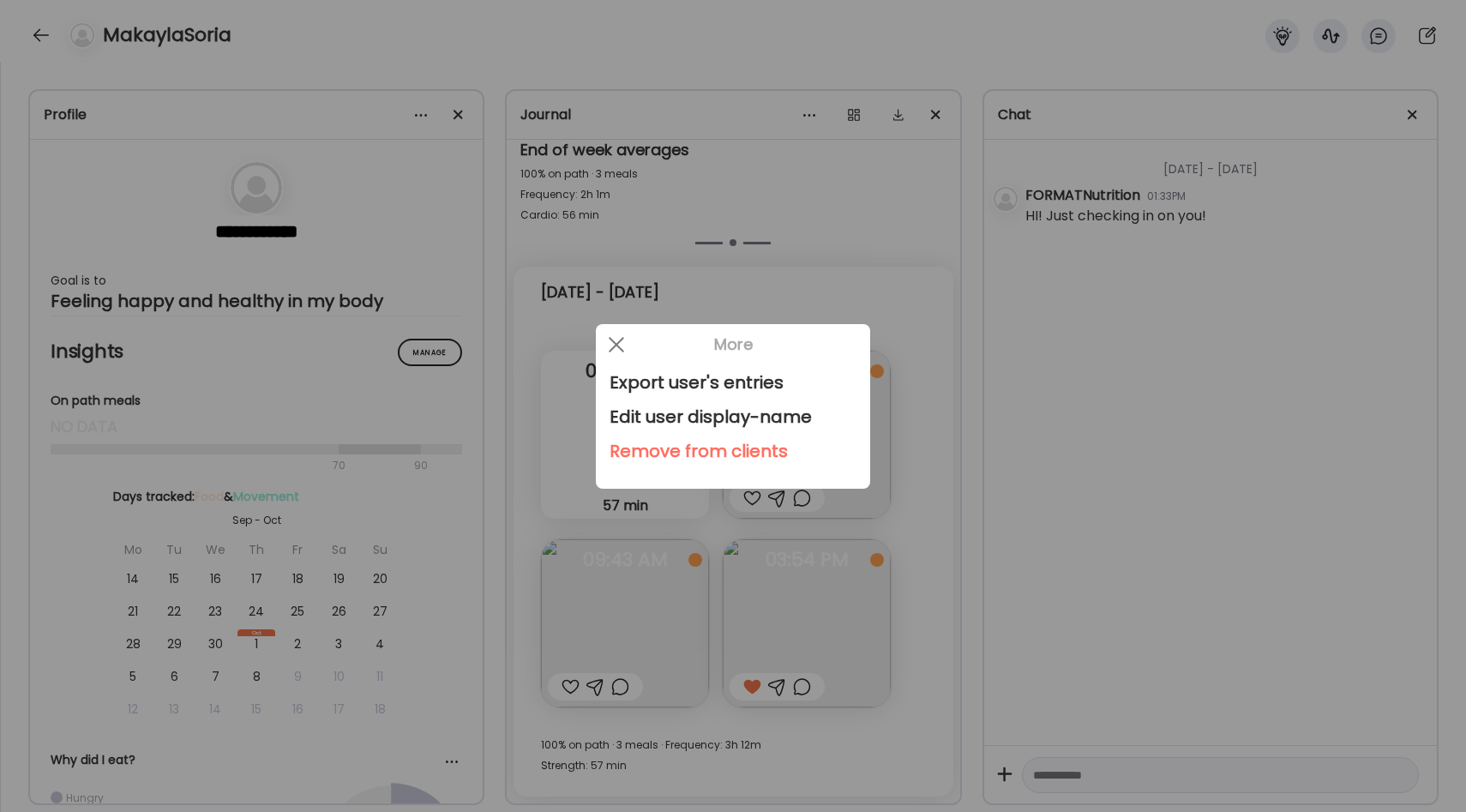
click at [637, 446] on div "Remove from clients" at bounding box center [732, 451] width 247 height 34
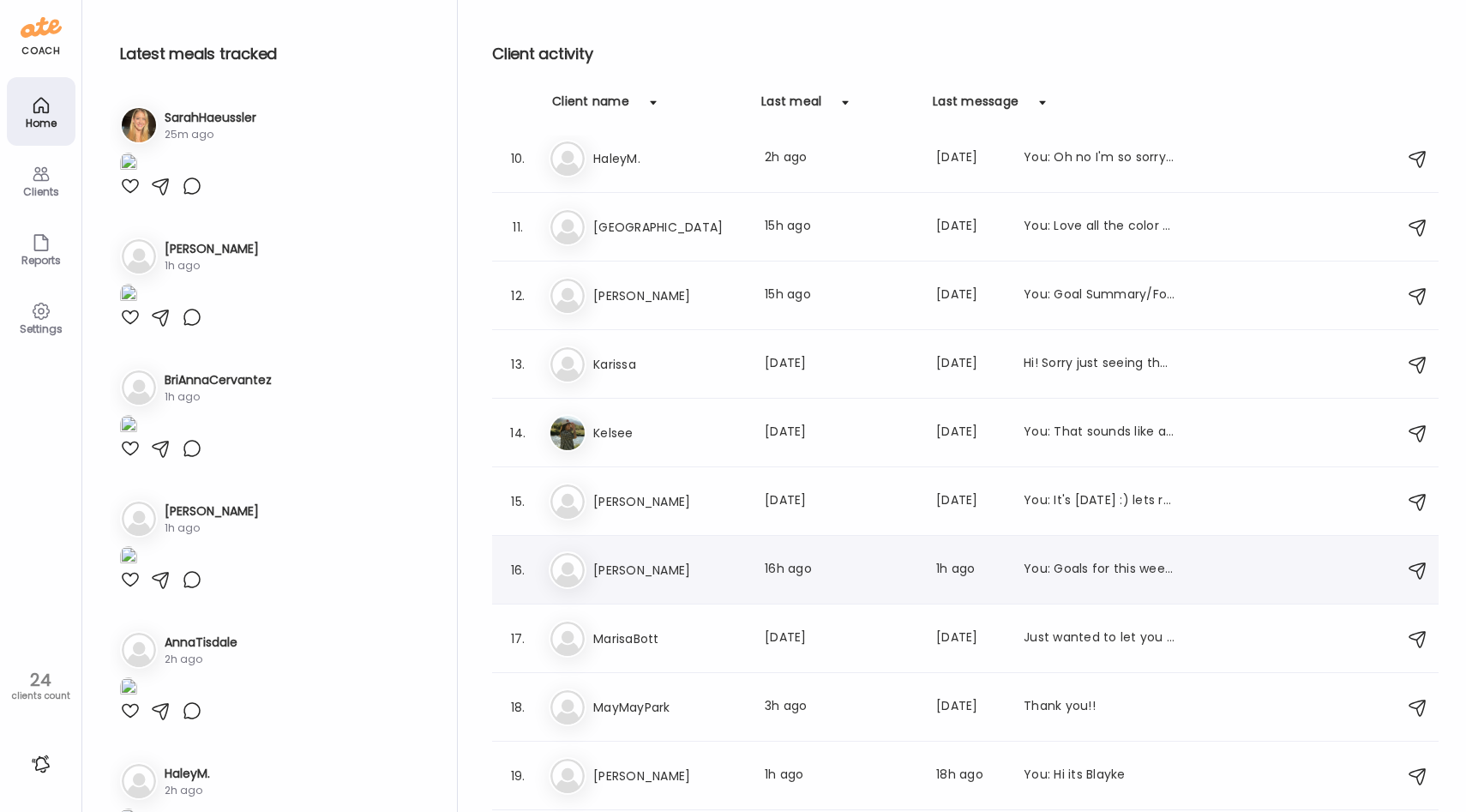
scroll to position [636, 0]
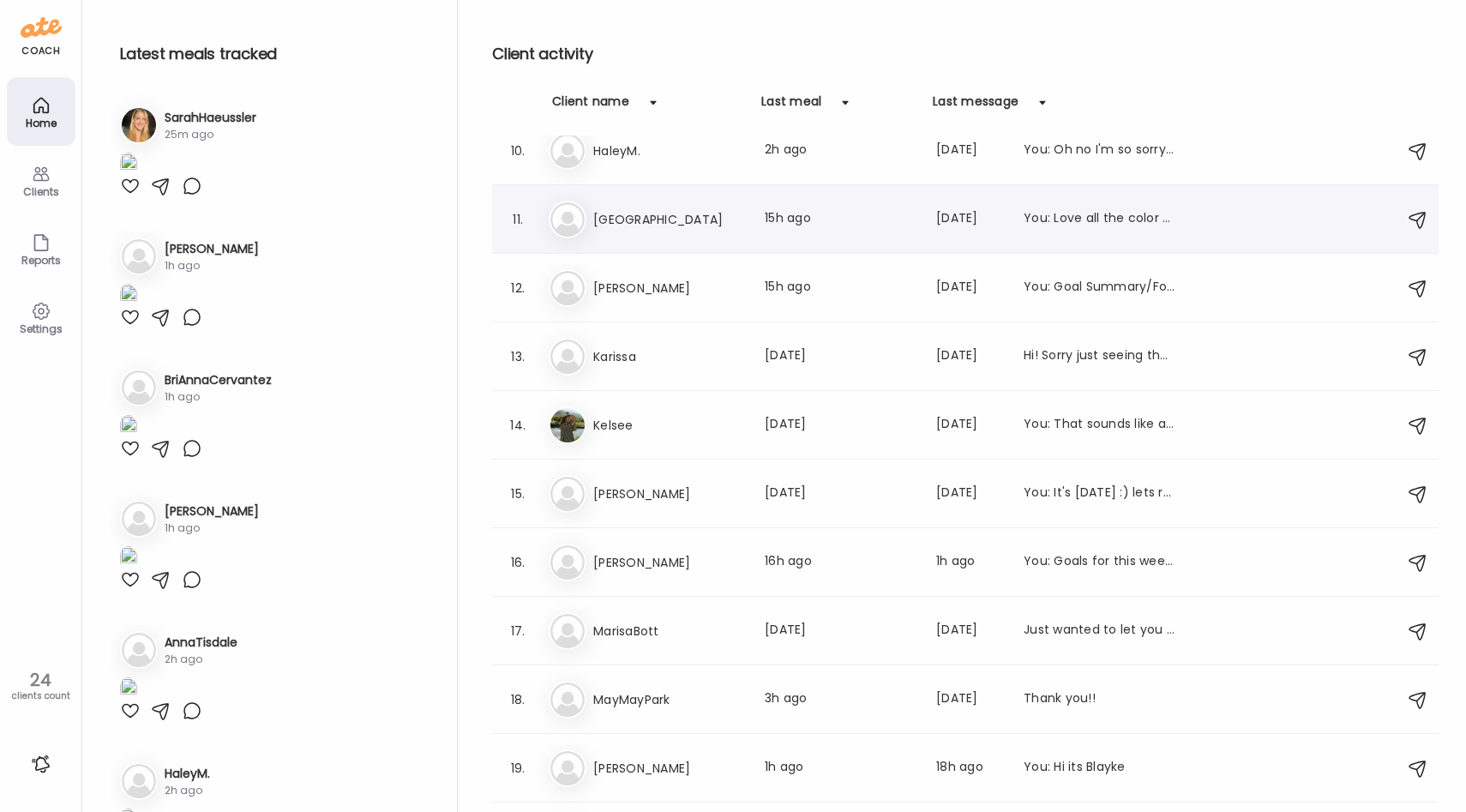
click at [726, 242] on div "11. In India Last meal: 15h ago Last message: 18d ago You: Love all the color o…" at bounding box center [965, 219] width 946 height 69
click at [704, 218] on h3 "[GEOGRAPHIC_DATA]" at bounding box center [669, 219] width 151 height 21
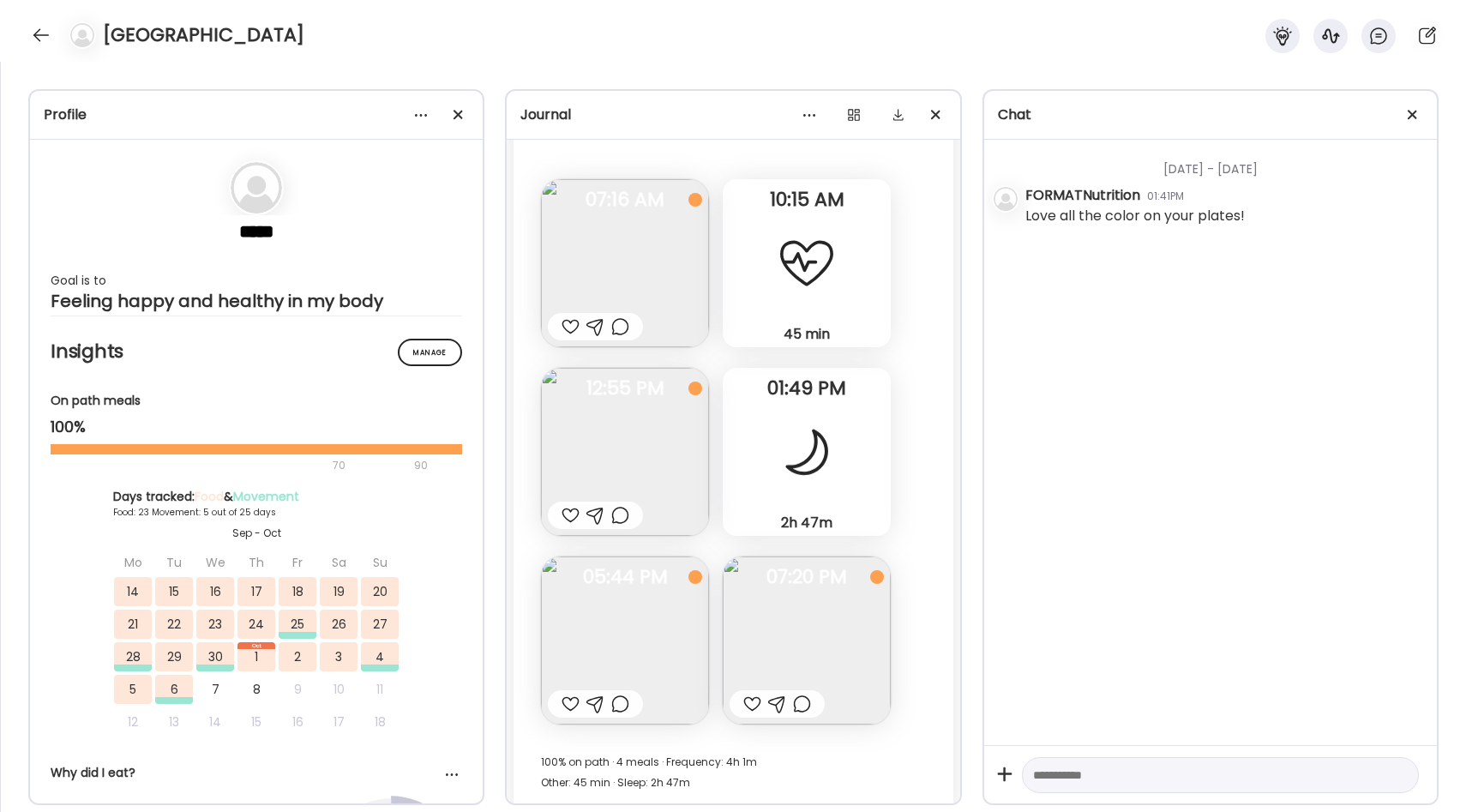
scroll to position [24467, 0]
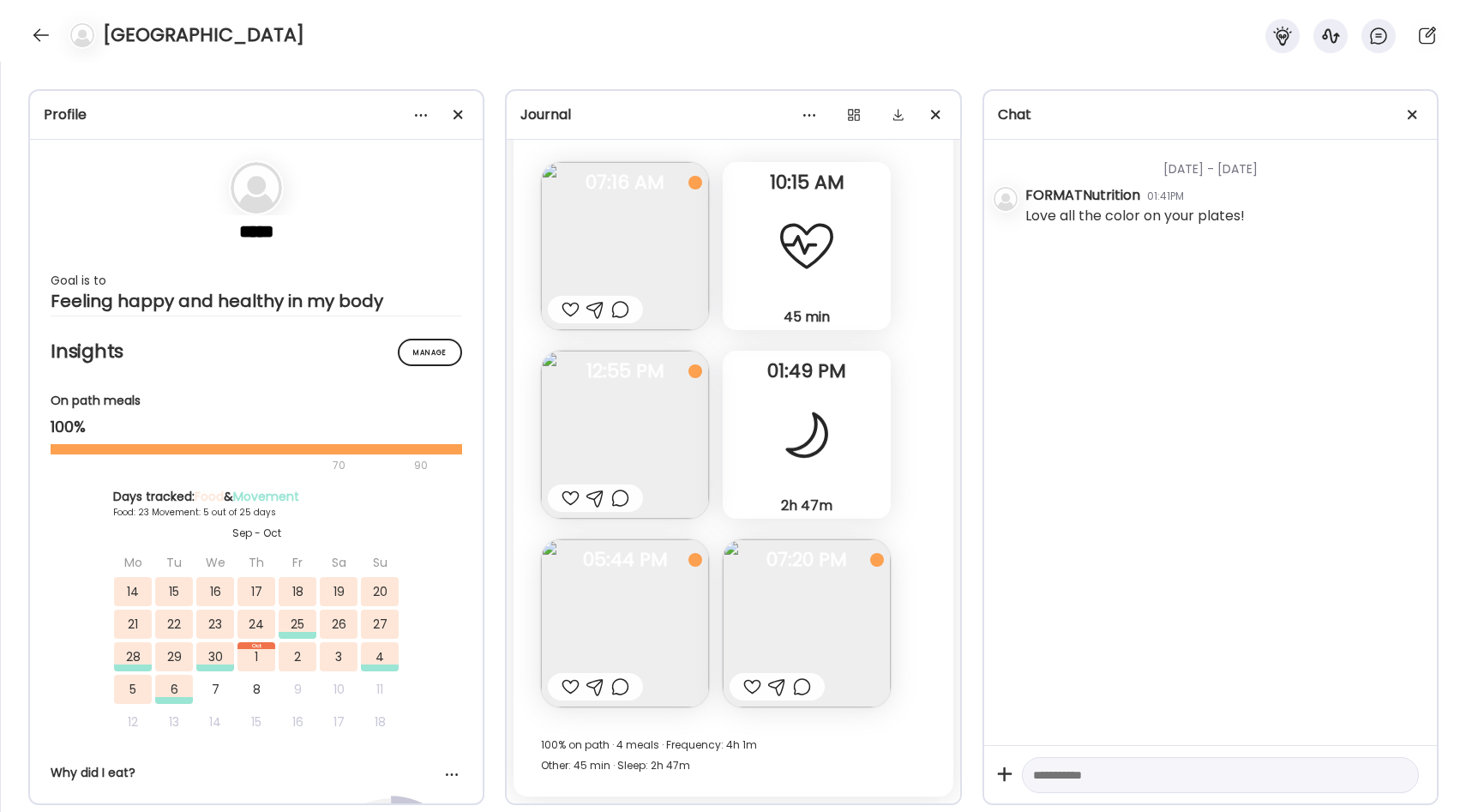
click at [573, 310] on div at bounding box center [570, 309] width 18 height 21
click at [568, 499] on div at bounding box center [570, 498] width 18 height 21
click at [570, 682] on div at bounding box center [570, 687] width 18 height 21
click at [750, 686] on div at bounding box center [752, 687] width 18 height 21
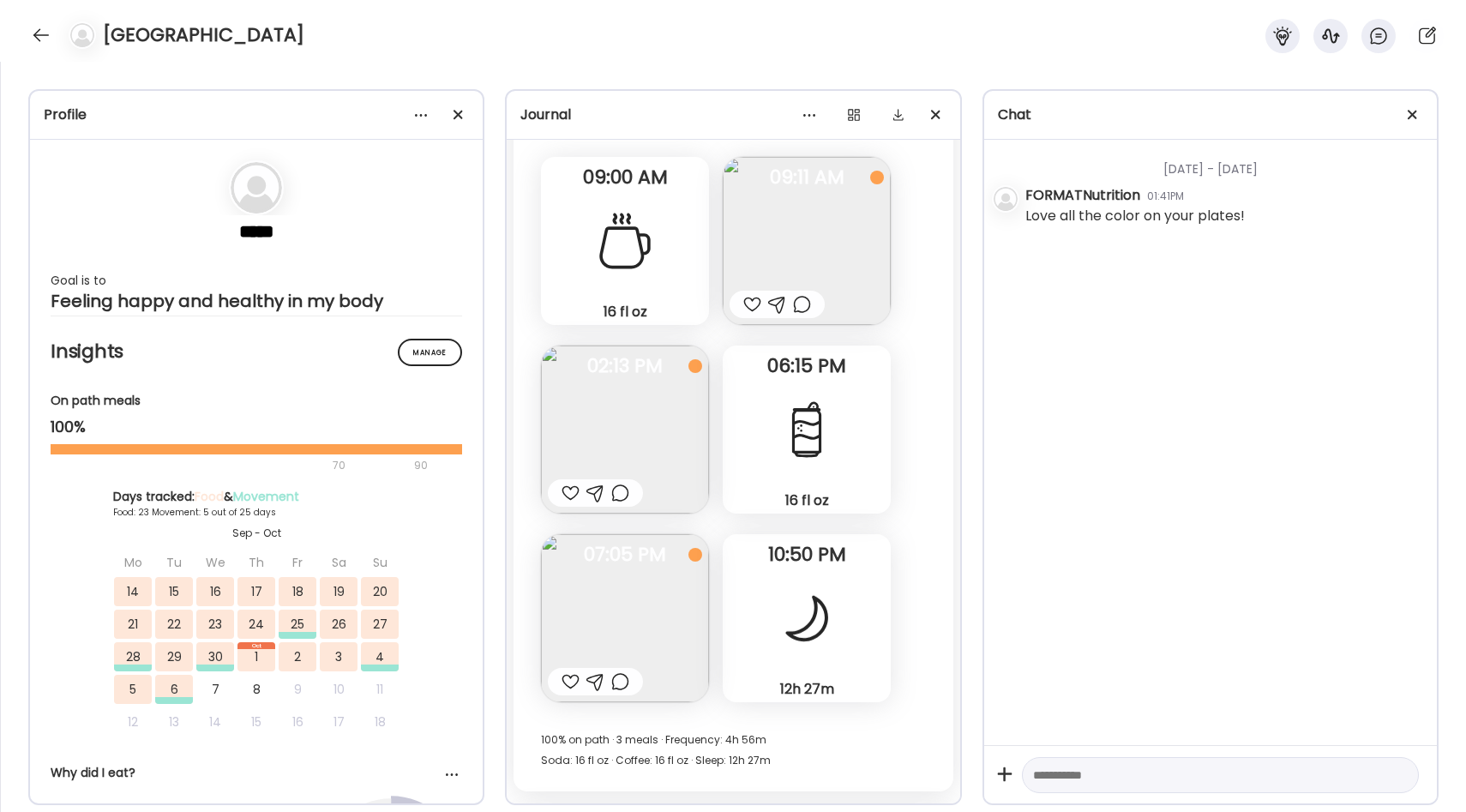
scroll to position [23732, 0]
click at [752, 308] on div at bounding box center [752, 306] width 18 height 21
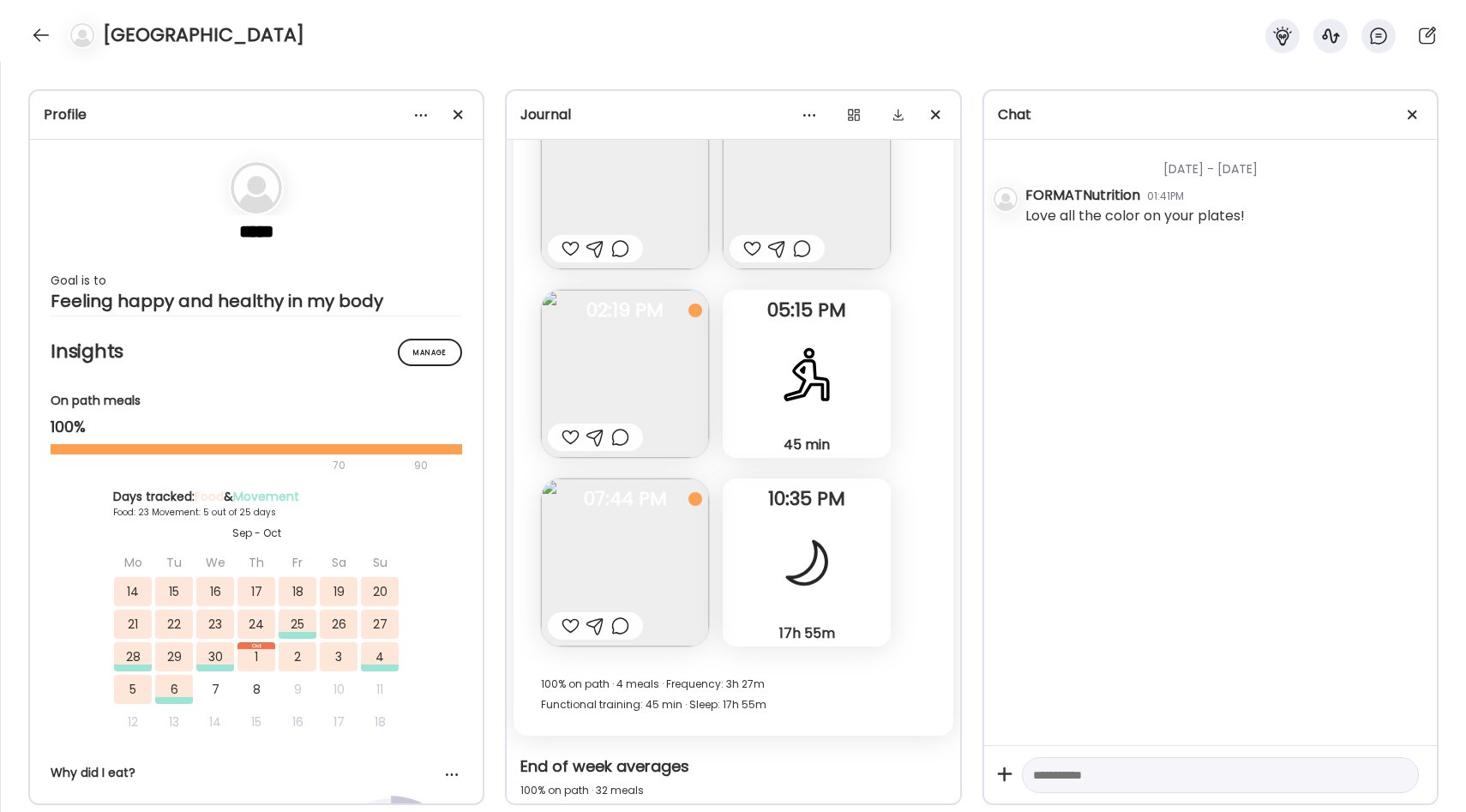
scroll to position [22882, 0]
click at [572, 432] on div at bounding box center [570, 438] width 18 height 21
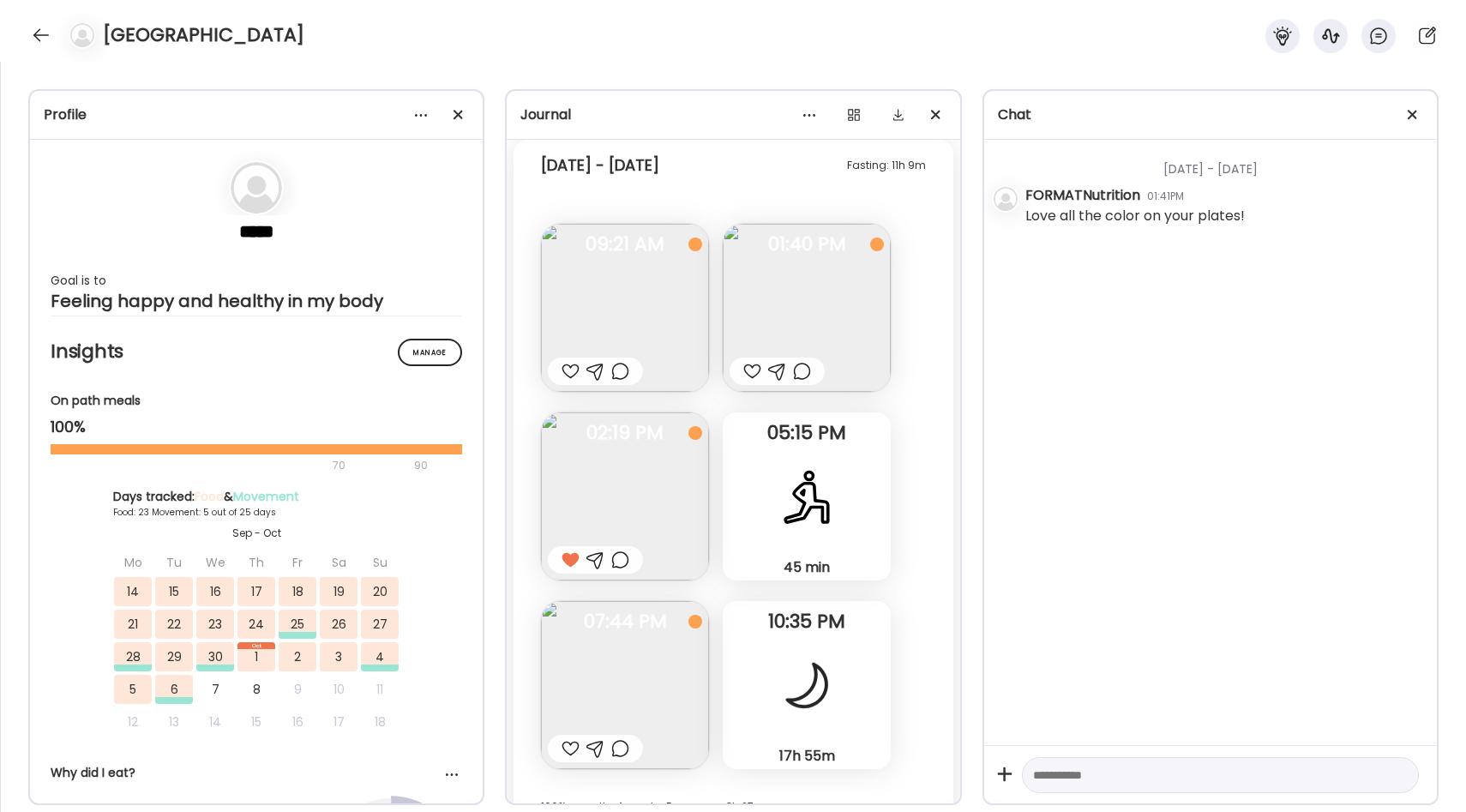
scroll to position [22736, 0]
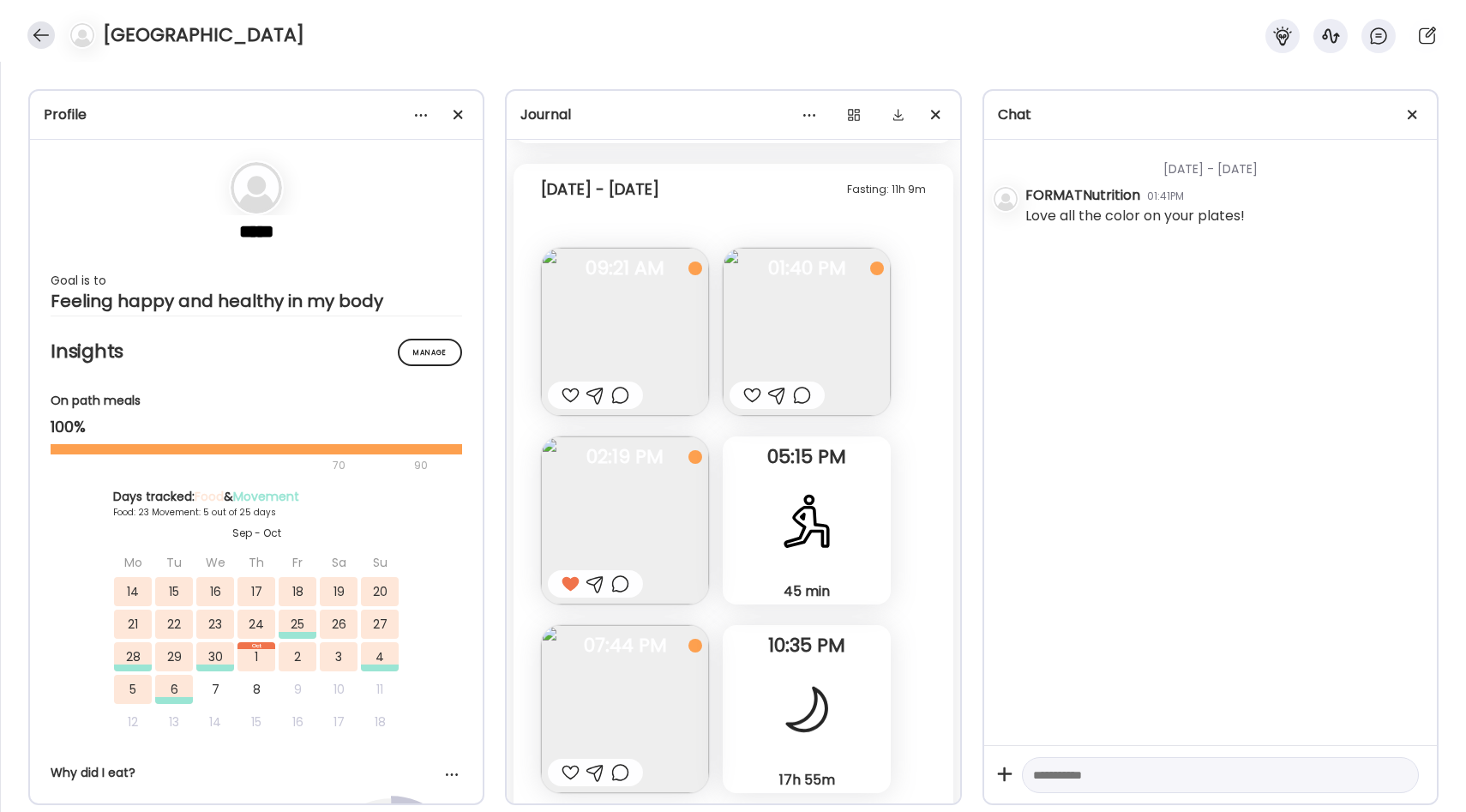
click at [43, 46] on div at bounding box center [41, 35] width 27 height 27
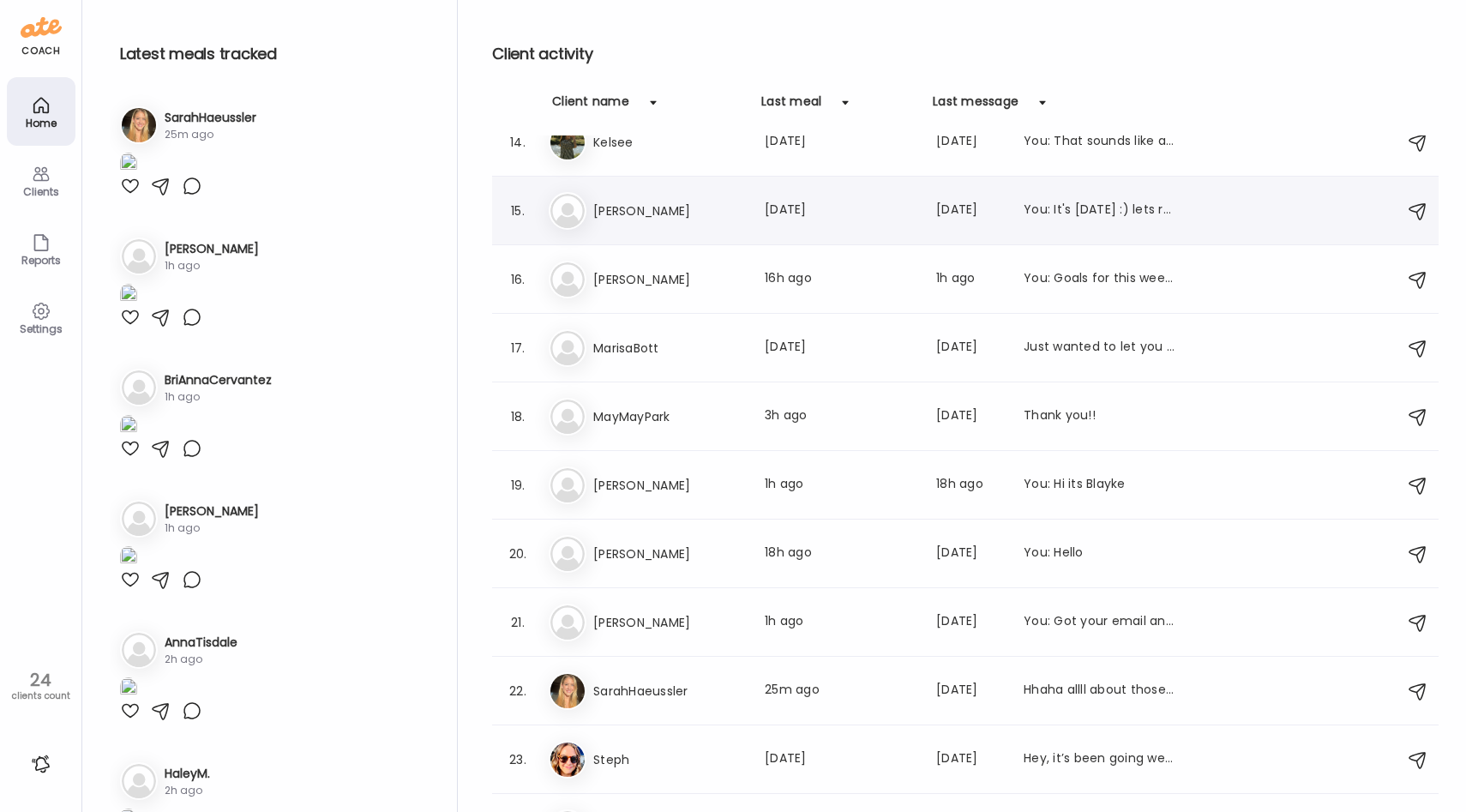
scroll to position [961, 0]
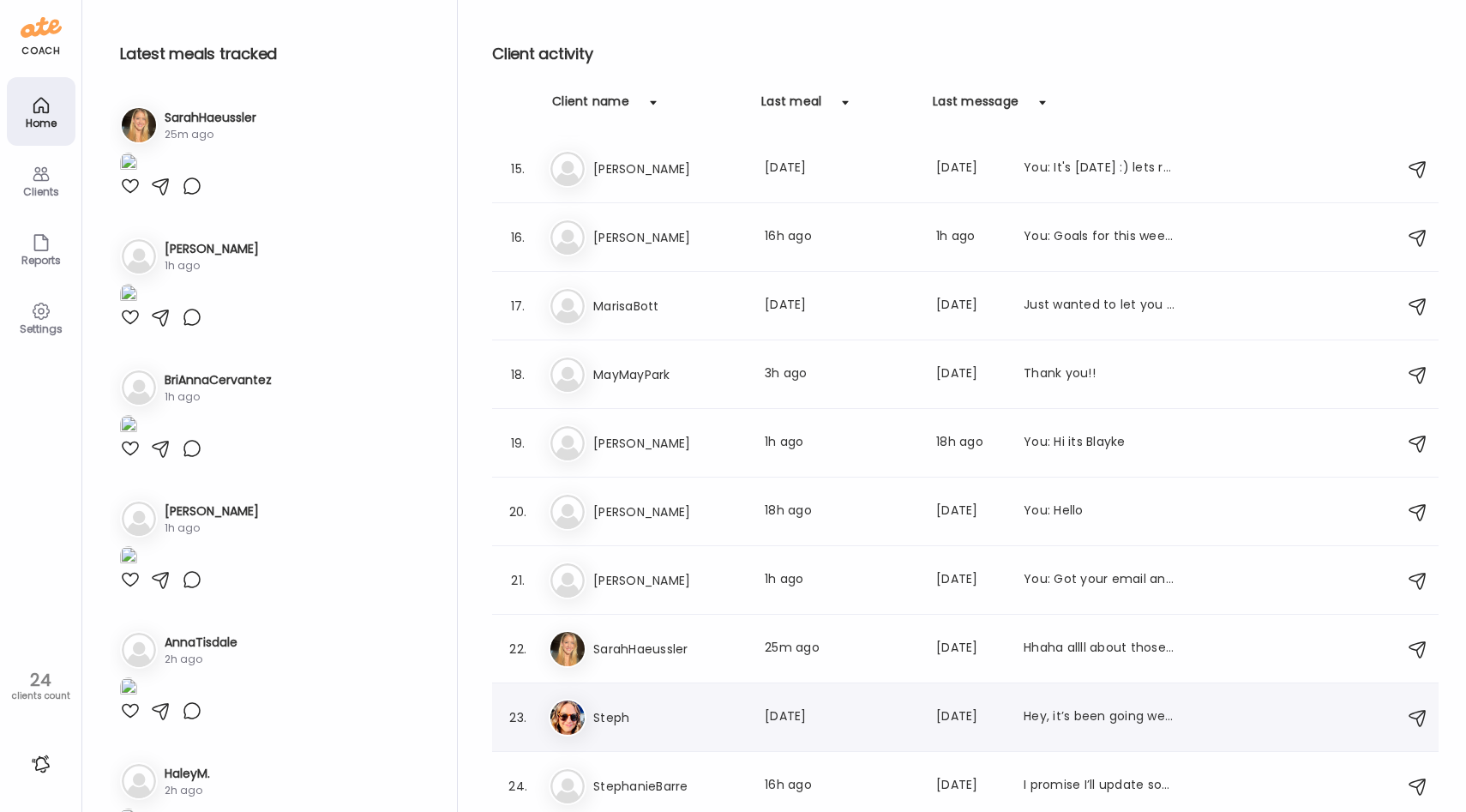
click at [651, 730] on div "St Steph Last meal: 37d ago Last message: 29d ago Hey, it’s been going well. I …" at bounding box center [968, 717] width 839 height 38
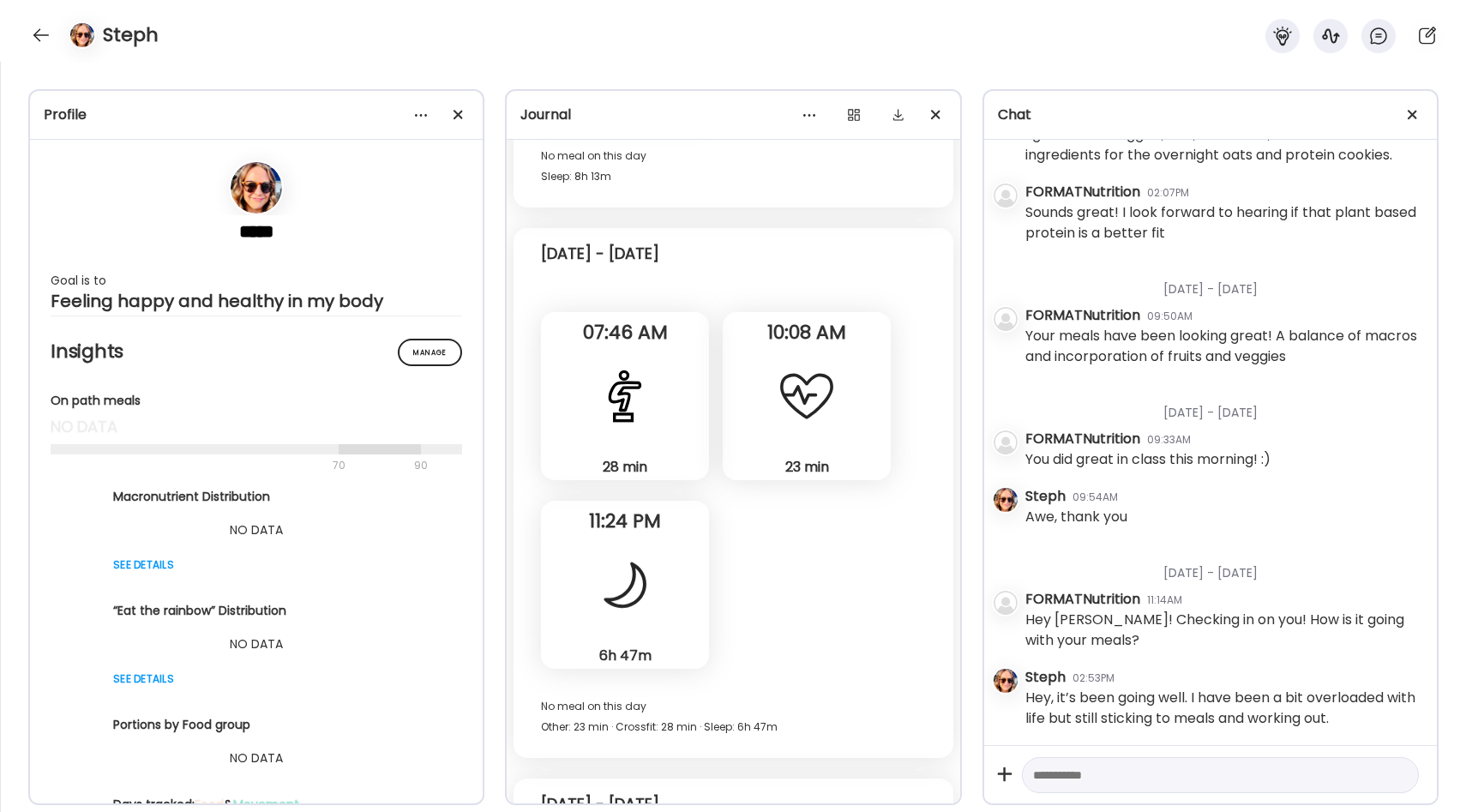
scroll to position [4612, 0]
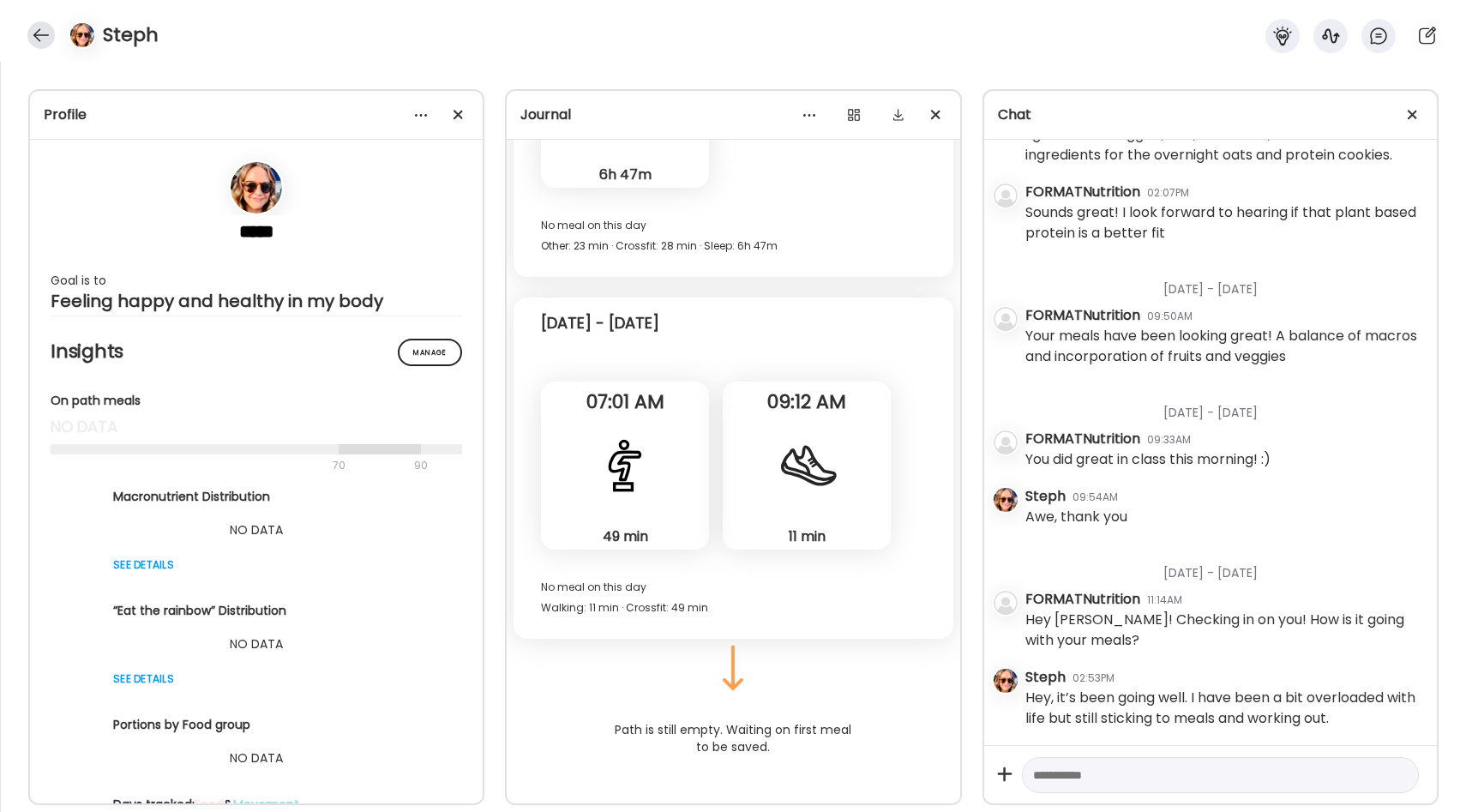
click at [33, 25] on div at bounding box center [41, 35] width 27 height 27
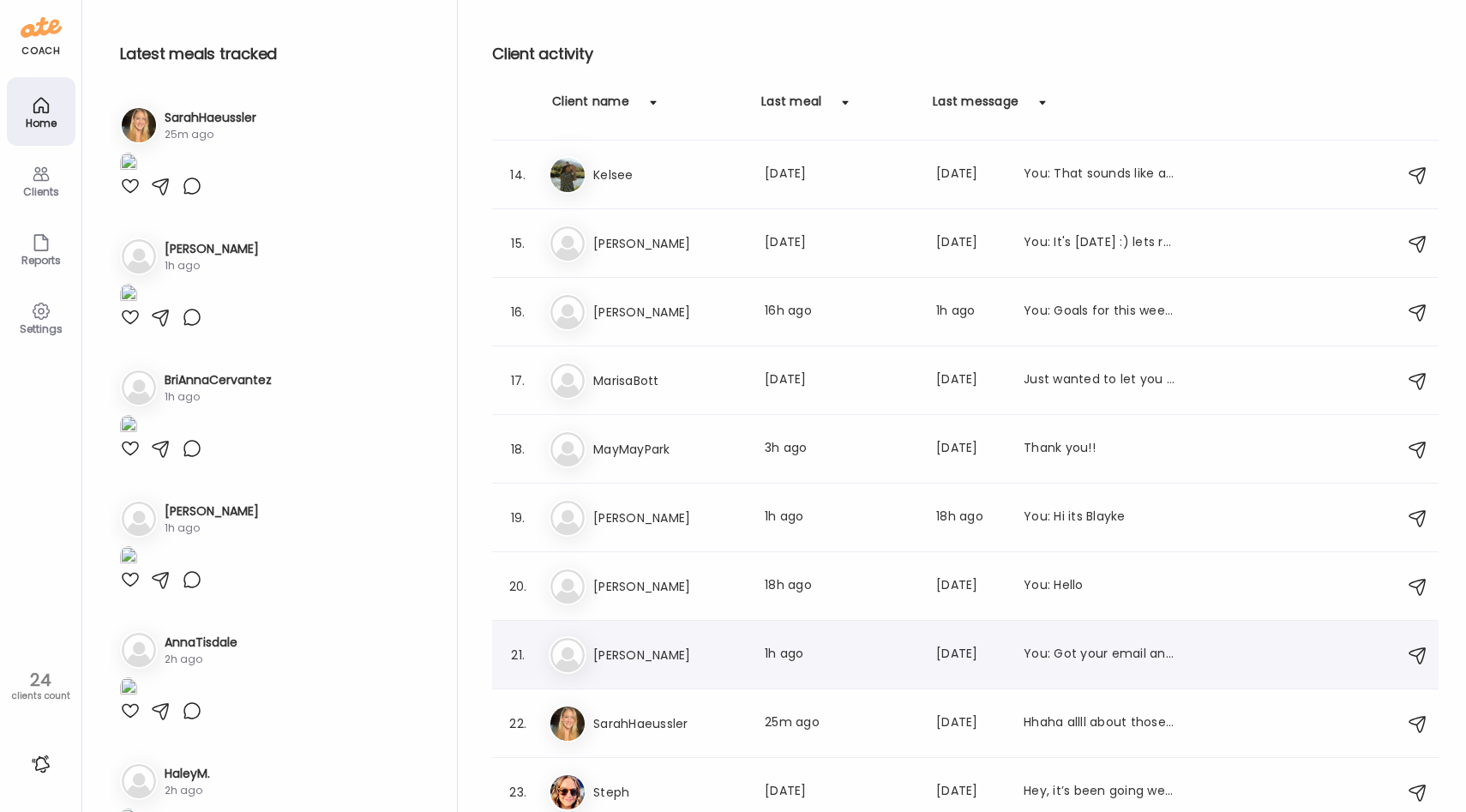
scroll to position [882, 0]
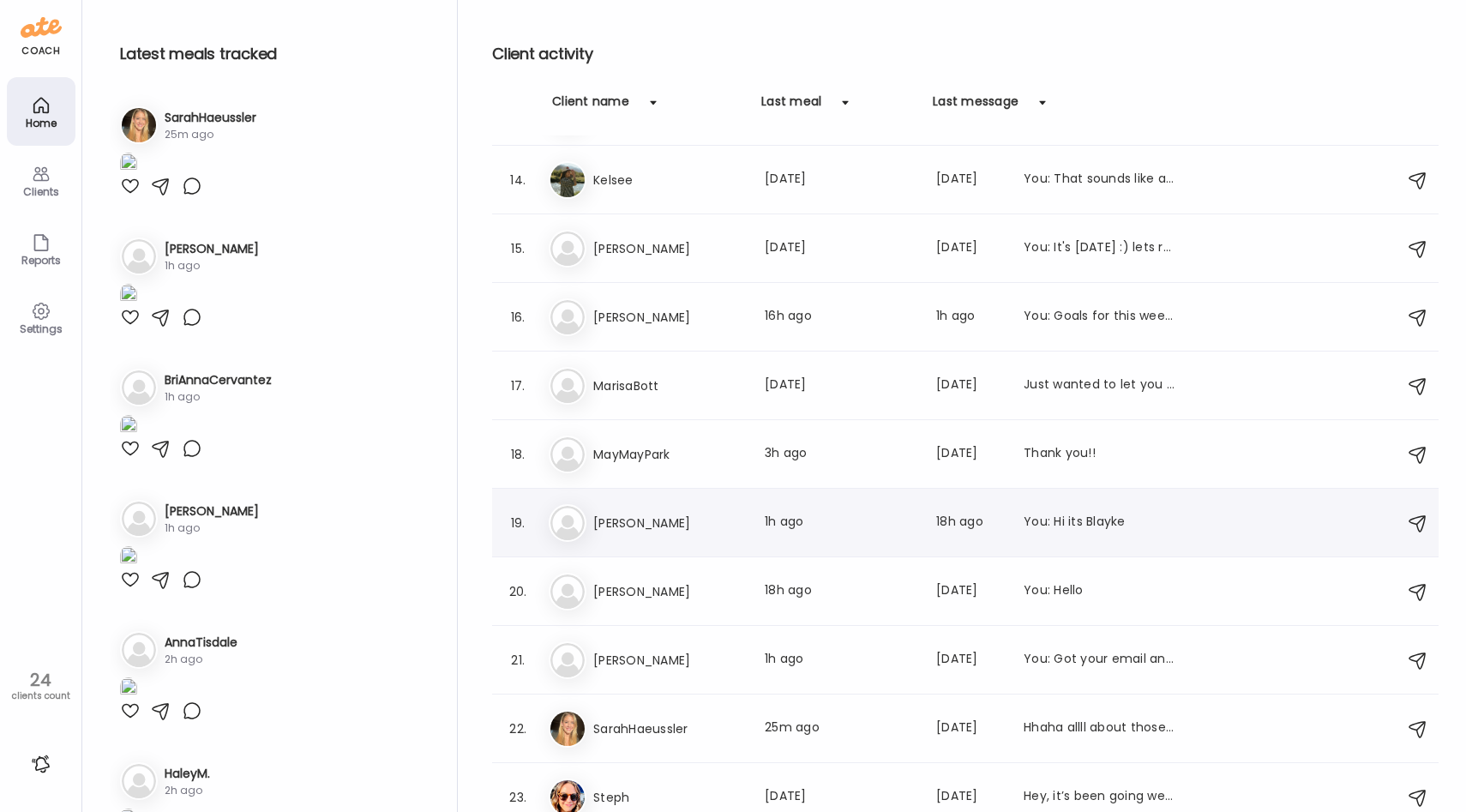
click at [666, 514] on h3 "[PERSON_NAME]" at bounding box center [669, 523] width 151 height 21
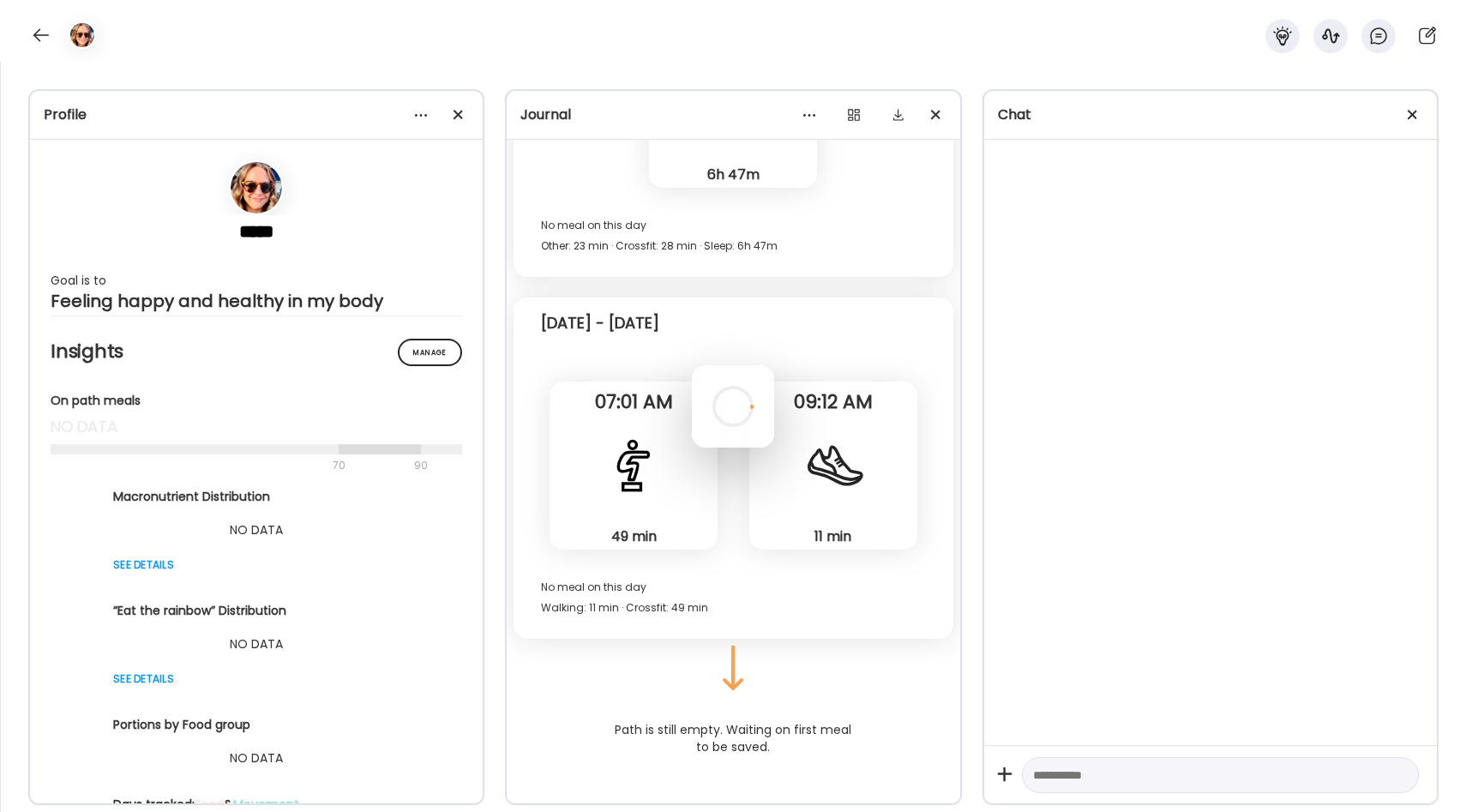
scroll to position [88, 0]
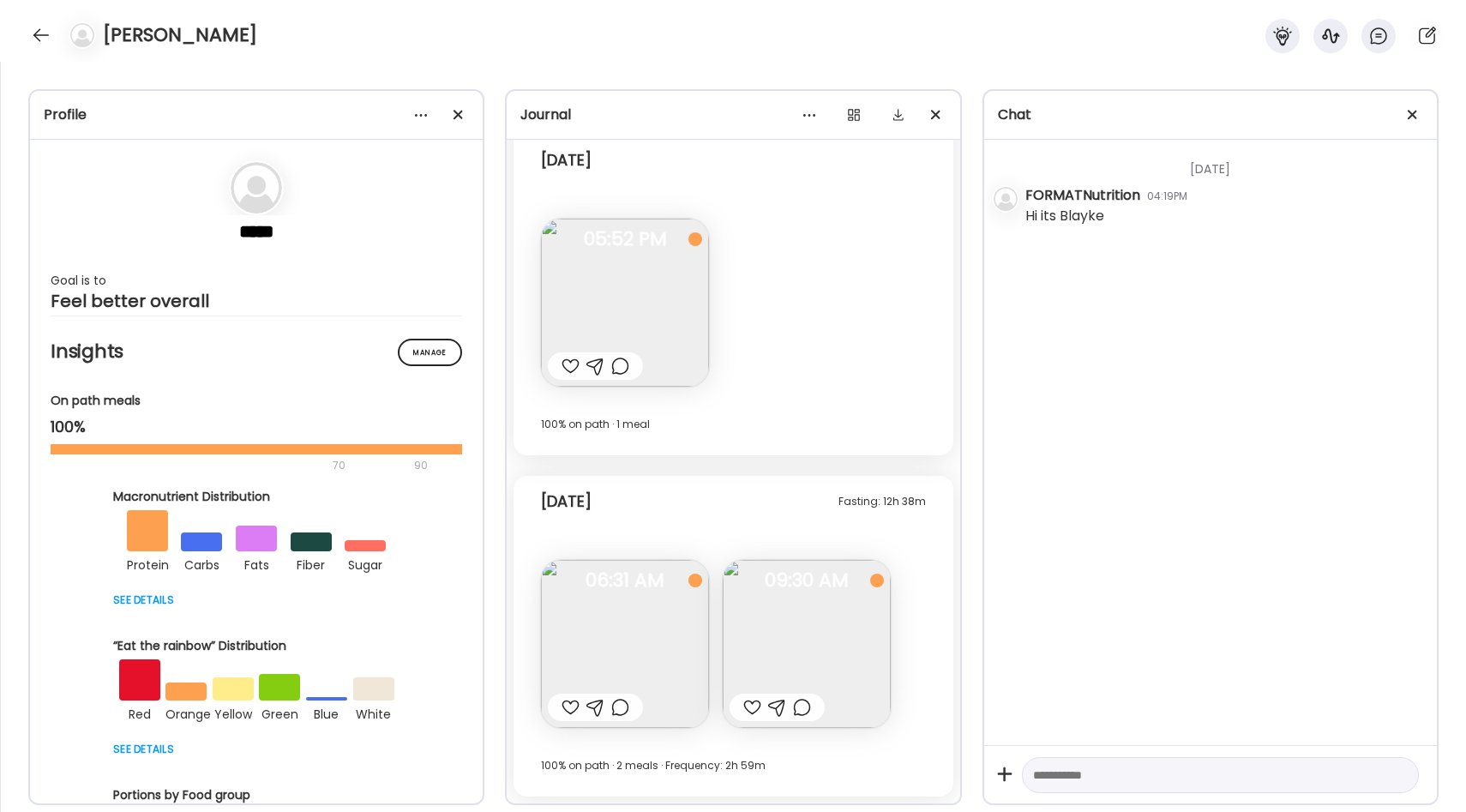
click at [572, 370] on div at bounding box center [570, 366] width 18 height 21
click at [572, 705] on div at bounding box center [570, 707] width 18 height 21
click at [742, 705] on div at bounding box center [777, 707] width 95 height 27
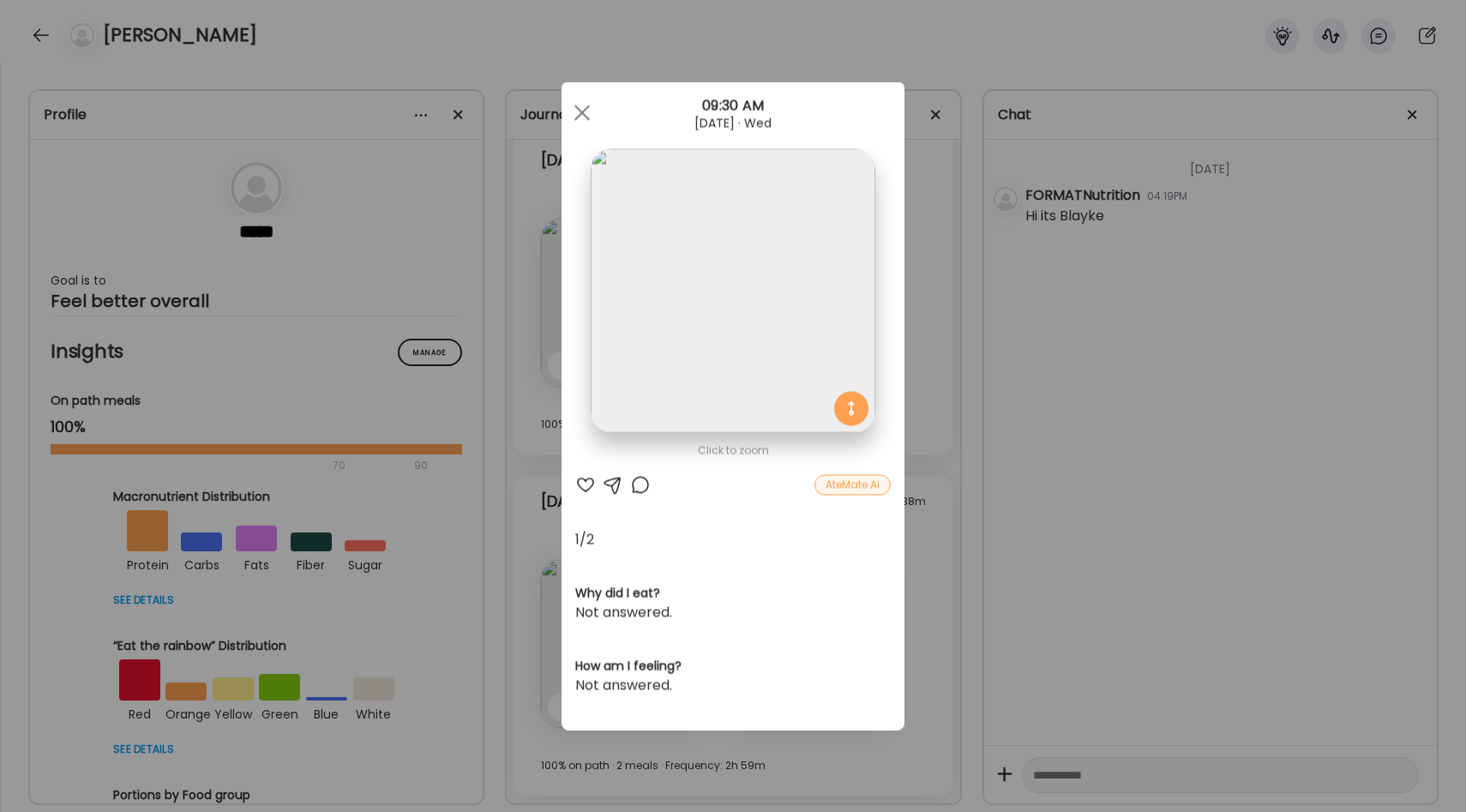
click at [924, 557] on div "Ate Coach Dashboard Wahoo! It’s official Take a moment to set up your Coach Pro…" at bounding box center [733, 406] width 1466 height 812
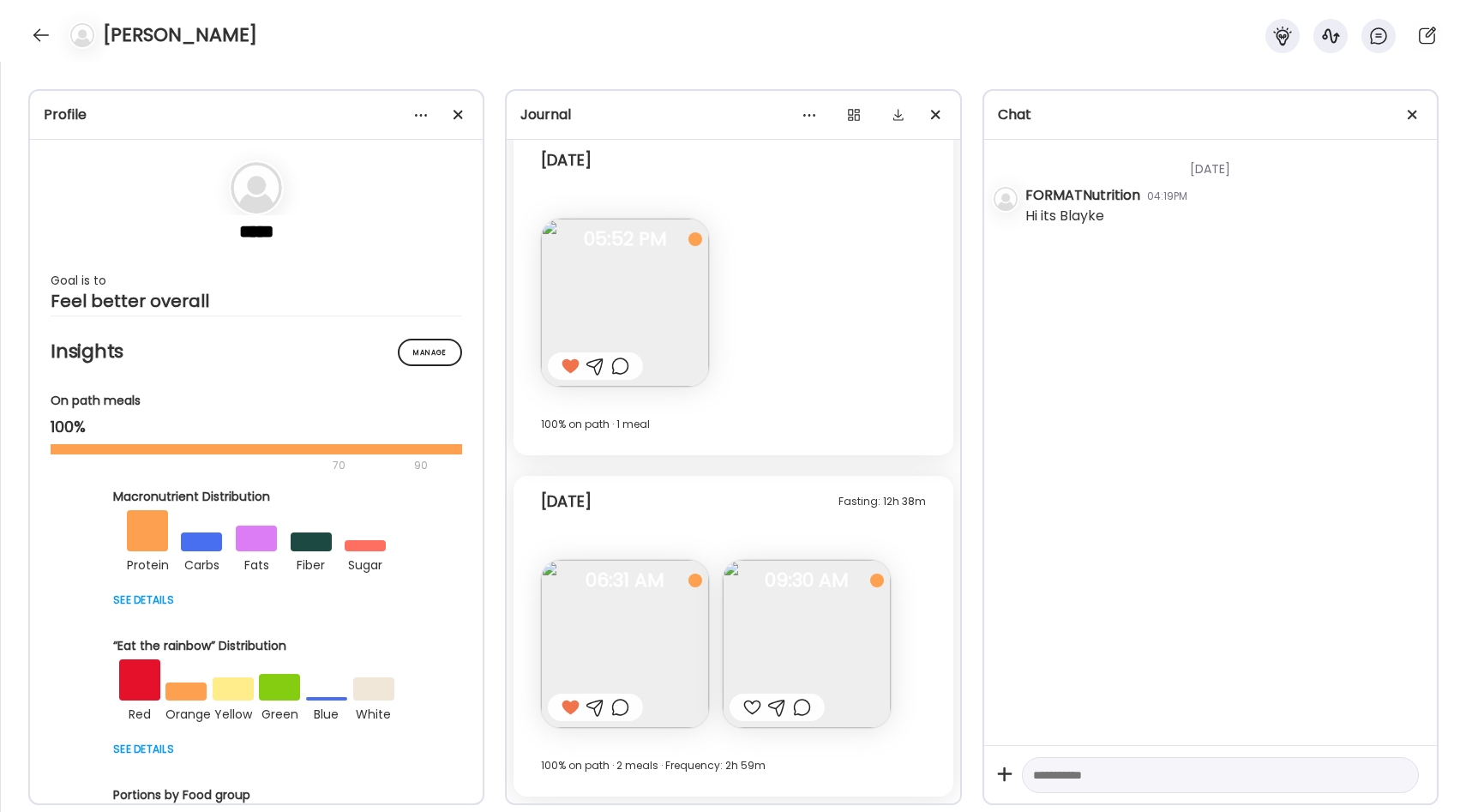
click at [753, 699] on div at bounding box center [752, 707] width 18 height 21
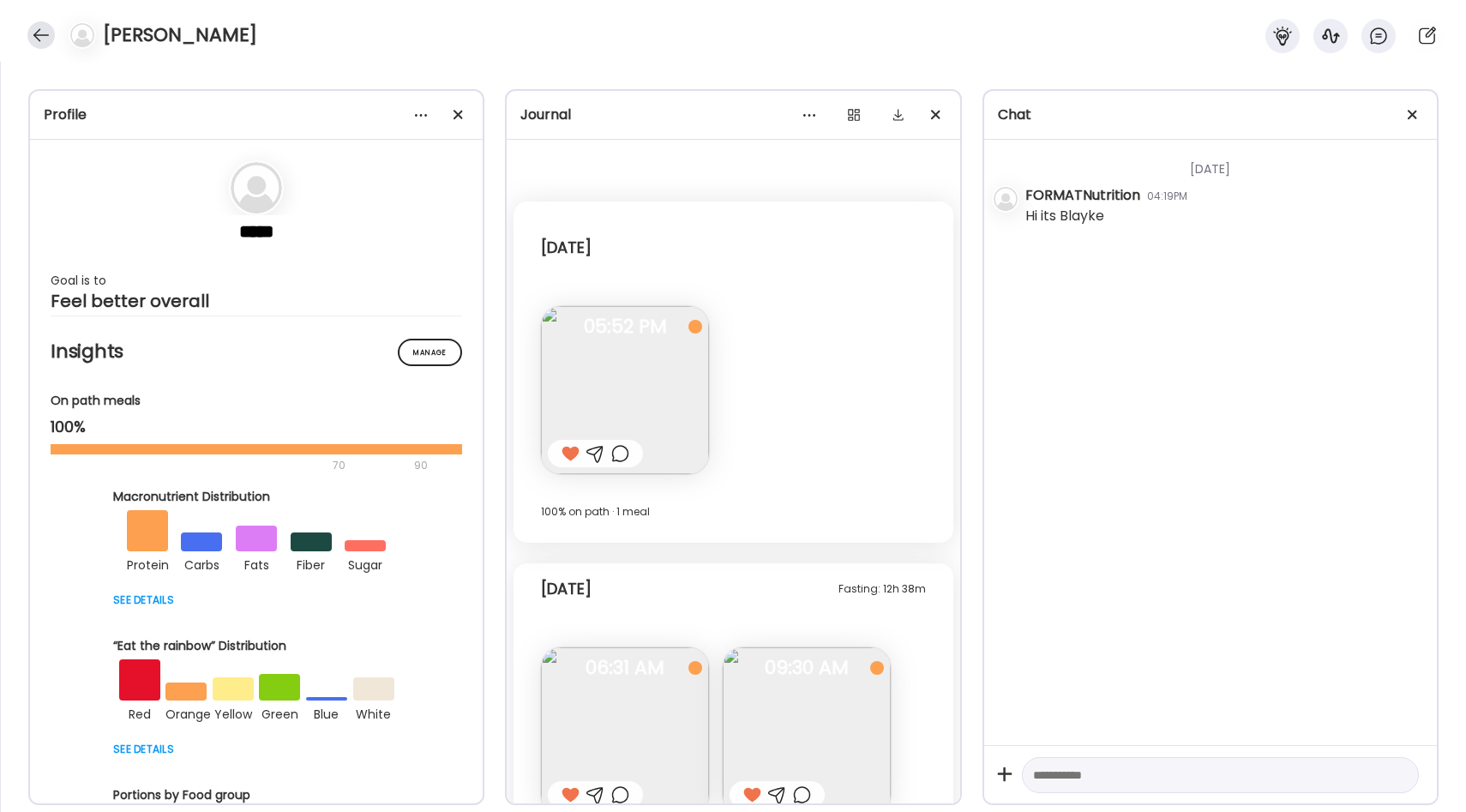
click at [41, 37] on div at bounding box center [41, 35] width 27 height 27
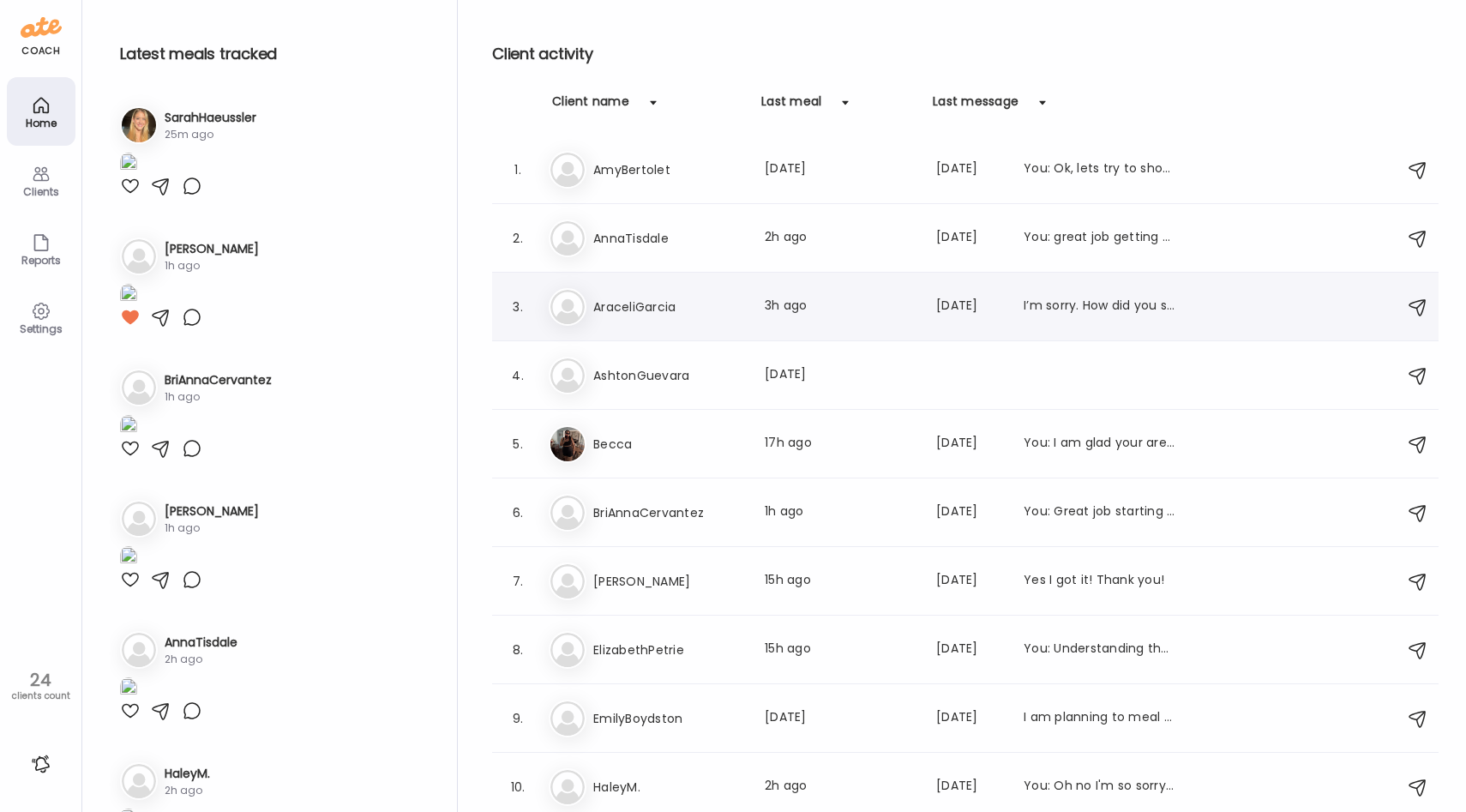
click at [686, 288] on div "Ar AraceliGarcia Last meal: 3h ago Last message: 14d ago I’m sorry. How did you…" at bounding box center [968, 307] width 839 height 38
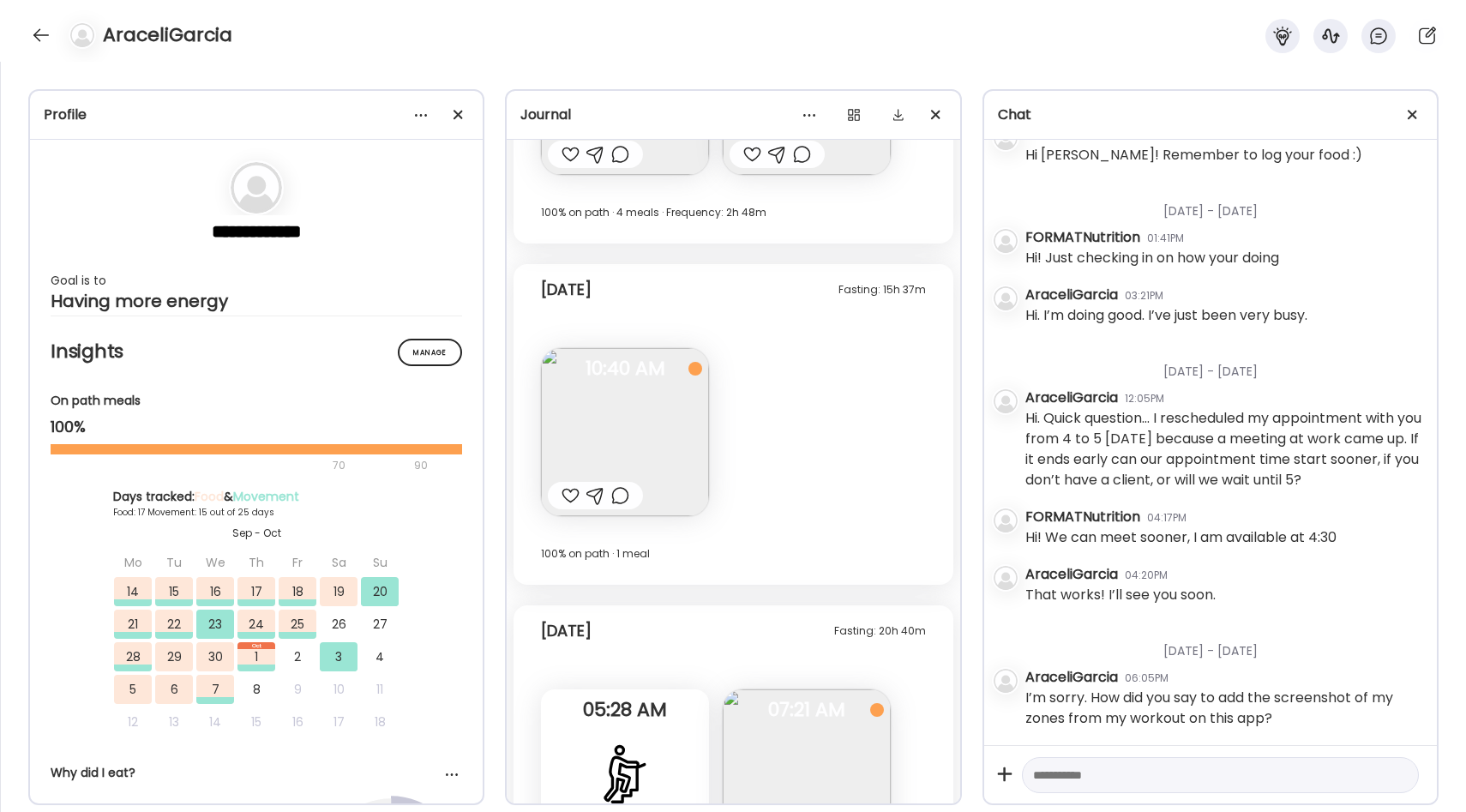
scroll to position [15412, 0]
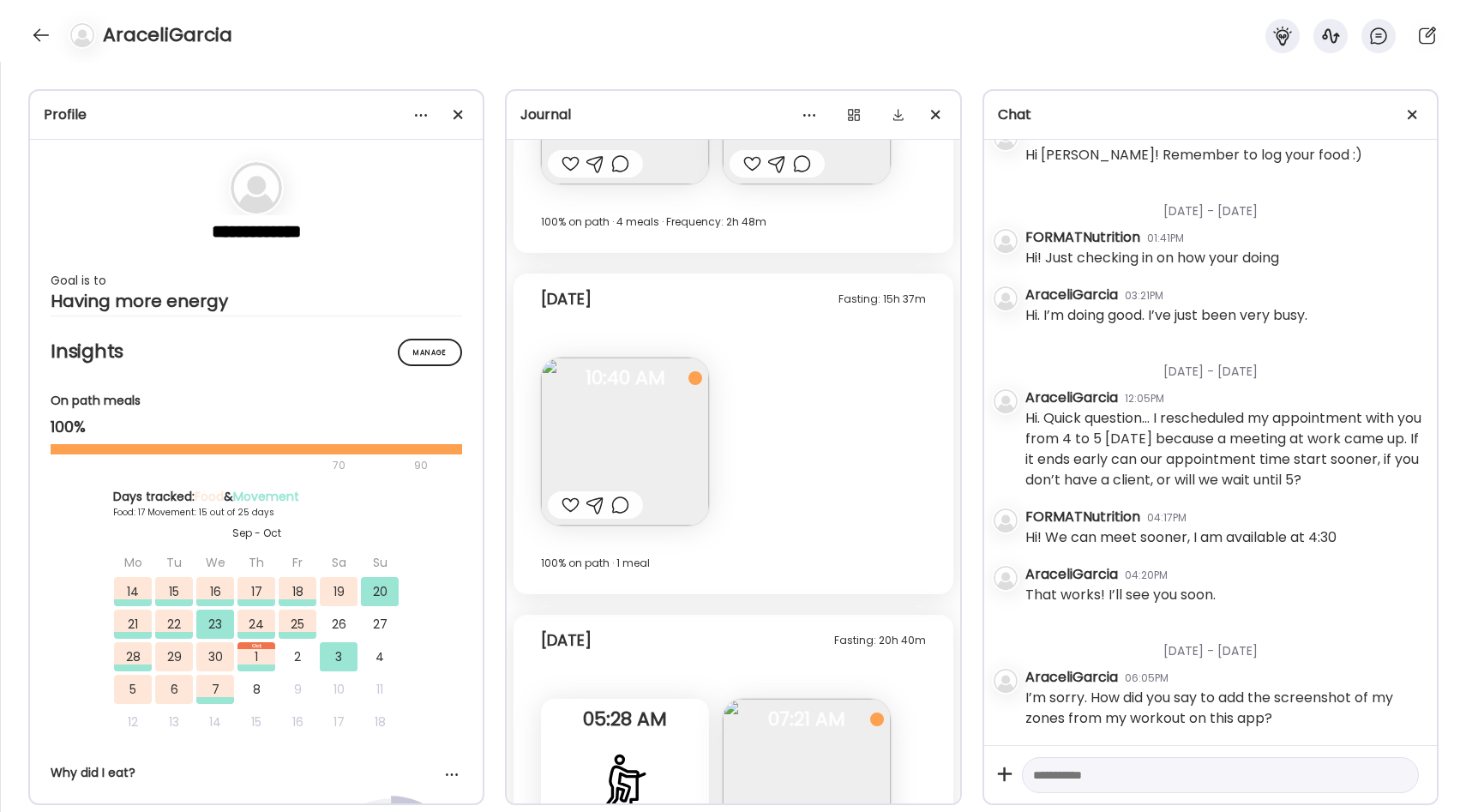
click at [623, 448] on img at bounding box center [626, 442] width 168 height 168
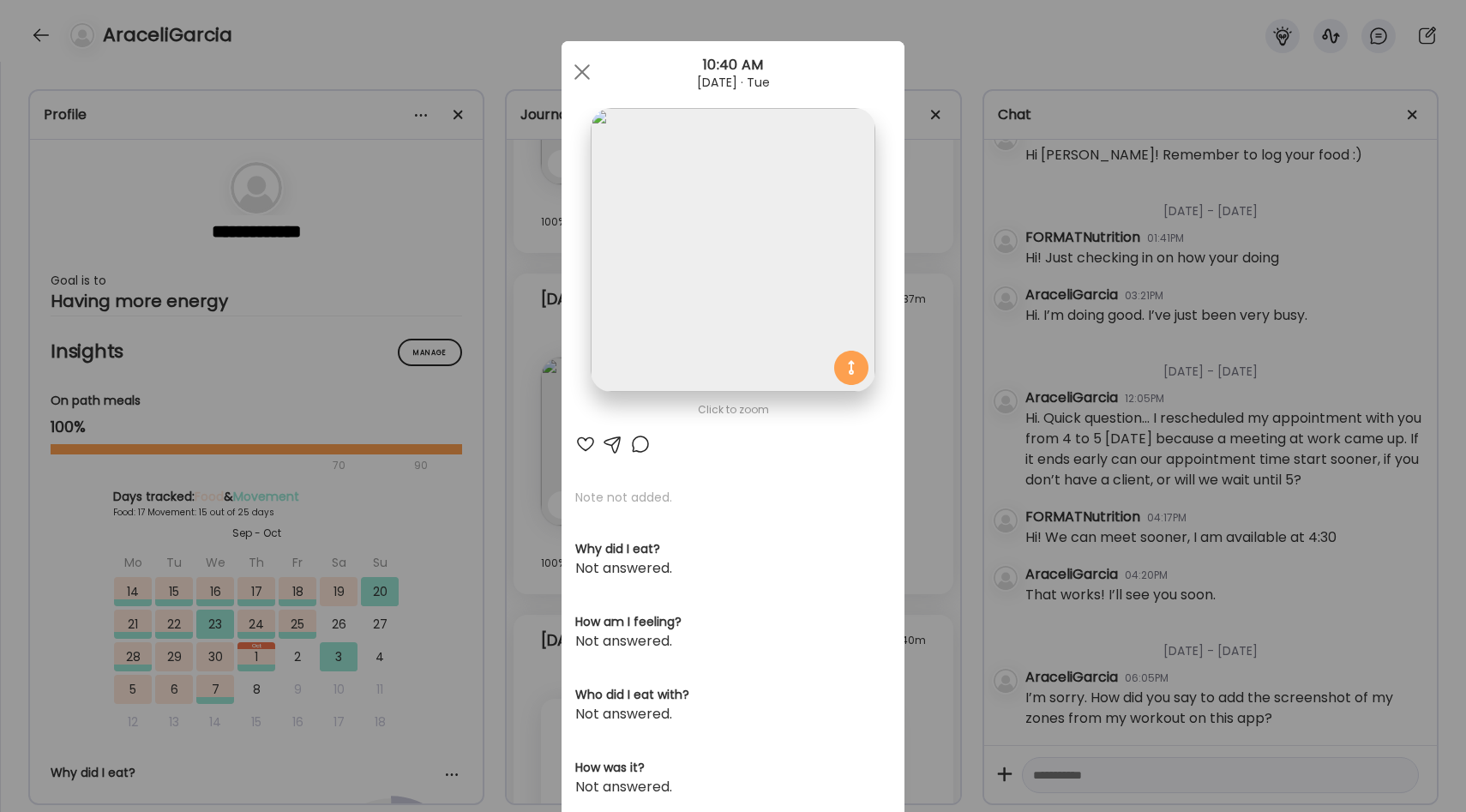
click at [917, 430] on div "Ate Coach Dashboard Wahoo! It’s official Take a moment to set up your Coach Pro…" at bounding box center [733, 406] width 1466 height 812
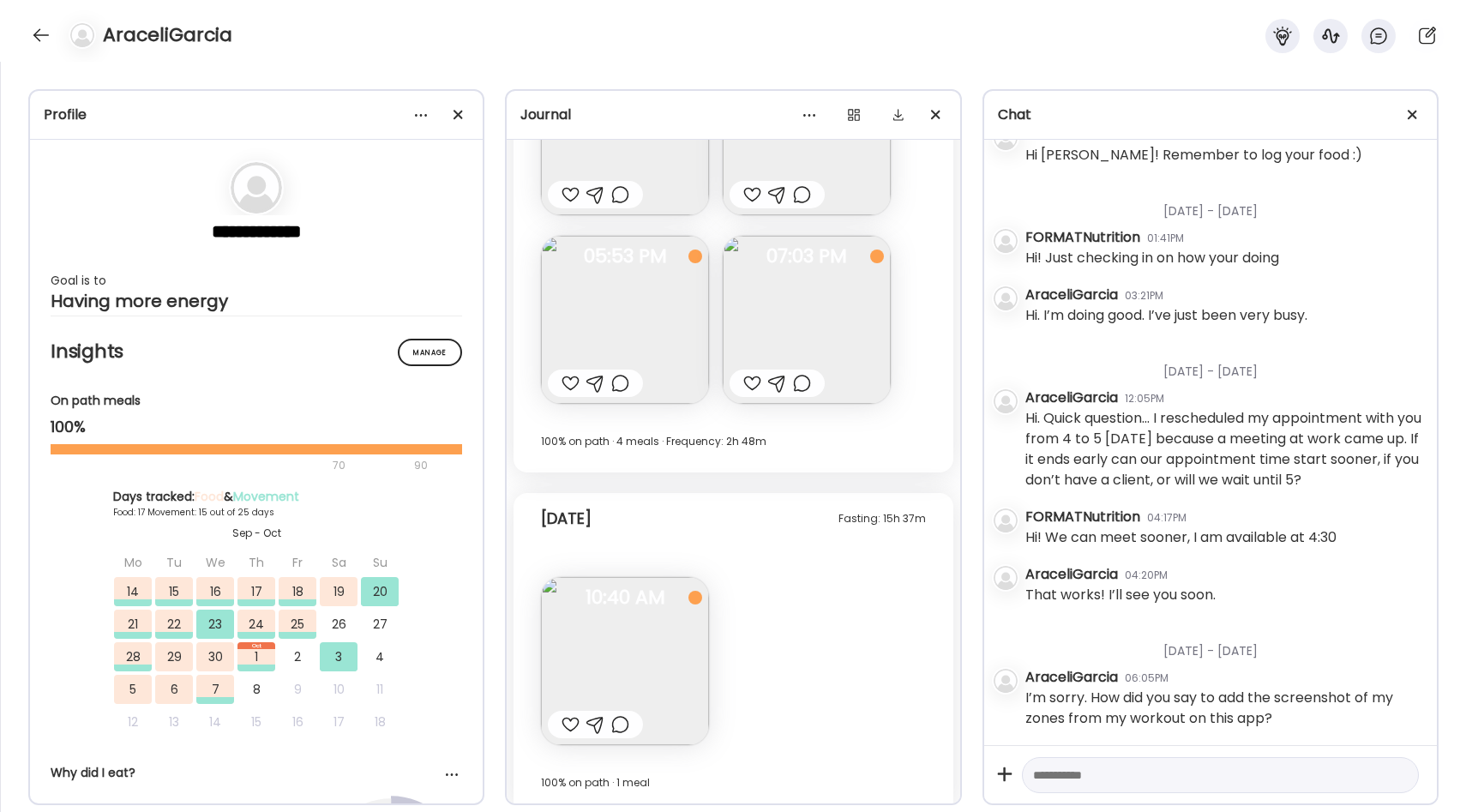
scroll to position [15048, 0]
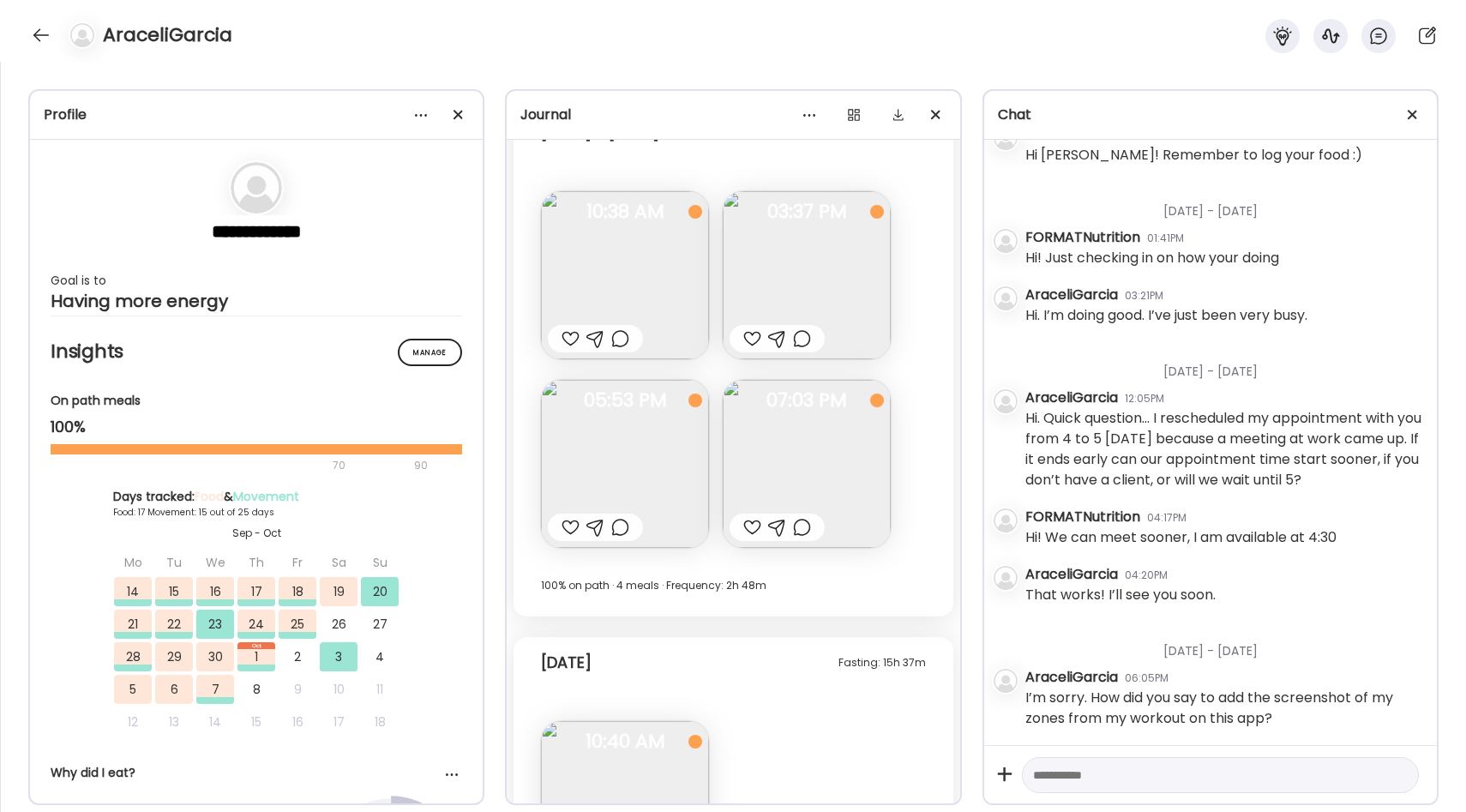
click at [755, 438] on img at bounding box center [807, 464] width 168 height 168
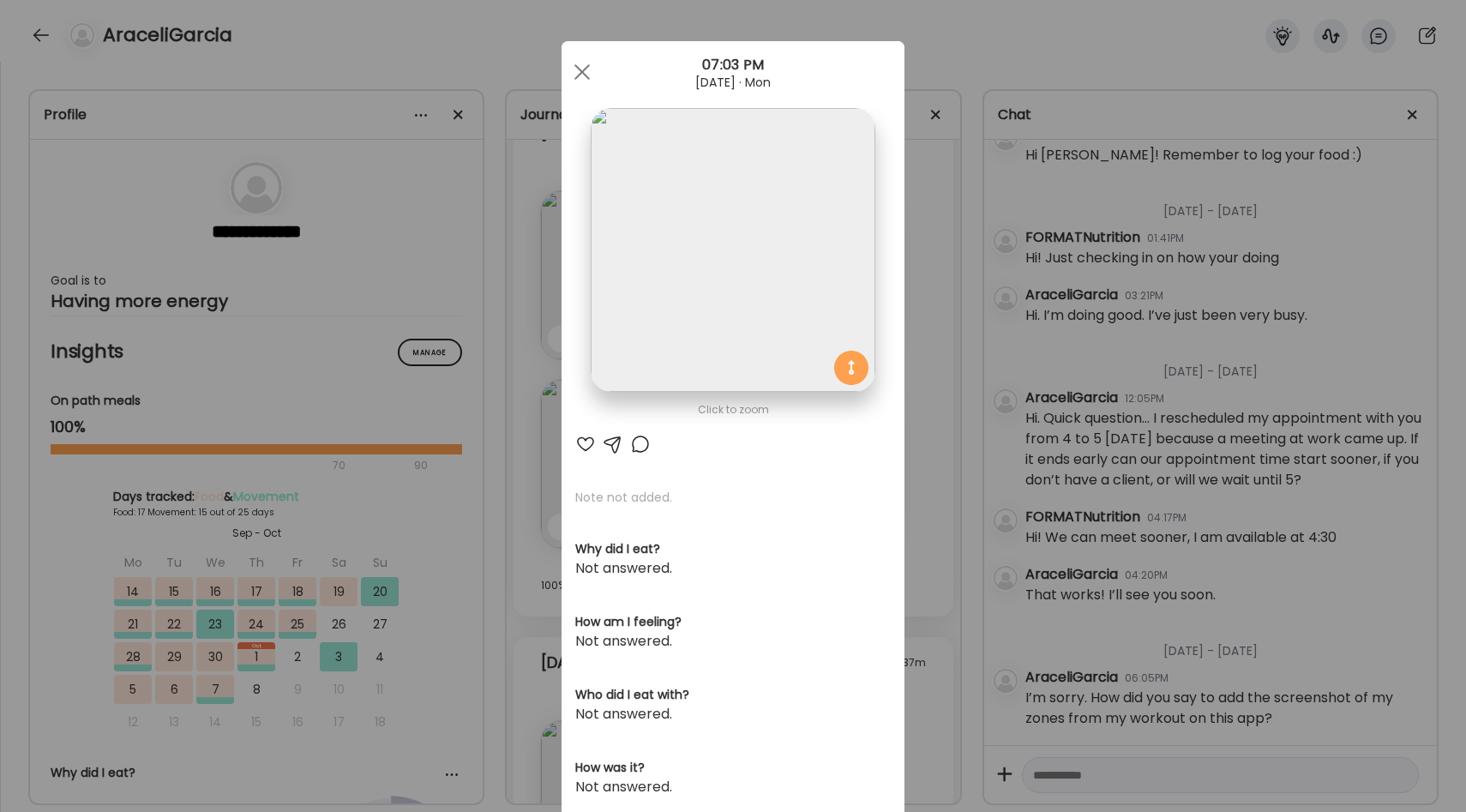
click at [907, 410] on div "Ate Coach Dashboard Wahoo! It’s official Take a moment to set up your Coach Pro…" at bounding box center [733, 406] width 1466 height 812
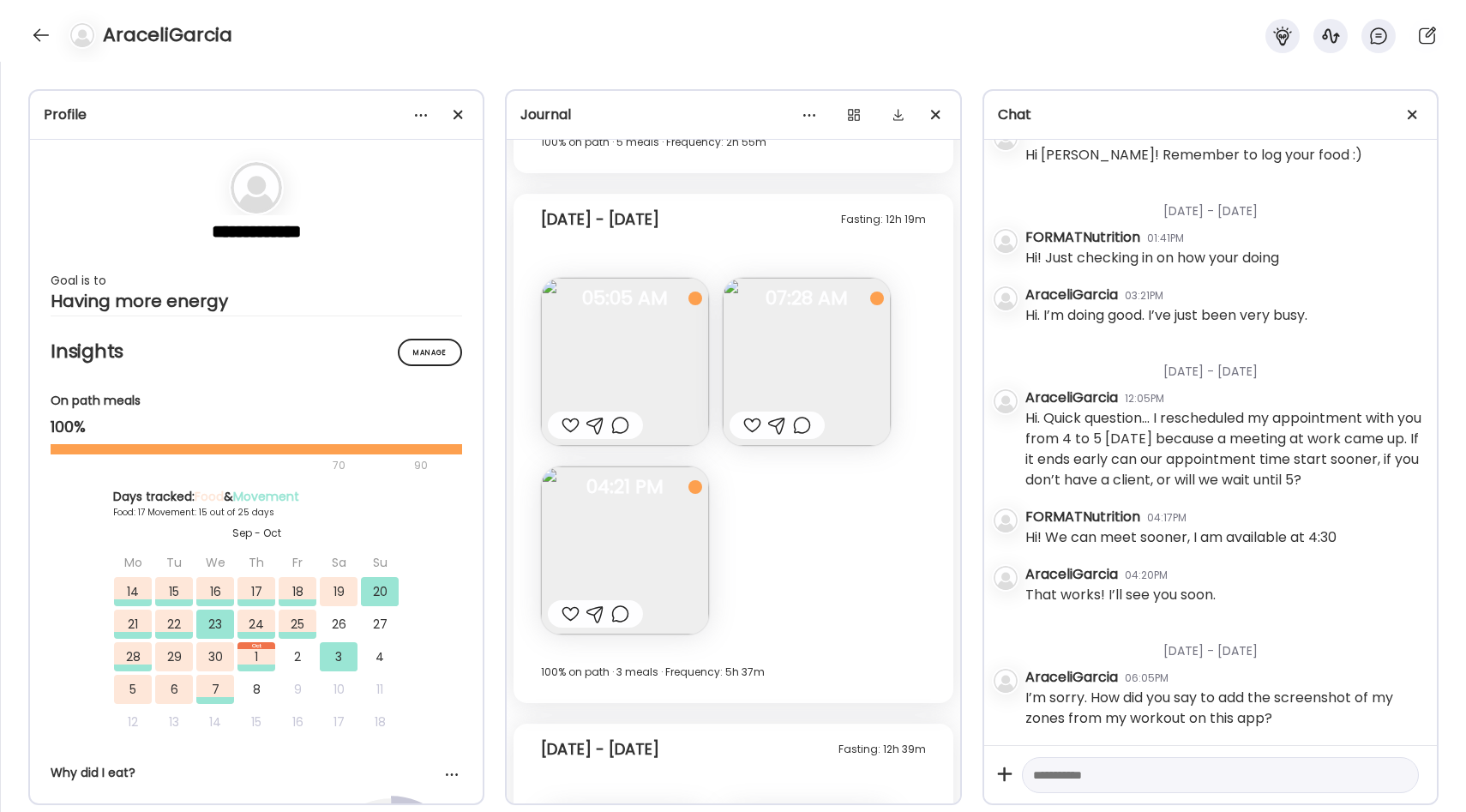
scroll to position [13392, 0]
